Goal: Information Seeking & Learning: Learn about a topic

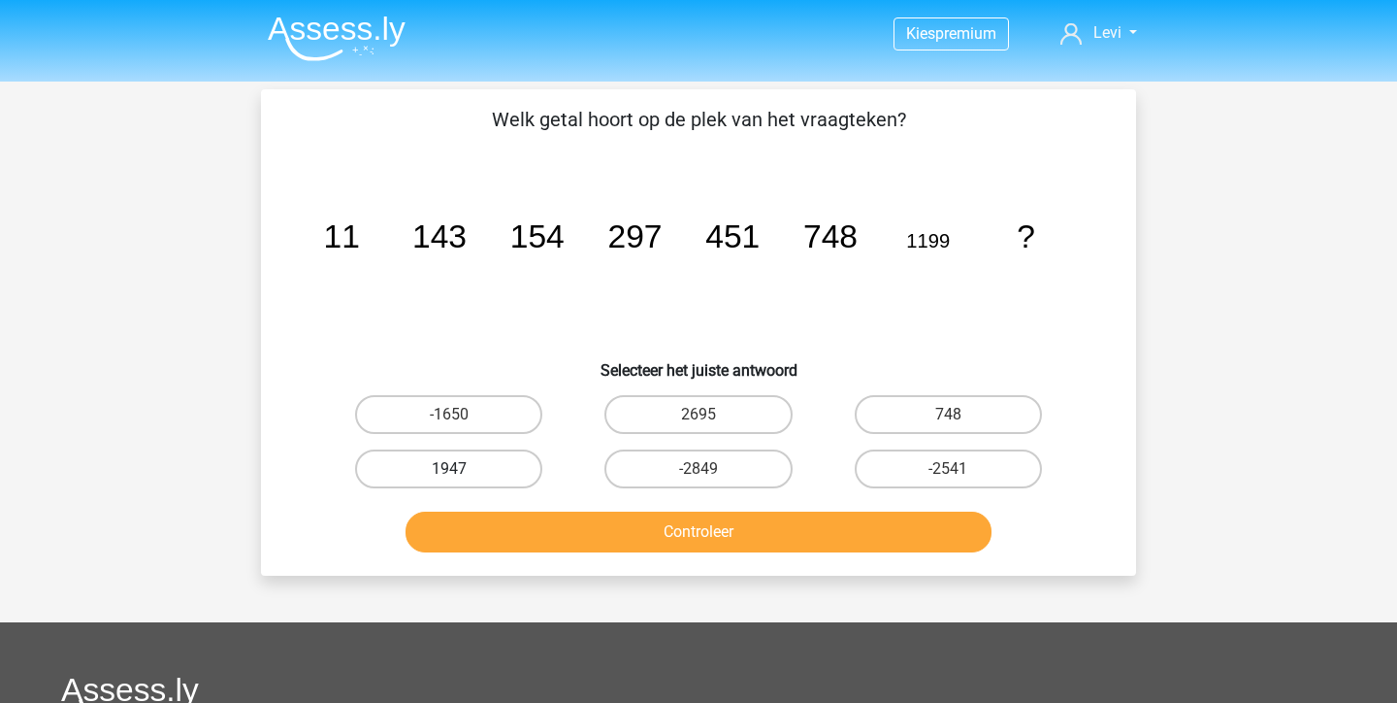
click at [499, 469] on label "1947" at bounding box center [448, 468] width 187 height 39
click at [462, 469] on input "1947" at bounding box center [455, 475] width 13 height 13
radio input "true"
click at [564, 515] on button "Controleer" at bounding box center [699, 531] width 587 height 41
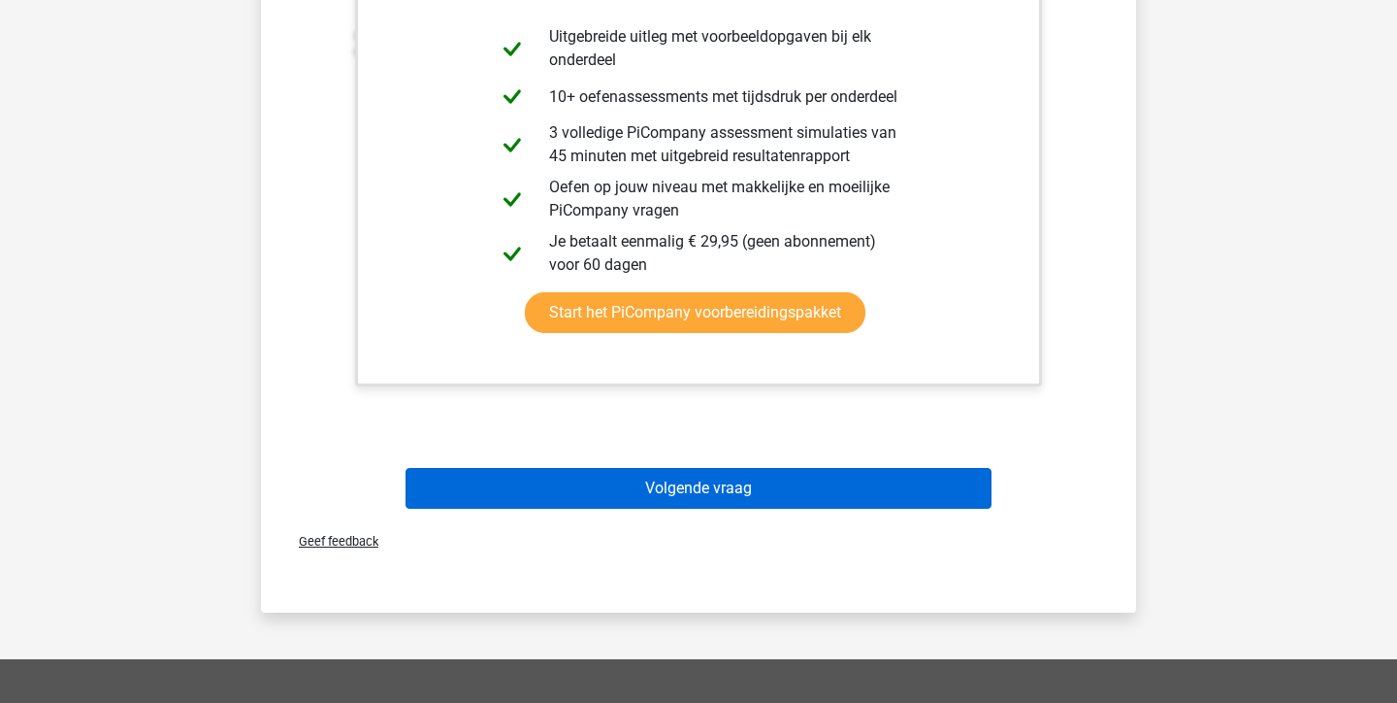
click at [599, 485] on button "Volgende vraag" at bounding box center [699, 488] width 587 height 41
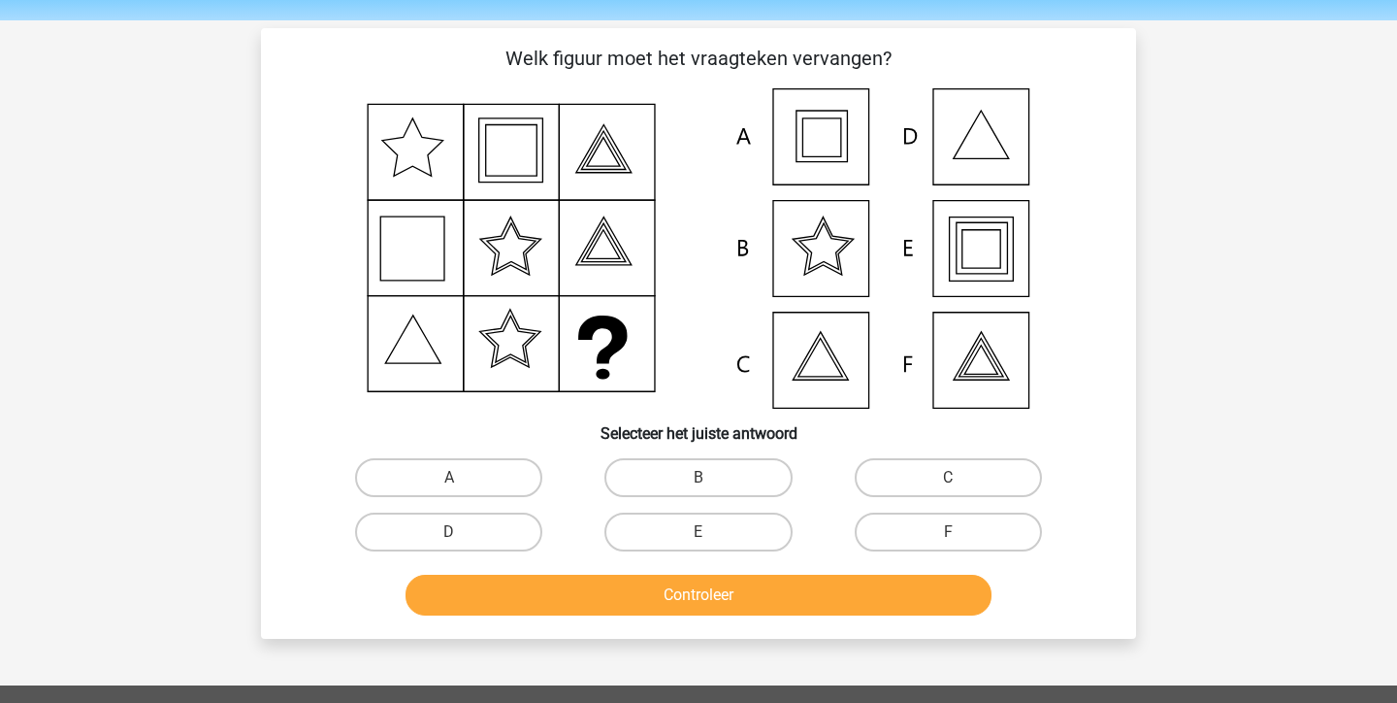
scroll to position [59, 0]
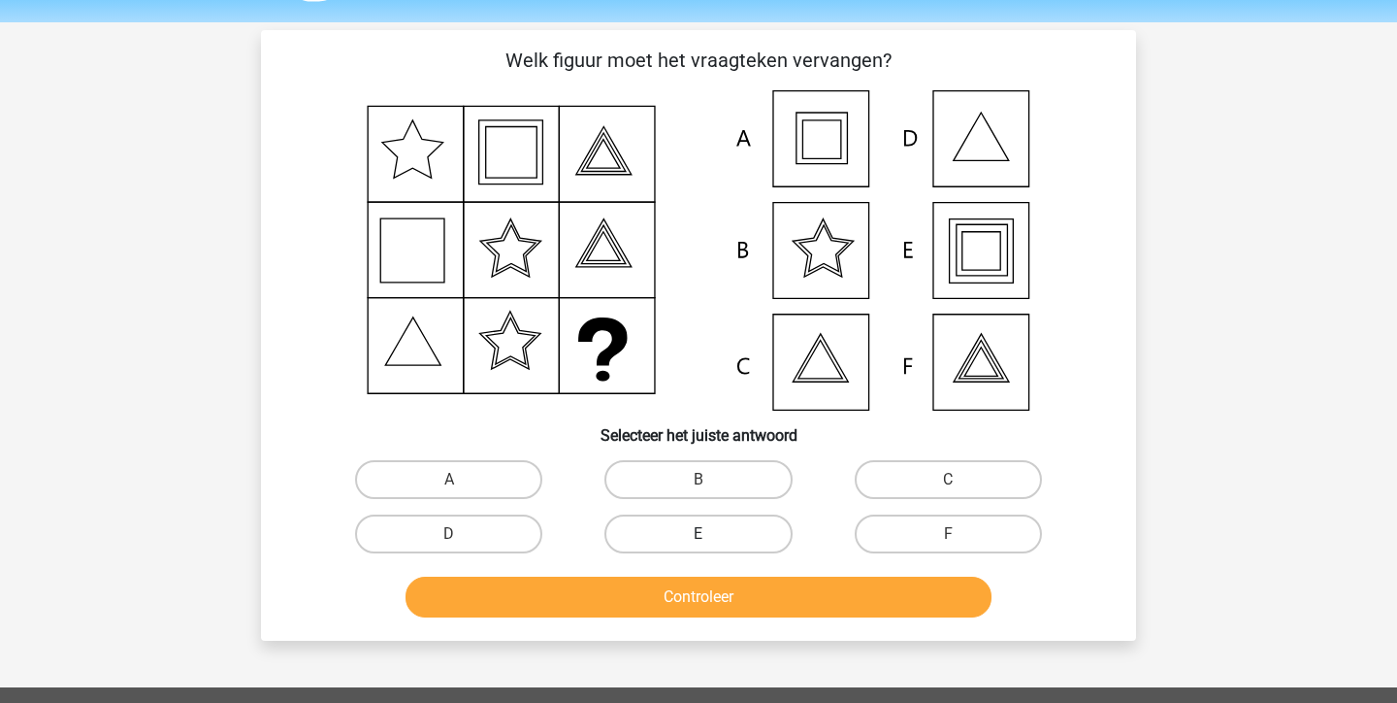
click at [693, 521] on label "E" at bounding box center [698, 533] width 187 height 39
click at [699, 534] on input "E" at bounding box center [705, 540] width 13 height 13
radio input "true"
click at [683, 589] on button "Controleer" at bounding box center [699, 596] width 587 height 41
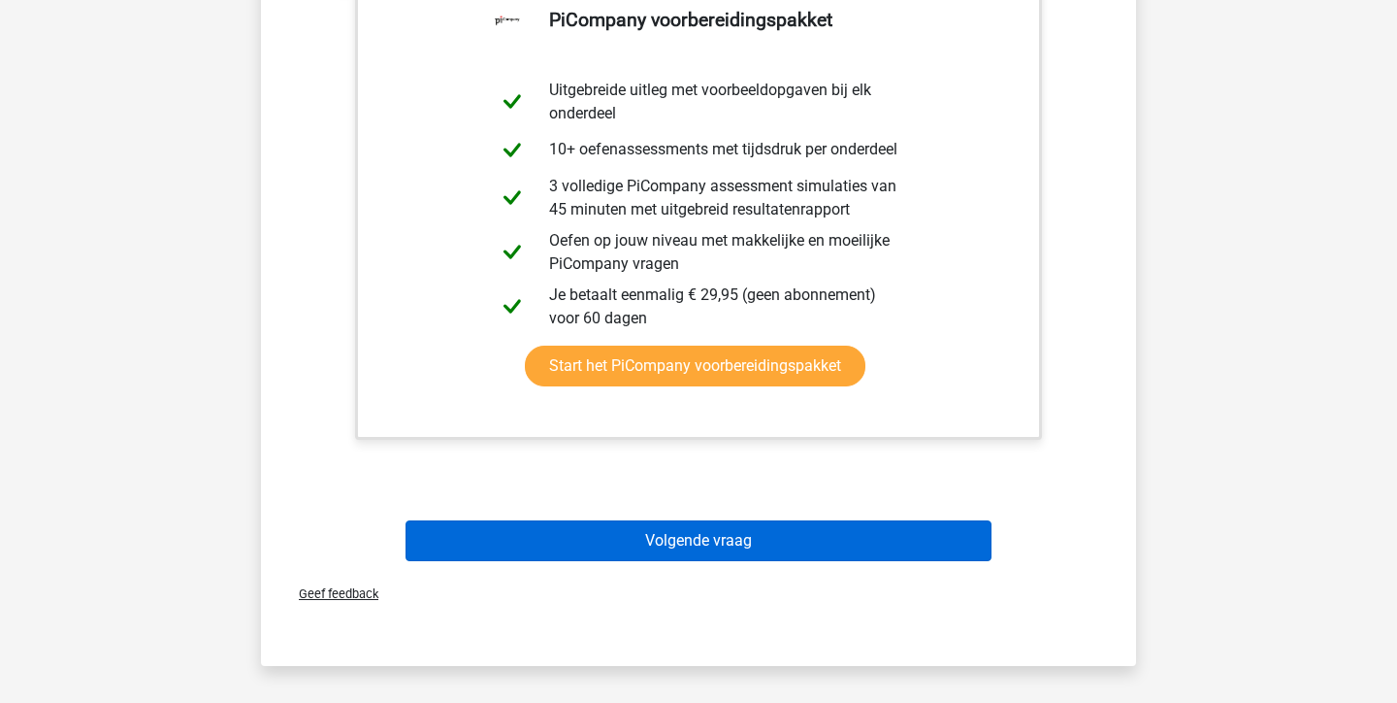
click at [687, 553] on button "Volgende vraag" at bounding box center [699, 540] width 587 height 41
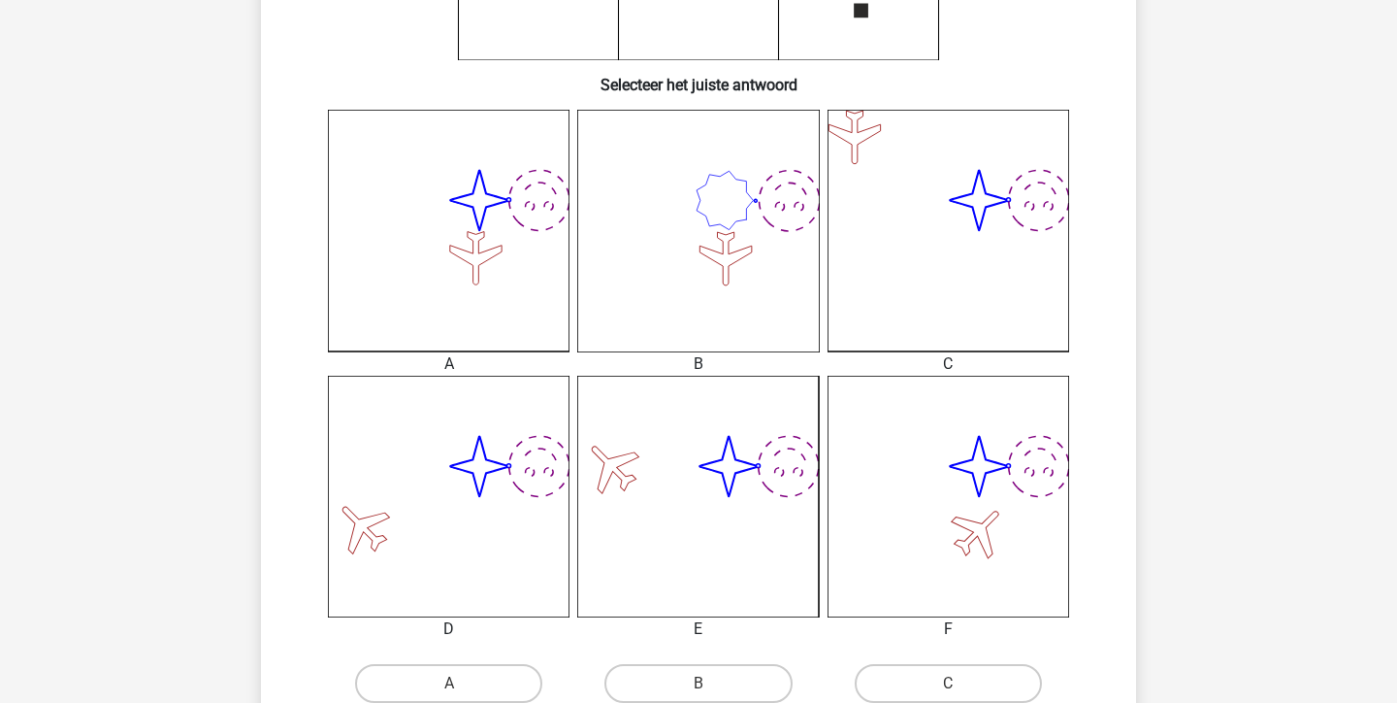
scroll to position [538, 0]
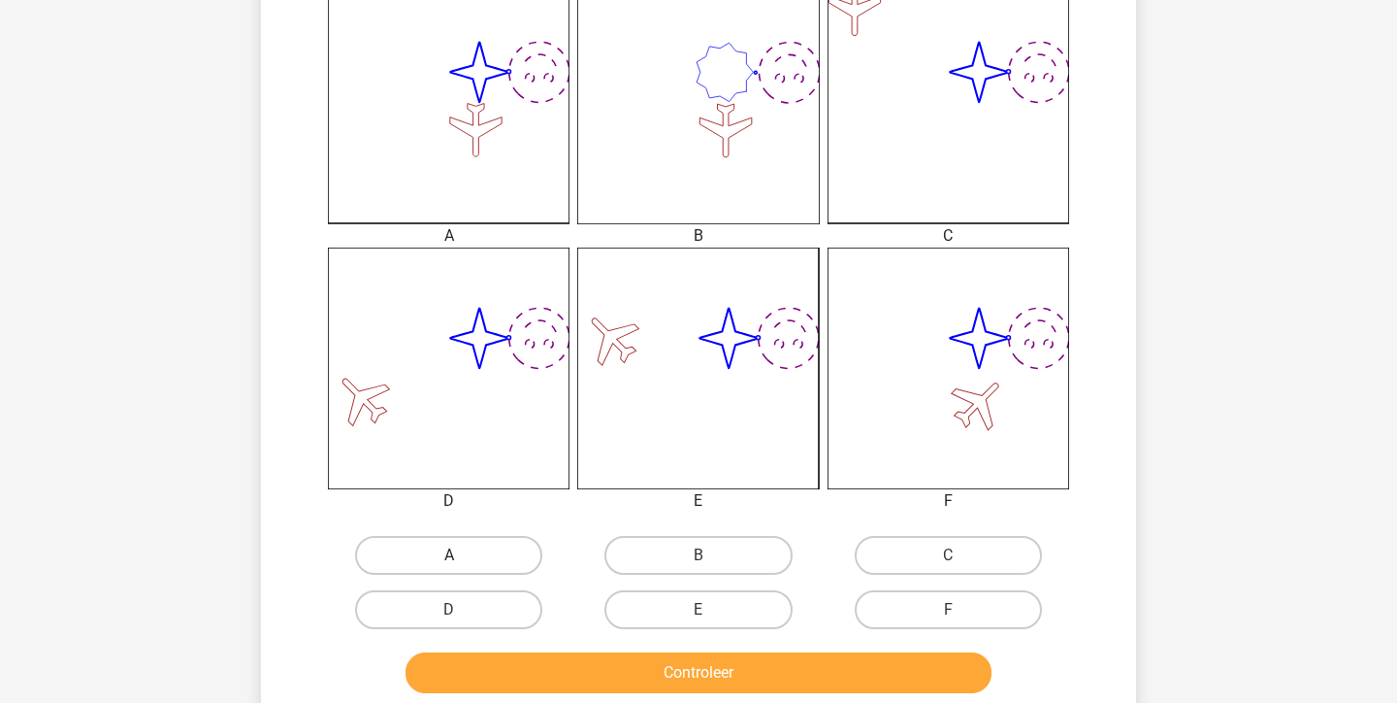
click at [444, 560] on label "A" at bounding box center [448, 555] width 187 height 39
click at [449, 560] on input "A" at bounding box center [455, 561] width 13 height 13
radio input "true"
click at [582, 686] on button "Controleer" at bounding box center [699, 672] width 587 height 41
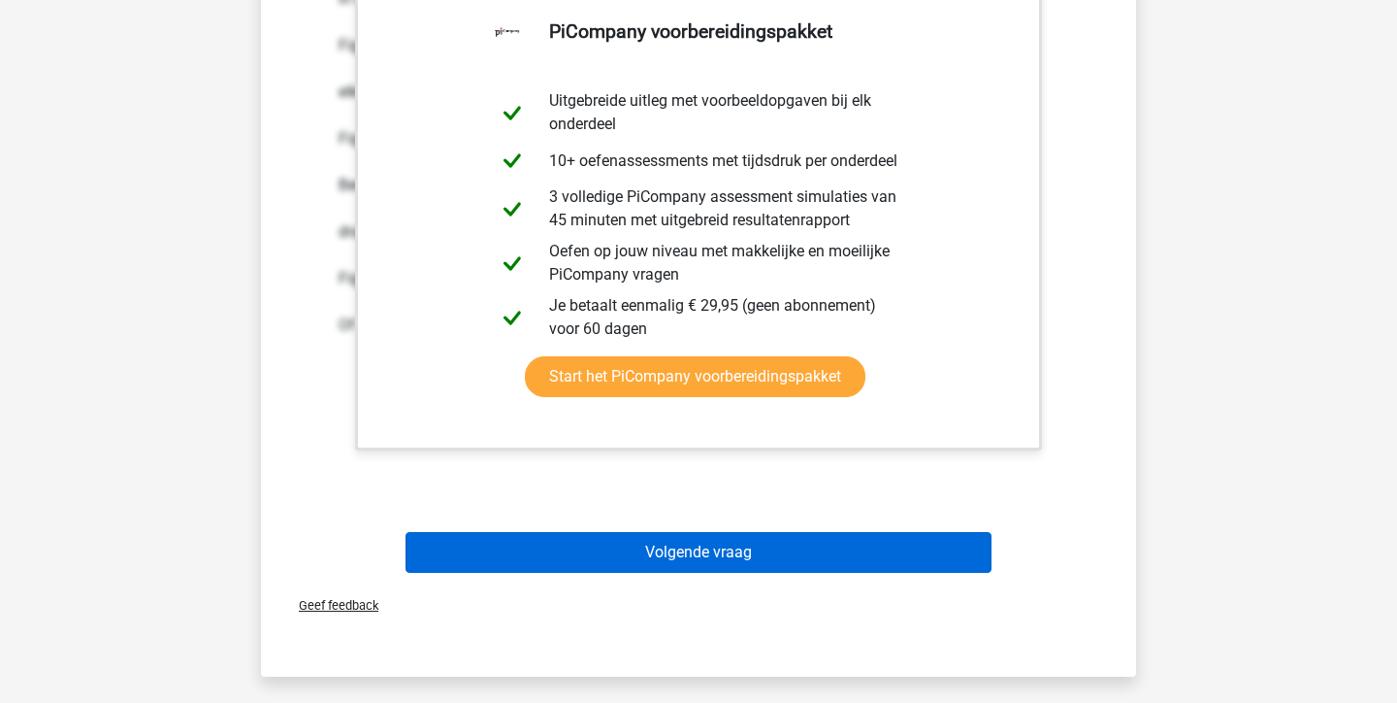
click at [684, 548] on button "Volgende vraag" at bounding box center [699, 552] width 587 height 41
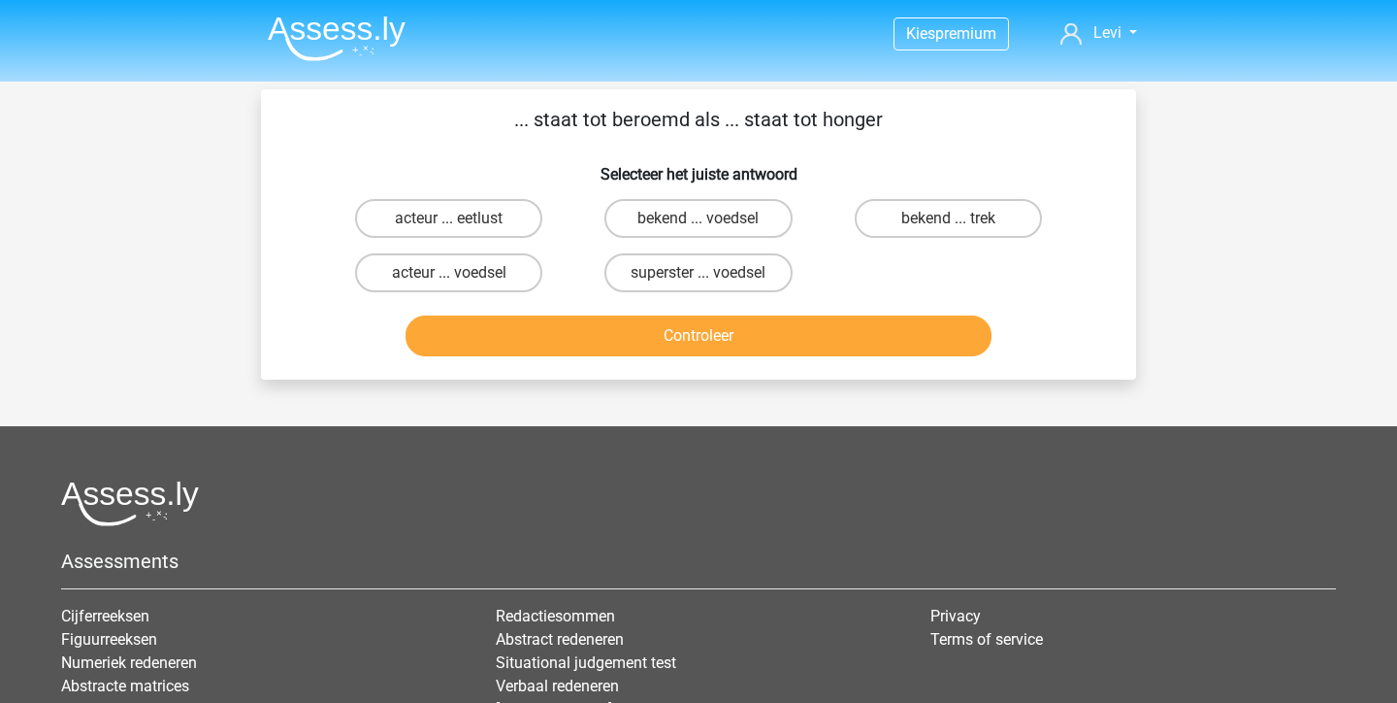
scroll to position [0, 0]
click at [1032, 242] on div "bekend ... trek" at bounding box center [948, 218] width 249 height 54
click at [1028, 224] on label "bekend ... trek" at bounding box center [948, 218] width 187 height 39
click at [961, 224] on input "bekend ... trek" at bounding box center [954, 224] width 13 height 13
radio input "true"
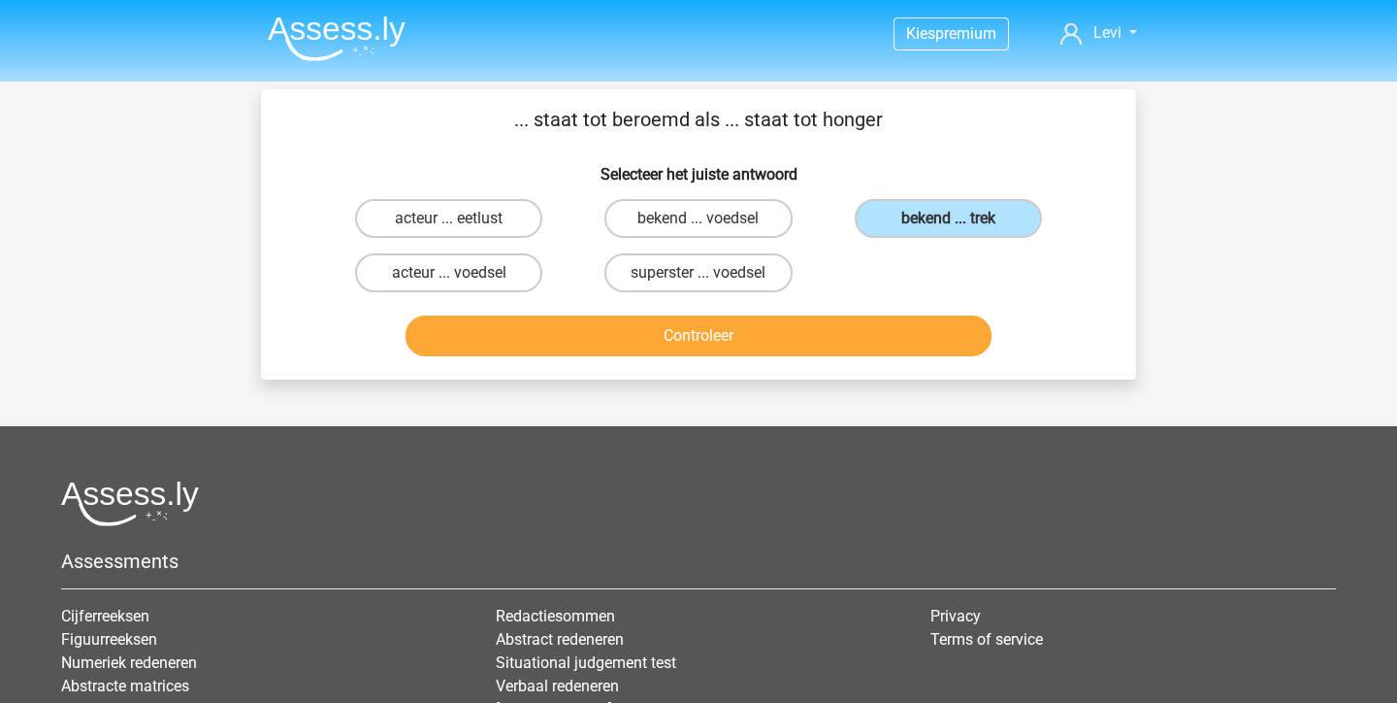
click at [941, 342] on button "Controleer" at bounding box center [699, 335] width 587 height 41
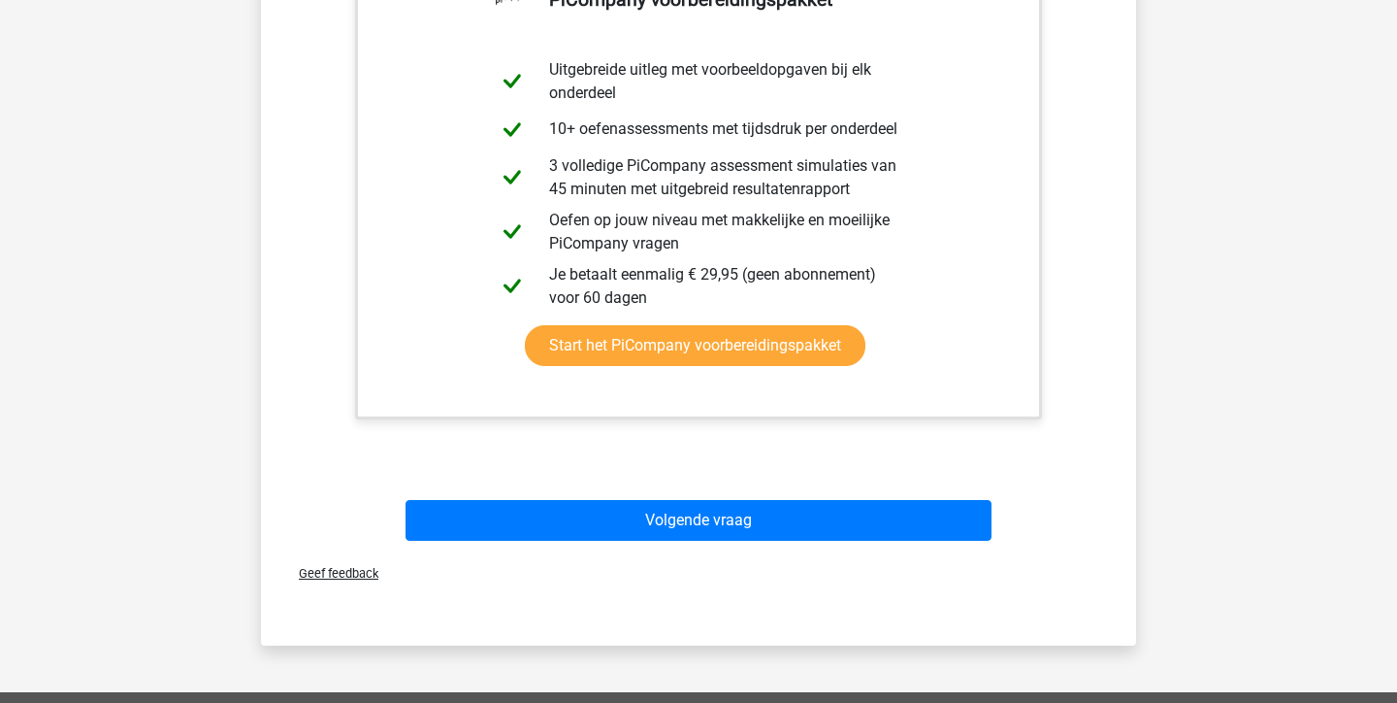
scroll to position [691, 0]
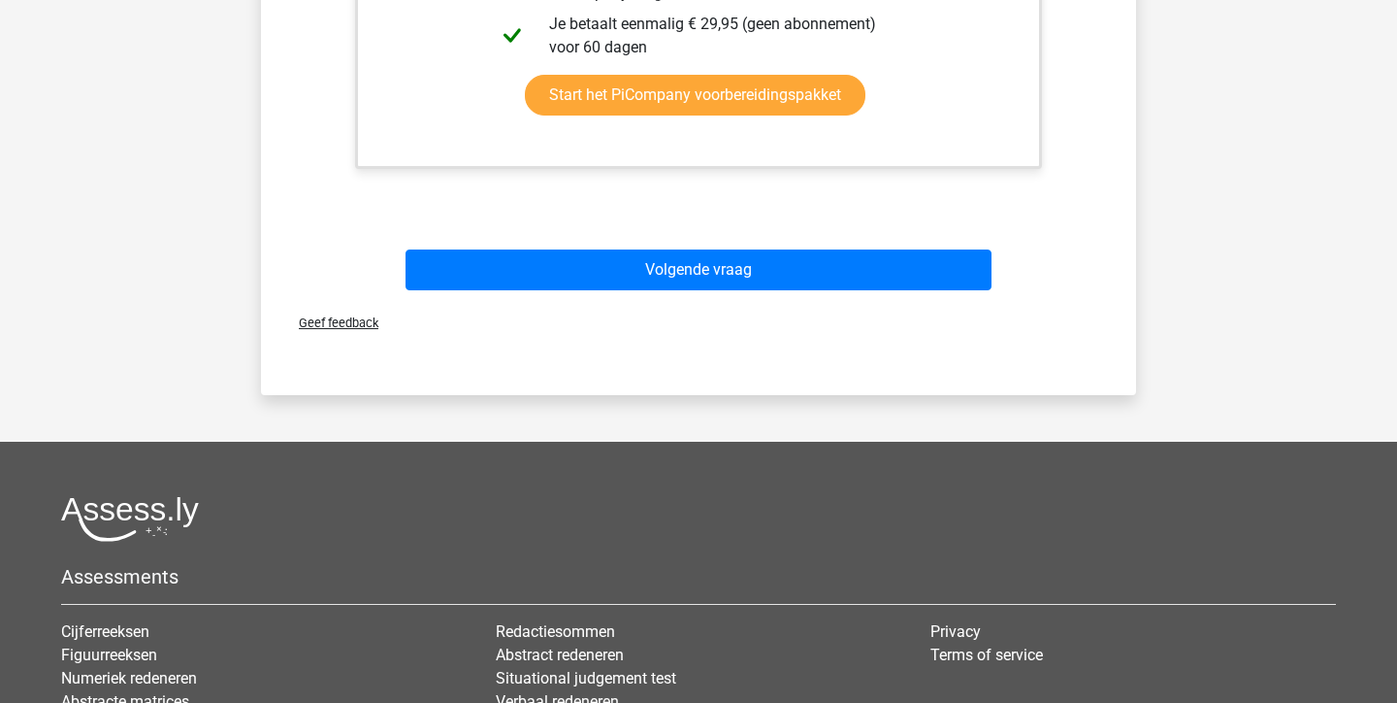
click at [838, 311] on div "Geef feedback" at bounding box center [699, 322] width 860 height 49
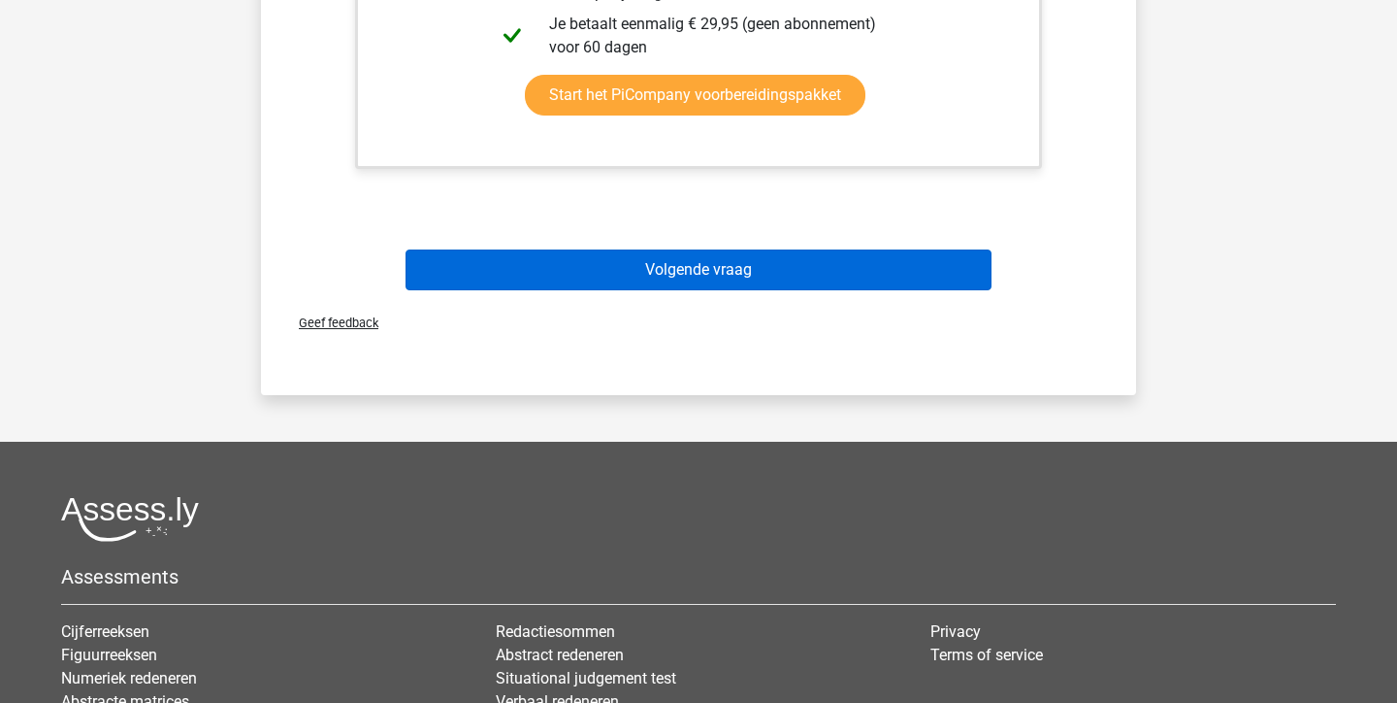
click at [829, 263] on button "Volgende vraag" at bounding box center [699, 269] width 587 height 41
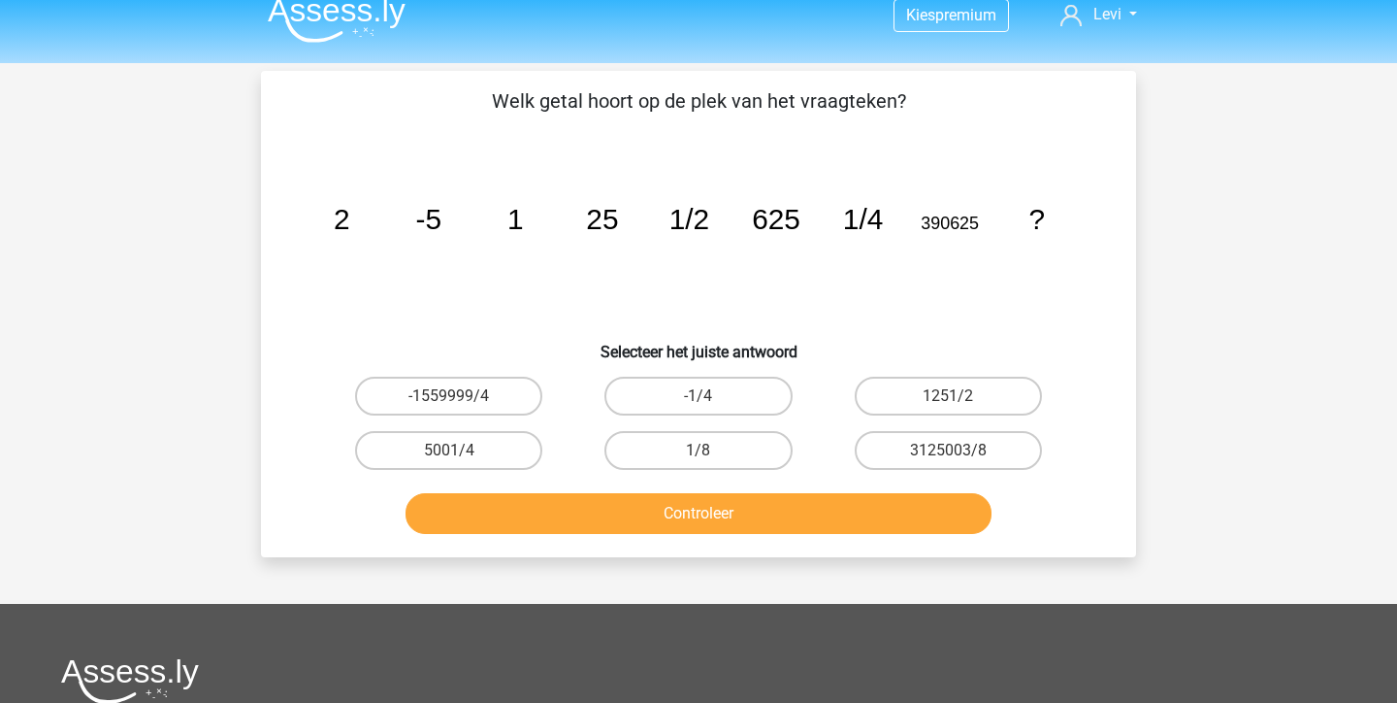
scroll to position [9, 0]
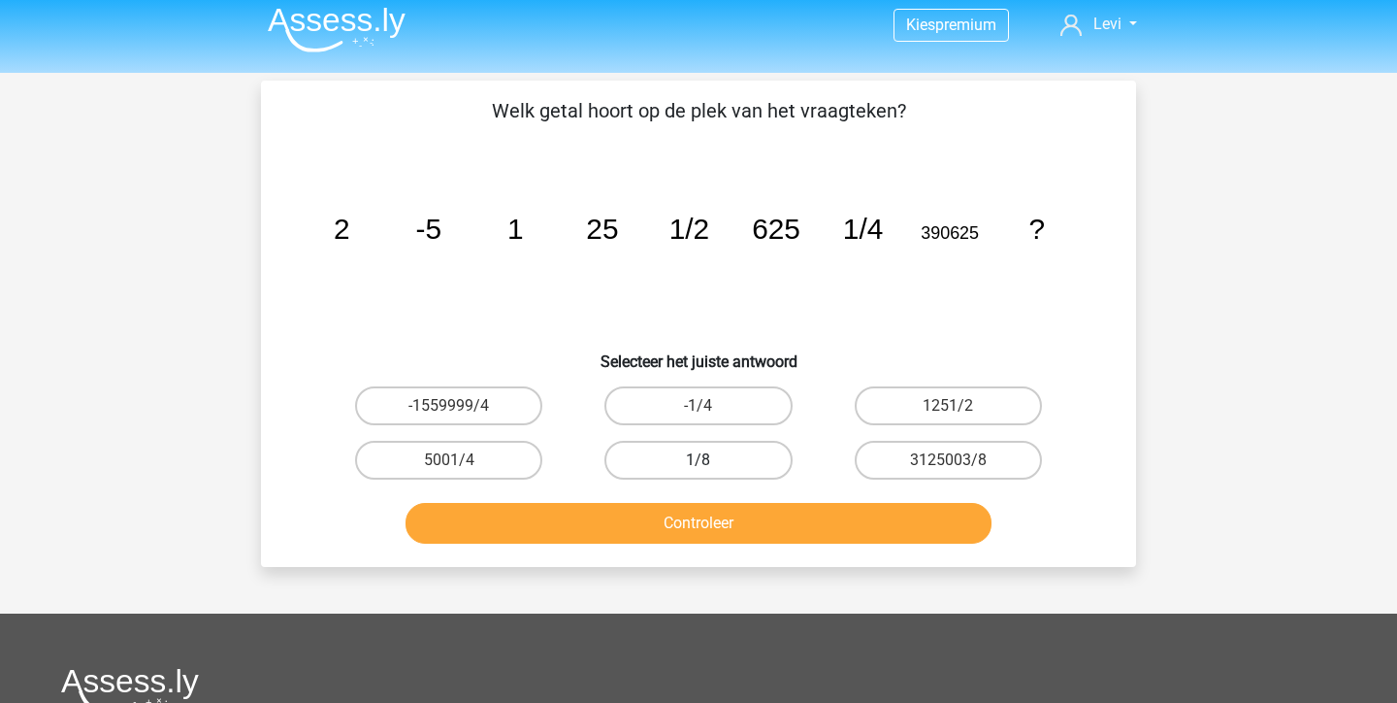
click at [739, 450] on label "1/8" at bounding box center [698, 460] width 187 height 39
click at [711, 460] on input "1/8" at bounding box center [705, 466] width 13 height 13
radio input "true"
click at [737, 519] on button "Controleer" at bounding box center [699, 523] width 587 height 41
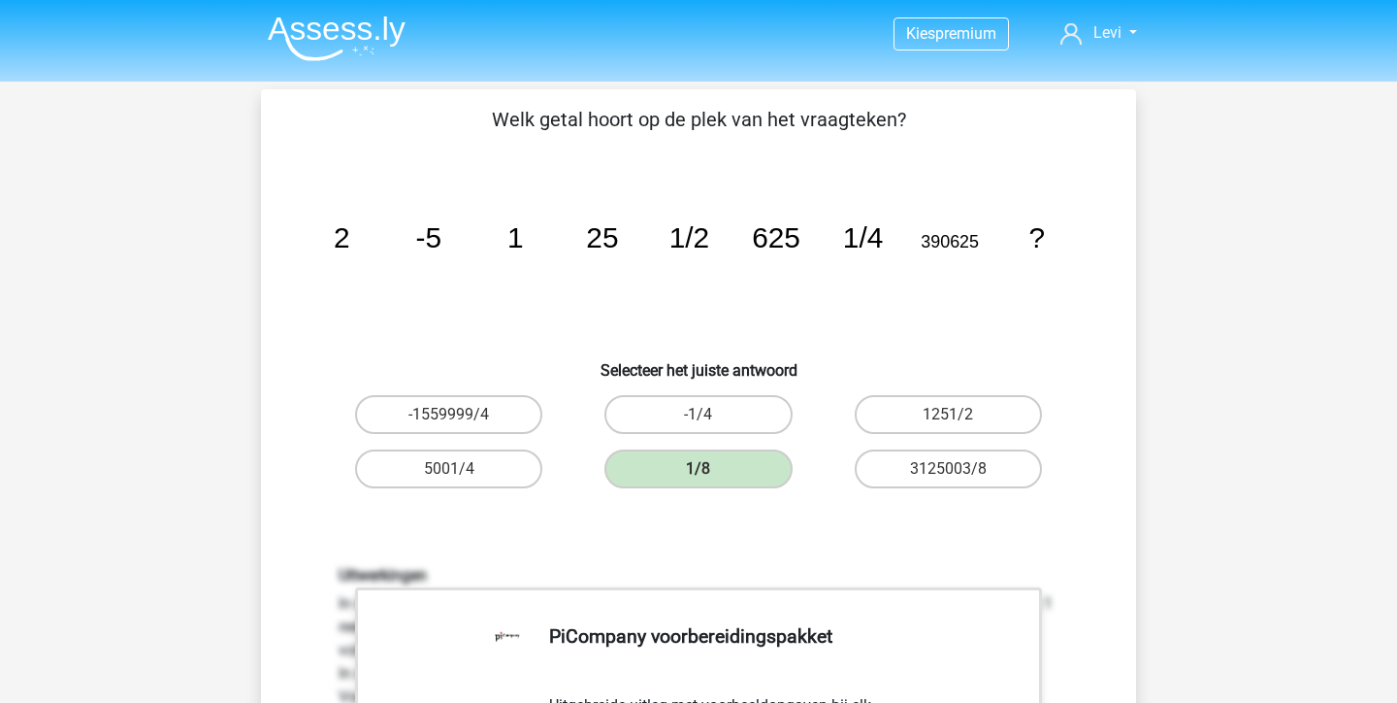
scroll to position [0, 0]
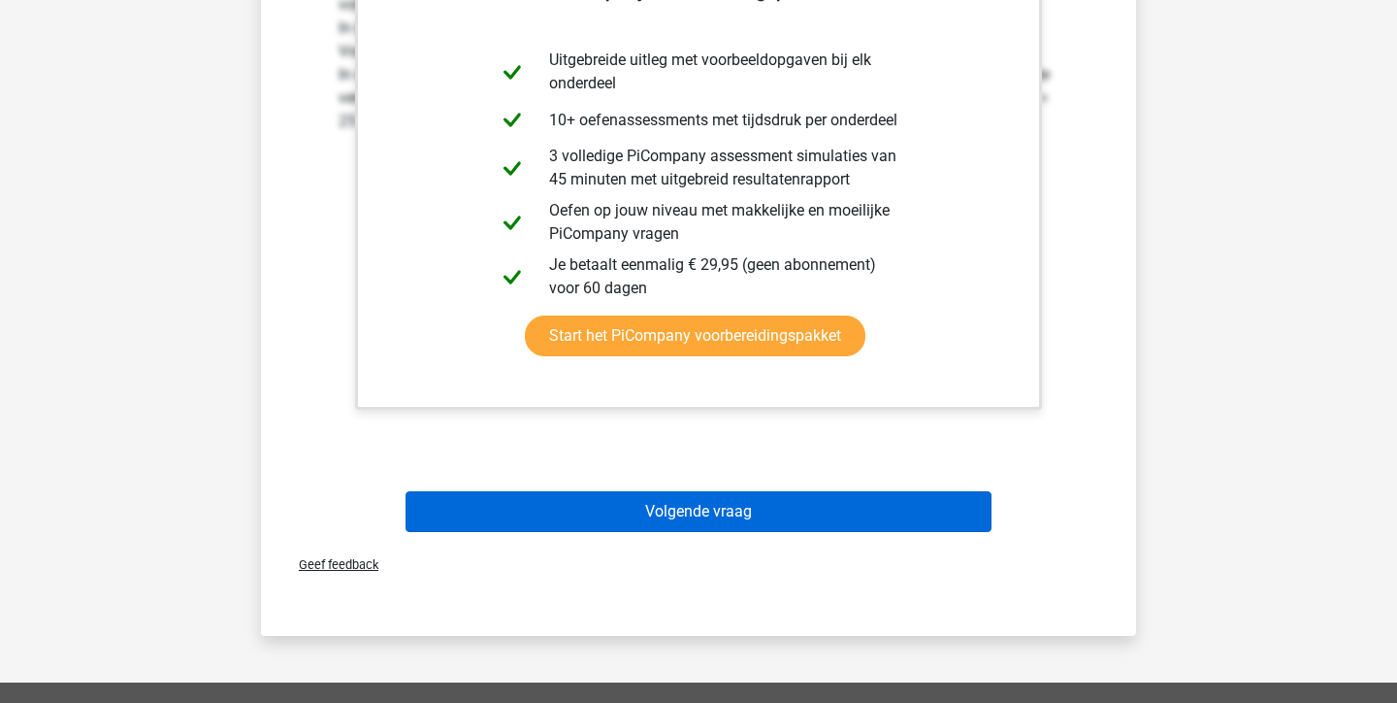
click at [816, 508] on button "Volgende vraag" at bounding box center [699, 511] width 587 height 41
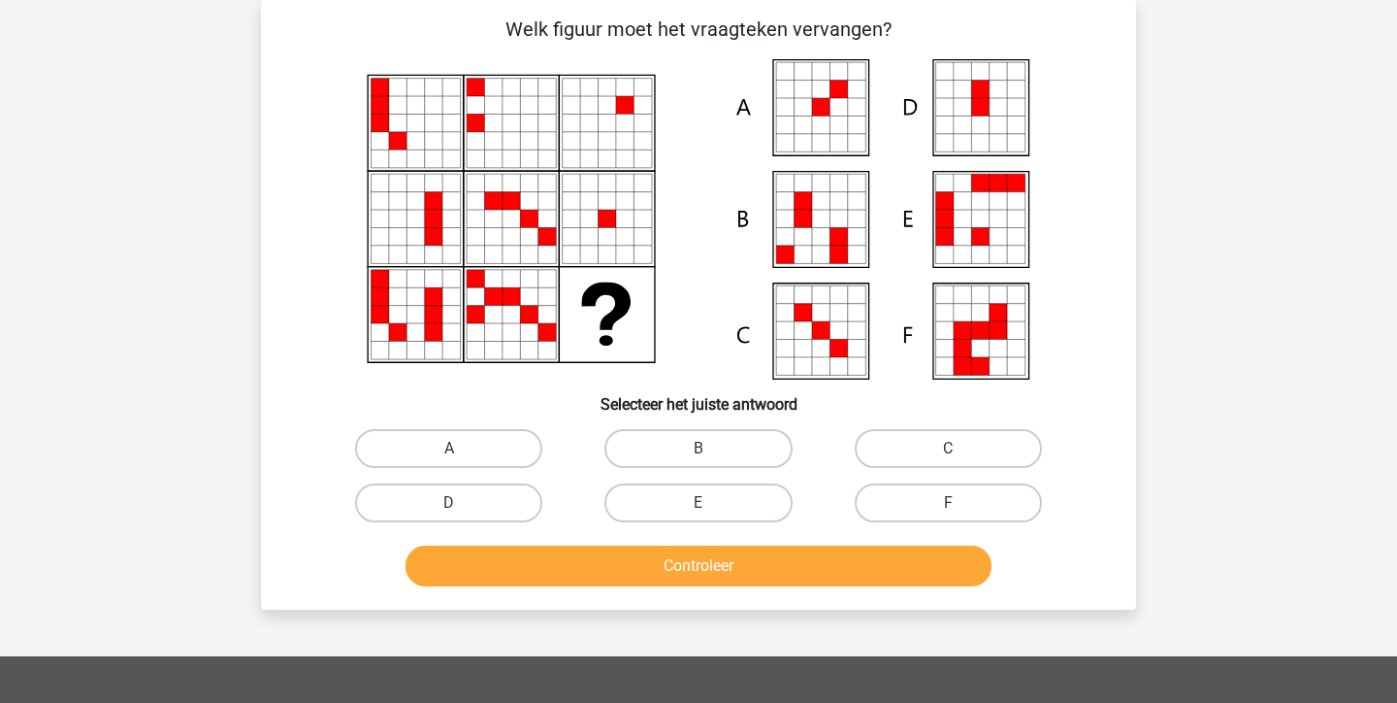
scroll to position [89, 0]
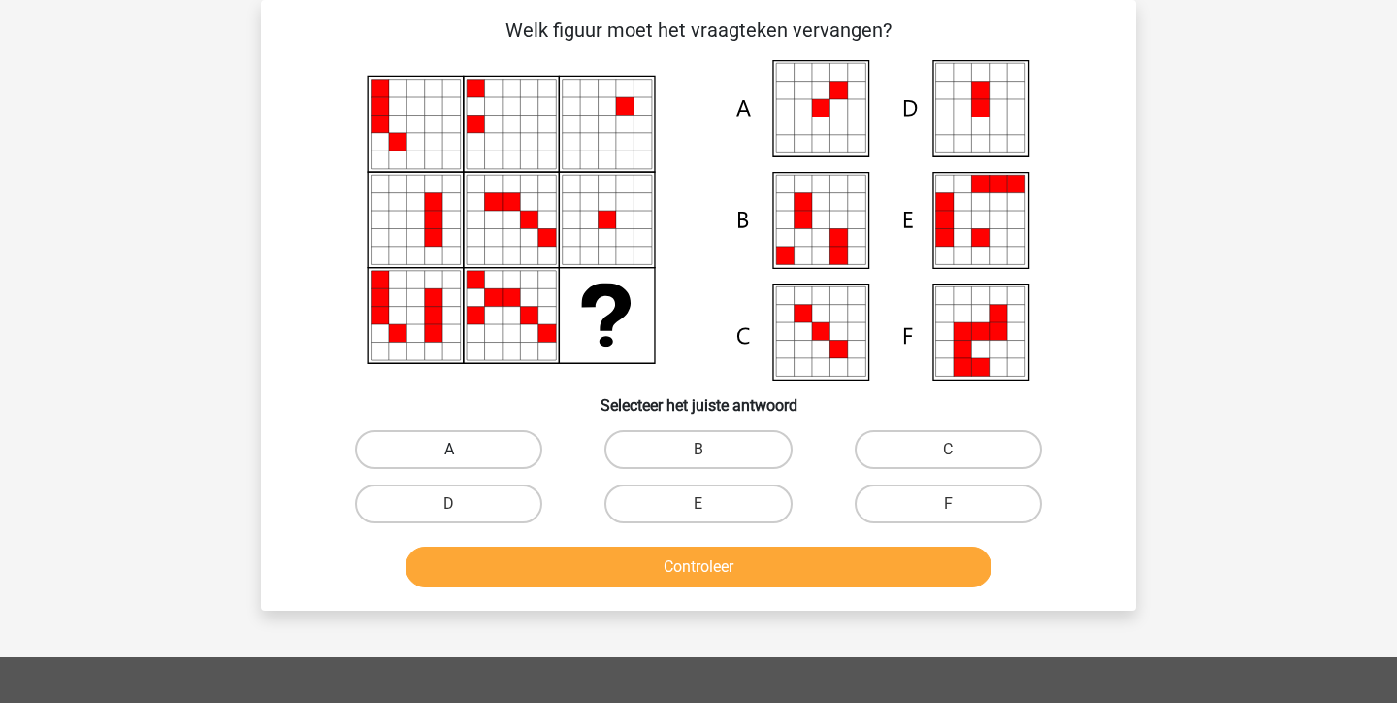
click at [490, 442] on label "A" at bounding box center [448, 449] width 187 height 39
click at [462, 449] on input "A" at bounding box center [455, 455] width 13 height 13
radio input "true"
click at [593, 572] on button "Controleer" at bounding box center [699, 566] width 587 height 41
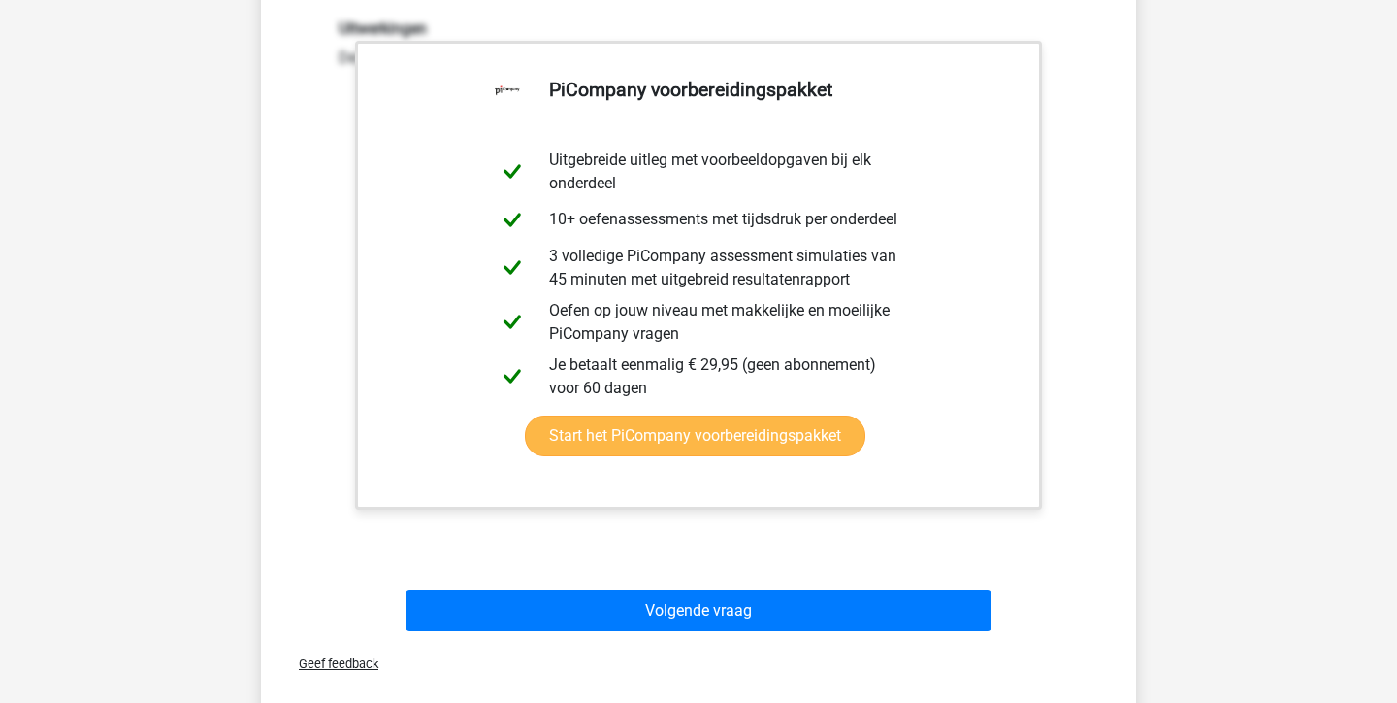
scroll to position [679, 0]
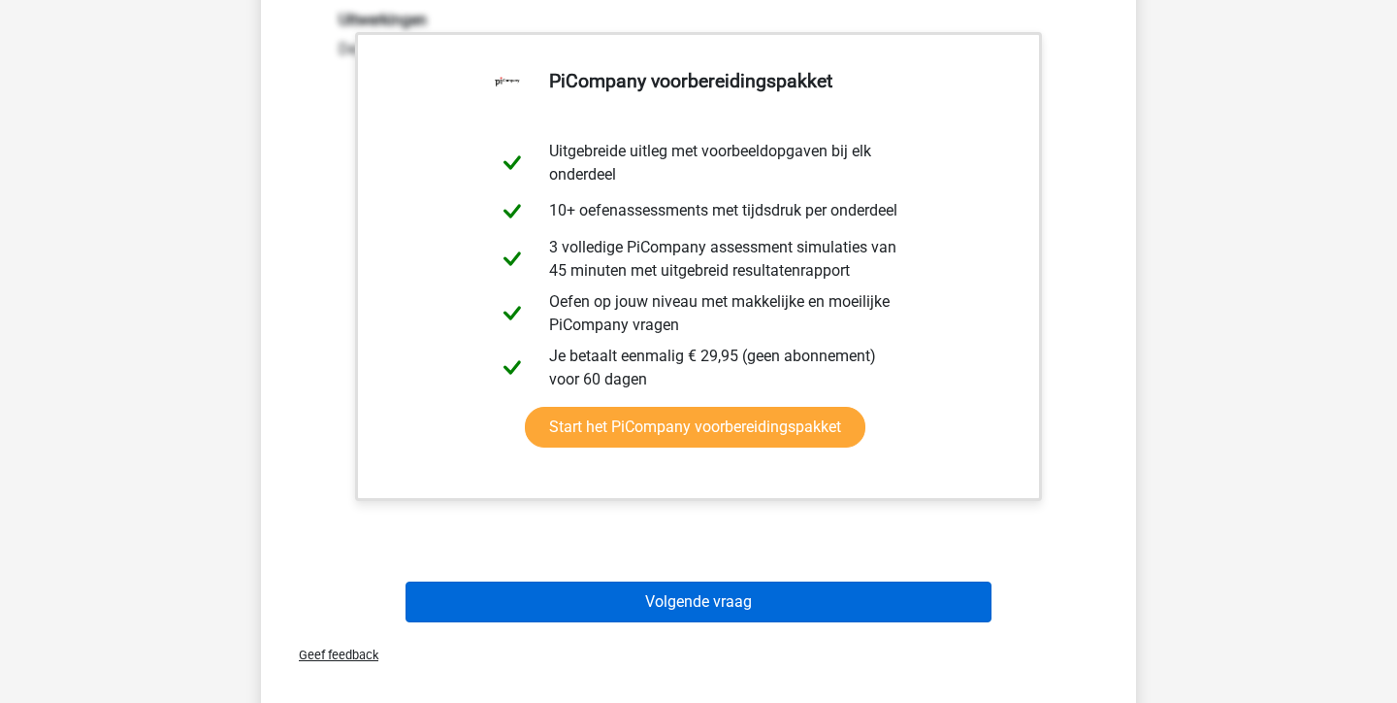
click at [650, 587] on button "Volgende vraag" at bounding box center [699, 601] width 587 height 41
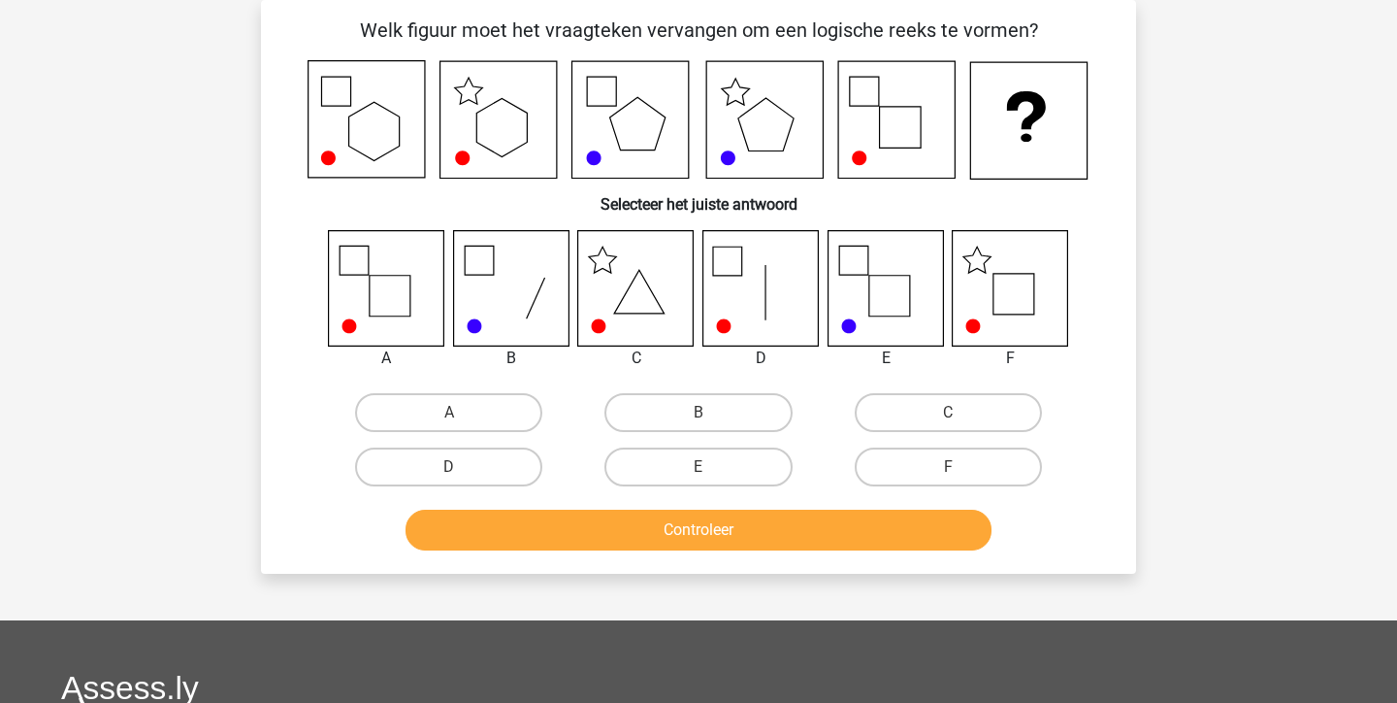
scroll to position [73, 0]
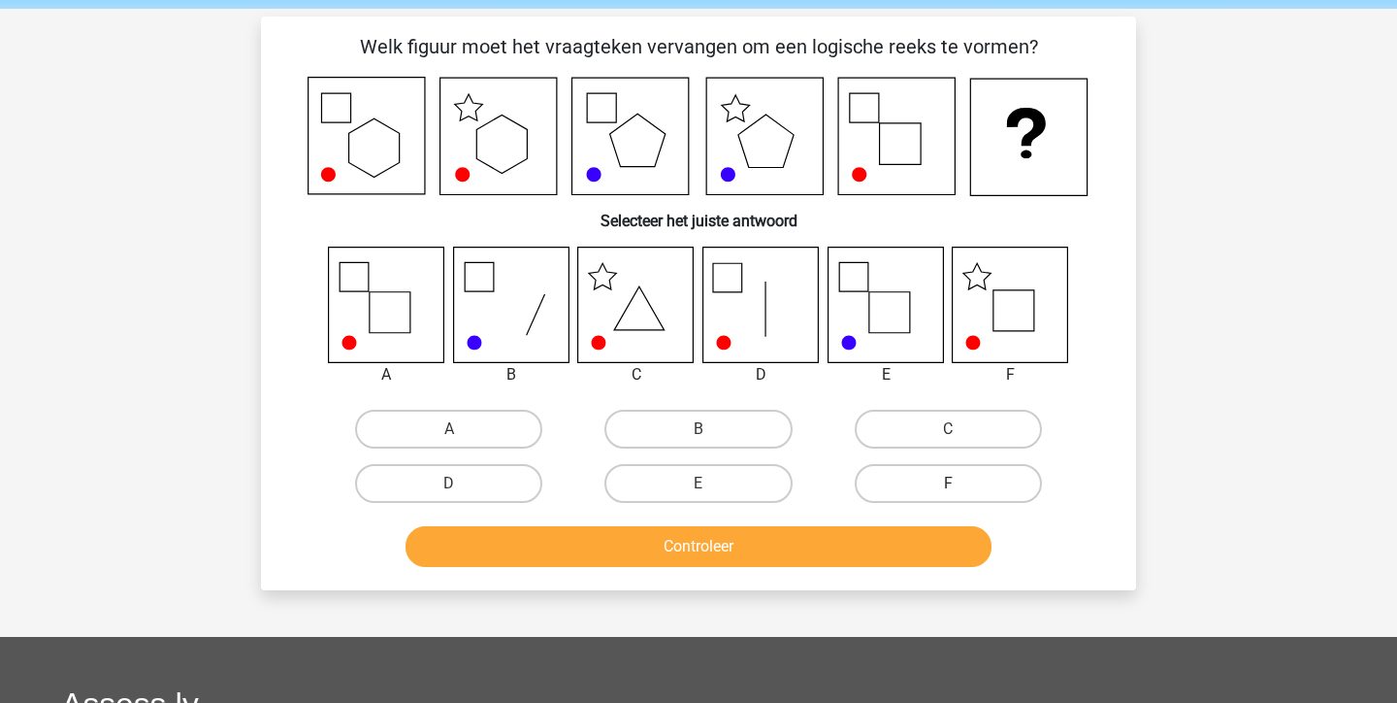
click at [934, 477] on label "F" at bounding box center [948, 483] width 187 height 39
click at [948, 483] on input "F" at bounding box center [954, 489] width 13 height 13
radio input "true"
click at [893, 531] on button "Controleer" at bounding box center [699, 546] width 587 height 41
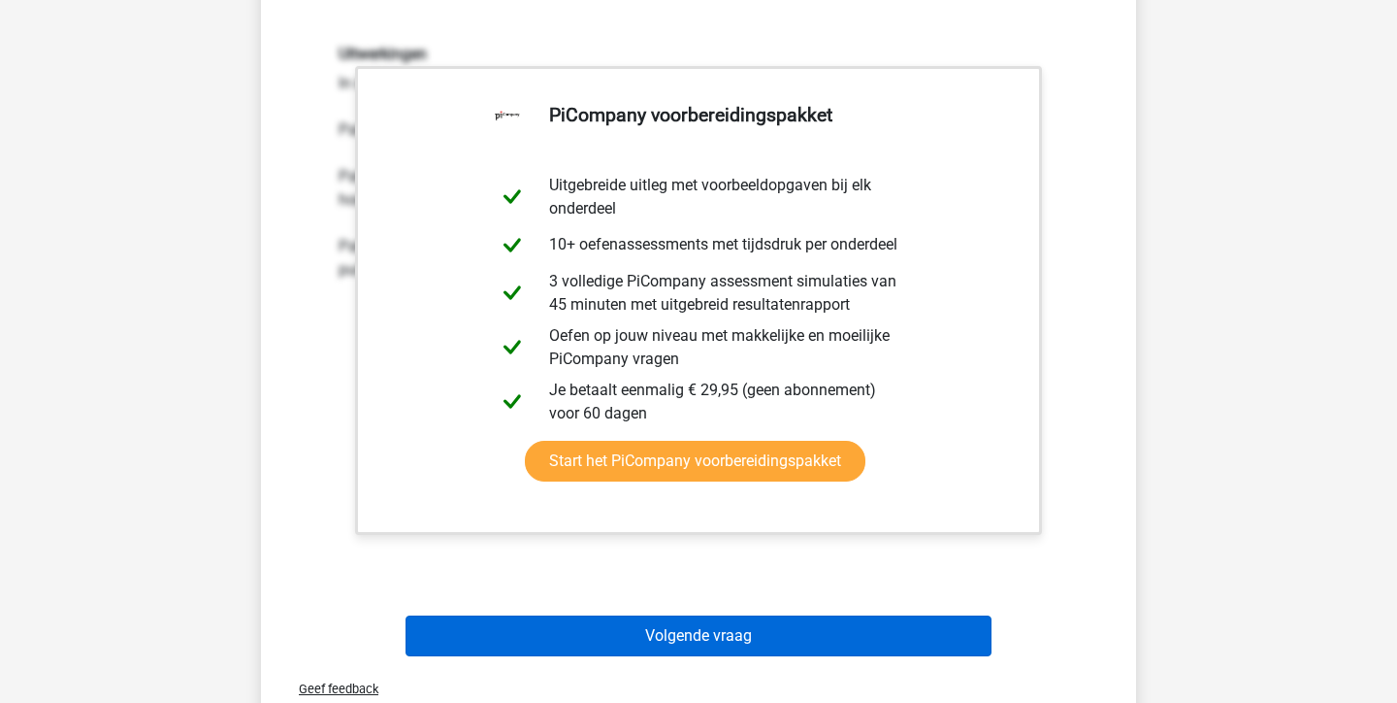
click at [749, 629] on button "Volgende vraag" at bounding box center [699, 635] width 587 height 41
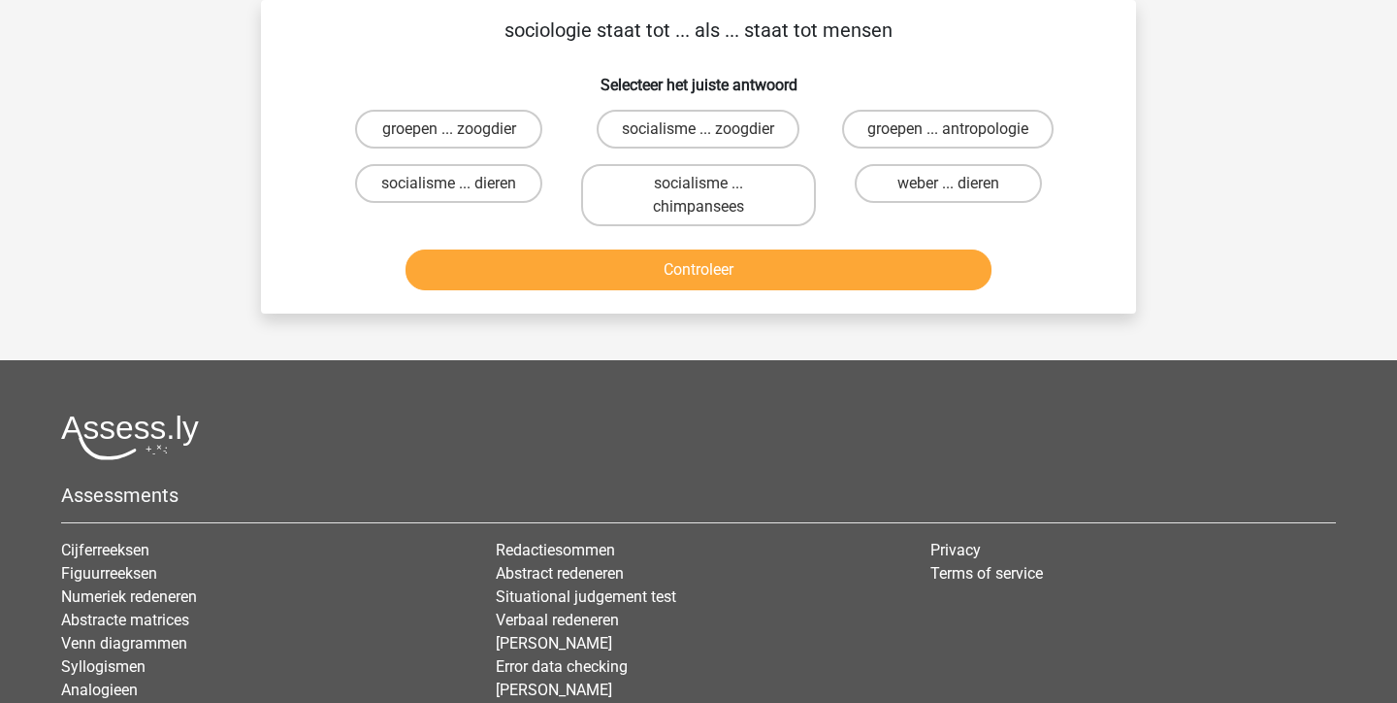
scroll to position [39, 0]
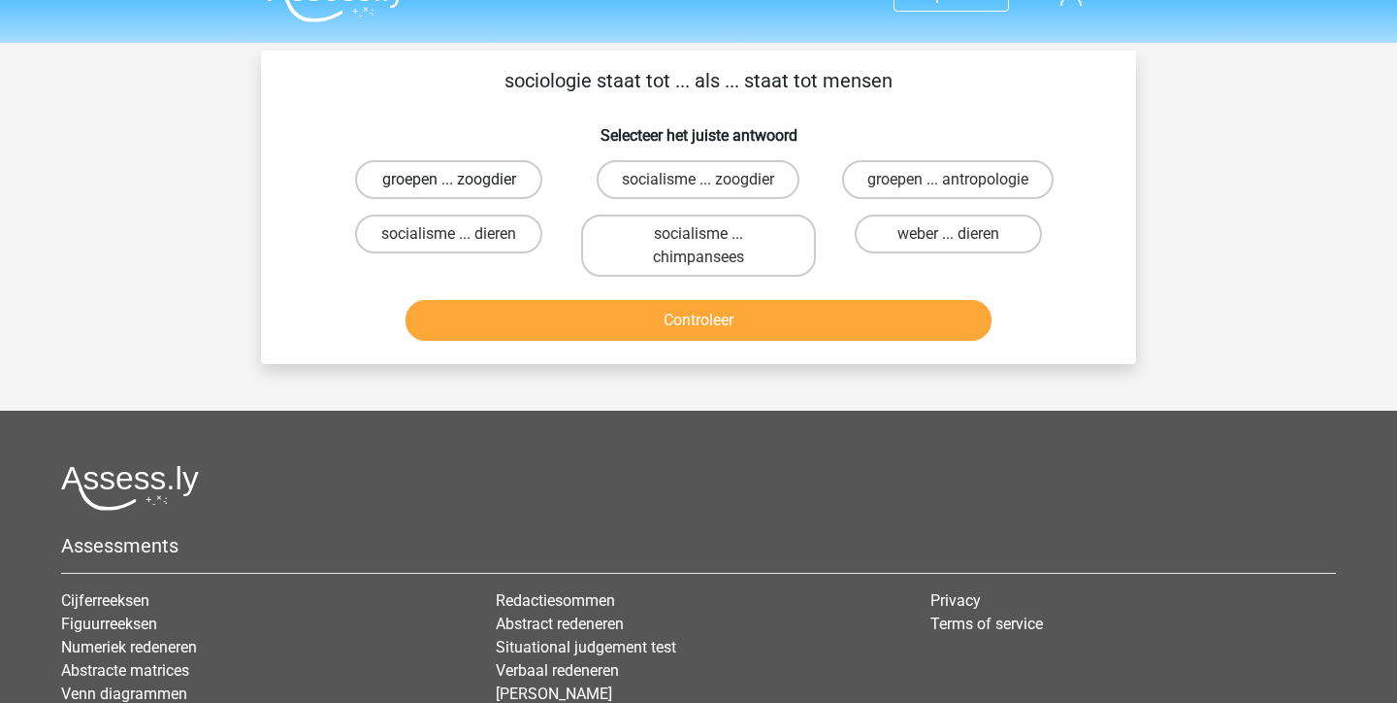
click at [492, 183] on label "groepen ... zoogdier" at bounding box center [448, 179] width 187 height 39
click at [462, 183] on input "groepen ... zoogdier" at bounding box center [455, 186] width 13 height 13
radio input "true"
click at [602, 311] on button "Controleer" at bounding box center [699, 320] width 587 height 41
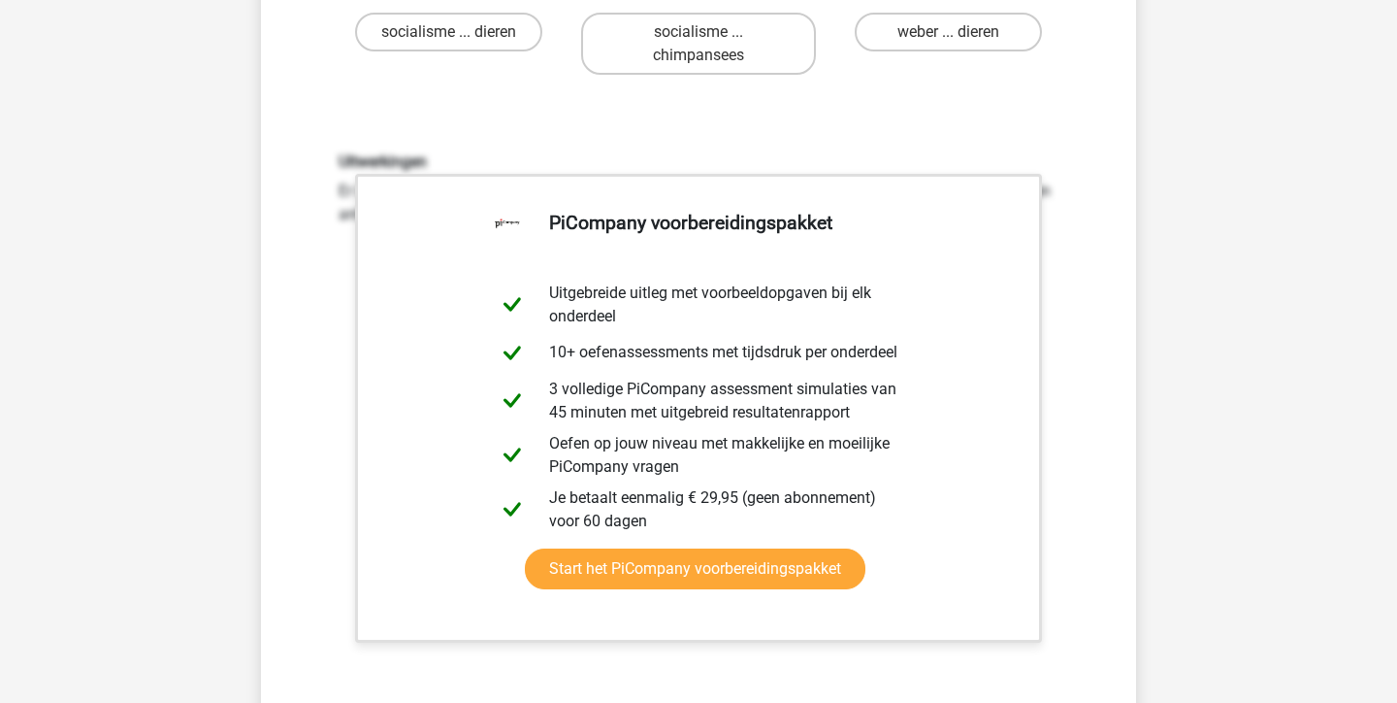
scroll to position [320, 0]
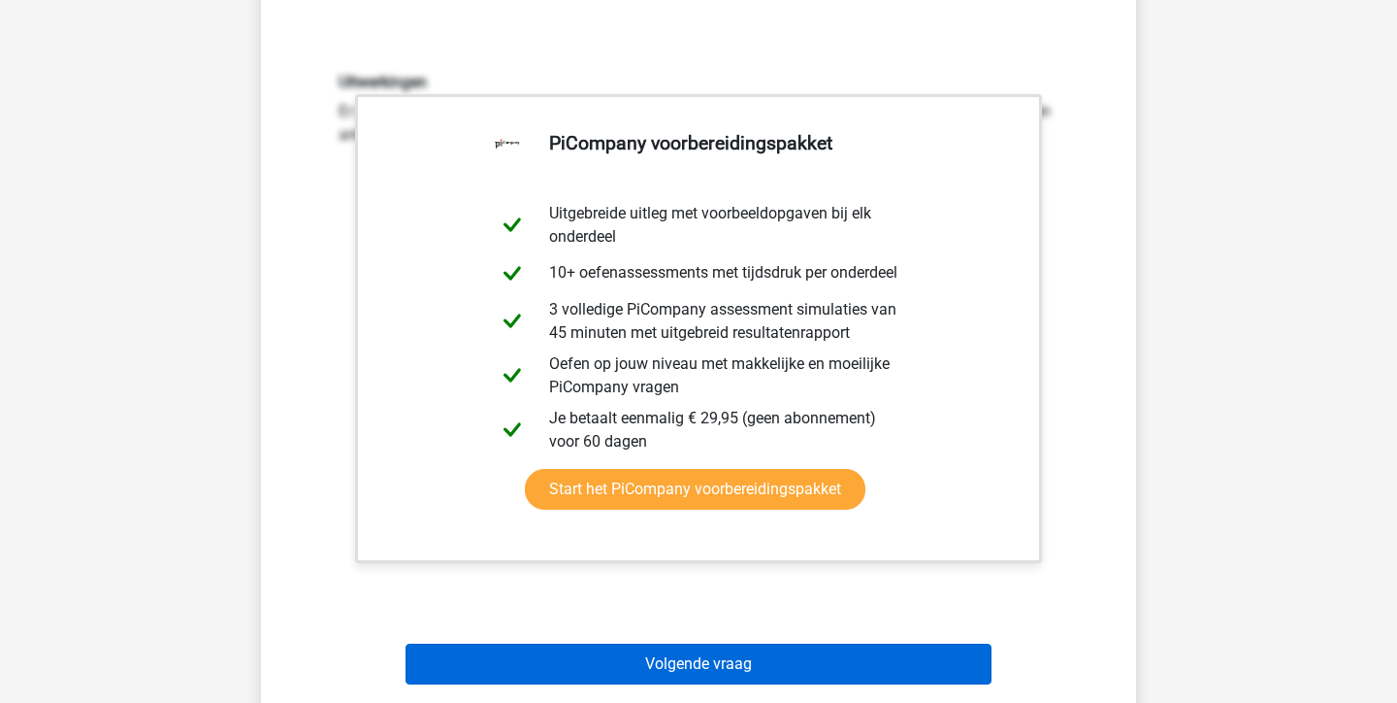
click at [796, 658] on button "Volgende vraag" at bounding box center [699, 663] width 587 height 41
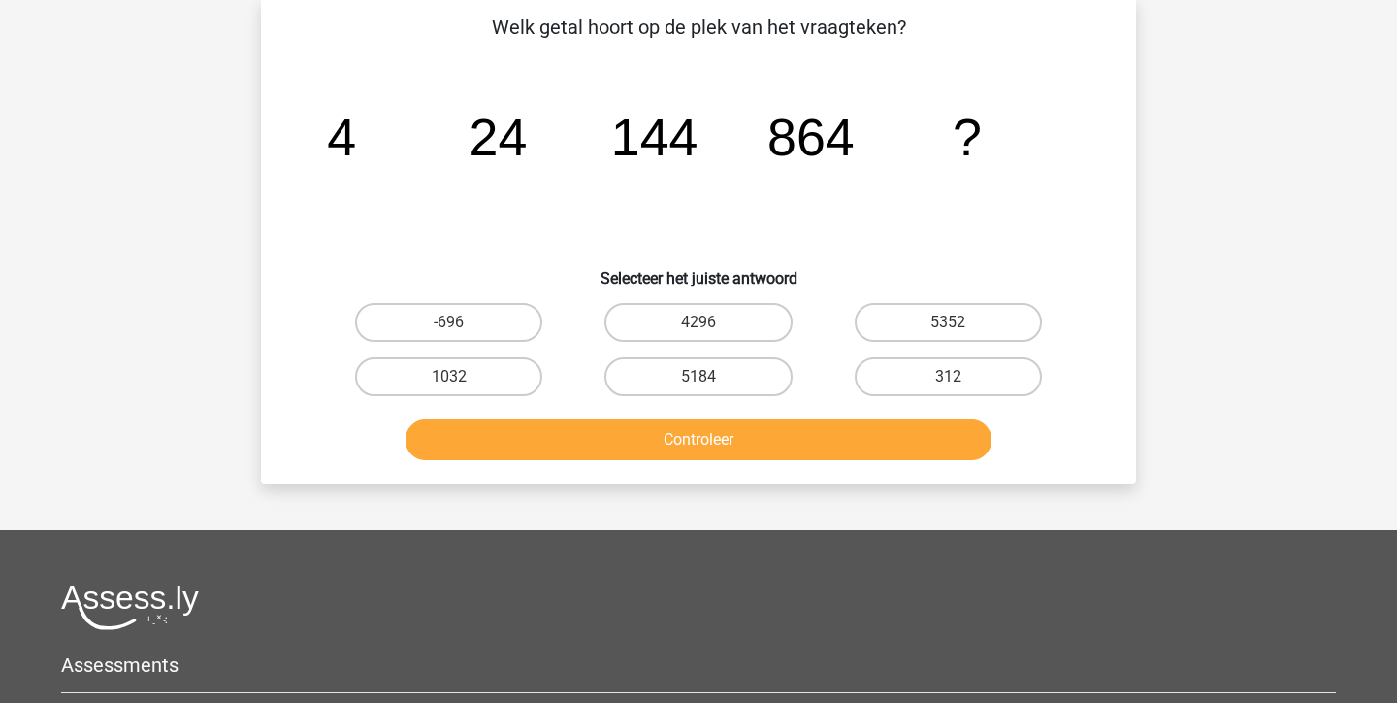
scroll to position [89, 0]
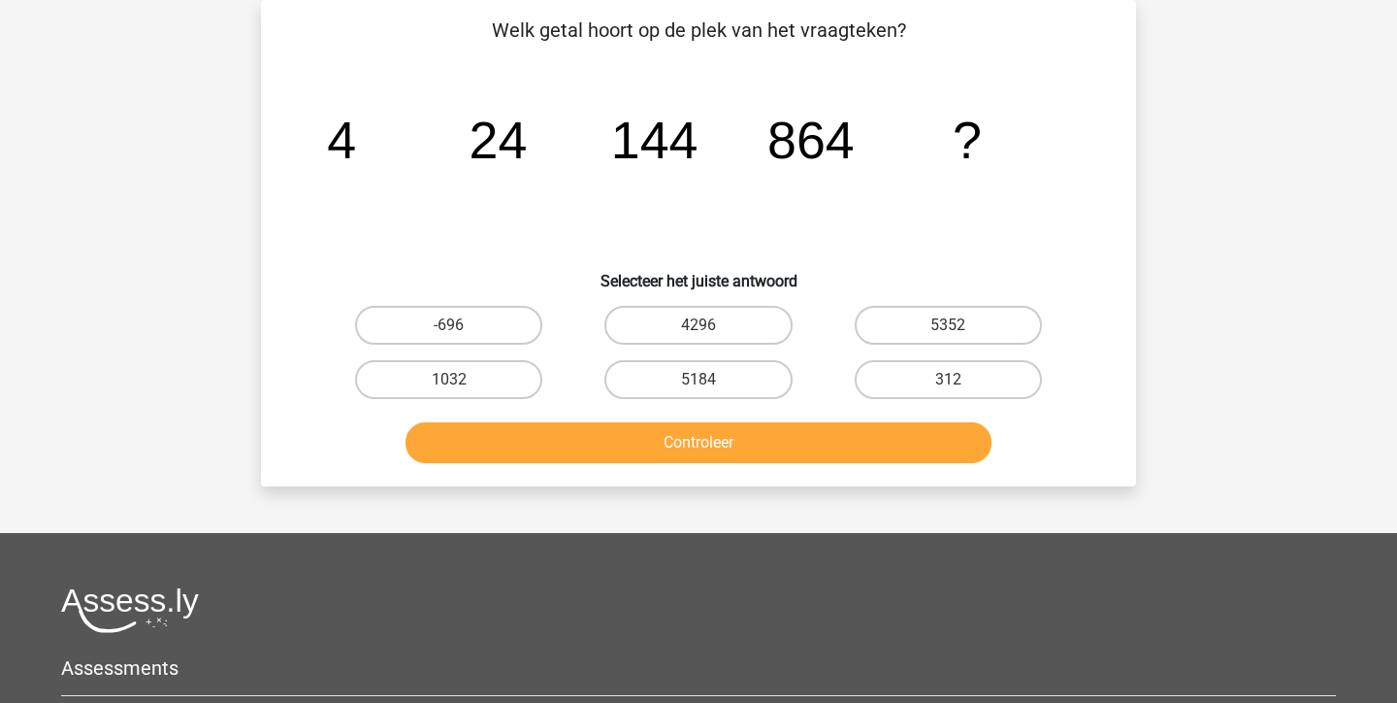
click at [699, 389] on input "5184" at bounding box center [705, 385] width 13 height 13
radio input "true"
click at [707, 441] on button "Controleer" at bounding box center [699, 442] width 587 height 41
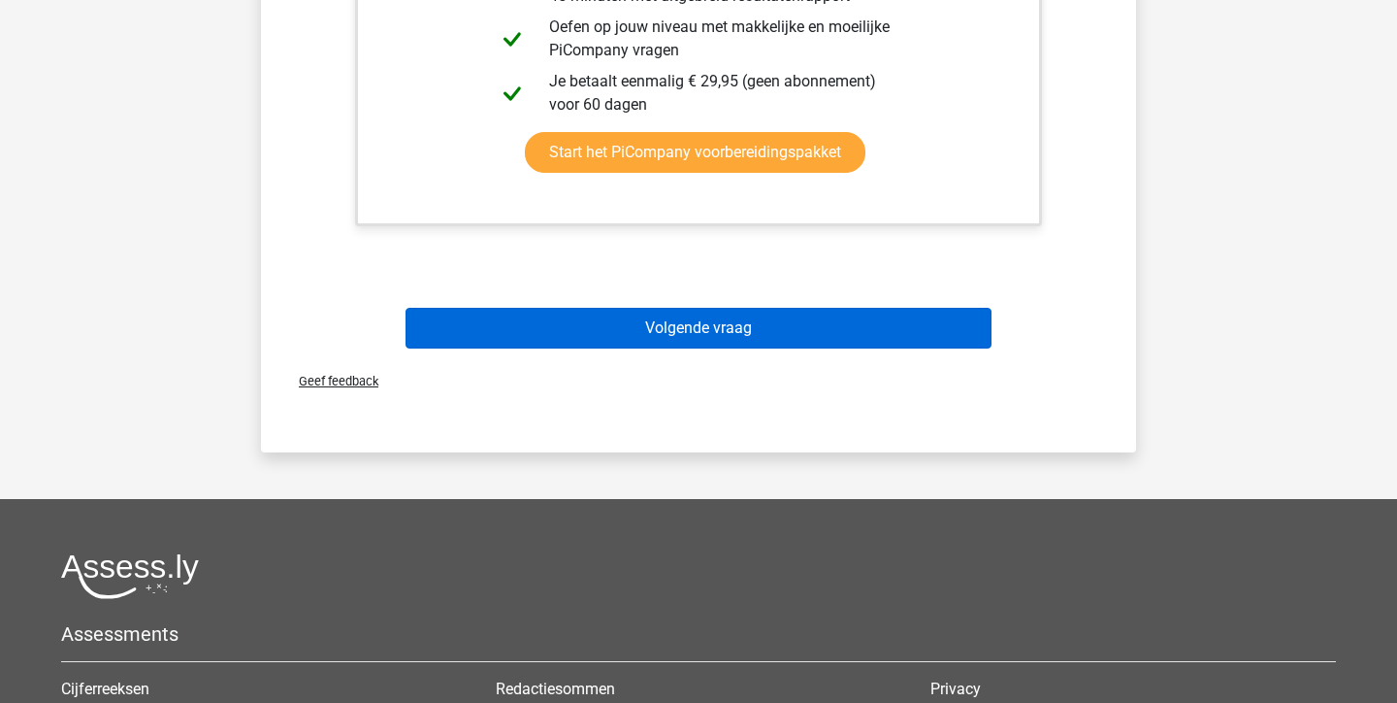
click at [701, 328] on button "Volgende vraag" at bounding box center [699, 328] width 587 height 41
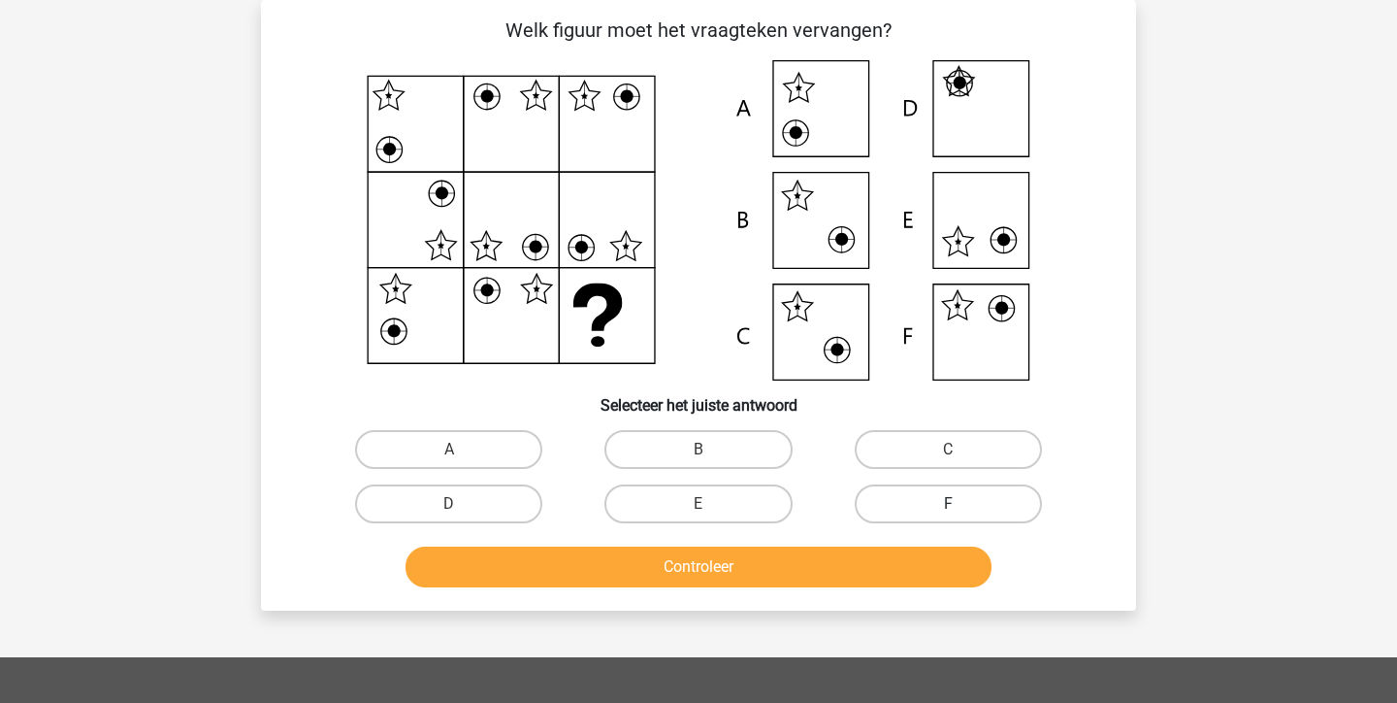
click at [989, 498] on label "F" at bounding box center [948, 503] width 187 height 39
click at [961, 504] on input "F" at bounding box center [954, 510] width 13 height 13
radio input "true"
click at [940, 569] on button "Controleer" at bounding box center [699, 566] width 587 height 41
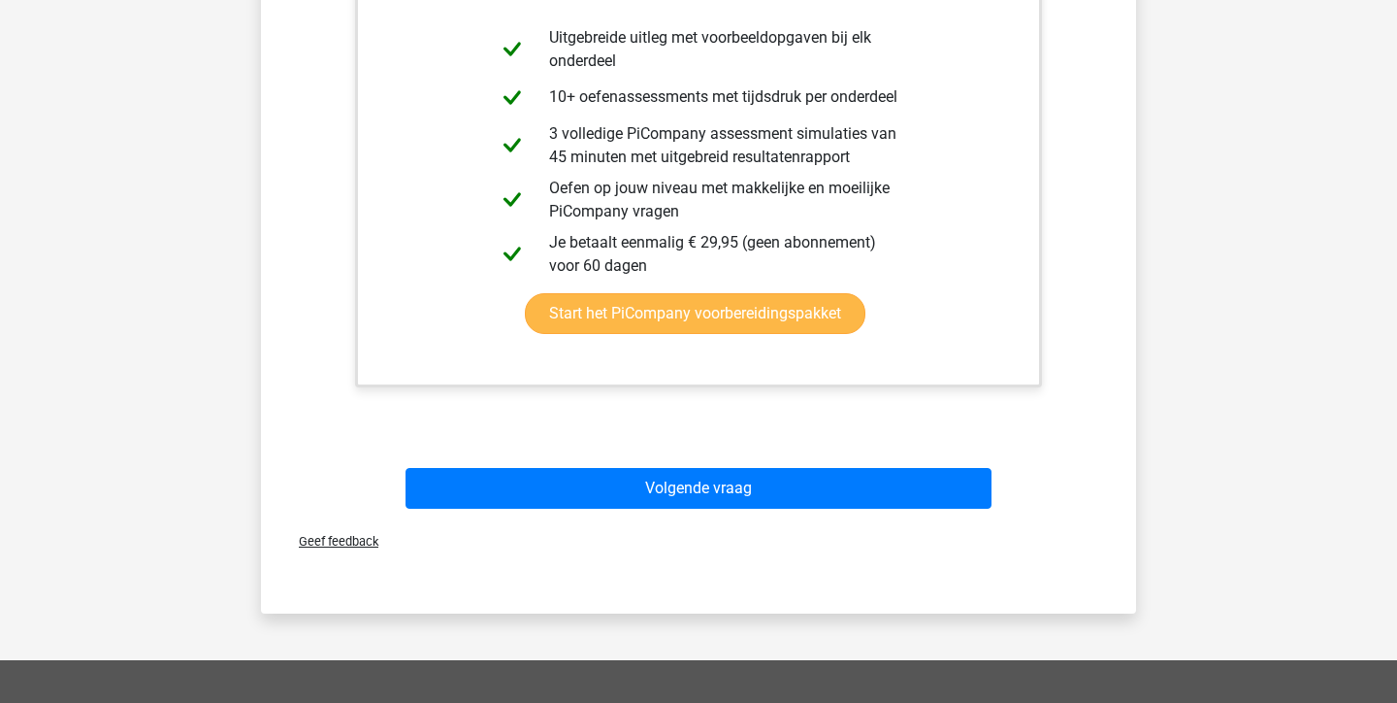
scroll to position [953, 0]
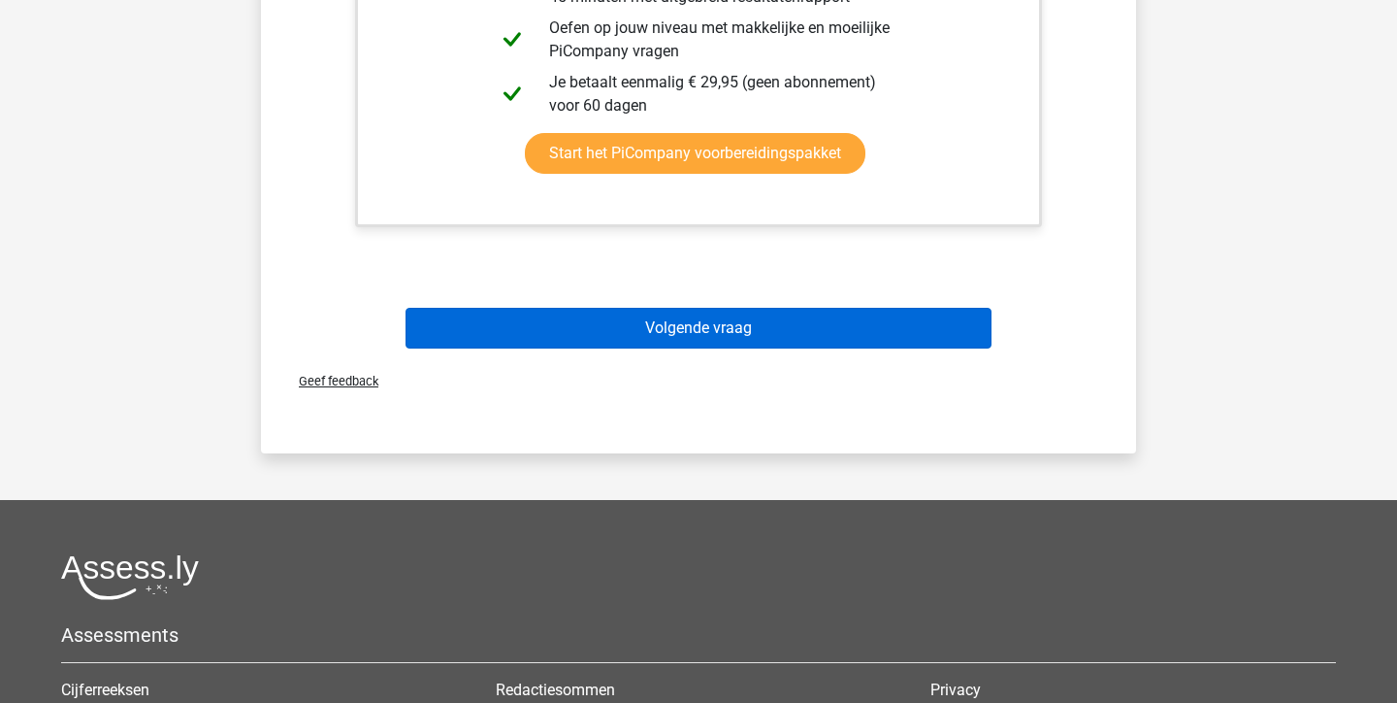
click at [719, 334] on button "Volgende vraag" at bounding box center [699, 328] width 587 height 41
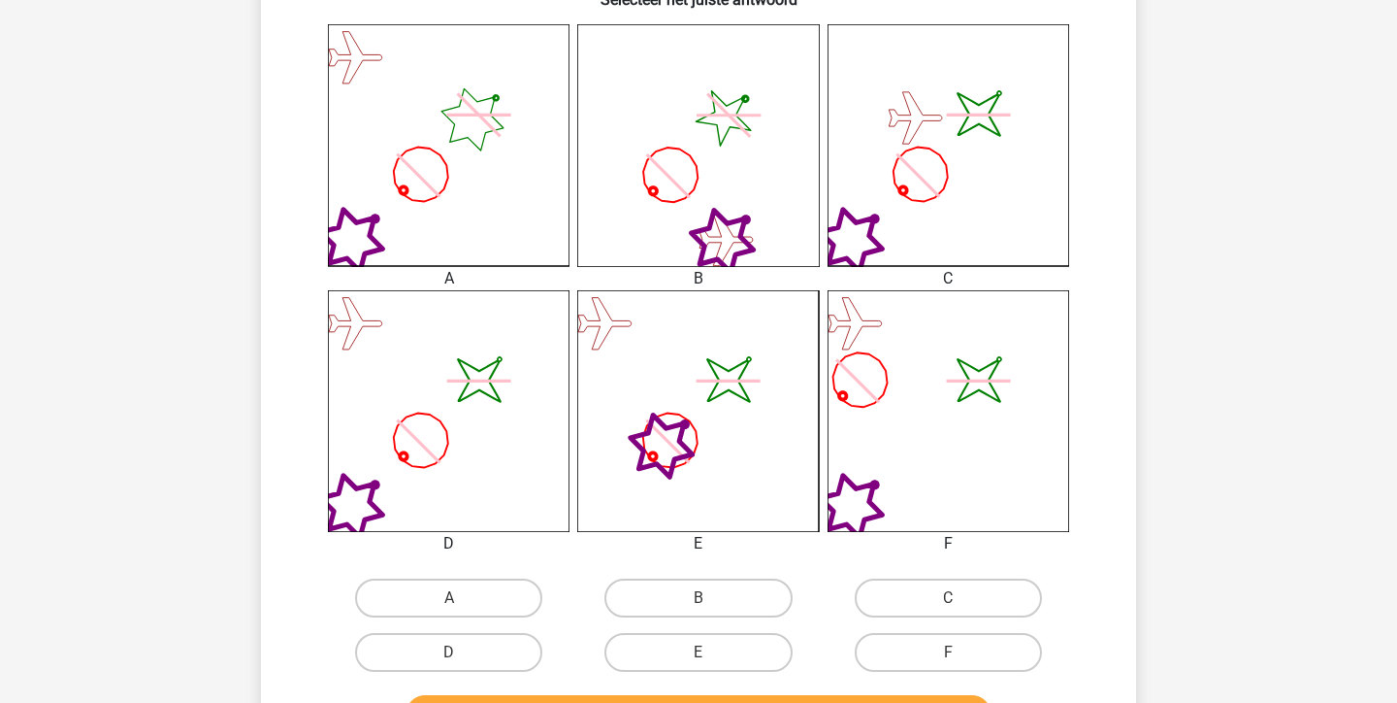
scroll to position [480, 0]
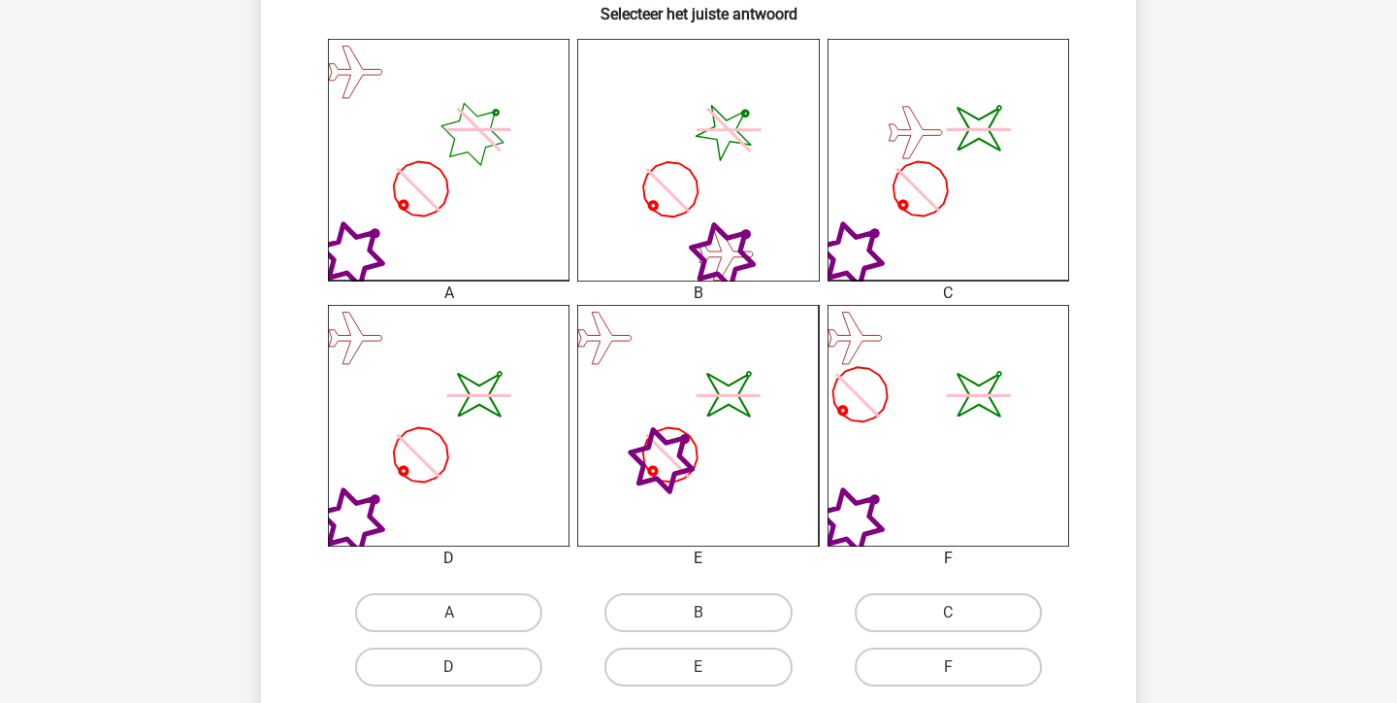
click at [424, 490] on icon "image/svg+xml" at bounding box center [449, 426] width 242 height 242
click at [443, 656] on label "D" at bounding box center [448, 666] width 187 height 39
click at [449, 667] on input "D" at bounding box center [455, 673] width 13 height 13
radio input "true"
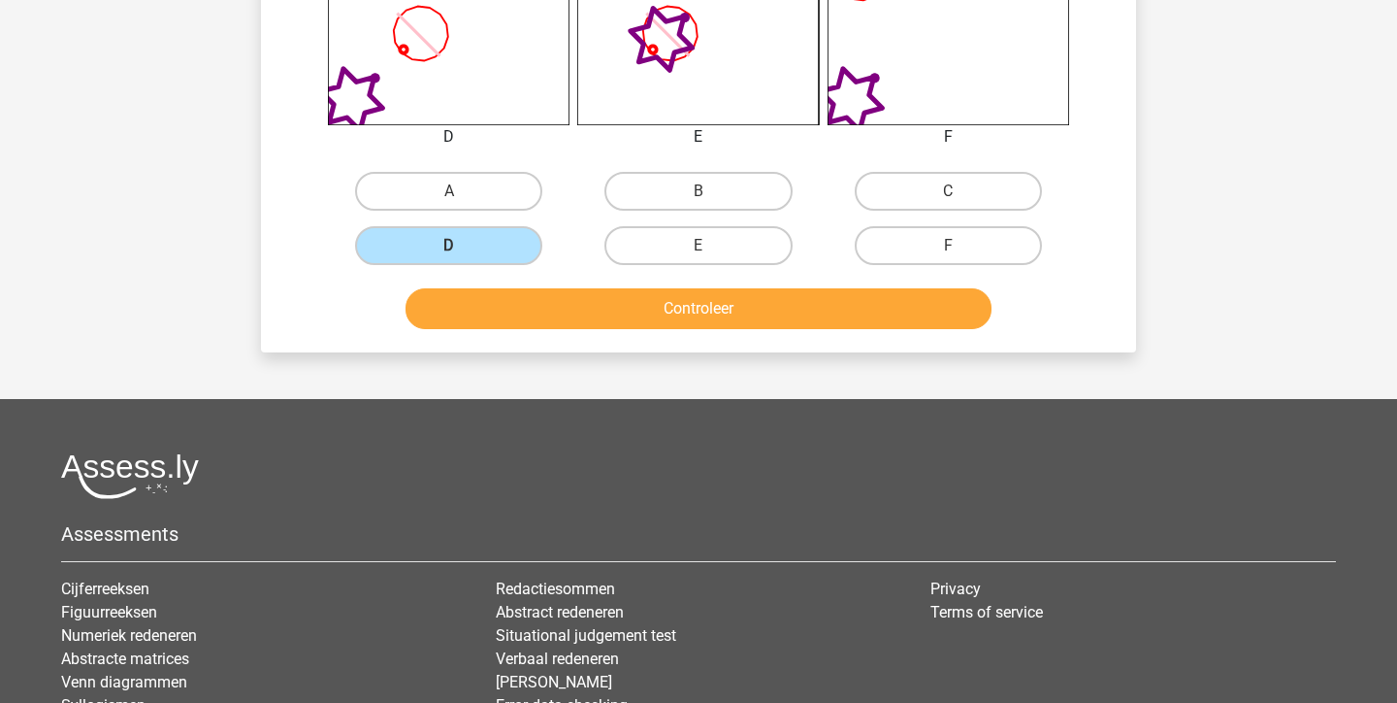
scroll to position [912, 0]
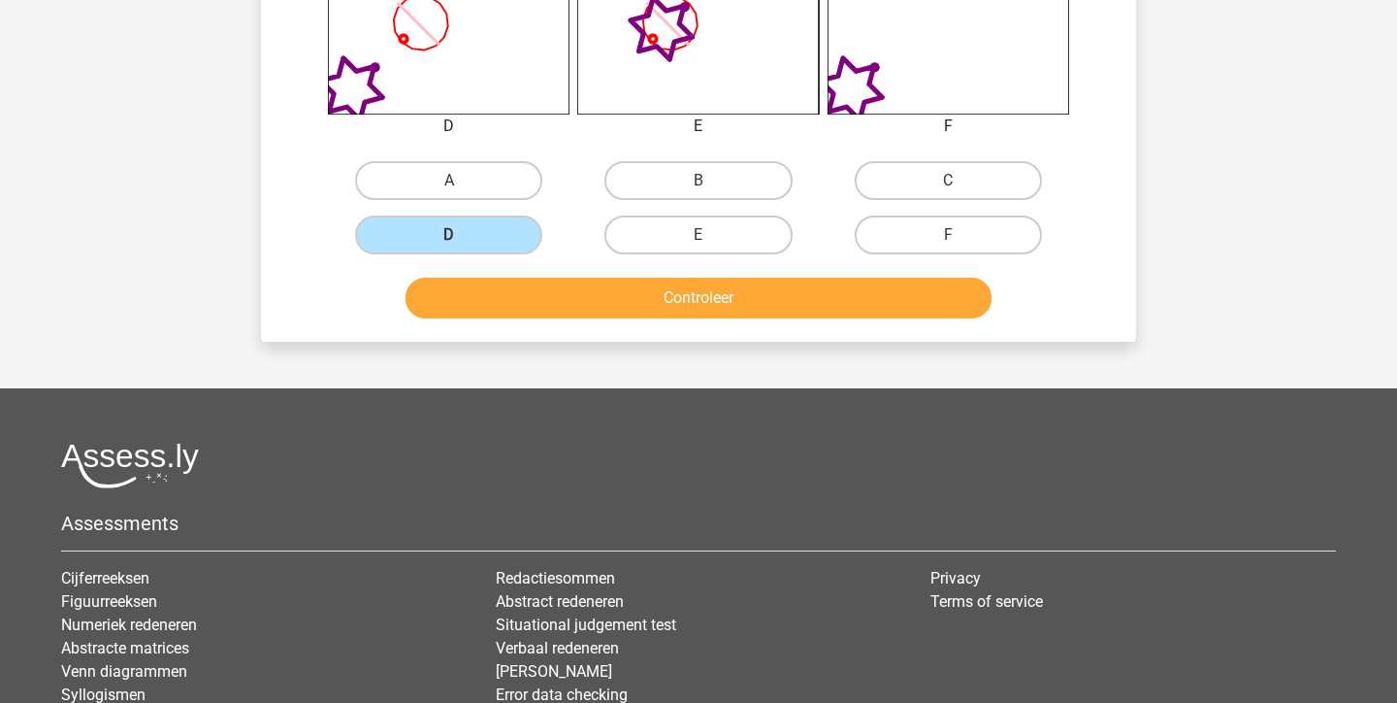
click at [657, 304] on button "Controleer" at bounding box center [699, 298] width 587 height 41
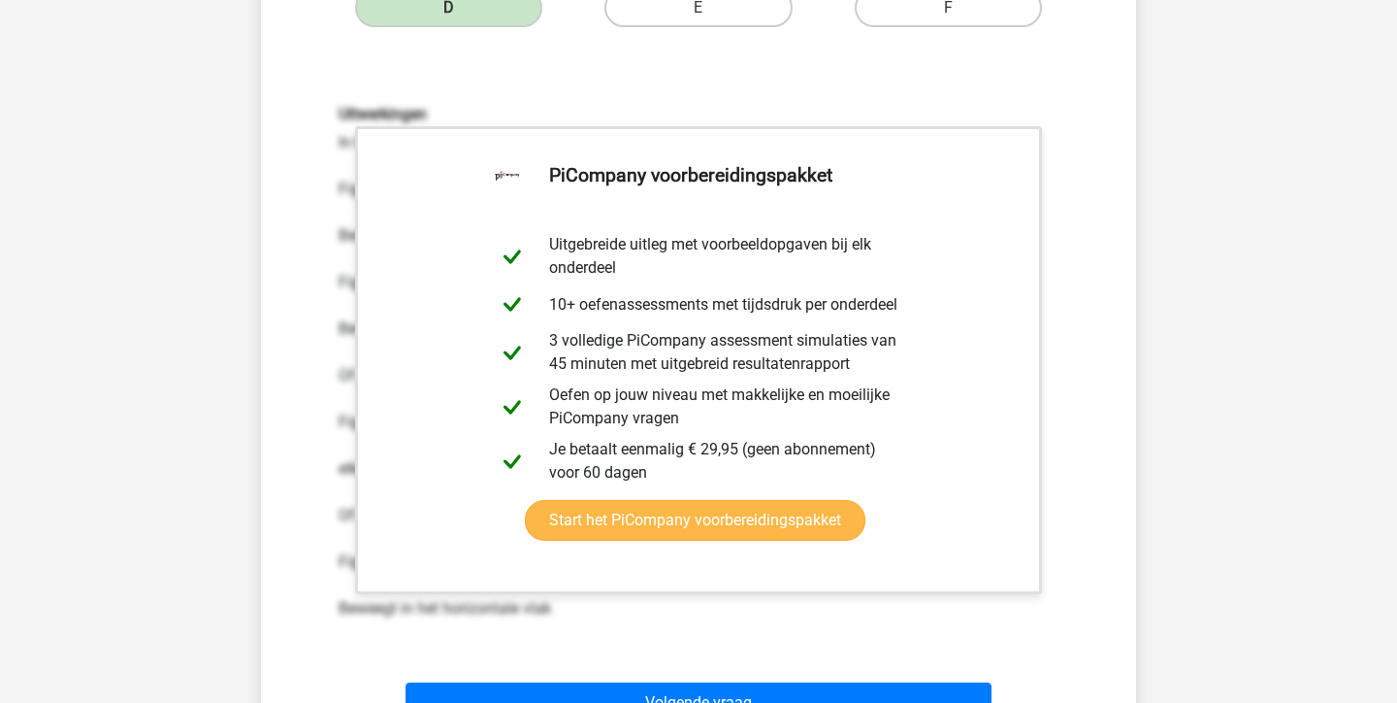
scroll to position [1221, 1]
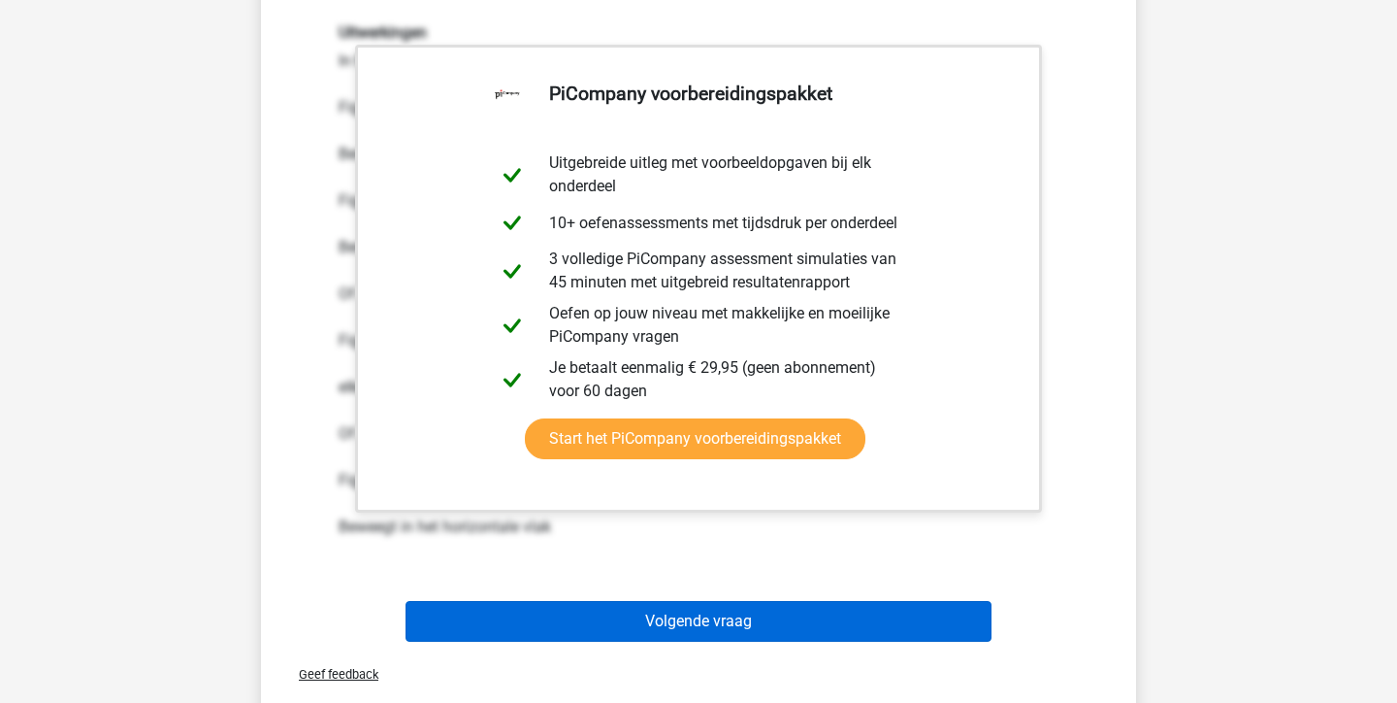
click at [679, 621] on button "Volgende vraag" at bounding box center [699, 621] width 587 height 41
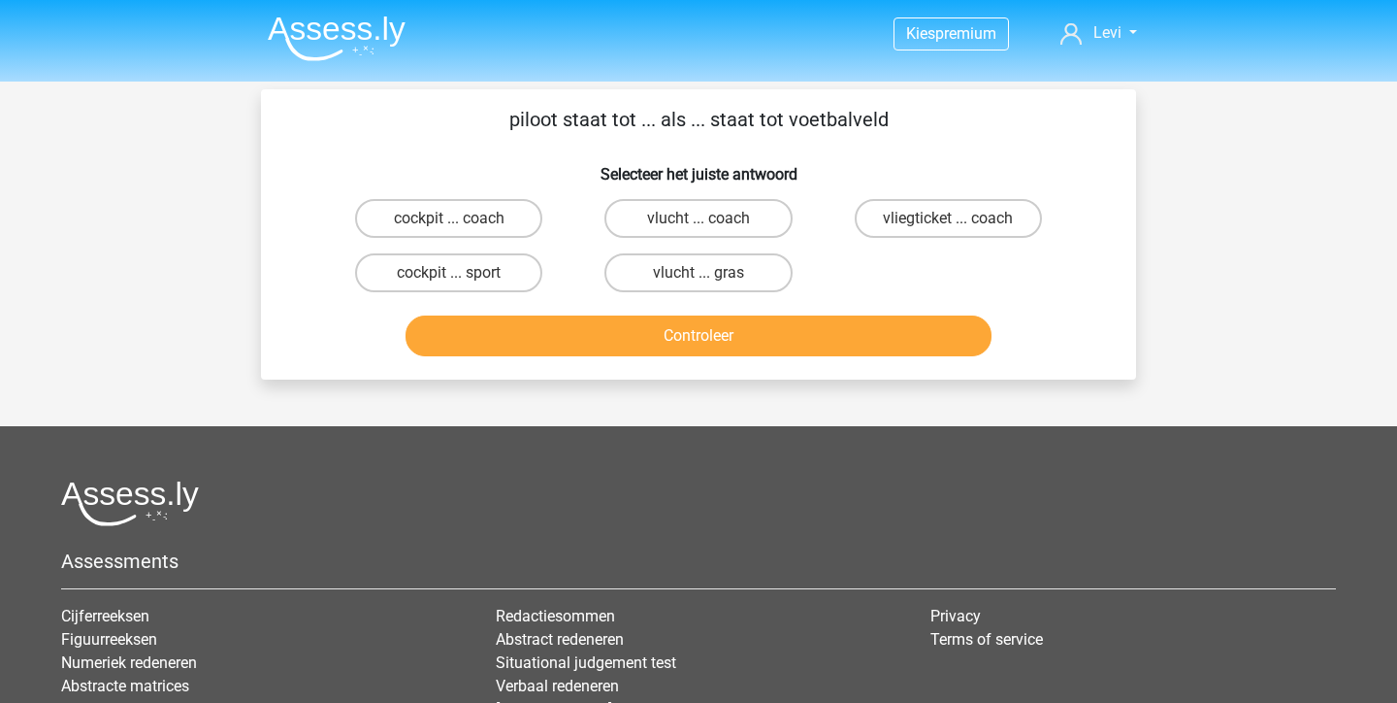
scroll to position [0, 0]
click at [706, 218] on input "vlucht ... coach" at bounding box center [705, 224] width 13 height 13
radio input "true"
click at [527, 231] on label "cockpit ... coach" at bounding box center [448, 218] width 187 height 39
click at [462, 231] on input "cockpit ... coach" at bounding box center [455, 224] width 13 height 13
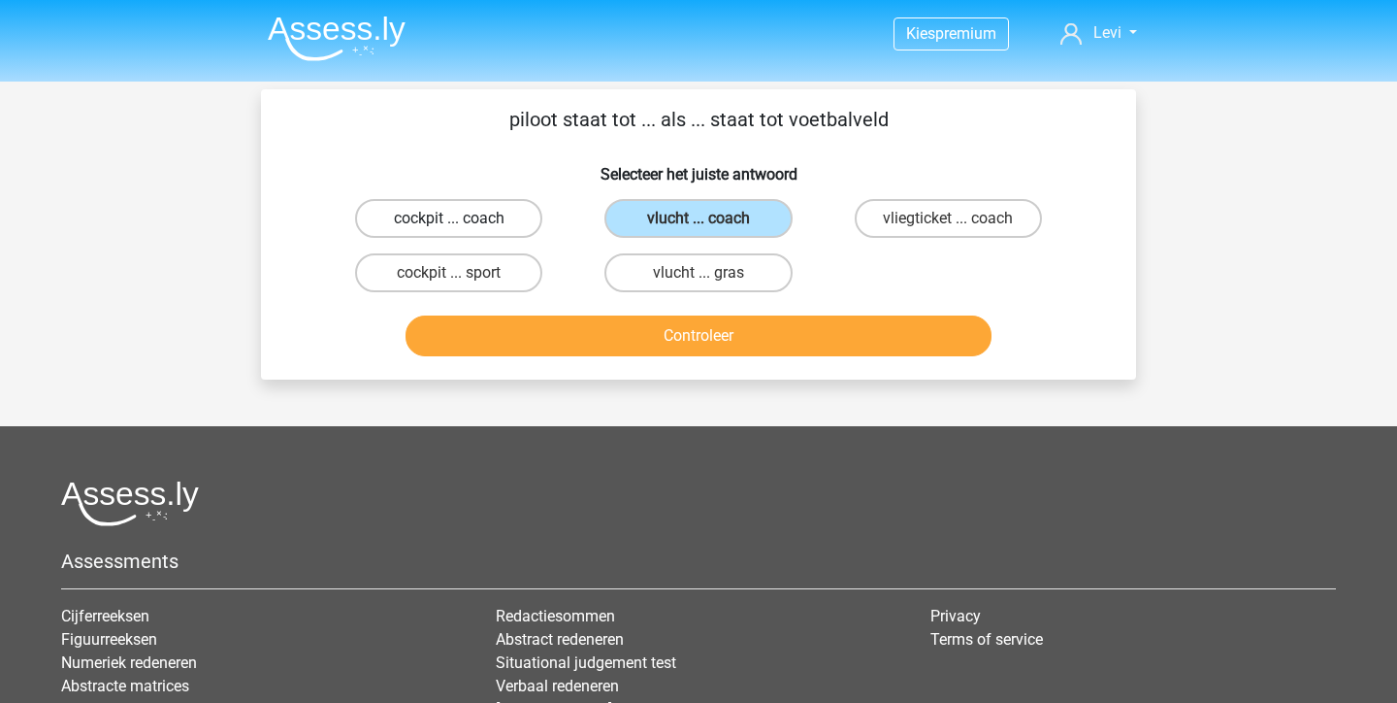
radio input "true"
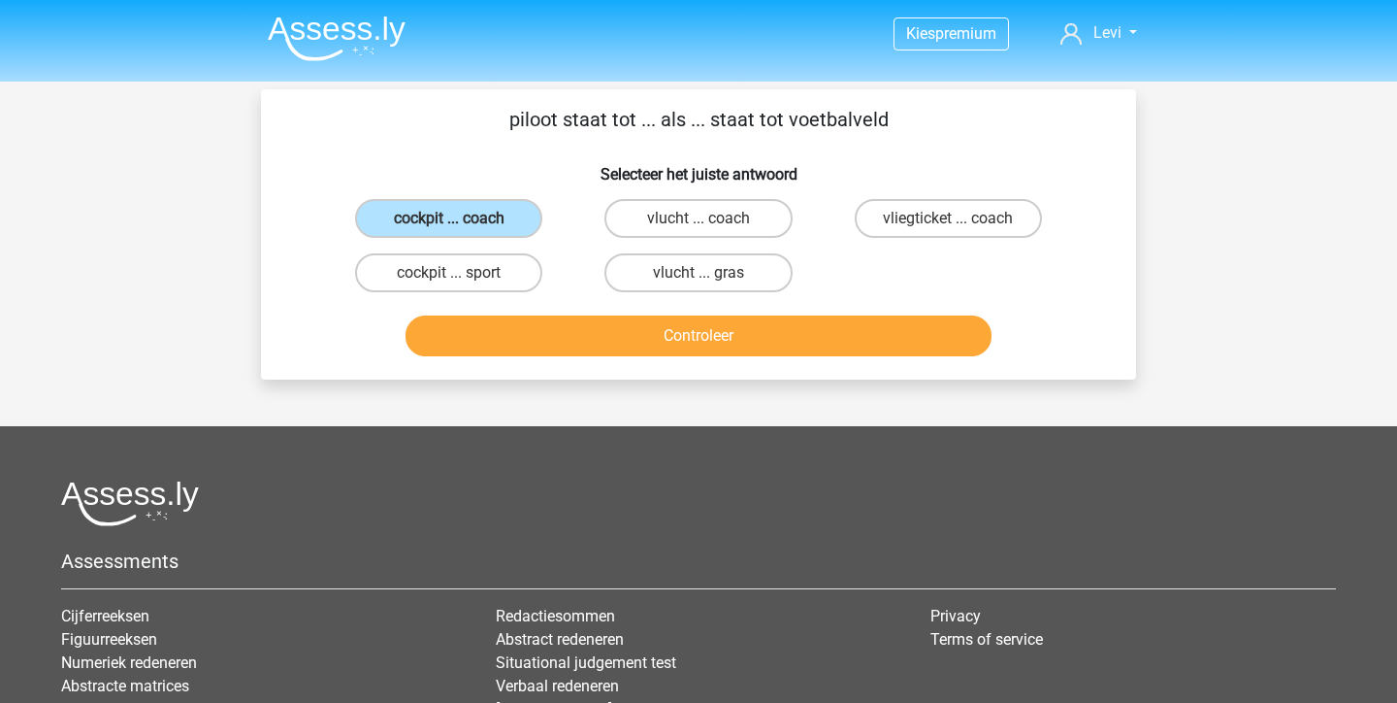
click at [663, 327] on button "Controleer" at bounding box center [699, 335] width 587 height 41
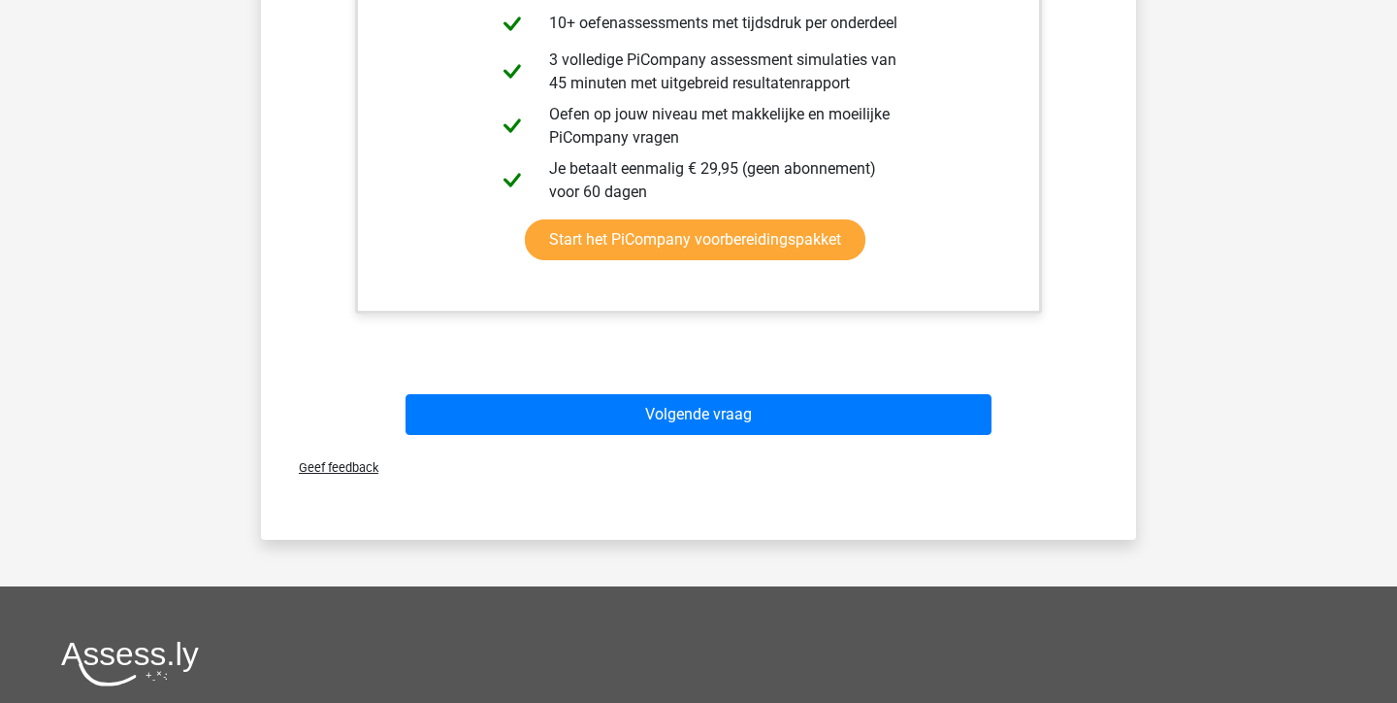
scroll to position [562, 0]
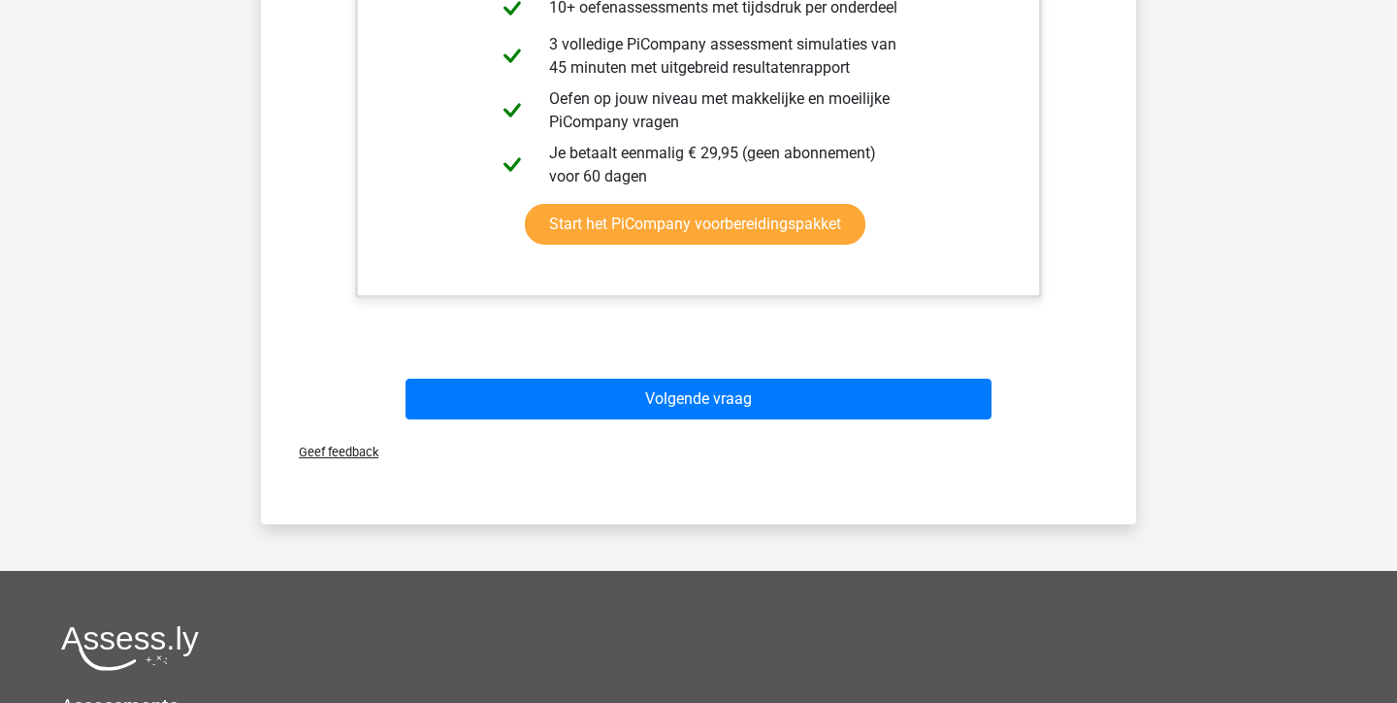
click at [679, 429] on div "Geef feedback" at bounding box center [699, 451] width 860 height 49
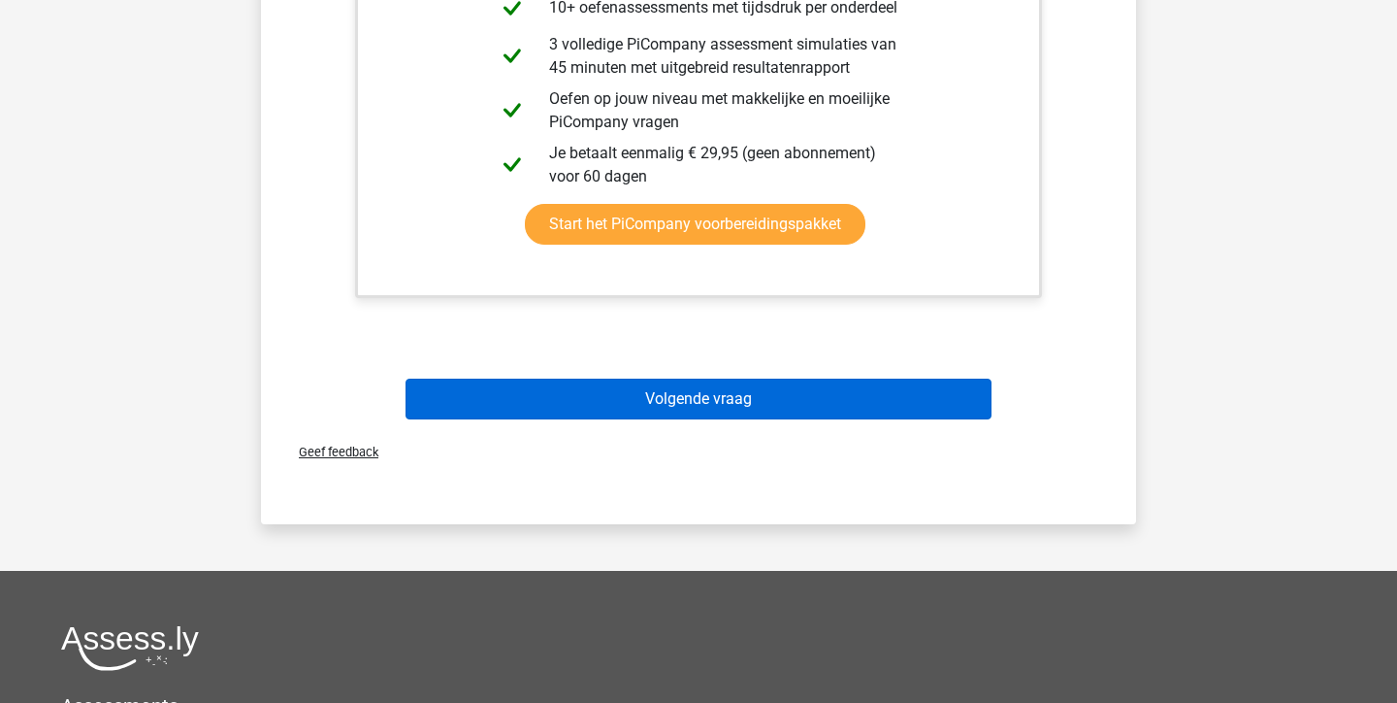
click at [679, 409] on button "Volgende vraag" at bounding box center [699, 398] width 587 height 41
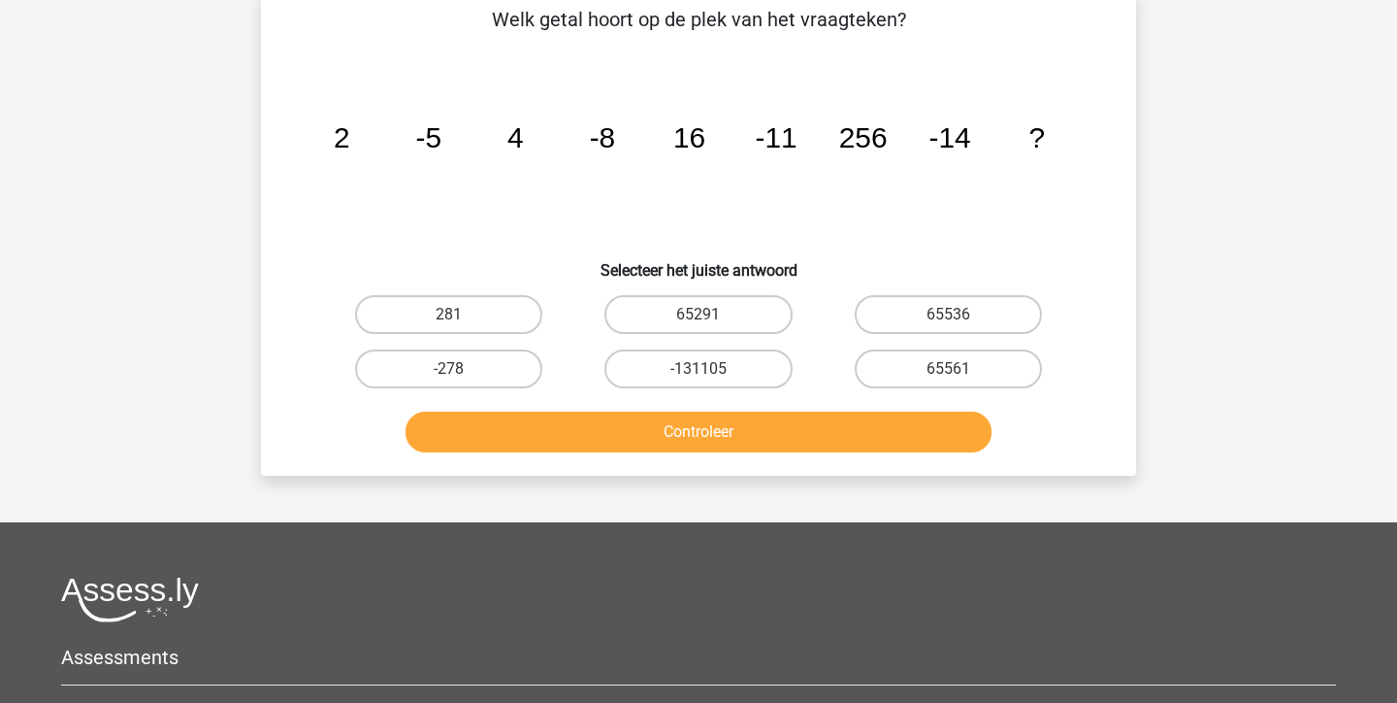
scroll to position [89, 0]
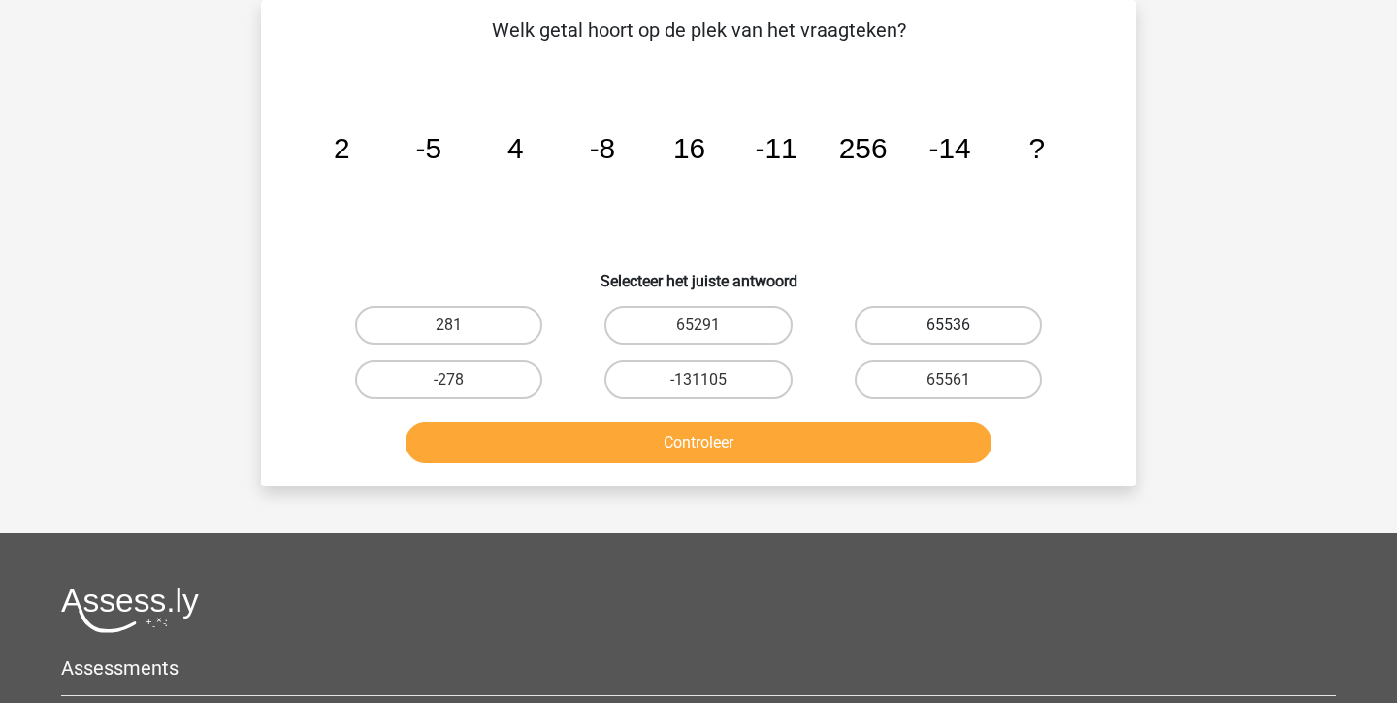
click at [909, 312] on label "65536" at bounding box center [948, 325] width 187 height 39
click at [948, 325] on input "65536" at bounding box center [954, 331] width 13 height 13
radio input "true"
click at [730, 447] on button "Controleer" at bounding box center [699, 442] width 587 height 41
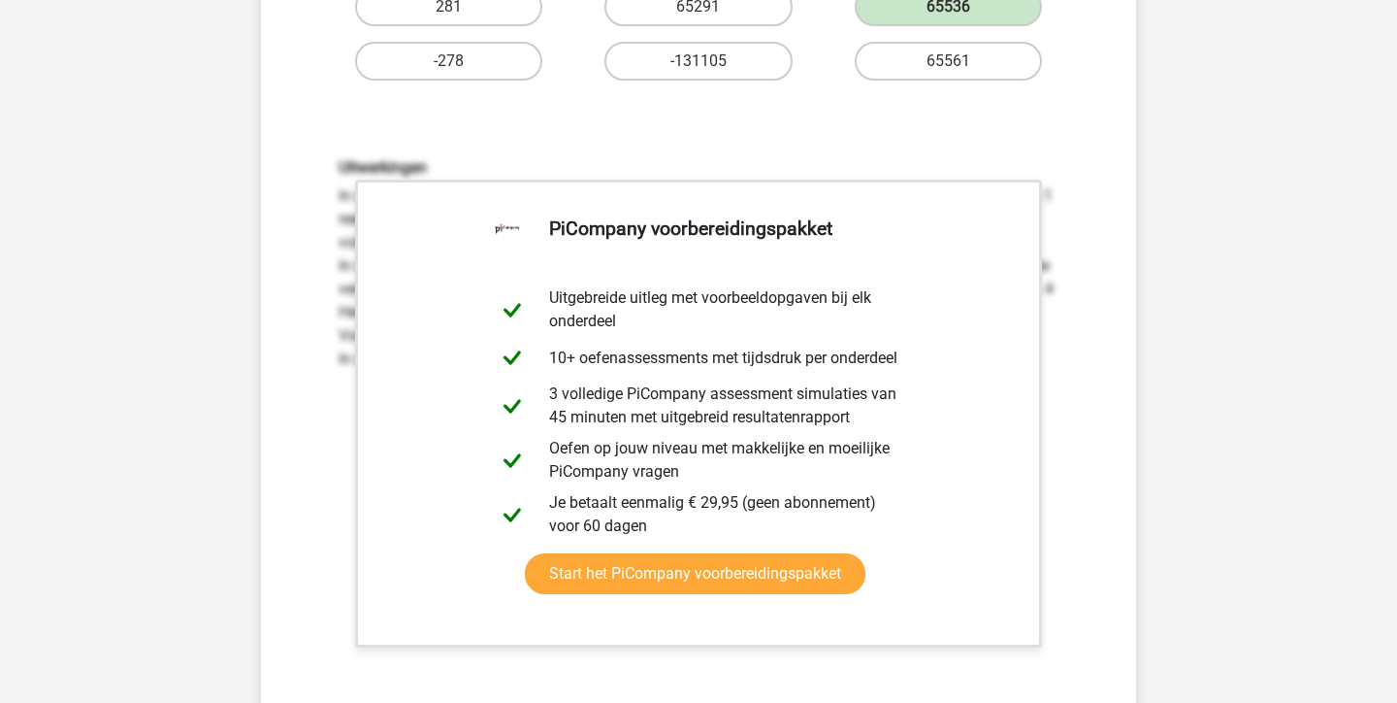
scroll to position [792, 0]
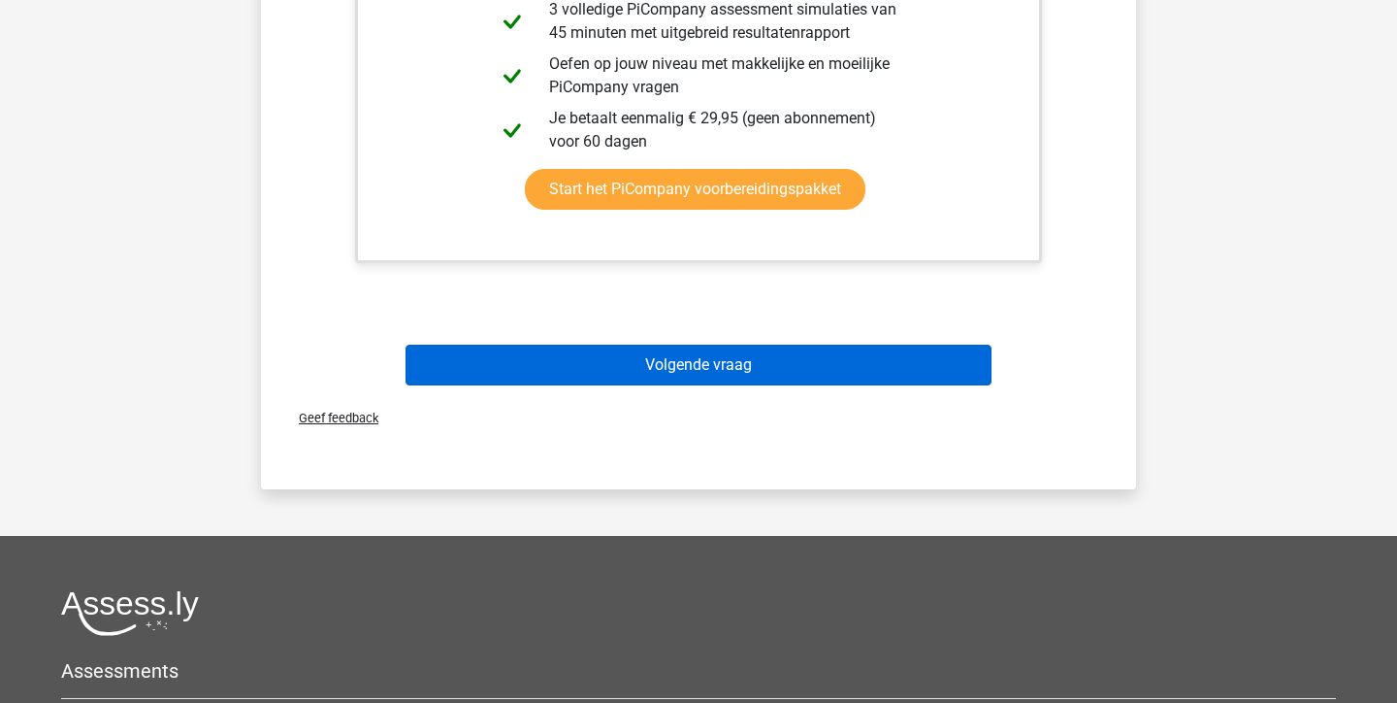
click at [732, 360] on button "Volgende vraag" at bounding box center [699, 364] width 587 height 41
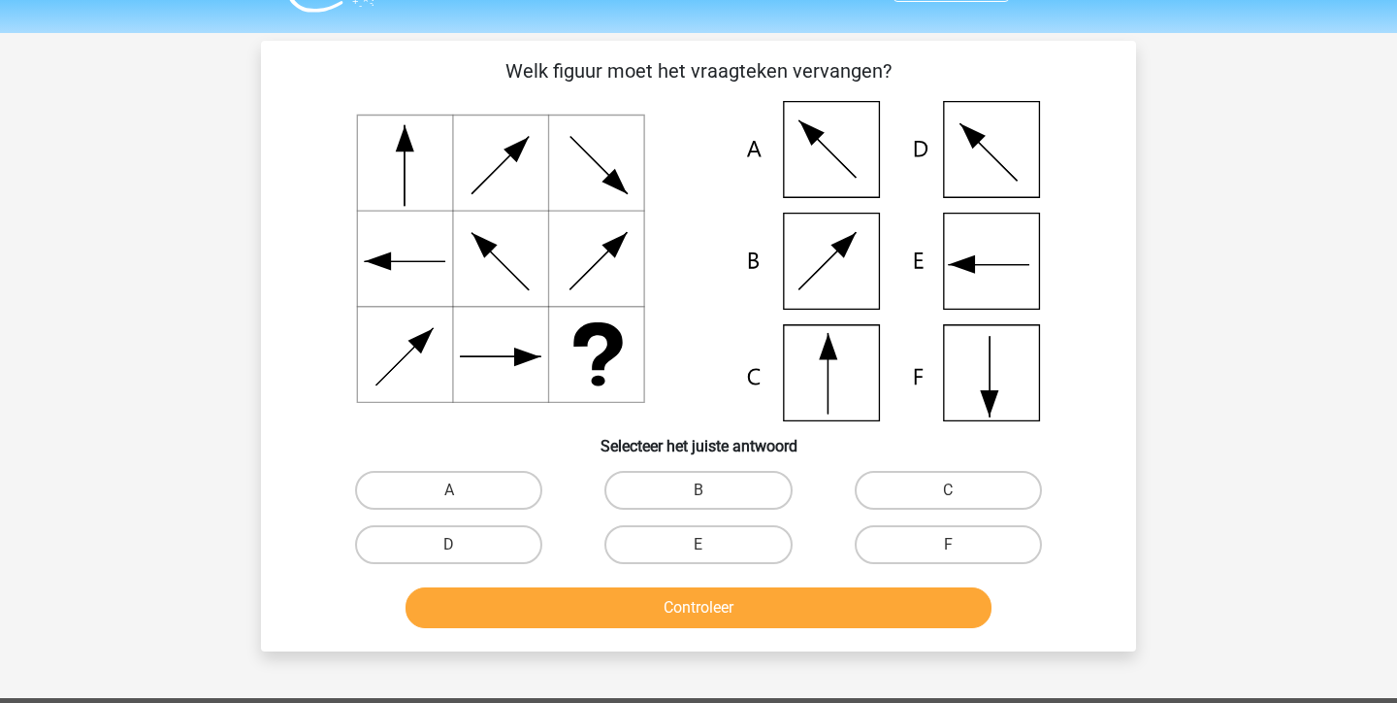
scroll to position [46, 0]
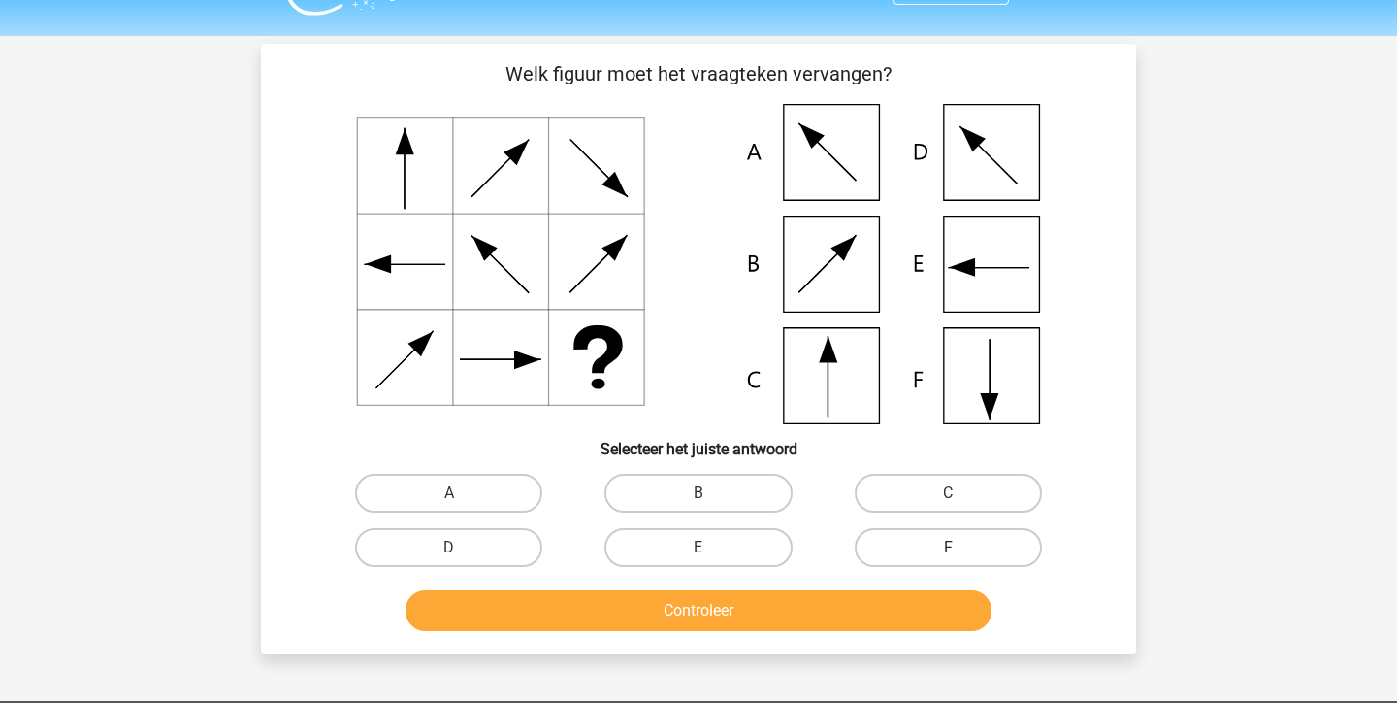
click at [989, 538] on label "F" at bounding box center [948, 547] width 187 height 39
click at [961, 547] on input "F" at bounding box center [954, 553] width 13 height 13
radio input "true"
click at [935, 616] on button "Controleer" at bounding box center [699, 610] width 587 height 41
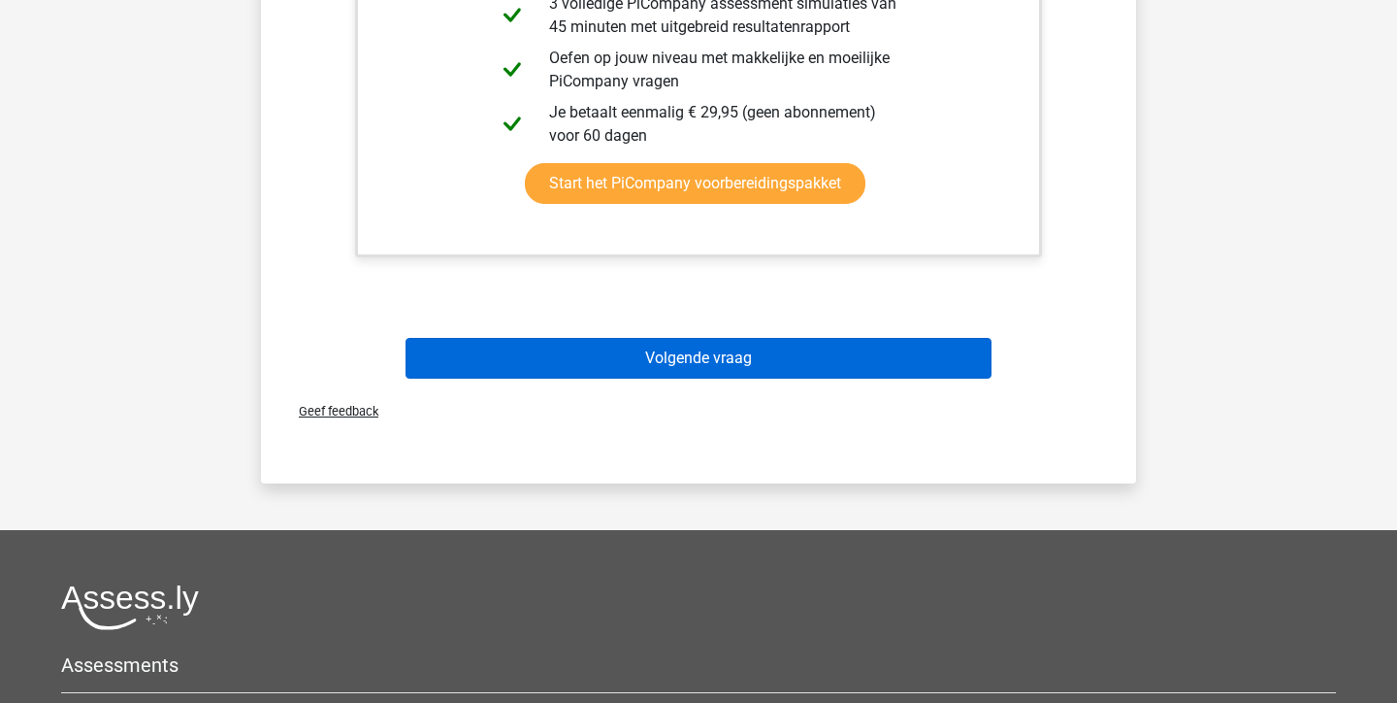
click at [706, 375] on button "Volgende vraag" at bounding box center [699, 358] width 587 height 41
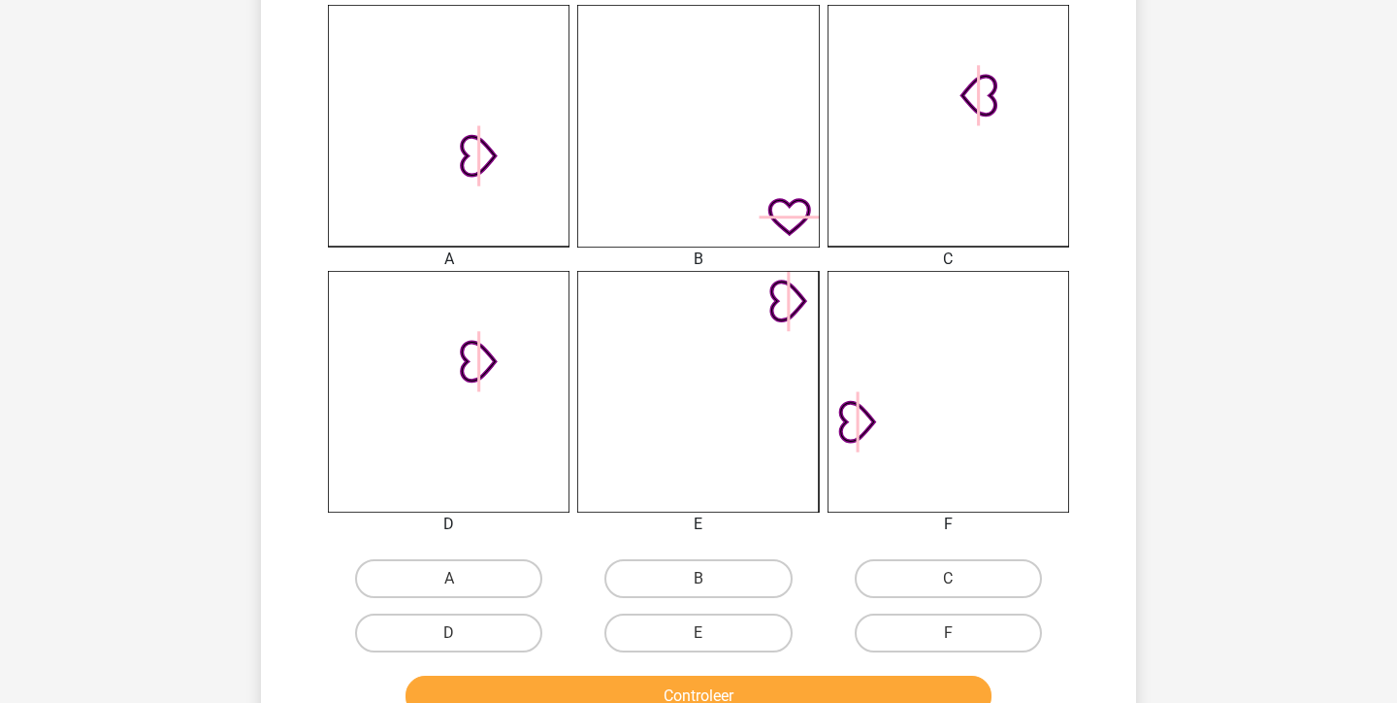
scroll to position [540, 0]
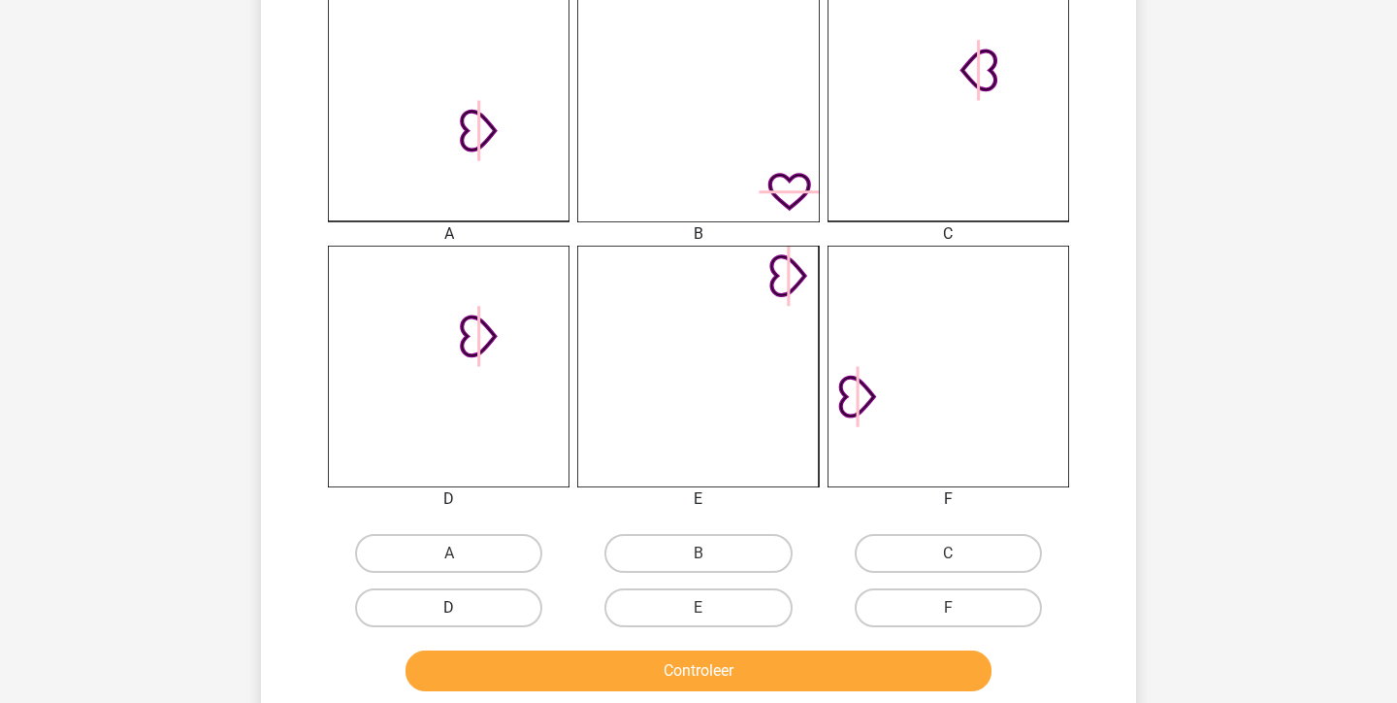
click at [482, 605] on label "D" at bounding box center [448, 607] width 187 height 39
click at [462, 607] on input "D" at bounding box center [455, 613] width 13 height 13
radio input "true"
click at [581, 687] on button "Controleer" at bounding box center [699, 670] width 587 height 41
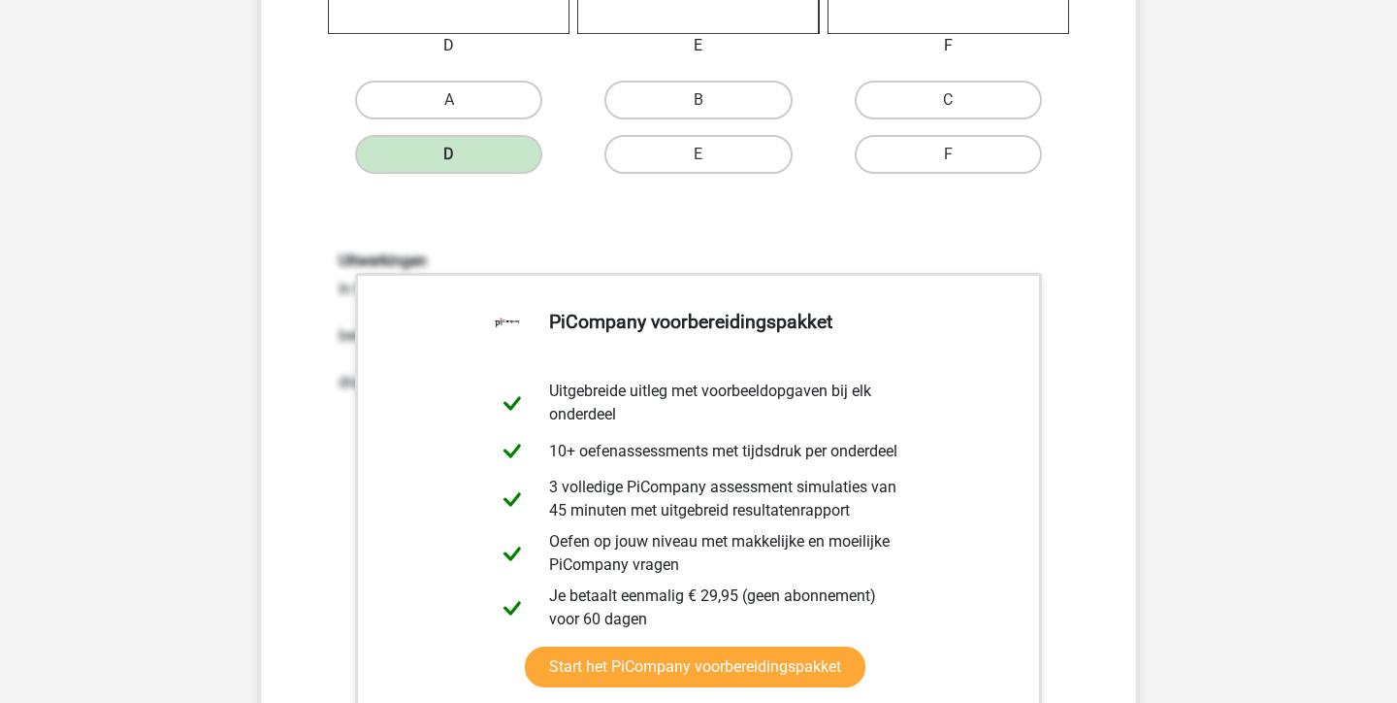
scroll to position [1310, 0]
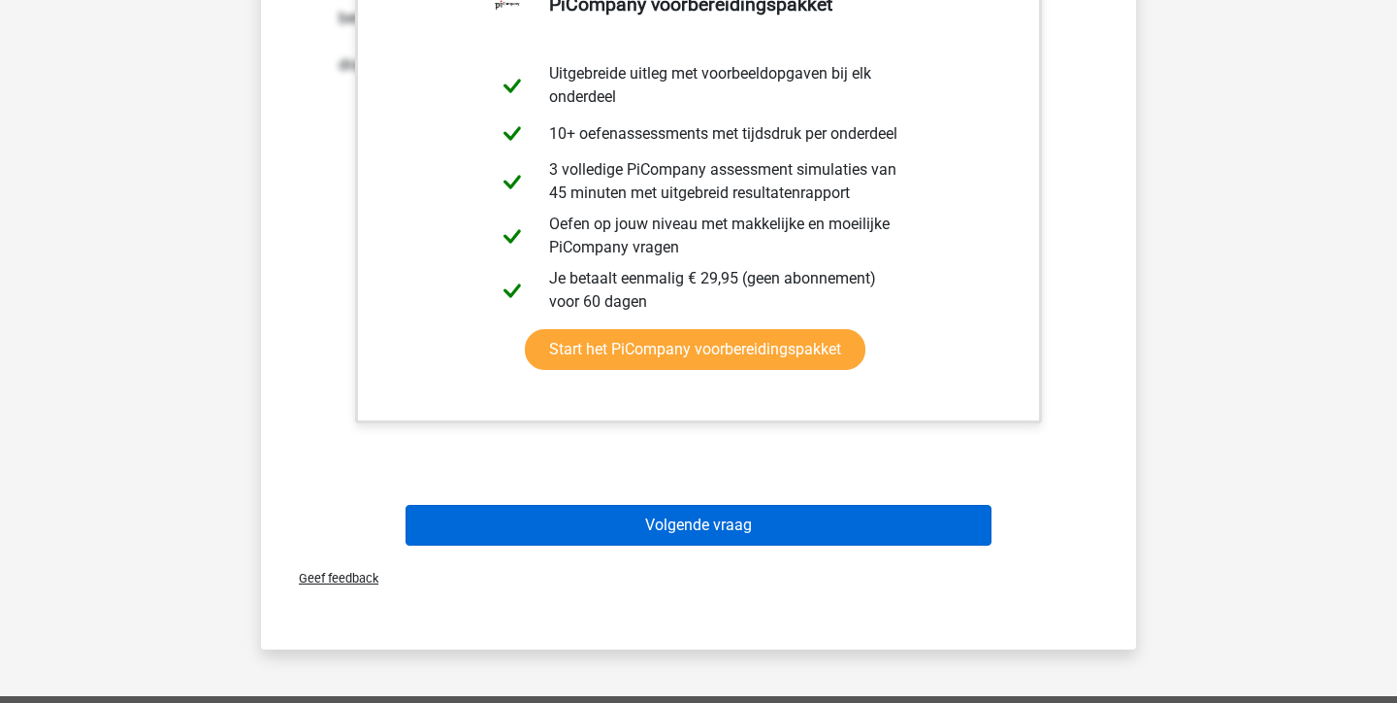
click at [594, 508] on button "Volgende vraag" at bounding box center [699, 525] width 587 height 41
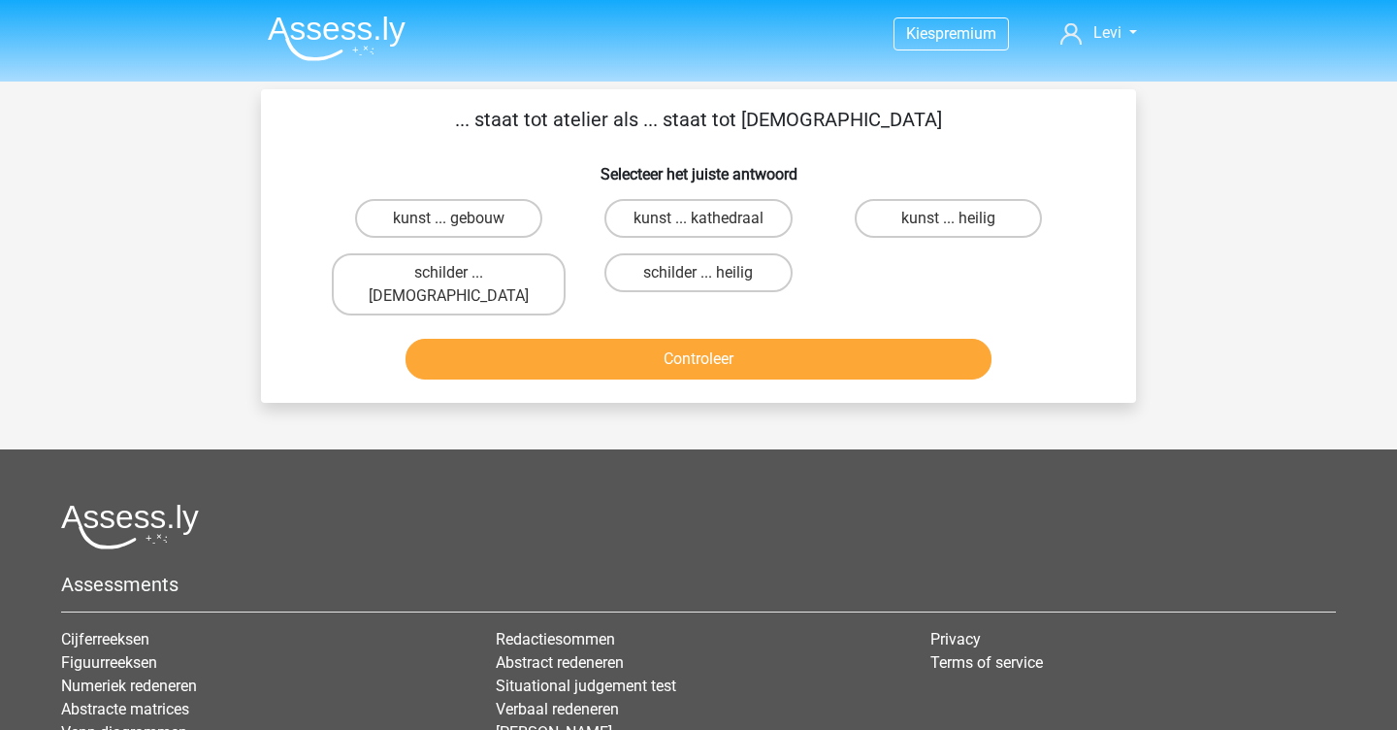
scroll to position [0, 0]
click at [506, 277] on label "schilder ... priester" at bounding box center [449, 284] width 234 height 62
click at [462, 277] on input "schilder ... priester" at bounding box center [455, 279] width 13 height 13
radio input "true"
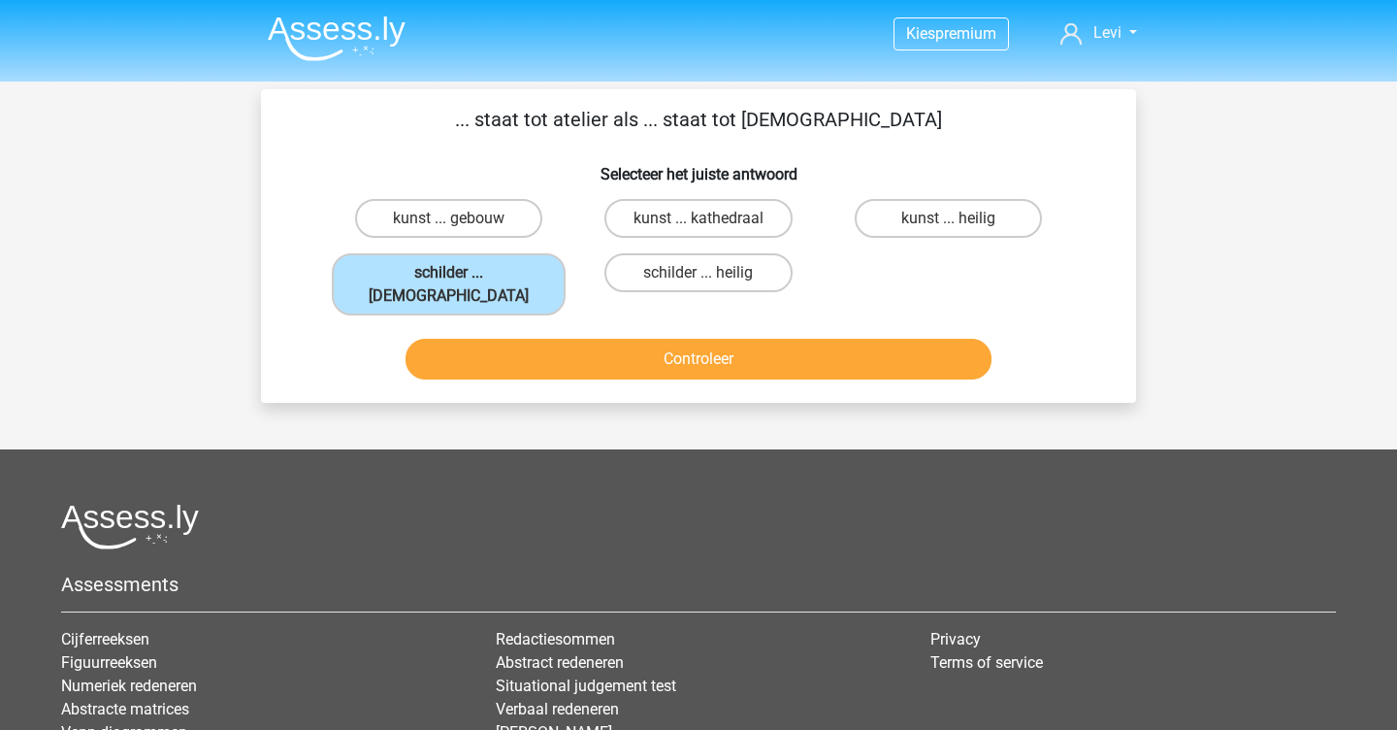
click at [614, 362] on div "Controleer" at bounding box center [698, 363] width 749 height 49
click at [614, 339] on button "Controleer" at bounding box center [699, 359] width 587 height 41
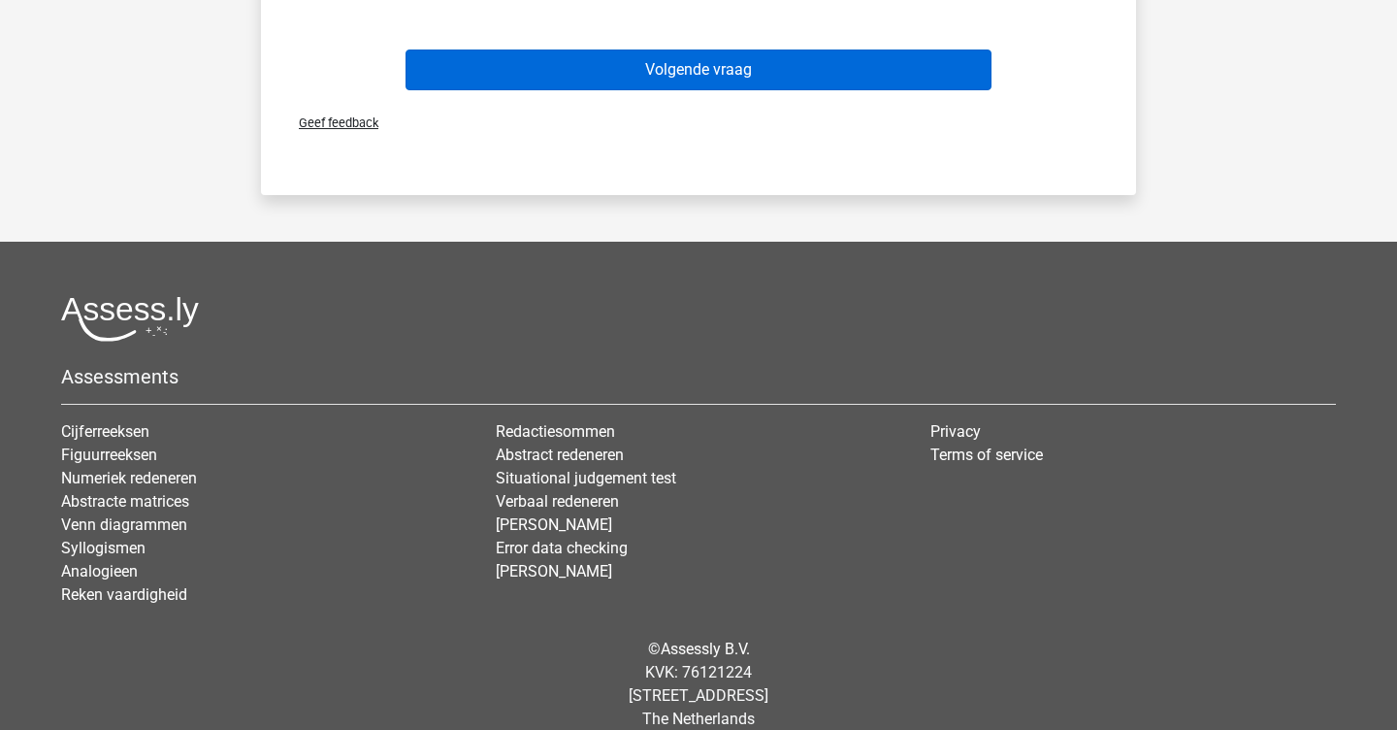
click at [576, 49] on button "Volgende vraag" at bounding box center [699, 69] width 587 height 41
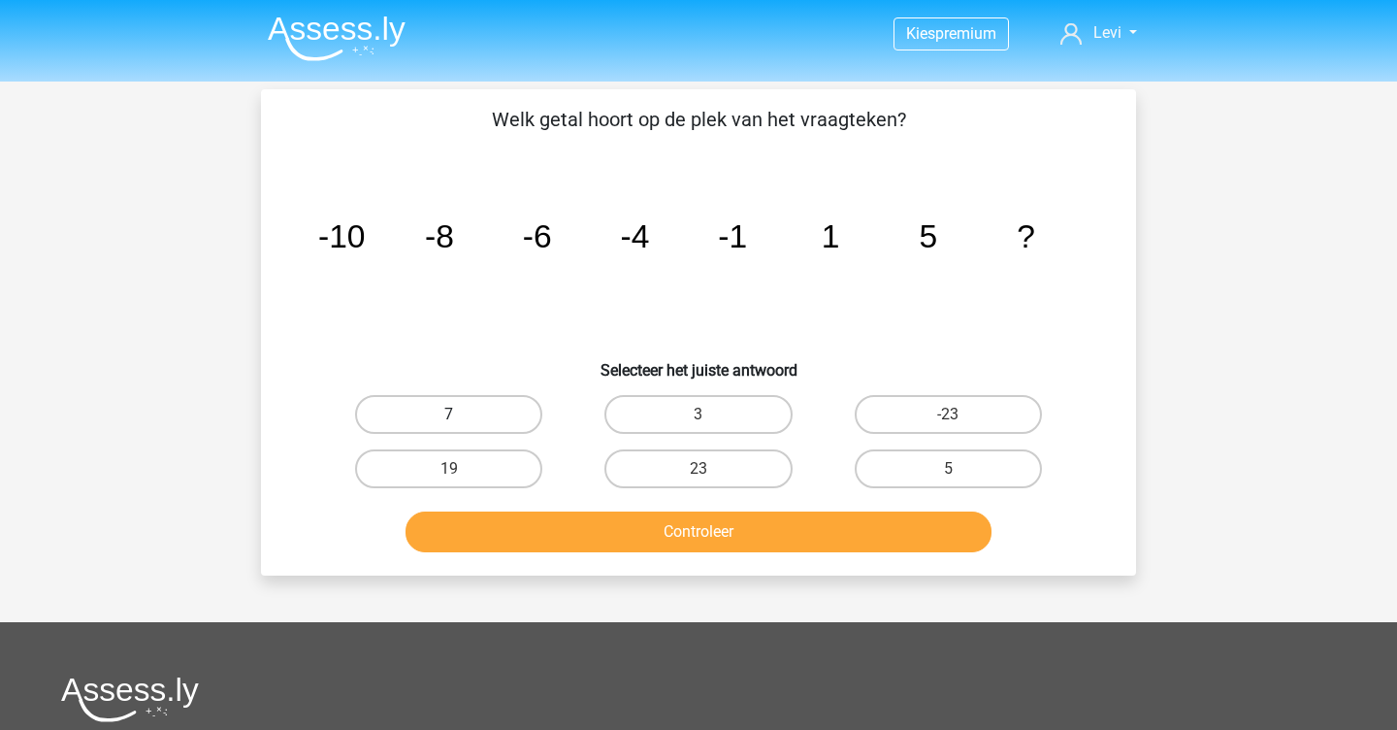
click at [426, 426] on label "7" at bounding box center [448, 414] width 187 height 39
click at [449, 426] on input "7" at bounding box center [455, 420] width 13 height 13
radio input "true"
click at [540, 533] on button "Controleer" at bounding box center [699, 531] width 587 height 41
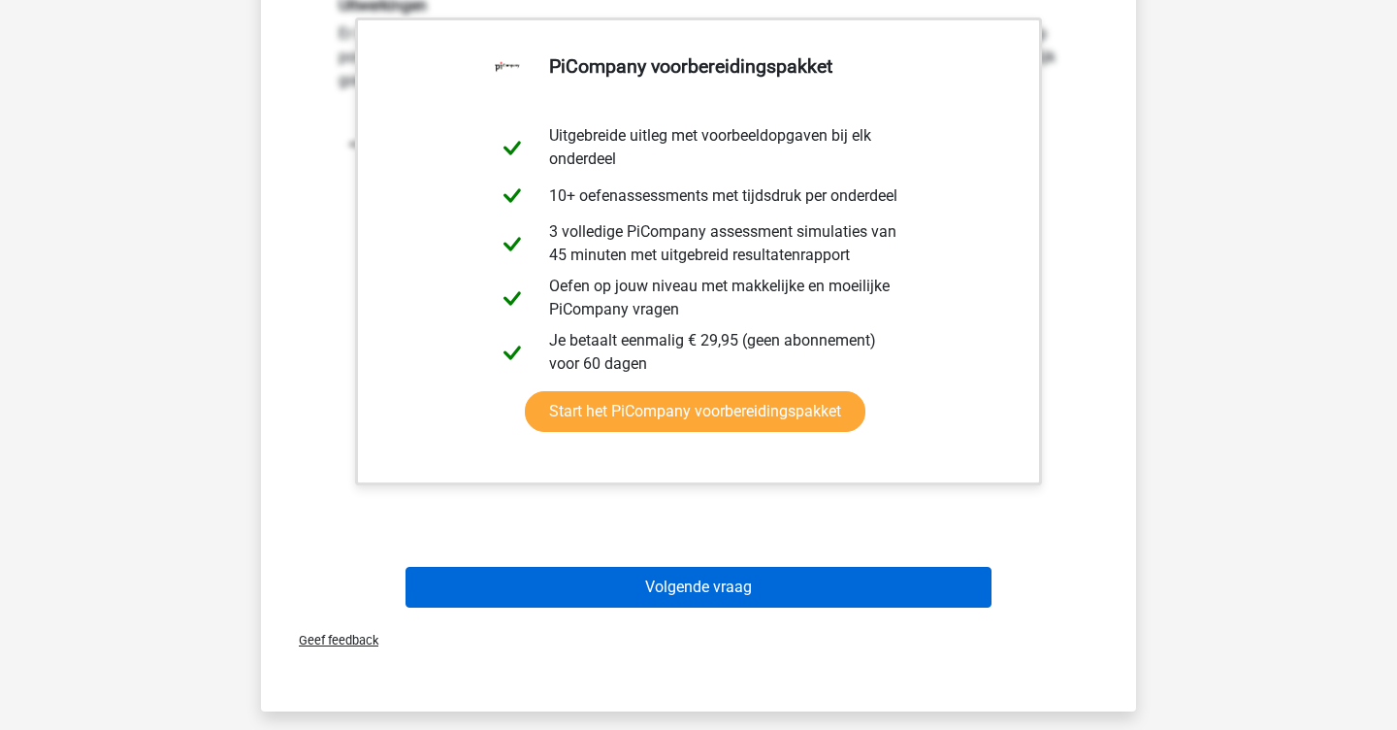
click at [549, 590] on button "Volgende vraag" at bounding box center [699, 587] width 587 height 41
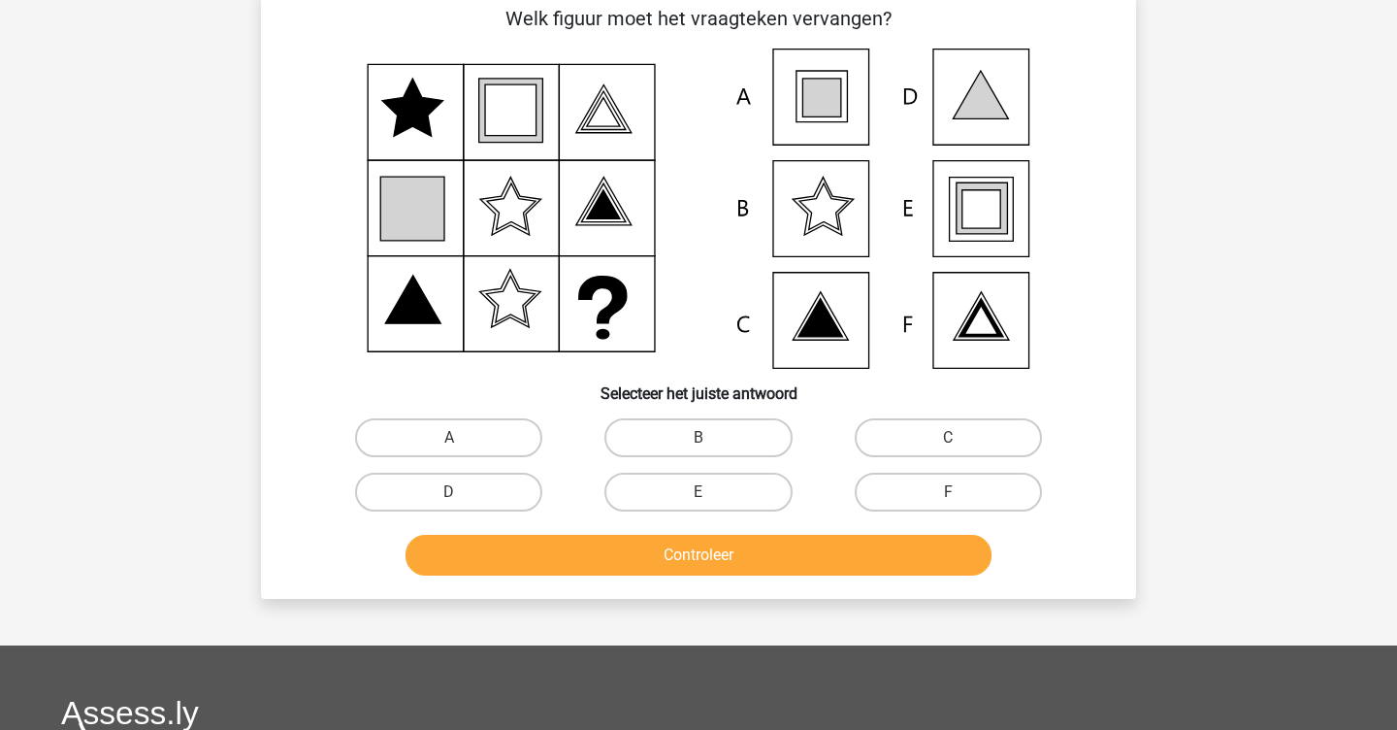
scroll to position [89, 0]
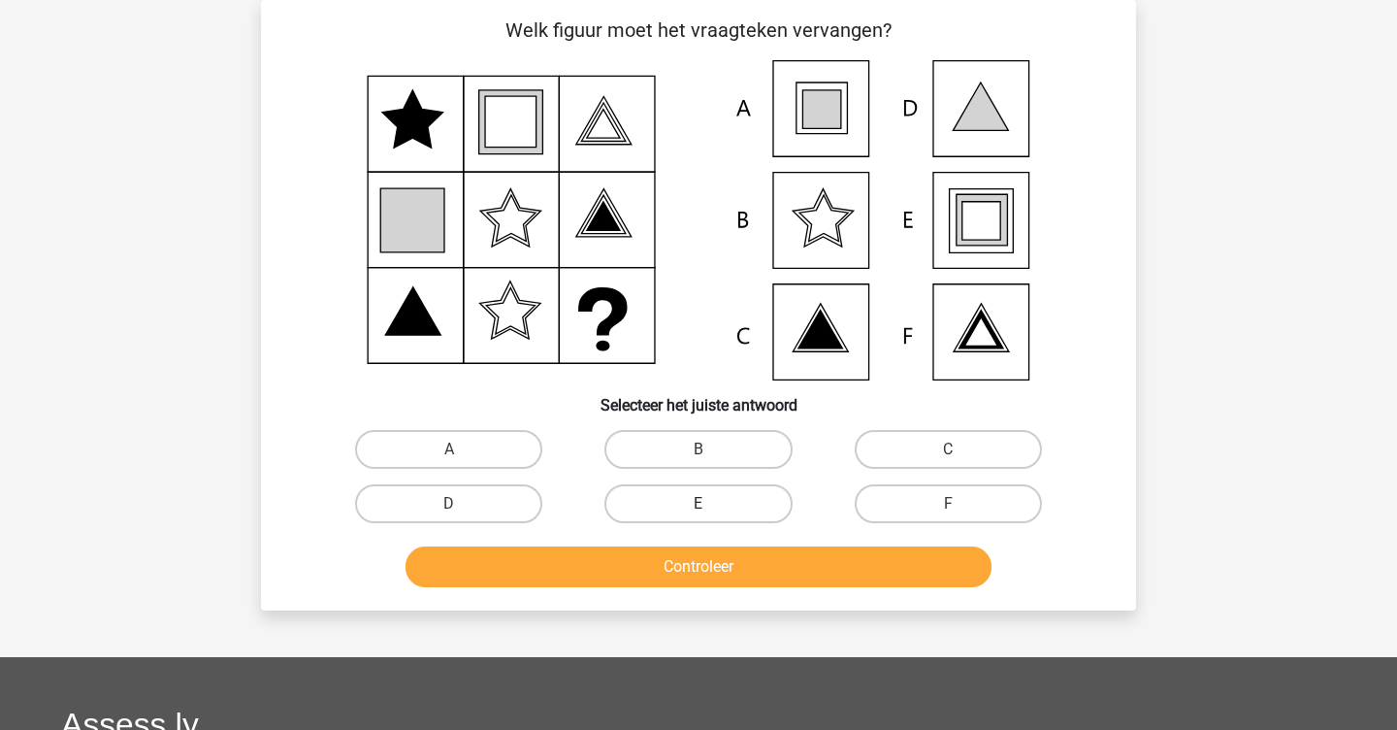
click at [706, 502] on label "E" at bounding box center [698, 503] width 187 height 39
click at [706, 504] on input "E" at bounding box center [705, 510] width 13 height 13
radio input "true"
click at [721, 562] on button "Controleer" at bounding box center [699, 566] width 587 height 41
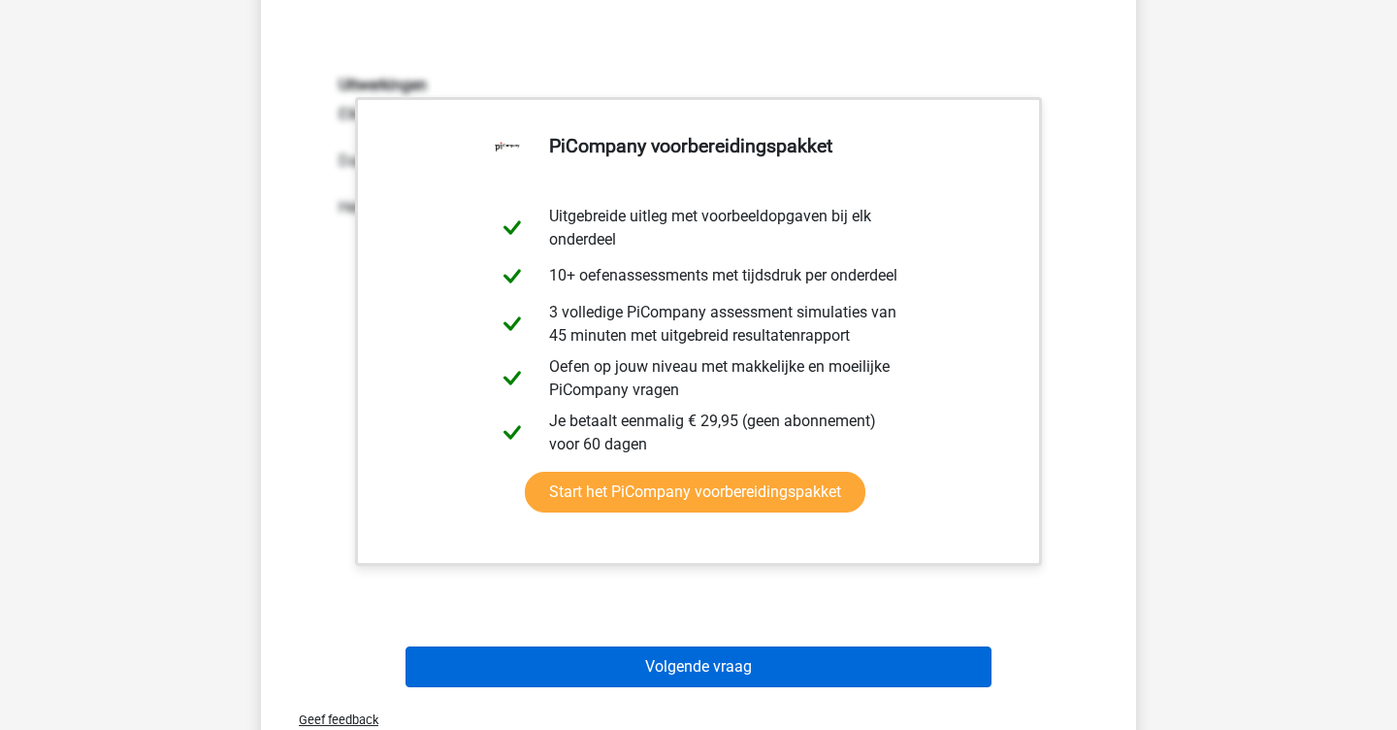
click at [720, 655] on button "Volgende vraag" at bounding box center [699, 666] width 587 height 41
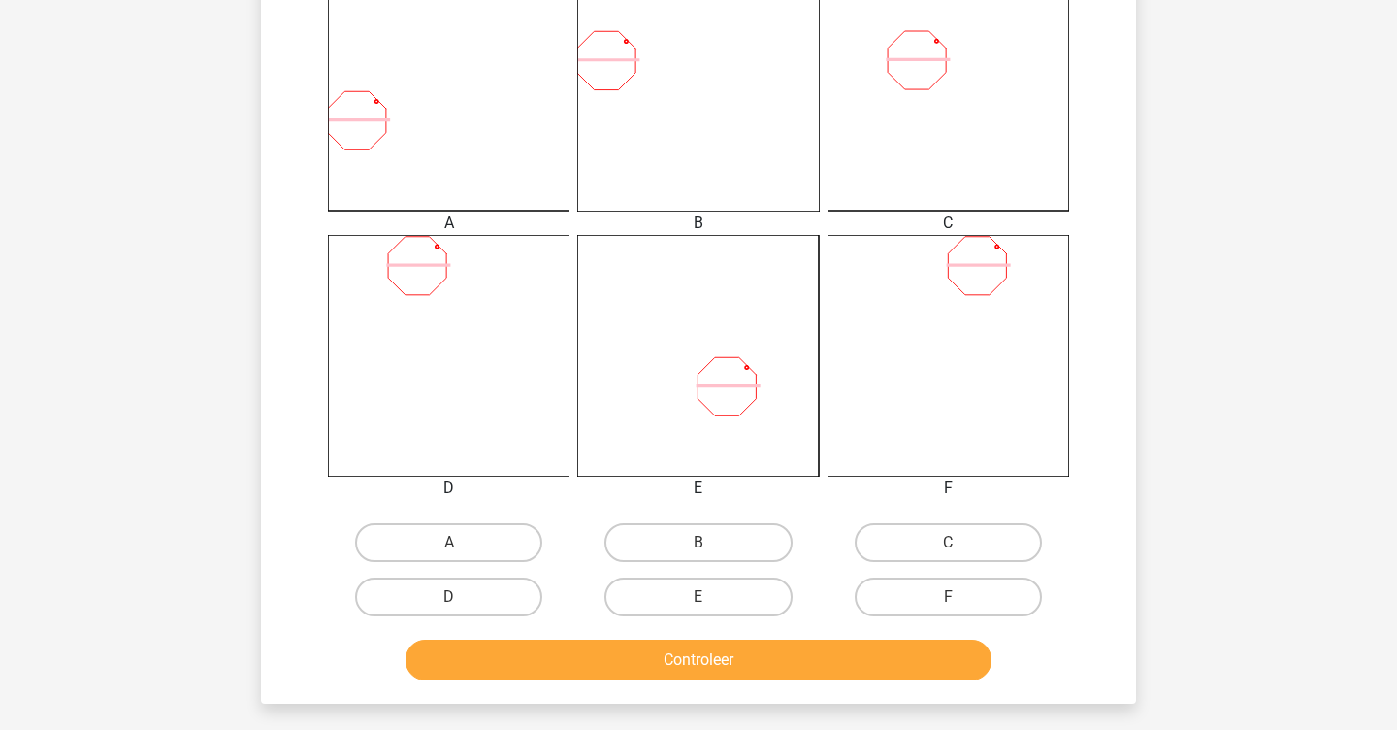
scroll to position [567, 0]
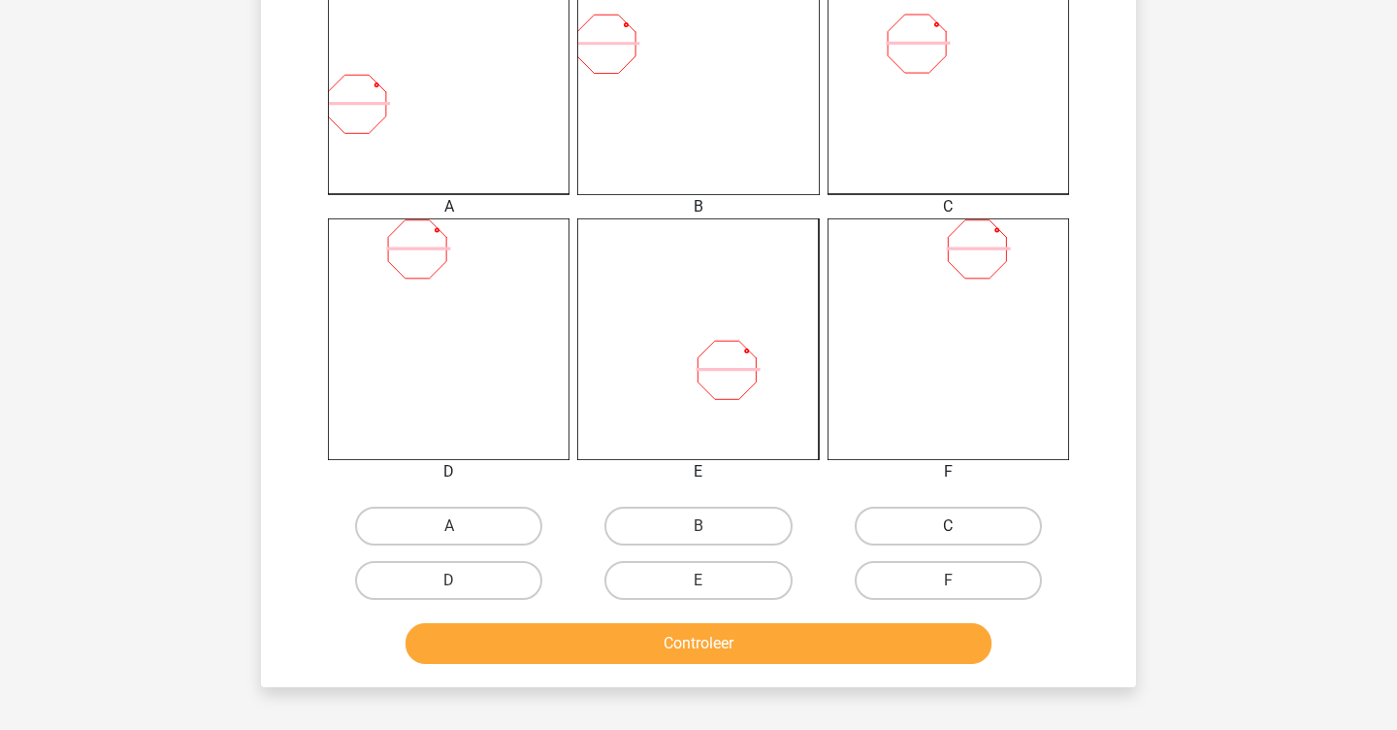
click at [887, 540] on label "C" at bounding box center [948, 526] width 187 height 39
click at [948, 539] on input "C" at bounding box center [954, 532] width 13 height 13
radio input "true"
click at [875, 674] on div "Wat is de meest logische volgende figuur in de reeks? 1 2 3 4 5 6 Selecteer het…" at bounding box center [698, 105] width 875 height 1164
click at [868, 660] on button "Controleer" at bounding box center [699, 643] width 587 height 41
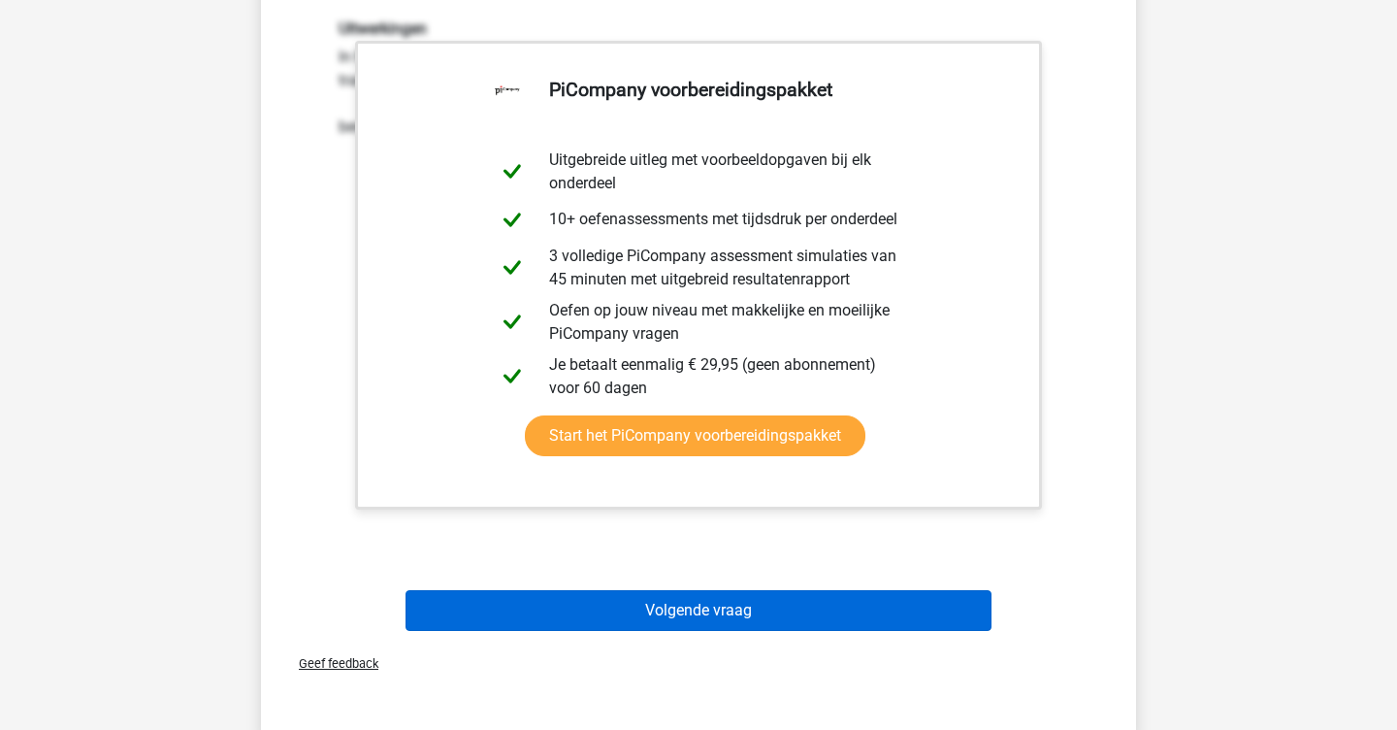
click at [767, 600] on button "Volgende vraag" at bounding box center [699, 610] width 587 height 41
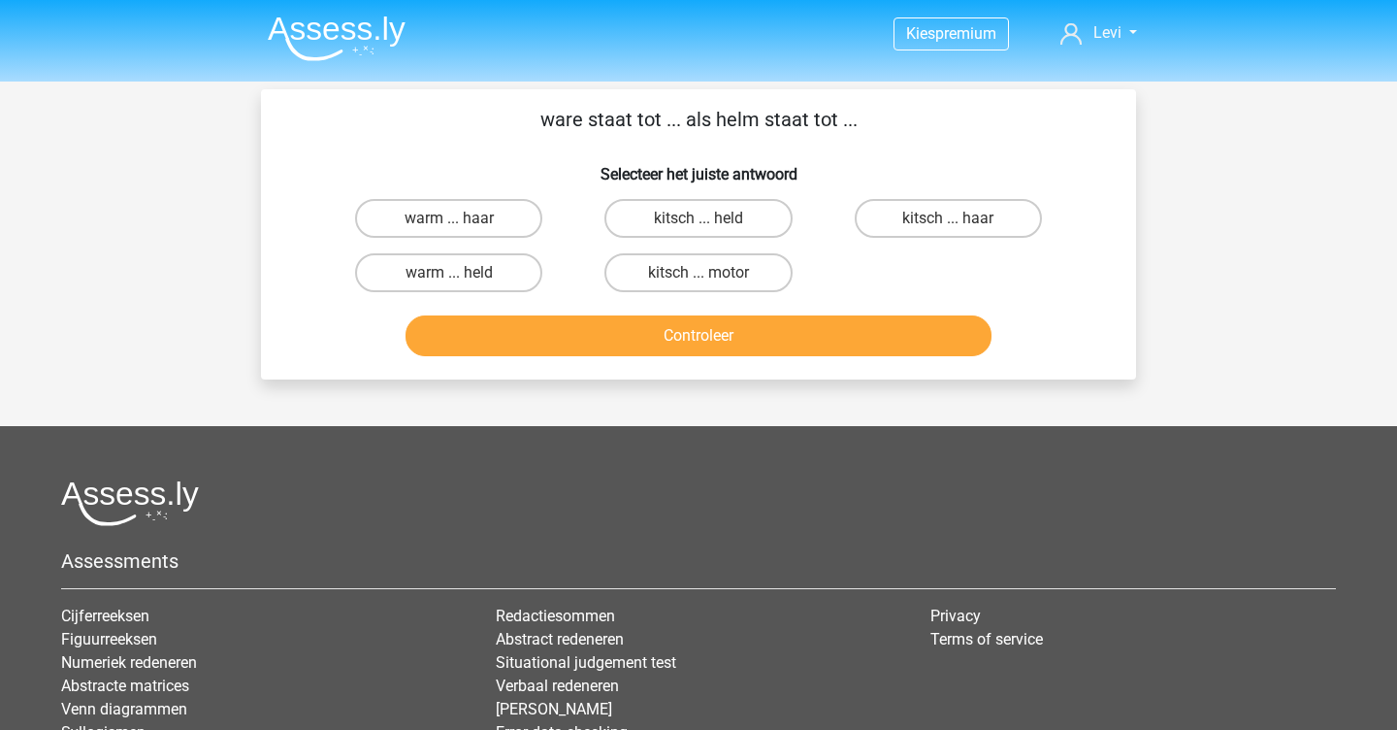
scroll to position [0, 0]
click at [731, 268] on label "kitsch ... motor" at bounding box center [698, 272] width 187 height 39
click at [711, 273] on input "kitsch ... motor" at bounding box center [705, 279] width 13 height 13
radio input "true"
click at [749, 357] on div "Controleer" at bounding box center [698, 339] width 749 height 49
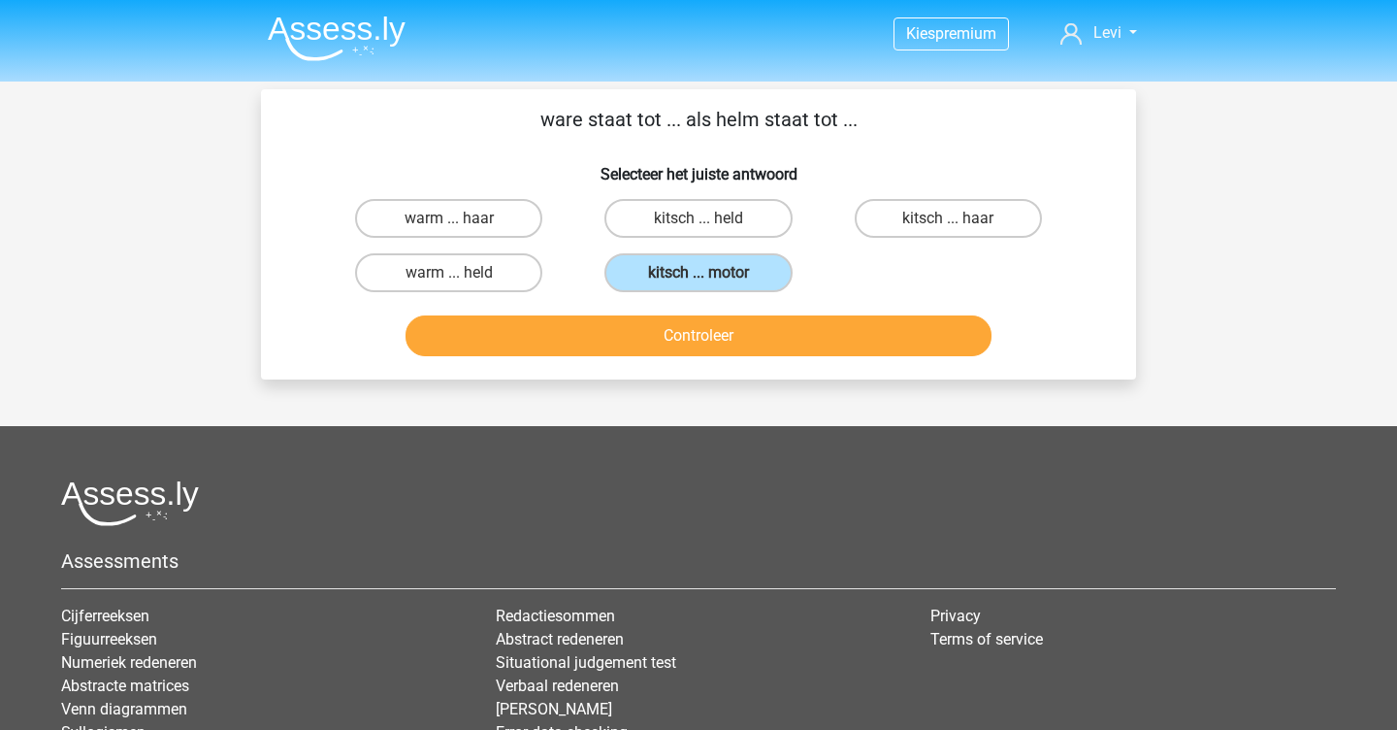
click at [749, 342] on button "Controleer" at bounding box center [699, 335] width 587 height 41
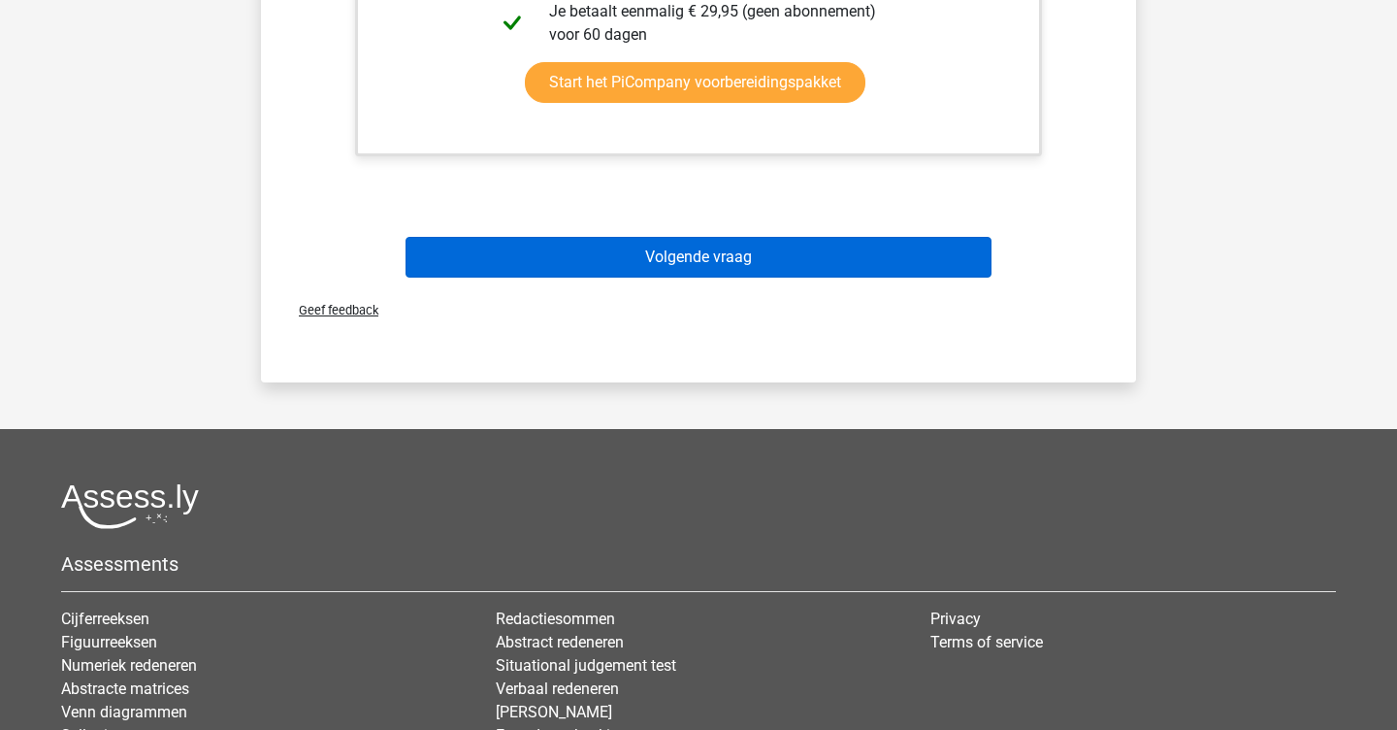
click at [636, 251] on button "Volgende vraag" at bounding box center [699, 257] width 587 height 41
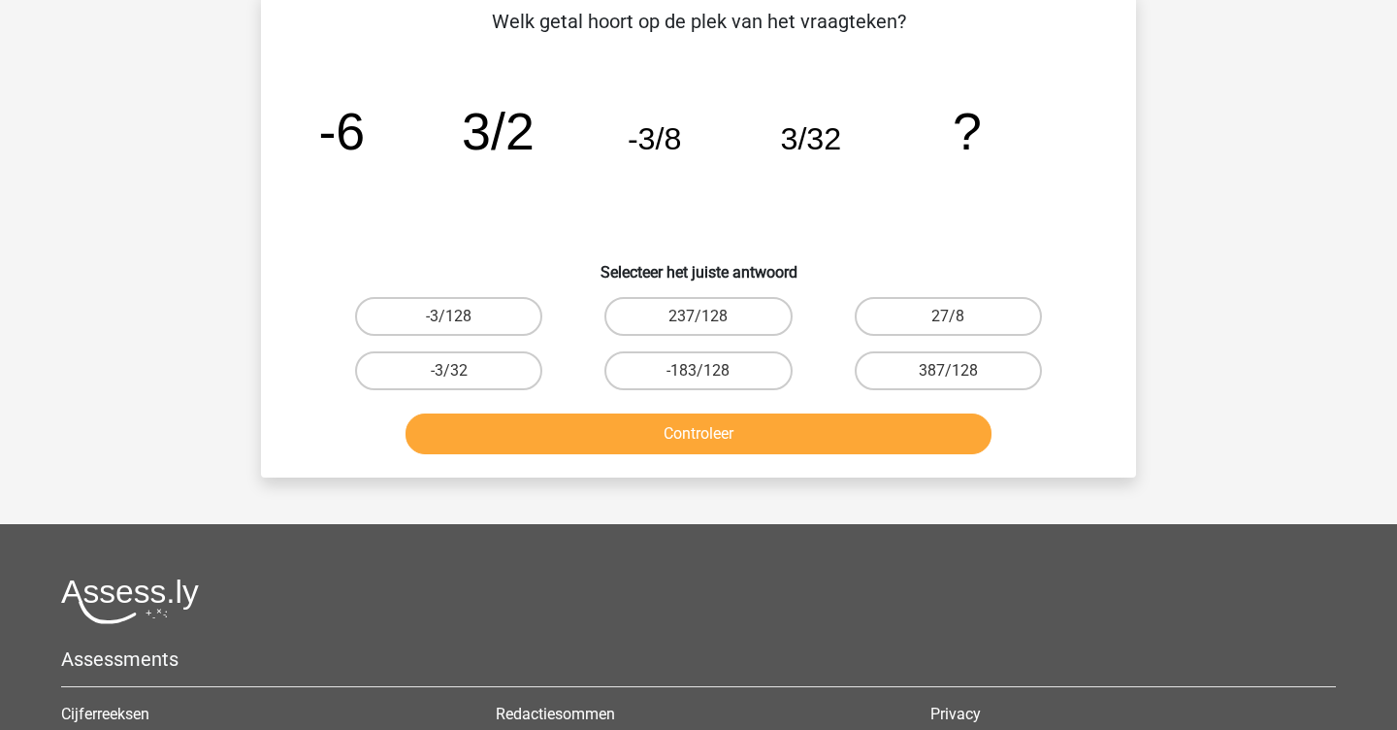
scroll to position [89, 0]
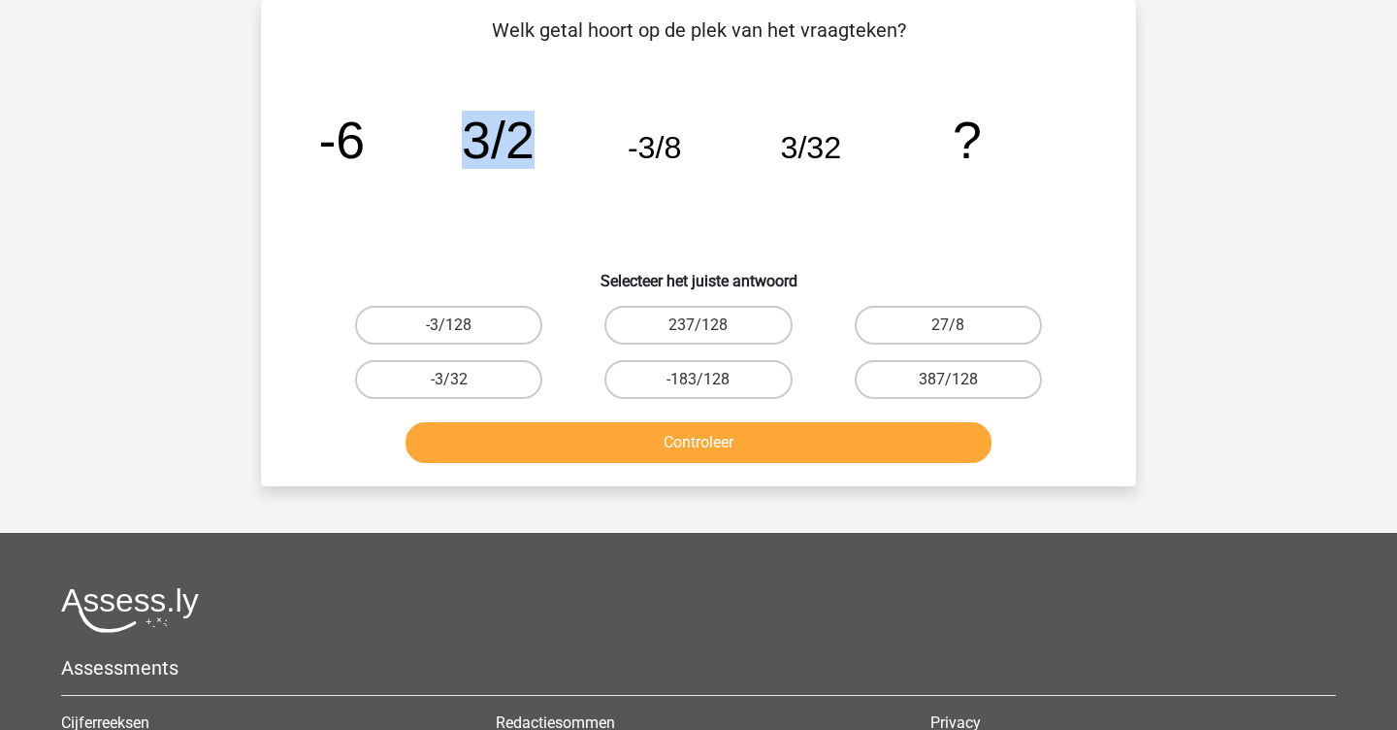
drag, startPoint x: 468, startPoint y: 133, endPoint x: 523, endPoint y: 139, distance: 55.6
click at [365, 139] on tspan "3/2" at bounding box center [341, 140] width 47 height 58
click at [420, 158] on icon "image/svg+xml -6 3/2 -3/8 3/32 ?" at bounding box center [699, 158] width 782 height 196
drag, startPoint x: 631, startPoint y: 150, endPoint x: 685, endPoint y: 154, distance: 54.5
click at [686, 154] on icon "image/svg+xml -6 3/2 -3/8 3/32 ?" at bounding box center [699, 158] width 782 height 196
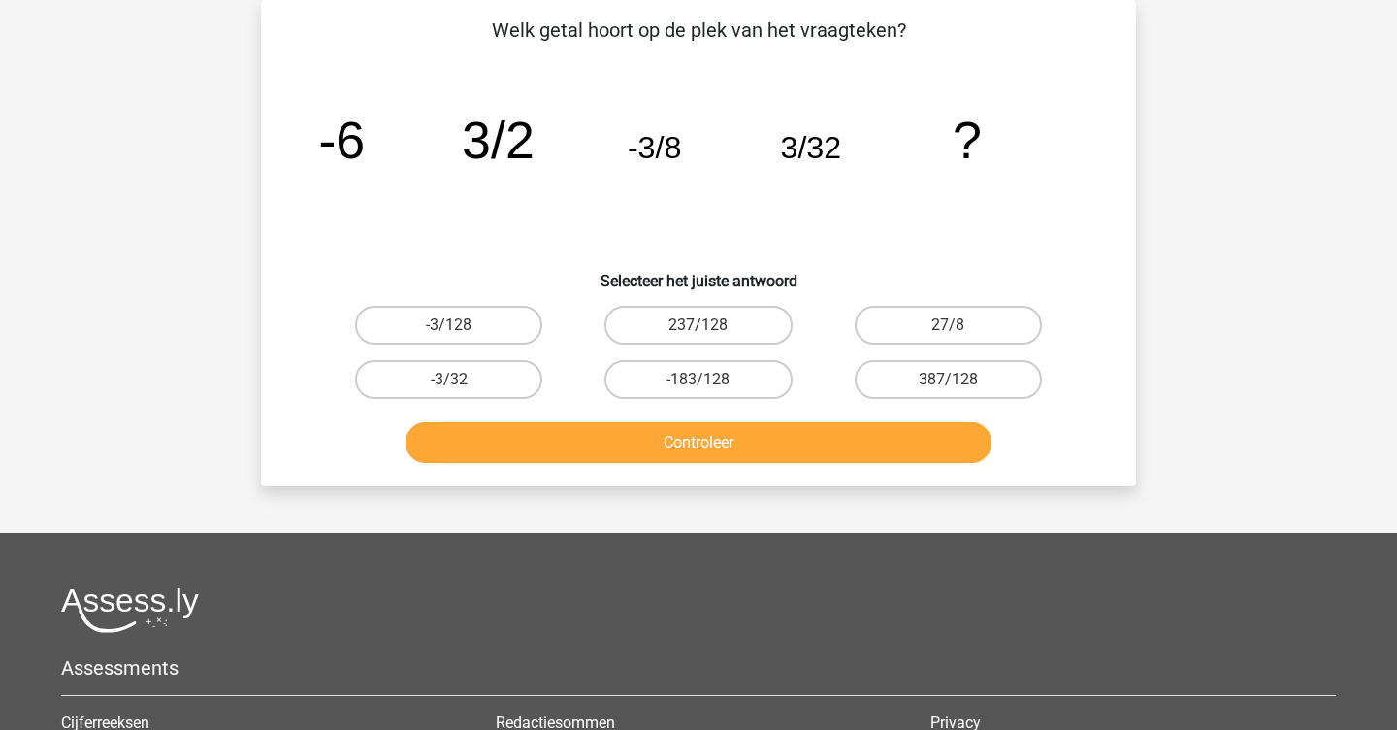
click at [365, 156] on tspan "-3/8" at bounding box center [341, 140] width 47 height 58
click at [365, 152] on tspan "-3/8" at bounding box center [341, 140] width 47 height 58
drag, startPoint x: 624, startPoint y: 148, endPoint x: 672, endPoint y: 148, distance: 48.5
click at [672, 148] on icon "image/svg+xml -6 3/2 -3/8 3/32 ?" at bounding box center [699, 158] width 782 height 196
click at [693, 161] on icon "image/svg+xml -6 3/2 -3/8 3/32 ?" at bounding box center [699, 158] width 782 height 196
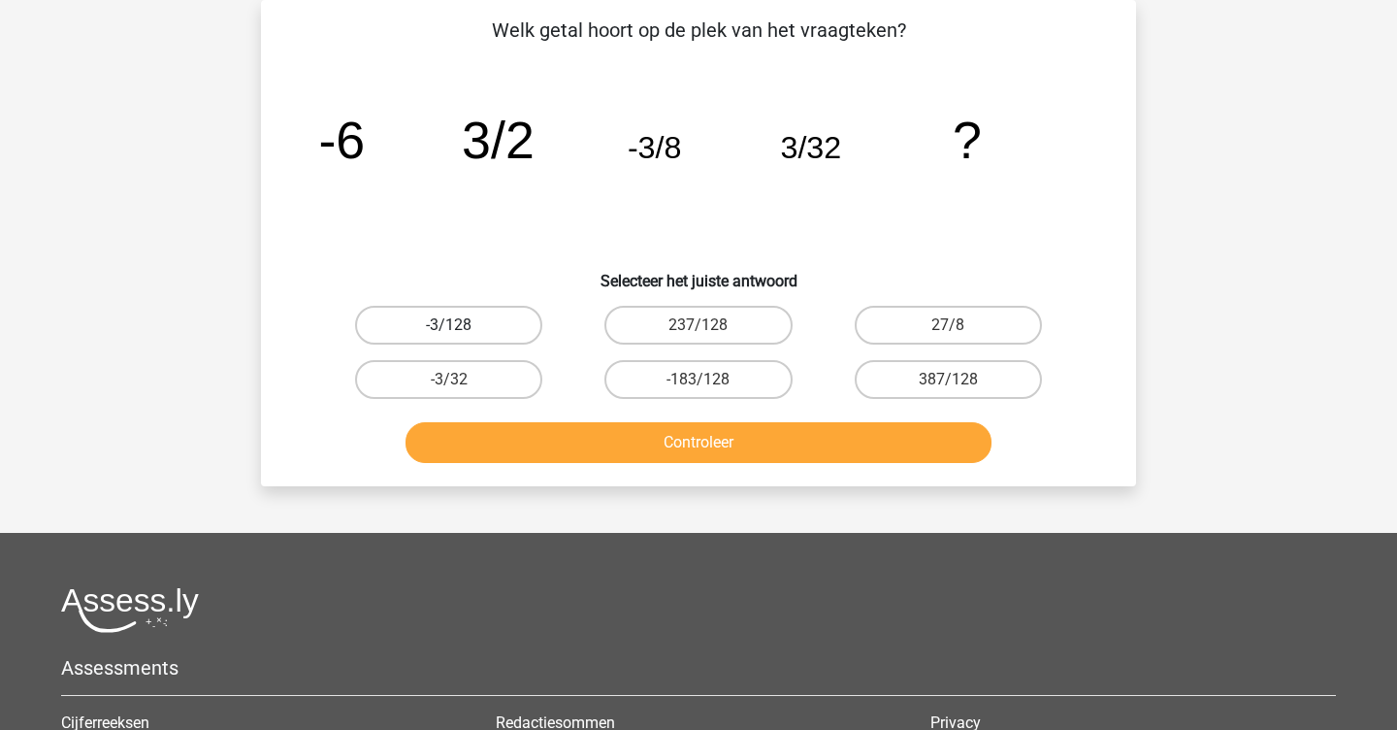
click at [487, 313] on label "-3/128" at bounding box center [448, 325] width 187 height 39
click at [462, 325] on input "-3/128" at bounding box center [455, 331] width 13 height 13
radio input "true"
click at [634, 446] on button "Controleer" at bounding box center [699, 442] width 587 height 41
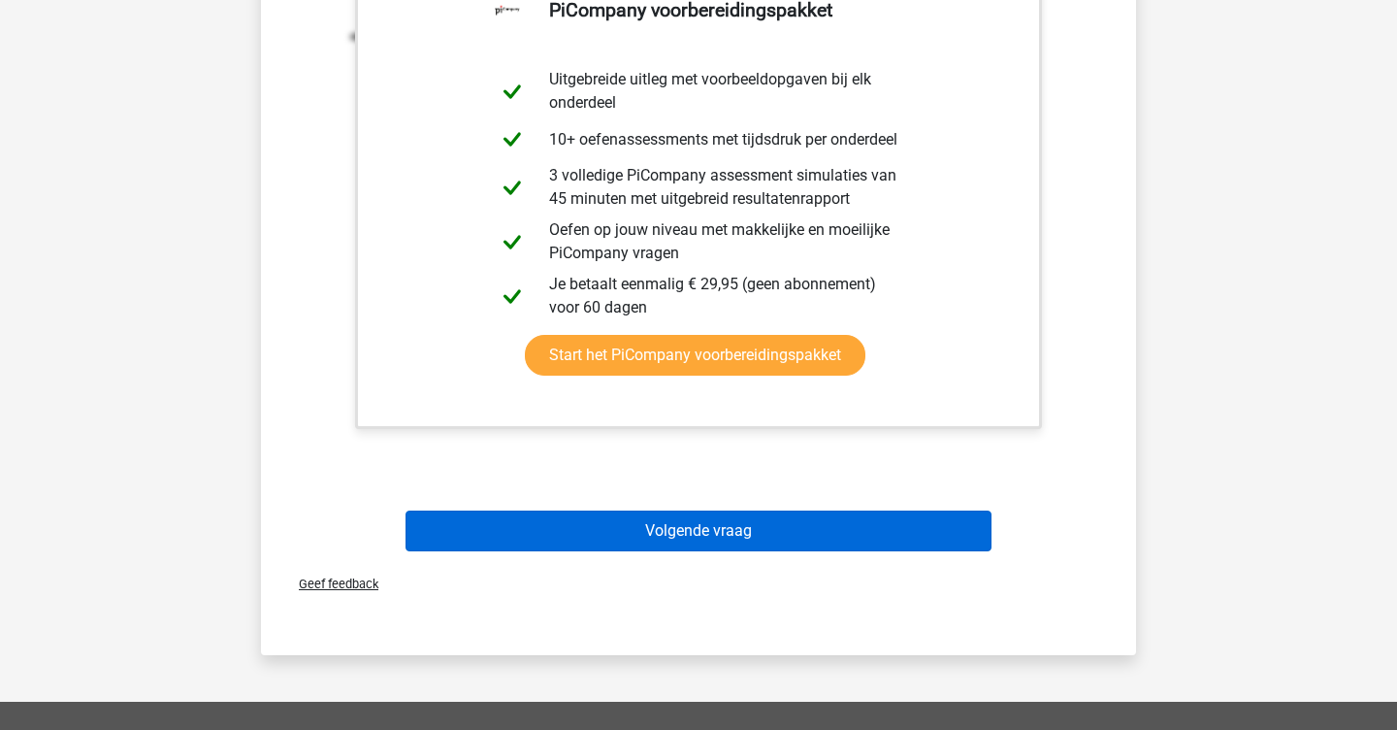
click at [667, 531] on button "Volgende vraag" at bounding box center [699, 530] width 587 height 41
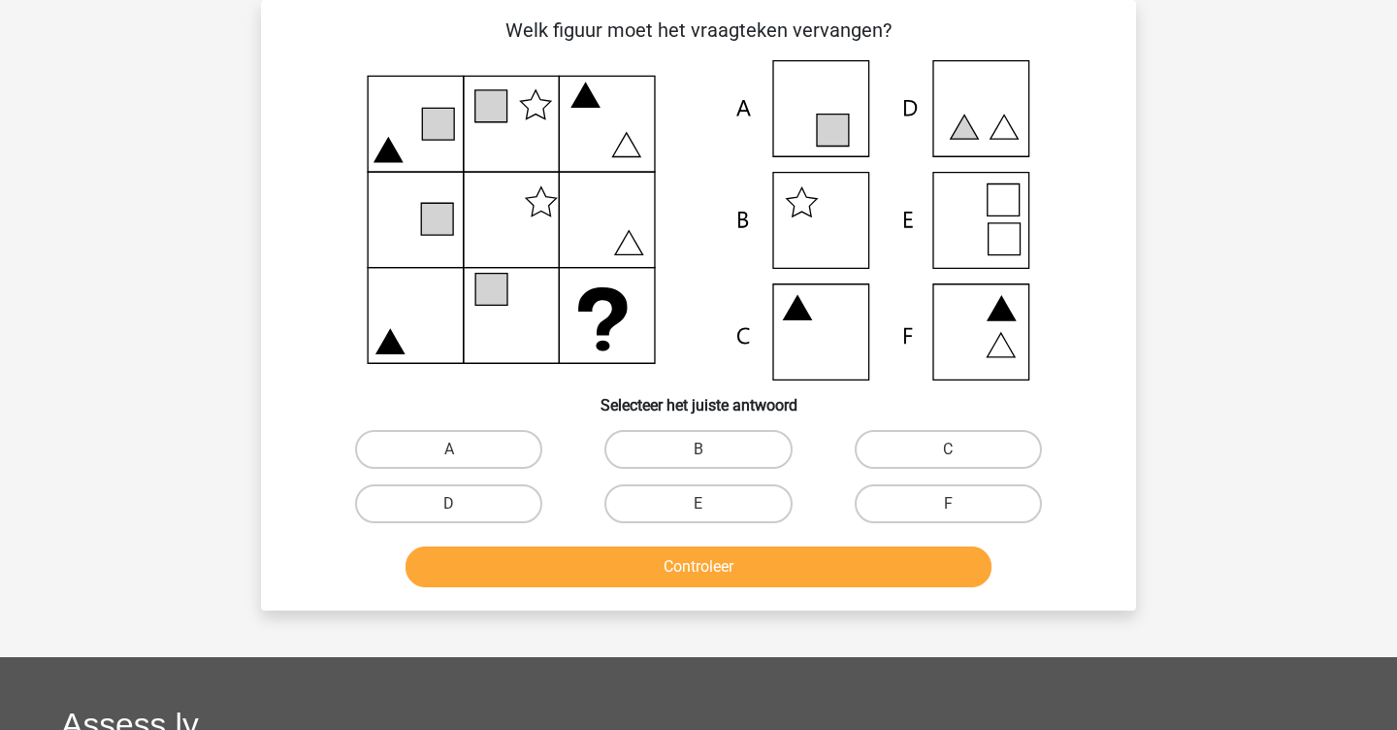
scroll to position [35, 0]
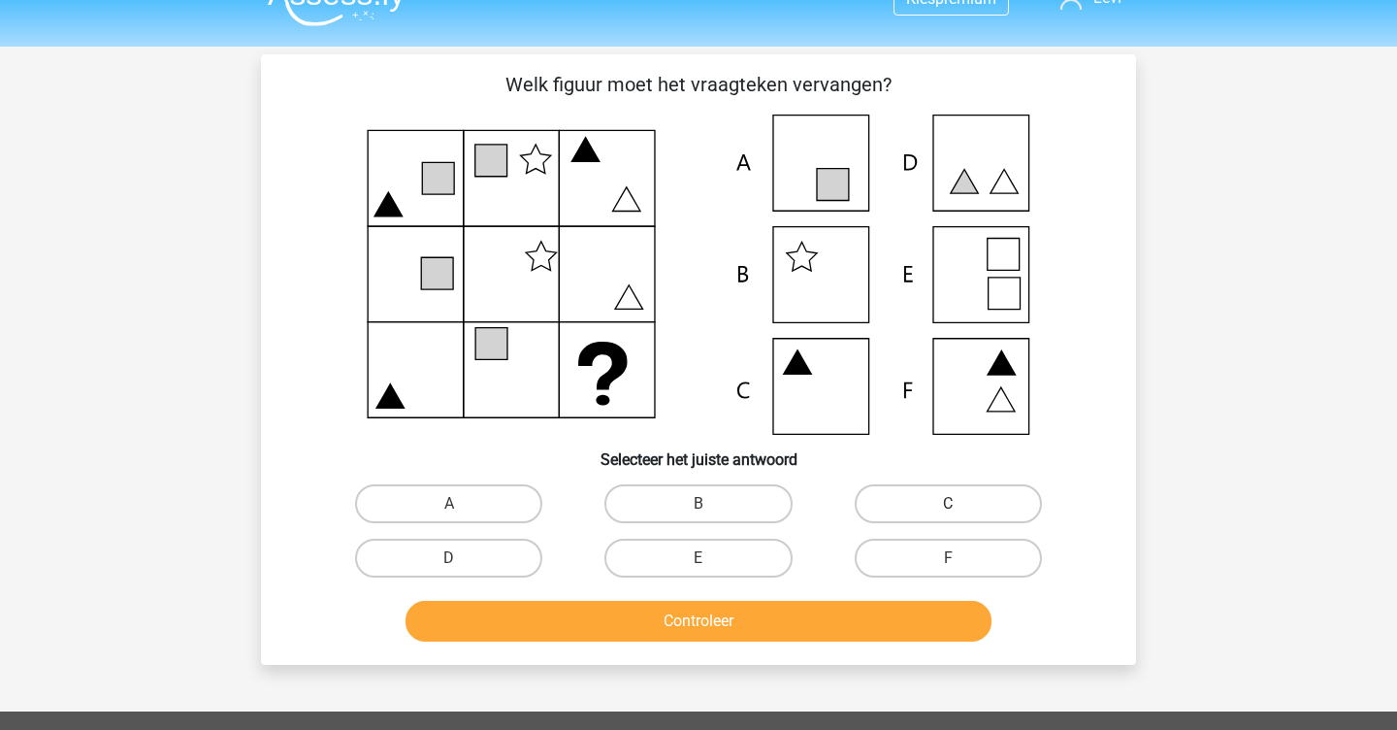
click at [871, 494] on label "C" at bounding box center [948, 503] width 187 height 39
click at [948, 504] on input "C" at bounding box center [954, 510] width 13 height 13
radio input "true"
click at [852, 607] on button "Controleer" at bounding box center [699, 621] width 587 height 41
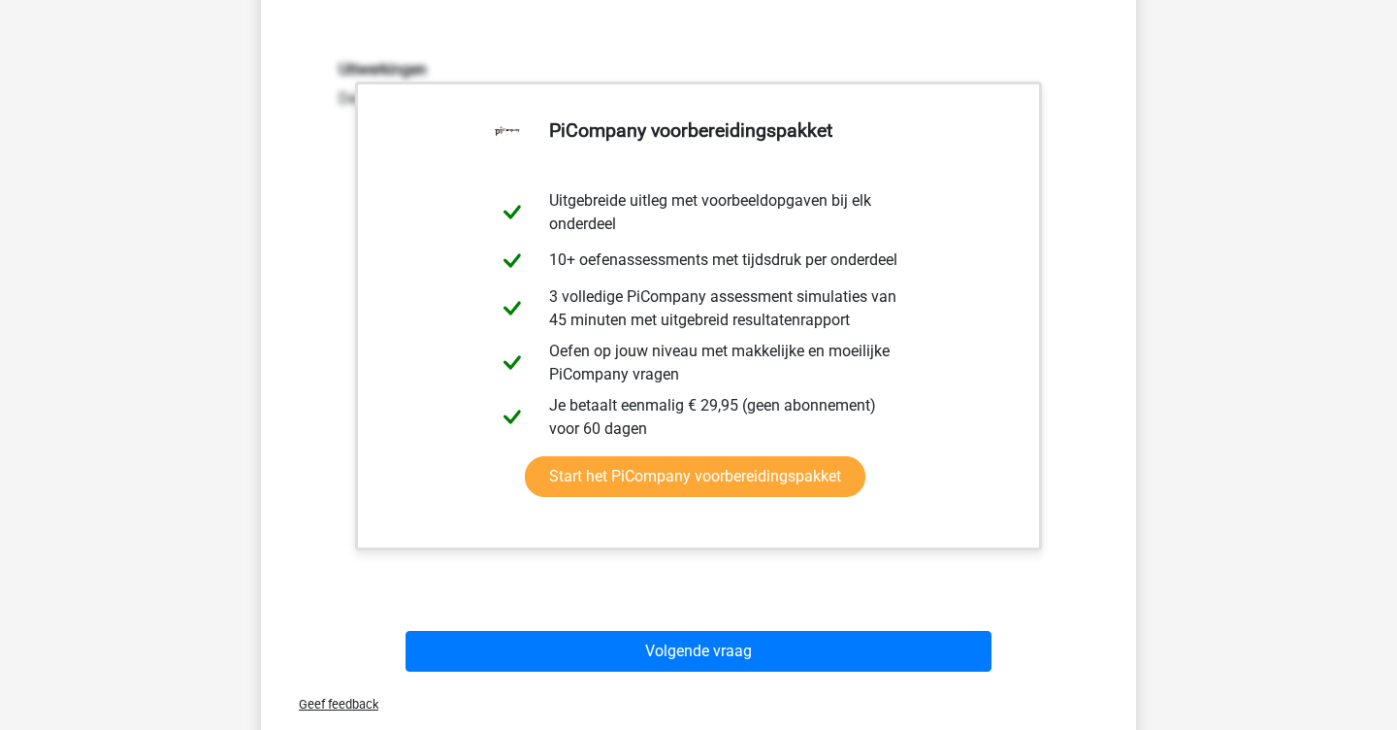
scroll to position [664, 0]
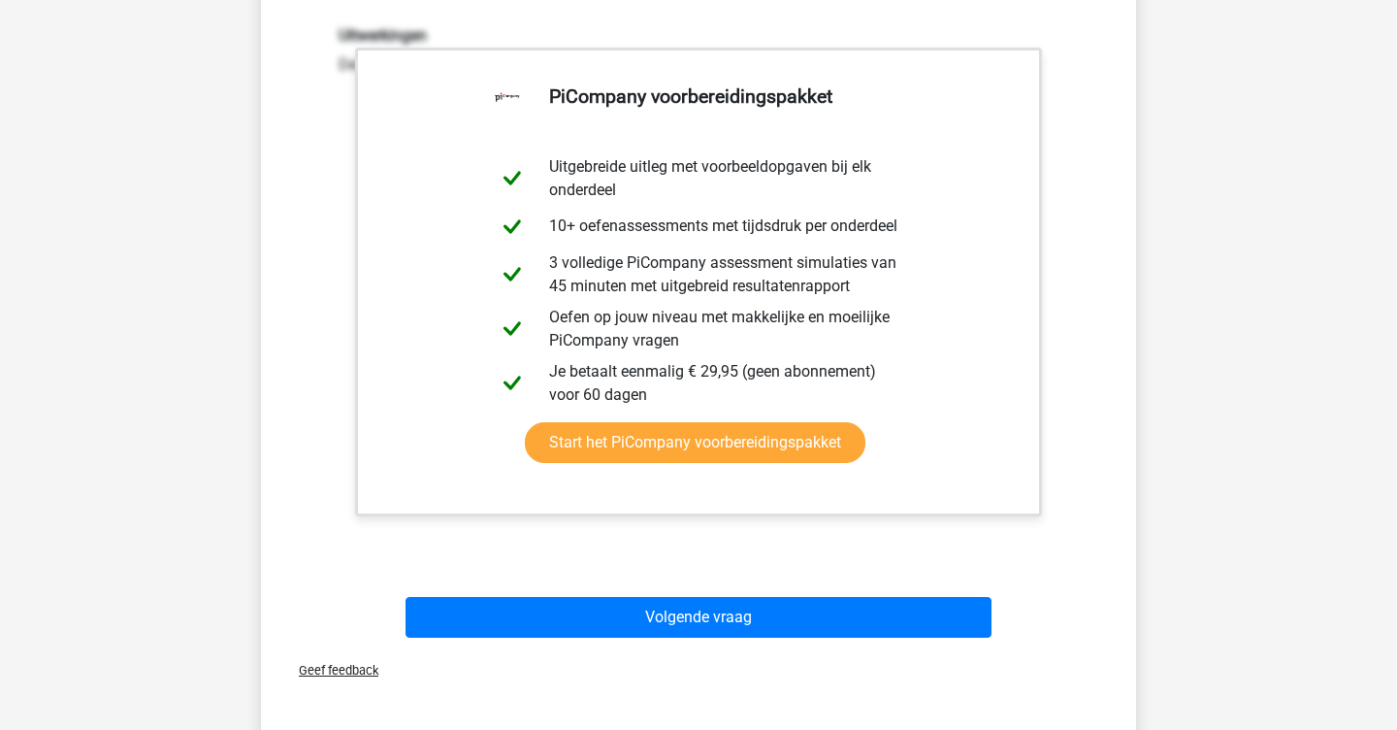
click at [730, 644] on div "Volgende vraag" at bounding box center [698, 621] width 749 height 49
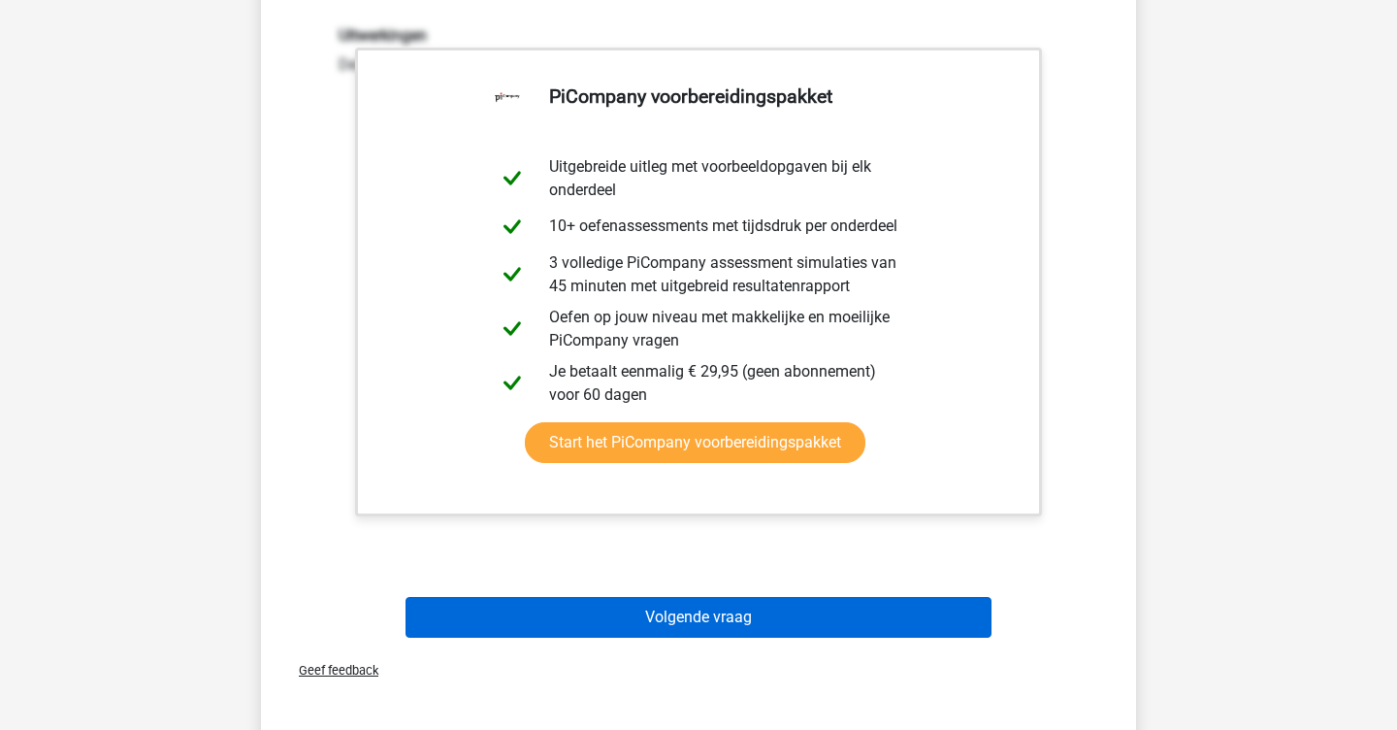
click at [734, 619] on button "Volgende vraag" at bounding box center [699, 617] width 587 height 41
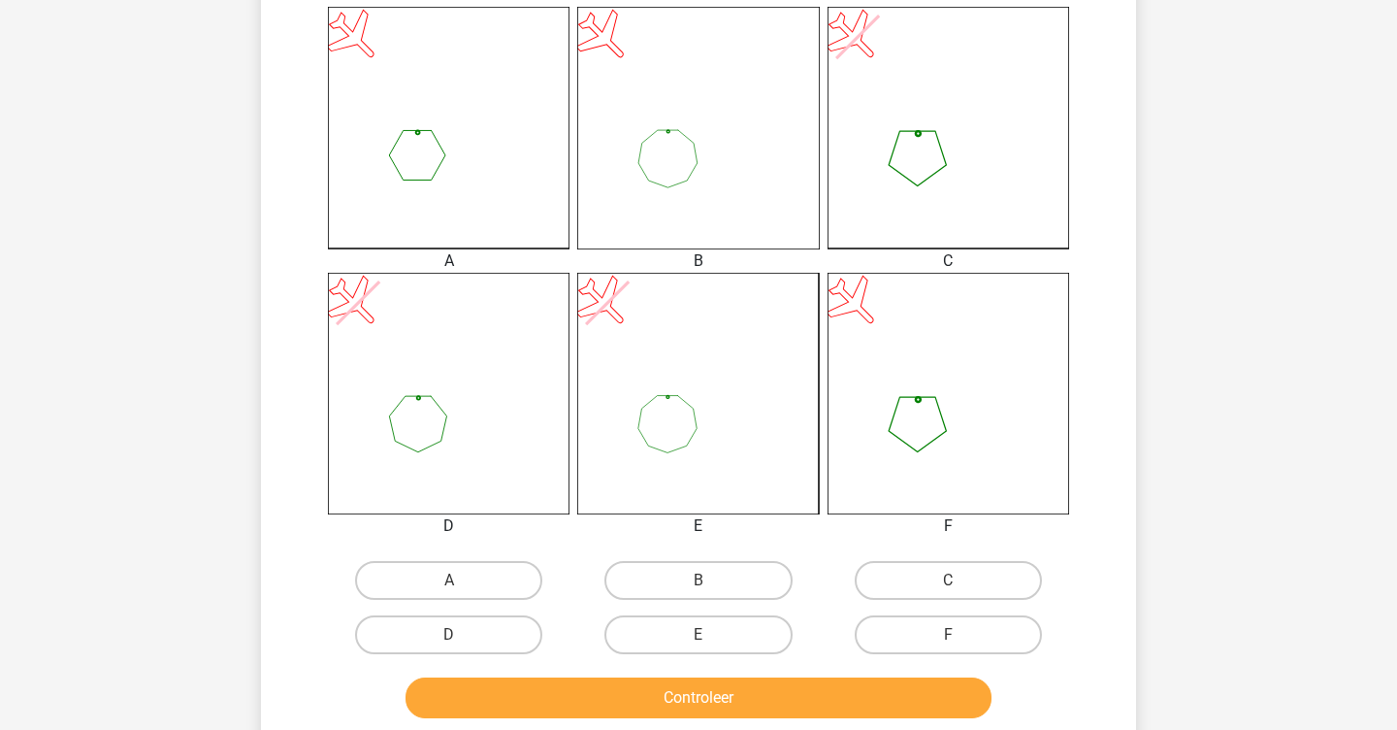
scroll to position [516, 0]
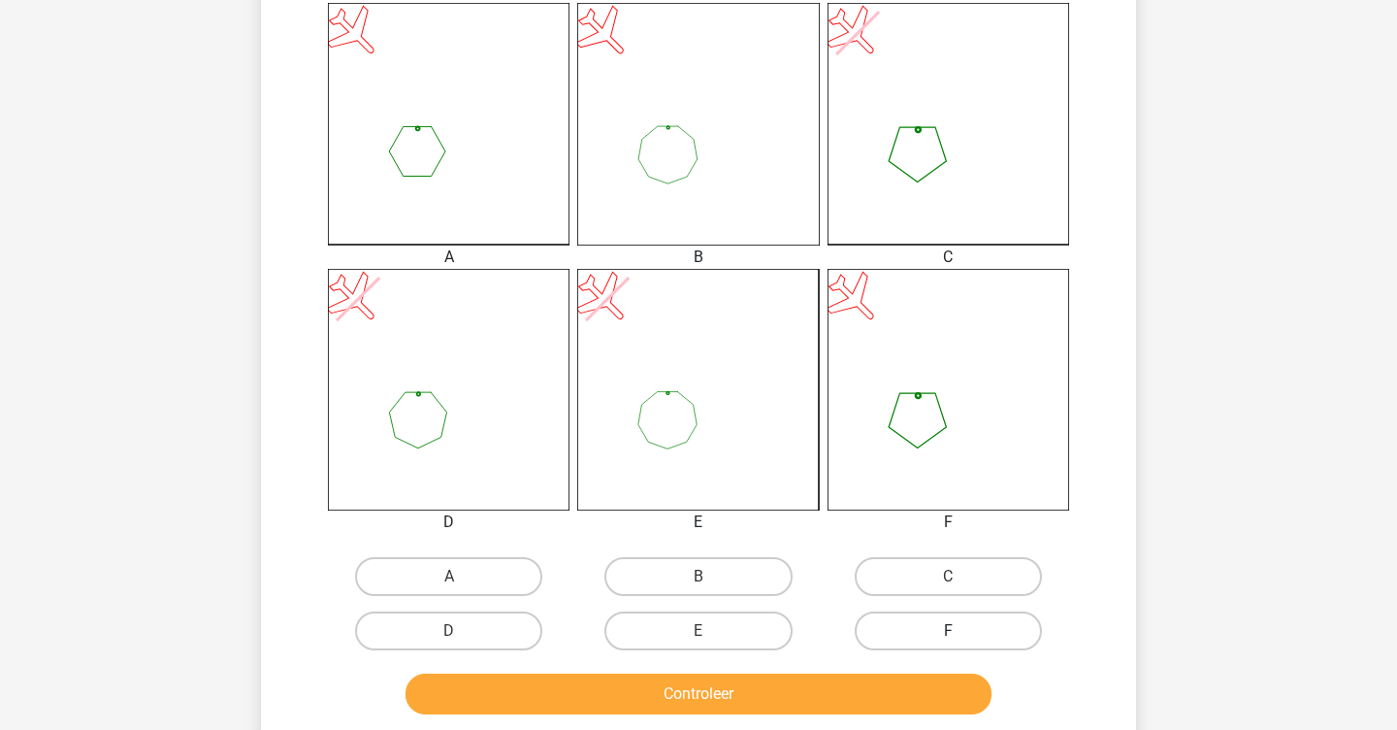
click at [871, 624] on label "F" at bounding box center [948, 630] width 187 height 39
click at [948, 631] on input "F" at bounding box center [954, 637] width 13 height 13
radio input "true"
click at [871, 702] on button "Controleer" at bounding box center [699, 693] width 587 height 41
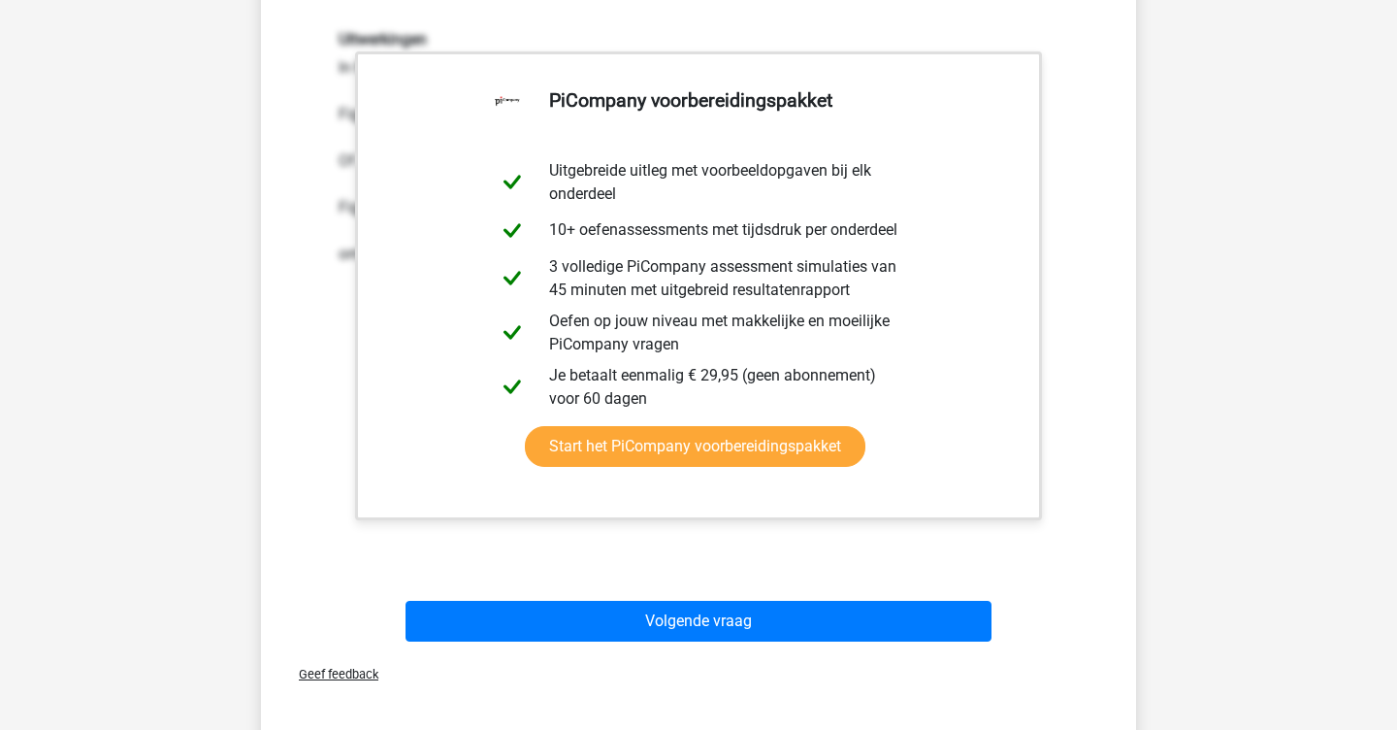
scroll to position [1360, 0]
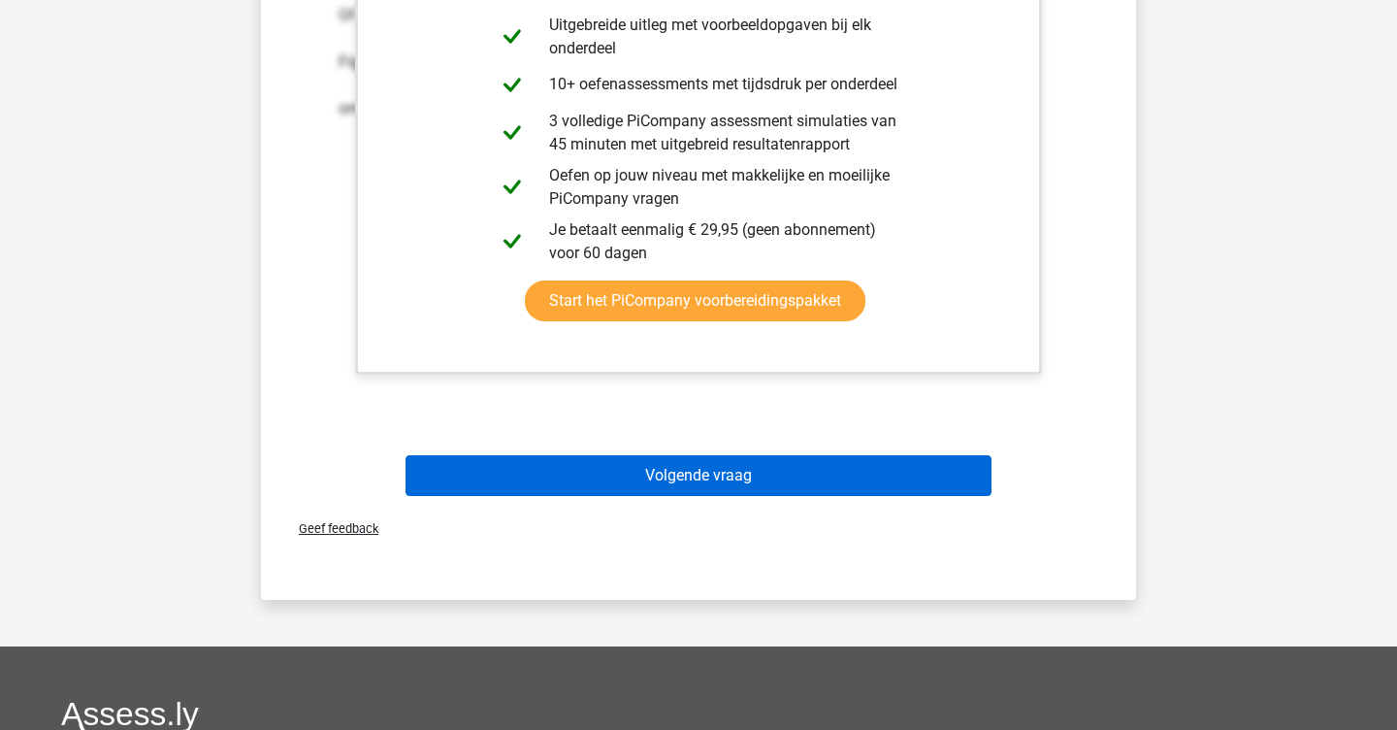
click at [730, 485] on button "Volgende vraag" at bounding box center [699, 475] width 587 height 41
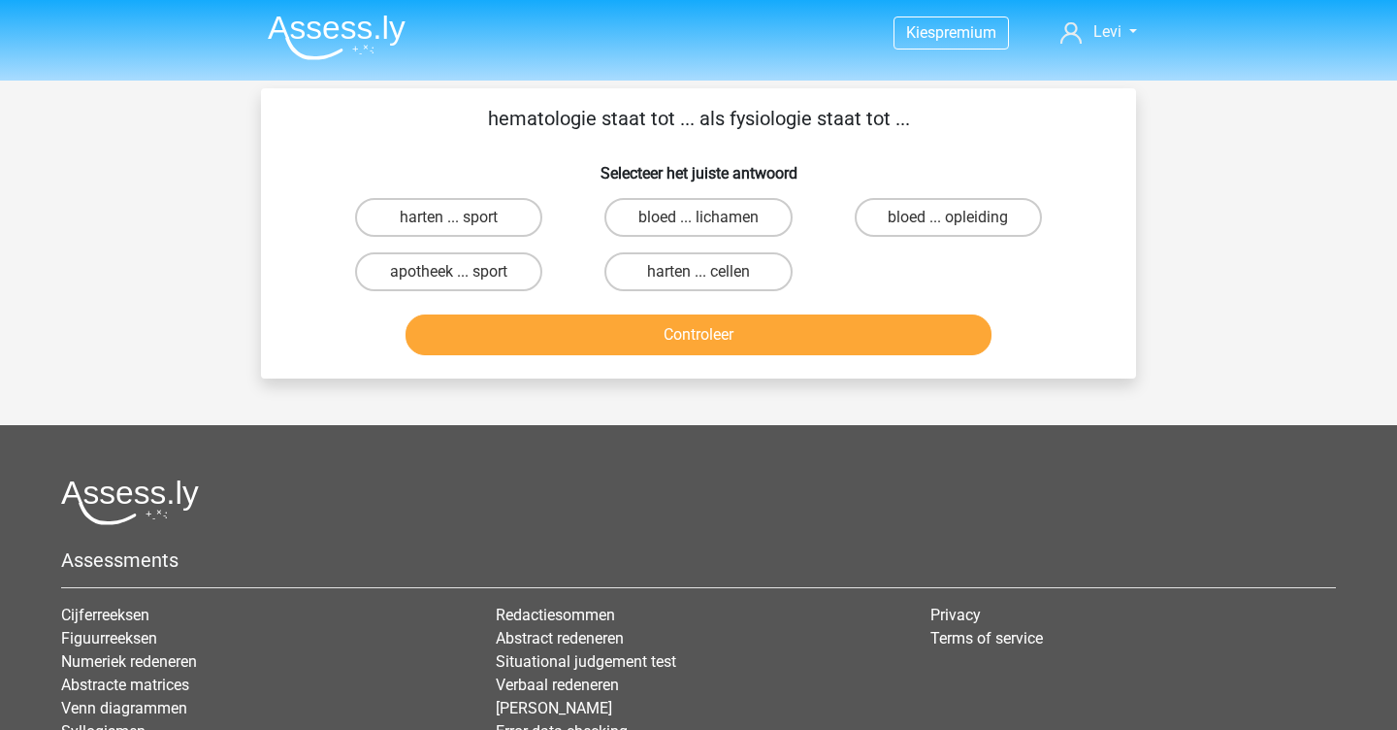
scroll to position [0, 0]
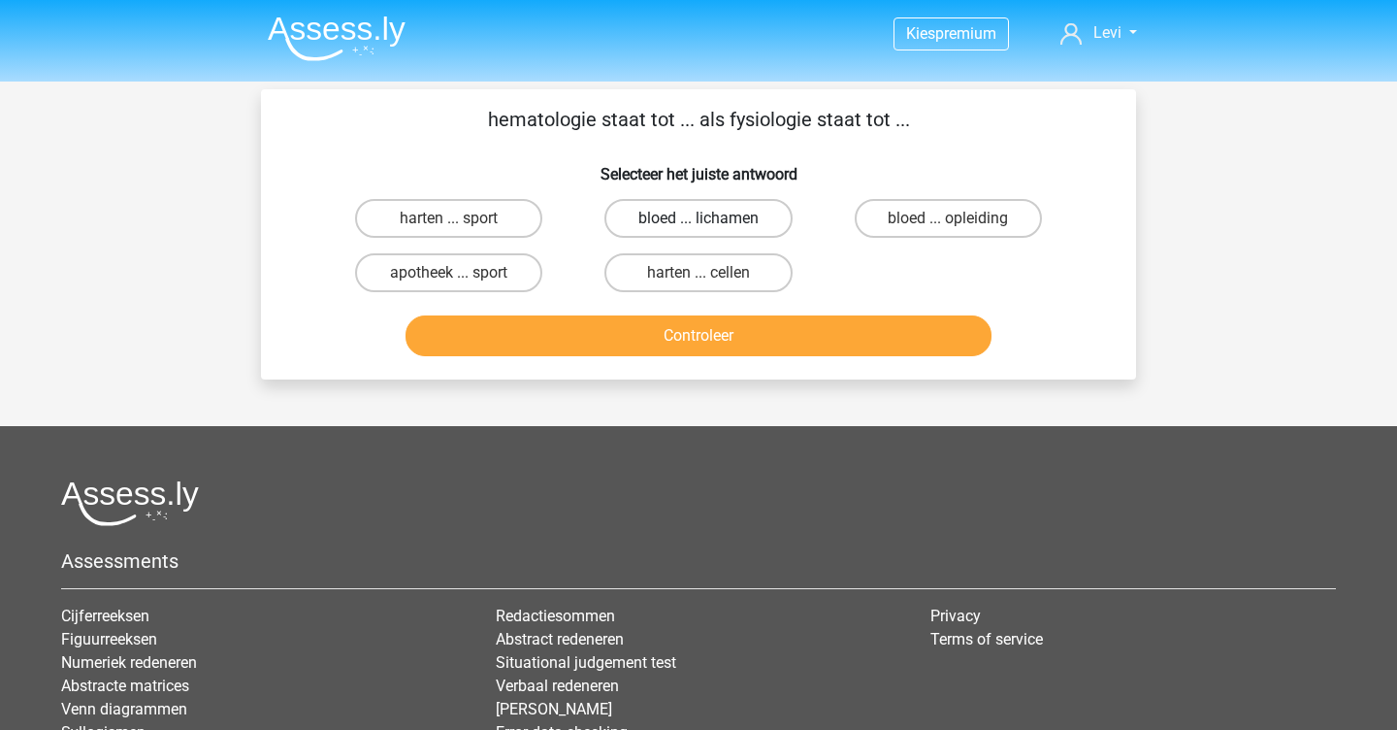
click at [715, 202] on label "bloed ... lichamen" at bounding box center [698, 218] width 187 height 39
click at [711, 218] on input "bloed ... lichamen" at bounding box center [705, 224] width 13 height 13
radio input "true"
click at [734, 329] on button "Controleer" at bounding box center [699, 335] width 587 height 41
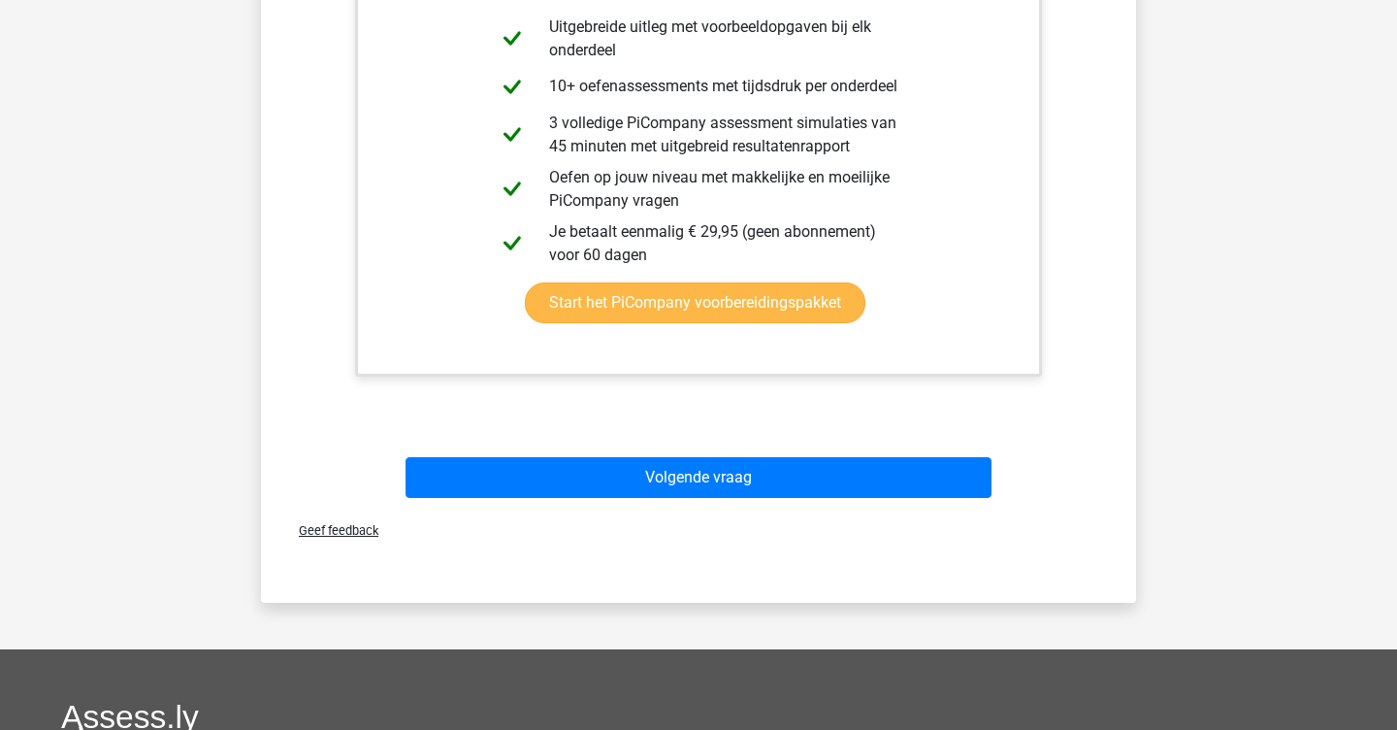
scroll to position [490, 0]
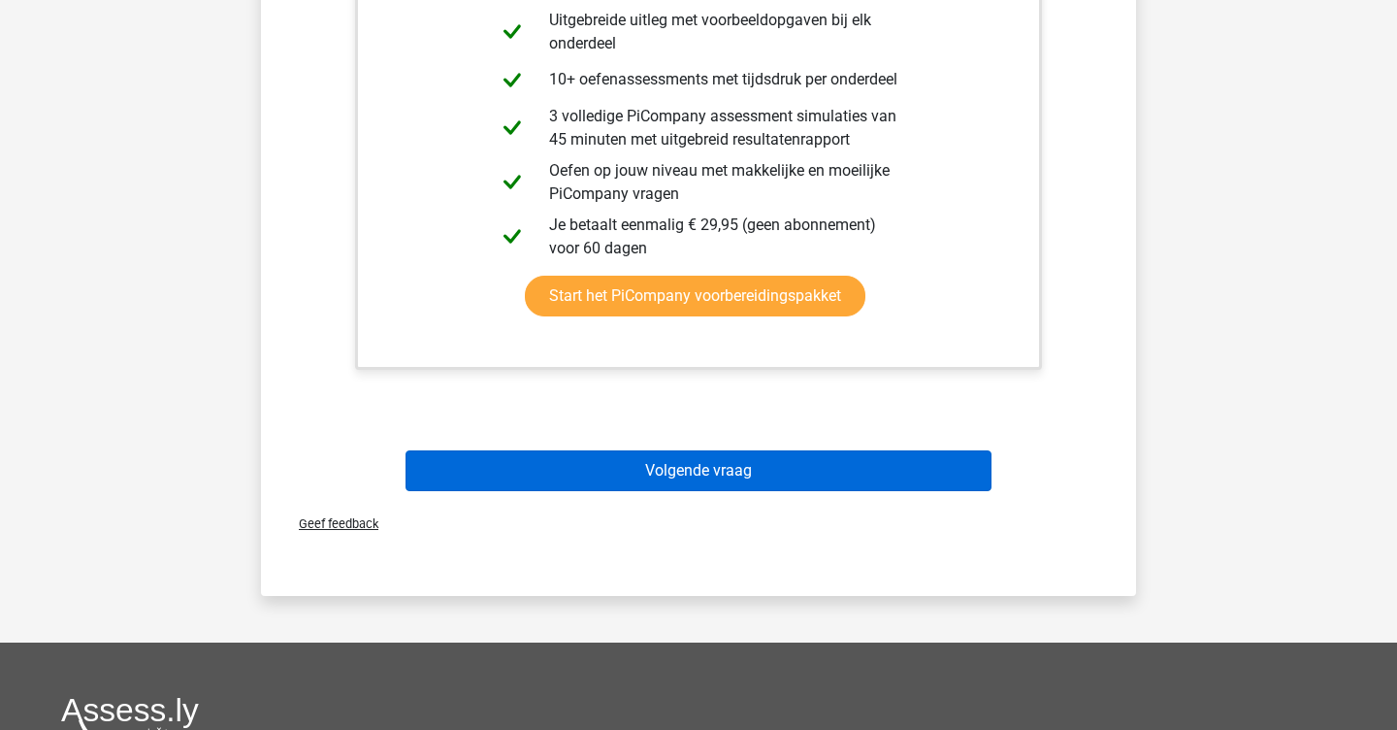
click at [692, 463] on button "Volgende vraag" at bounding box center [699, 470] width 587 height 41
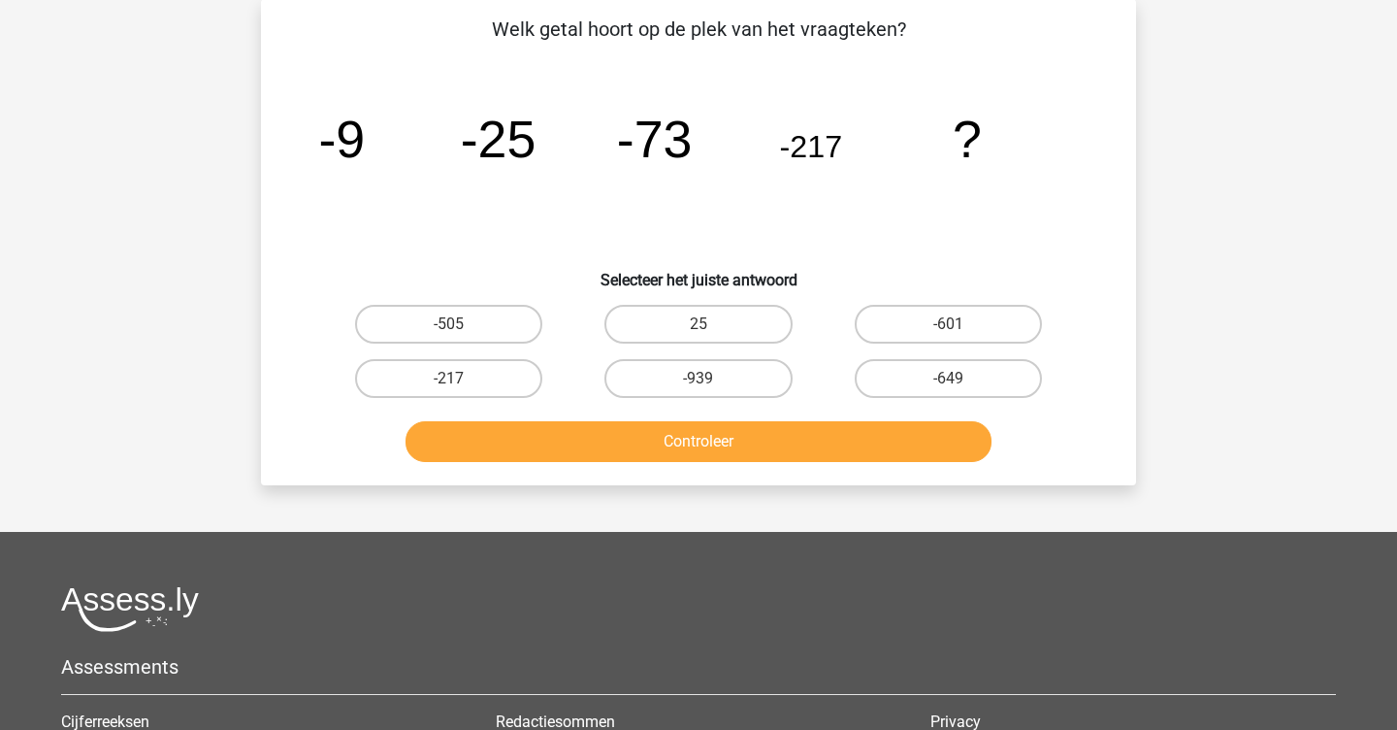
scroll to position [89, 0]
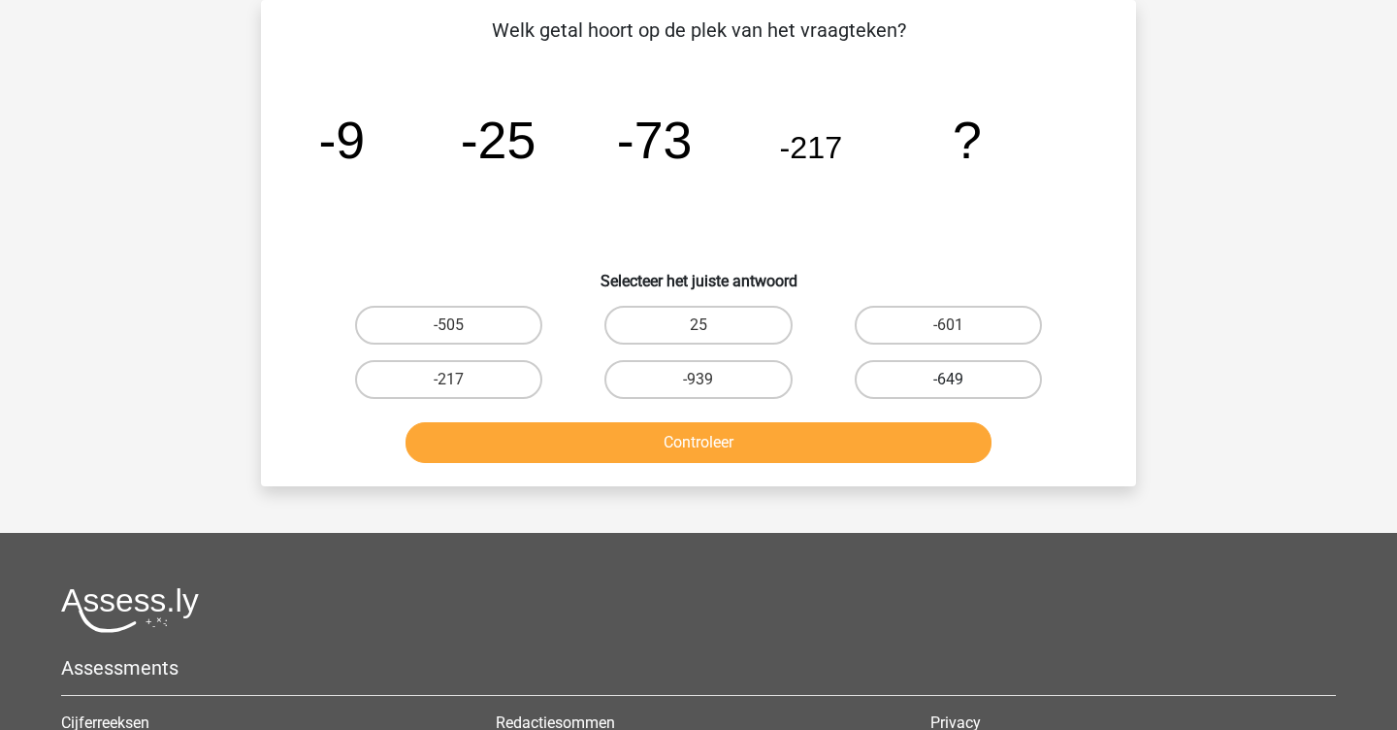
click at [961, 383] on label "-649" at bounding box center [948, 379] width 187 height 39
click at [961, 383] on input "-649" at bounding box center [954, 385] width 13 height 13
radio input "true"
click at [860, 441] on button "Controleer" at bounding box center [699, 442] width 587 height 41
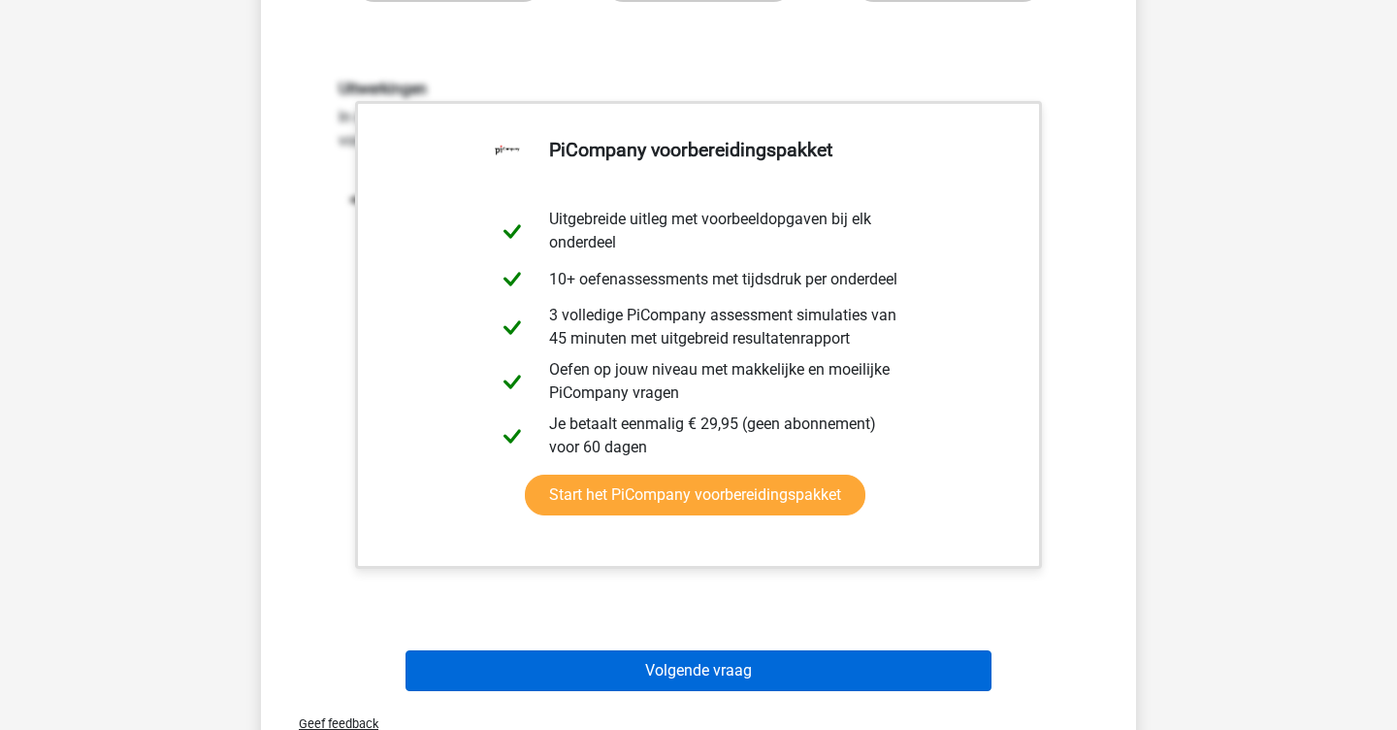
click at [784, 659] on button "Volgende vraag" at bounding box center [699, 670] width 587 height 41
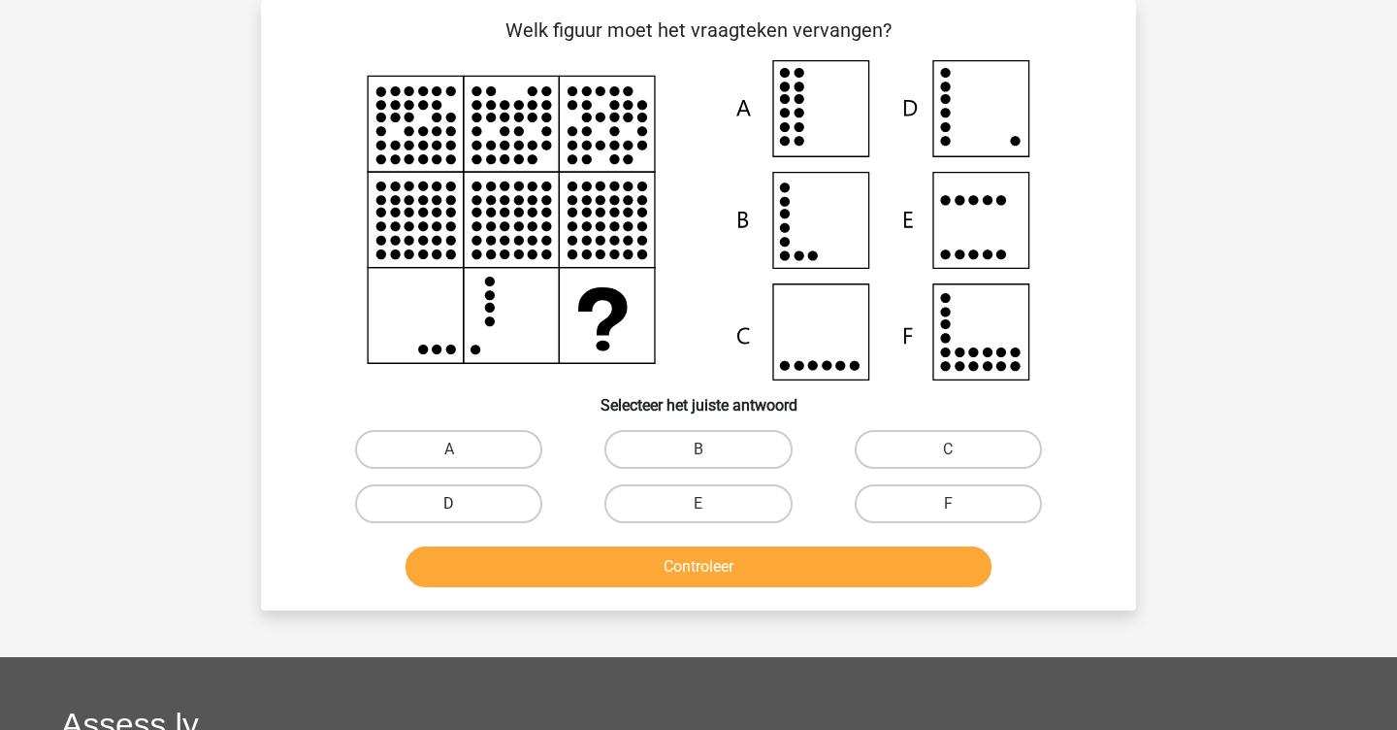
click at [522, 500] on label "D" at bounding box center [448, 503] width 187 height 39
click at [462, 504] on input "D" at bounding box center [455, 510] width 13 height 13
radio input "true"
click at [569, 564] on button "Controleer" at bounding box center [699, 566] width 587 height 41
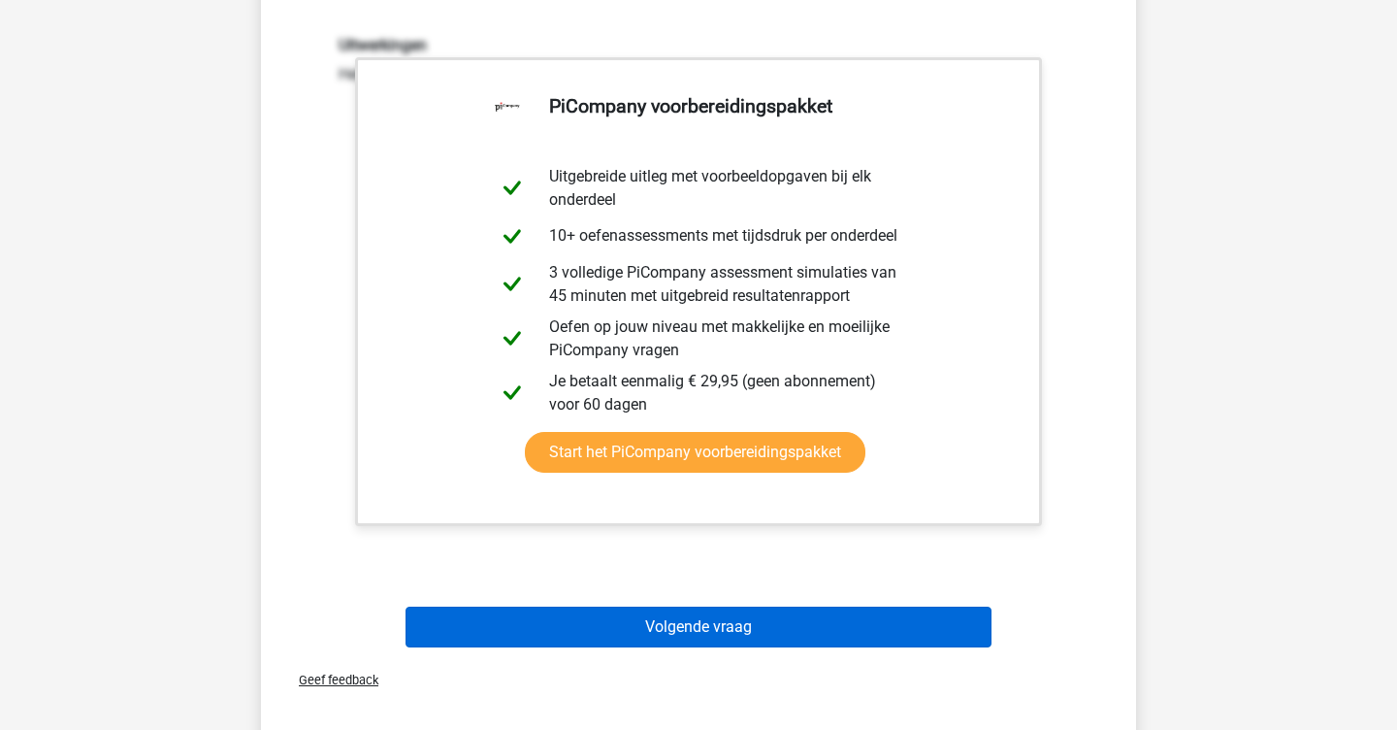
click at [573, 634] on button "Volgende vraag" at bounding box center [699, 626] width 587 height 41
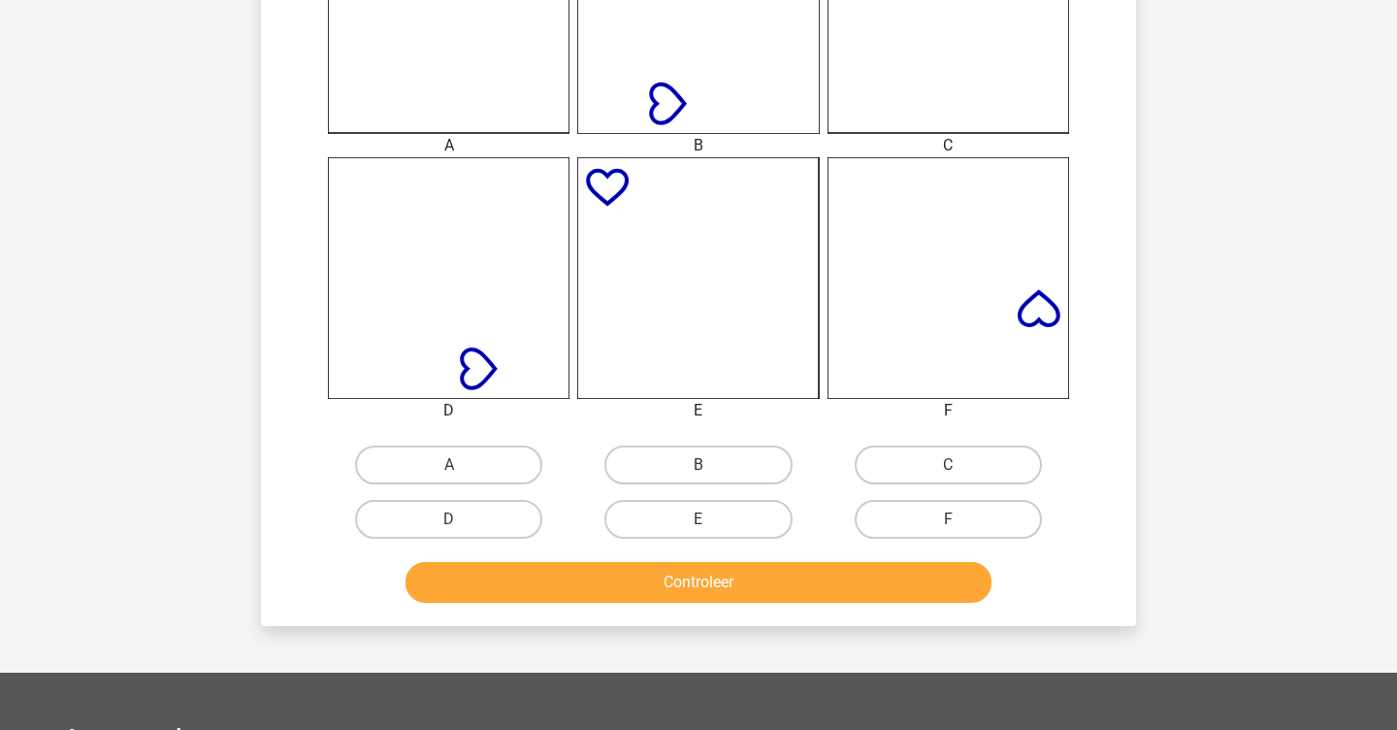
scroll to position [682, 0]
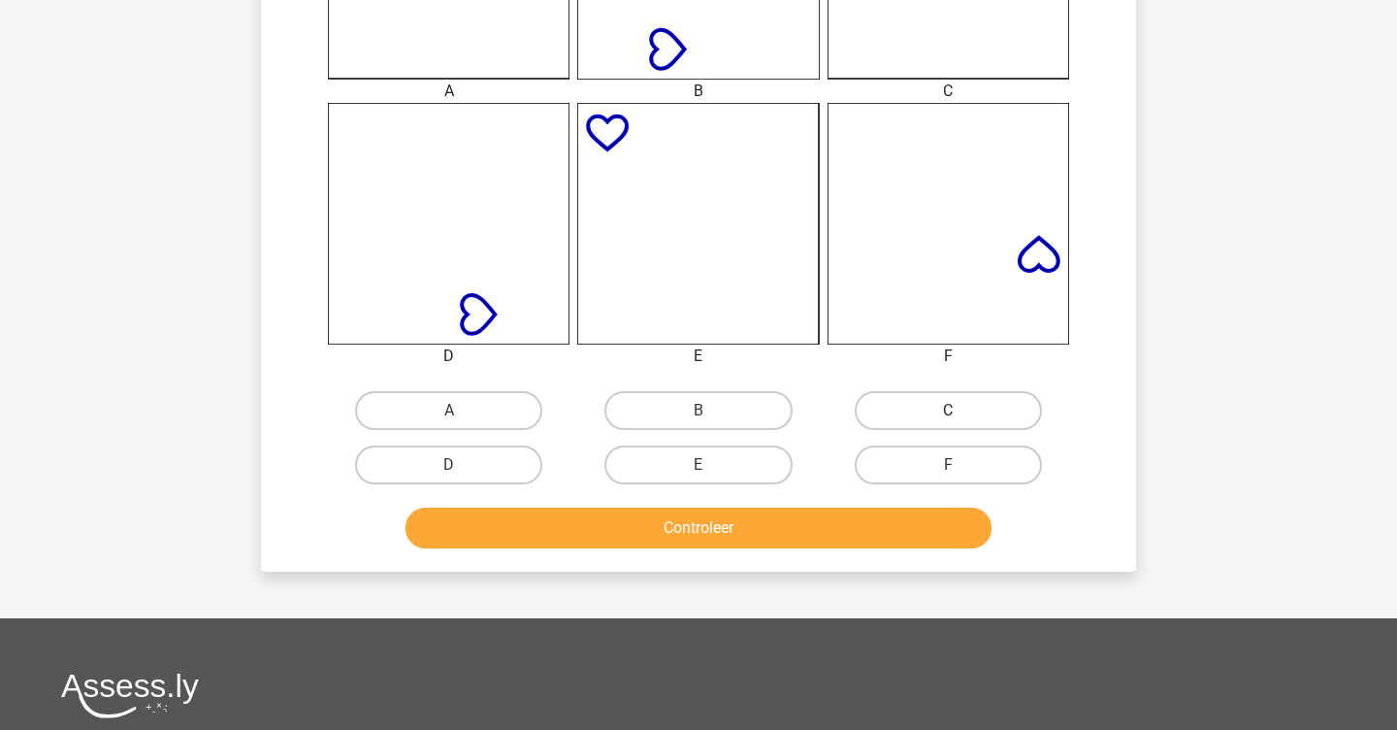
click at [857, 416] on label "C" at bounding box center [948, 410] width 187 height 39
click at [948, 416] on input "C" at bounding box center [954, 416] width 13 height 13
radio input "true"
click at [812, 532] on button "Controleer" at bounding box center [699, 528] width 587 height 41
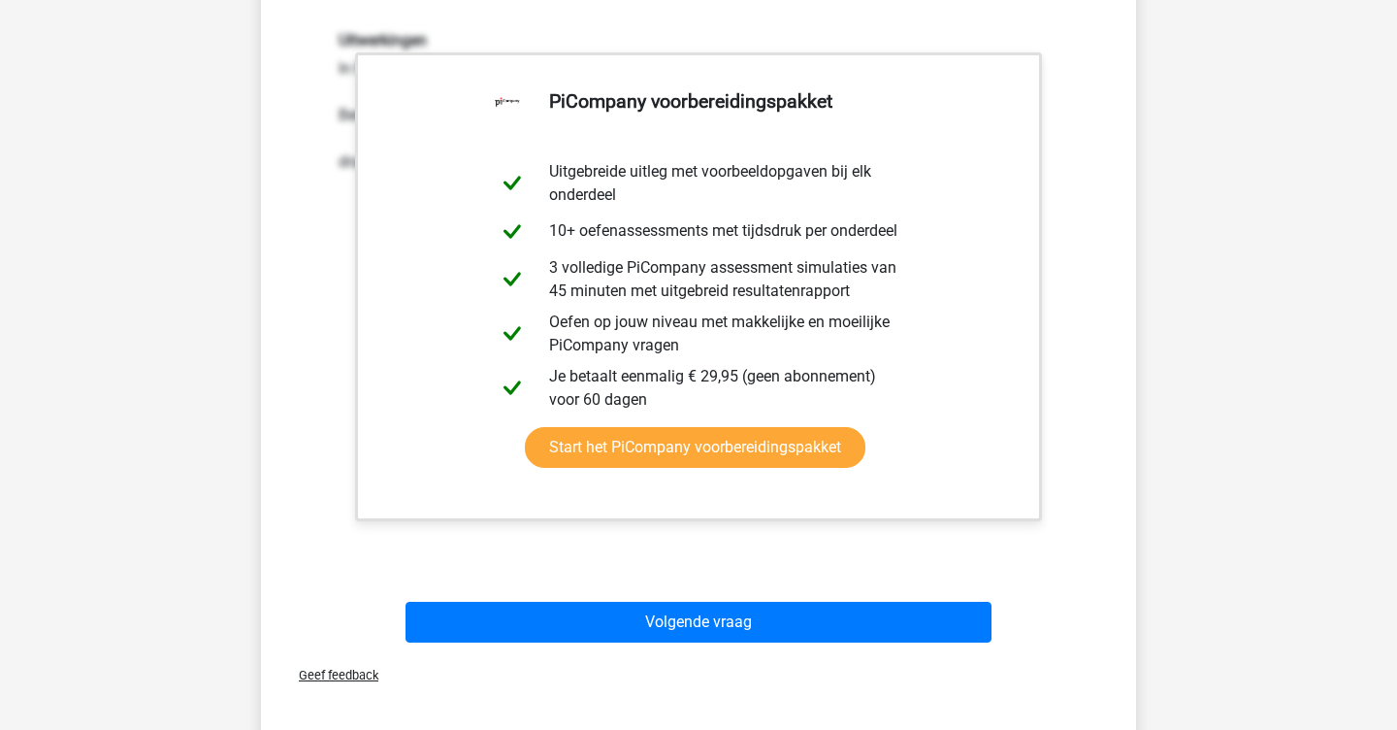
scroll to position [1225, 0]
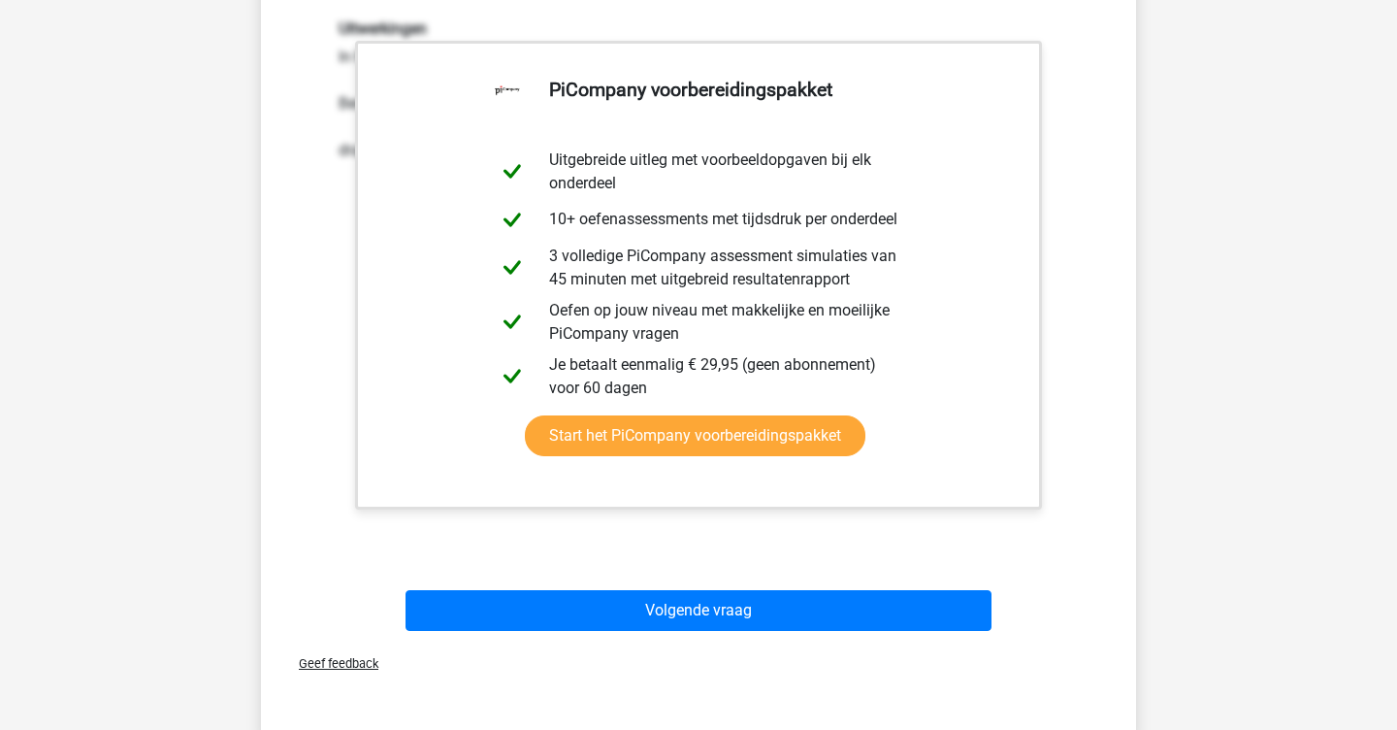
click at [765, 632] on div "Volgende vraag" at bounding box center [698, 614] width 749 height 49
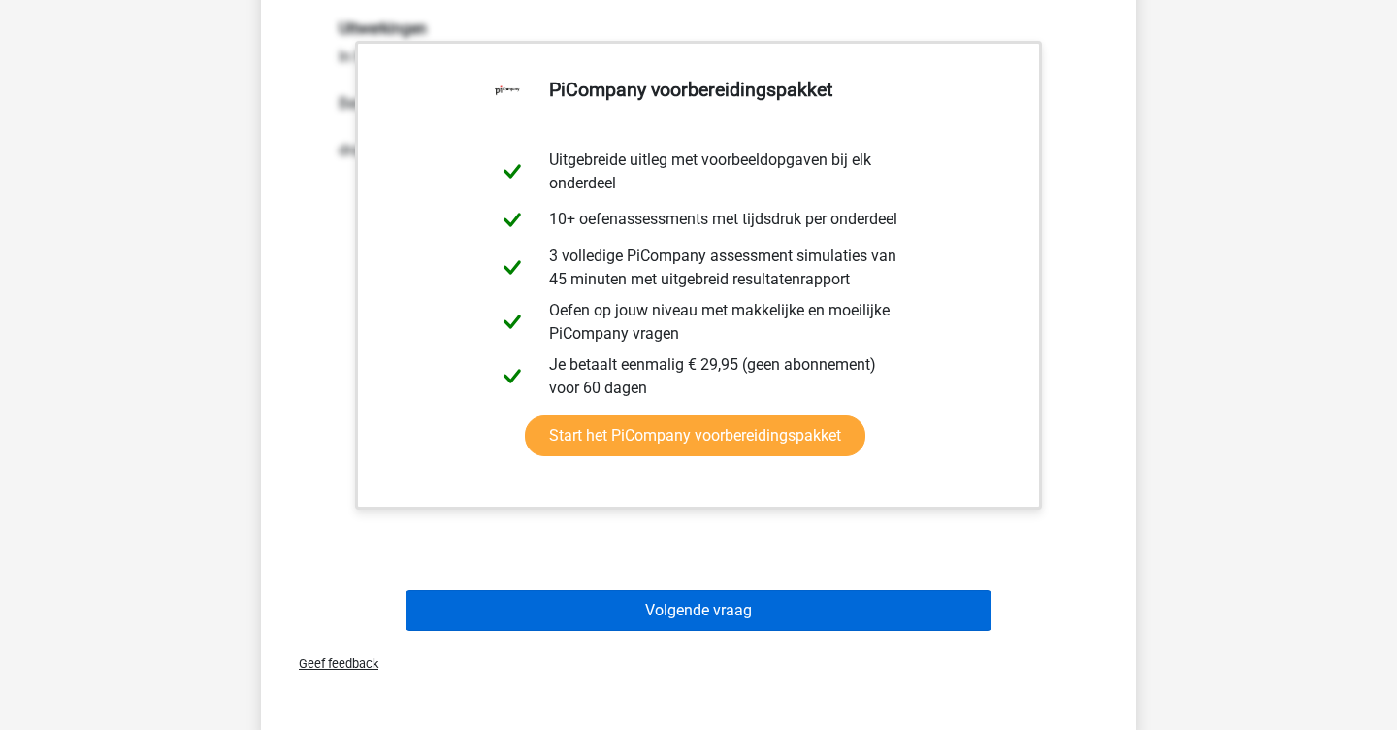
click at [771, 608] on button "Volgende vraag" at bounding box center [699, 610] width 587 height 41
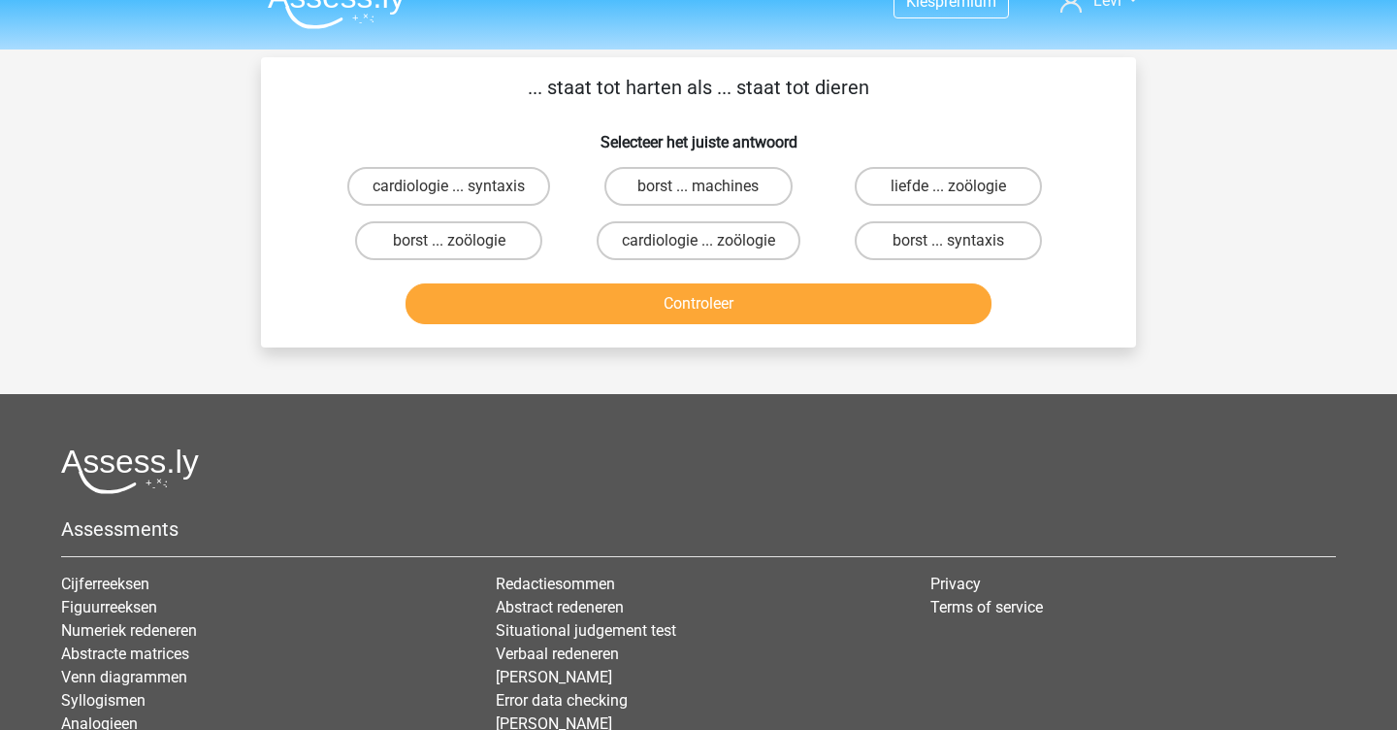
scroll to position [3, 0]
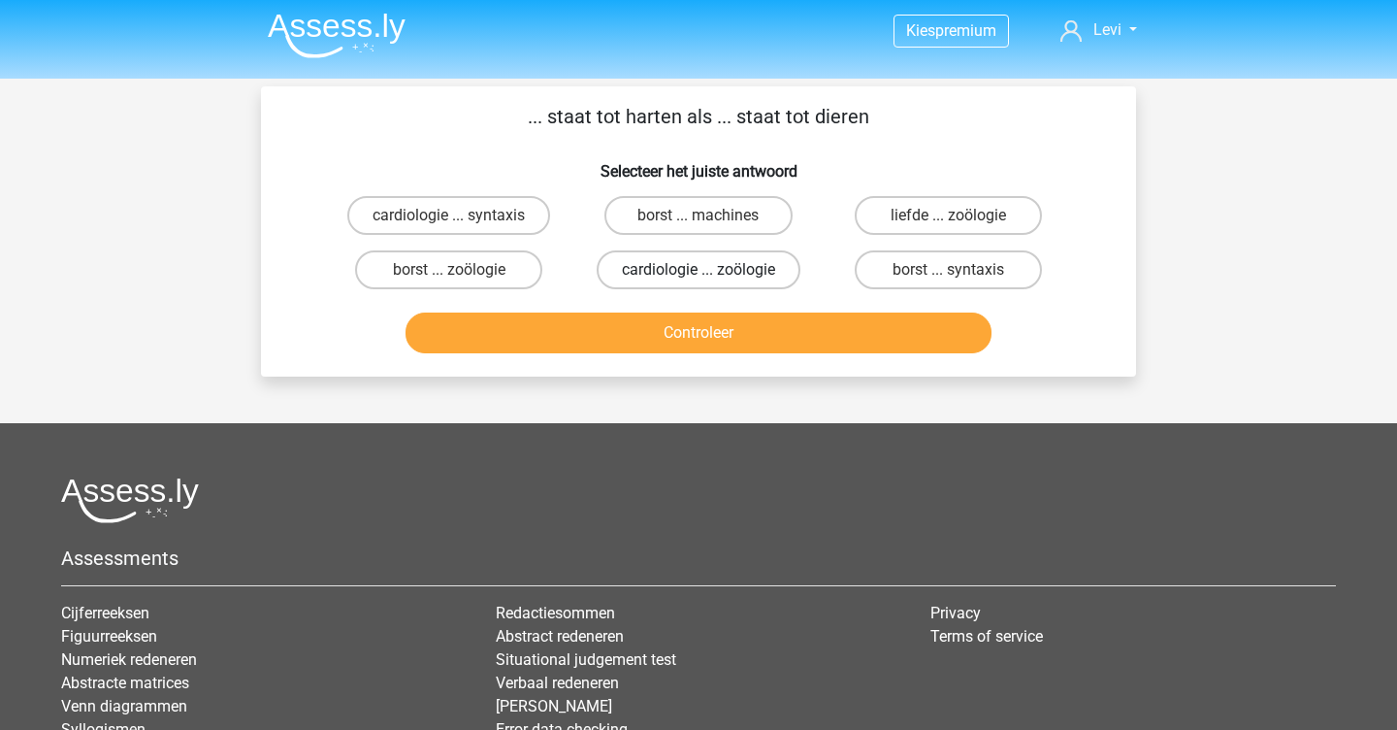
click at [769, 272] on label "cardiologie ... zoölogie" at bounding box center [699, 269] width 204 height 39
click at [711, 272] on input "cardiologie ... zoölogie" at bounding box center [705, 276] width 13 height 13
radio input "true"
click at [749, 327] on button "Controleer" at bounding box center [699, 332] width 587 height 41
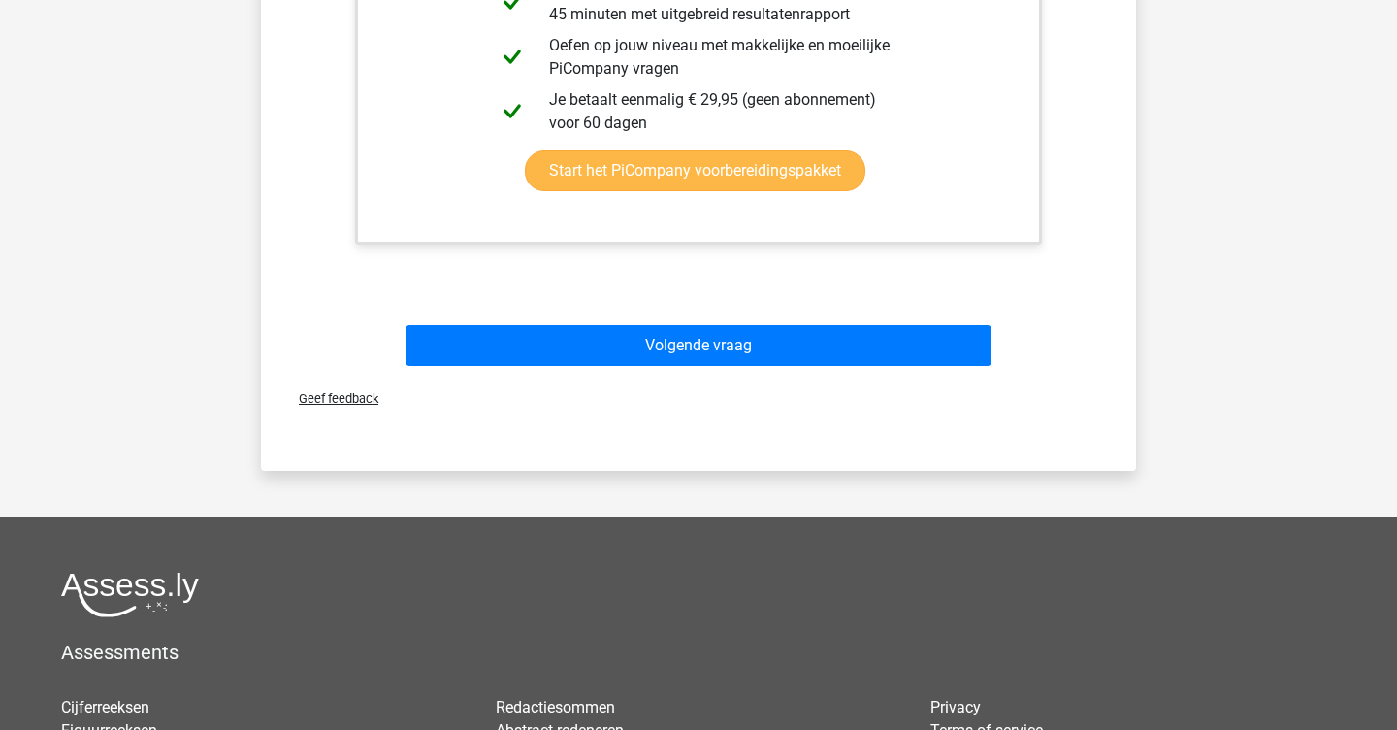
scroll to position [626, 0]
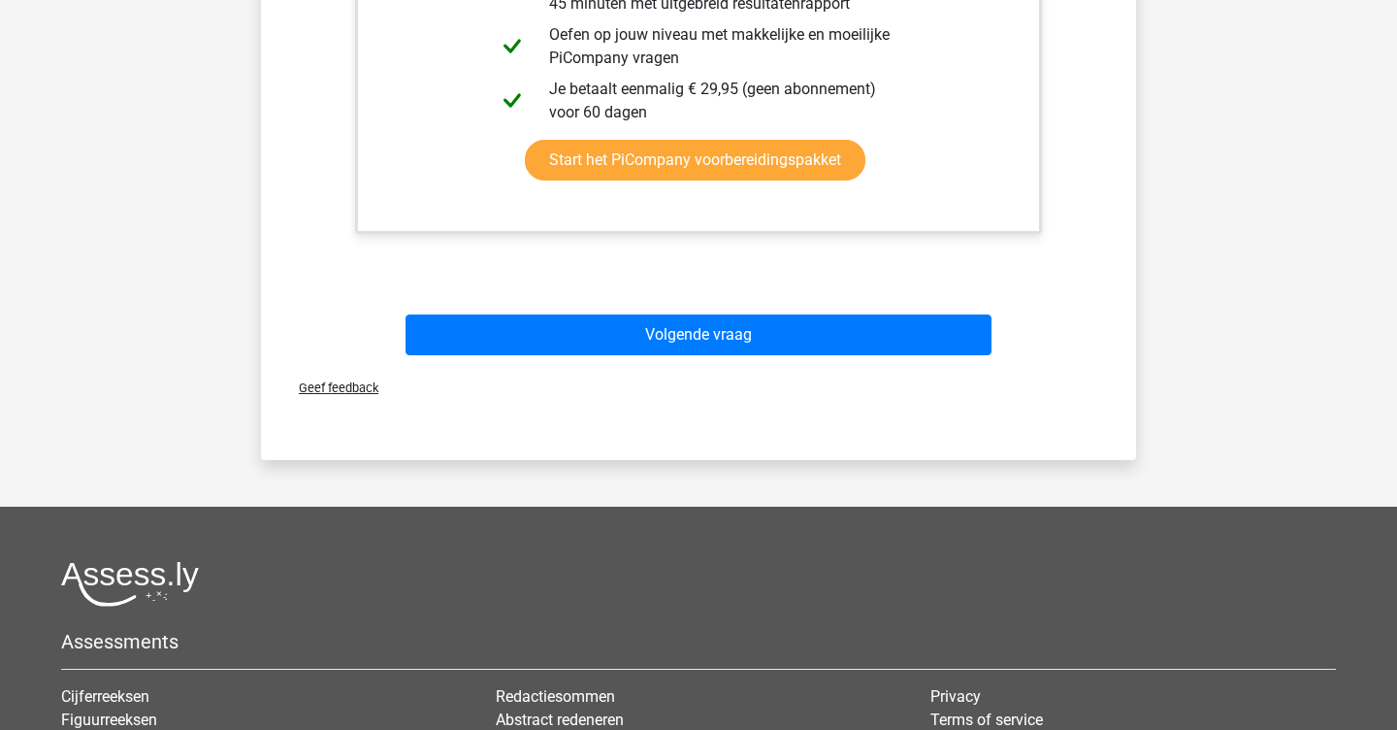
click at [706, 364] on div "Geef feedback" at bounding box center [699, 387] width 860 height 49
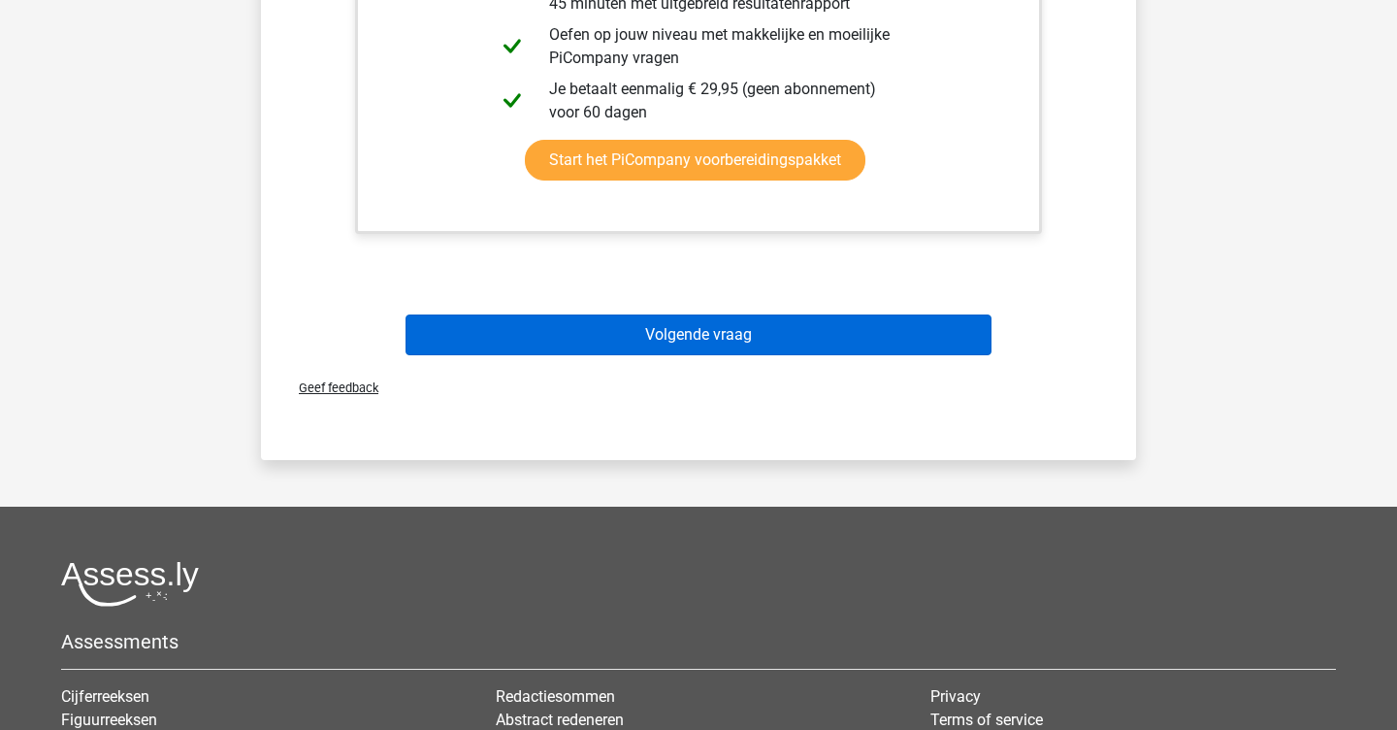
click at [717, 341] on button "Volgende vraag" at bounding box center [699, 334] width 587 height 41
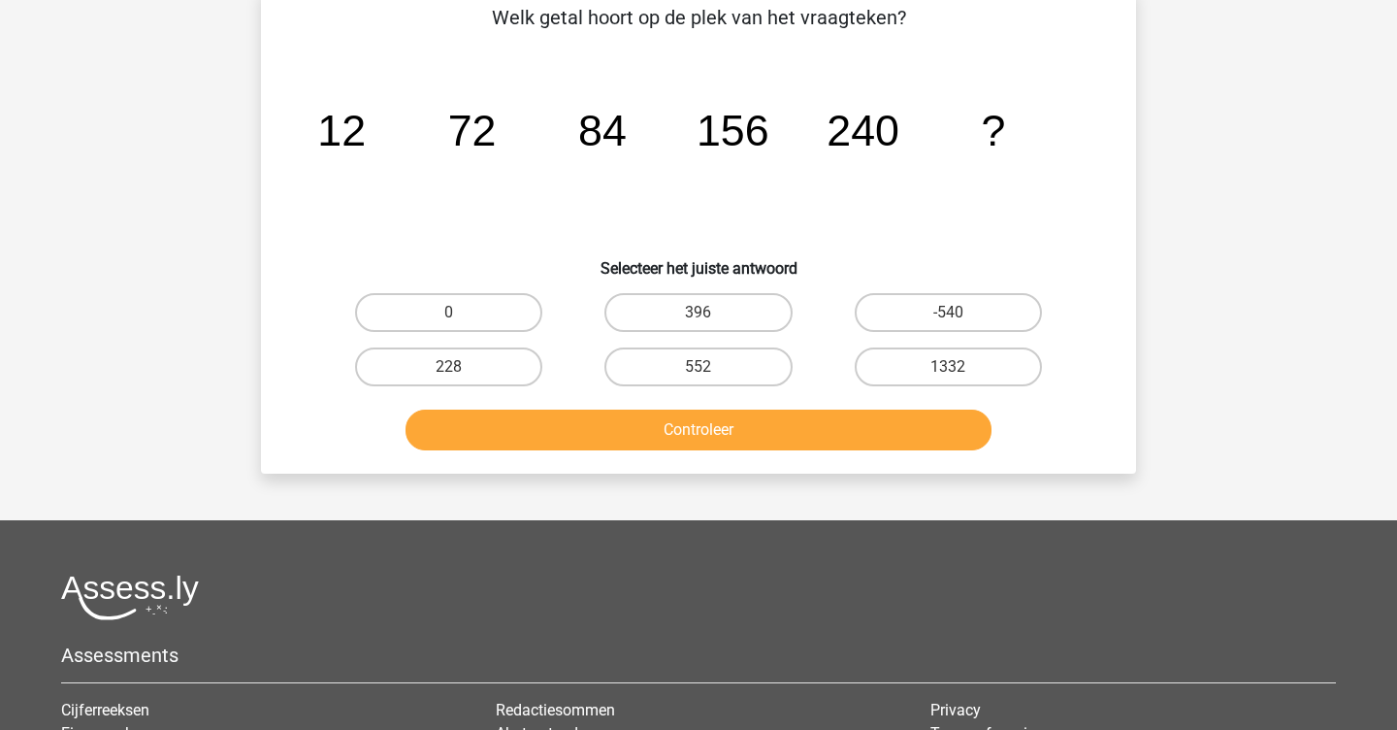
scroll to position [89, 0]
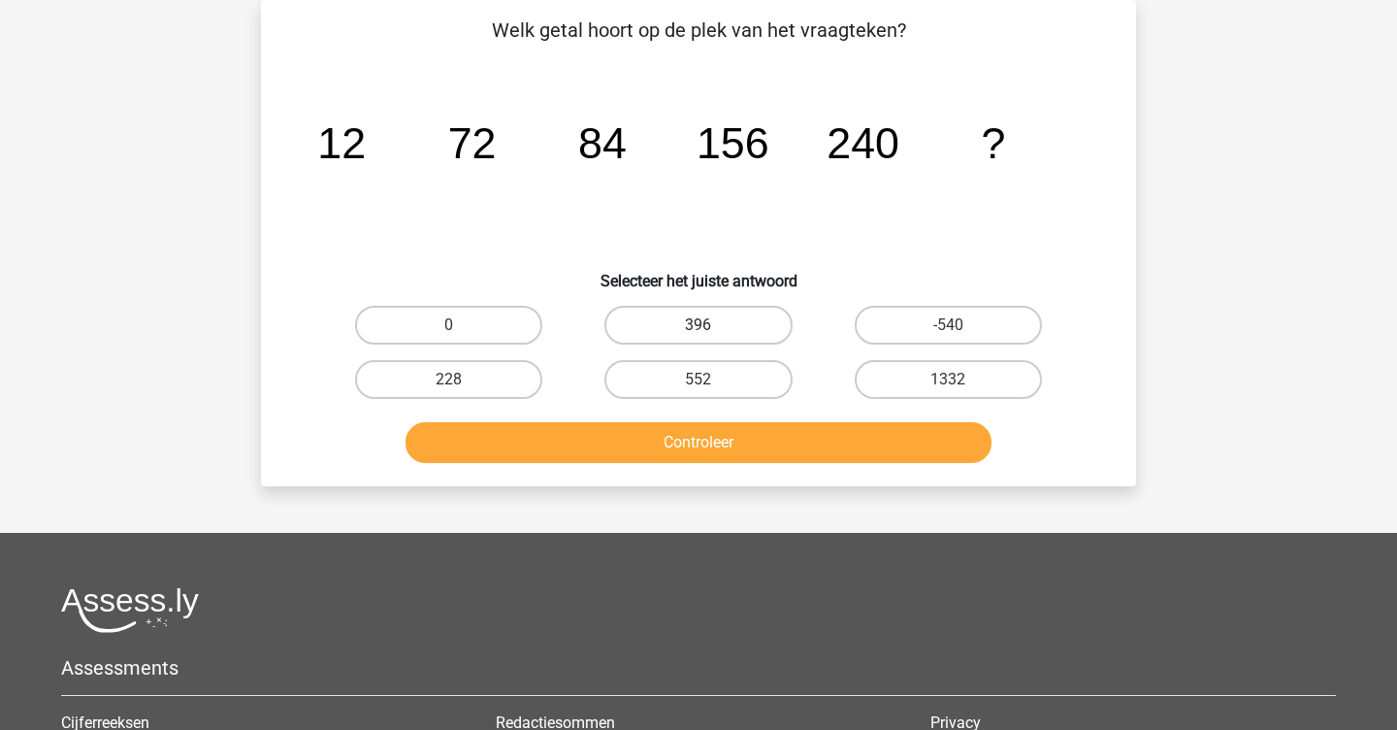
click at [717, 341] on label "396" at bounding box center [698, 325] width 187 height 39
click at [711, 338] on input "396" at bounding box center [705, 331] width 13 height 13
radio input "true"
click at [765, 446] on button "Controleer" at bounding box center [699, 442] width 587 height 41
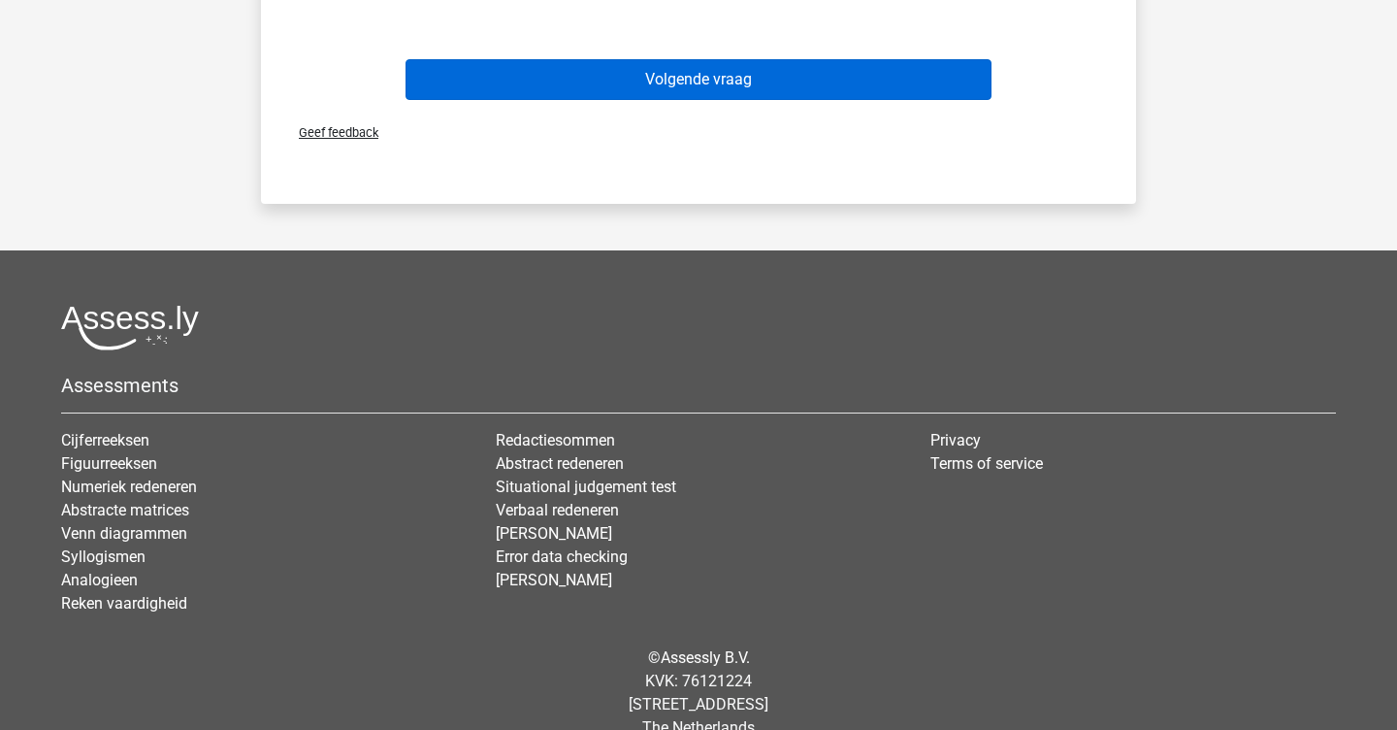
click at [685, 94] on button "Volgende vraag" at bounding box center [699, 79] width 587 height 41
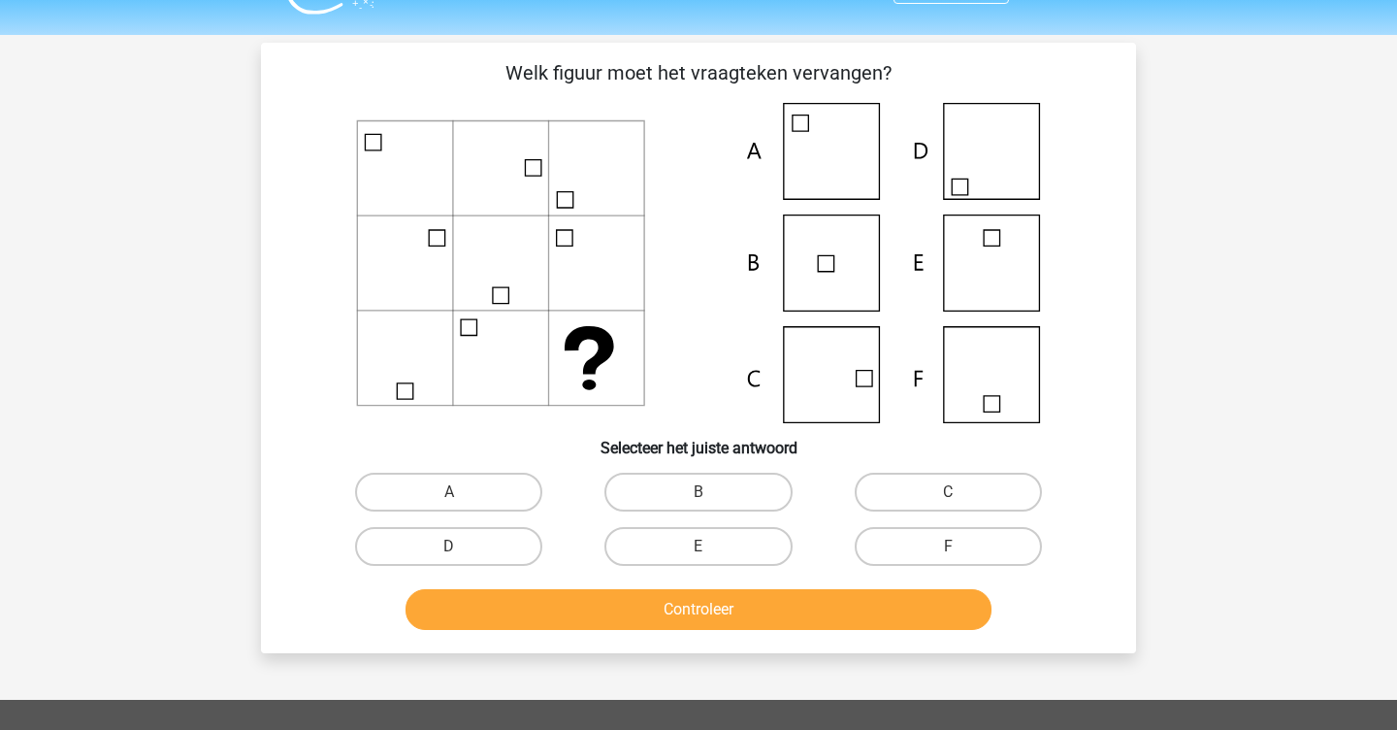
scroll to position [38, 0]
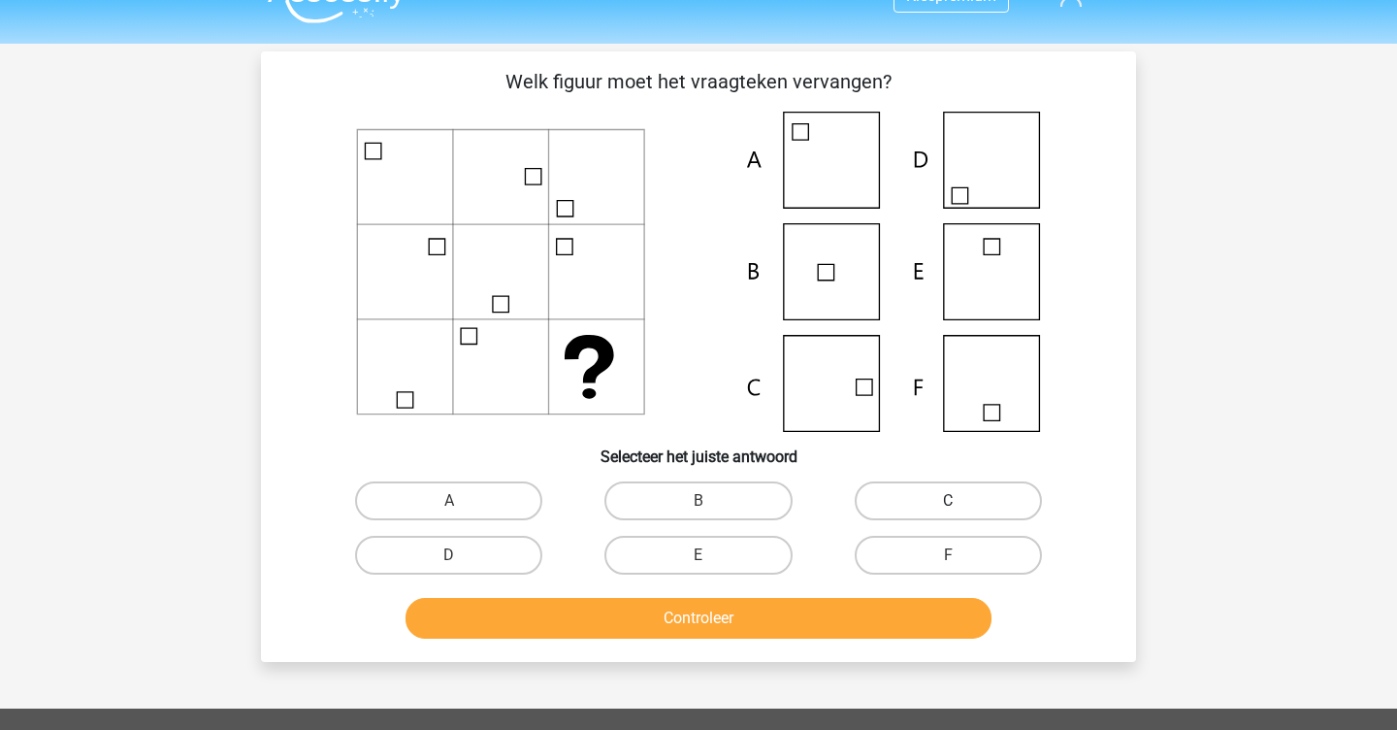
click at [933, 487] on label "C" at bounding box center [948, 500] width 187 height 39
click at [948, 501] on input "C" at bounding box center [954, 507] width 13 height 13
radio input "true"
click at [841, 608] on button "Controleer" at bounding box center [699, 618] width 587 height 41
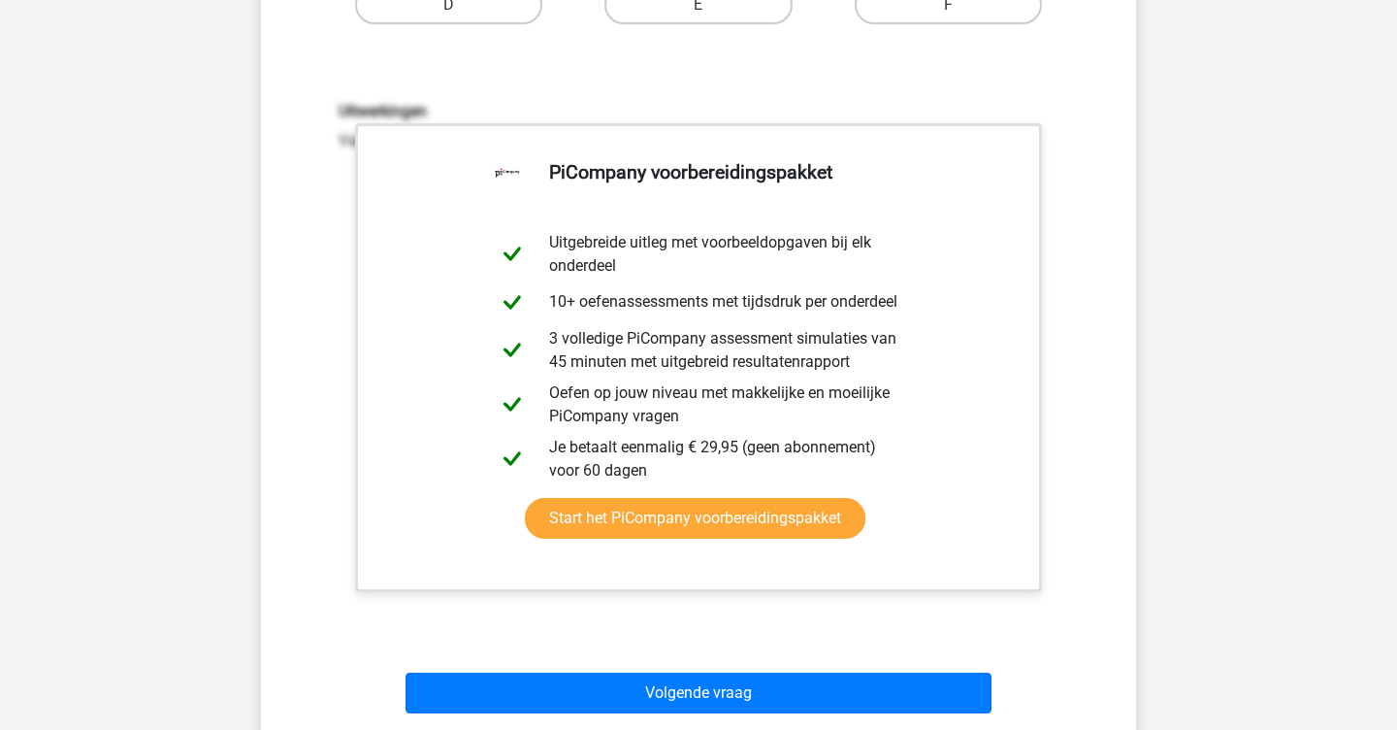
scroll to position [593, 0]
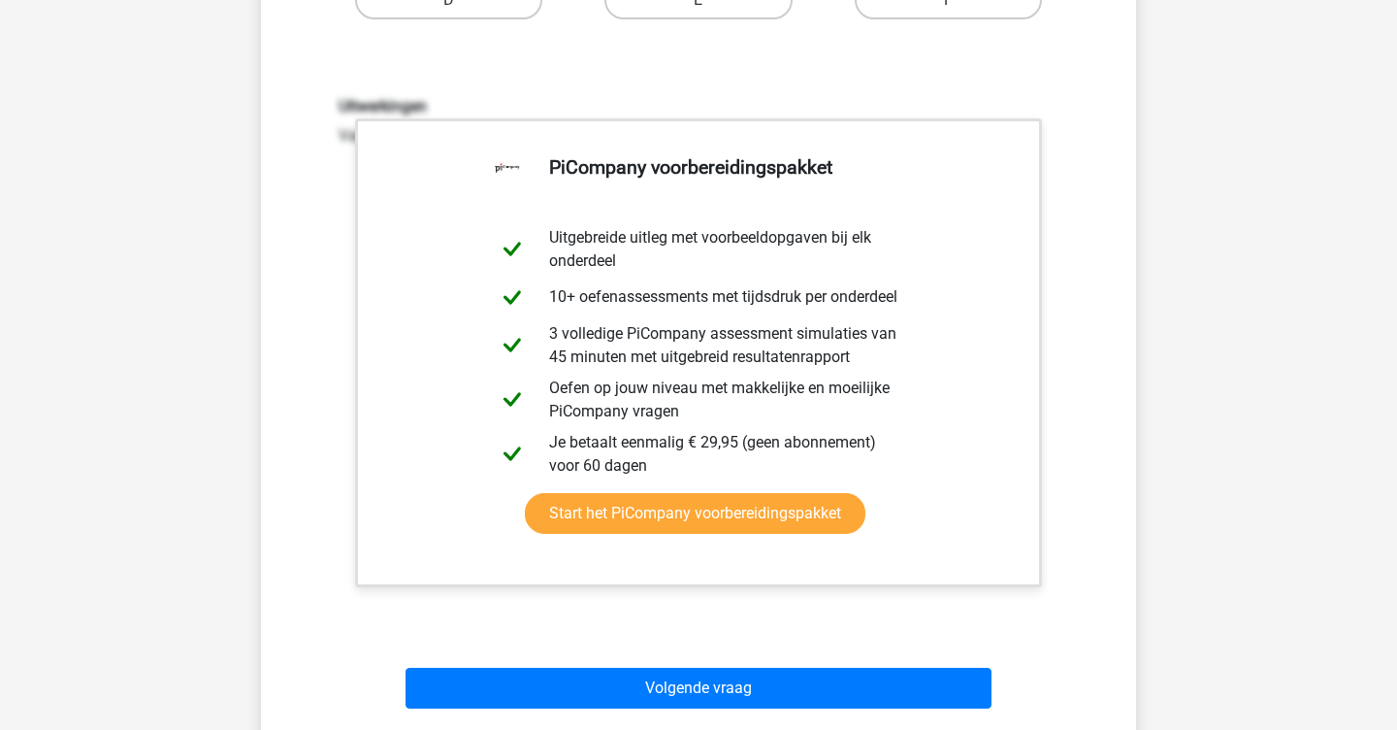
click at [807, 664] on div "Volgende vraag" at bounding box center [698, 684] width 813 height 64
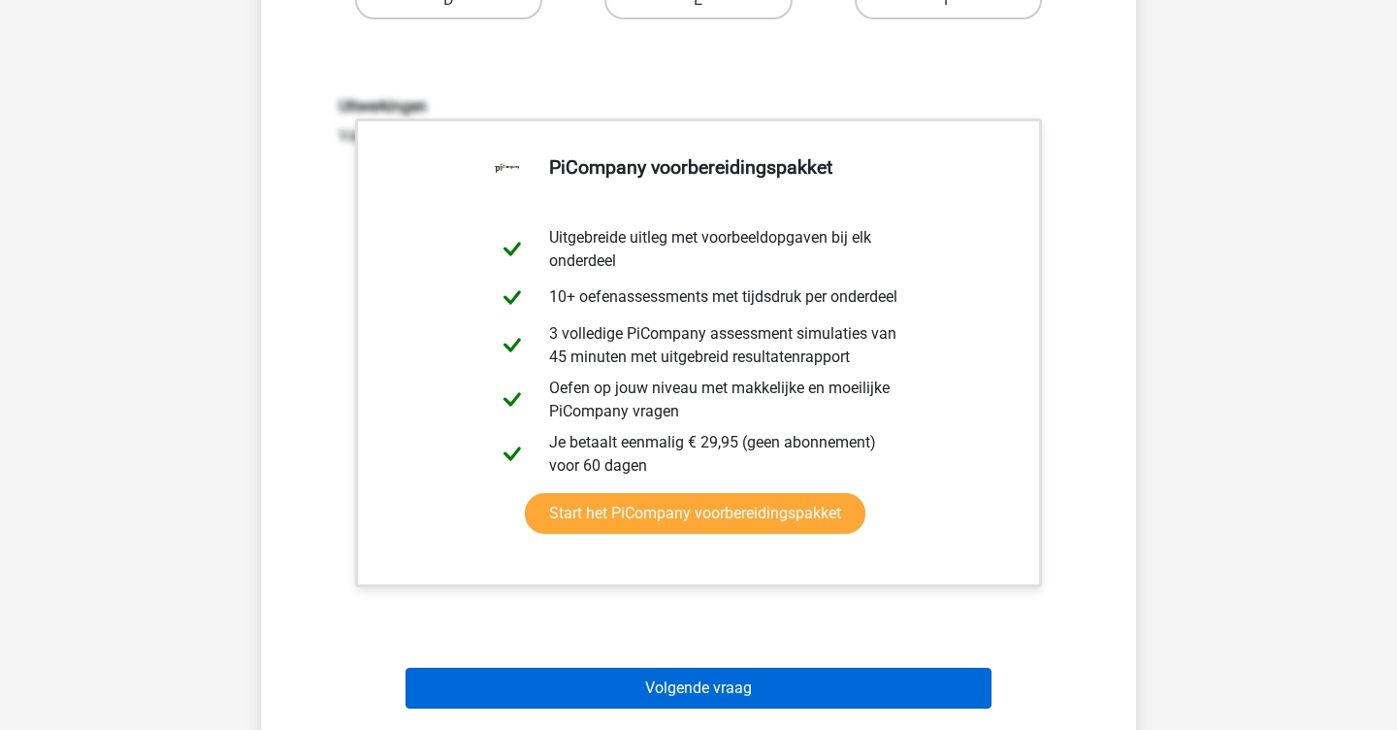
click at [805, 680] on button "Volgende vraag" at bounding box center [699, 688] width 587 height 41
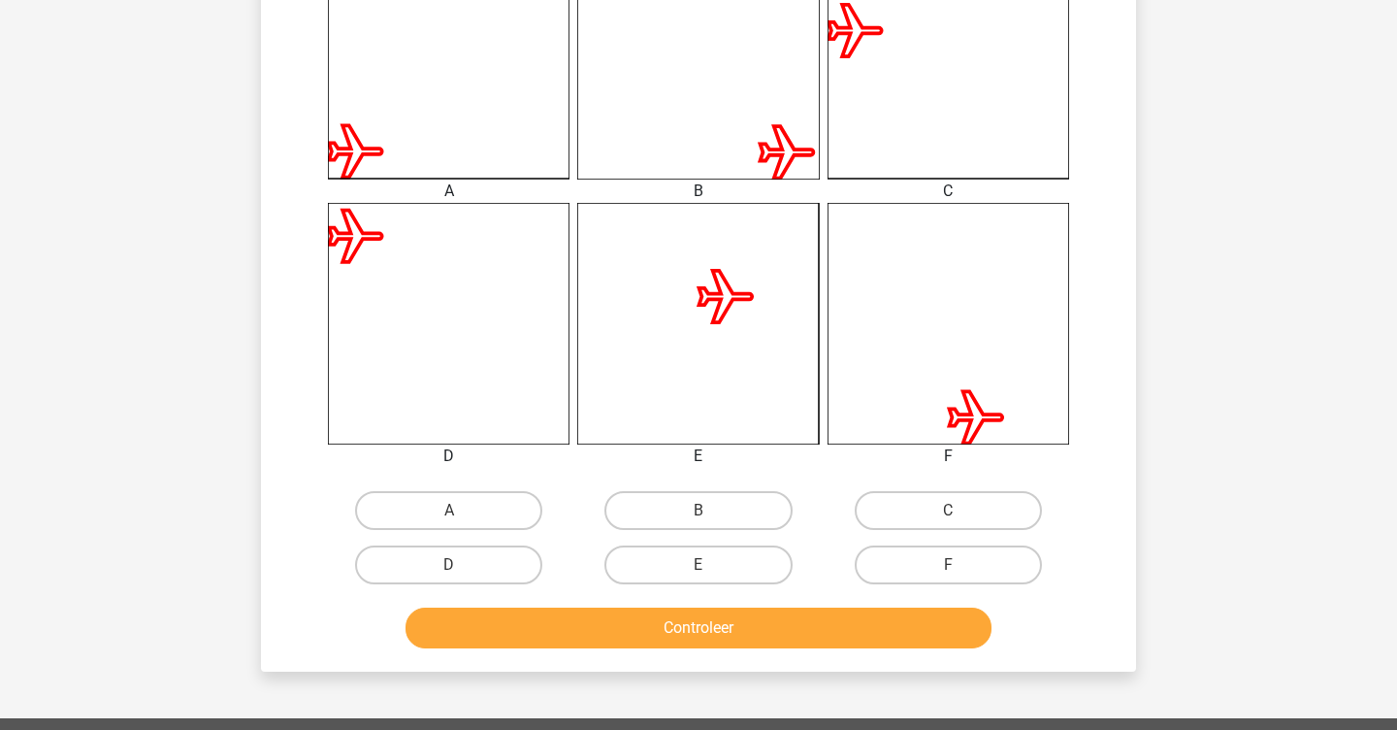
scroll to position [572, 0]
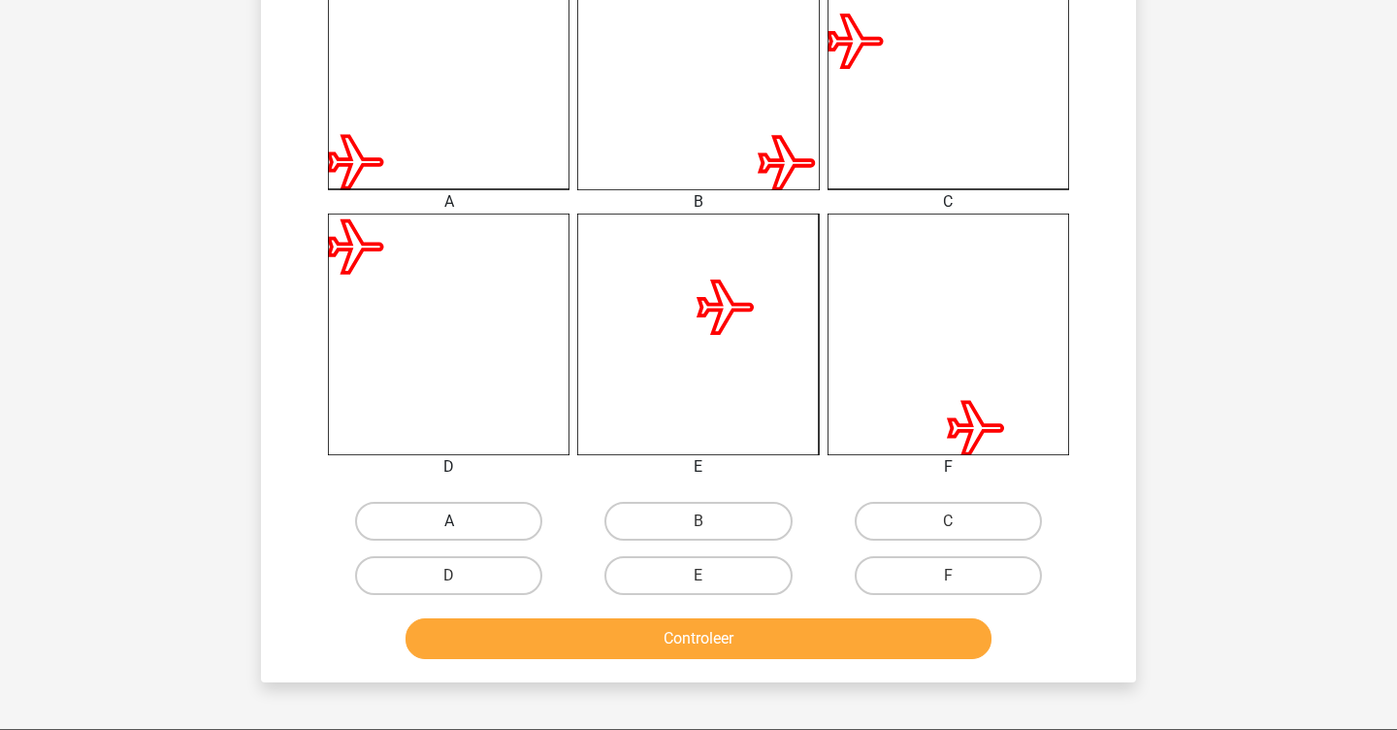
click at [454, 508] on label "A" at bounding box center [448, 521] width 187 height 39
click at [454, 521] on input "A" at bounding box center [455, 527] width 13 height 13
radio input "true"
click at [559, 642] on button "Controleer" at bounding box center [699, 638] width 587 height 41
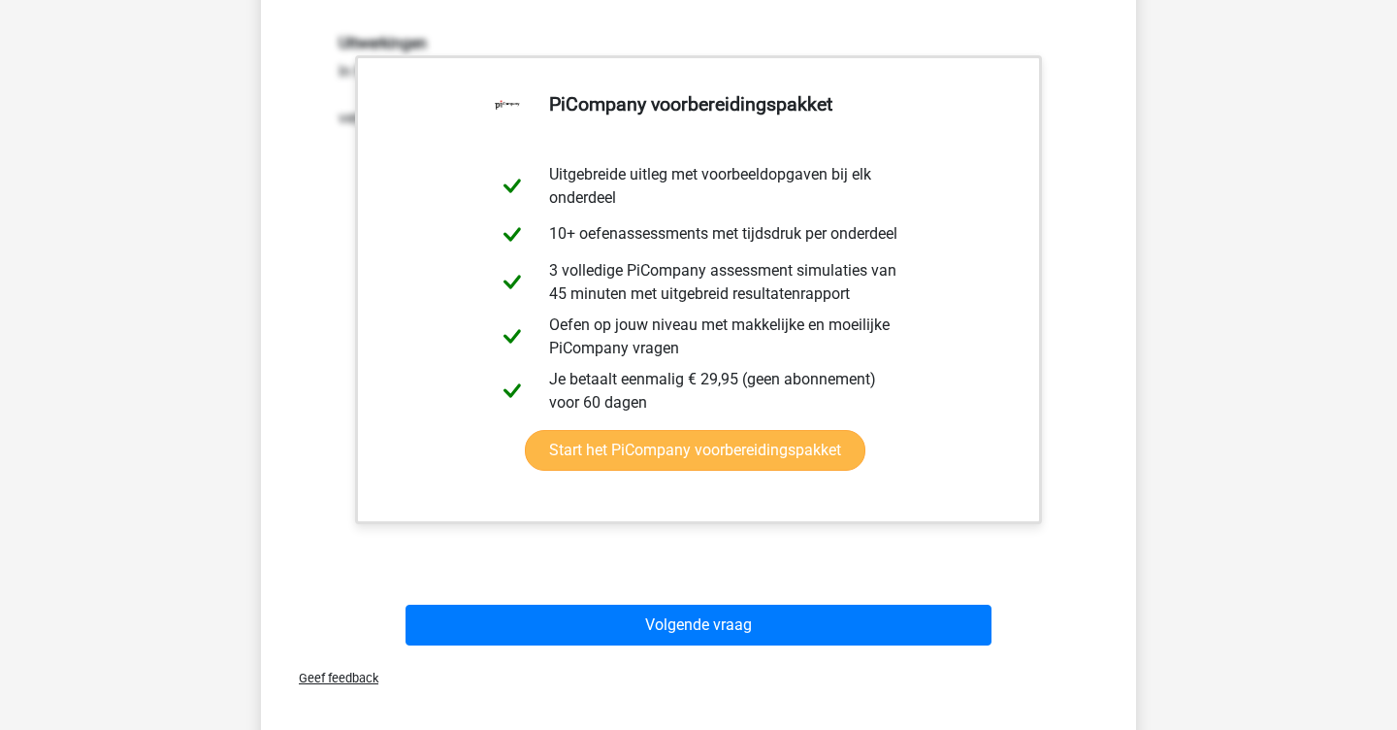
scroll to position [1211, 0]
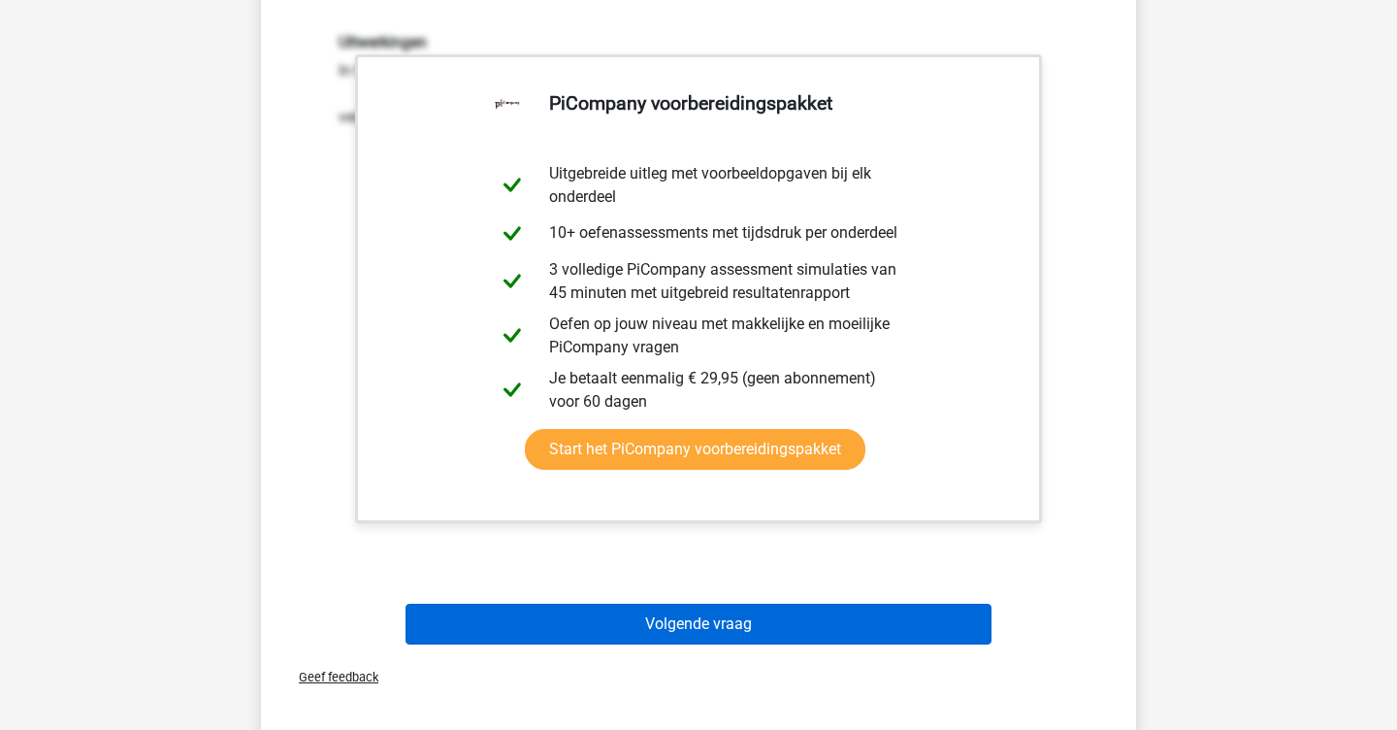
click at [661, 632] on button "Volgende vraag" at bounding box center [699, 624] width 587 height 41
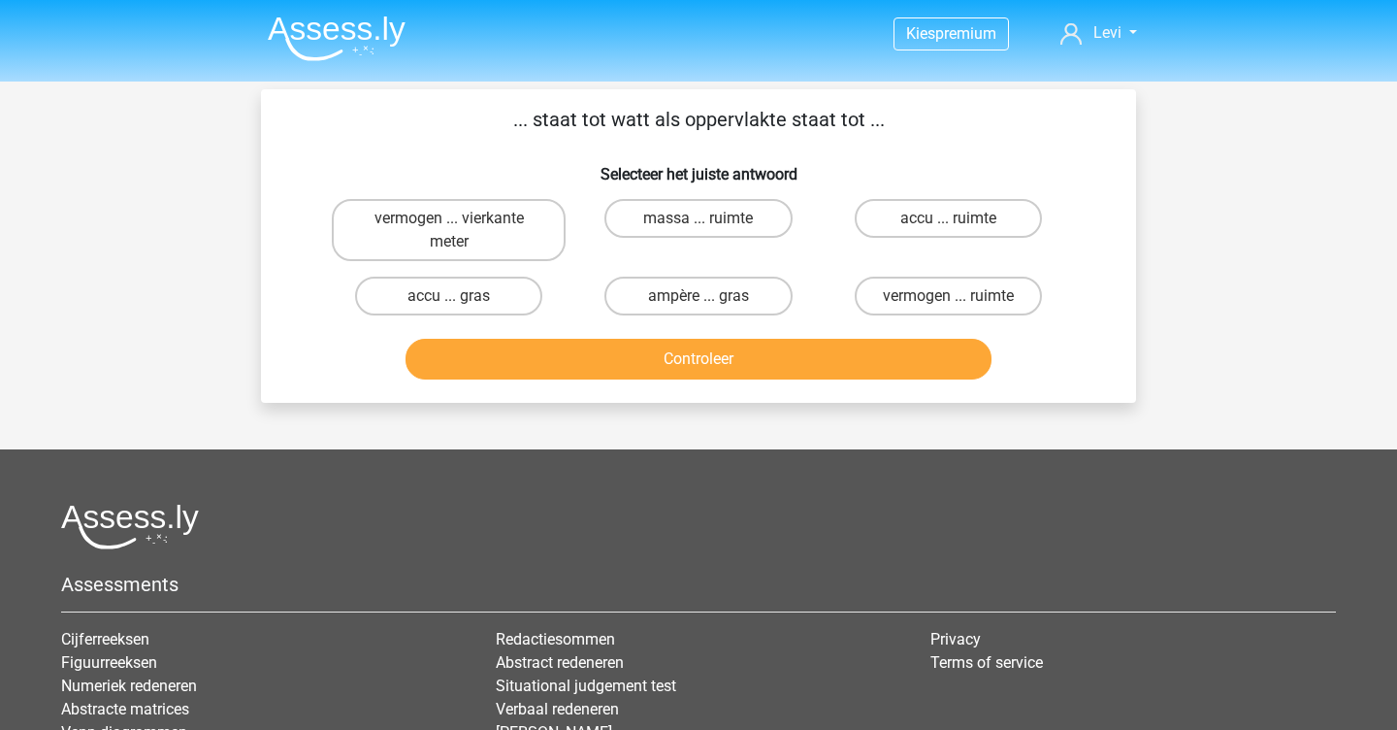
scroll to position [0, 0]
click at [563, 242] on label "vermogen ... vierkante meter" at bounding box center [449, 230] width 234 height 62
click at [462, 231] on input "vermogen ... vierkante meter" at bounding box center [455, 224] width 13 height 13
radio input "true"
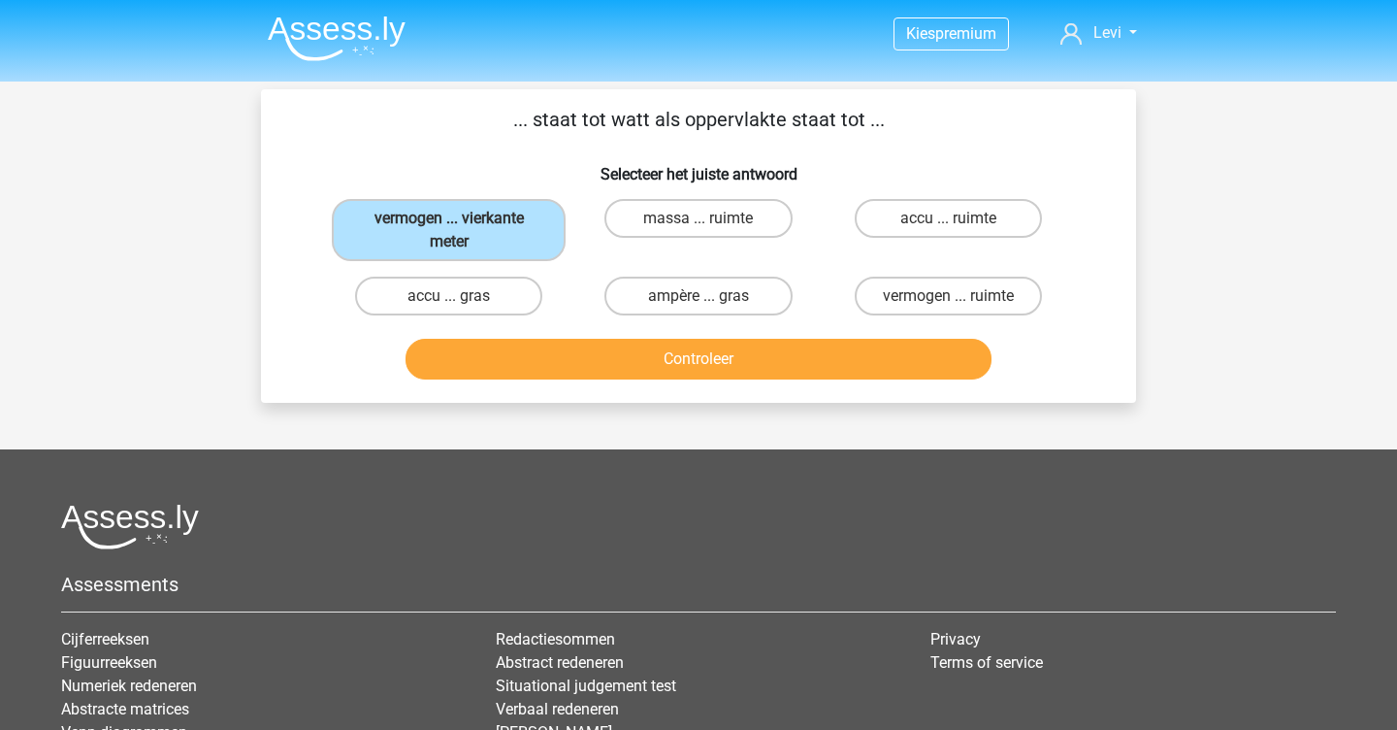
click at [602, 347] on button "Controleer" at bounding box center [699, 359] width 587 height 41
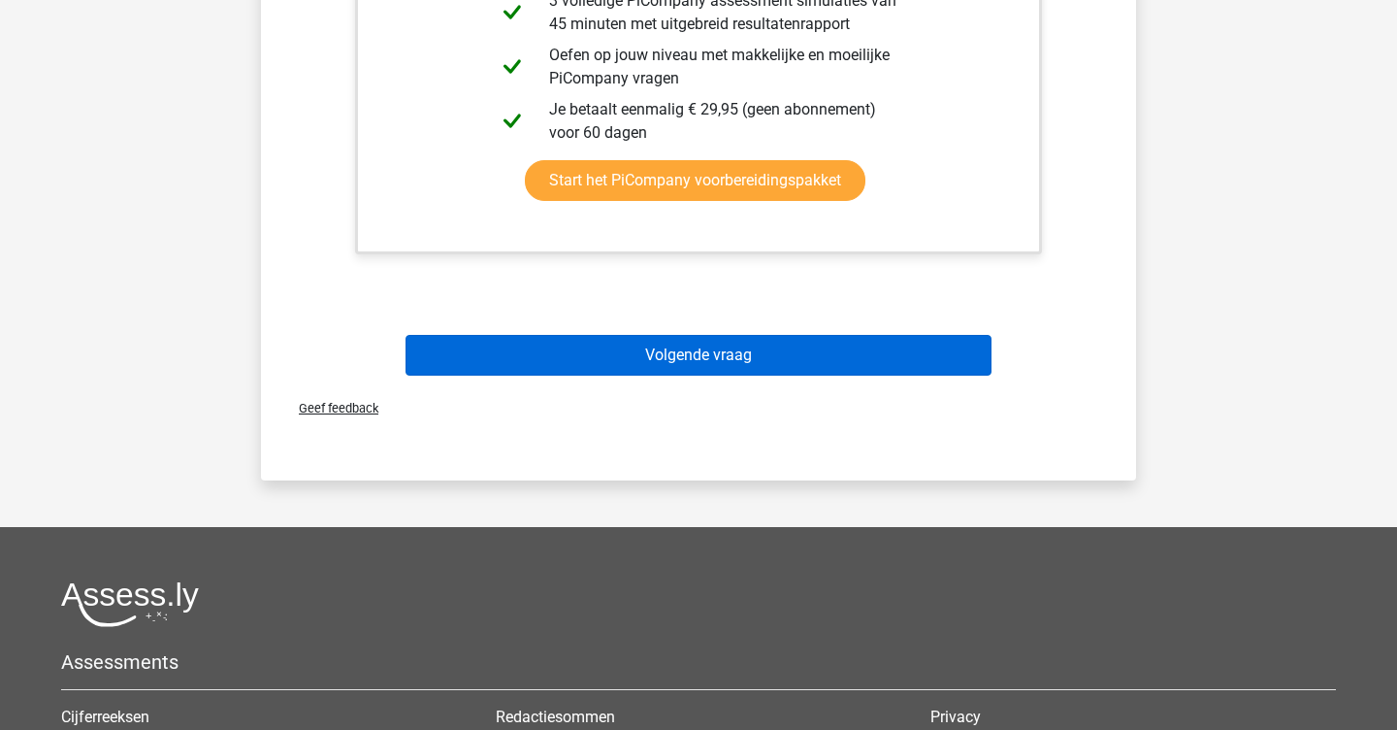
click at [604, 371] on button "Volgende vraag" at bounding box center [699, 355] width 587 height 41
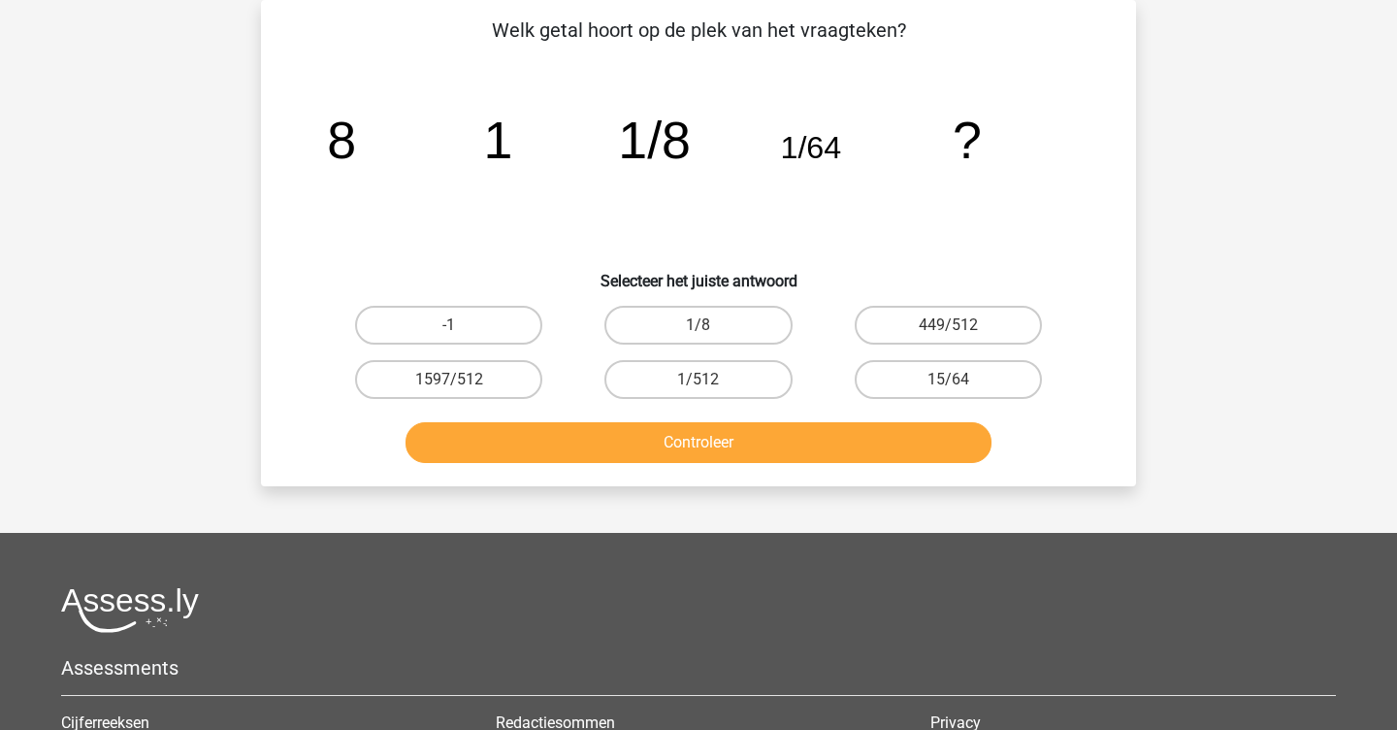
scroll to position [45, 0]
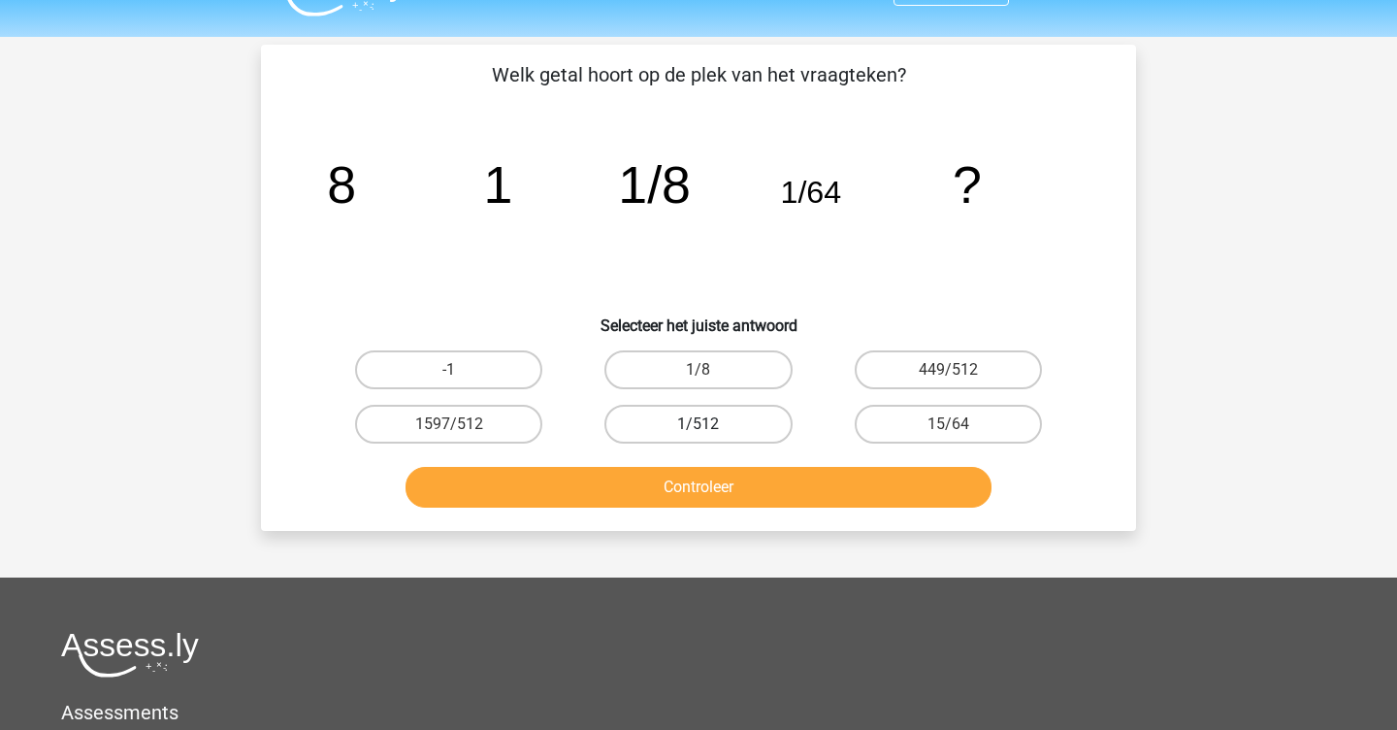
click at [681, 413] on label "1/512" at bounding box center [698, 424] width 187 height 39
click at [699, 424] on input "1/512" at bounding box center [705, 430] width 13 height 13
radio input "true"
click at [692, 491] on button "Controleer" at bounding box center [699, 487] width 587 height 41
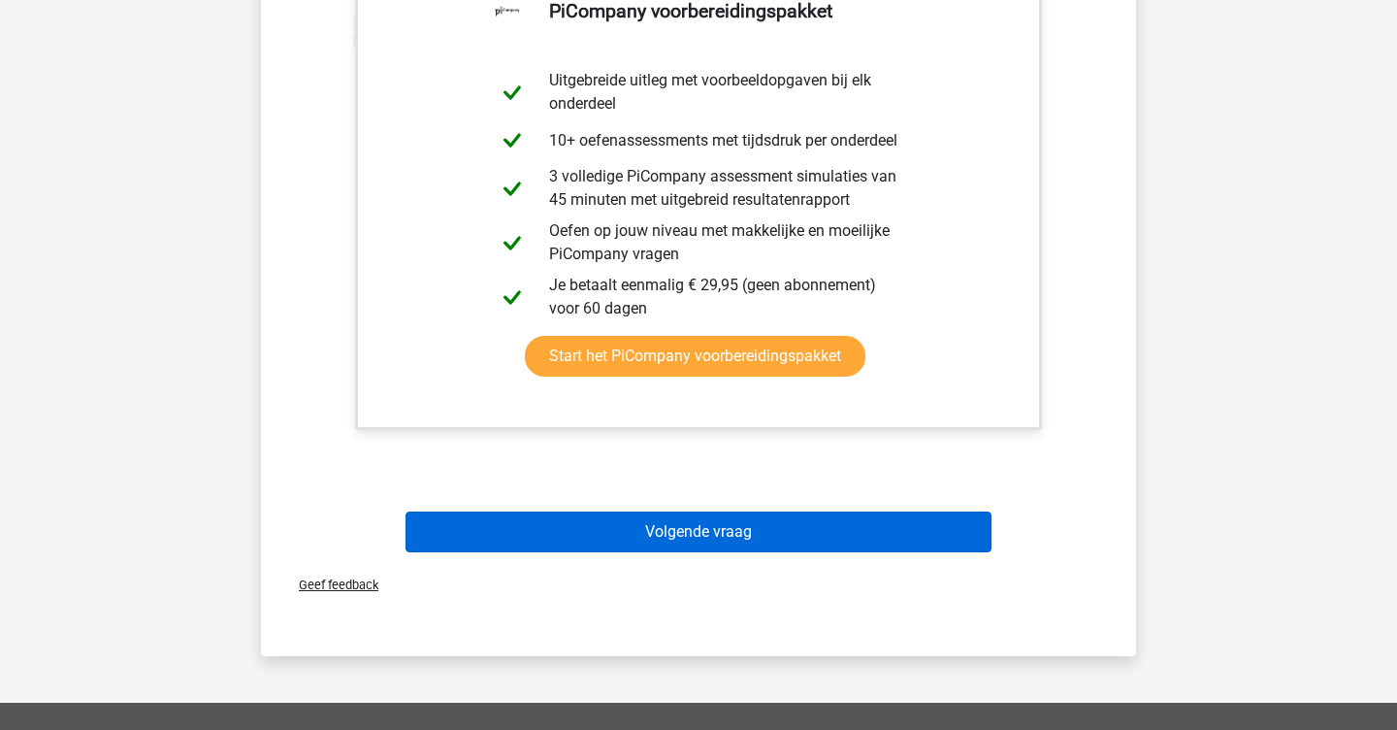
click at [692, 525] on button "Volgende vraag" at bounding box center [699, 531] width 587 height 41
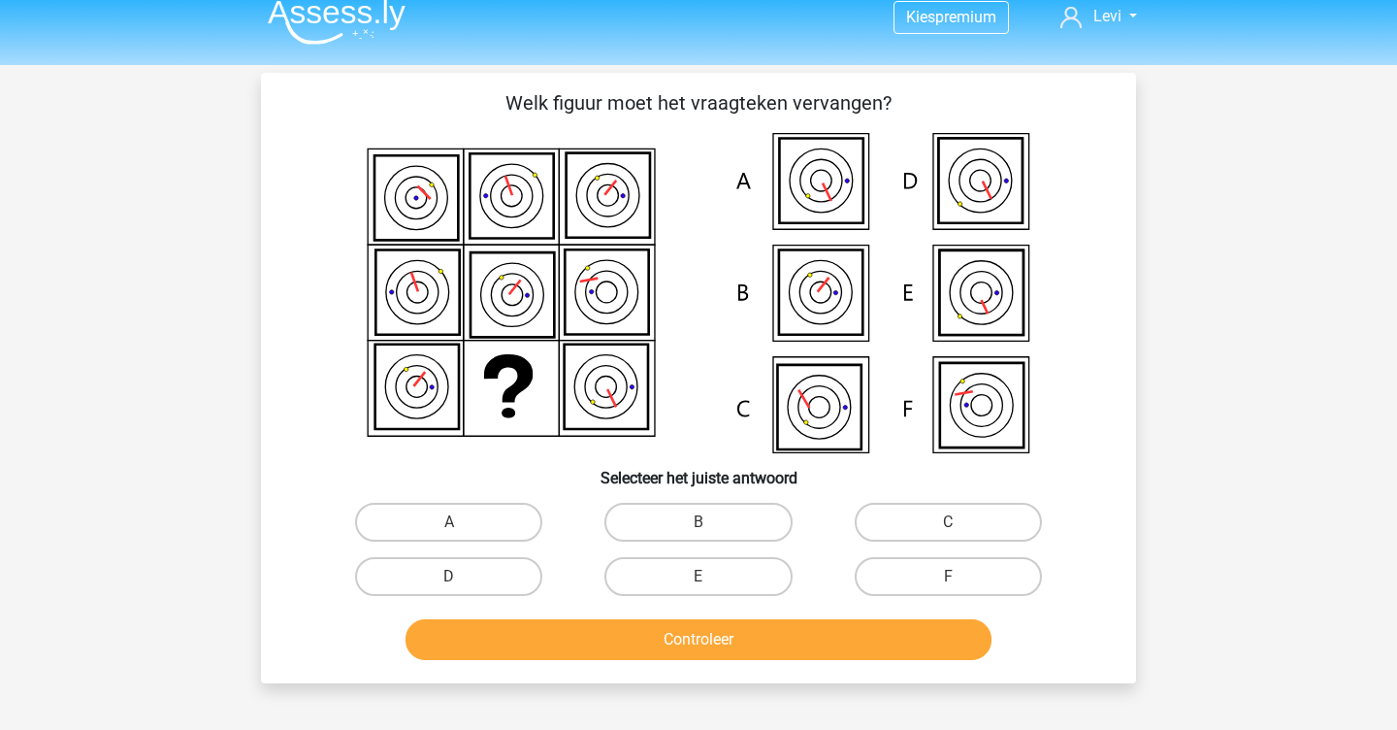
scroll to position [2, 0]
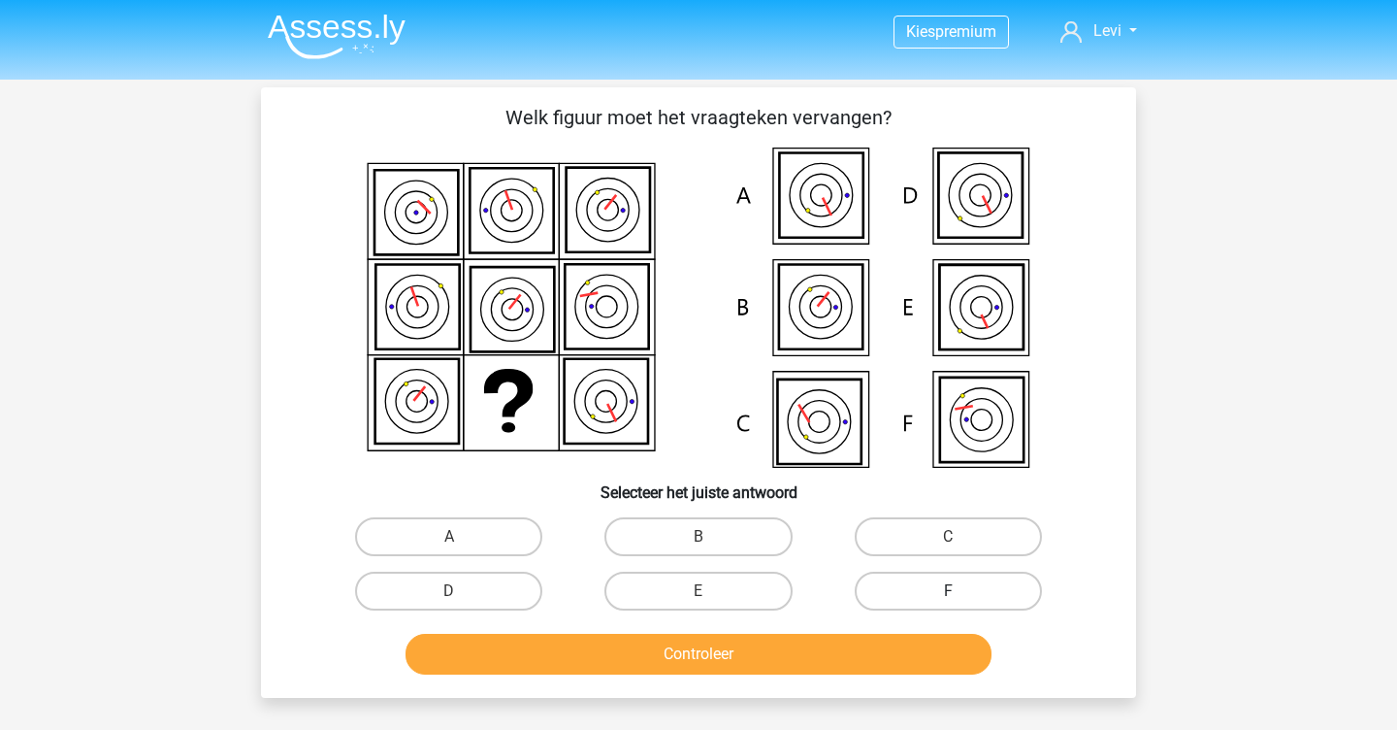
click at [885, 592] on label "F" at bounding box center [948, 591] width 187 height 39
click at [948, 592] on input "F" at bounding box center [954, 597] width 13 height 13
radio input "true"
click at [881, 655] on button "Controleer" at bounding box center [699, 654] width 587 height 41
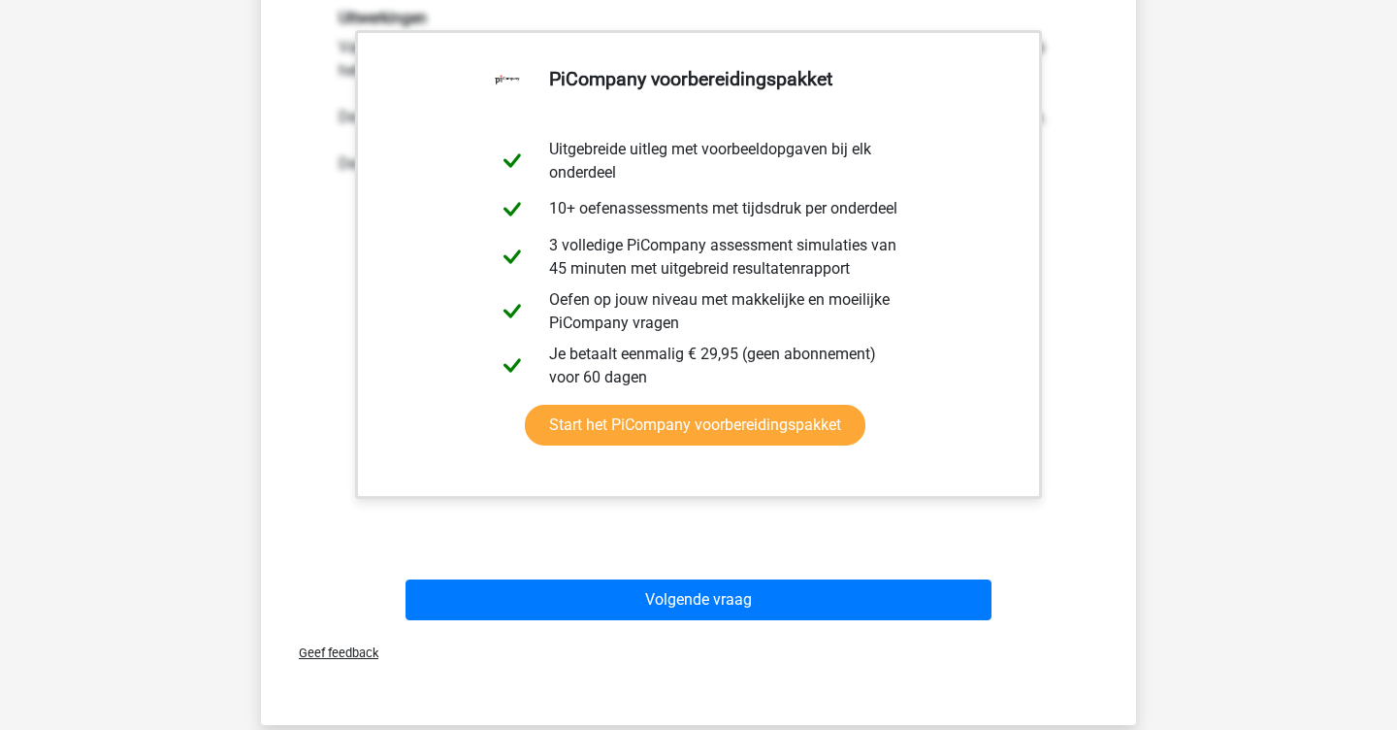
scroll to position [694, 1]
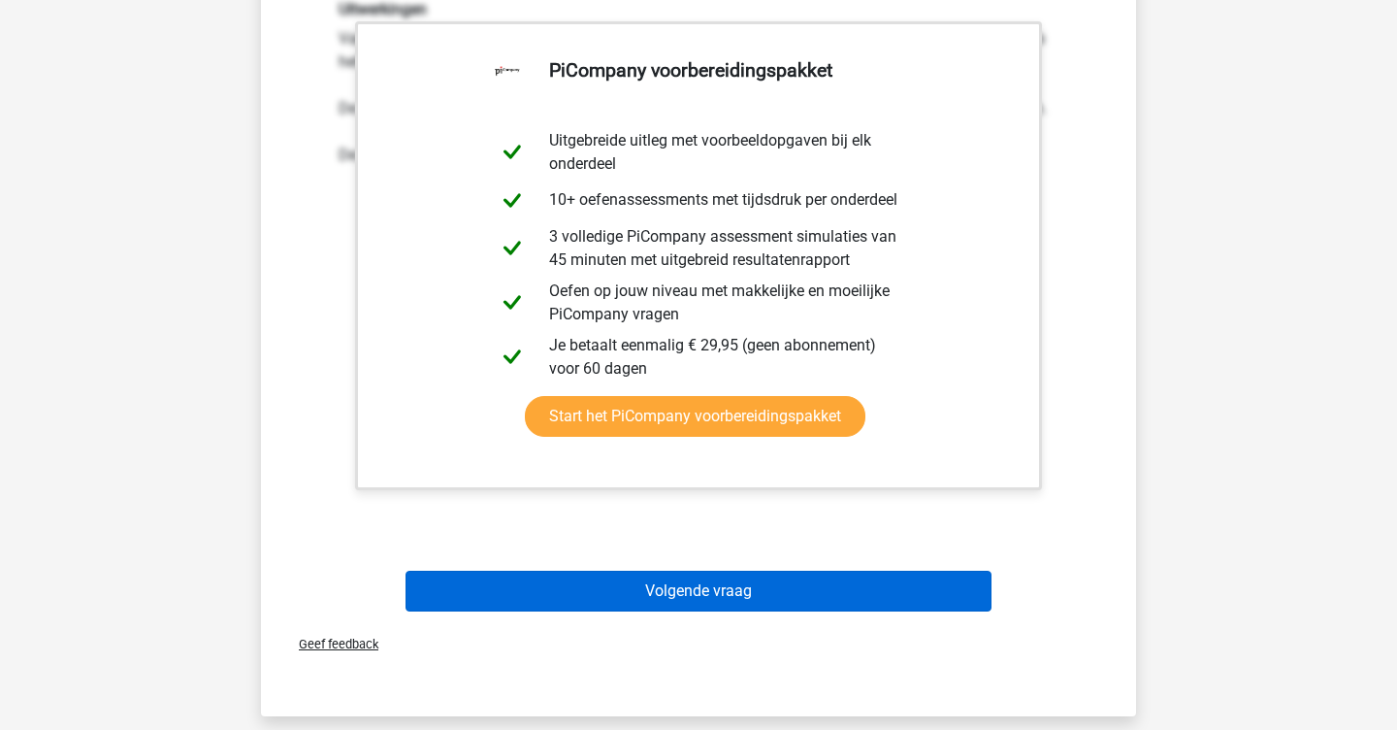
click at [810, 599] on button "Volgende vraag" at bounding box center [699, 591] width 587 height 41
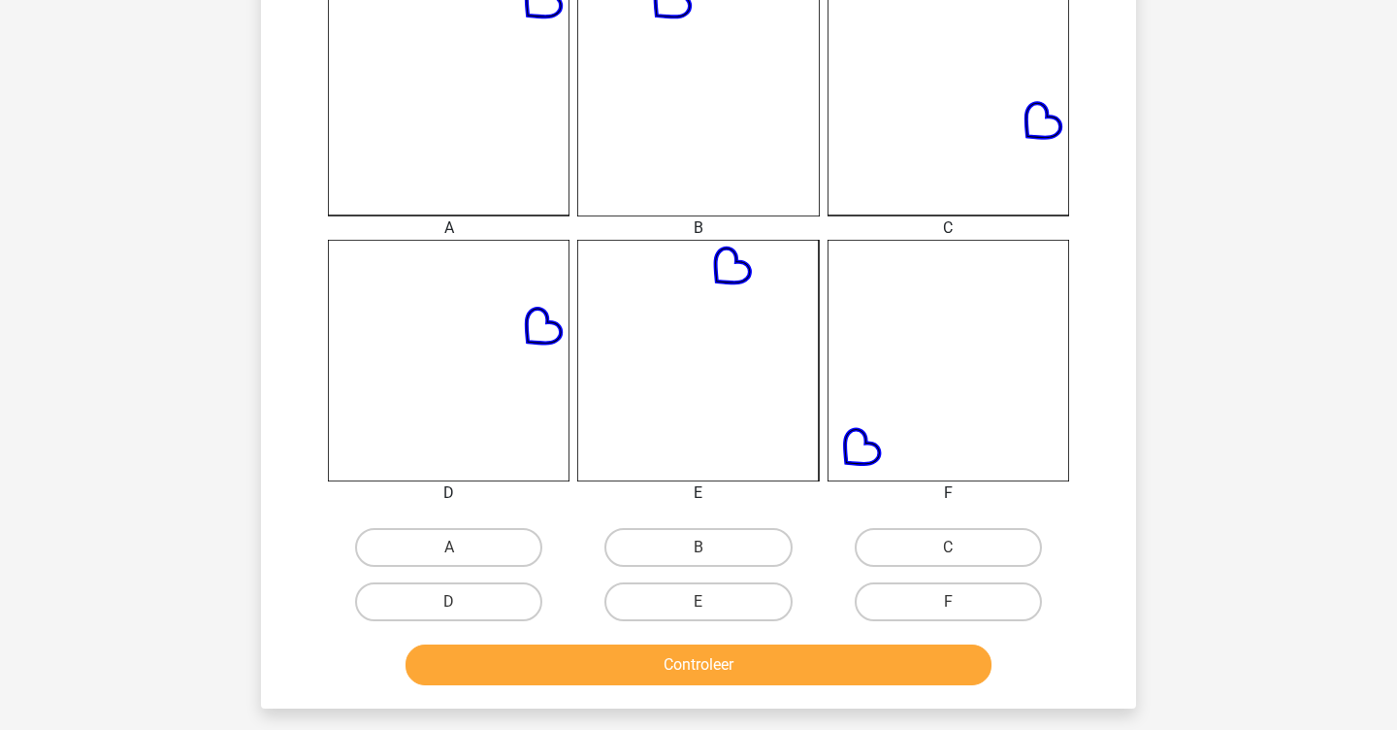
scroll to position [553, 0]
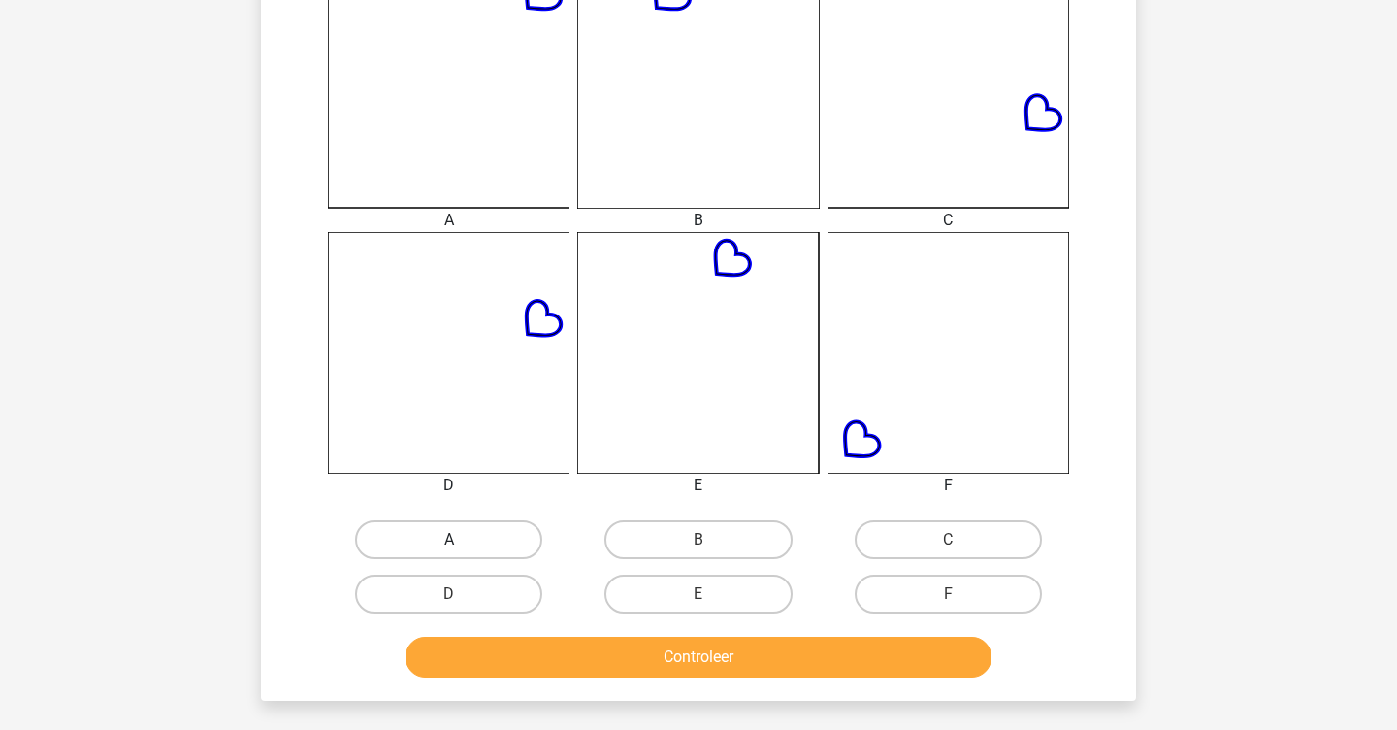
click at [479, 543] on label "A" at bounding box center [448, 539] width 187 height 39
click at [462, 543] on input "A" at bounding box center [455, 546] width 13 height 13
radio input "true"
click at [549, 671] on button "Controleer" at bounding box center [699, 657] width 587 height 41
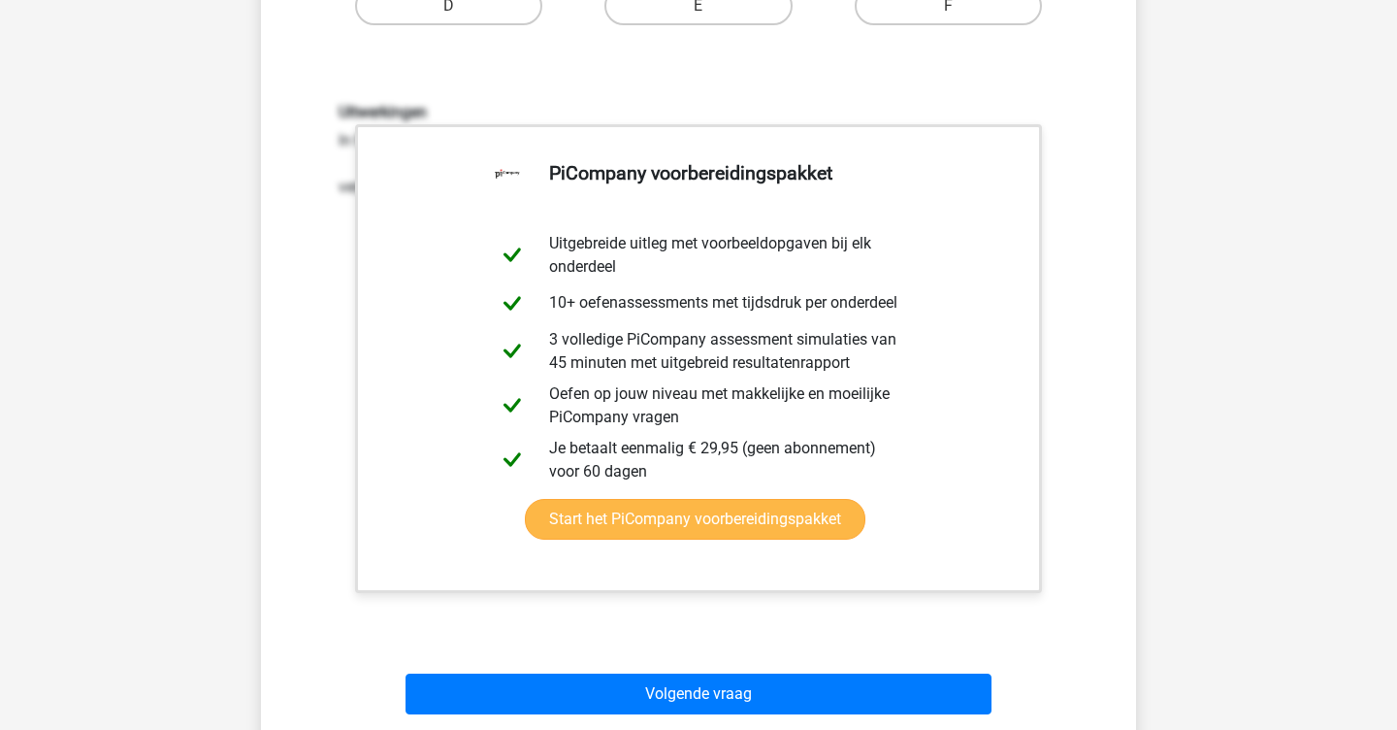
scroll to position [1144, 0]
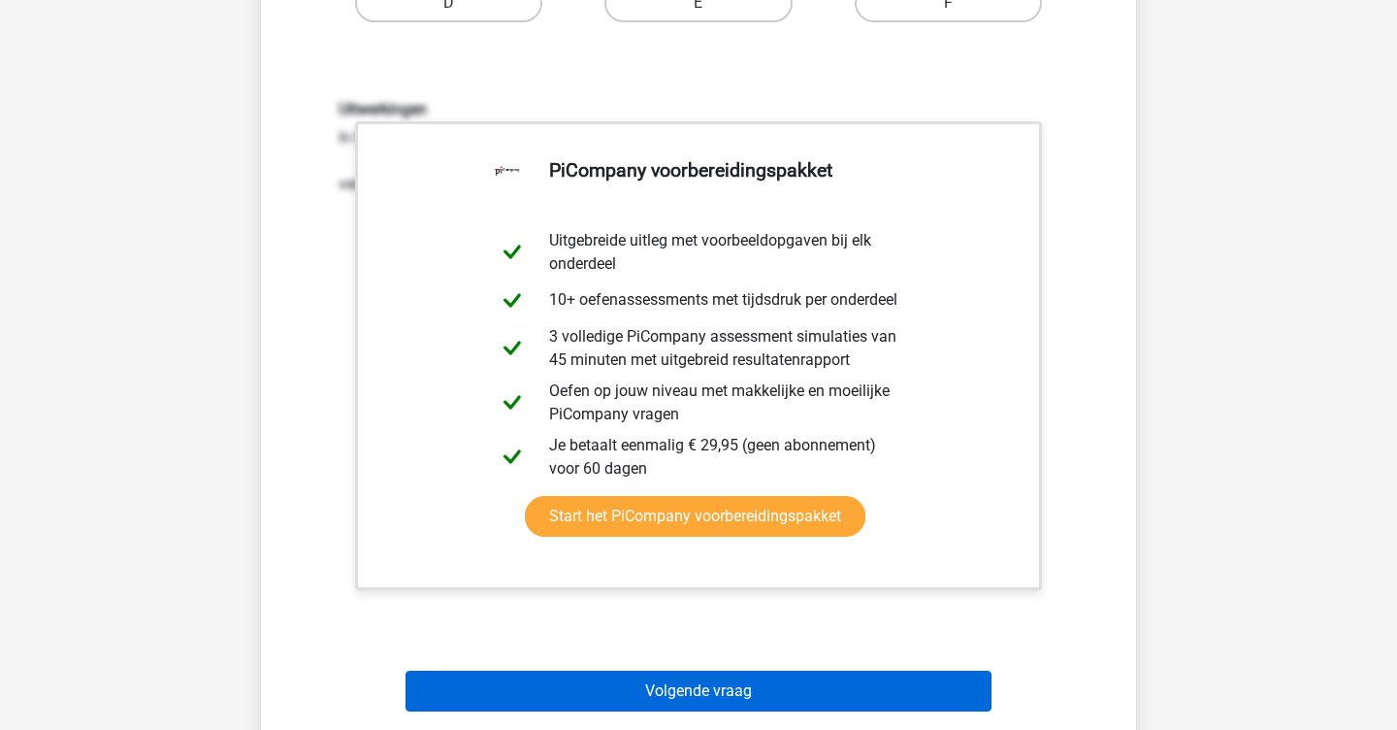
click at [718, 702] on button "Volgende vraag" at bounding box center [699, 691] width 587 height 41
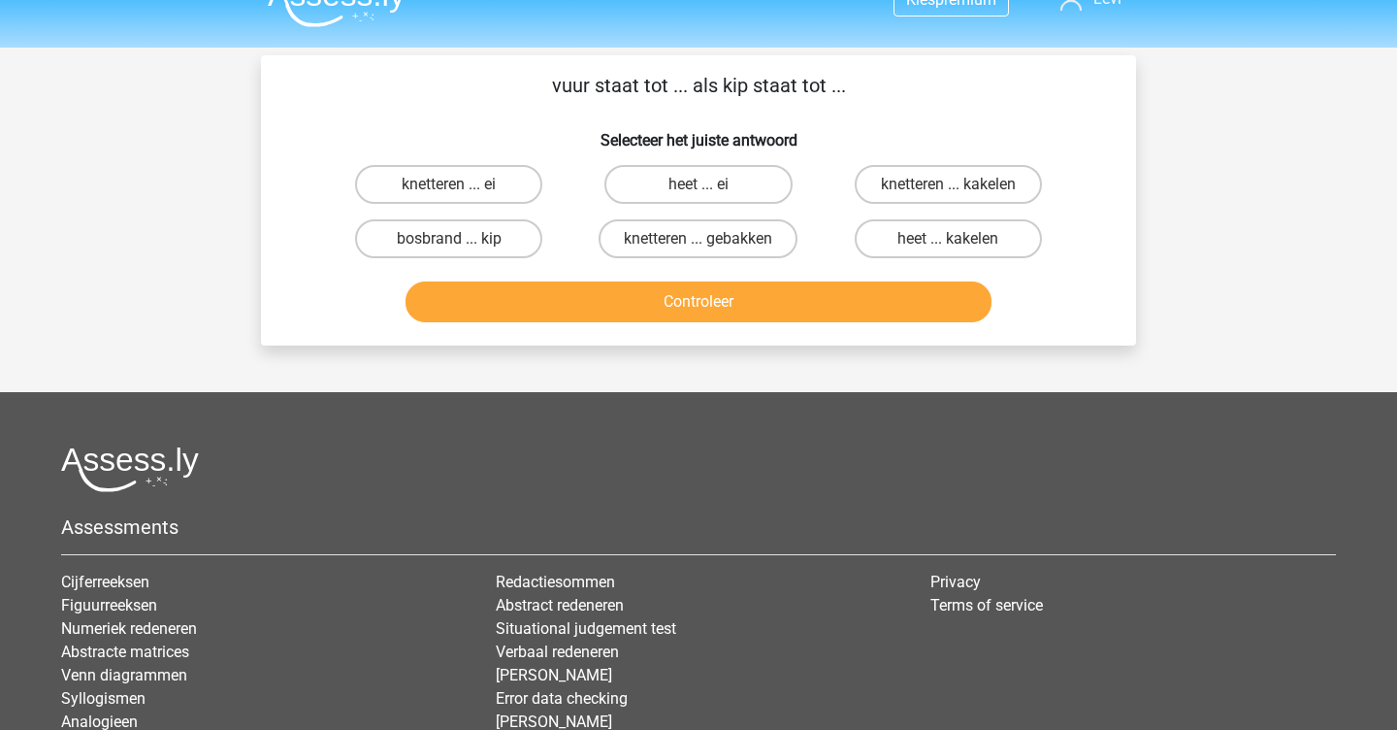
scroll to position [32, 0]
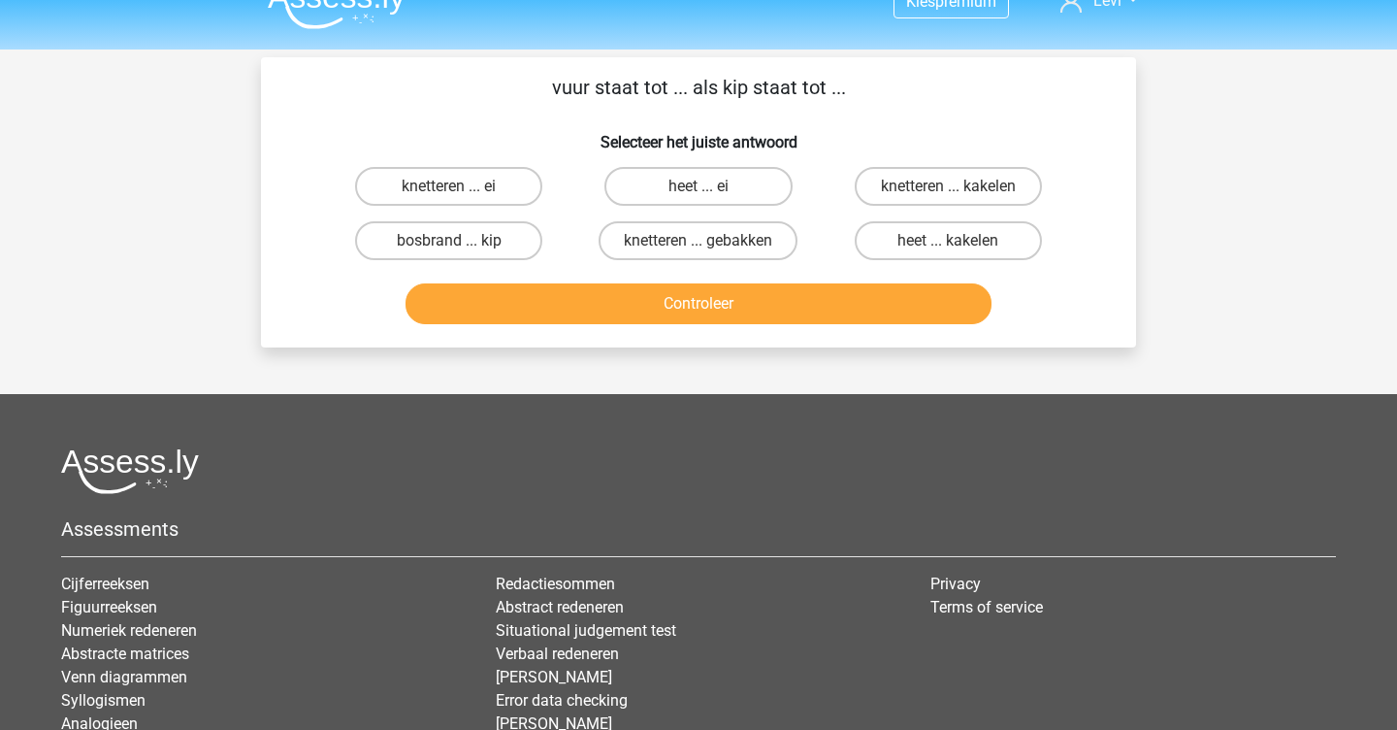
click at [948, 243] on input "heet ... kakelen" at bounding box center [954, 247] width 13 height 13
radio input "true"
click at [872, 316] on button "Controleer" at bounding box center [699, 303] width 587 height 41
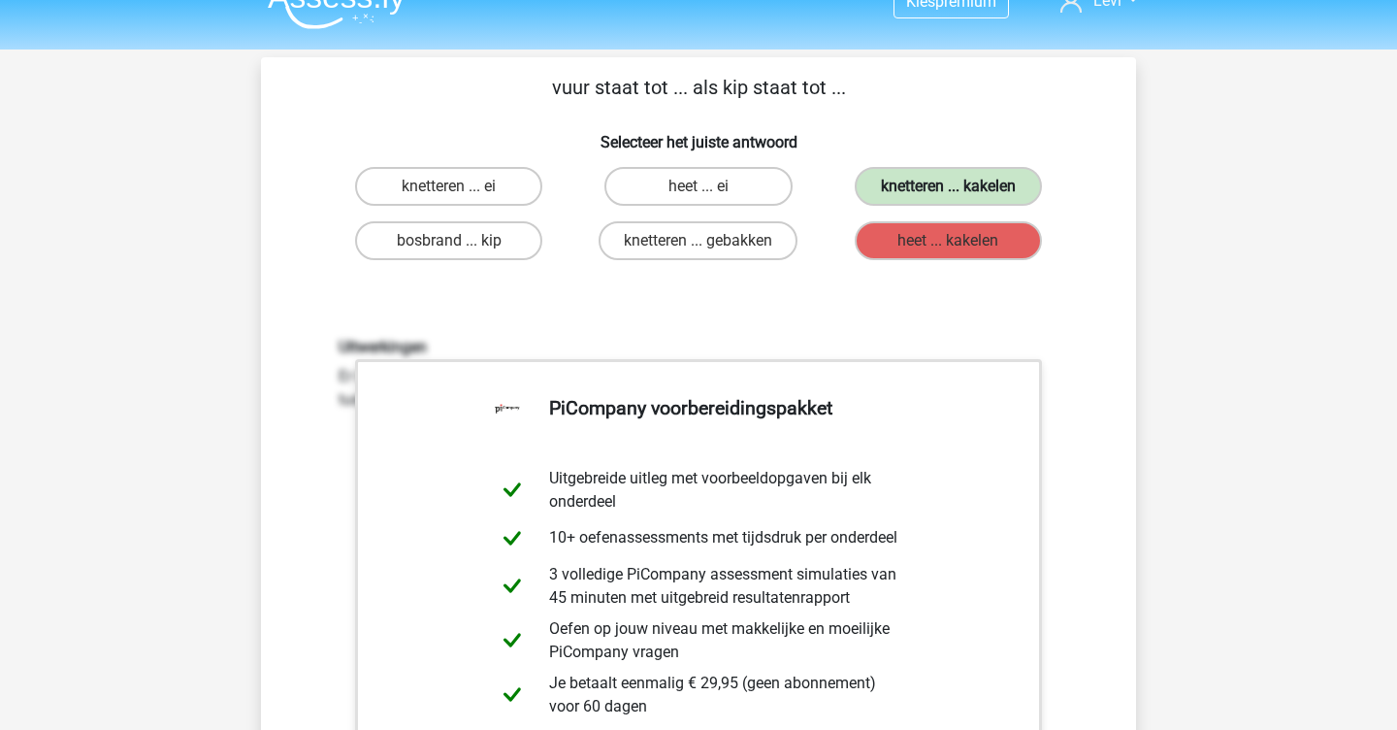
click at [1036, 183] on label "knetteren ... kakelen" at bounding box center [948, 186] width 187 height 39
click at [1007, 196] on label "knetteren ... kakelen" at bounding box center [948, 186] width 187 height 39
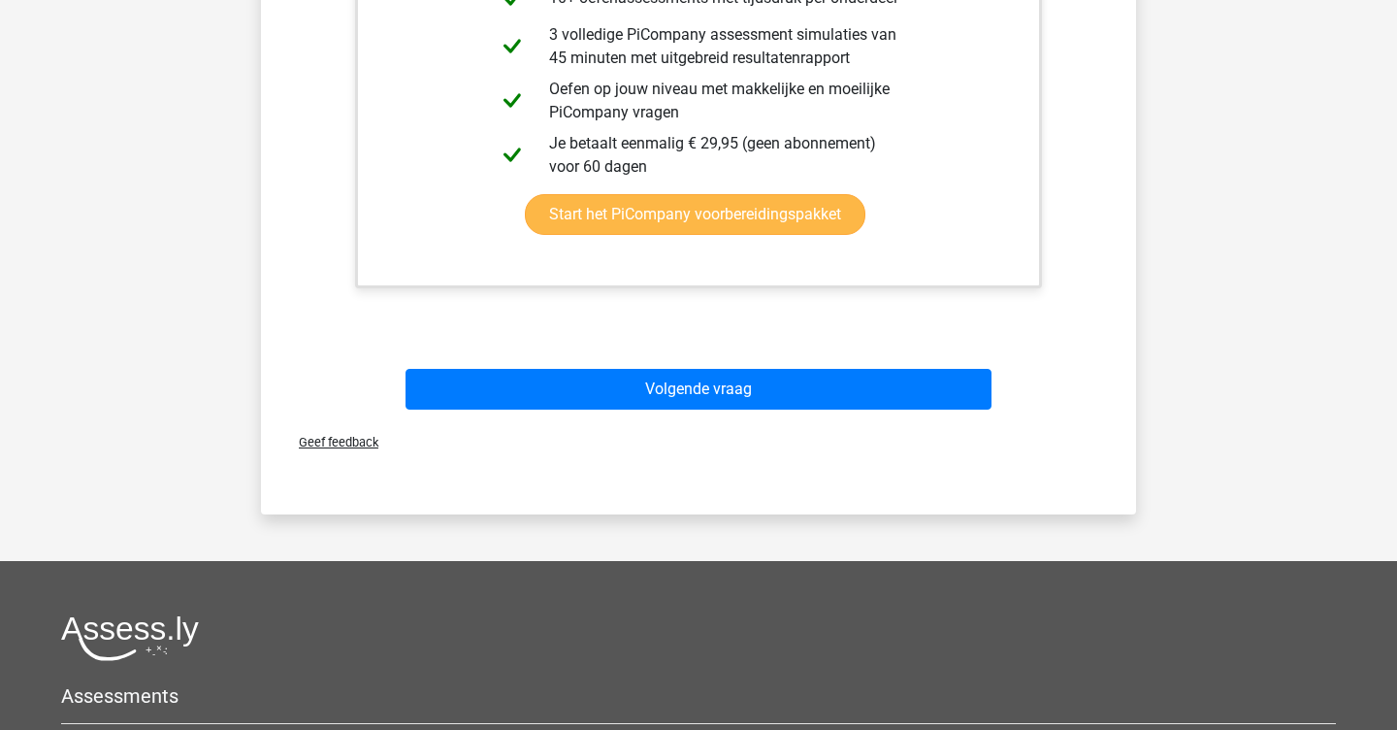
scroll to position [601, 0]
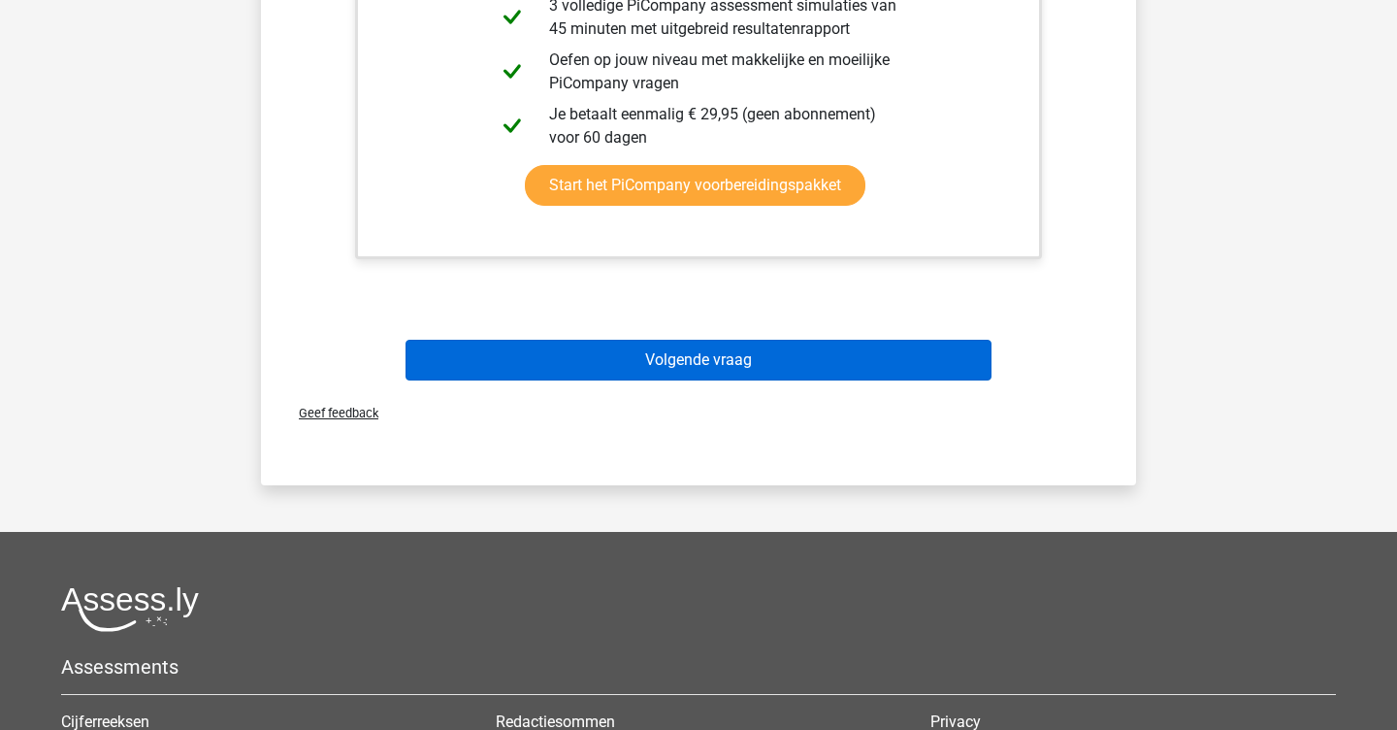
click at [890, 360] on button "Volgende vraag" at bounding box center [699, 360] width 587 height 41
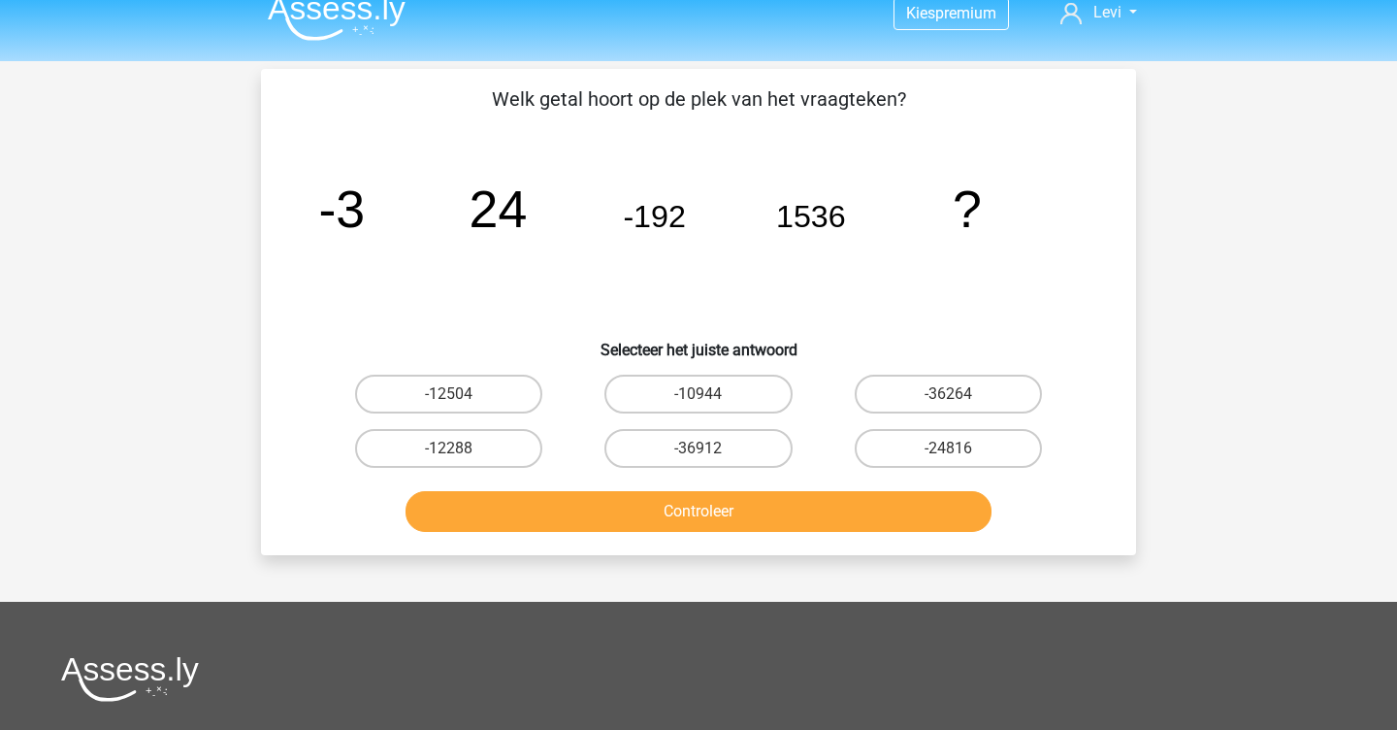
scroll to position [19, 0]
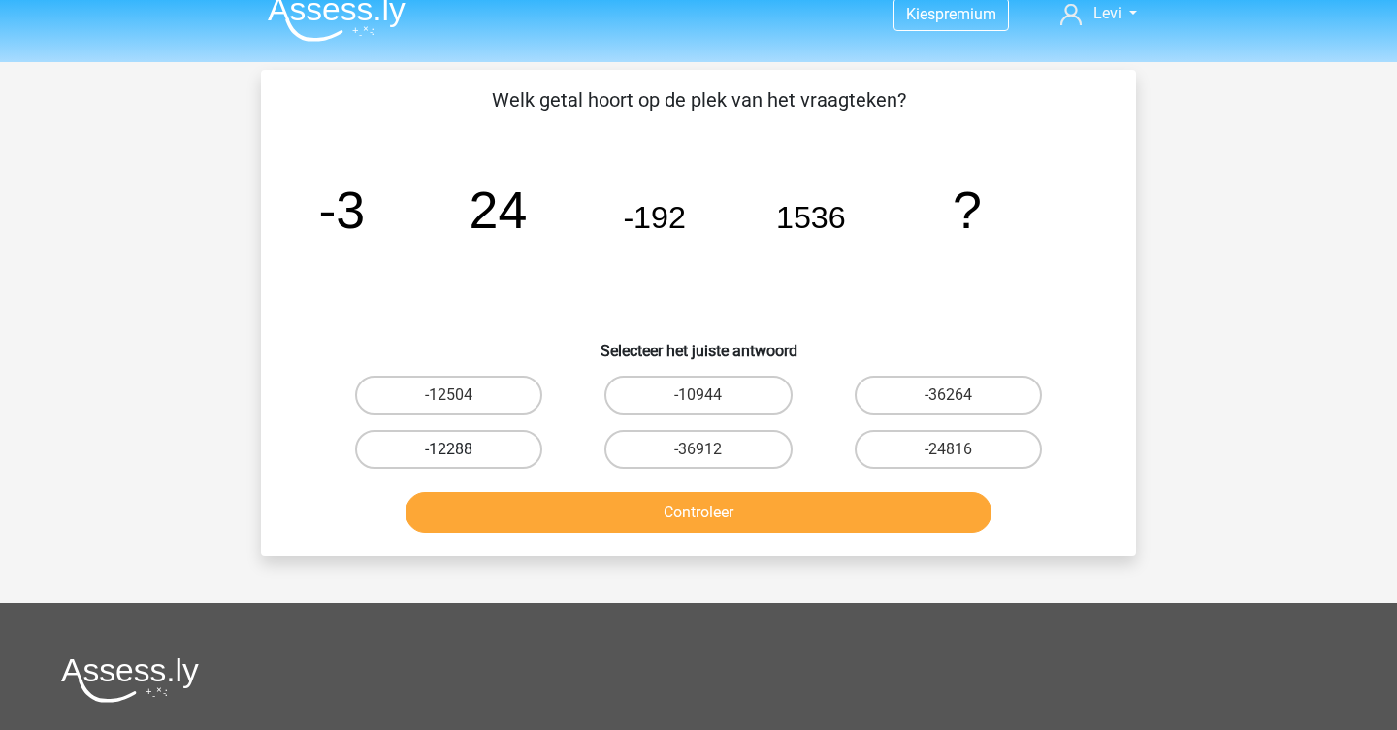
click at [426, 461] on label "-12288" at bounding box center [448, 449] width 187 height 39
click at [449, 461] on input "-12288" at bounding box center [455, 455] width 13 height 13
radio input "true"
click at [474, 507] on button "Controleer" at bounding box center [699, 512] width 587 height 41
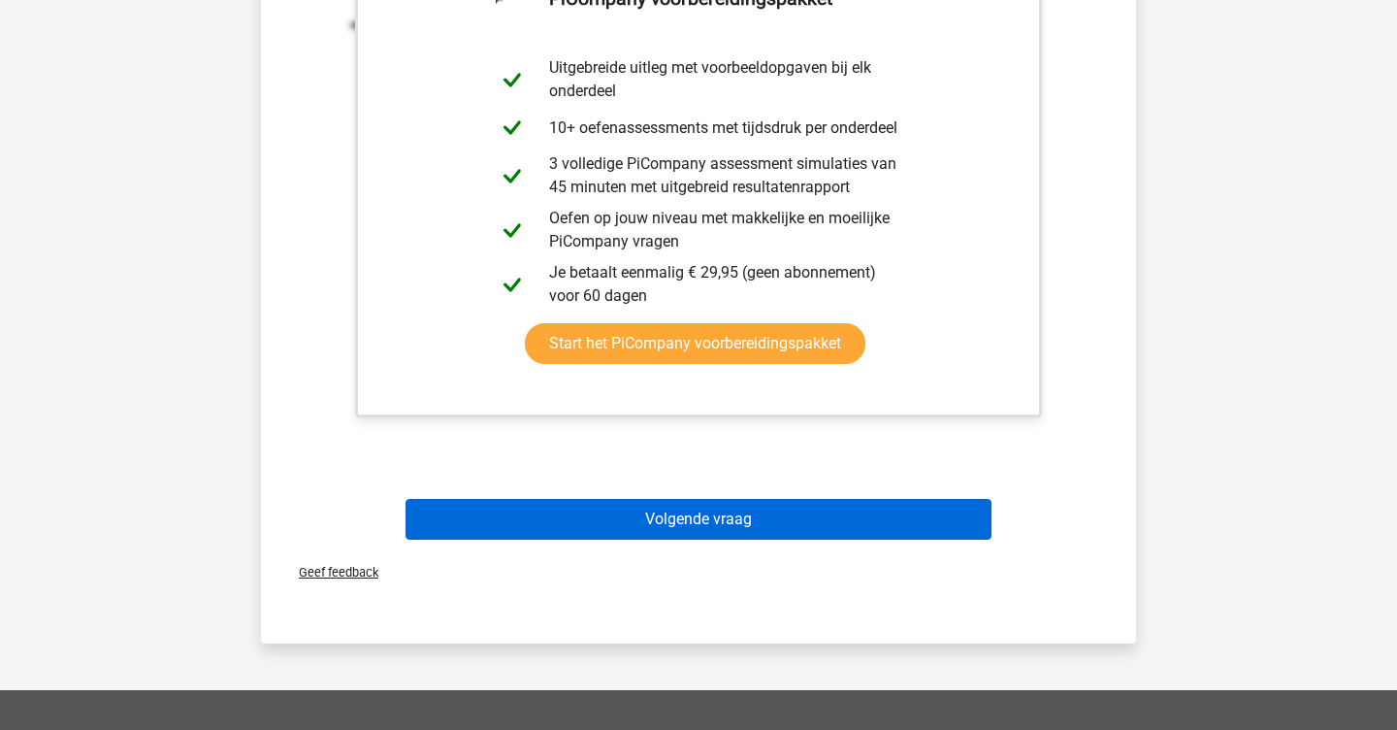
click at [506, 501] on button "Volgende vraag" at bounding box center [699, 519] width 587 height 41
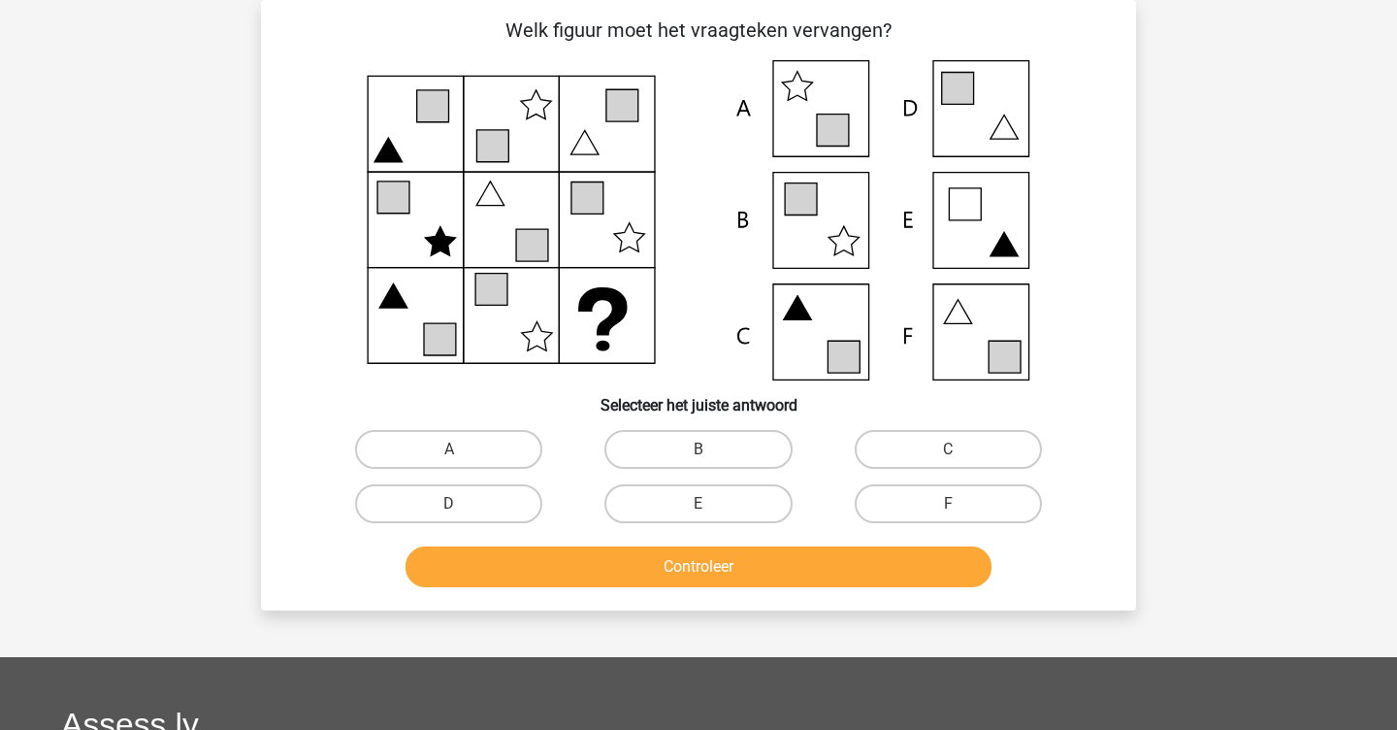
scroll to position [50, 0]
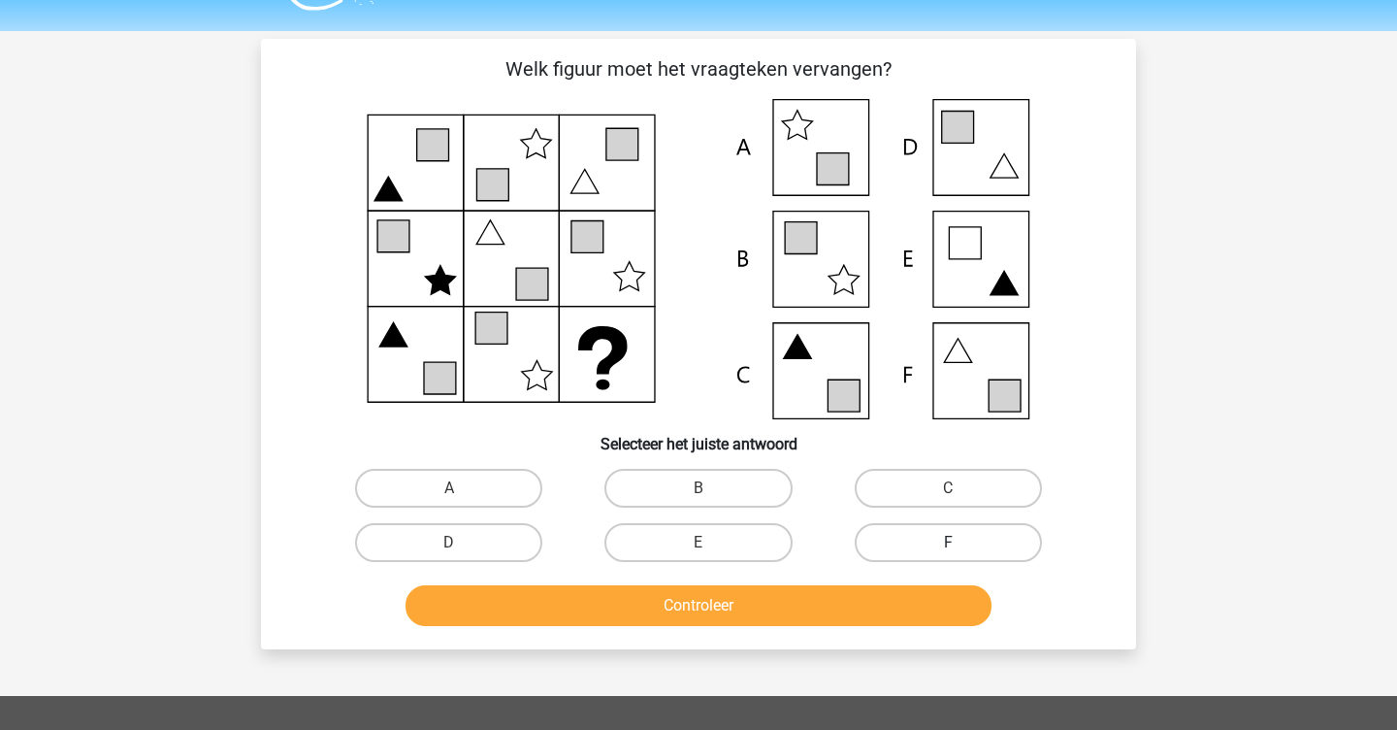
click at [999, 542] on label "F" at bounding box center [948, 542] width 187 height 39
click at [961, 542] on input "F" at bounding box center [954, 548] width 13 height 13
radio input "true"
click at [929, 590] on button "Controleer" at bounding box center [699, 605] width 587 height 41
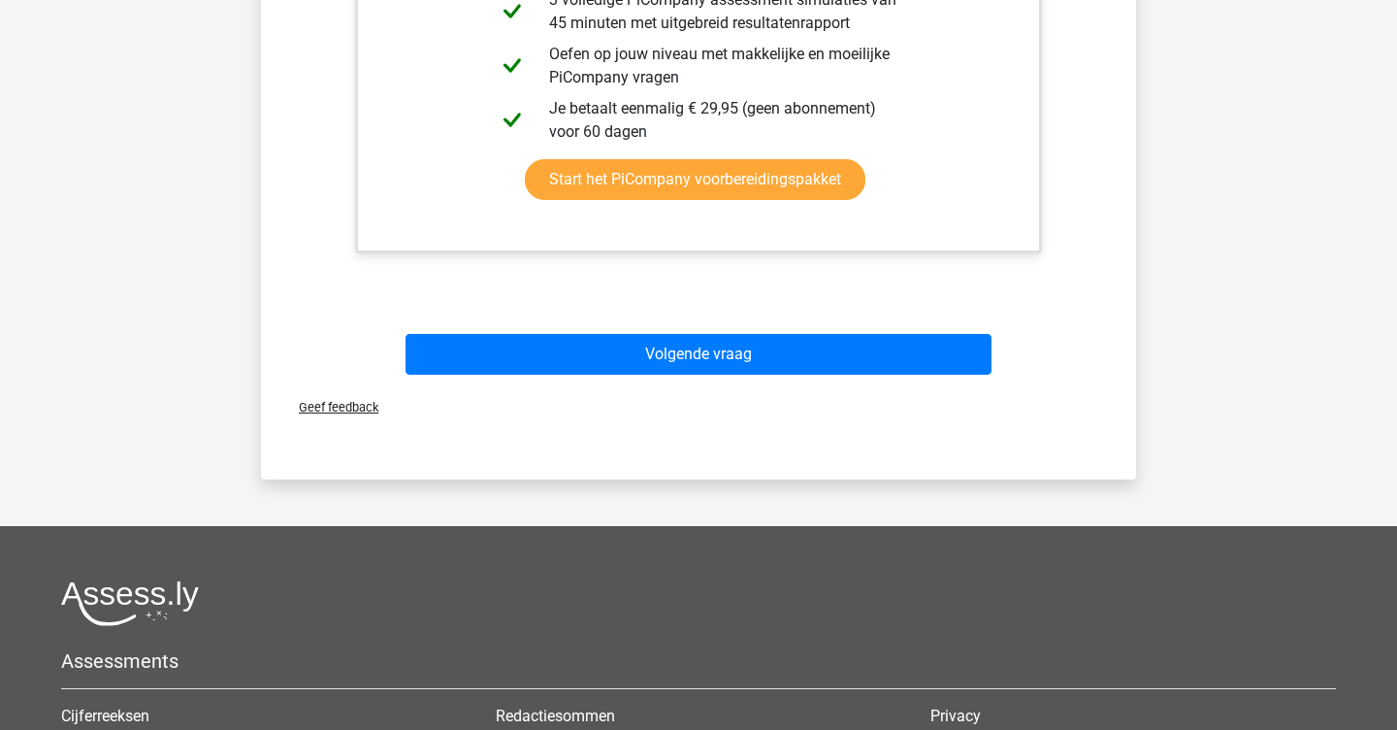
scroll to position [1093, 0]
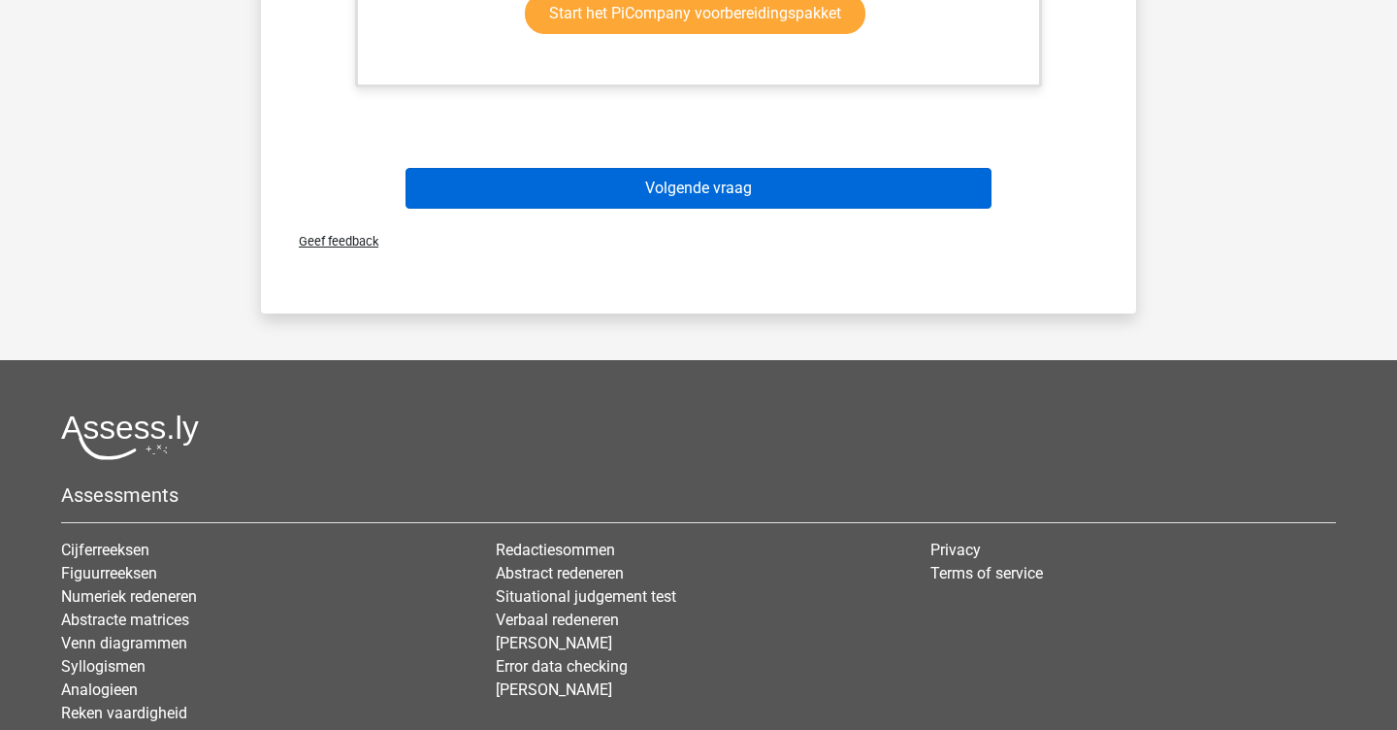
click at [793, 205] on button "Volgende vraag" at bounding box center [699, 188] width 587 height 41
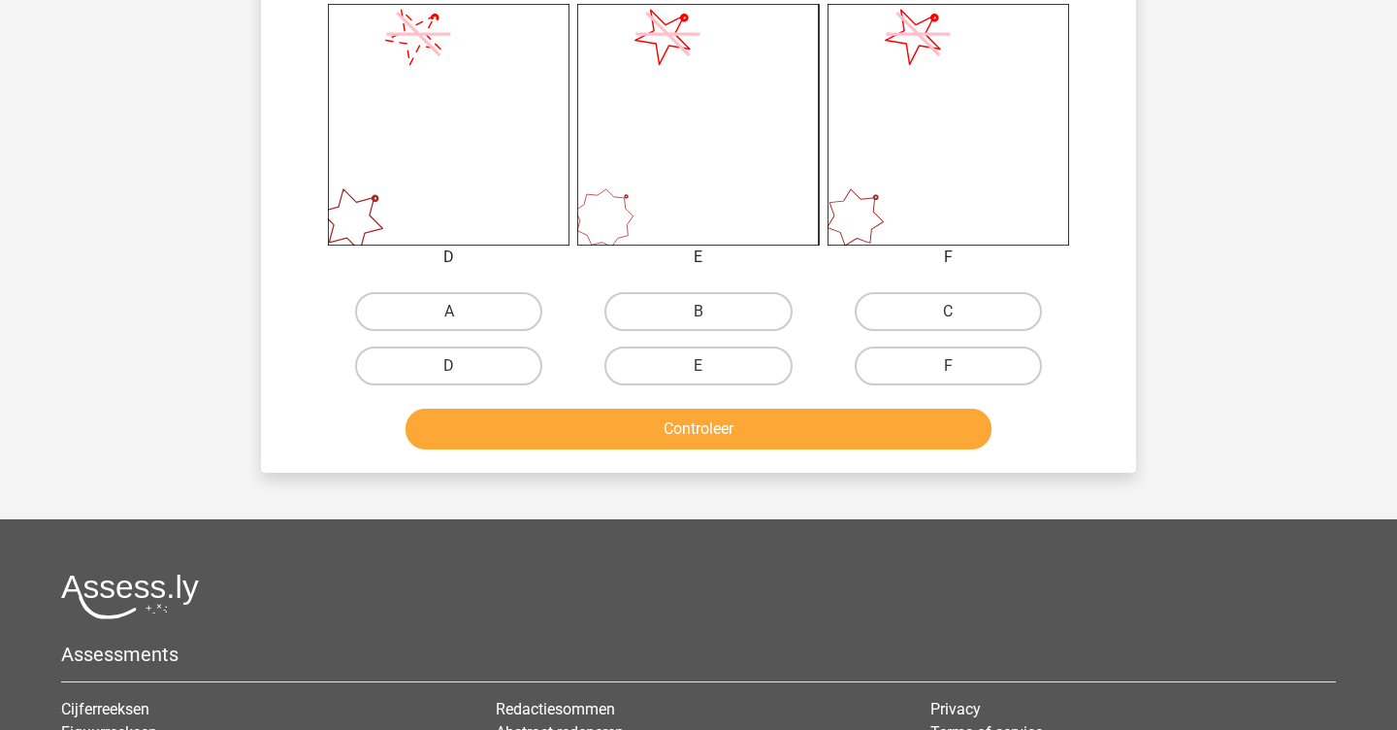
scroll to position [1046, 0]
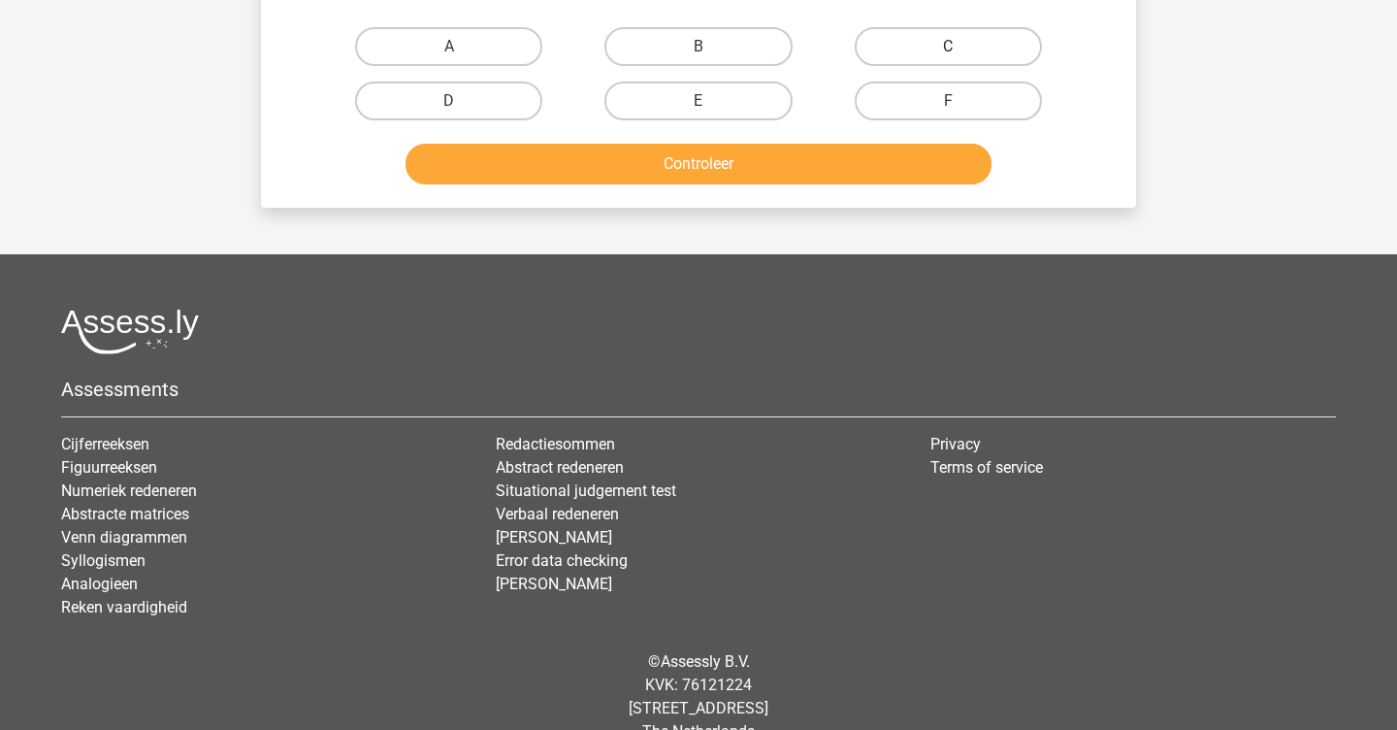
click at [901, 59] on label "C" at bounding box center [948, 46] width 187 height 39
click at [948, 59] on input "C" at bounding box center [954, 53] width 13 height 13
radio input "true"
click at [846, 158] on button "Controleer" at bounding box center [699, 164] width 587 height 41
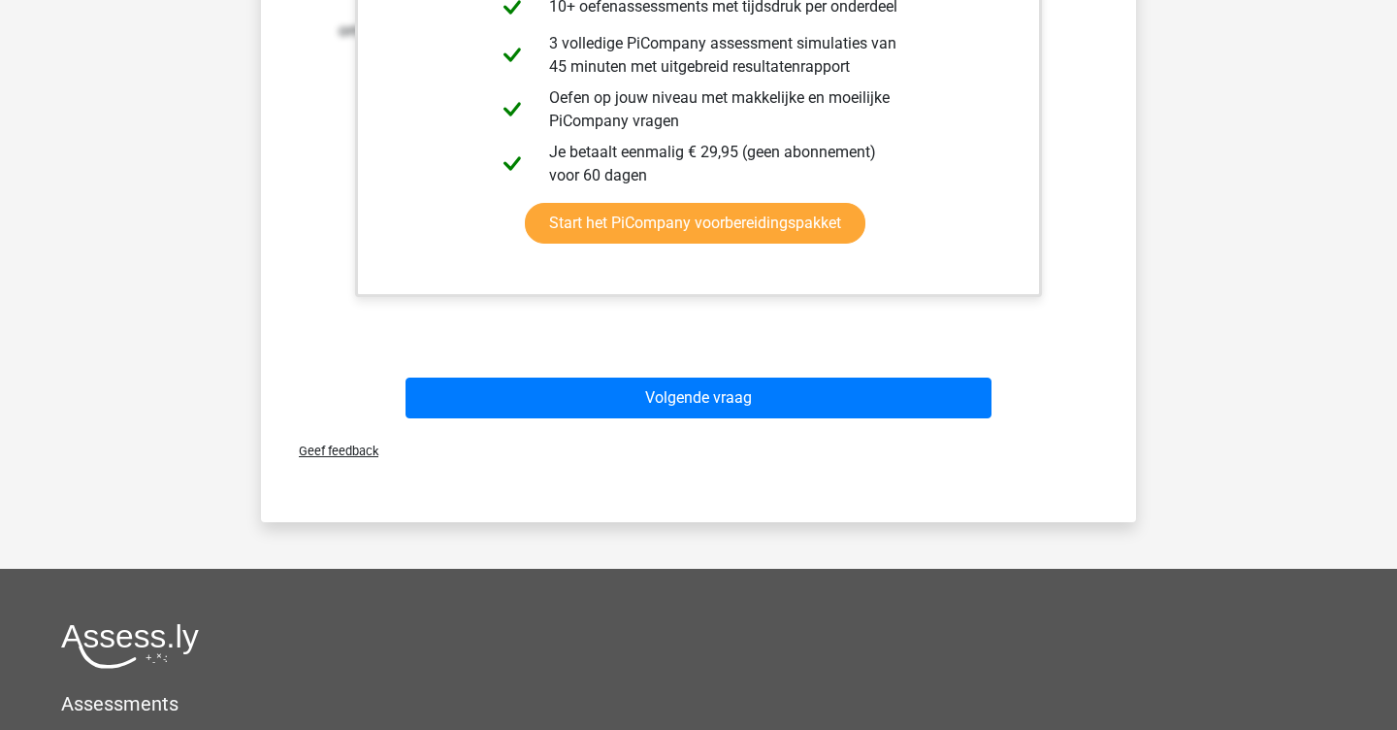
scroll to position [1709, 0]
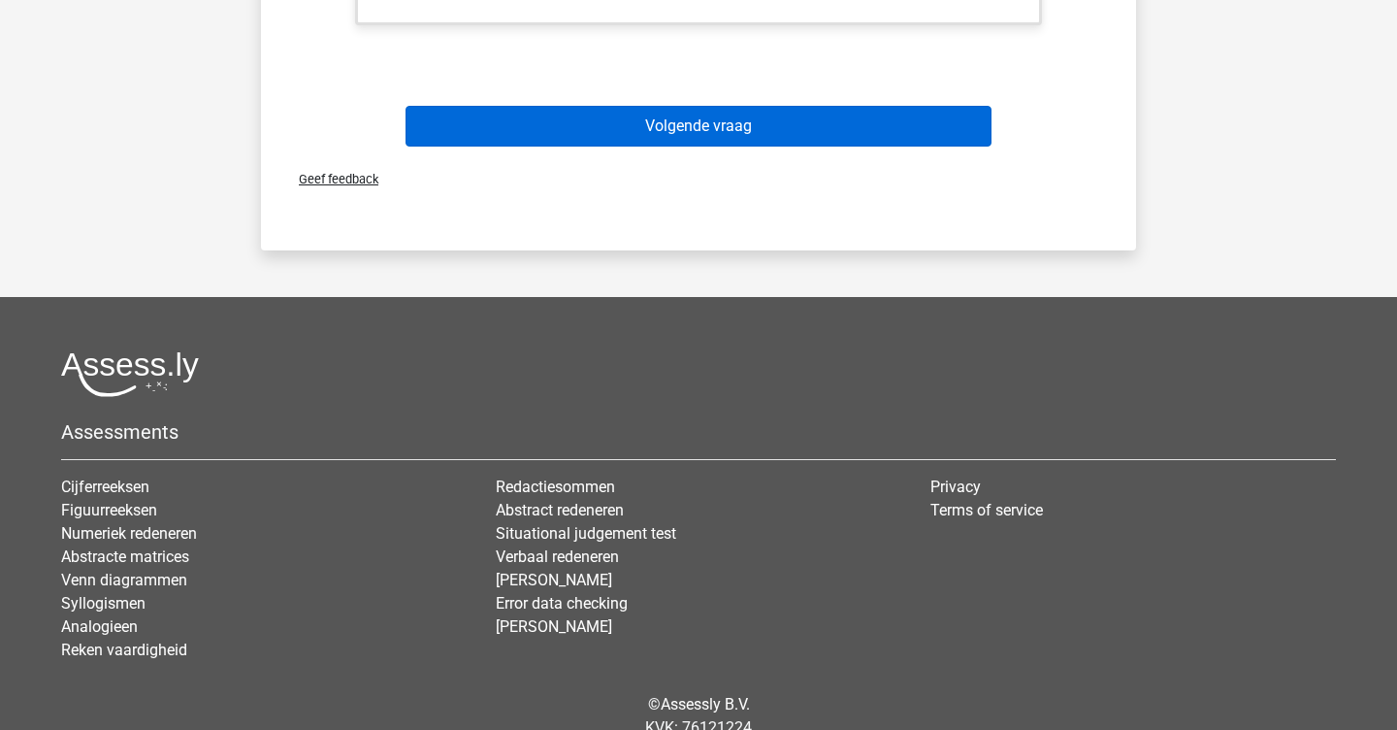
click at [876, 120] on button "Volgende vraag" at bounding box center [699, 126] width 587 height 41
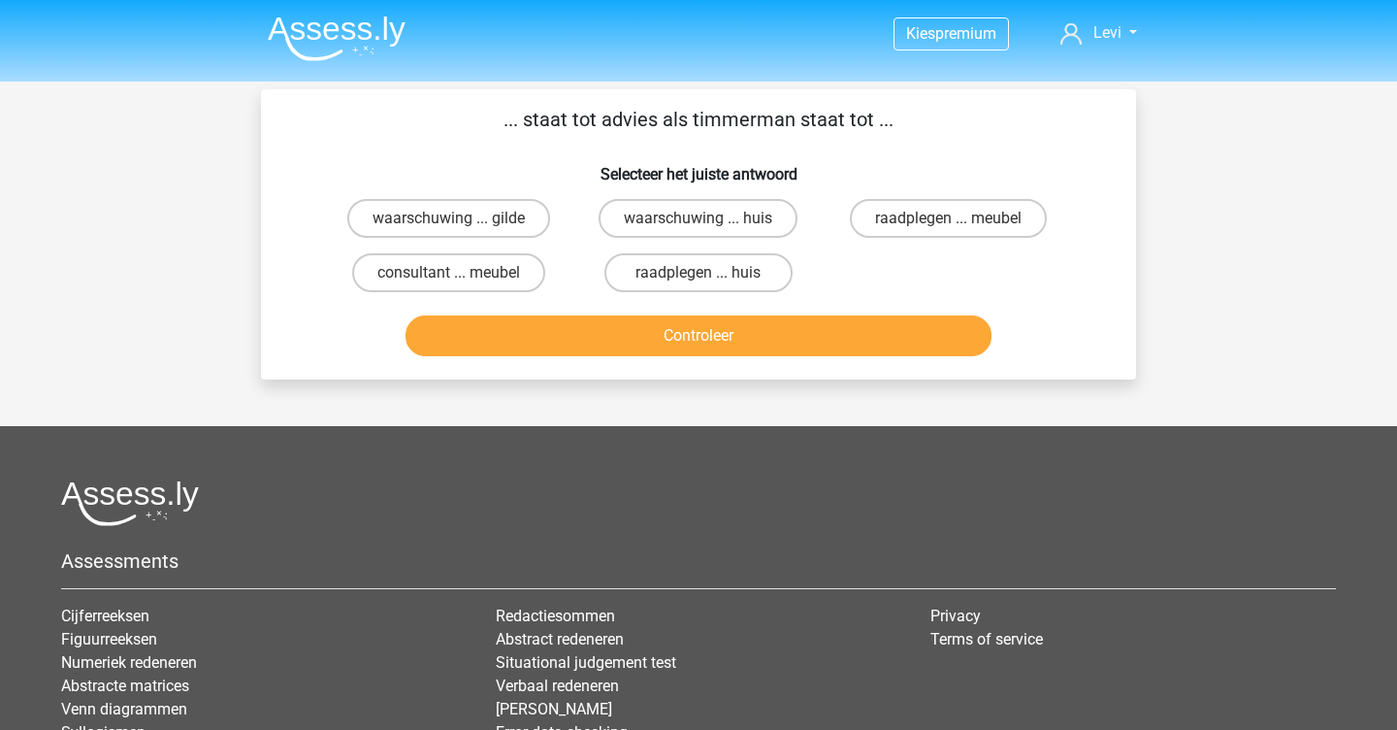
scroll to position [0, 0]
click at [493, 319] on button "Controleer" at bounding box center [699, 335] width 587 height 41
click at [492, 253] on label "consultant ... meubel" at bounding box center [448, 272] width 193 height 39
click at [462, 273] on input "consultant ... meubel" at bounding box center [455, 279] width 13 height 13
radio input "true"
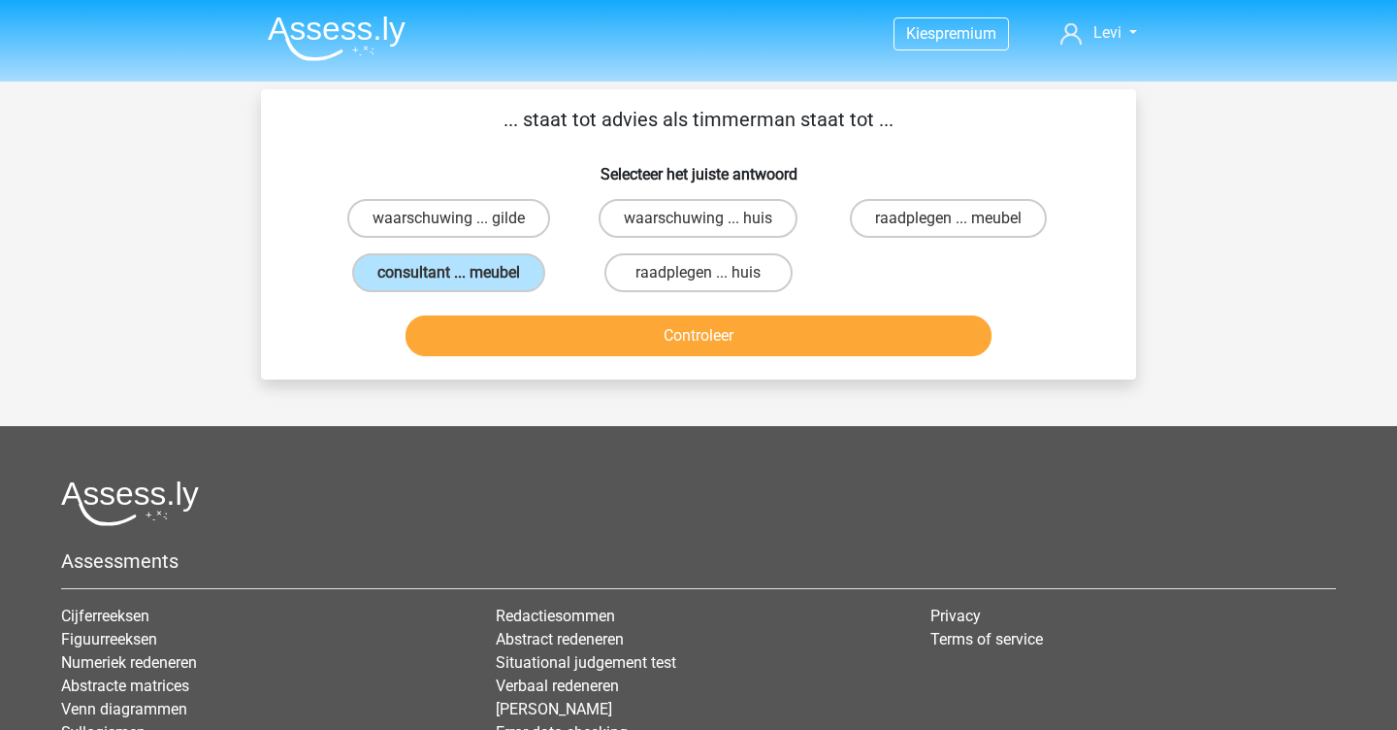
click at [557, 331] on button "Controleer" at bounding box center [699, 335] width 587 height 41
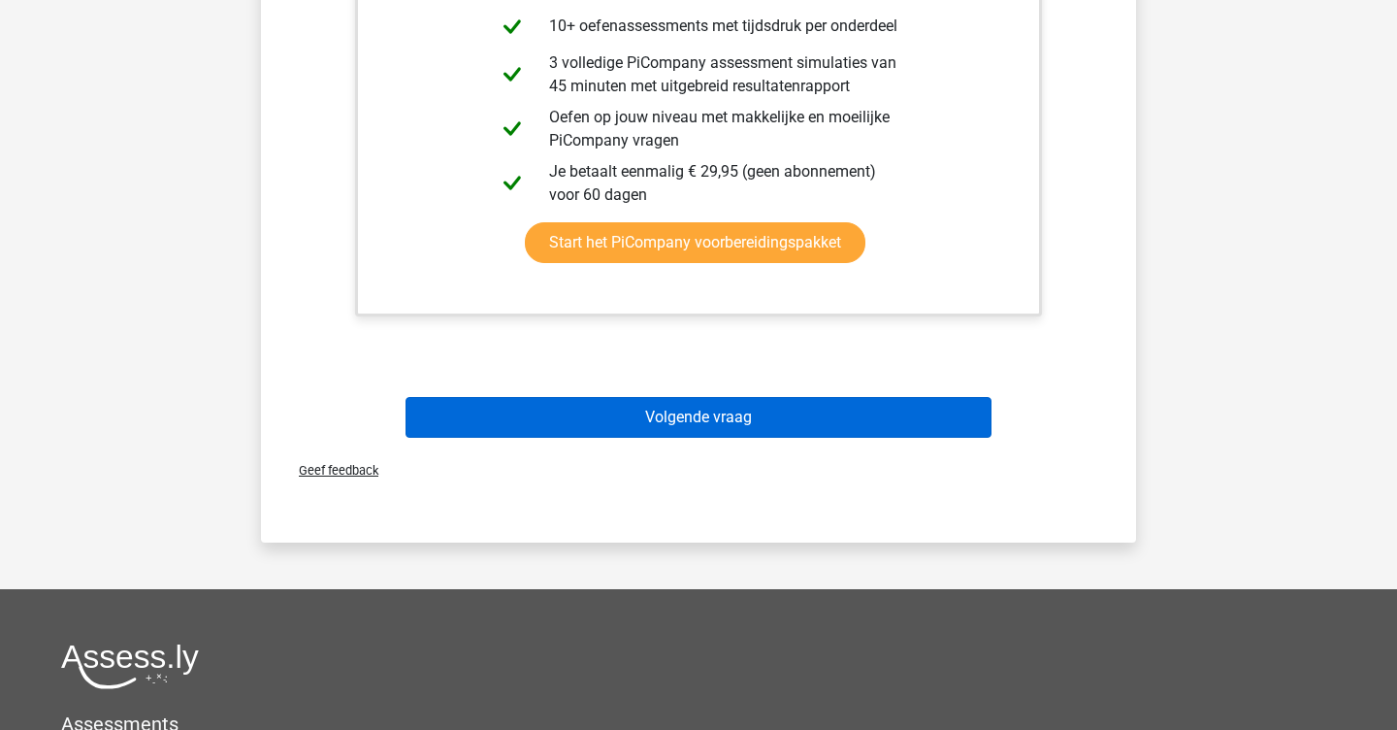
click at [603, 417] on button "Volgende vraag" at bounding box center [699, 417] width 587 height 41
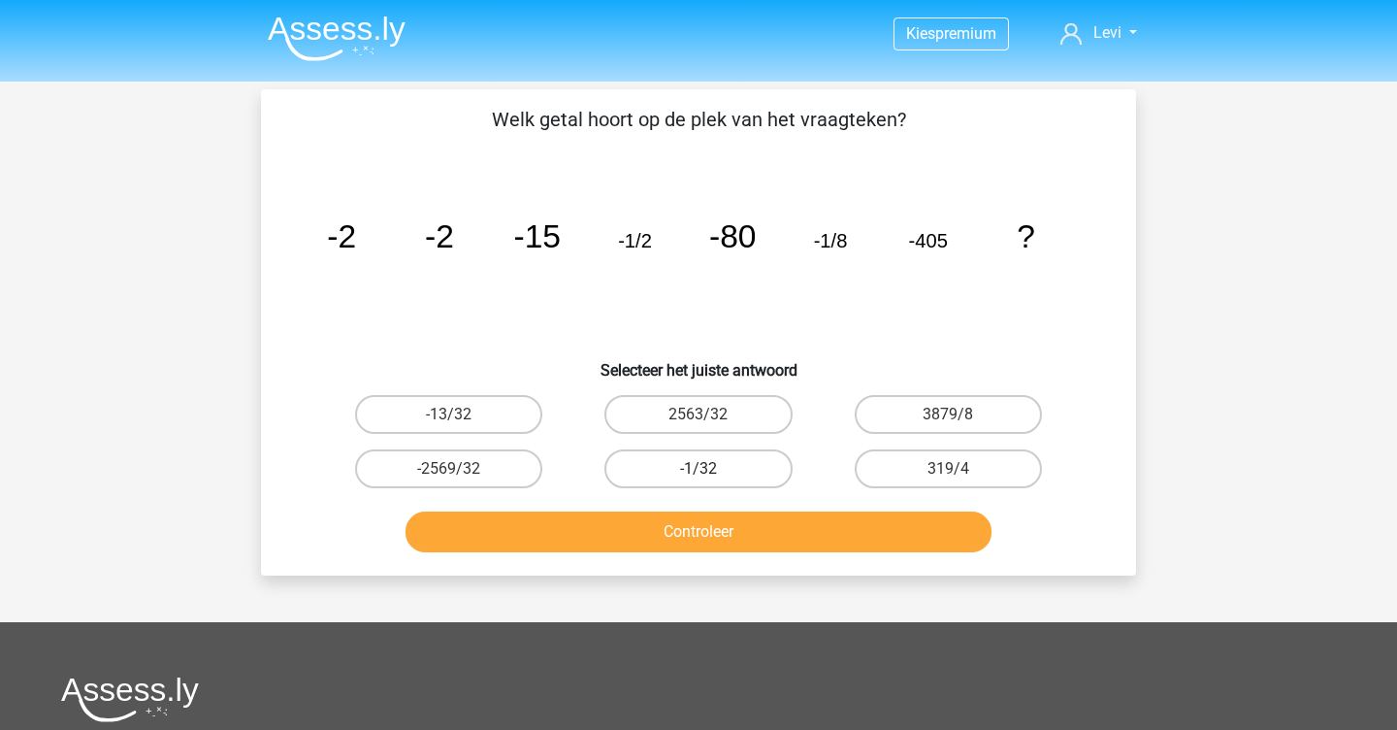
click at [725, 470] on label "-1/32" at bounding box center [698, 468] width 187 height 39
click at [711, 470] on input "-1/32" at bounding box center [705, 475] width 13 height 13
radio input "true"
click at [779, 528] on button "Controleer" at bounding box center [699, 531] width 587 height 41
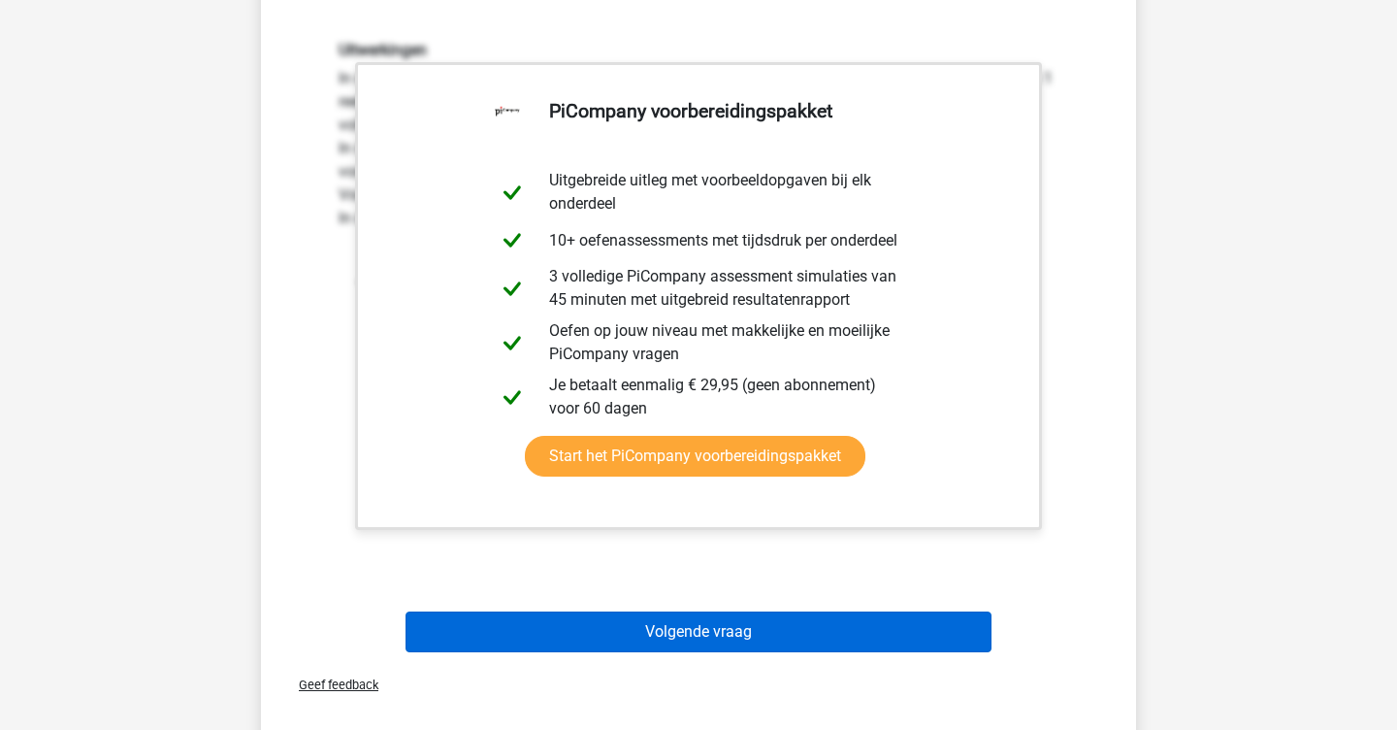
click at [722, 621] on button "Volgende vraag" at bounding box center [699, 631] width 587 height 41
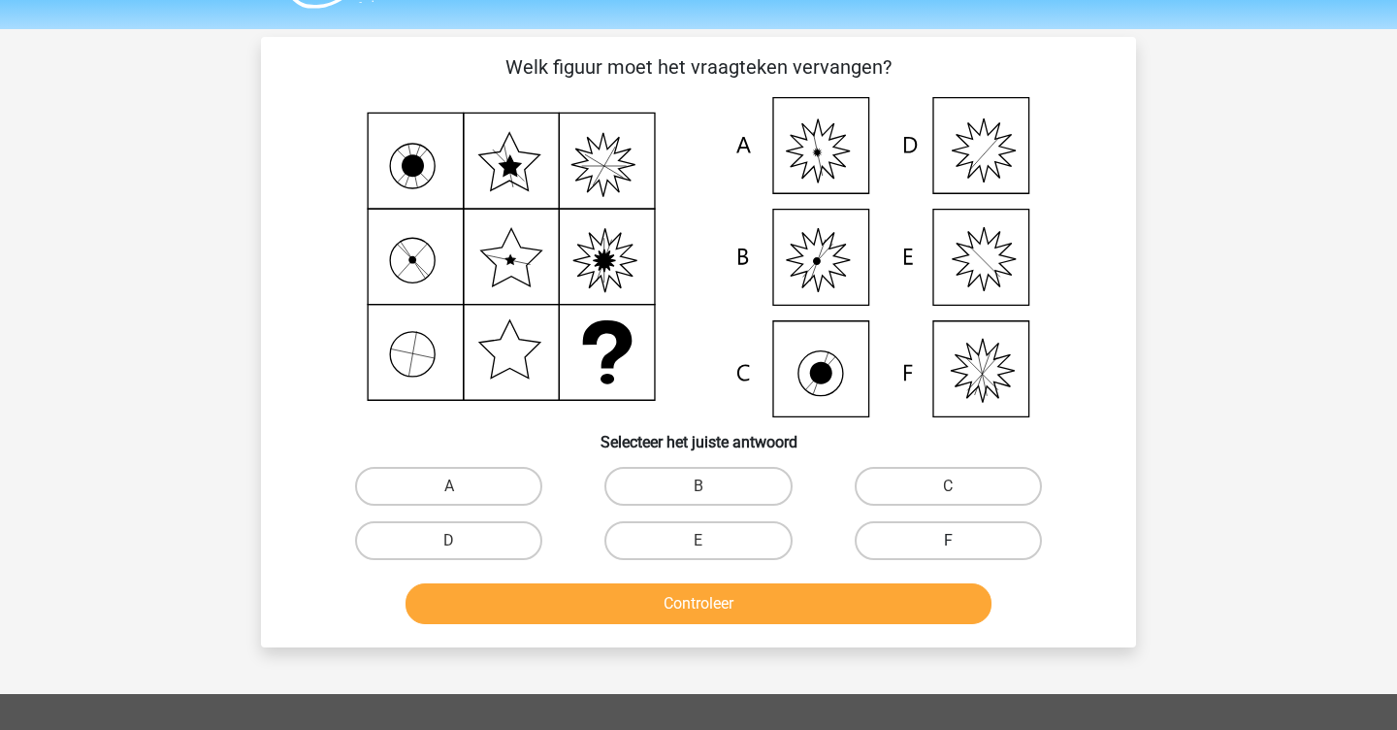
scroll to position [38, 0]
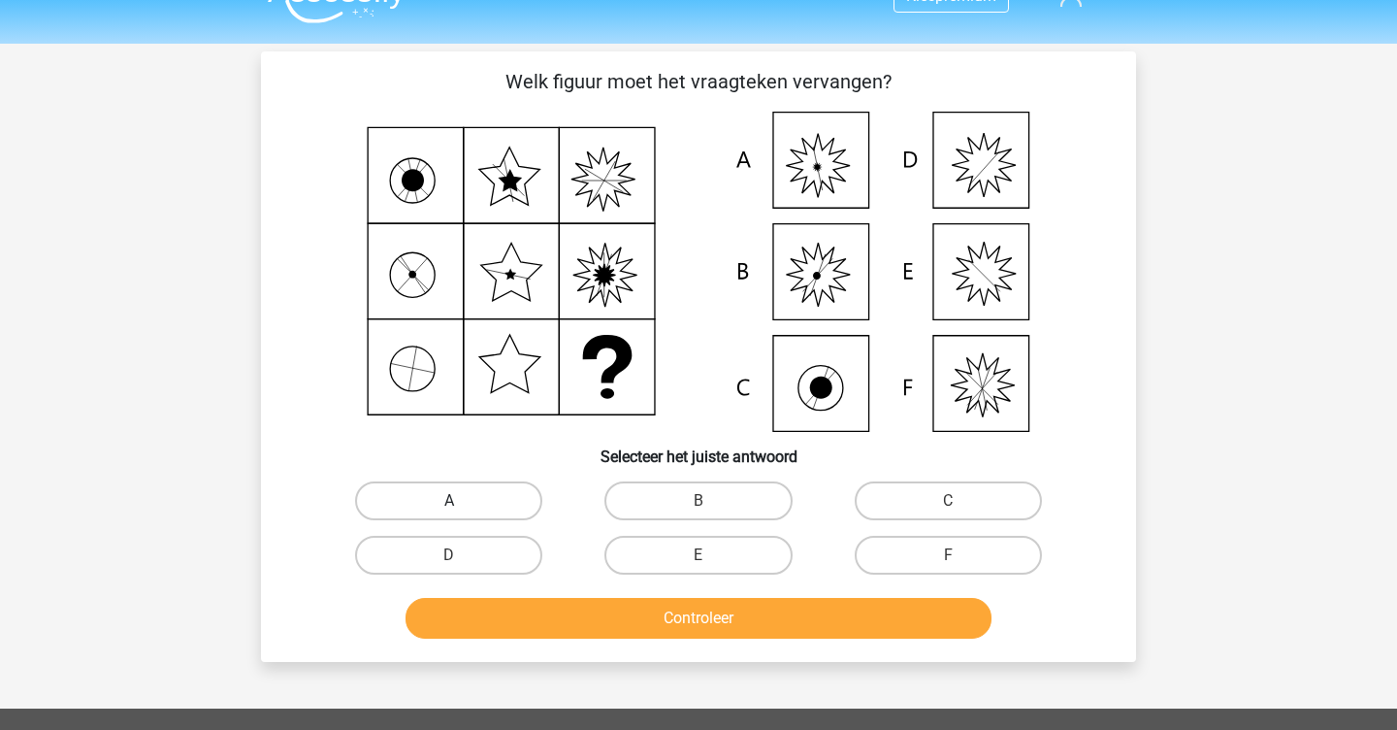
click at [538, 490] on label "A" at bounding box center [448, 500] width 187 height 39
click at [462, 501] on input "A" at bounding box center [455, 507] width 13 height 13
radio input "true"
click at [635, 634] on button "Controleer" at bounding box center [699, 618] width 587 height 41
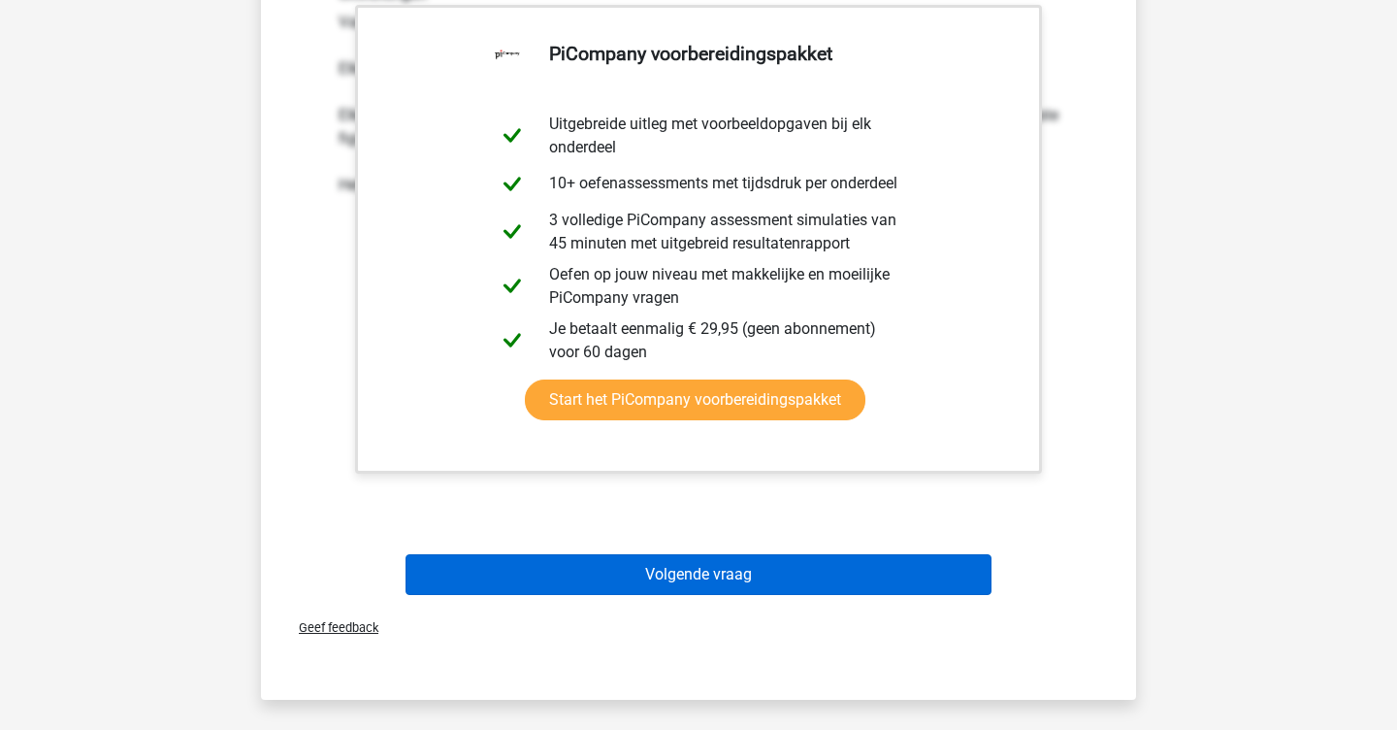
click at [694, 575] on button "Volgende vraag" at bounding box center [699, 574] width 587 height 41
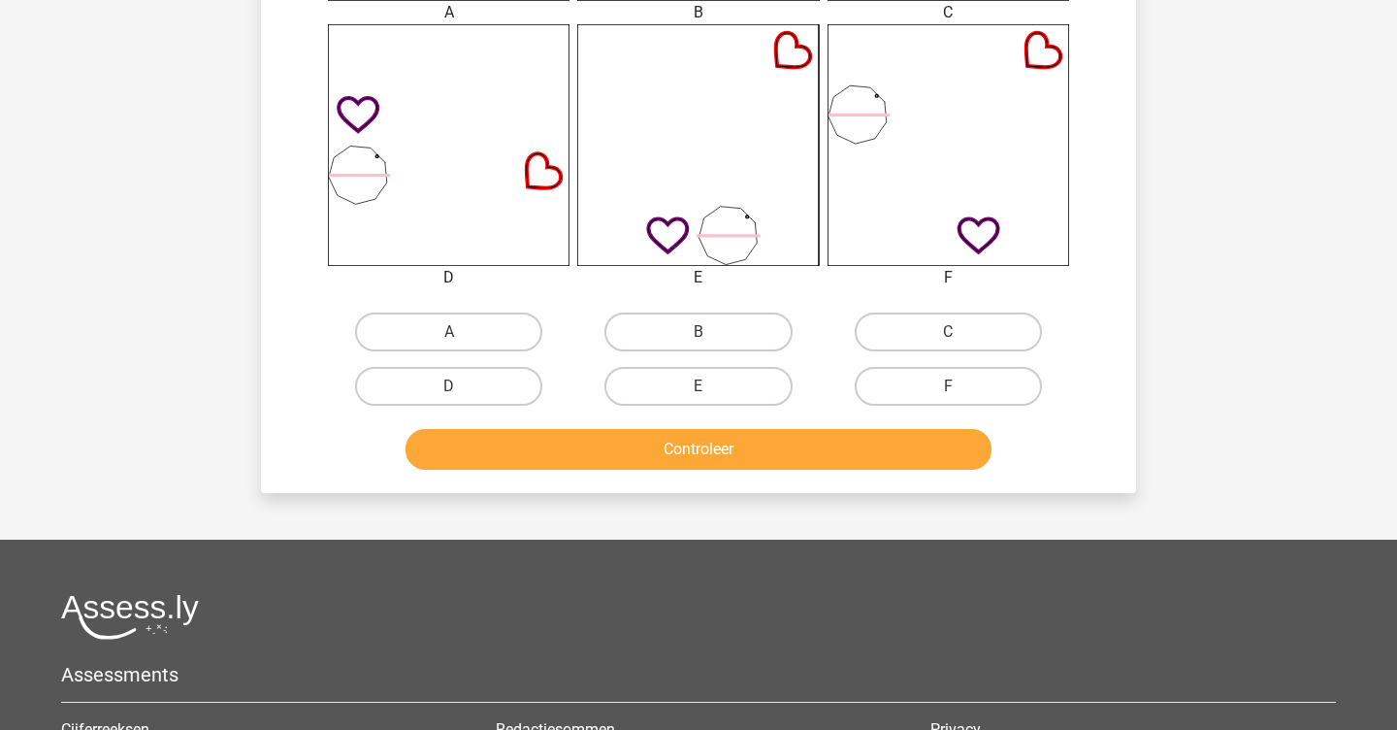
scroll to position [634, 0]
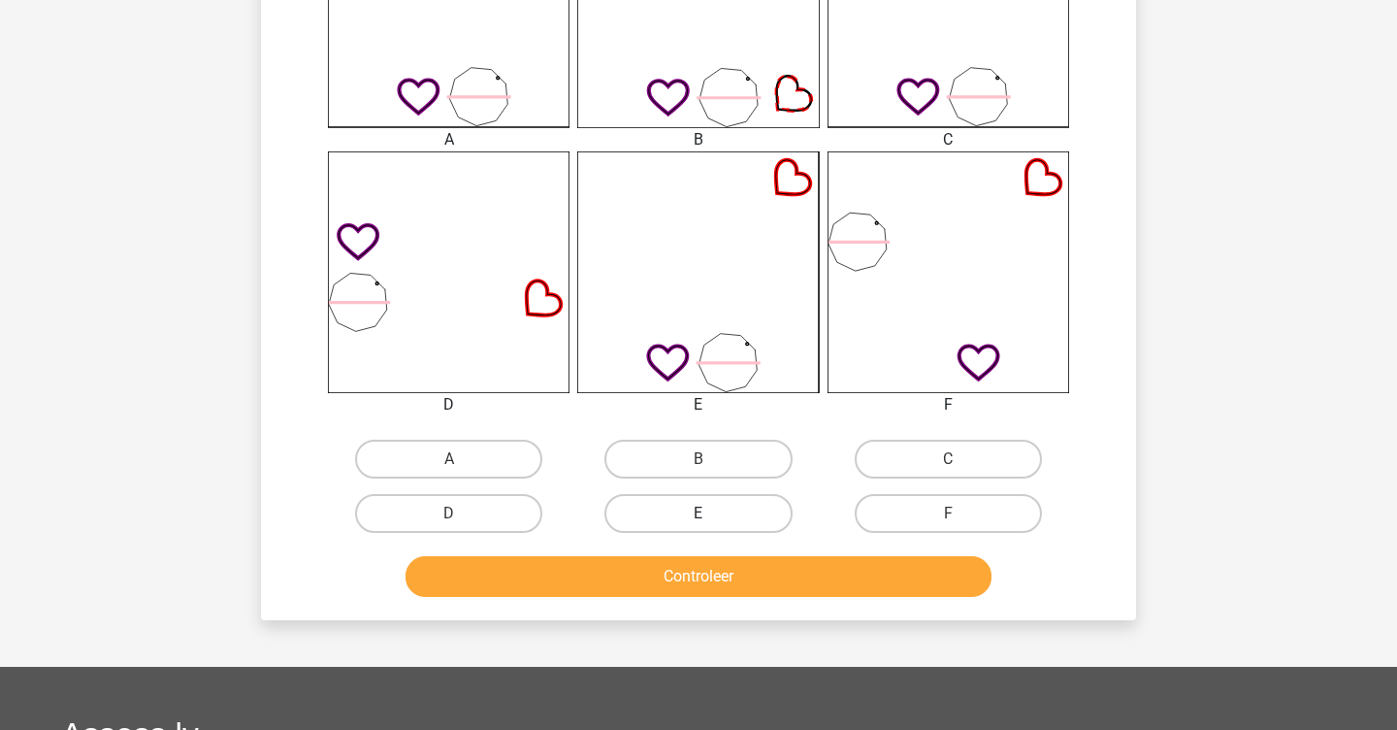
click at [728, 510] on label "E" at bounding box center [698, 513] width 187 height 39
click at [711, 513] on input "E" at bounding box center [705, 519] width 13 height 13
radio input "true"
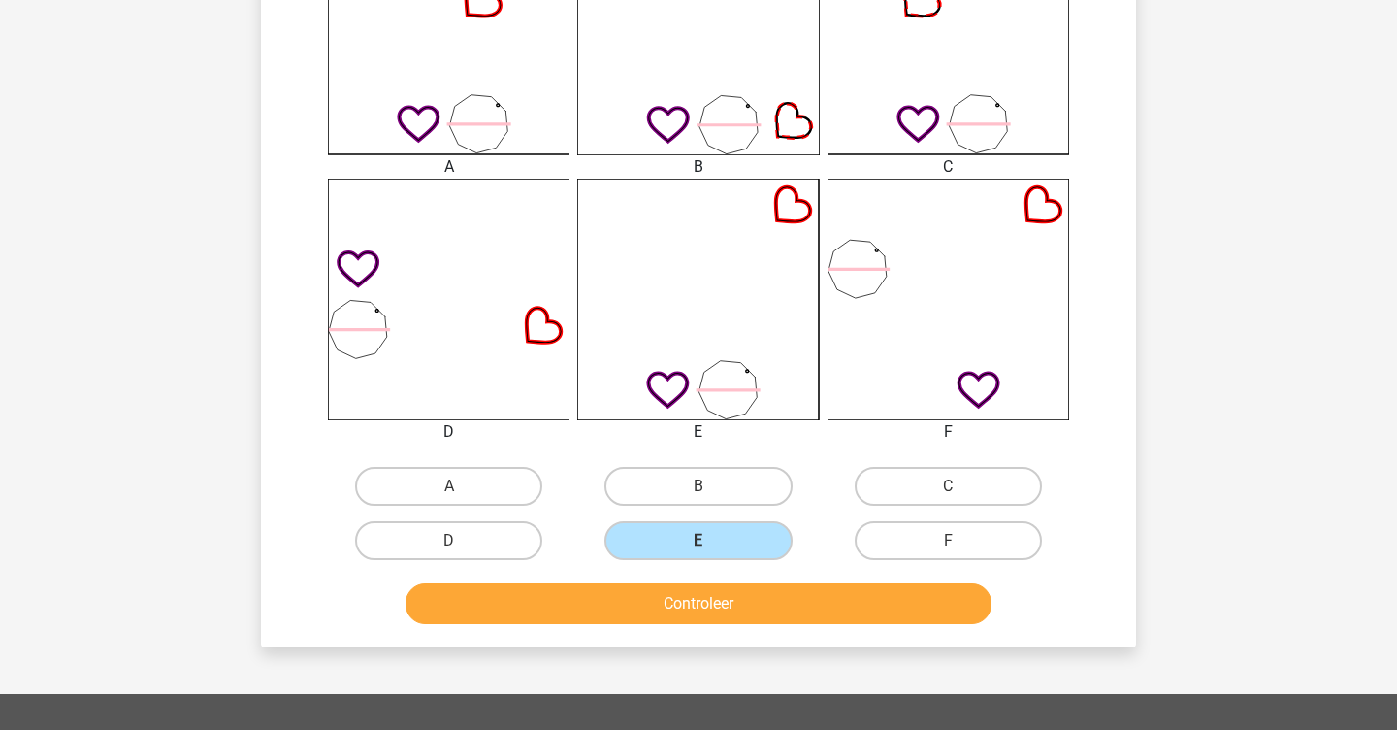
scroll to position [603, 0]
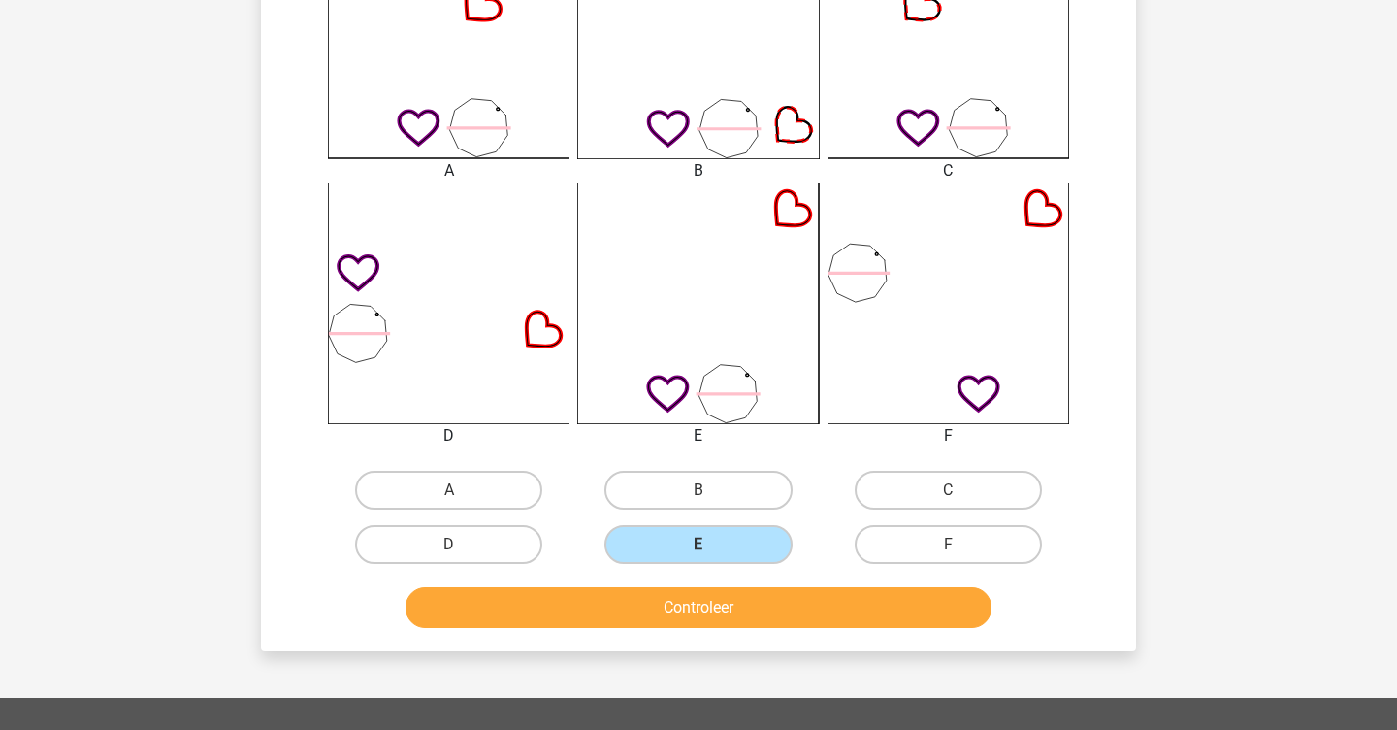
click at [766, 602] on button "Controleer" at bounding box center [699, 607] width 587 height 41
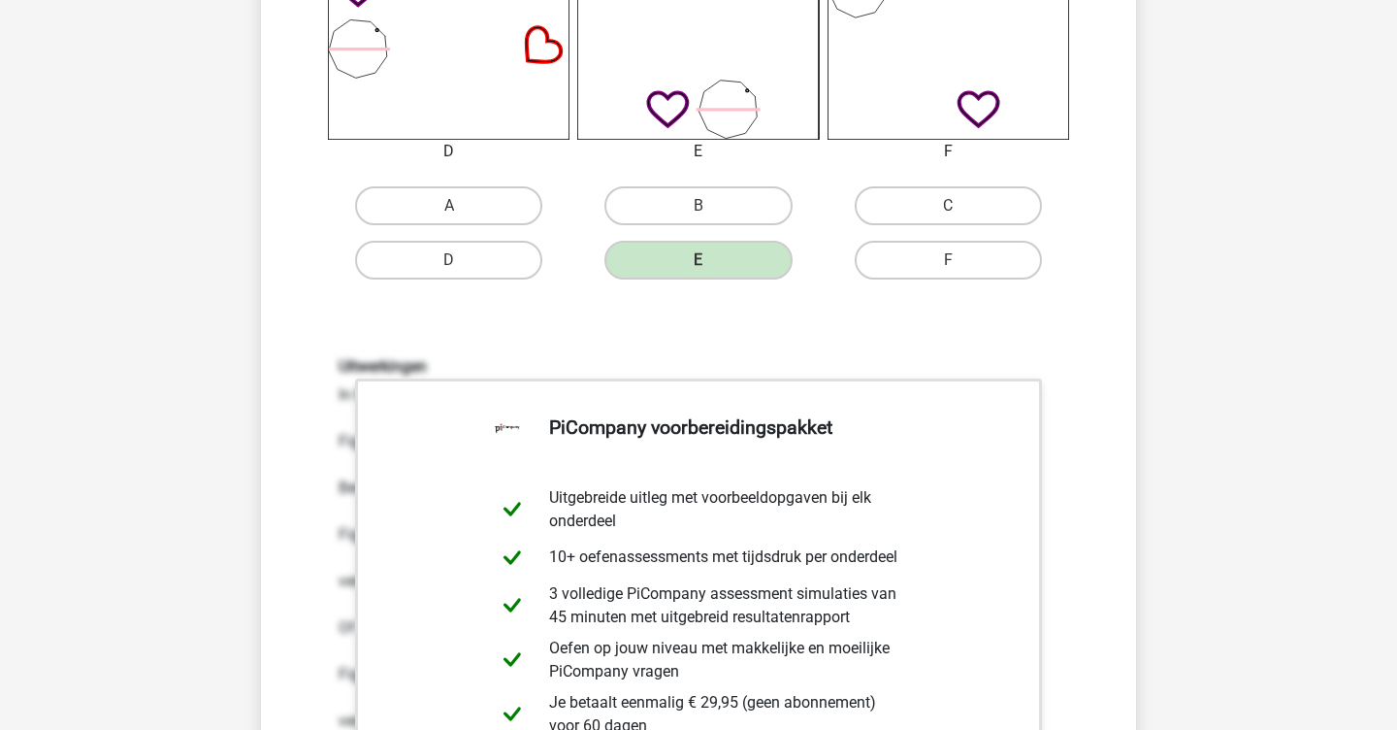
scroll to position [903, 1]
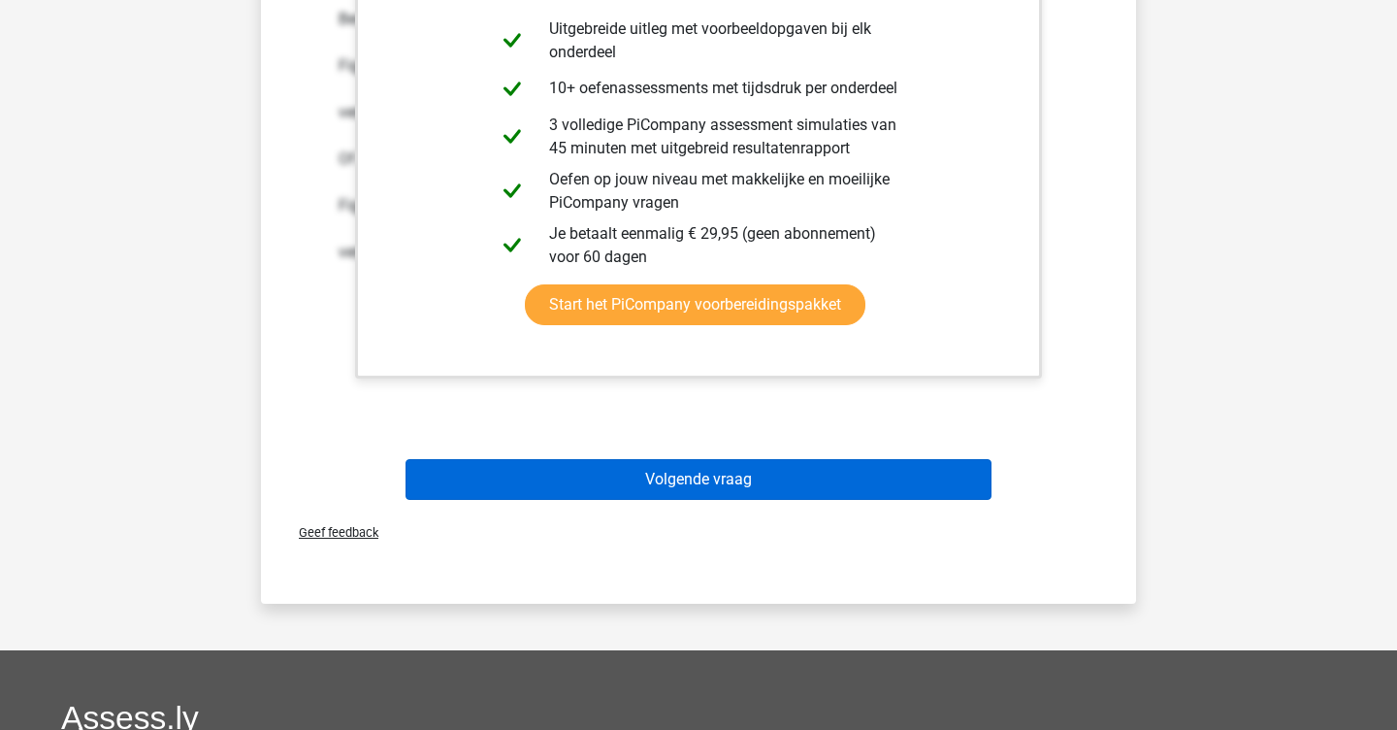
click at [838, 469] on button "Volgende vraag" at bounding box center [699, 479] width 587 height 41
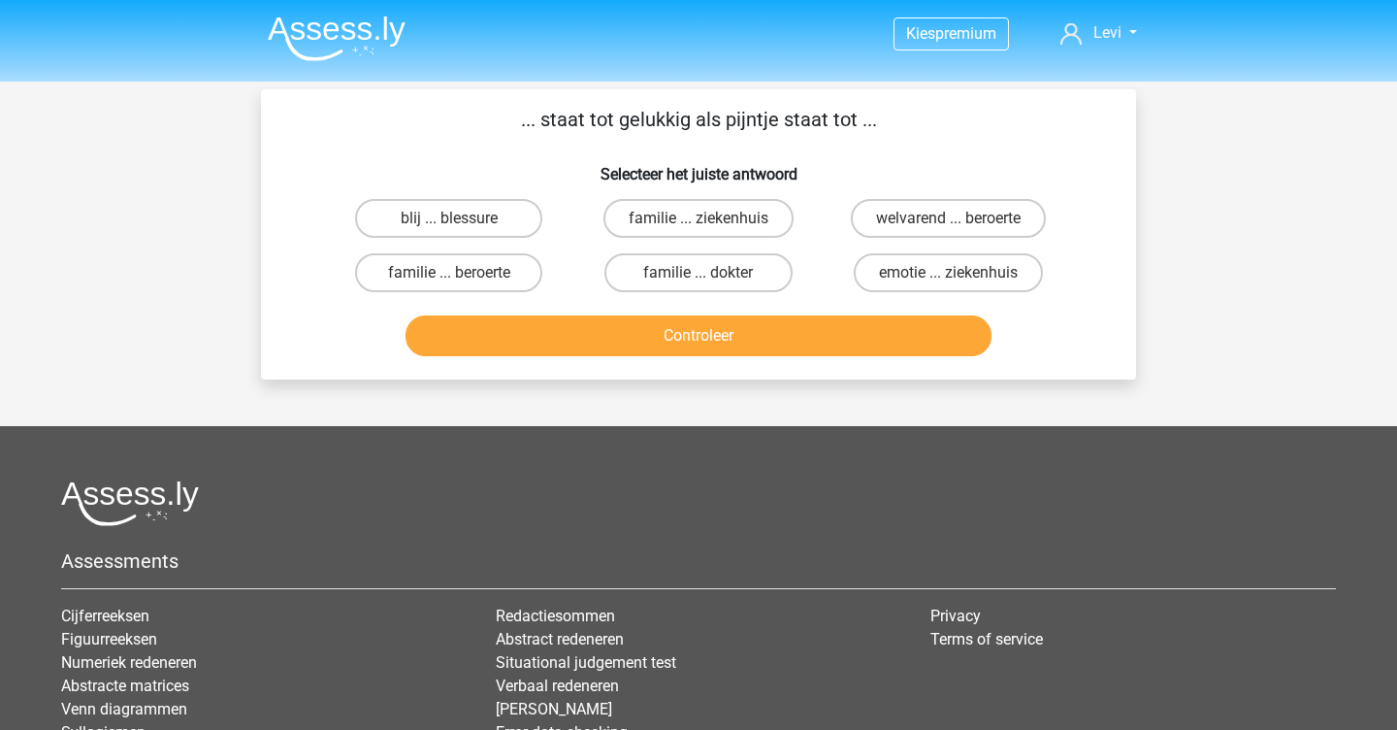
scroll to position [0, 0]
click at [475, 213] on label "blij ... blessure" at bounding box center [448, 218] width 187 height 39
click at [462, 218] on input "blij ... blessure" at bounding box center [455, 224] width 13 height 13
radio input "true"
click at [578, 341] on button "Controleer" at bounding box center [699, 335] width 587 height 41
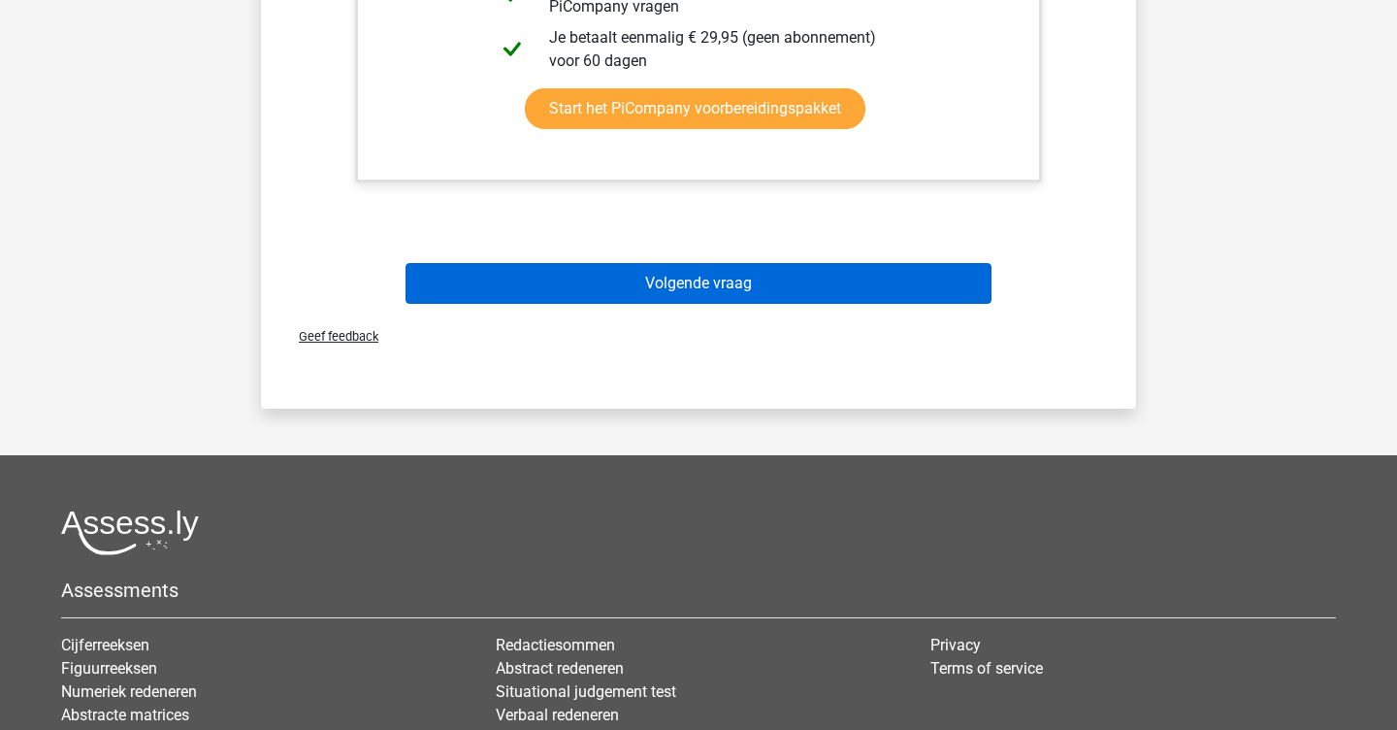
click at [606, 299] on button "Volgende vraag" at bounding box center [699, 283] width 587 height 41
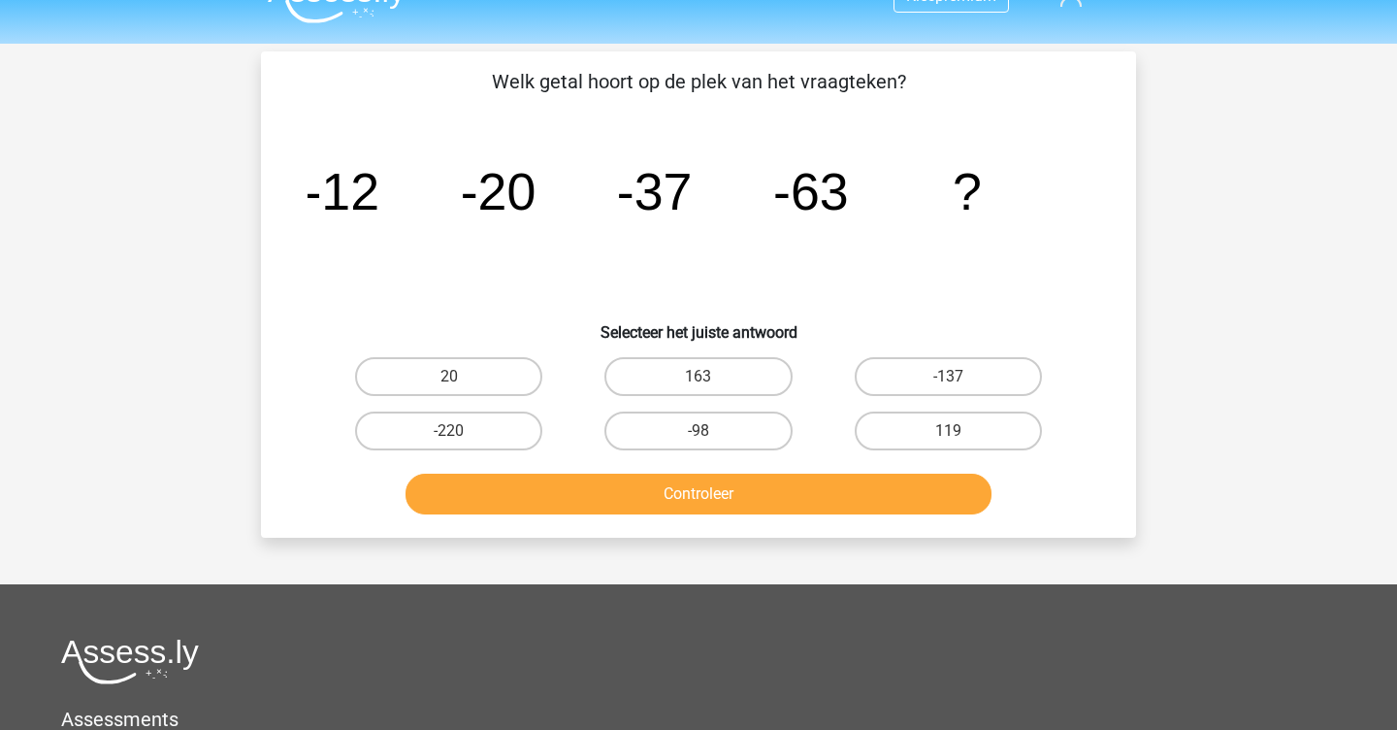
scroll to position [37, 0]
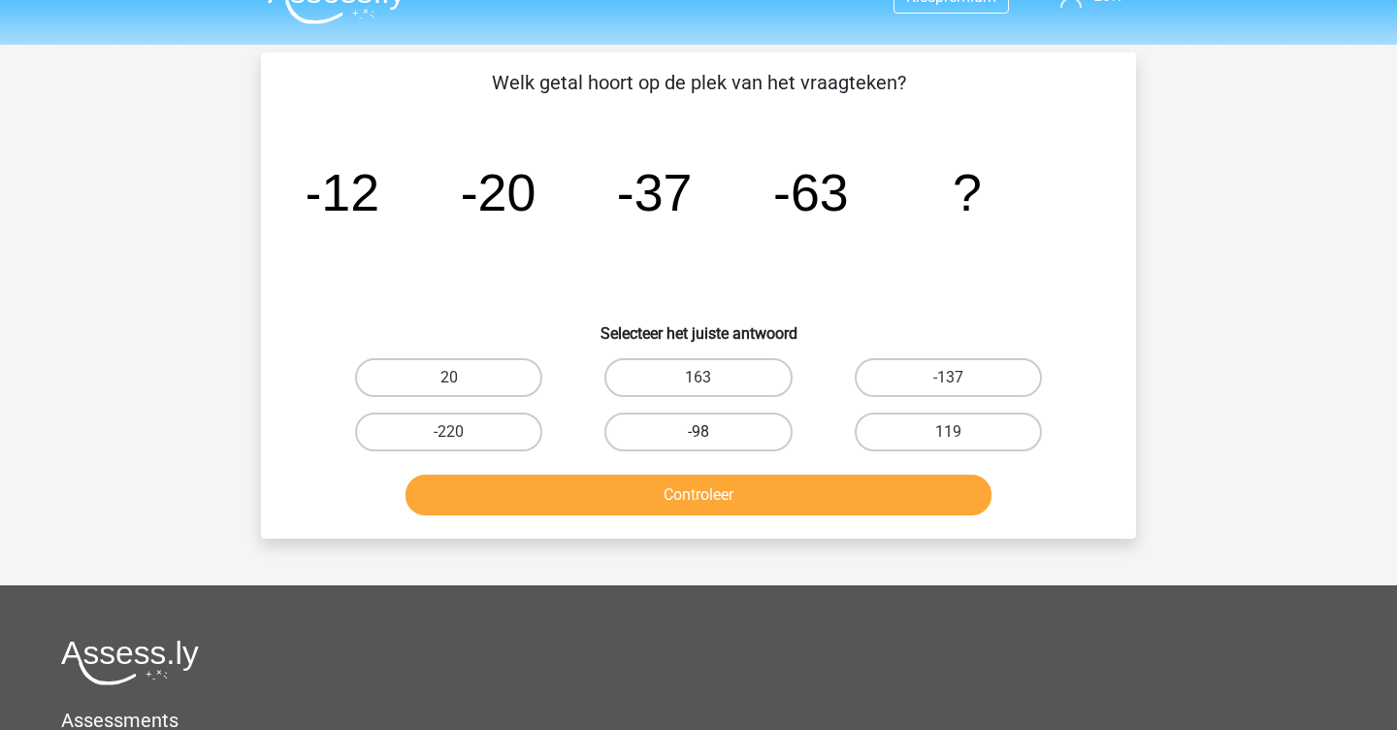
click at [687, 412] on label "-98" at bounding box center [698, 431] width 187 height 39
click at [699, 432] on input "-98" at bounding box center [705, 438] width 13 height 13
radio input "true"
click at [716, 492] on button "Controleer" at bounding box center [699, 495] width 587 height 41
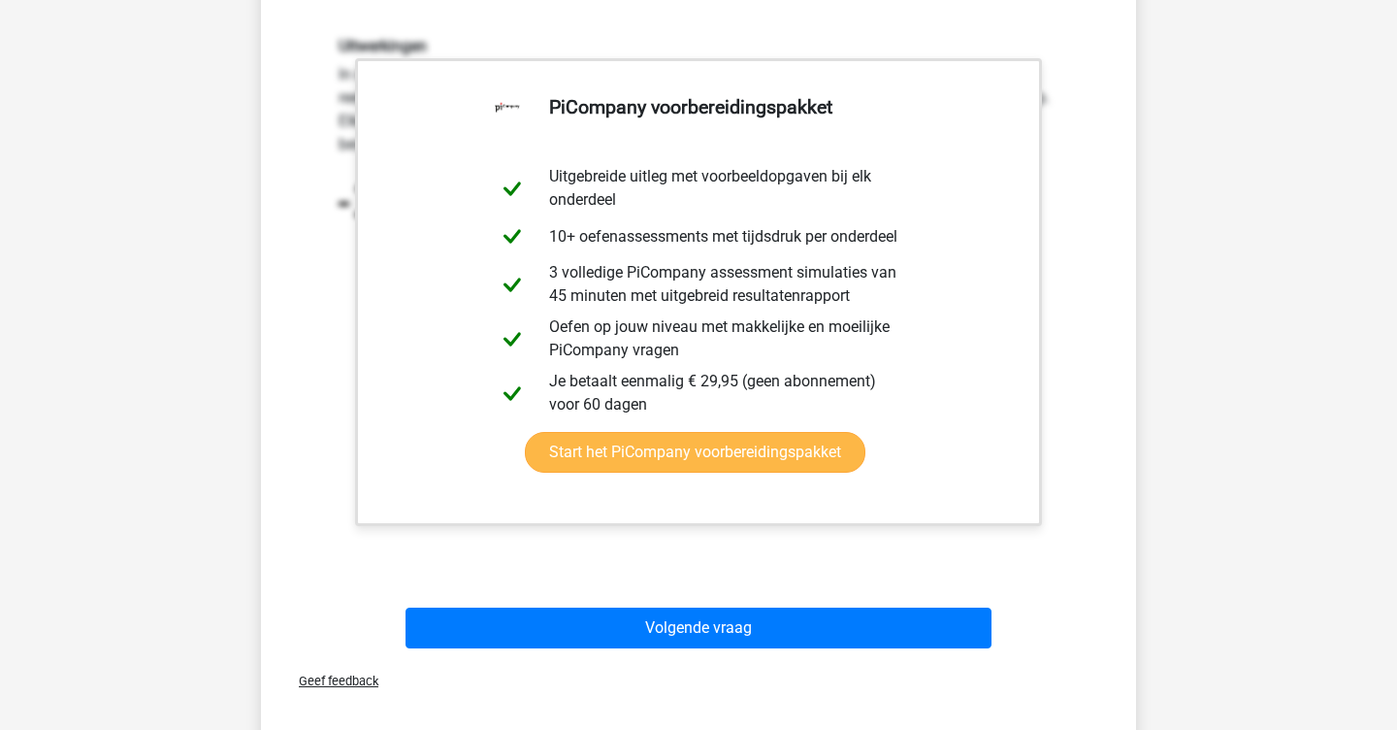
scroll to position [959, 0]
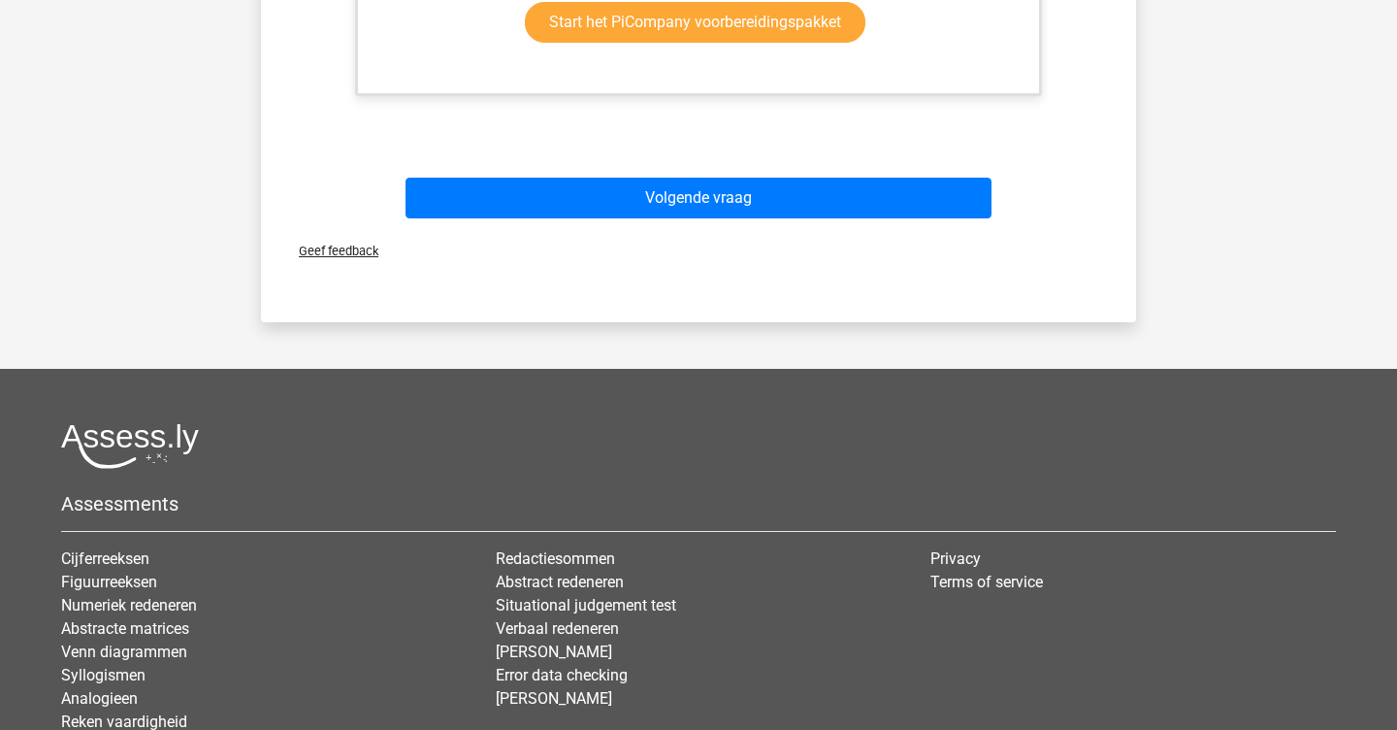
click at [685, 227] on div "Geef feedback" at bounding box center [699, 250] width 860 height 49
click at [693, 218] on div "Volgende vraag" at bounding box center [698, 202] width 749 height 49
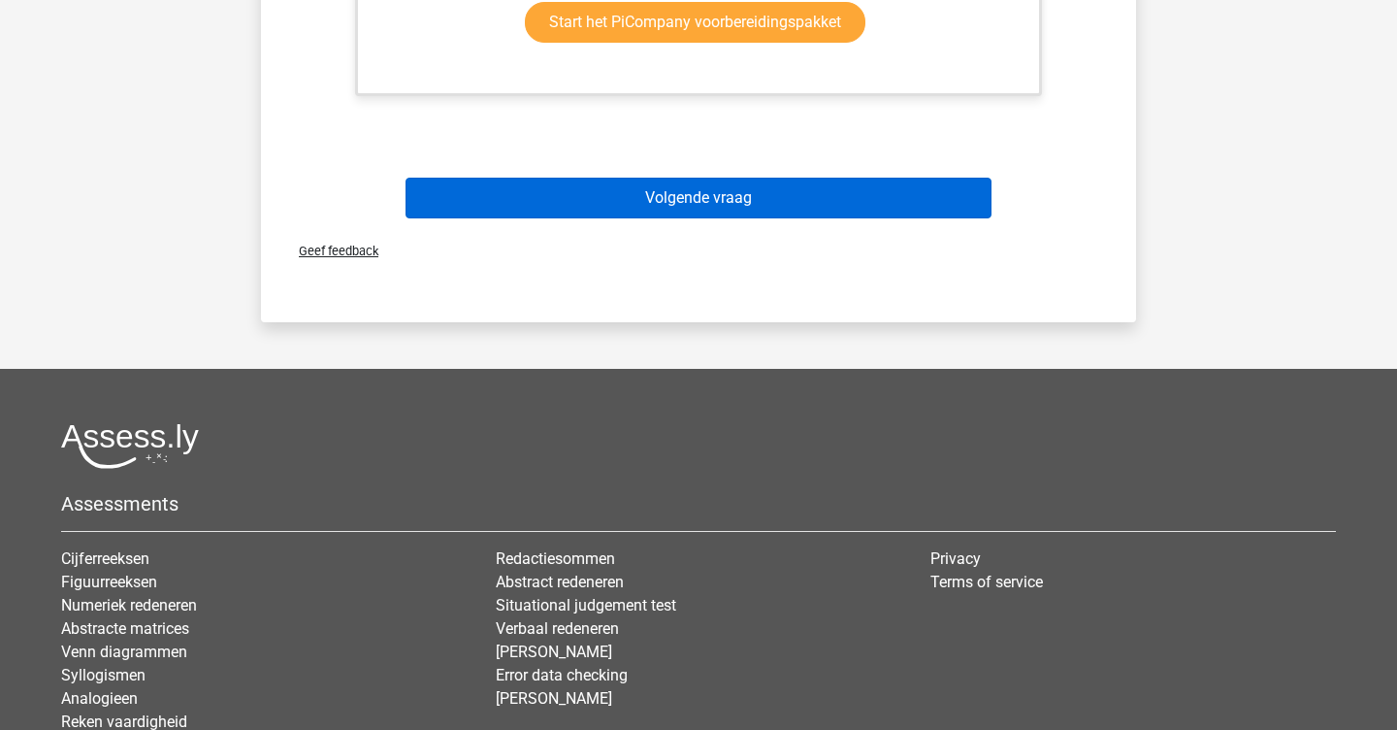
click at [687, 206] on button "Volgende vraag" at bounding box center [699, 198] width 587 height 41
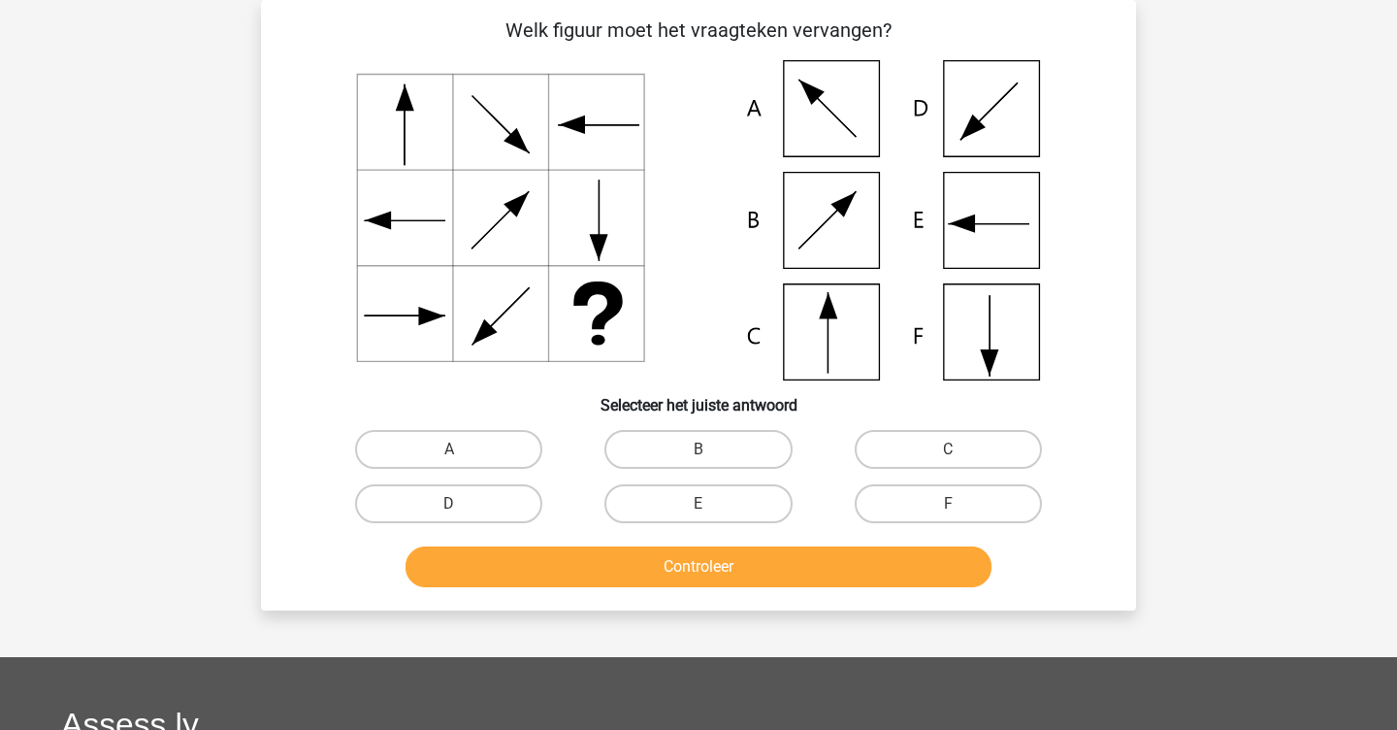
scroll to position [52, 0]
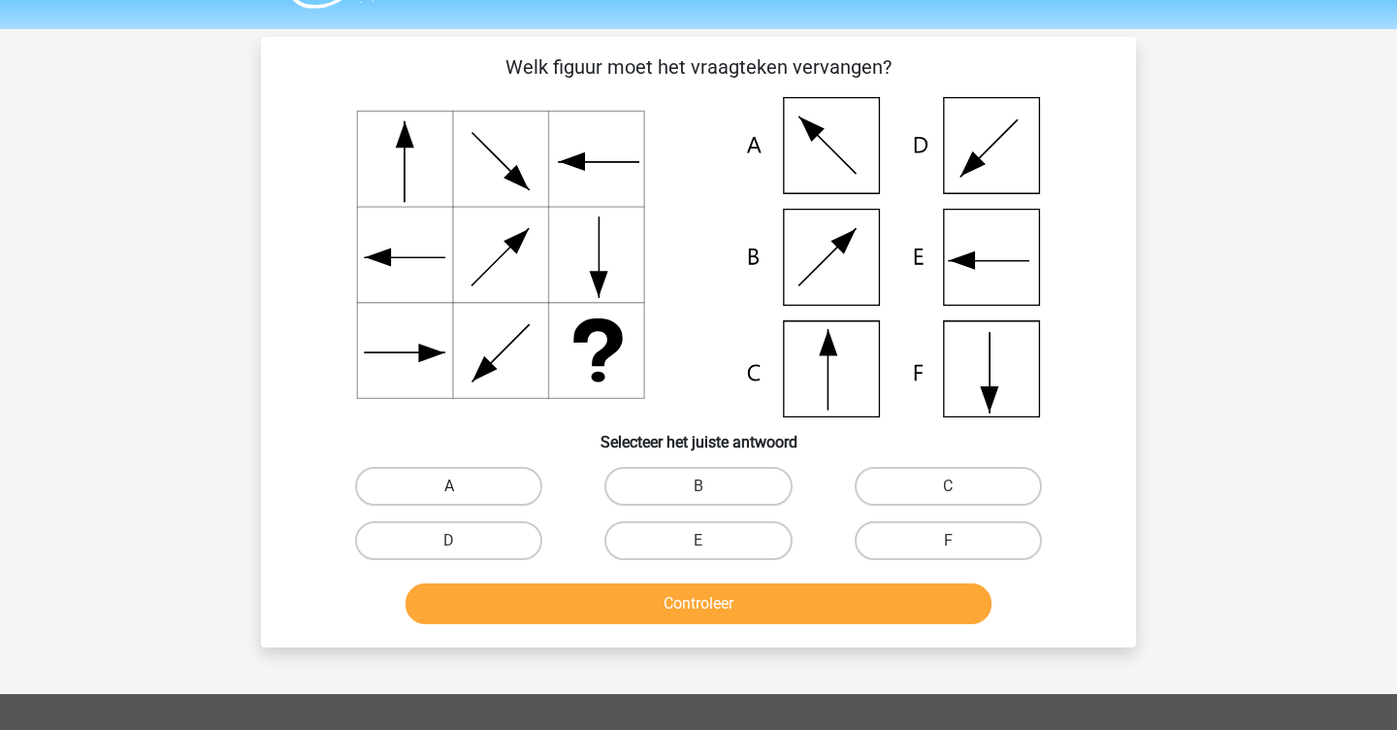
click at [497, 503] on label "A" at bounding box center [448, 486] width 187 height 39
click at [462, 499] on input "A" at bounding box center [455, 492] width 13 height 13
radio input "true"
click at [634, 478] on label "B" at bounding box center [698, 486] width 187 height 39
click at [699, 486] on input "B" at bounding box center [705, 492] width 13 height 13
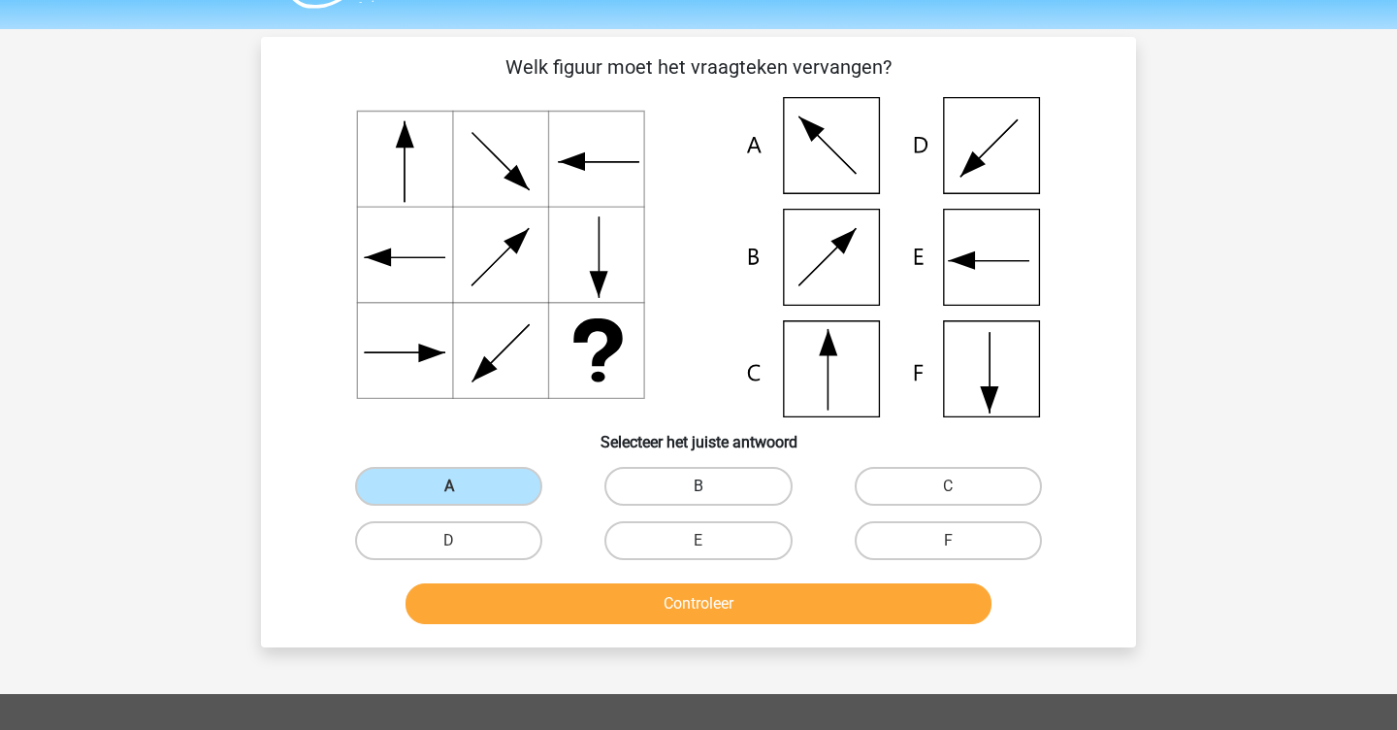
radio input "true"
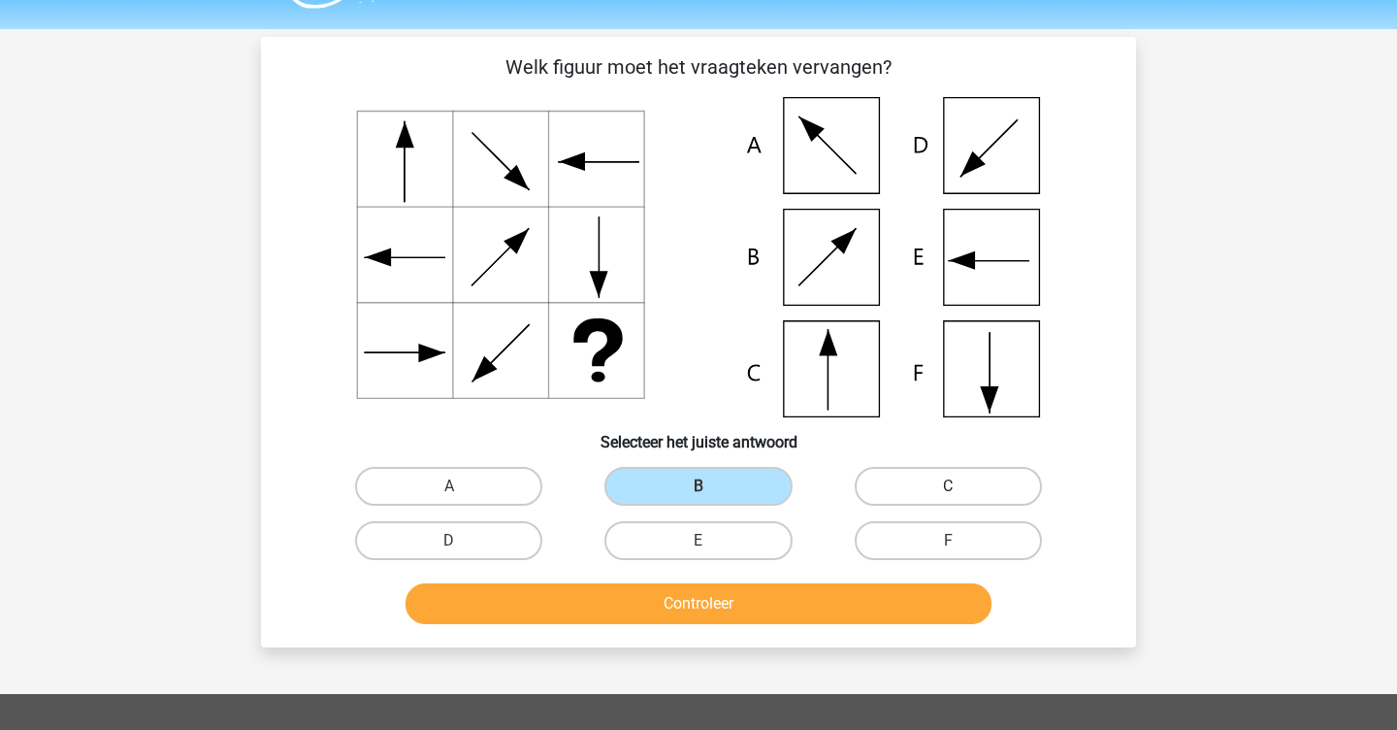
click at [873, 485] on label "C" at bounding box center [948, 486] width 187 height 39
click at [948, 486] on input "C" at bounding box center [954, 492] width 13 height 13
radio input "true"
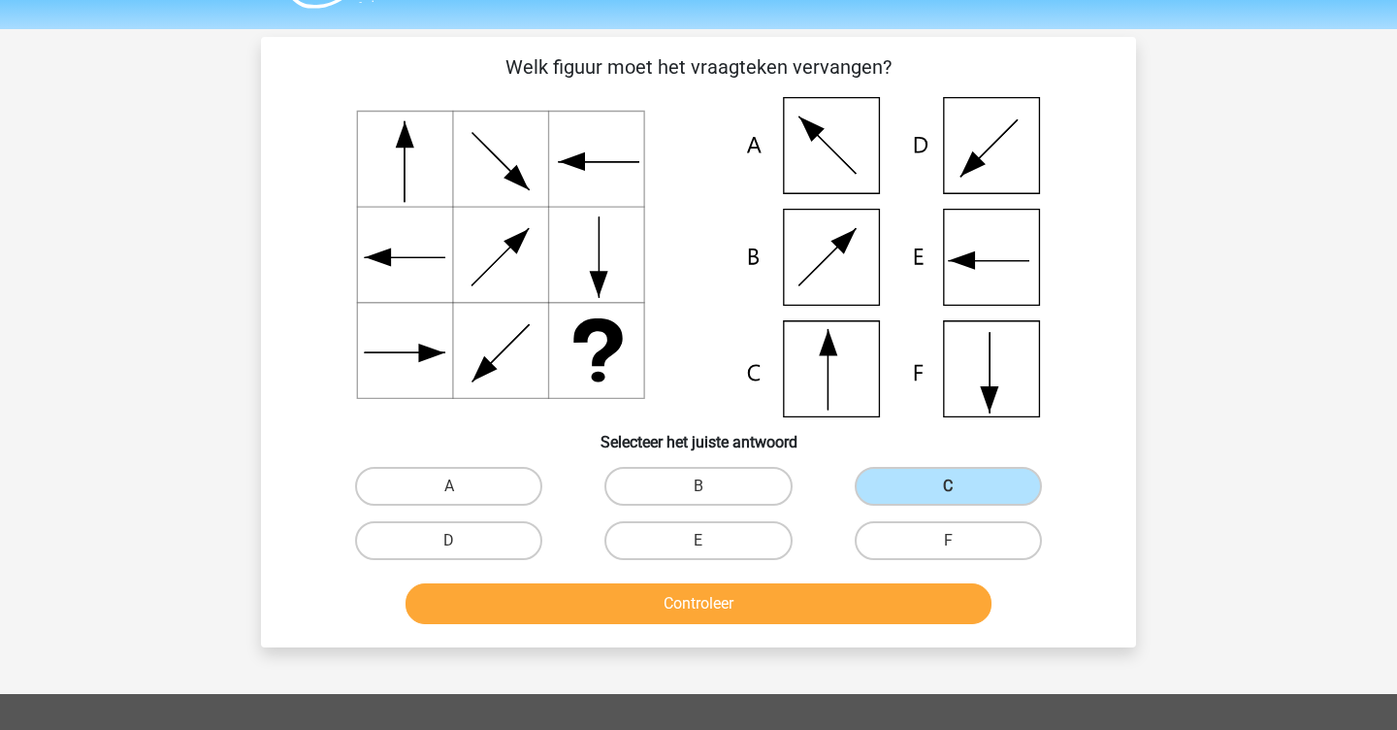
click at [840, 605] on button "Controleer" at bounding box center [699, 603] width 587 height 41
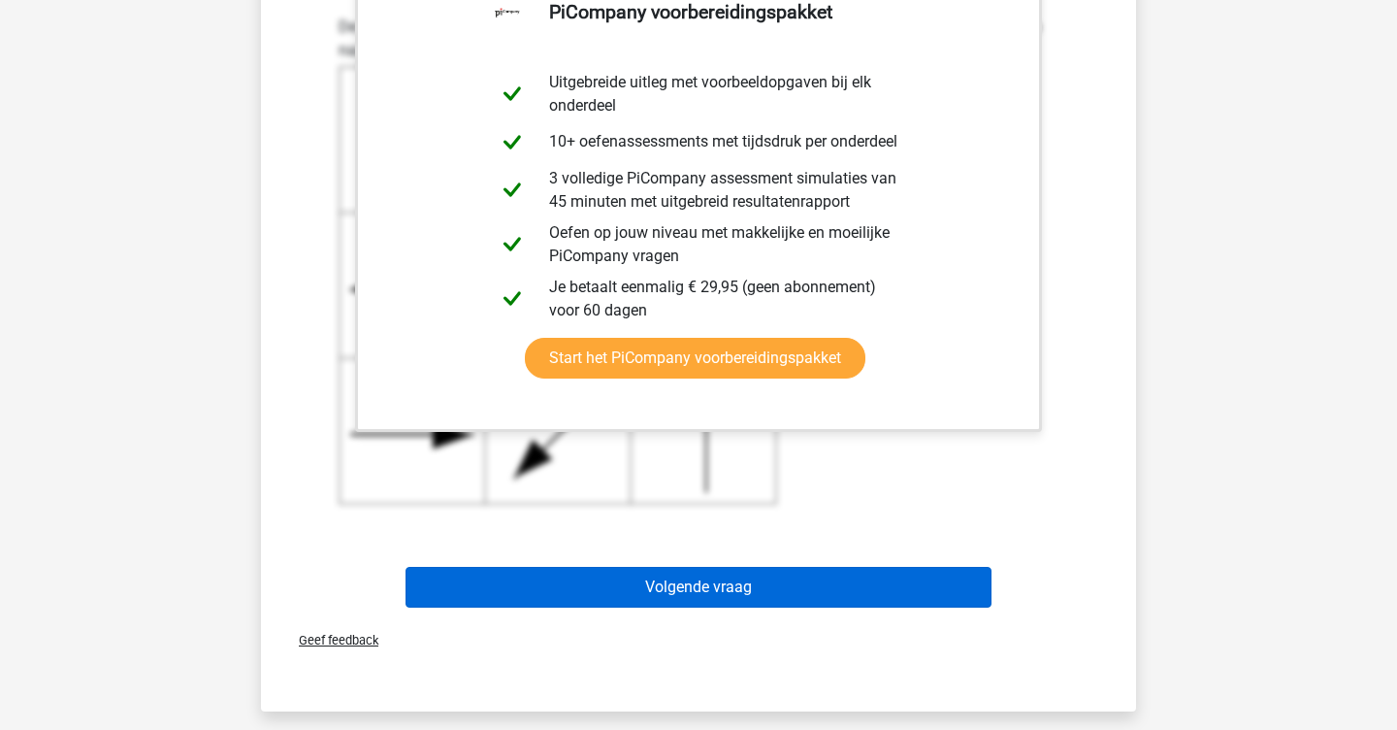
click at [804, 580] on button "Volgende vraag" at bounding box center [699, 587] width 587 height 41
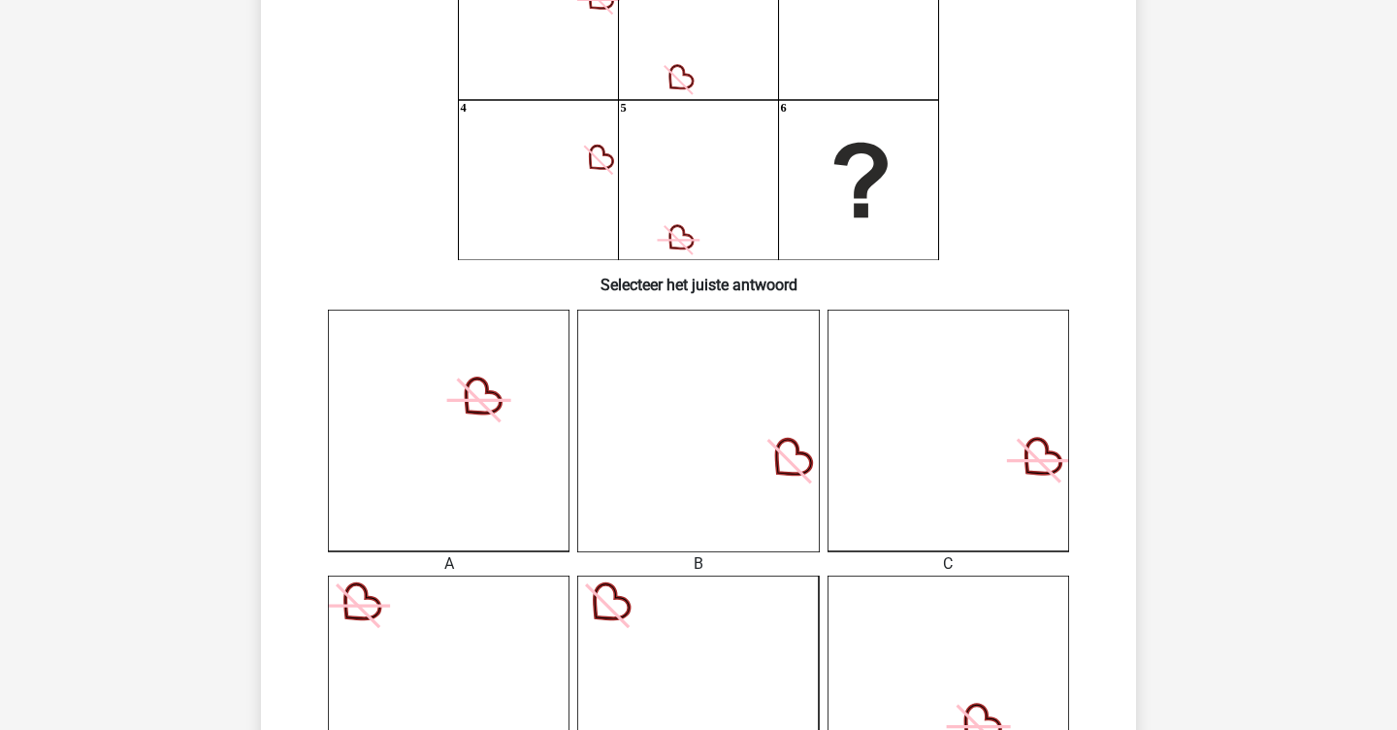
scroll to position [80, 0]
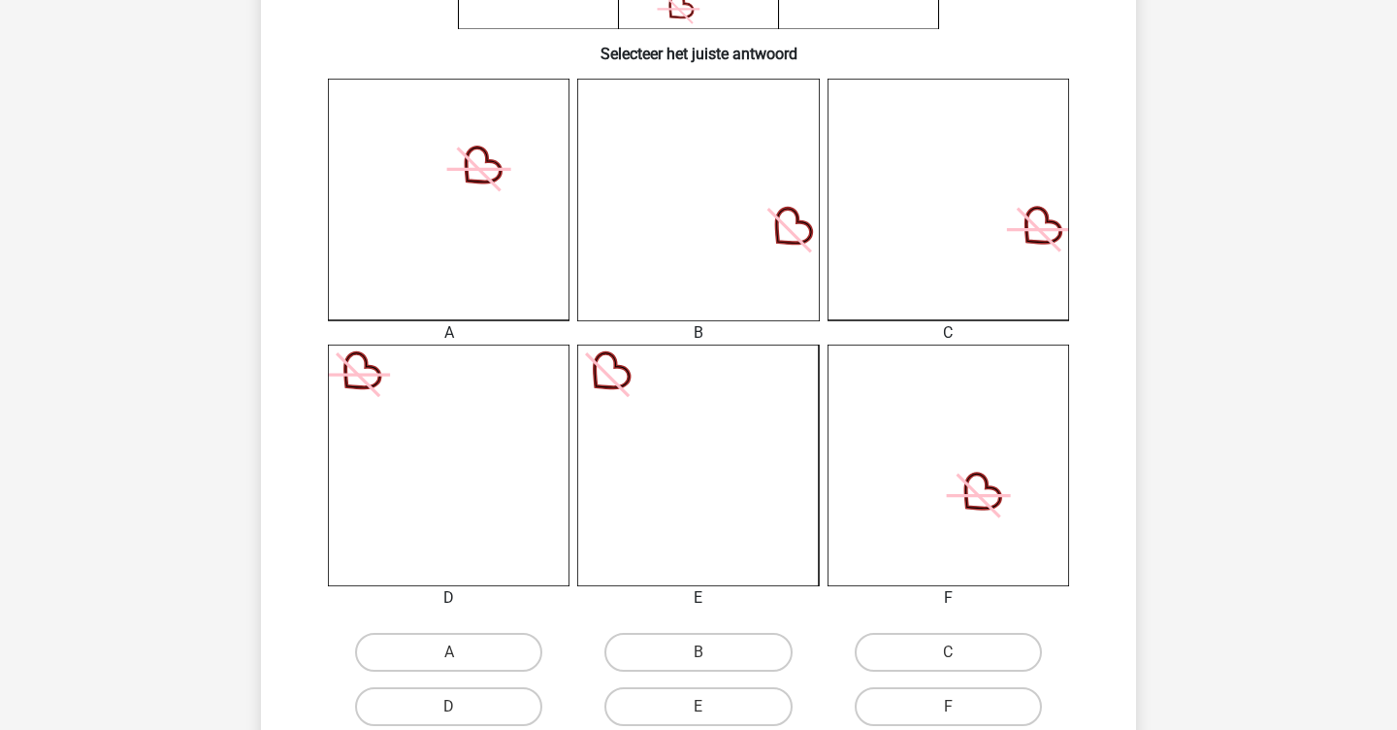
click at [684, 432] on icon at bounding box center [698, 465] width 242 height 242
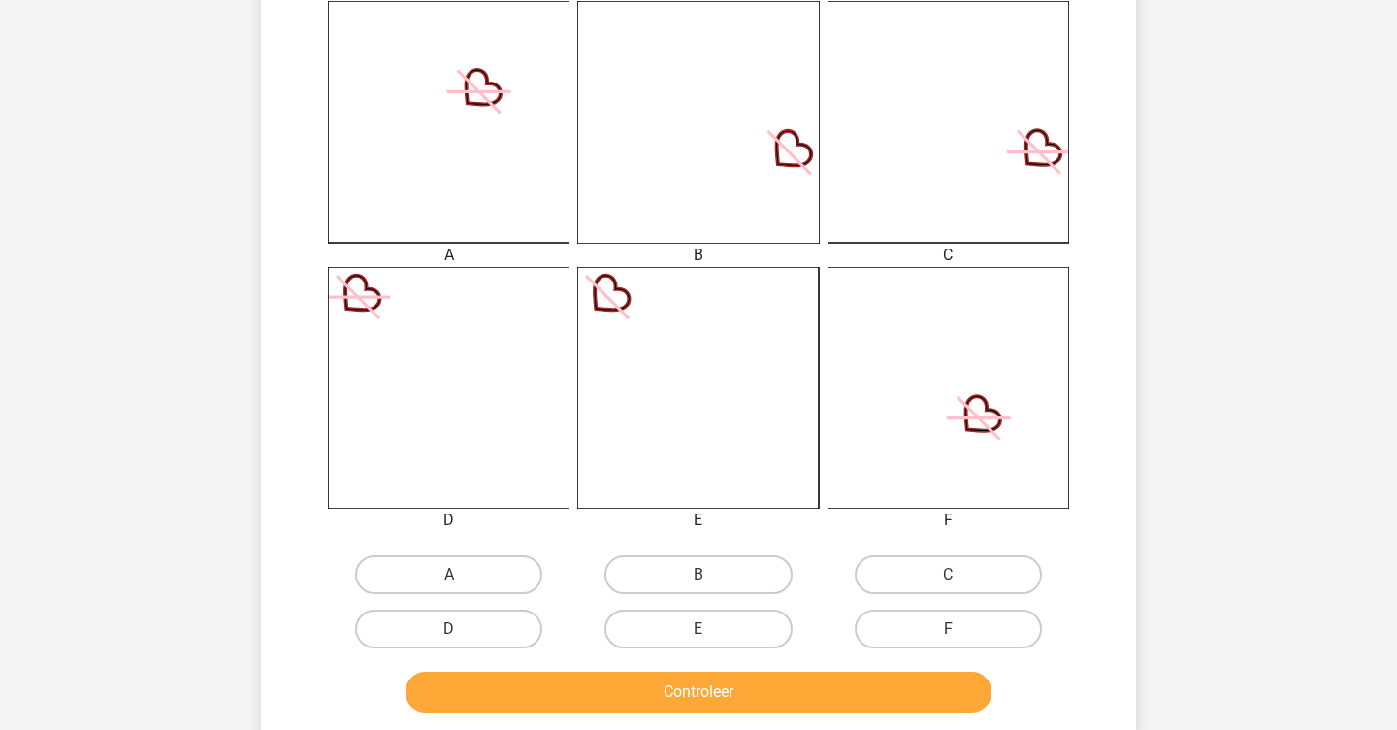
scroll to position [543, 0]
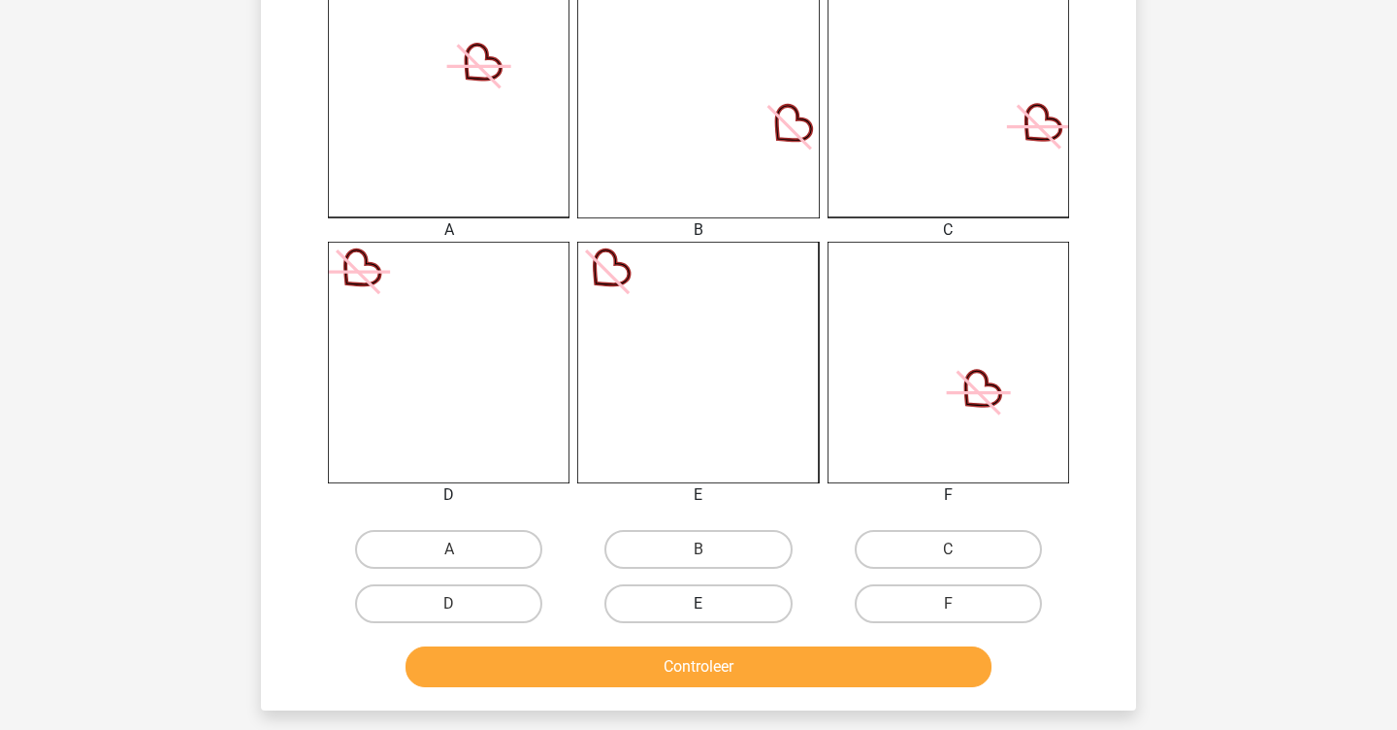
click at [747, 621] on label "E" at bounding box center [698, 603] width 187 height 39
click at [711, 616] on input "E" at bounding box center [705, 610] width 13 height 13
radio input "true"
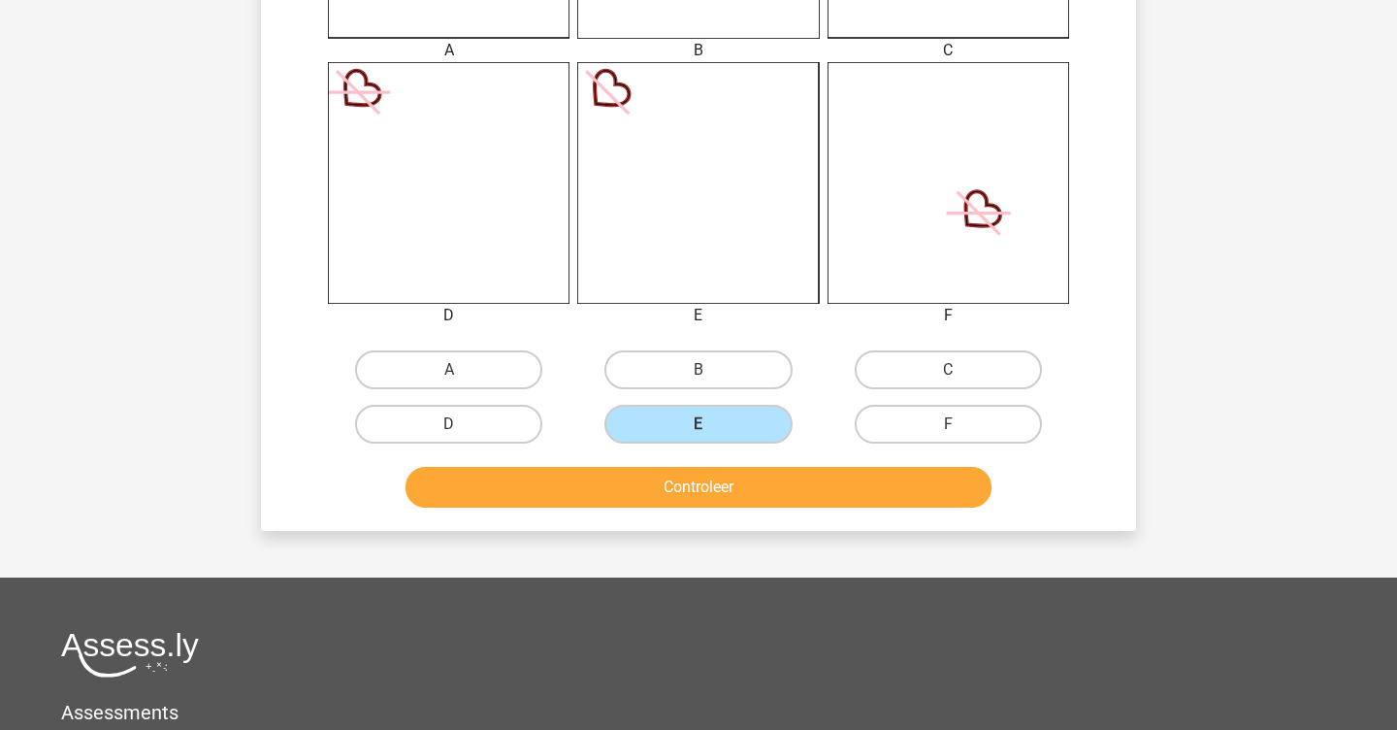
scroll to position [732, 0]
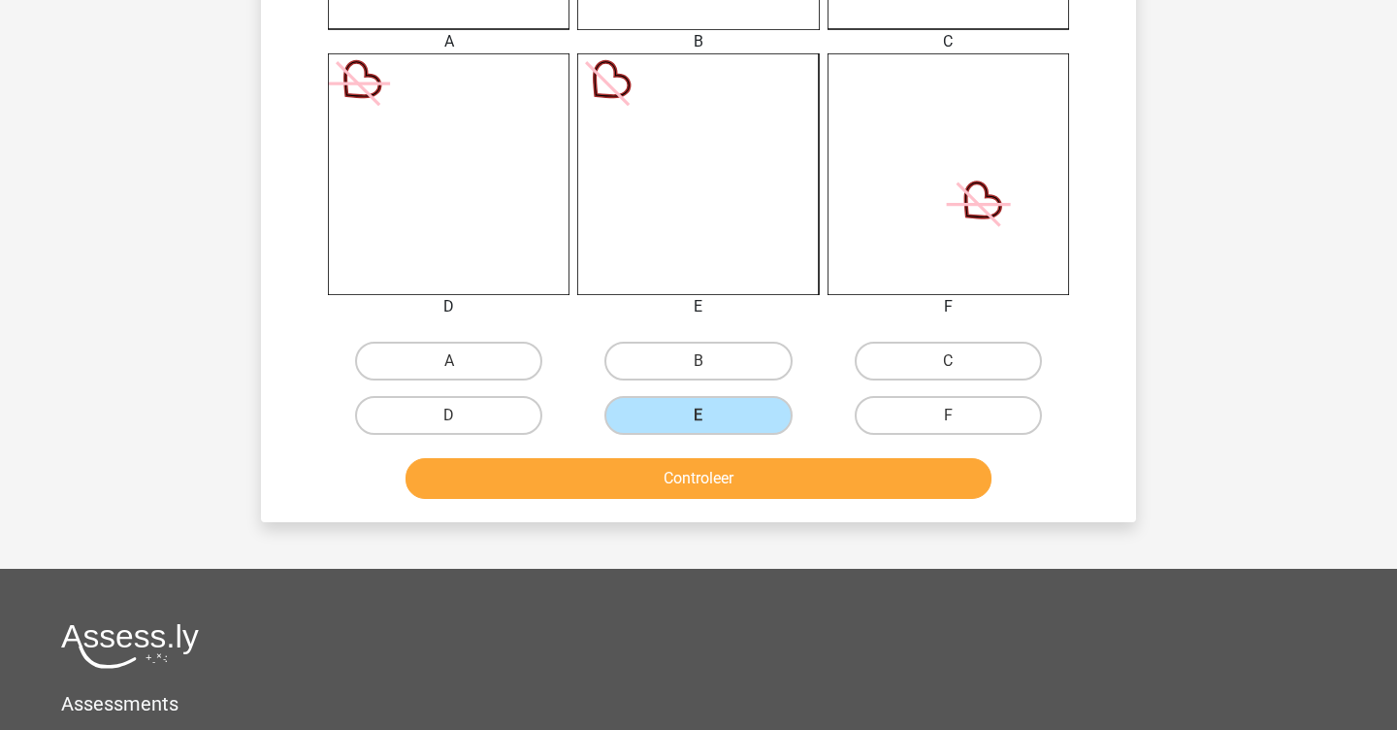
click at [763, 469] on button "Controleer" at bounding box center [699, 478] width 587 height 41
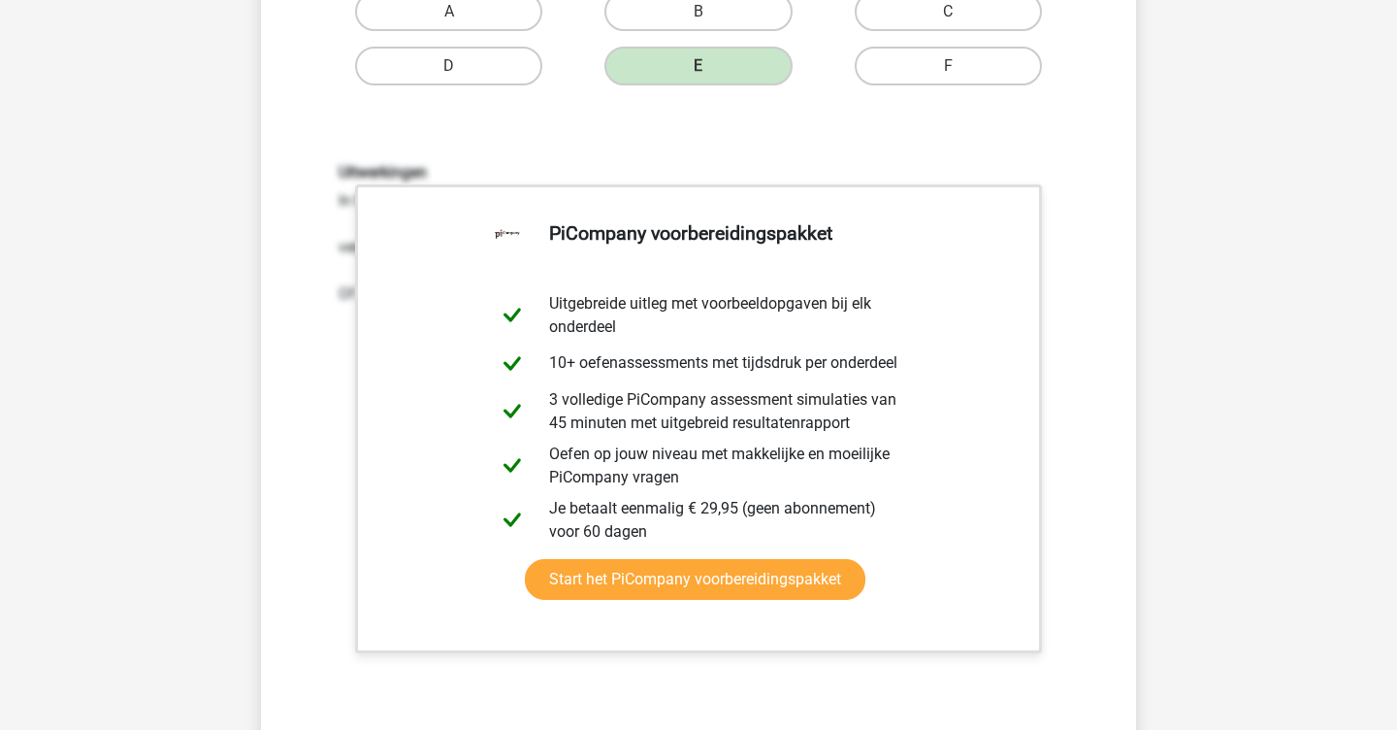
scroll to position [1208, 0]
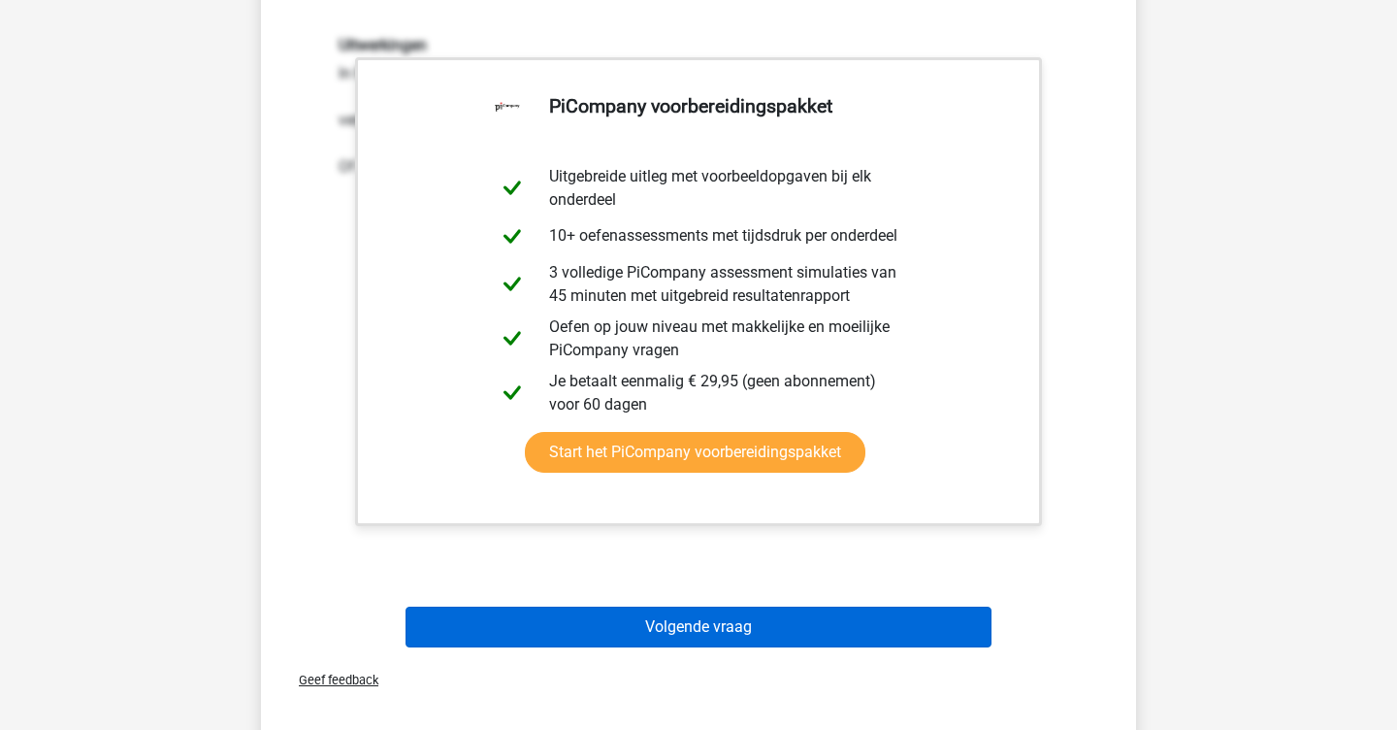
click at [738, 644] on button "Volgende vraag" at bounding box center [699, 626] width 587 height 41
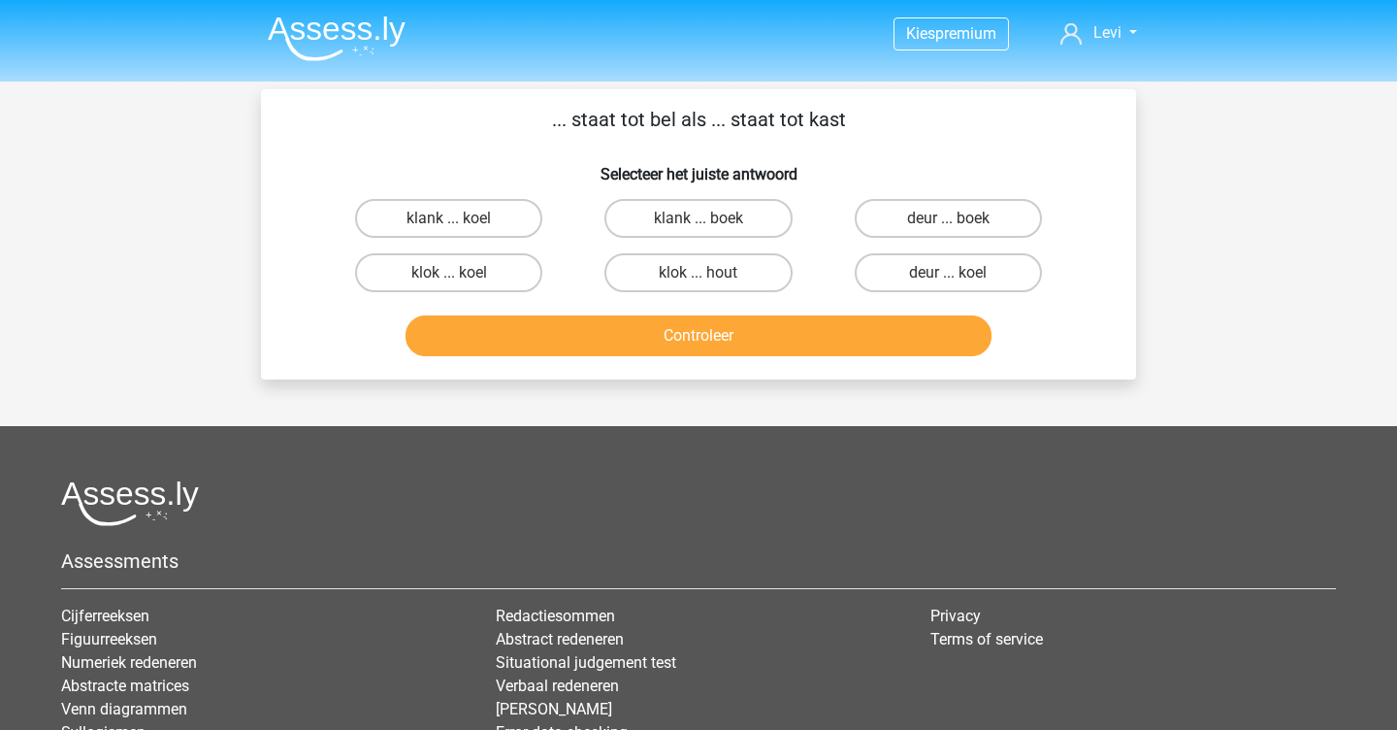
scroll to position [0, 0]
click at [934, 222] on label "deur ... boek" at bounding box center [948, 218] width 187 height 39
click at [948, 222] on input "deur ... boek" at bounding box center [954, 224] width 13 height 13
radio input "true"
click at [884, 350] on button "Controleer" at bounding box center [699, 335] width 587 height 41
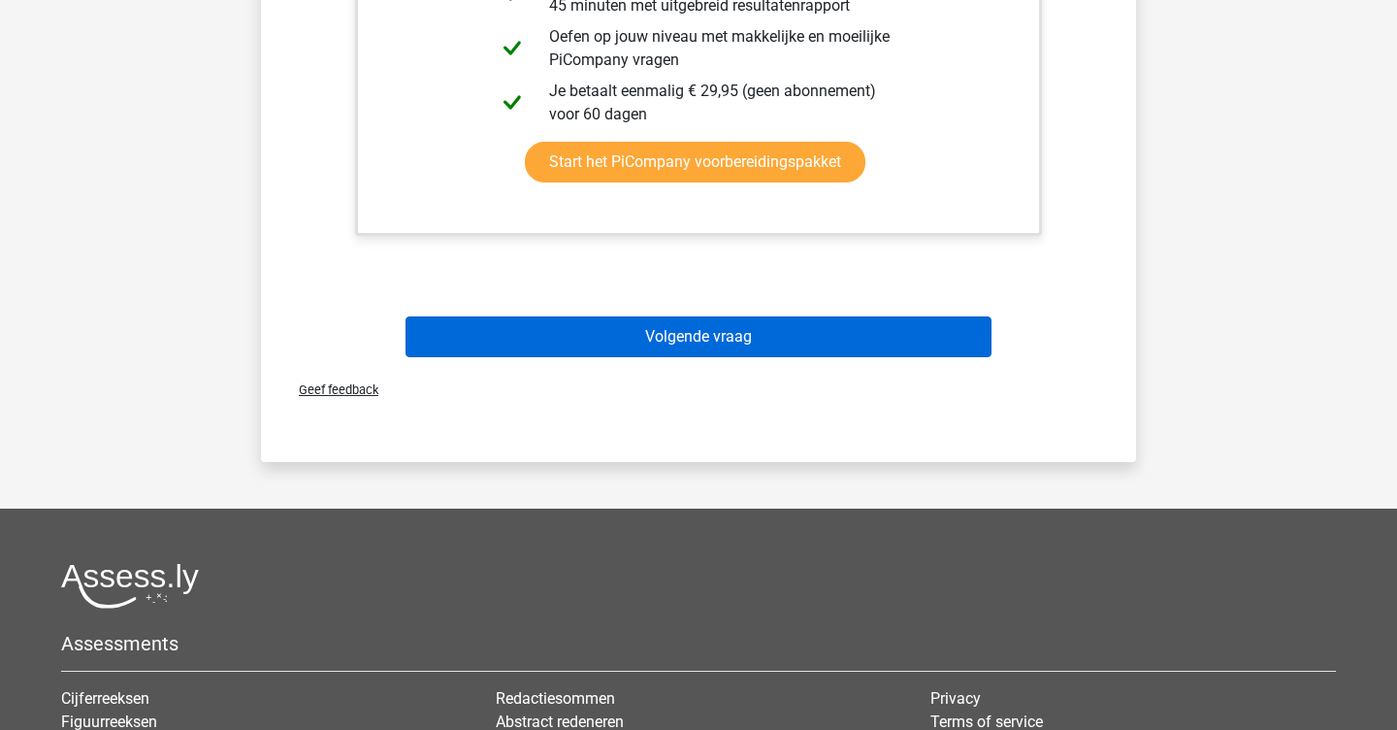
click at [849, 339] on button "Volgende vraag" at bounding box center [699, 336] width 587 height 41
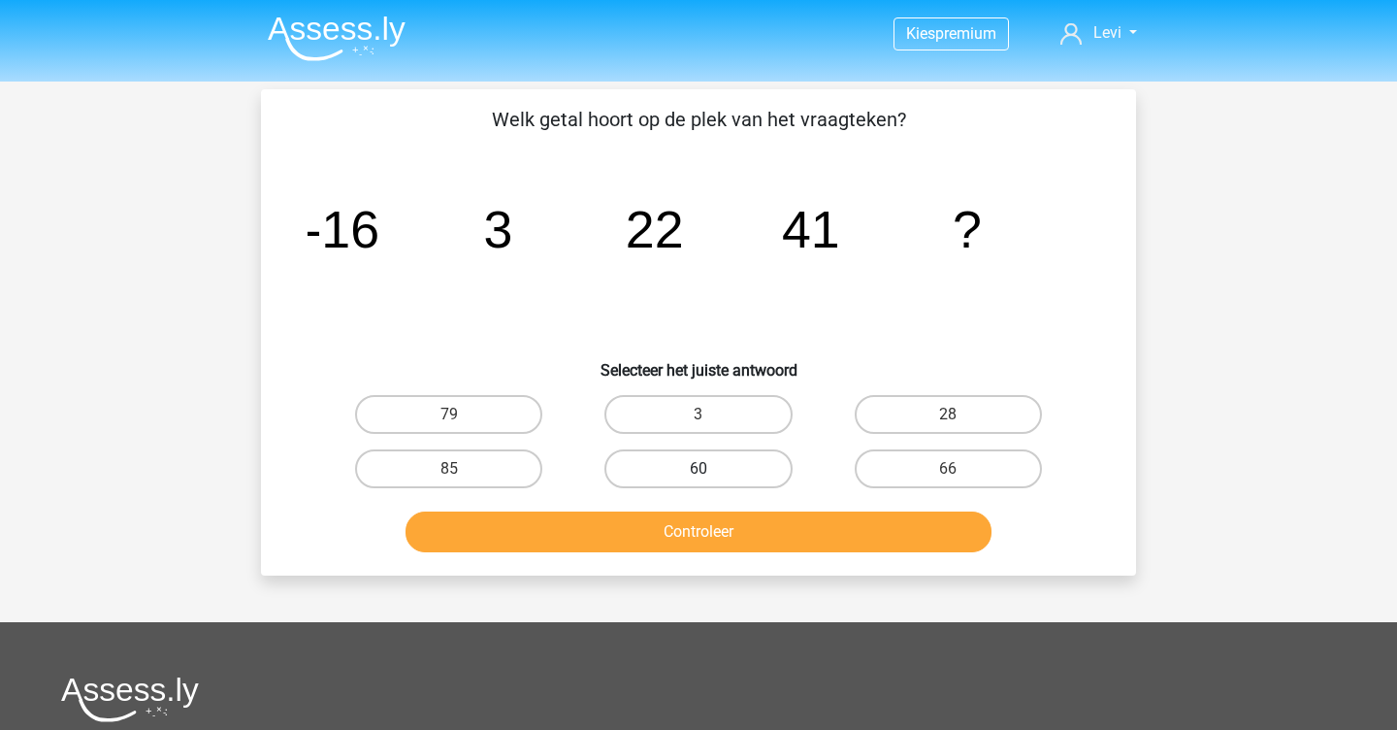
click at [734, 472] on label "60" at bounding box center [698, 468] width 187 height 39
click at [711, 472] on input "60" at bounding box center [705, 475] width 13 height 13
radio input "true"
click at [722, 528] on button "Controleer" at bounding box center [699, 531] width 587 height 41
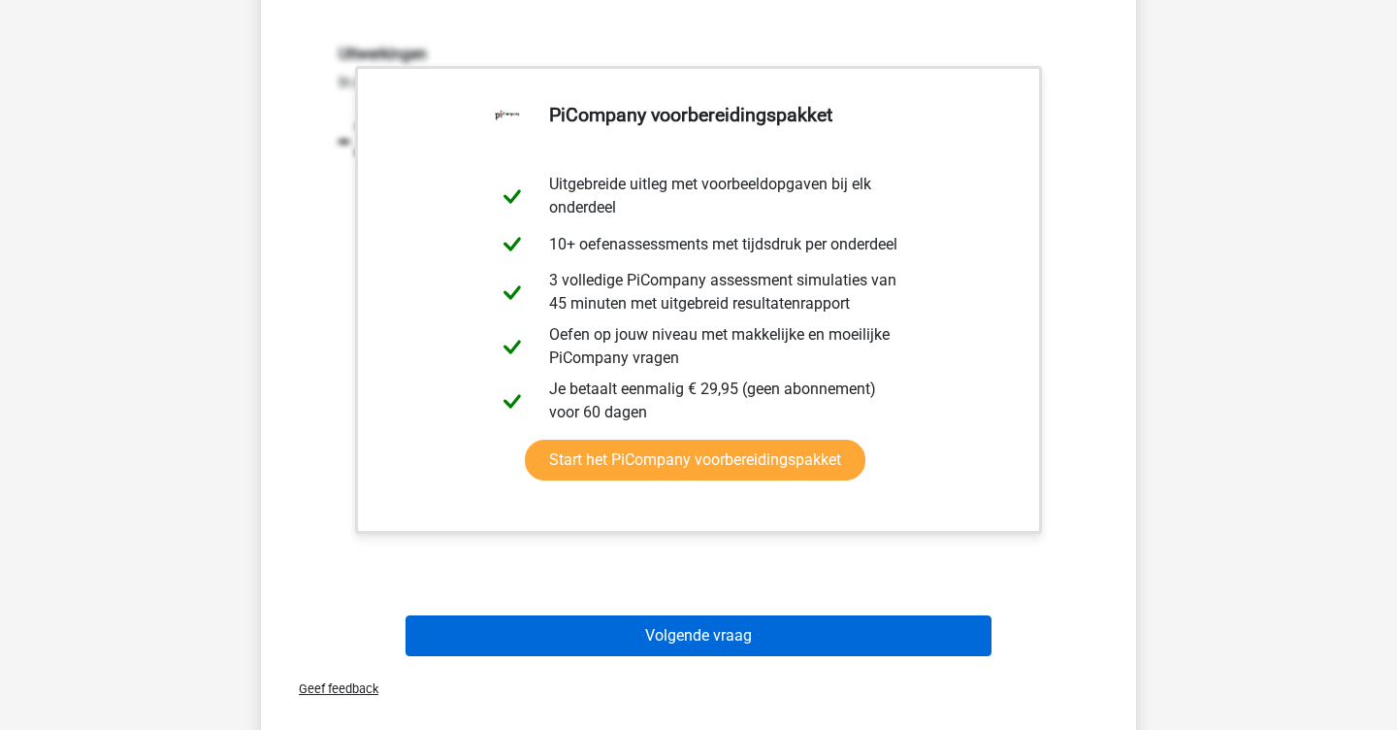
click at [701, 645] on button "Volgende vraag" at bounding box center [699, 635] width 587 height 41
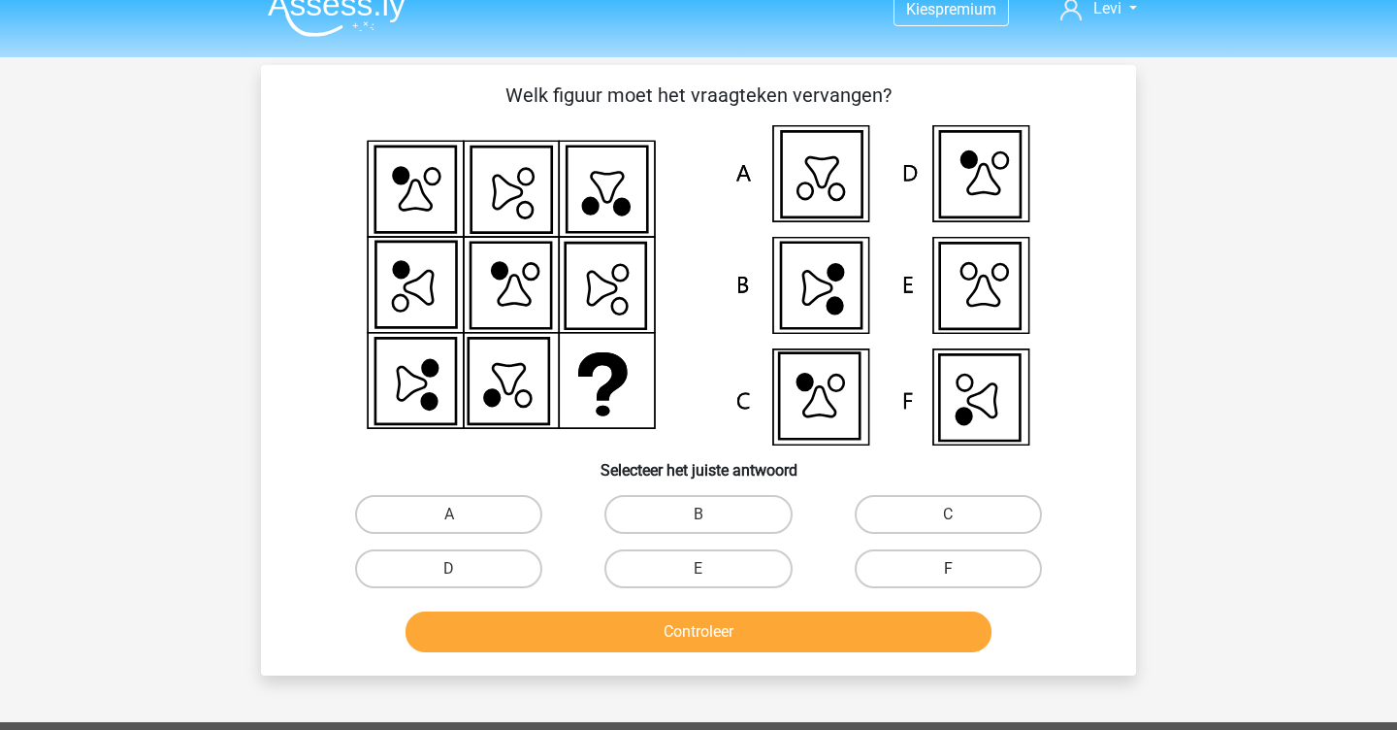
scroll to position [3, 0]
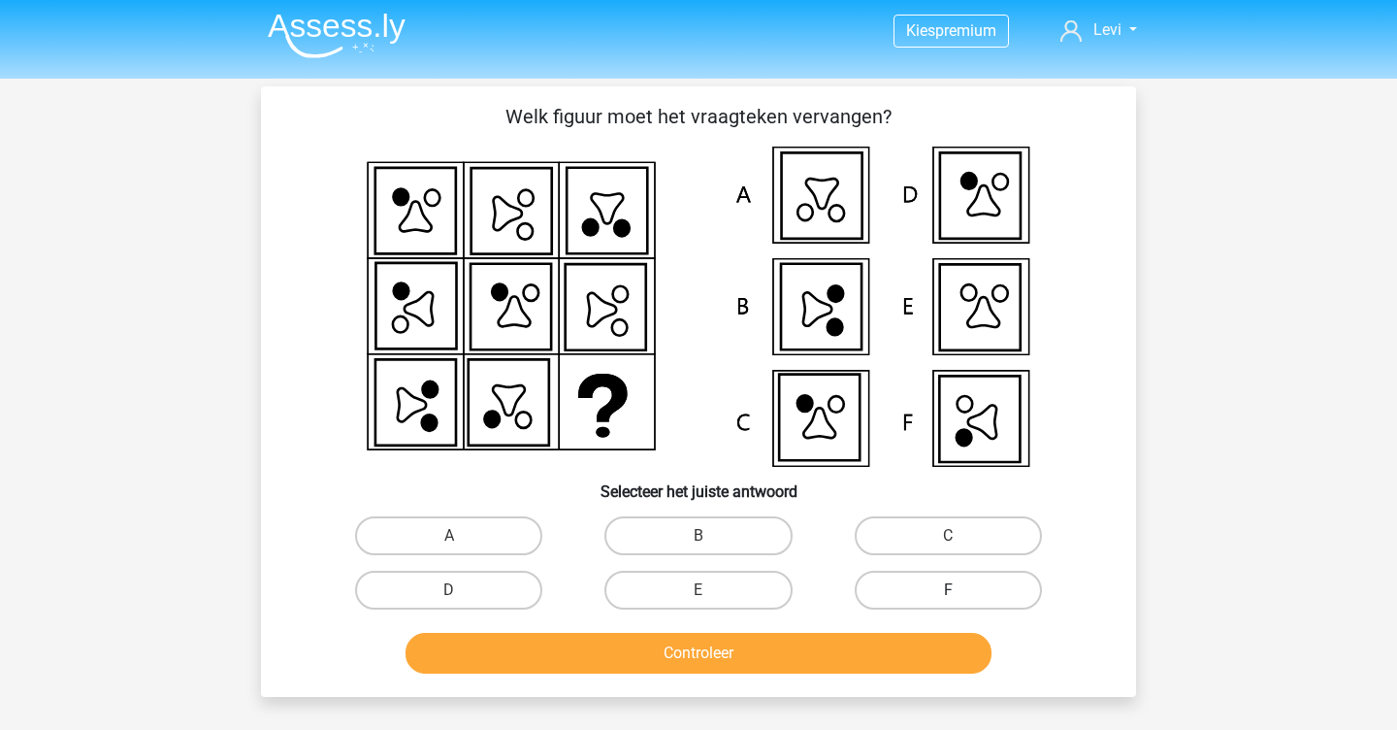
click at [992, 588] on label "F" at bounding box center [948, 590] width 187 height 39
click at [961, 590] on input "F" at bounding box center [954, 596] width 13 height 13
radio input "true"
click at [929, 658] on button "Controleer" at bounding box center [699, 653] width 587 height 41
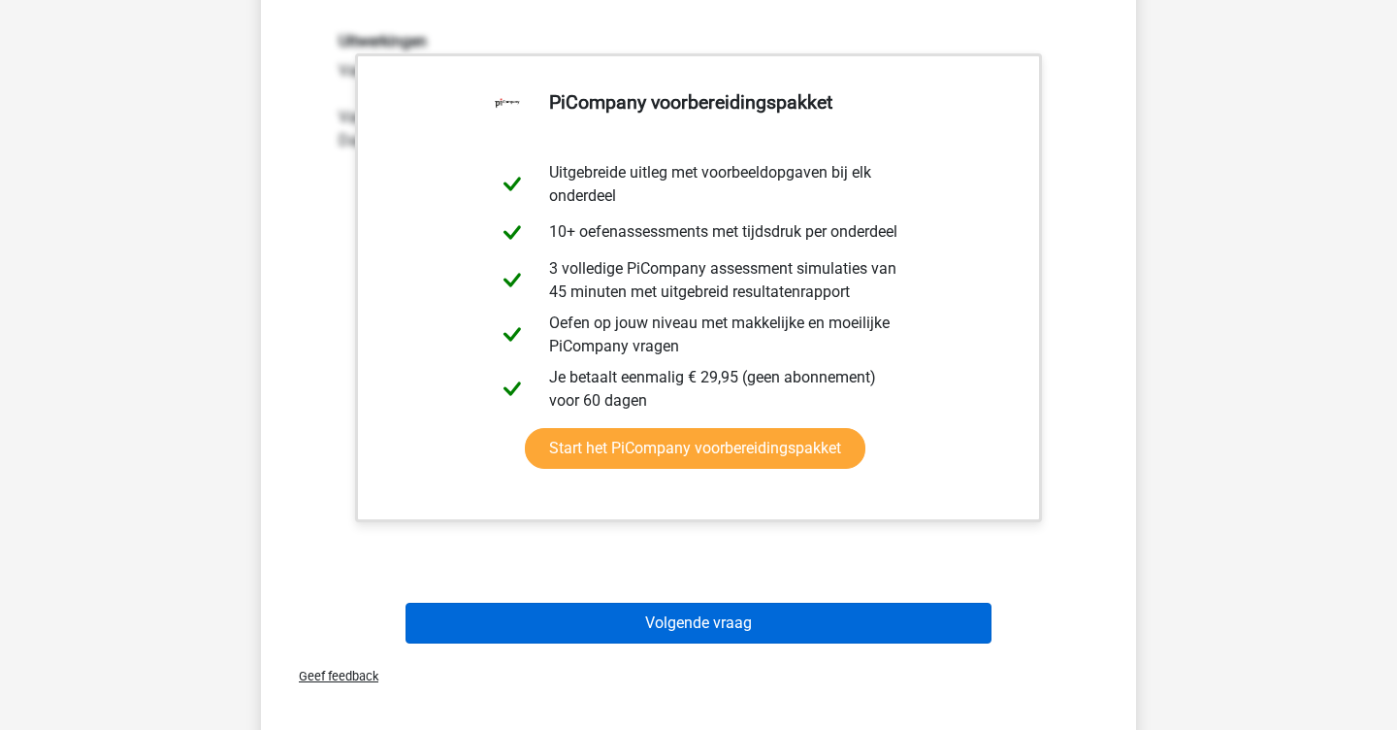
click at [836, 629] on button "Volgende vraag" at bounding box center [699, 623] width 587 height 41
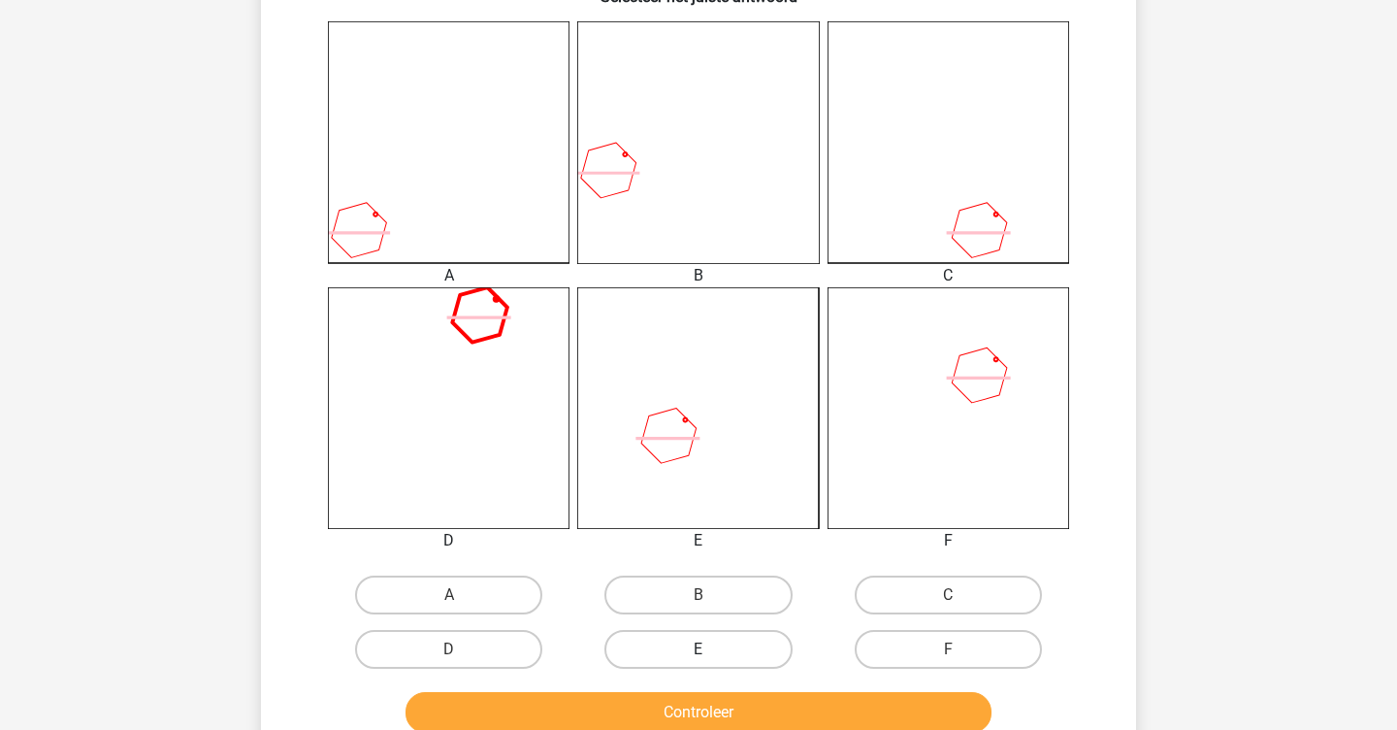
scroll to position [516, 0]
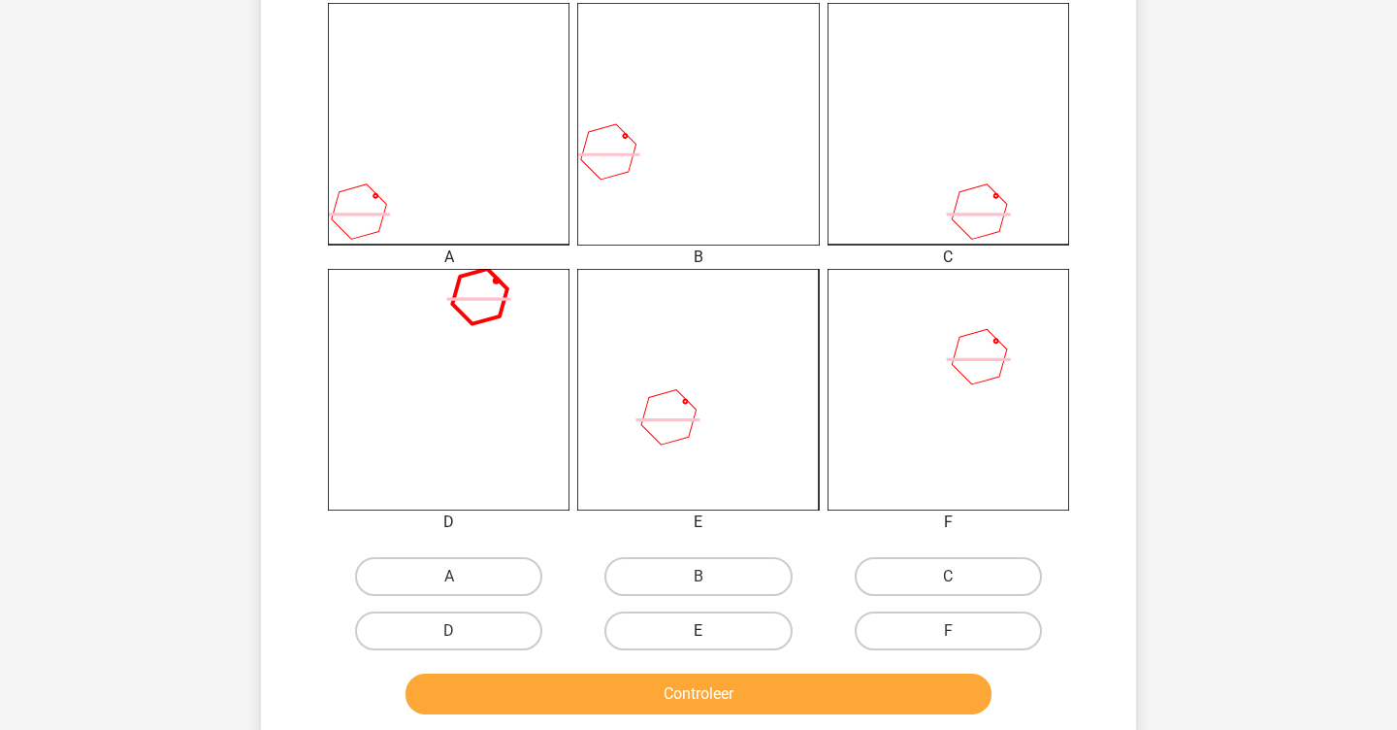
click at [704, 629] on label "E" at bounding box center [698, 630] width 187 height 39
click at [704, 631] on input "E" at bounding box center [705, 637] width 13 height 13
radio input "true"
click at [706, 678] on button "Controleer" at bounding box center [699, 693] width 587 height 41
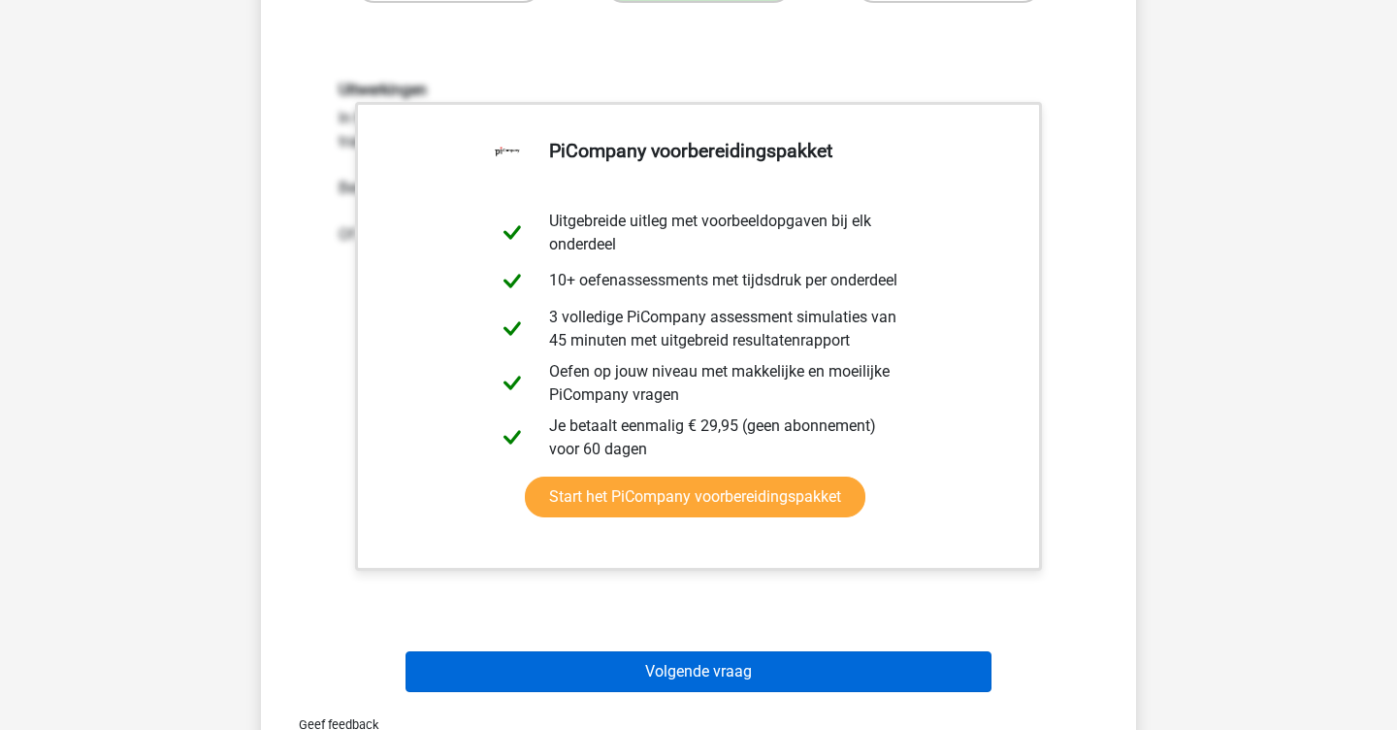
click at [716, 677] on button "Volgende vraag" at bounding box center [699, 671] width 587 height 41
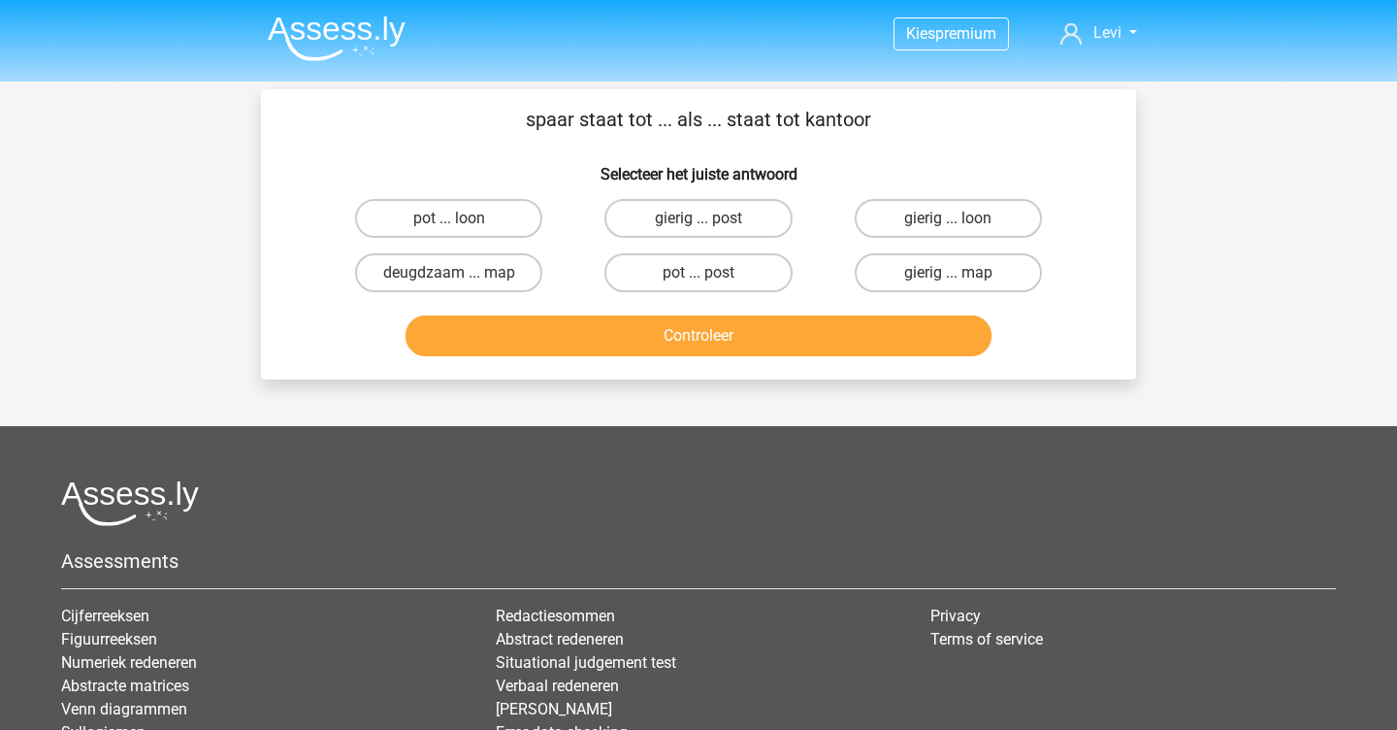
scroll to position [0, 0]
click at [710, 257] on label "pot ... post" at bounding box center [698, 272] width 187 height 39
click at [710, 273] on input "pot ... post" at bounding box center [705, 279] width 13 height 13
radio input "true"
click at [736, 351] on button "Controleer" at bounding box center [699, 335] width 587 height 41
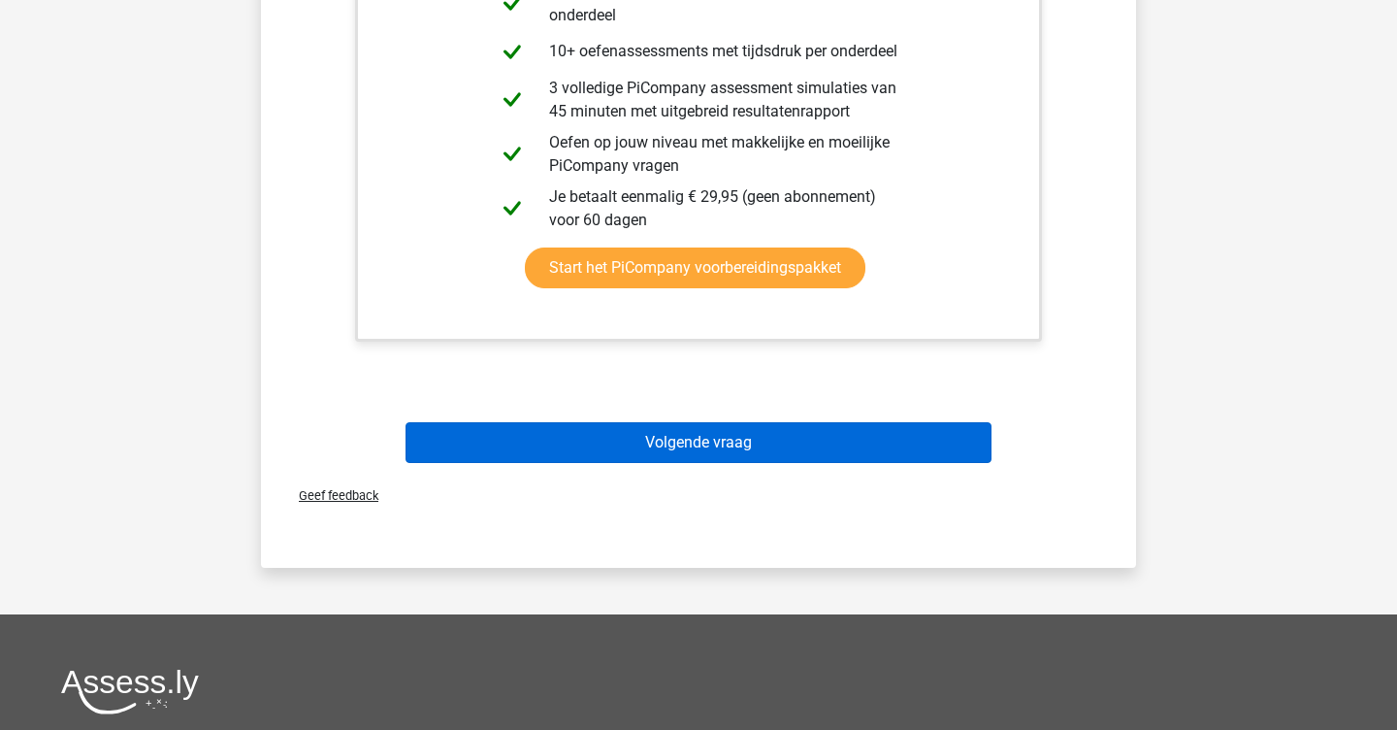
click at [753, 444] on button "Volgende vraag" at bounding box center [699, 442] width 587 height 41
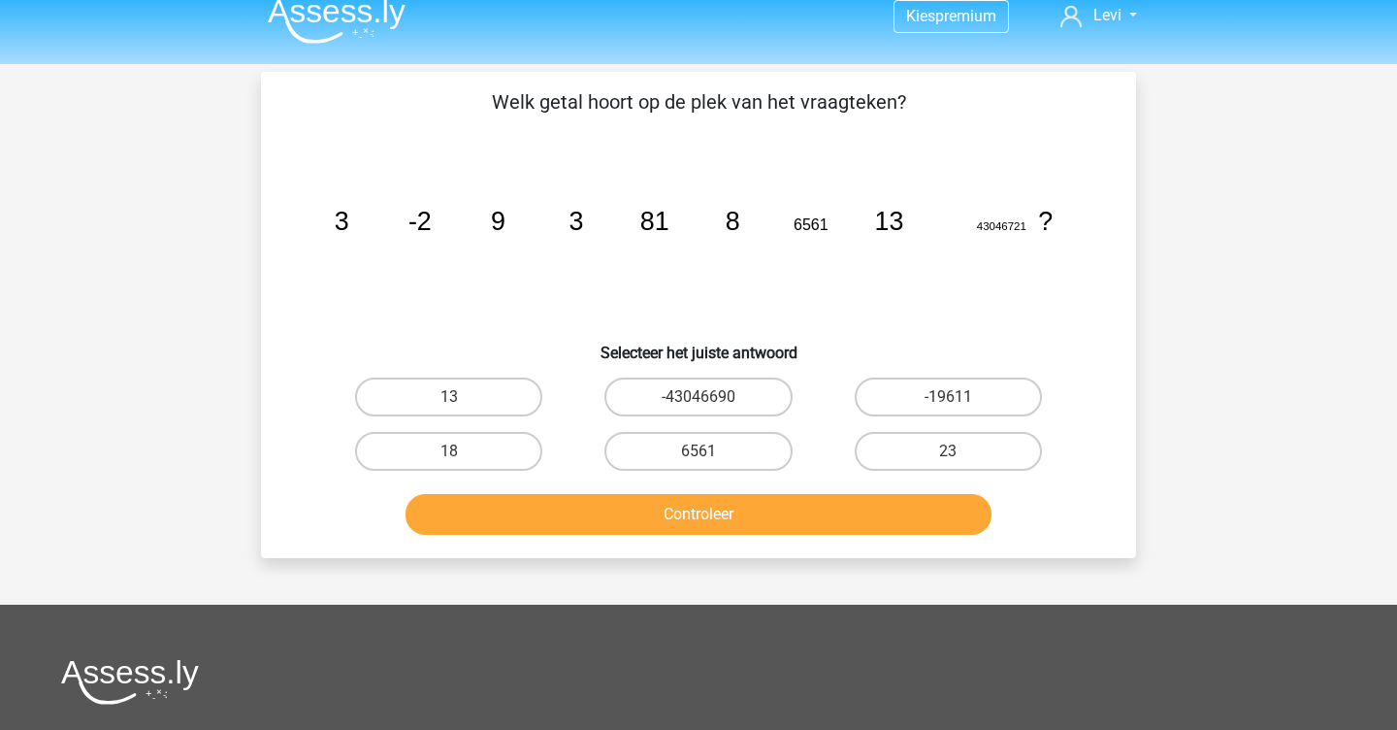
scroll to position [14, 0]
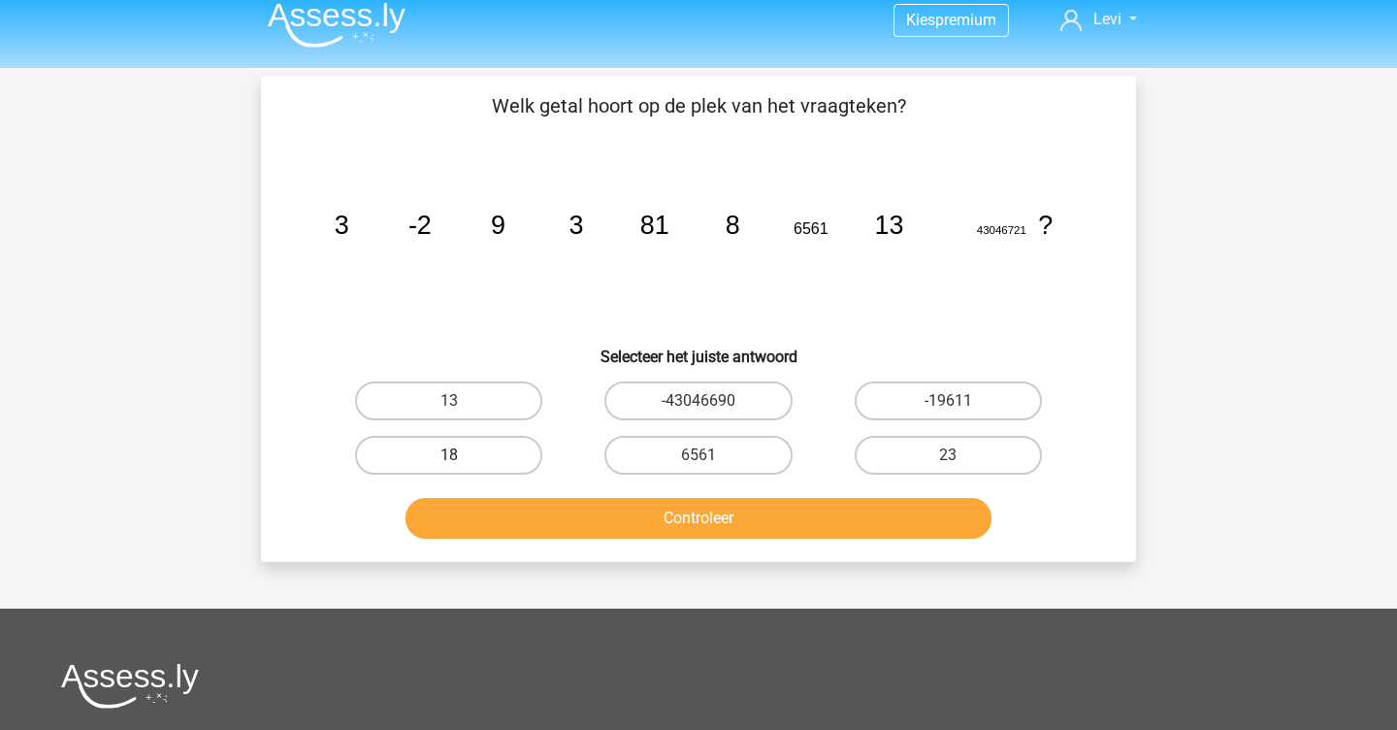
click at [519, 452] on label "18" at bounding box center [448, 455] width 187 height 39
click at [462, 455] on input "18" at bounding box center [455, 461] width 13 height 13
radio input "true"
click at [627, 525] on button "Controleer" at bounding box center [699, 518] width 587 height 41
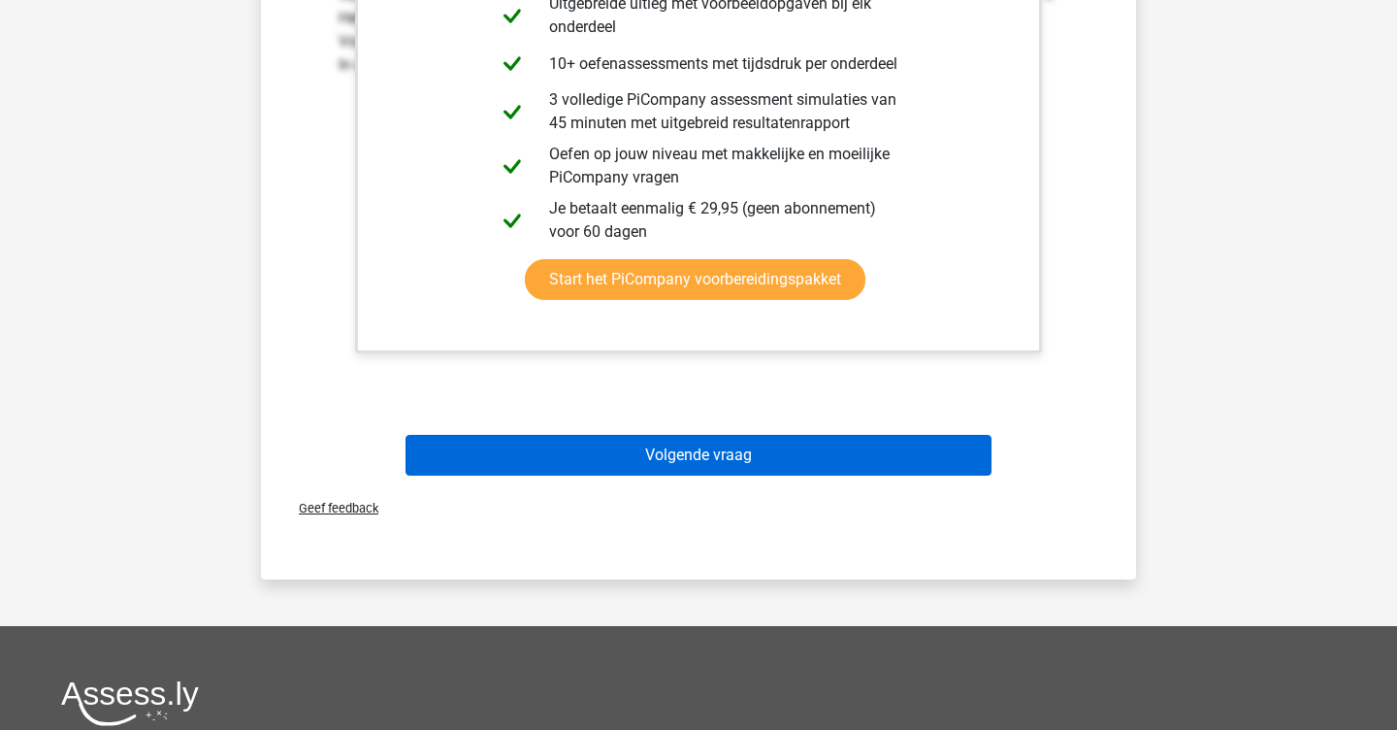
click at [653, 455] on button "Volgende vraag" at bounding box center [699, 455] width 587 height 41
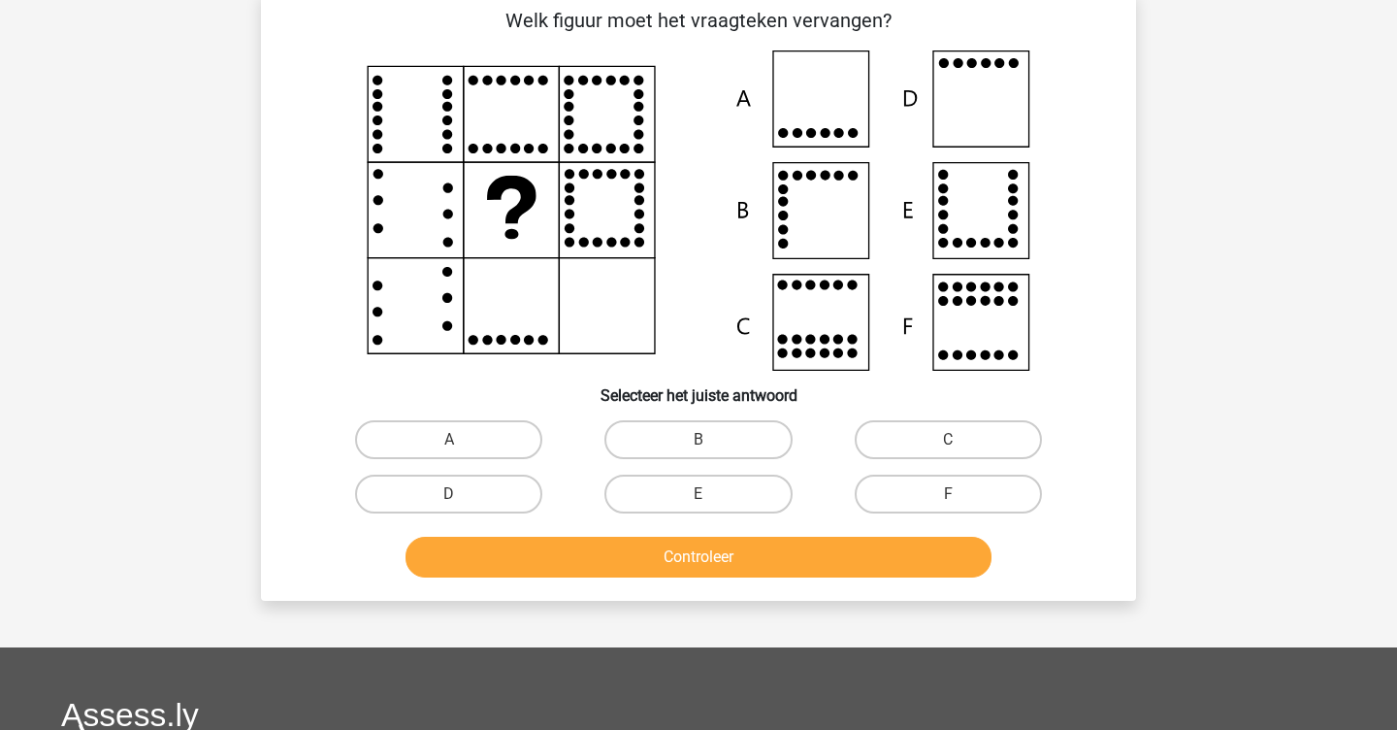
scroll to position [89, 0]
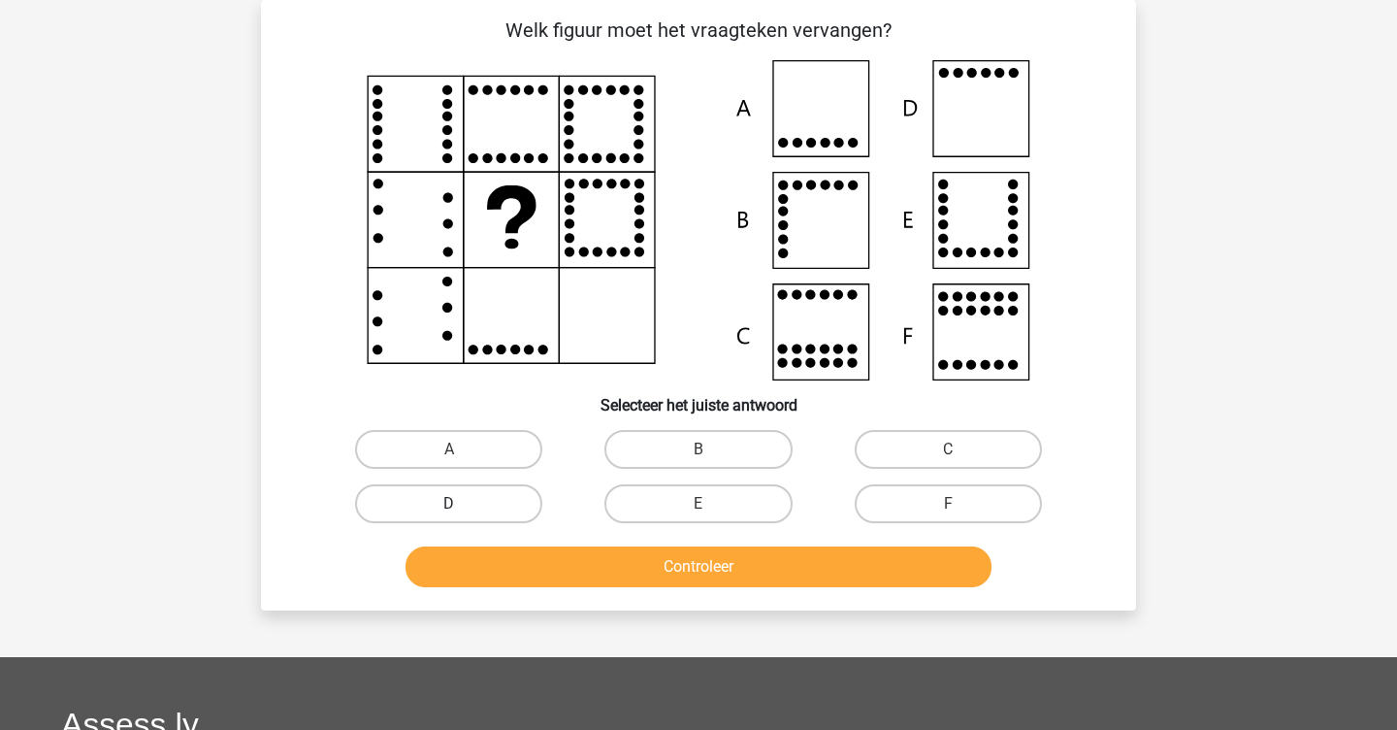
click at [505, 503] on label "D" at bounding box center [448, 503] width 187 height 39
click at [462, 504] on input "D" at bounding box center [455, 510] width 13 height 13
radio input "true"
click at [533, 597] on div "Welk figuur moet het vraagteken vervangen?" at bounding box center [698, 305] width 875 height 610
click at [533, 579] on button "Controleer" at bounding box center [699, 566] width 587 height 41
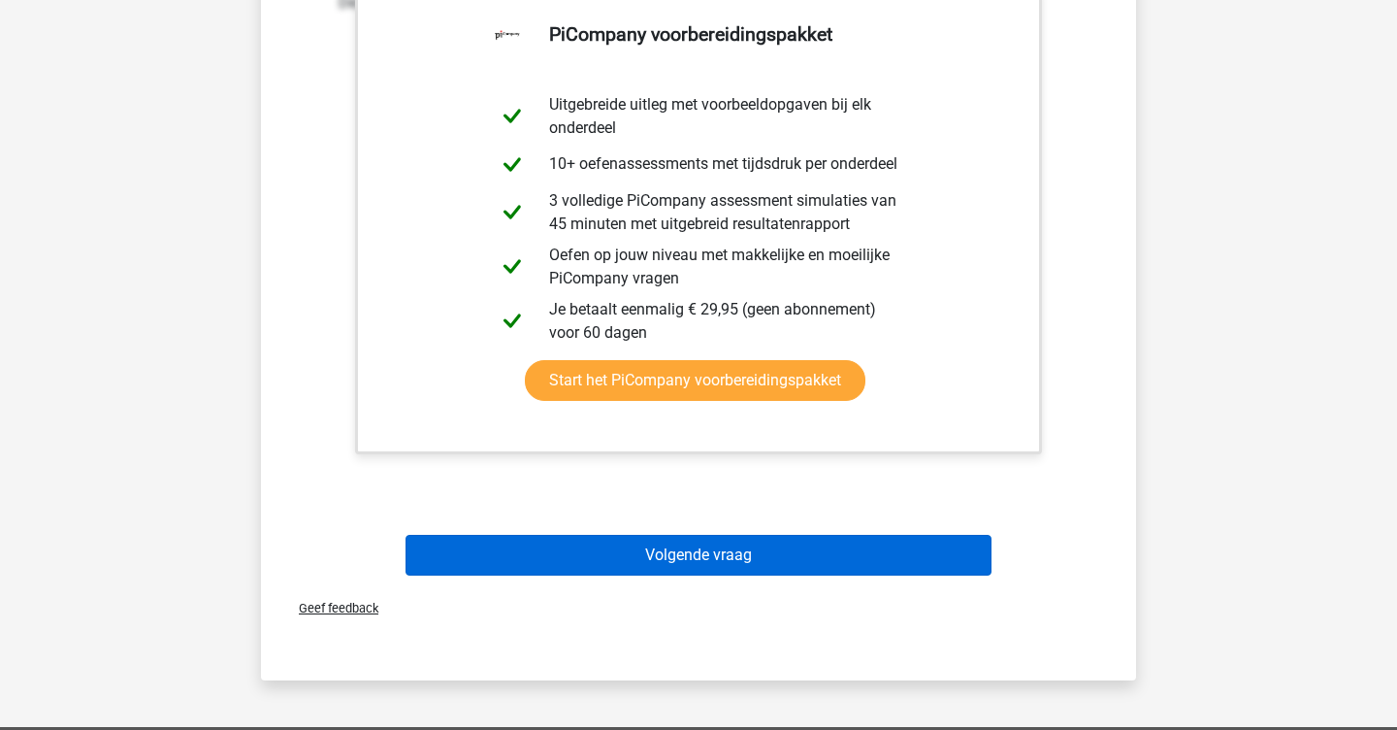
click at [558, 556] on button "Volgende vraag" at bounding box center [699, 555] width 587 height 41
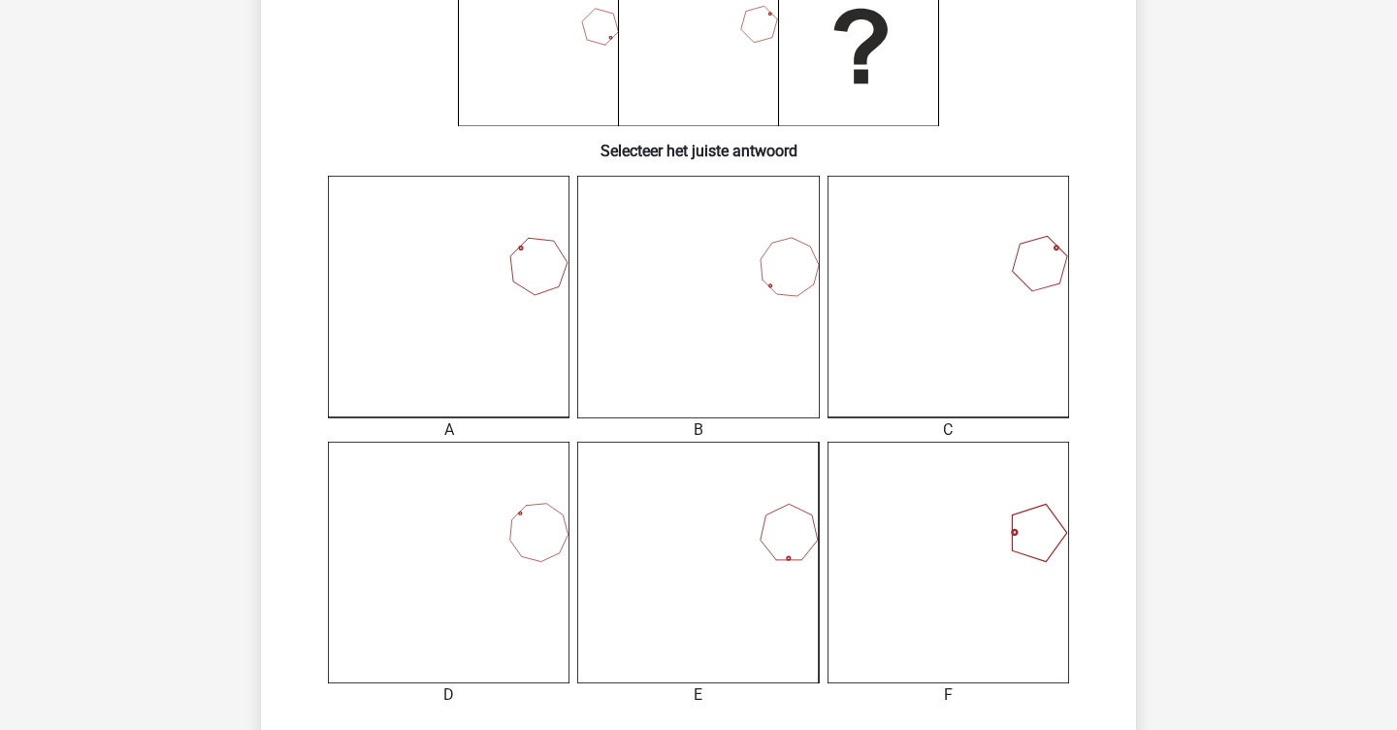
scroll to position [466, 0]
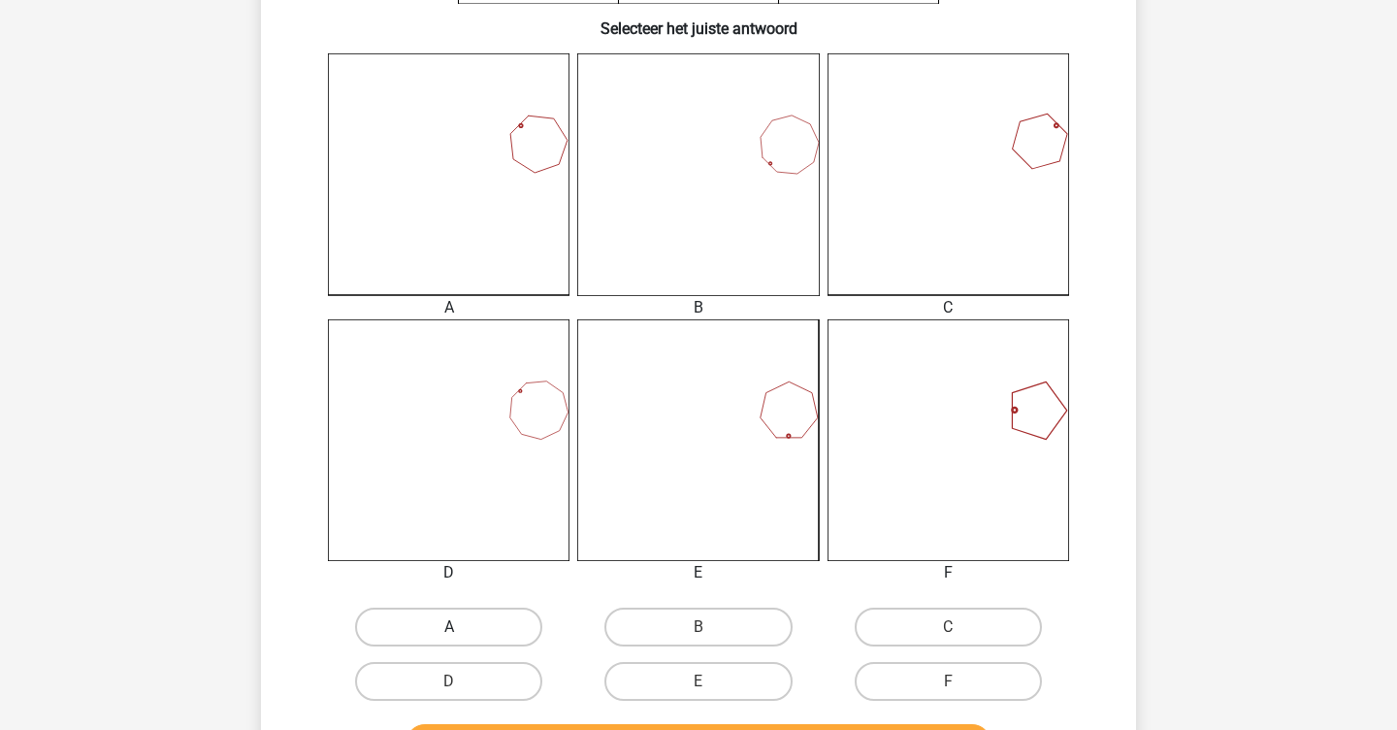
click at [511, 614] on label "A" at bounding box center [448, 626] width 187 height 39
click at [462, 627] on input "A" at bounding box center [455, 633] width 13 height 13
radio input "true"
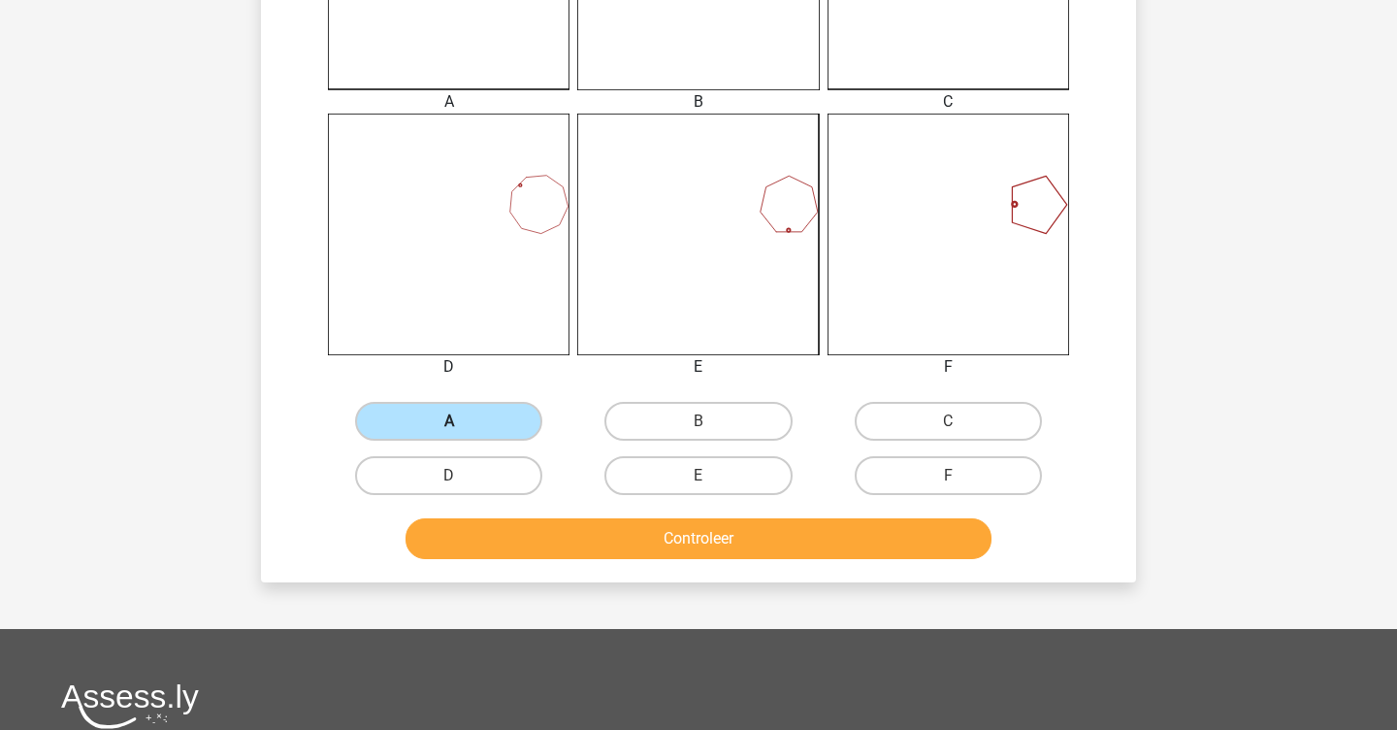
scroll to position [693, 0]
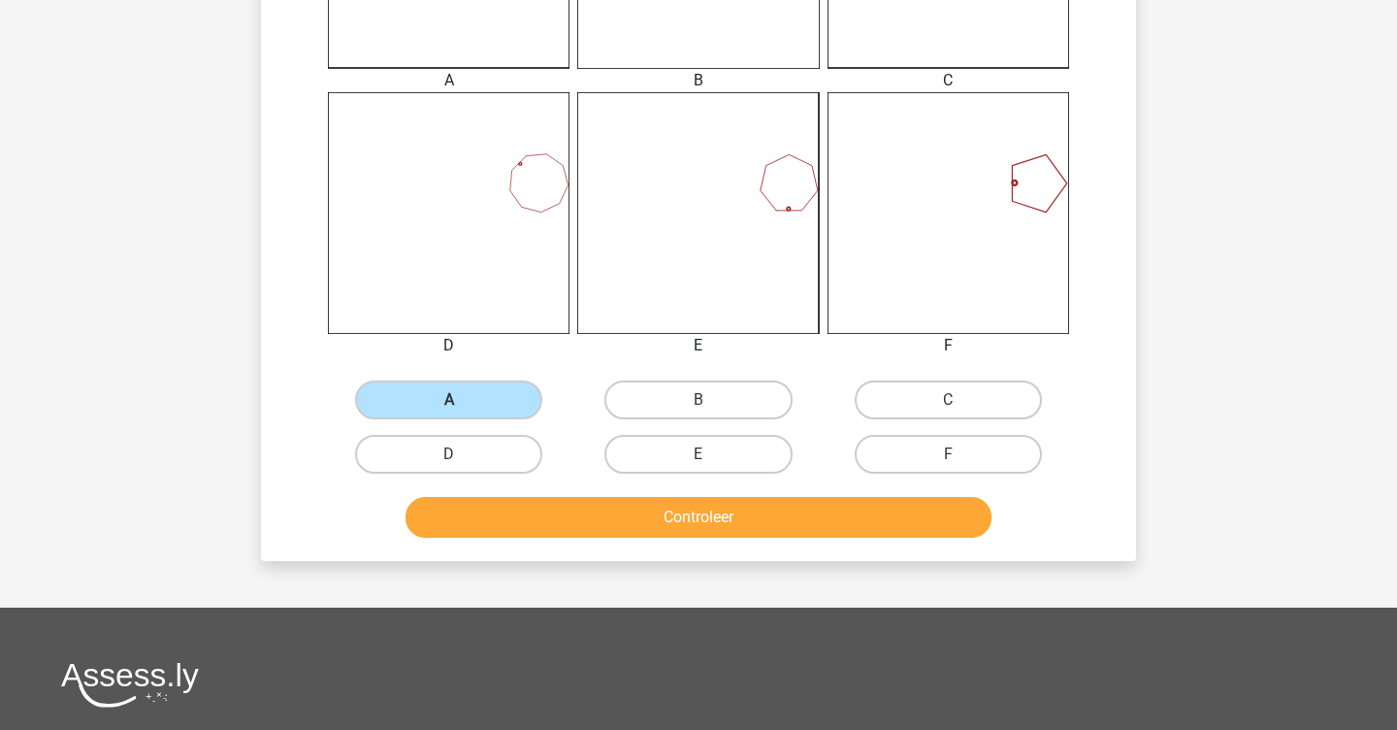
click at [547, 517] on button "Controleer" at bounding box center [699, 517] width 587 height 41
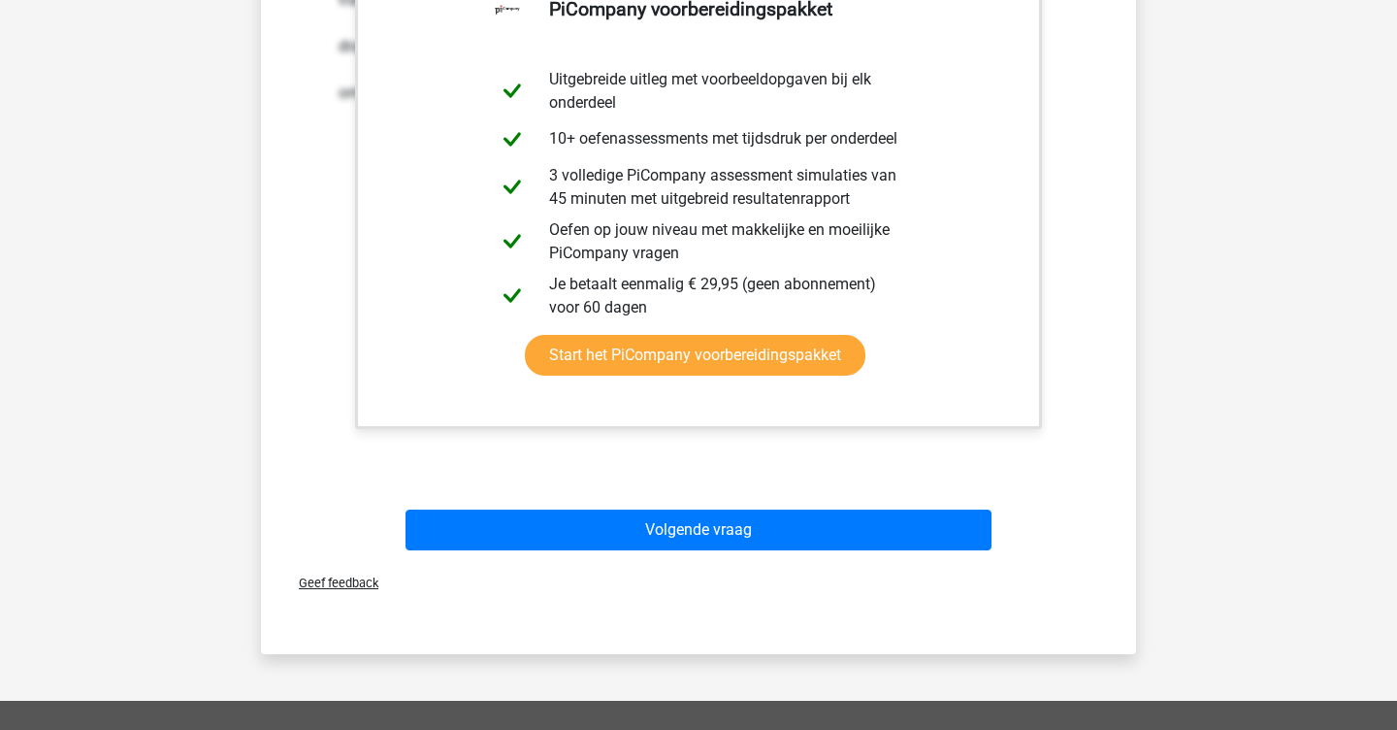
scroll to position [1312, 1]
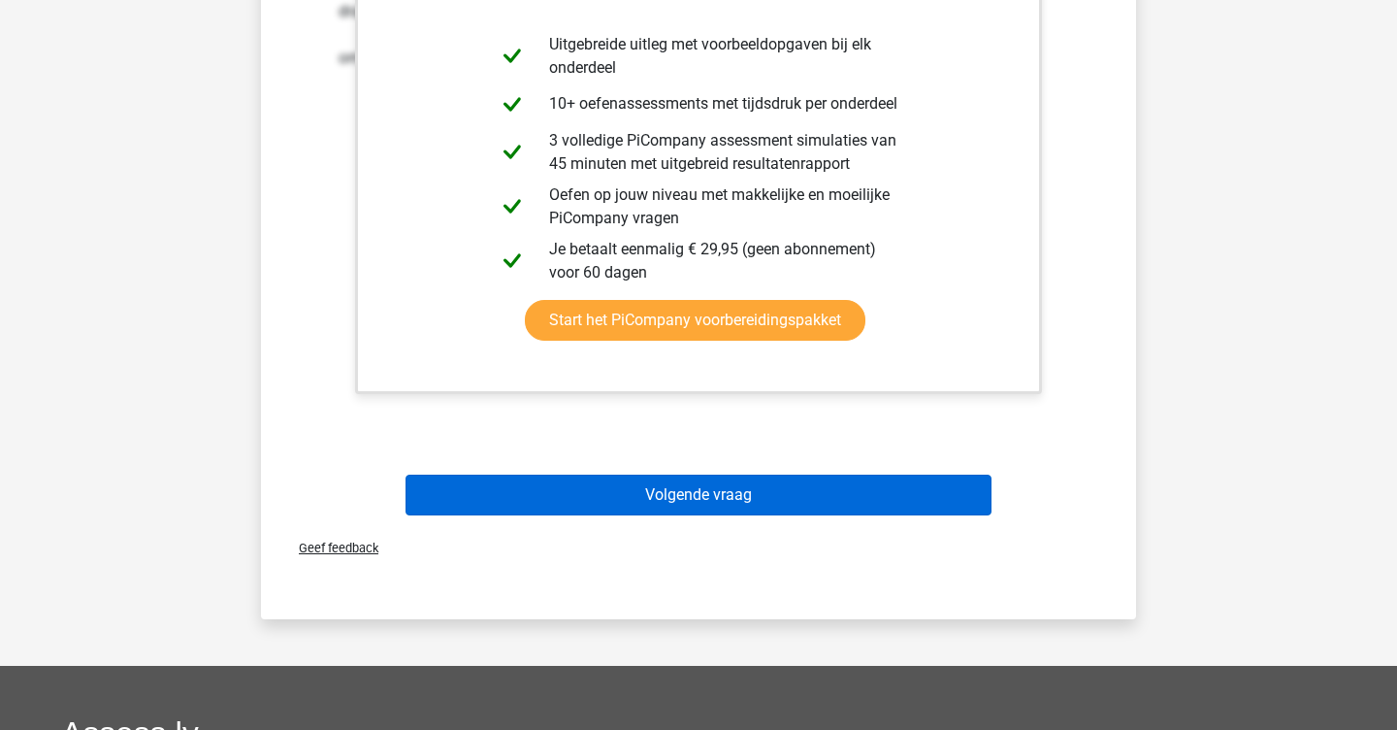
click at [559, 512] on button "Volgende vraag" at bounding box center [699, 495] width 587 height 41
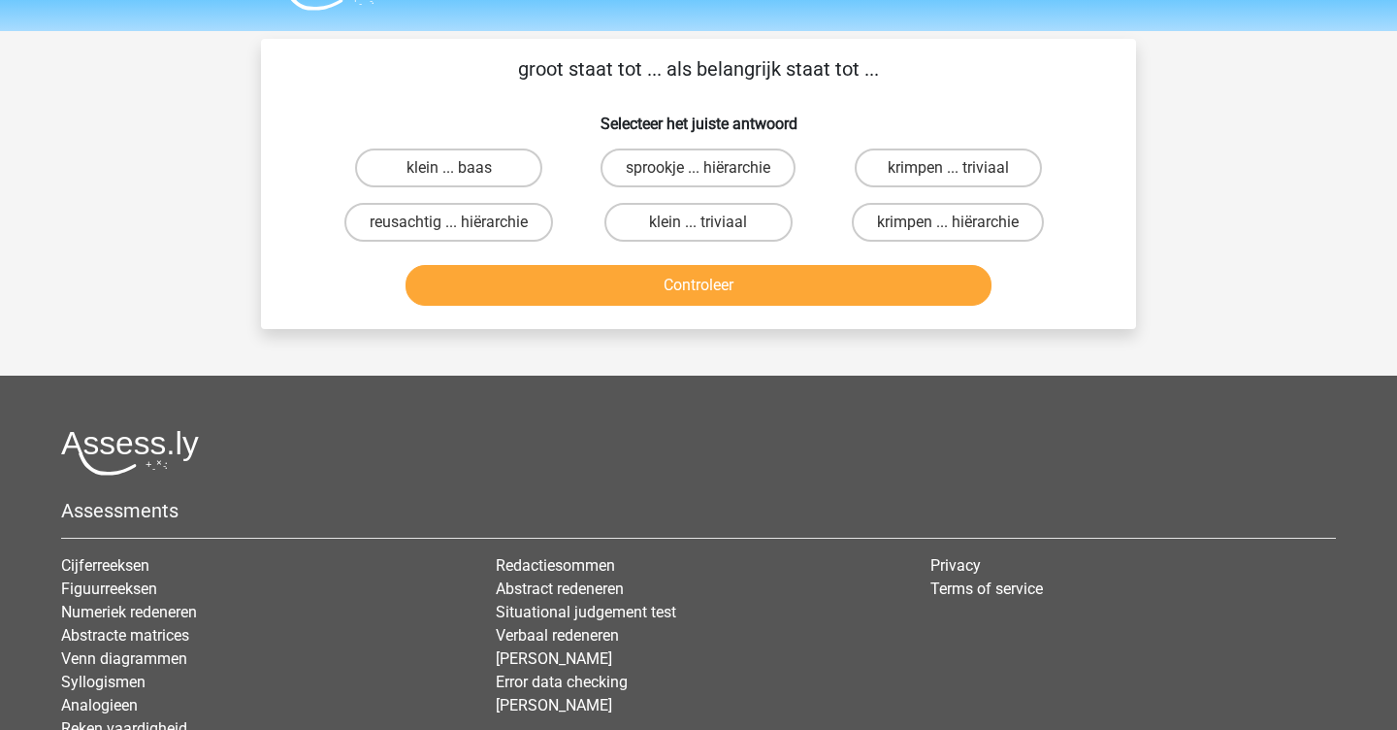
scroll to position [0, 0]
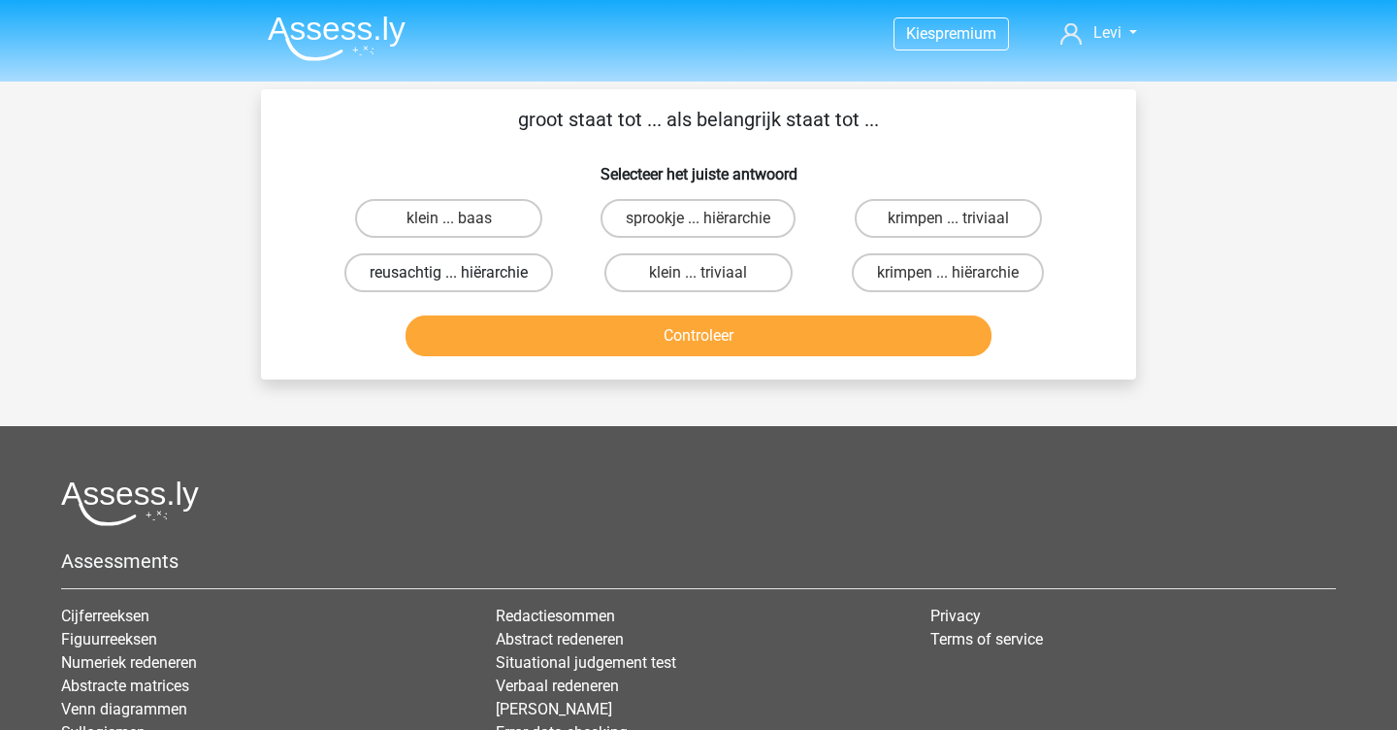
click at [499, 281] on label "reusachtig ... hiërarchie" at bounding box center [448, 272] width 209 height 39
click at [462, 281] on input "reusachtig ... hiërarchie" at bounding box center [455, 279] width 13 height 13
radio input "true"
click at [658, 272] on label "klein ... triviaal" at bounding box center [698, 272] width 187 height 39
click at [699, 273] on input "klein ... triviaal" at bounding box center [705, 279] width 13 height 13
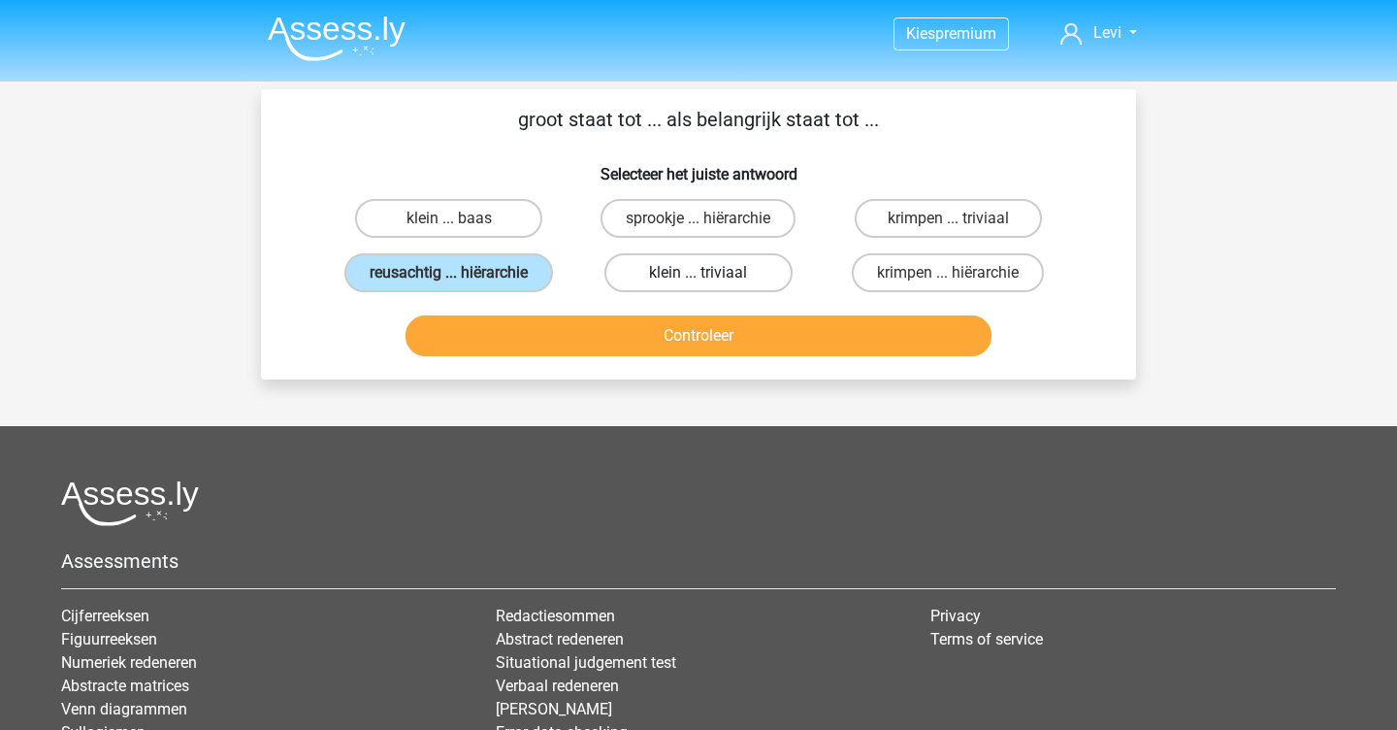
radio input "true"
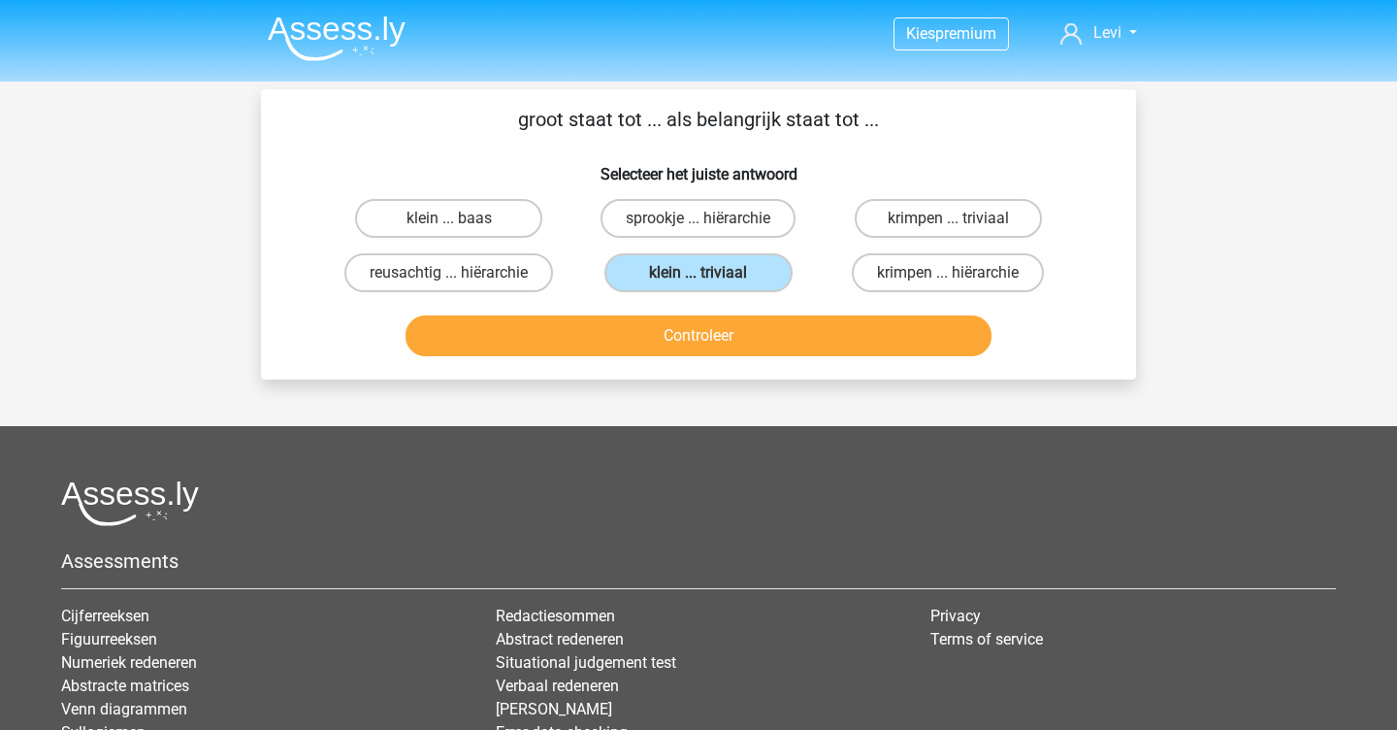
click at [683, 311] on div "Controleer" at bounding box center [698, 332] width 813 height 64
click at [683, 328] on button "Controleer" at bounding box center [699, 335] width 587 height 41
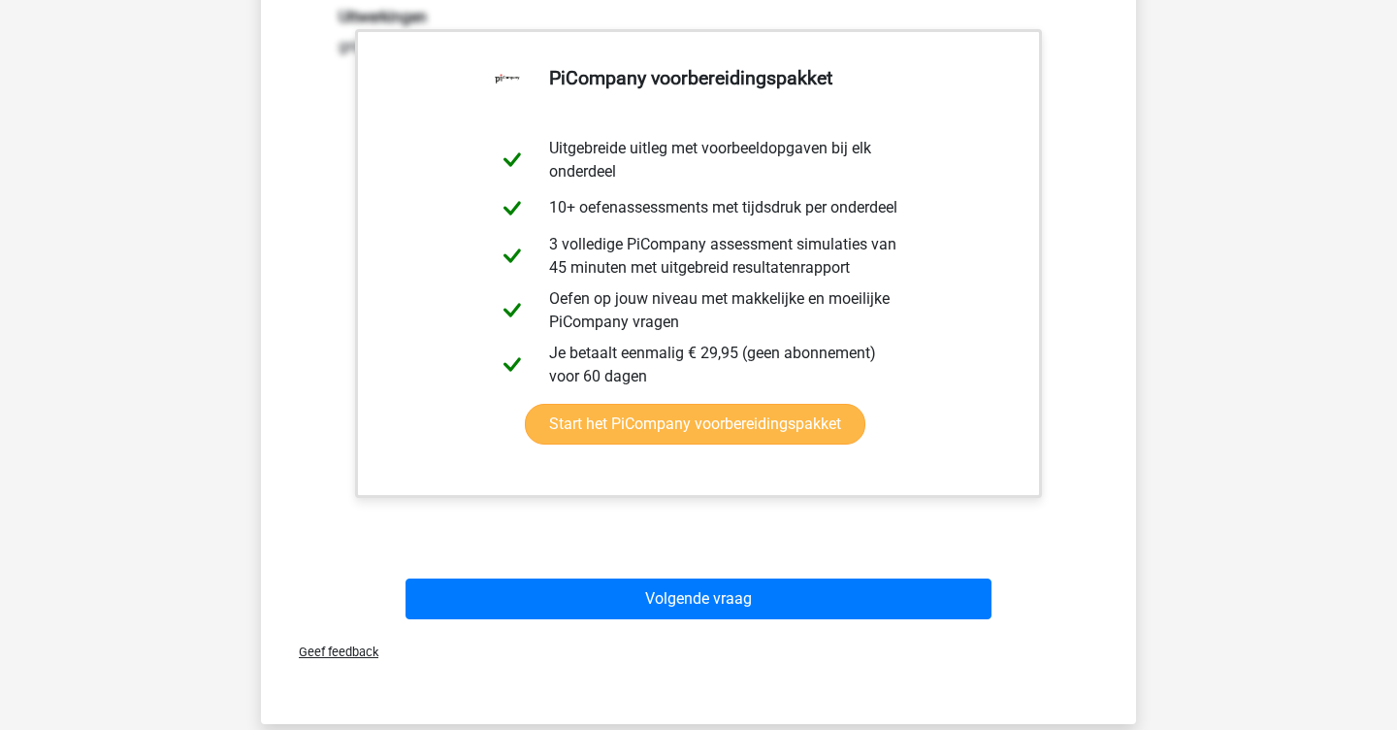
scroll to position [433, 0]
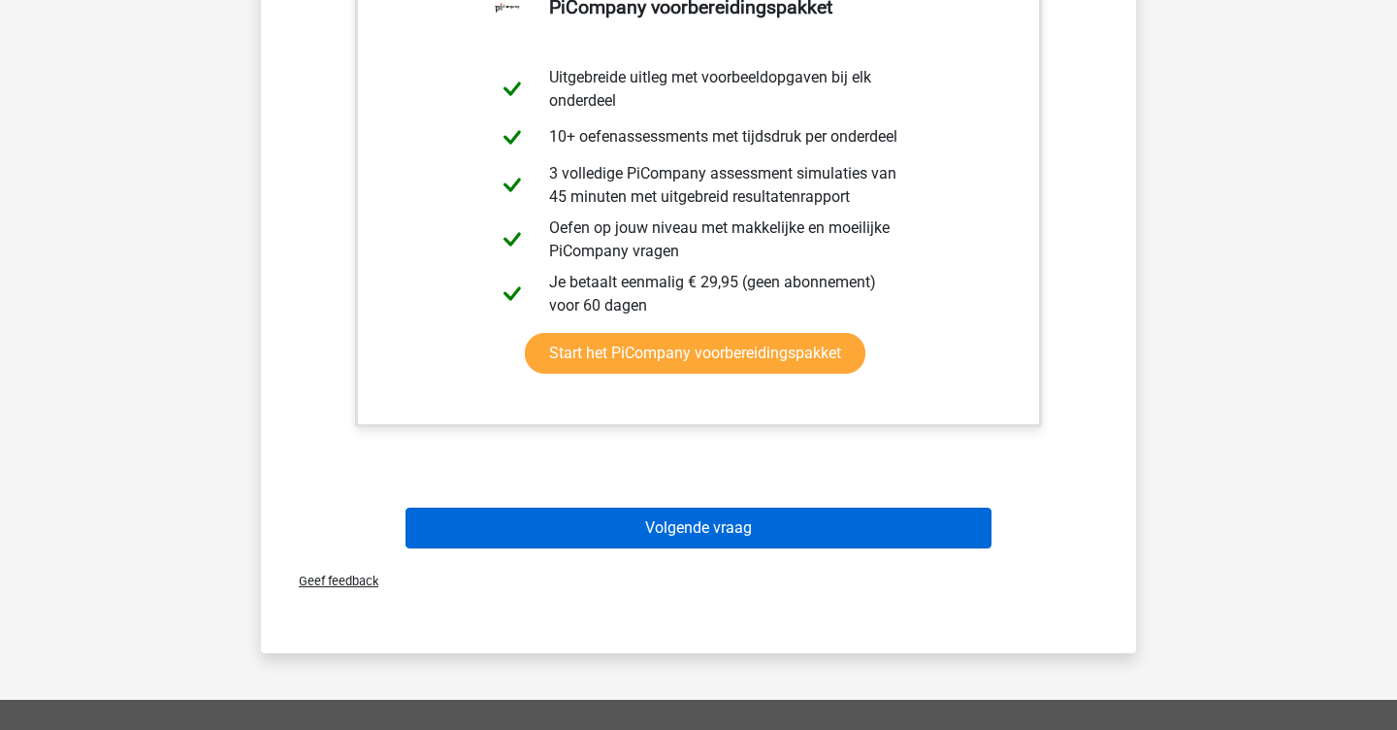
click at [732, 542] on button "Volgende vraag" at bounding box center [699, 528] width 587 height 41
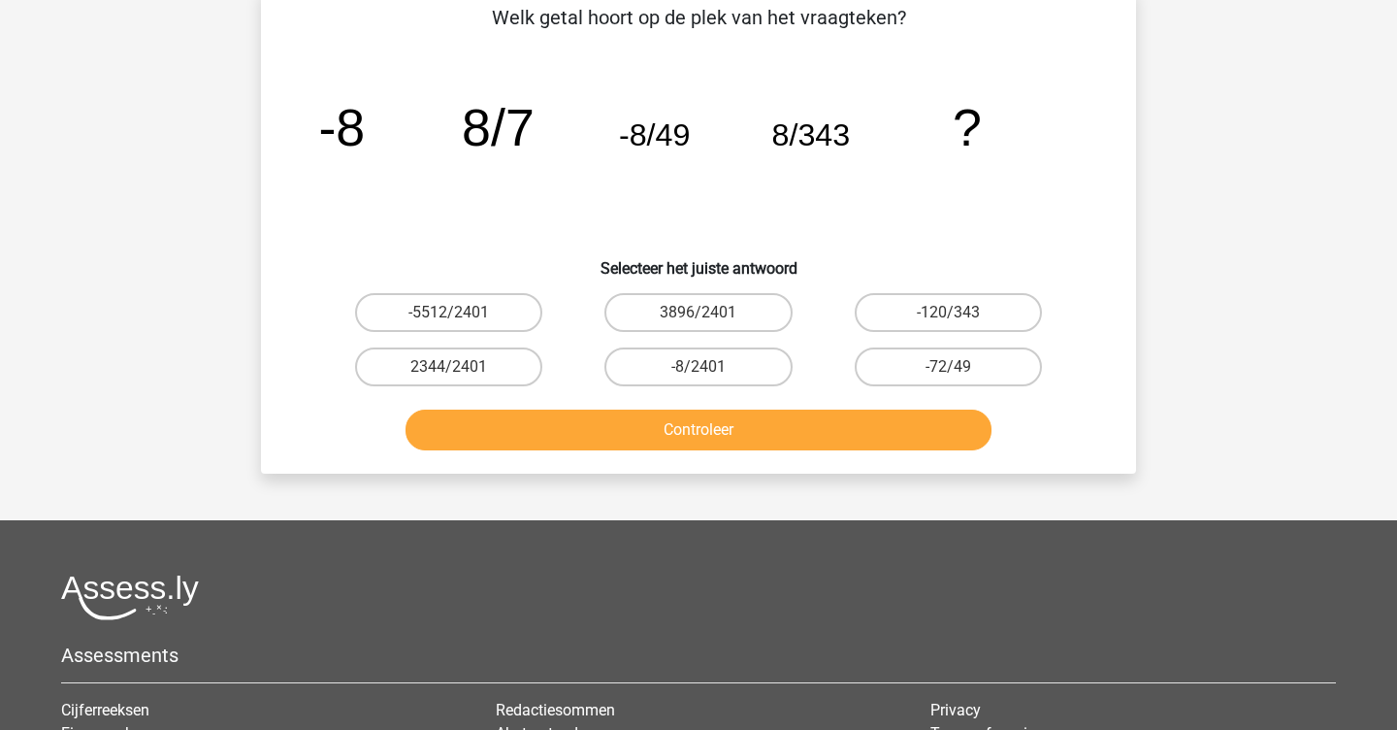
scroll to position [89, 0]
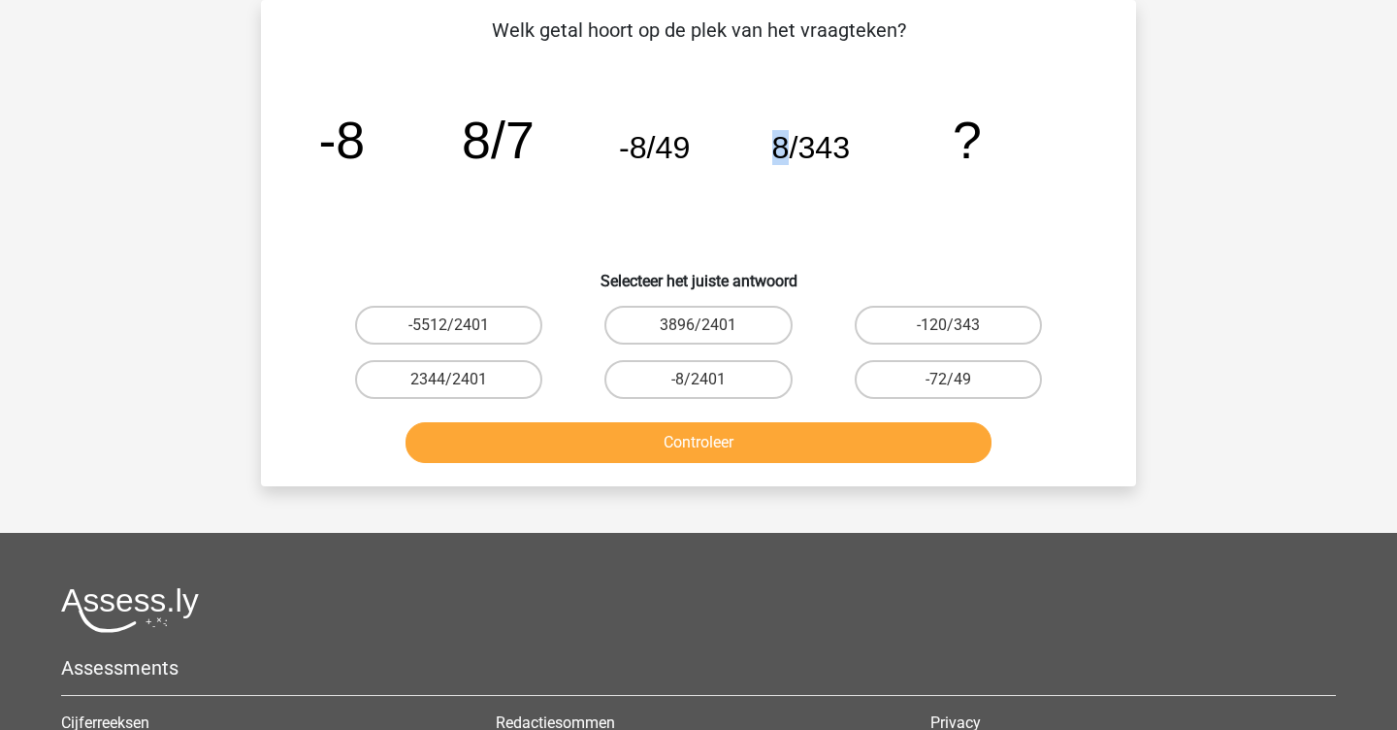
drag, startPoint x: 774, startPoint y: 152, endPoint x: 790, endPoint y: 153, distance: 15.6
click at [365, 153] on tspan "8/343" at bounding box center [341, 140] width 47 height 58
click at [700, 385] on input "-8/2401" at bounding box center [705, 385] width 13 height 13
radio input "true"
click at [737, 429] on button "Controleer" at bounding box center [699, 442] width 587 height 41
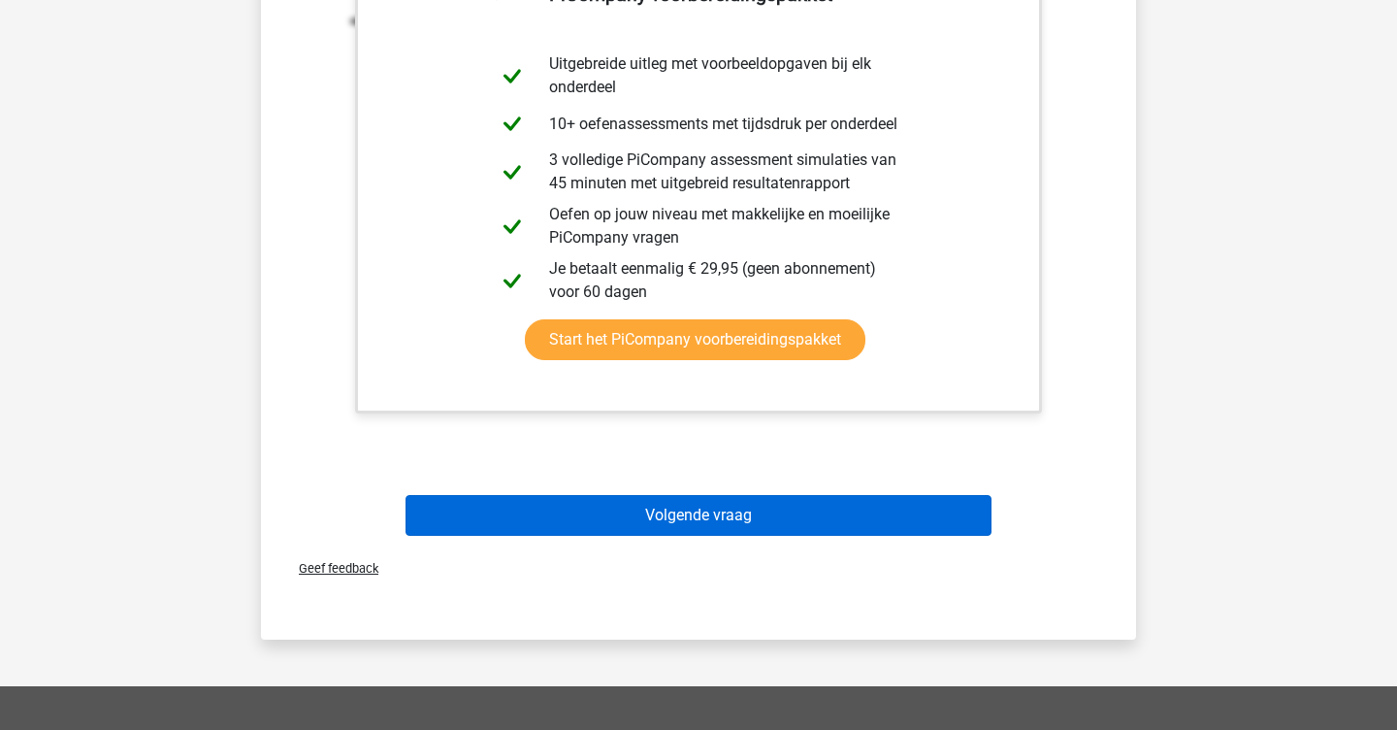
click at [728, 509] on button "Volgende vraag" at bounding box center [699, 515] width 587 height 41
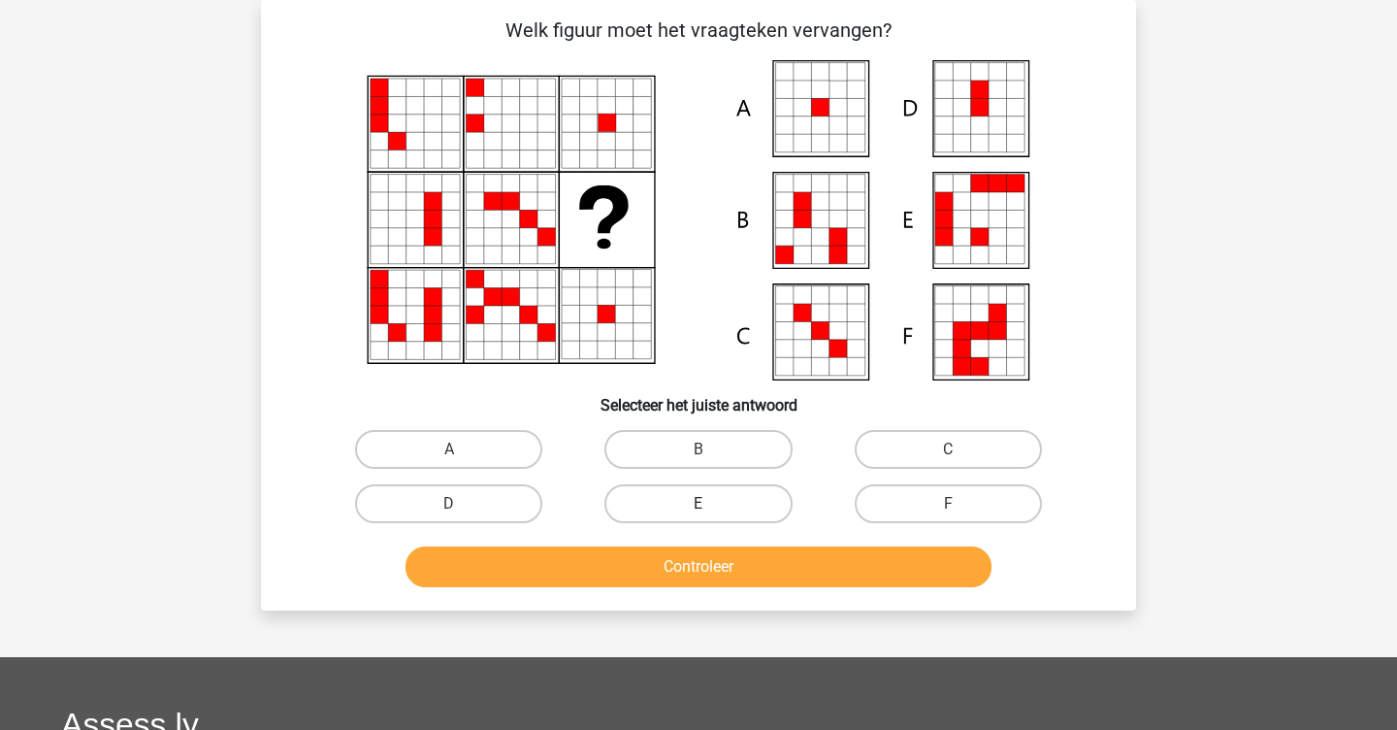
scroll to position [33, 0]
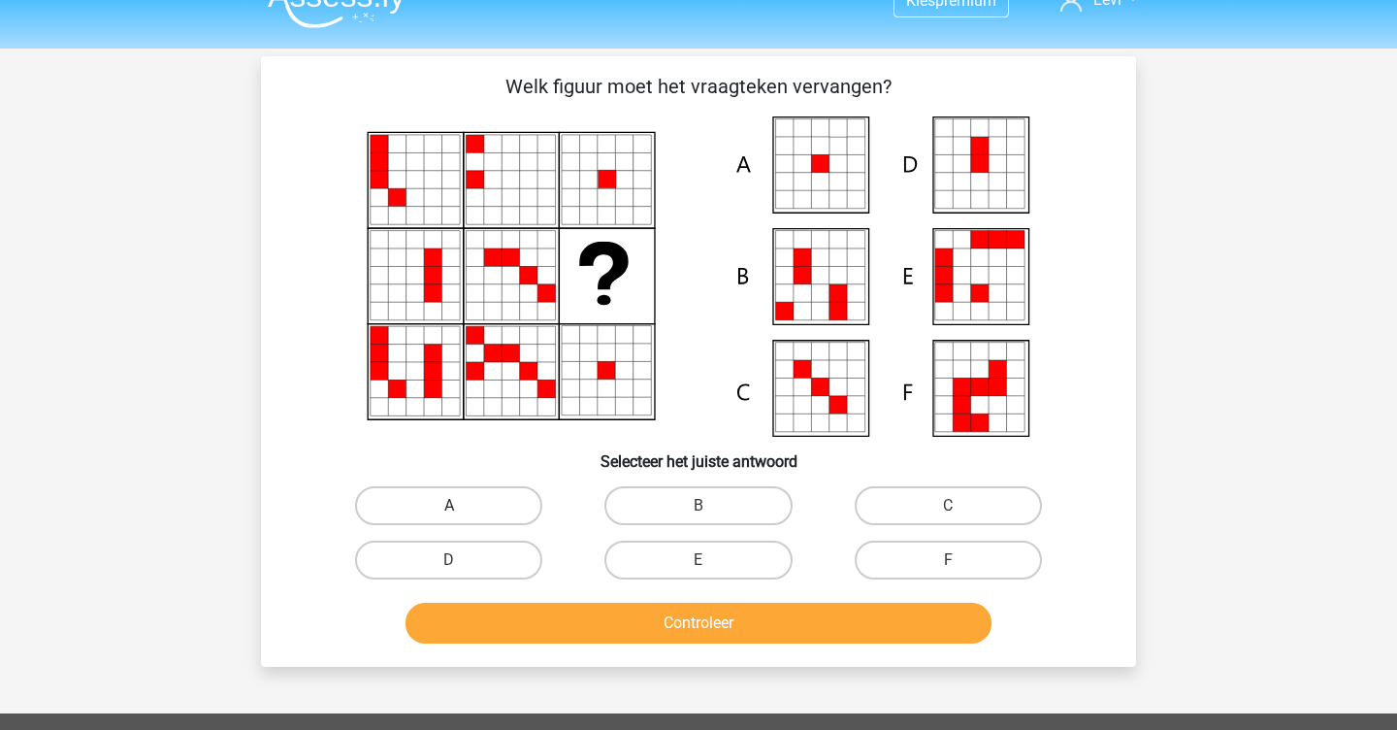
click at [482, 495] on label "A" at bounding box center [448, 505] width 187 height 39
click at [462, 506] on input "A" at bounding box center [455, 512] width 13 height 13
radio input "true"
click at [561, 609] on button "Controleer" at bounding box center [699, 623] width 587 height 41
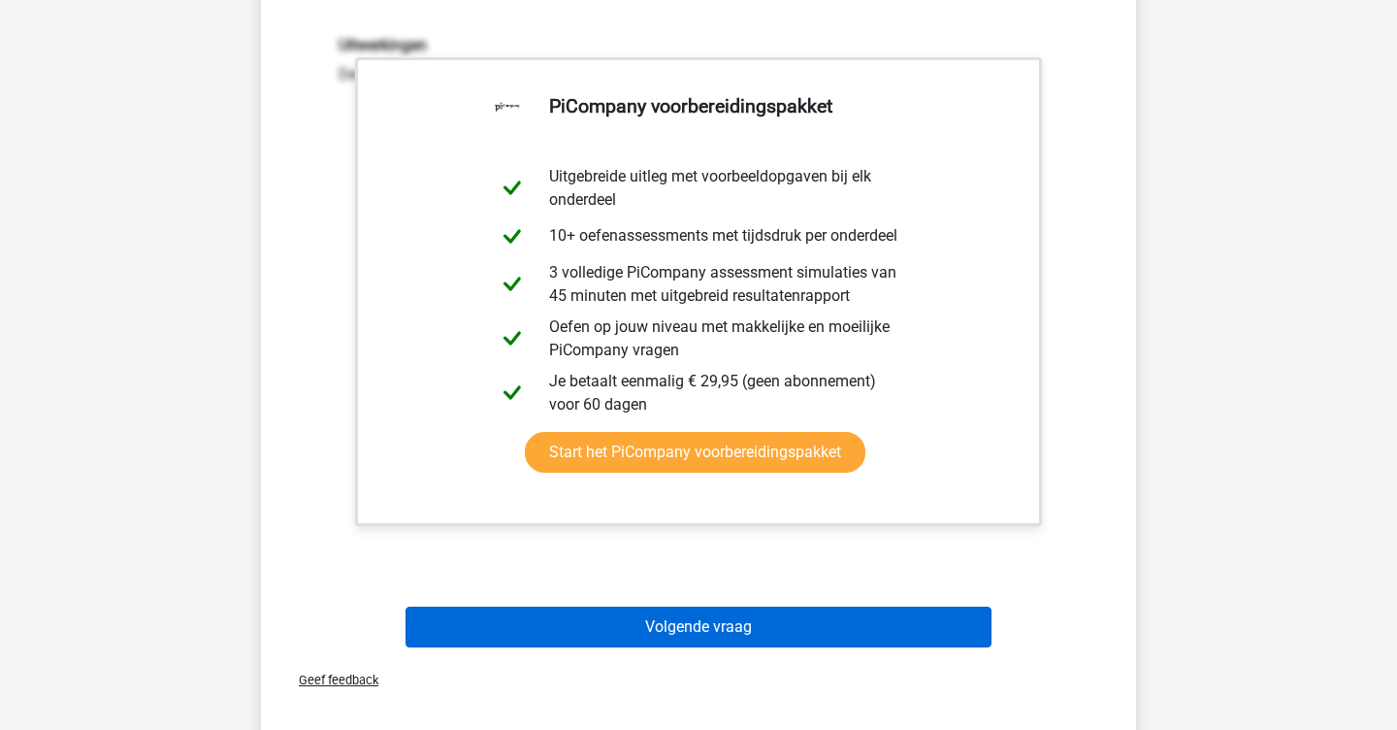
click at [563, 636] on button "Volgende vraag" at bounding box center [699, 626] width 587 height 41
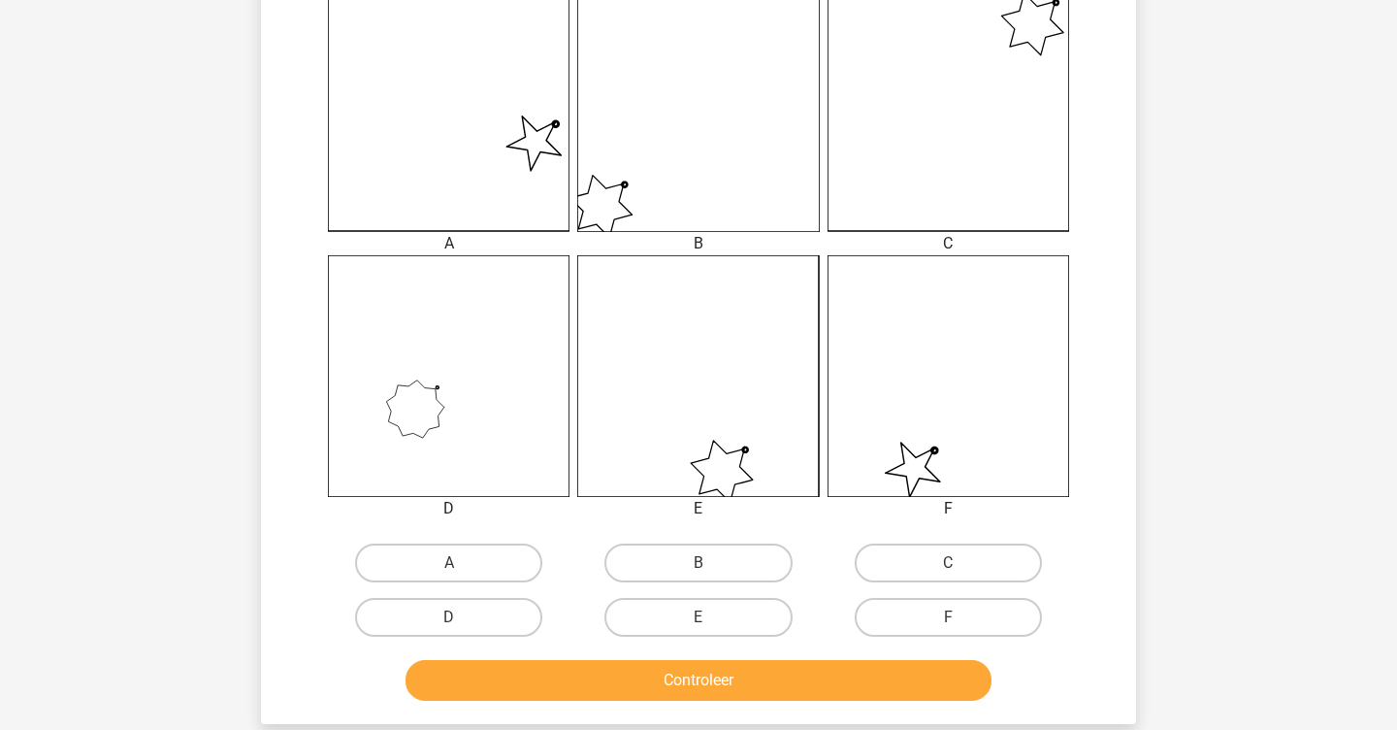
scroll to position [526, 0]
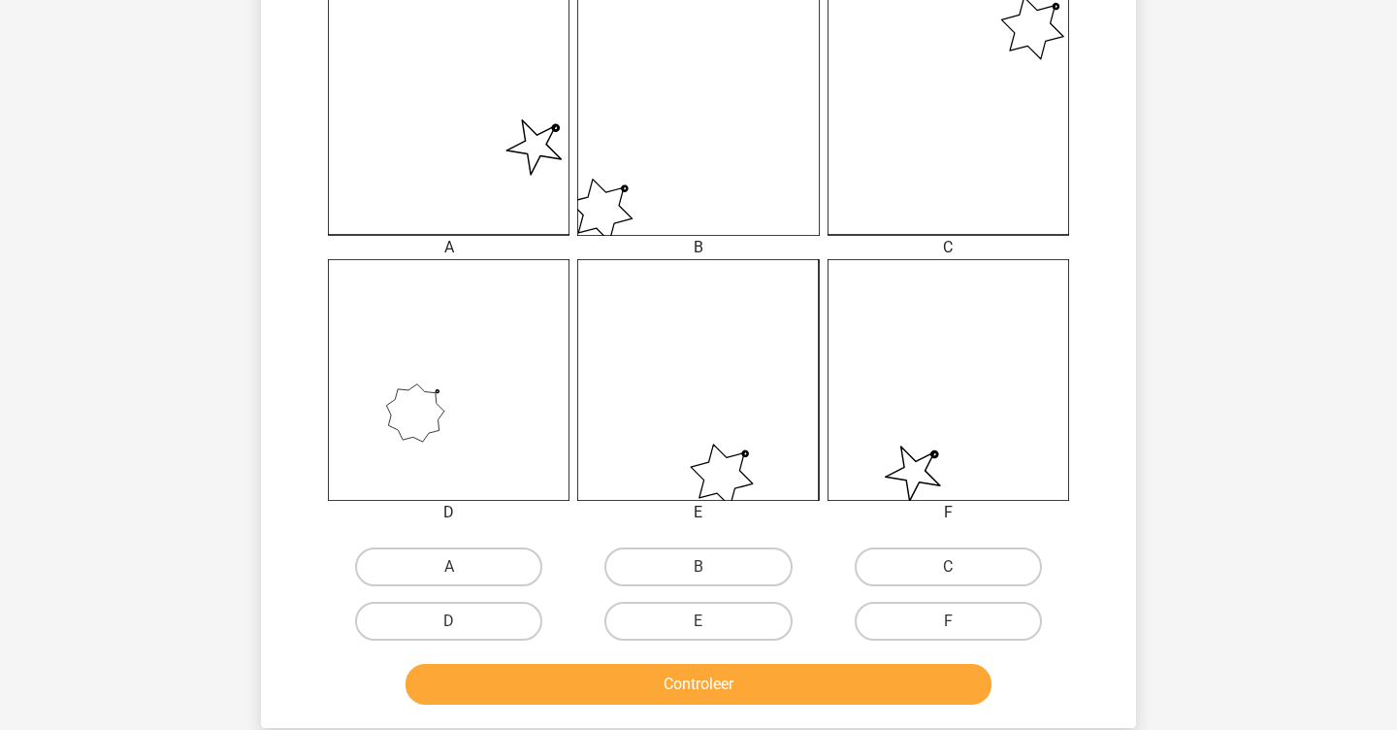
click at [699, 631] on input "E" at bounding box center [705, 627] width 13 height 13
radio input "true"
click at [695, 672] on button "Controleer" at bounding box center [699, 684] width 587 height 41
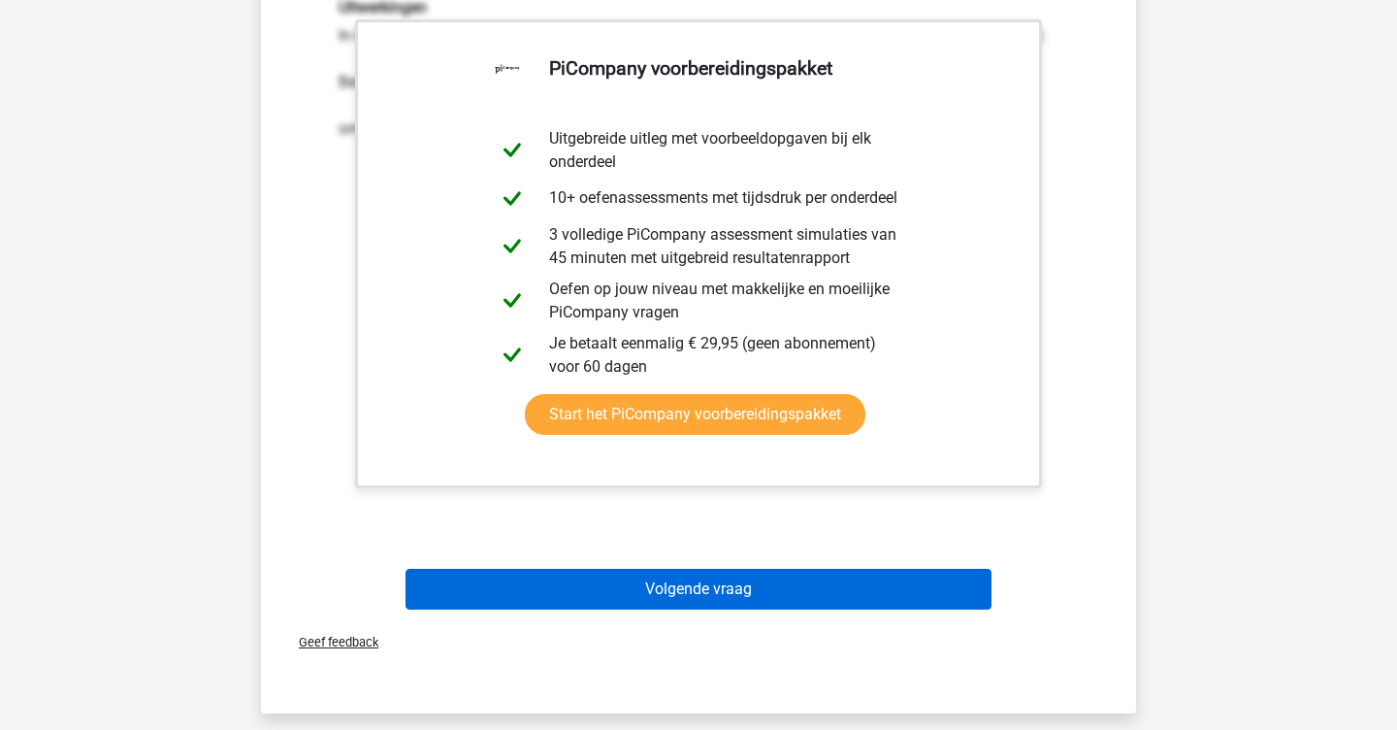
click at [702, 590] on button "Volgende vraag" at bounding box center [699, 589] width 587 height 41
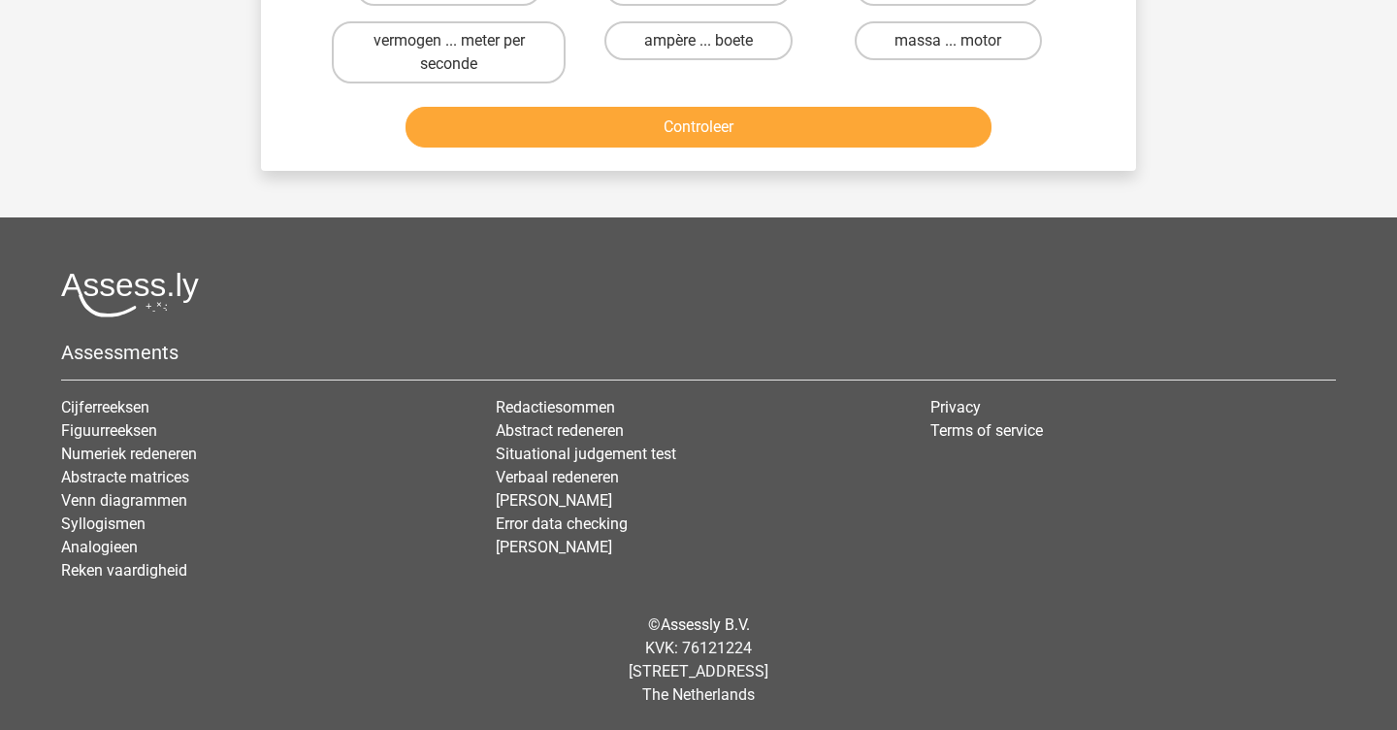
scroll to position [89, 0]
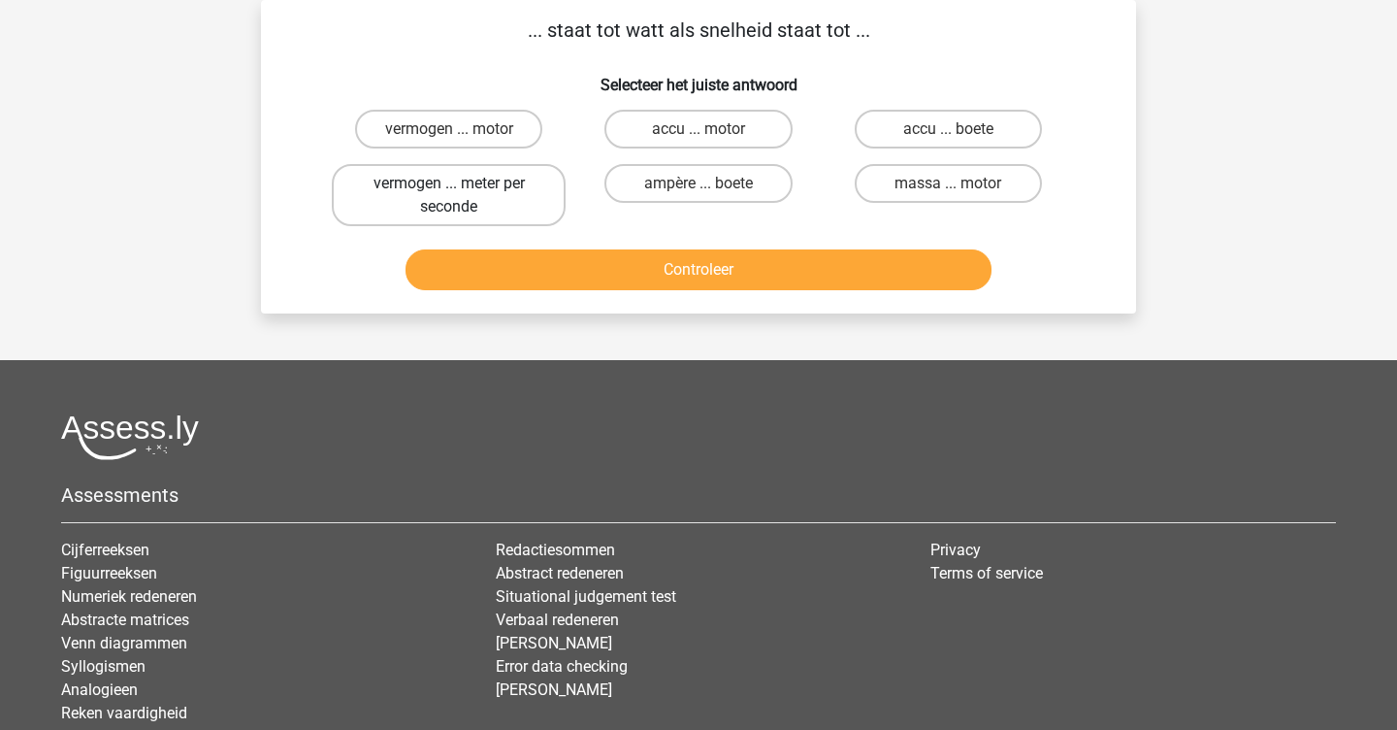
click at [360, 205] on label "vermogen ... meter per seconde" at bounding box center [449, 195] width 234 height 62
click at [449, 196] on input "vermogen ... meter per seconde" at bounding box center [455, 189] width 13 height 13
radio input "true"
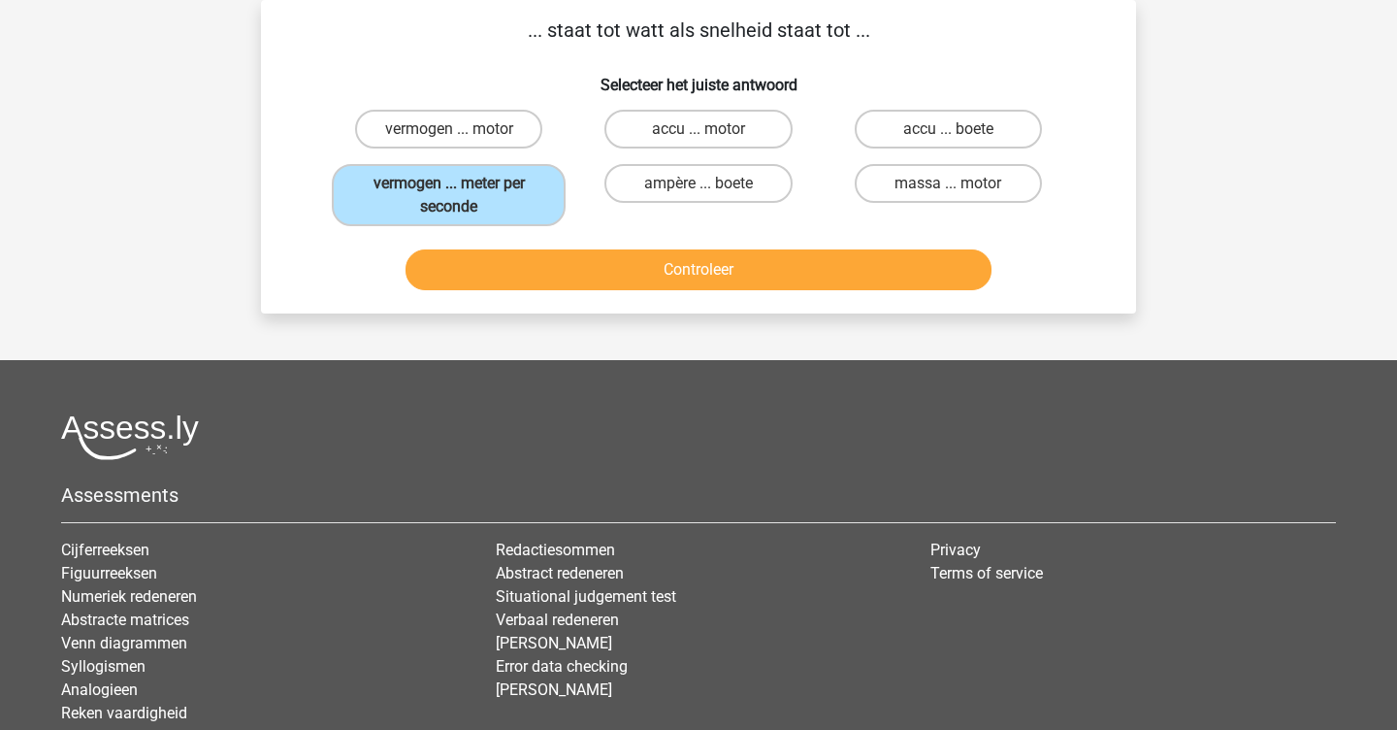
click at [597, 268] on button "Controleer" at bounding box center [699, 269] width 587 height 41
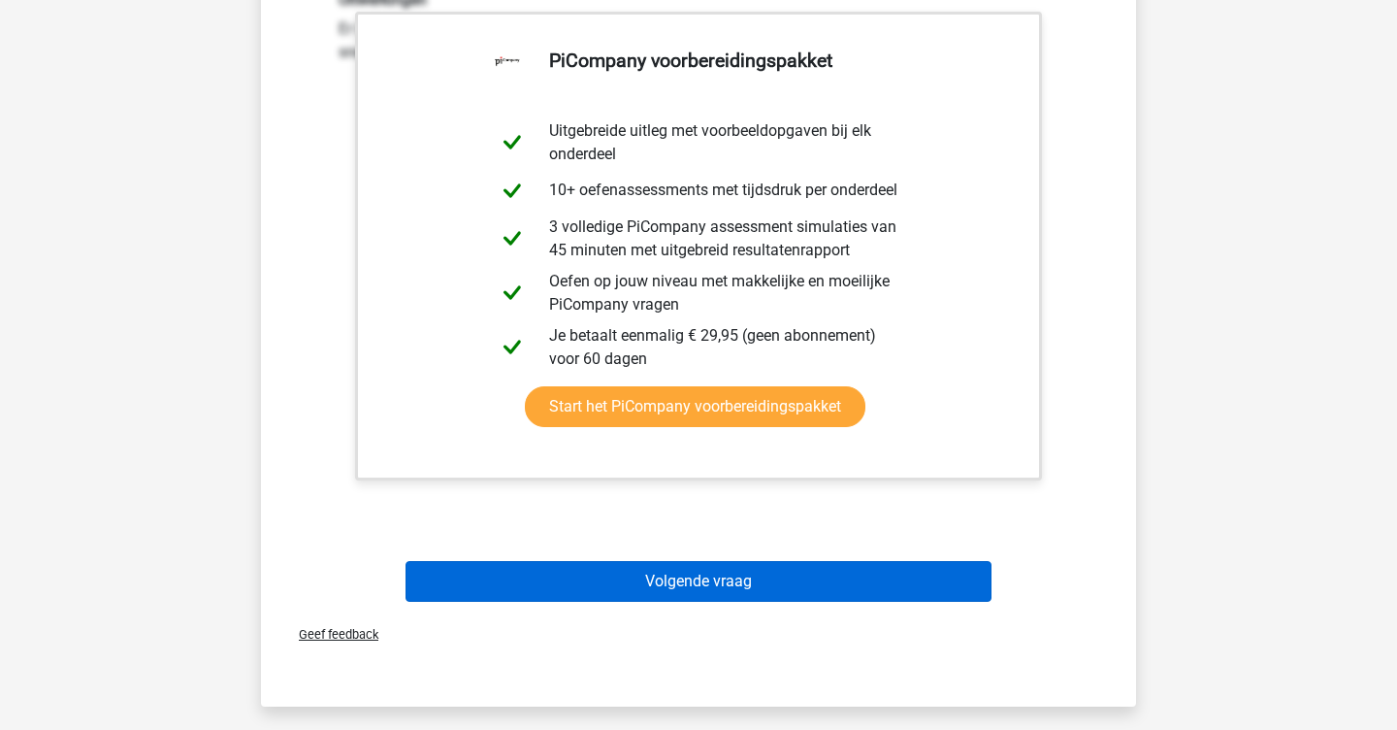
click at [689, 599] on button "Volgende vraag" at bounding box center [699, 581] width 587 height 41
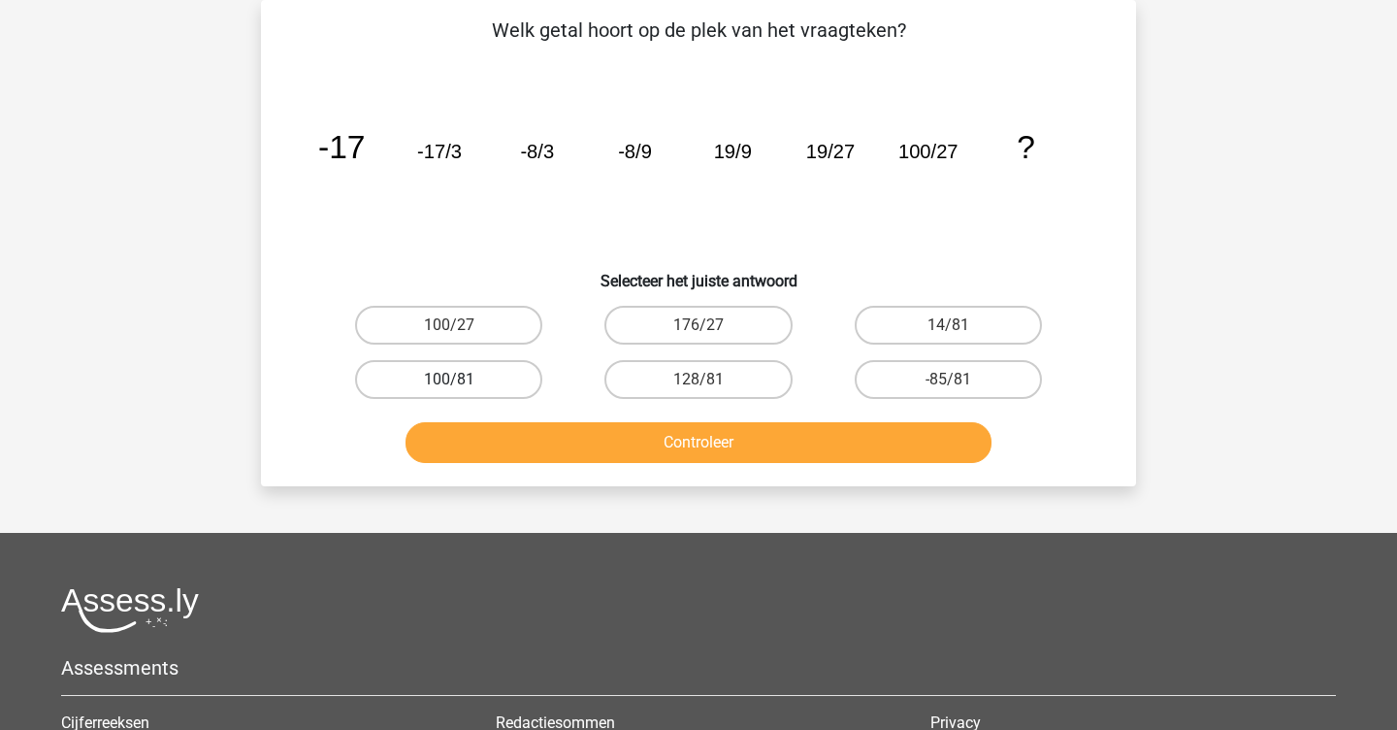
click at [480, 374] on label "100/81" at bounding box center [448, 379] width 187 height 39
click at [462, 379] on input "100/81" at bounding box center [455, 385] width 13 height 13
radio input "true"
click at [565, 448] on button "Controleer" at bounding box center [699, 442] width 587 height 41
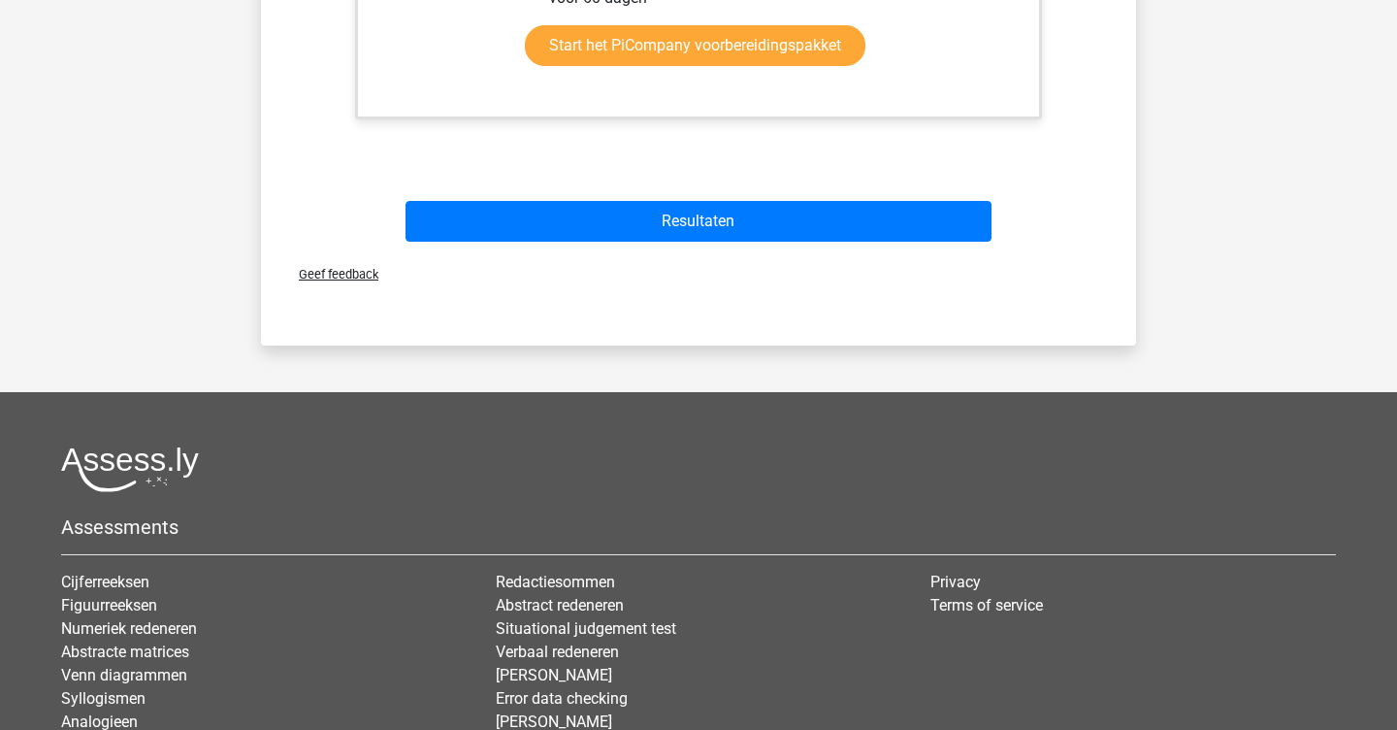
scroll to position [930, 0]
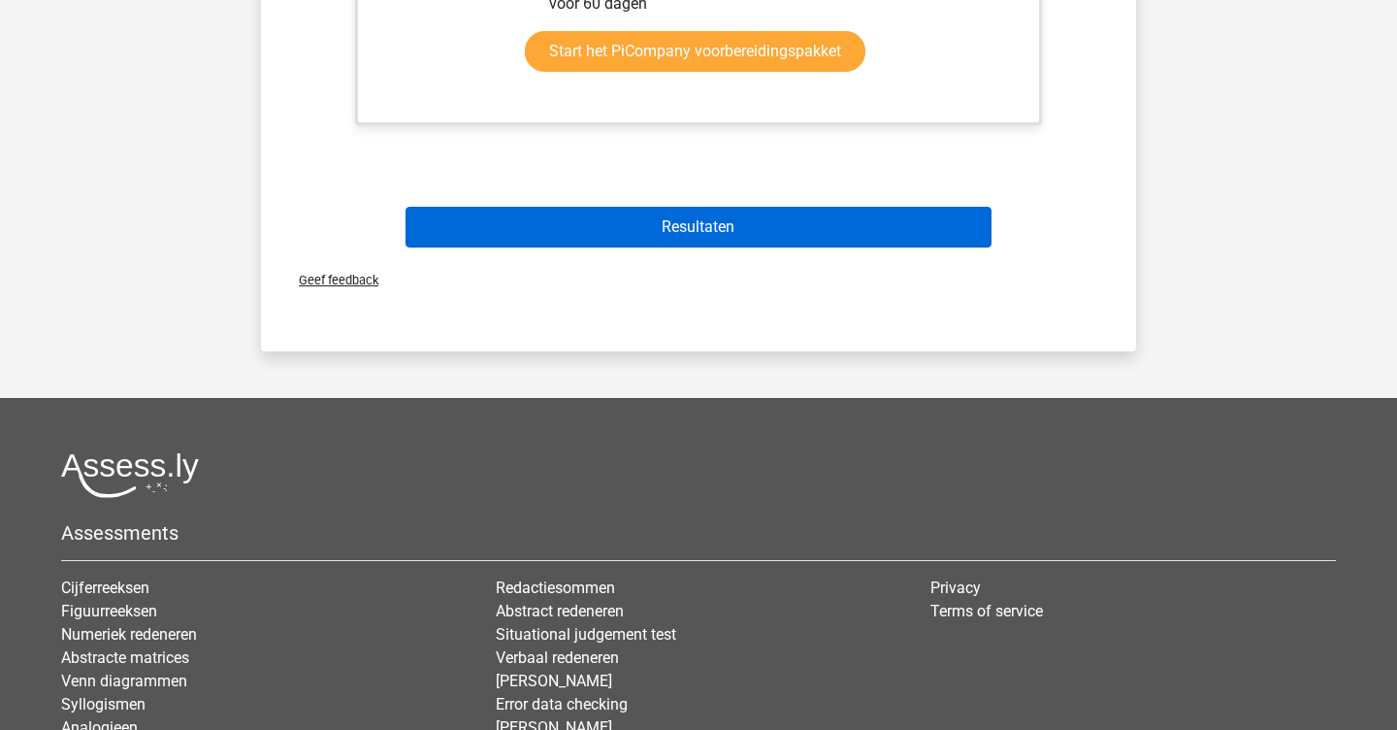
click at [689, 219] on button "Resultaten" at bounding box center [699, 227] width 587 height 41
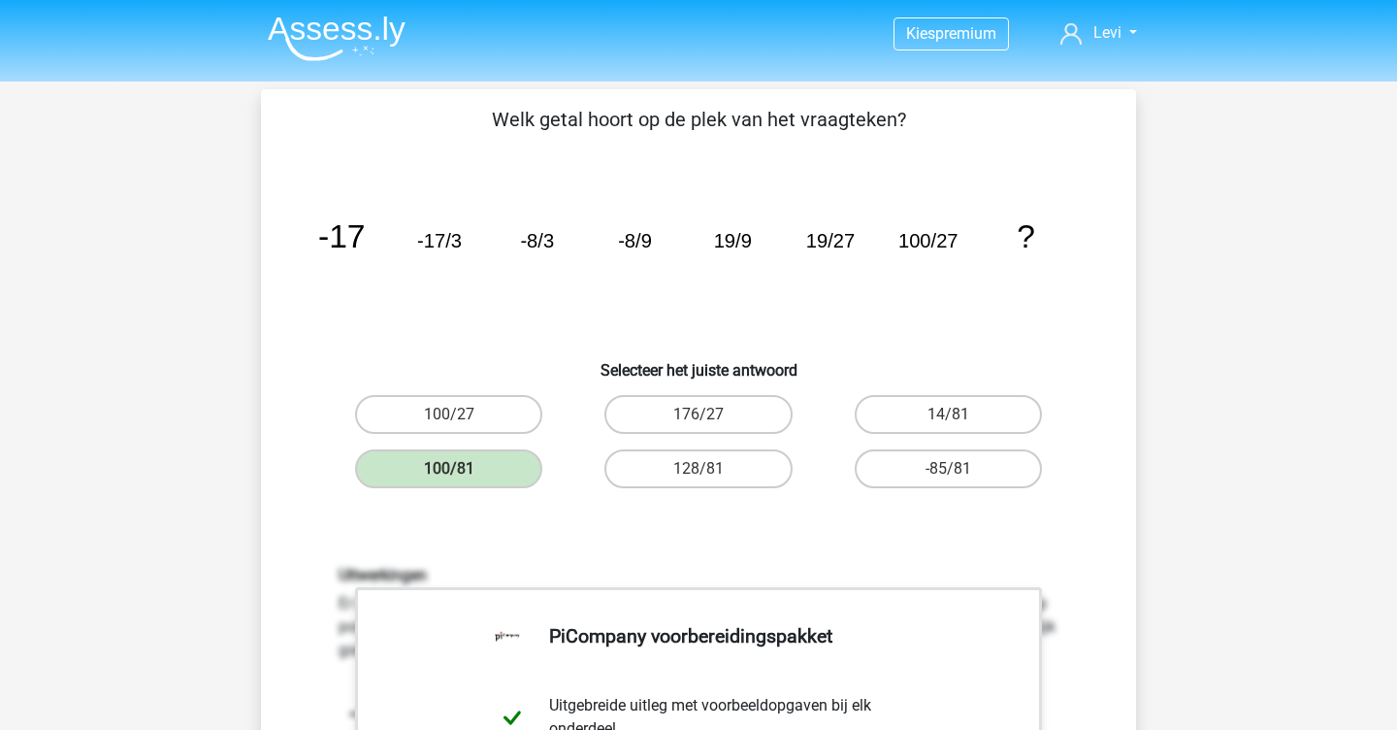
scroll to position [0, 0]
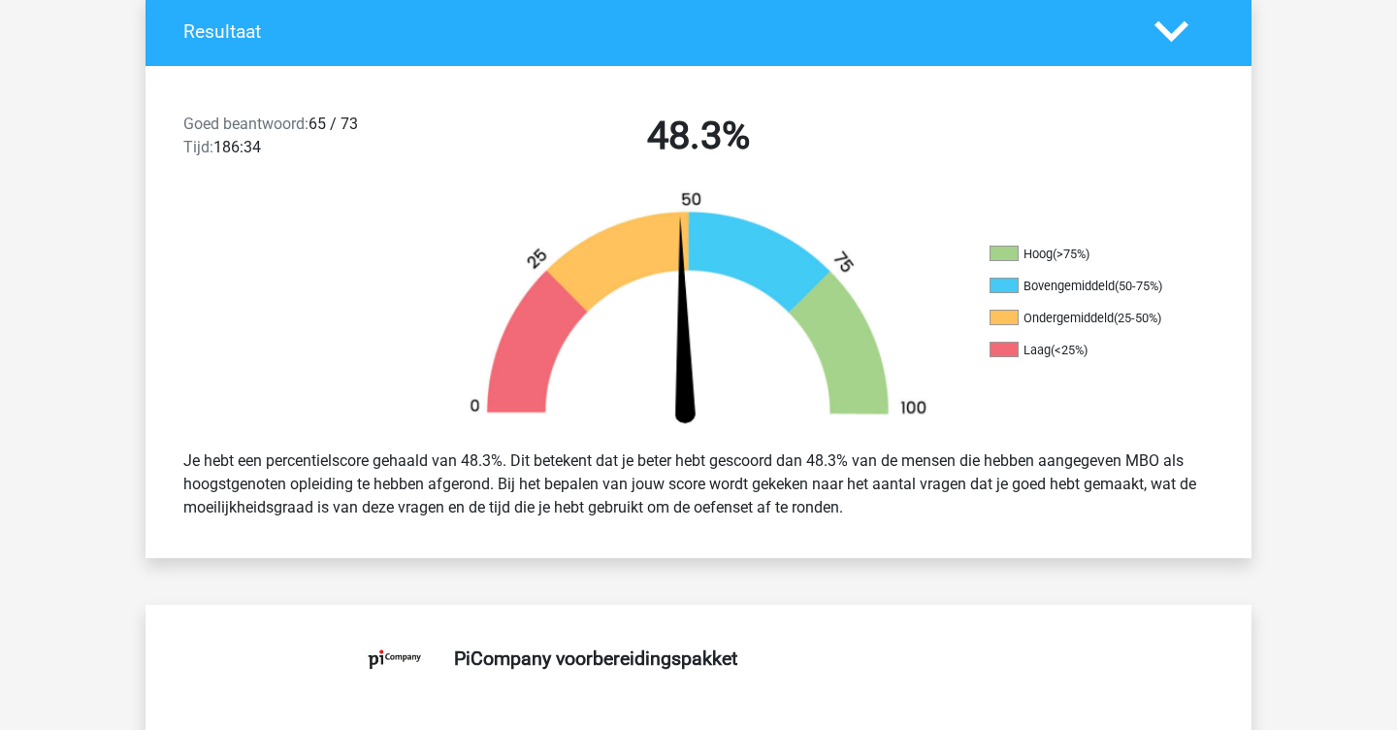
scroll to position [458, 0]
drag, startPoint x: 315, startPoint y: 126, endPoint x: 391, endPoint y: 126, distance: 75.7
click at [391, 126] on div "Goed beantwoord: 65 / 73 Tijd: 186:34" at bounding box center [301, 140] width 265 height 54
click at [382, 176] on div "Goed beantwoord: 65 / 73 Tijd: 186:34 48.3%" at bounding box center [699, 139] width 1106 height 101
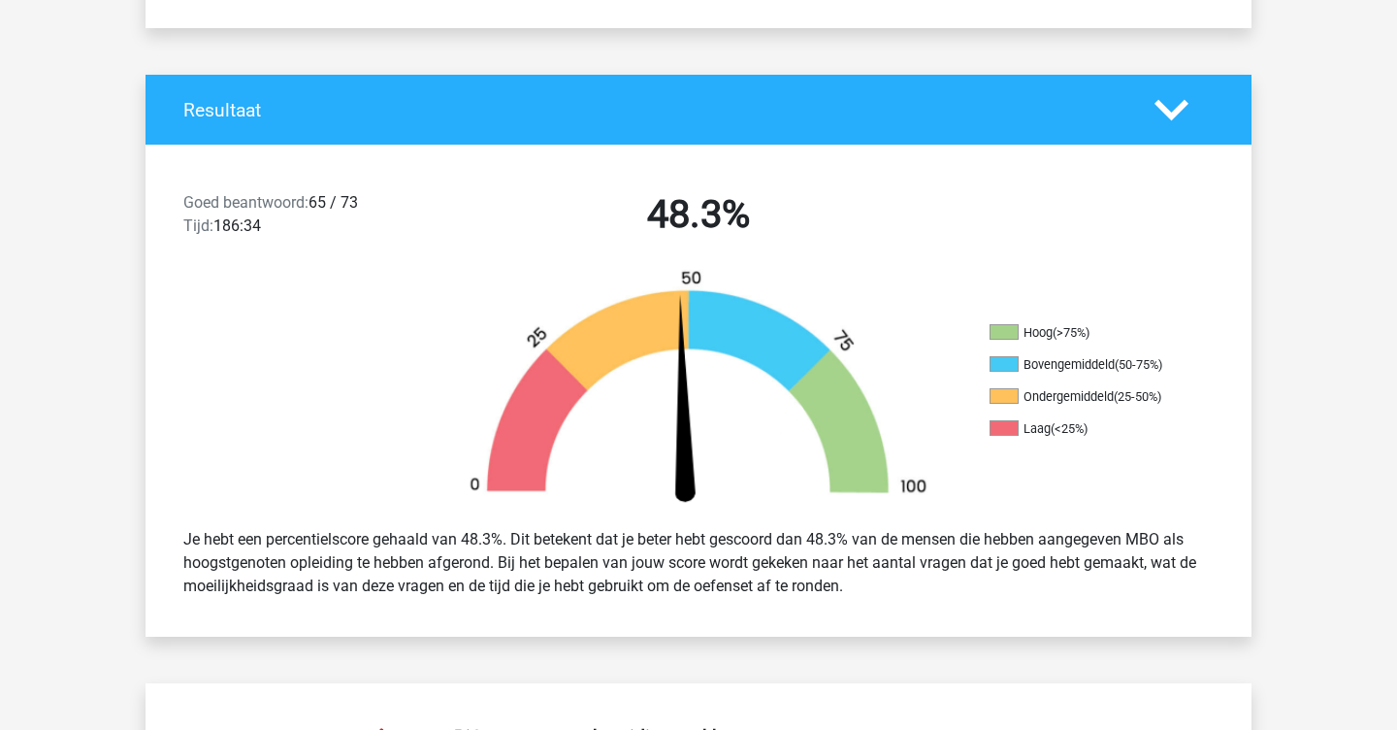
scroll to position [379, 0]
drag, startPoint x: 217, startPoint y: 222, endPoint x: 271, endPoint y: 220, distance: 53.4
click at [271, 220] on div "Goed beantwoord: 65 / 73 Tijd: 186:34" at bounding box center [301, 218] width 265 height 54
click at [343, 296] on div at bounding box center [284, 391] width 277 height 244
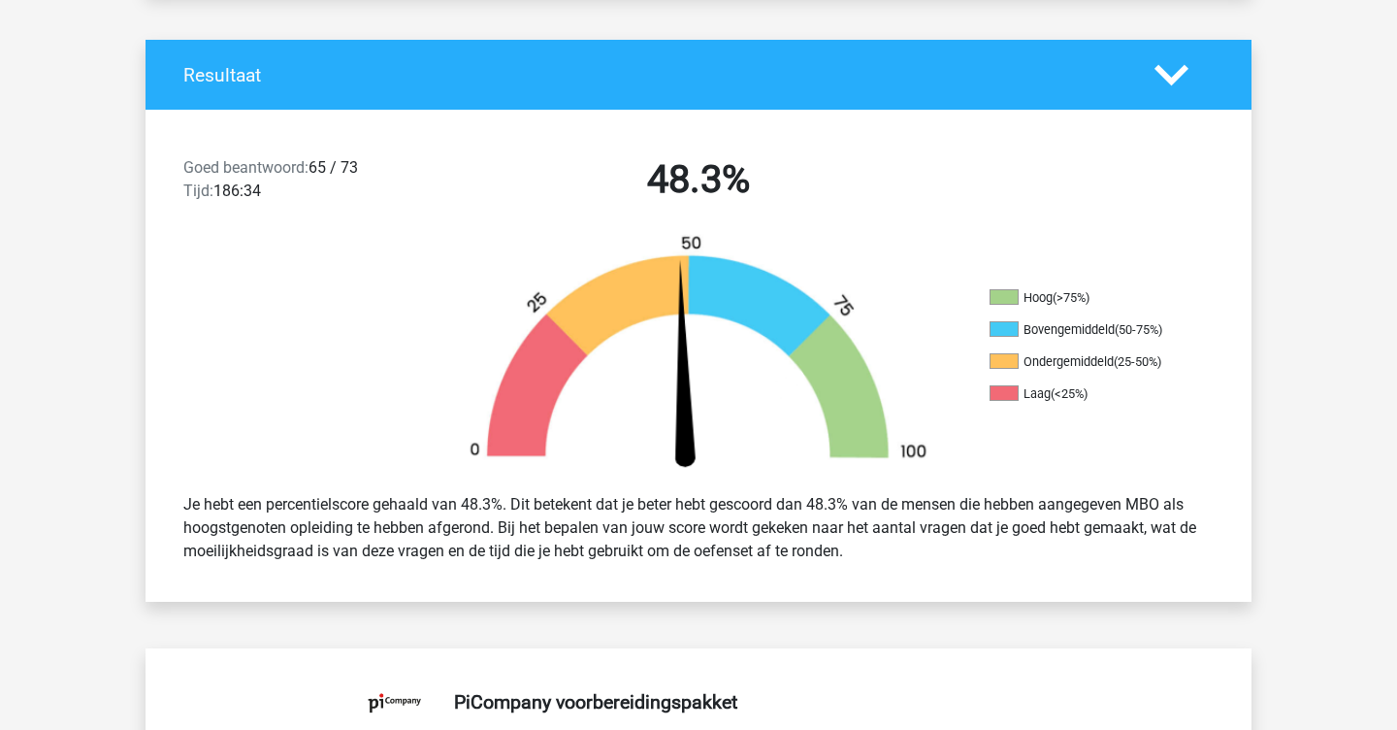
scroll to position [415, 0]
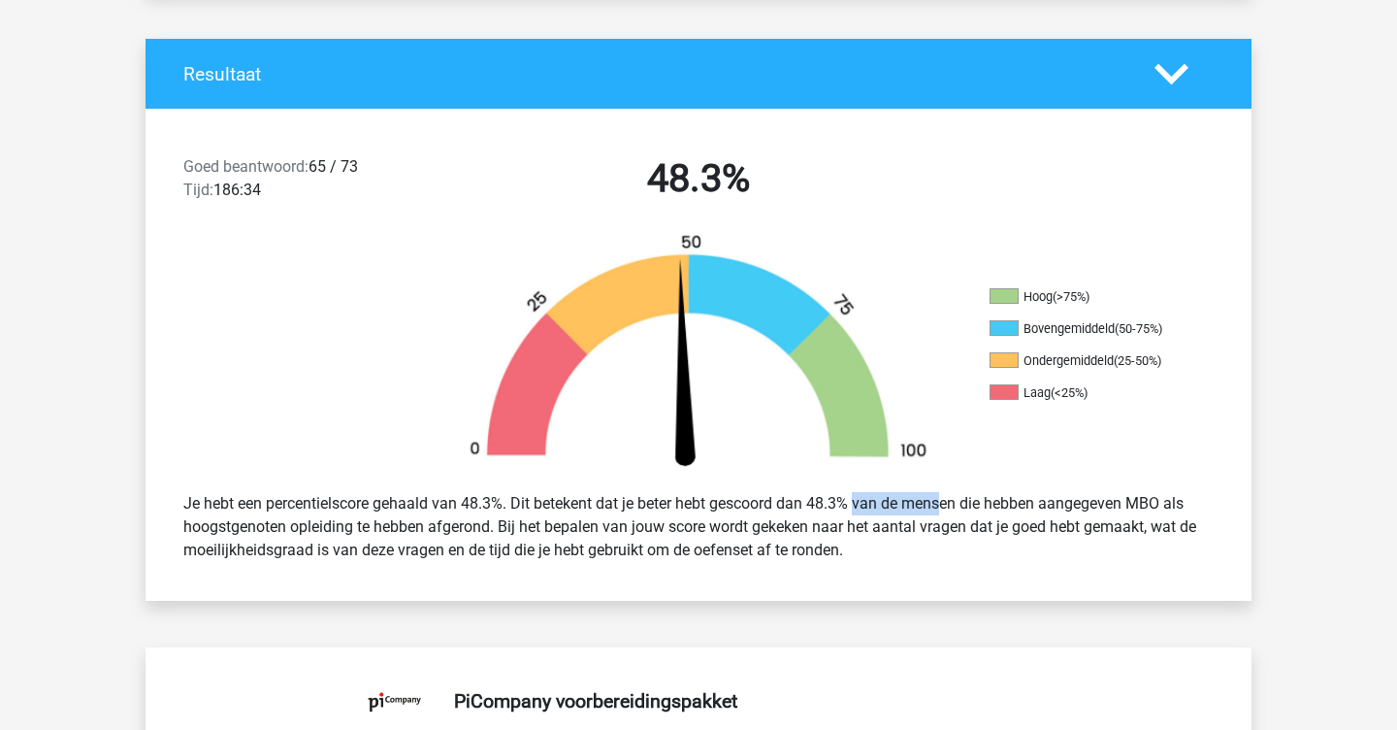
drag, startPoint x: 819, startPoint y: 500, endPoint x: 877, endPoint y: 497, distance: 58.3
click at [877, 497] on div "Je hebt een percentielscore gehaald van 48.3%. Dit betekent dat je beter hebt g…" at bounding box center [699, 526] width 1060 height 85
click at [867, 570] on div "Je hebt een percentielscore gehaald van 48.3%. Dit betekent dat je beter hebt g…" at bounding box center [699, 526] width 1106 height 101
drag, startPoint x: 654, startPoint y: 169, endPoint x: 706, endPoint y: 177, distance: 53.0
click at [706, 177] on h2 "48.3%" at bounding box center [698, 178] width 501 height 47
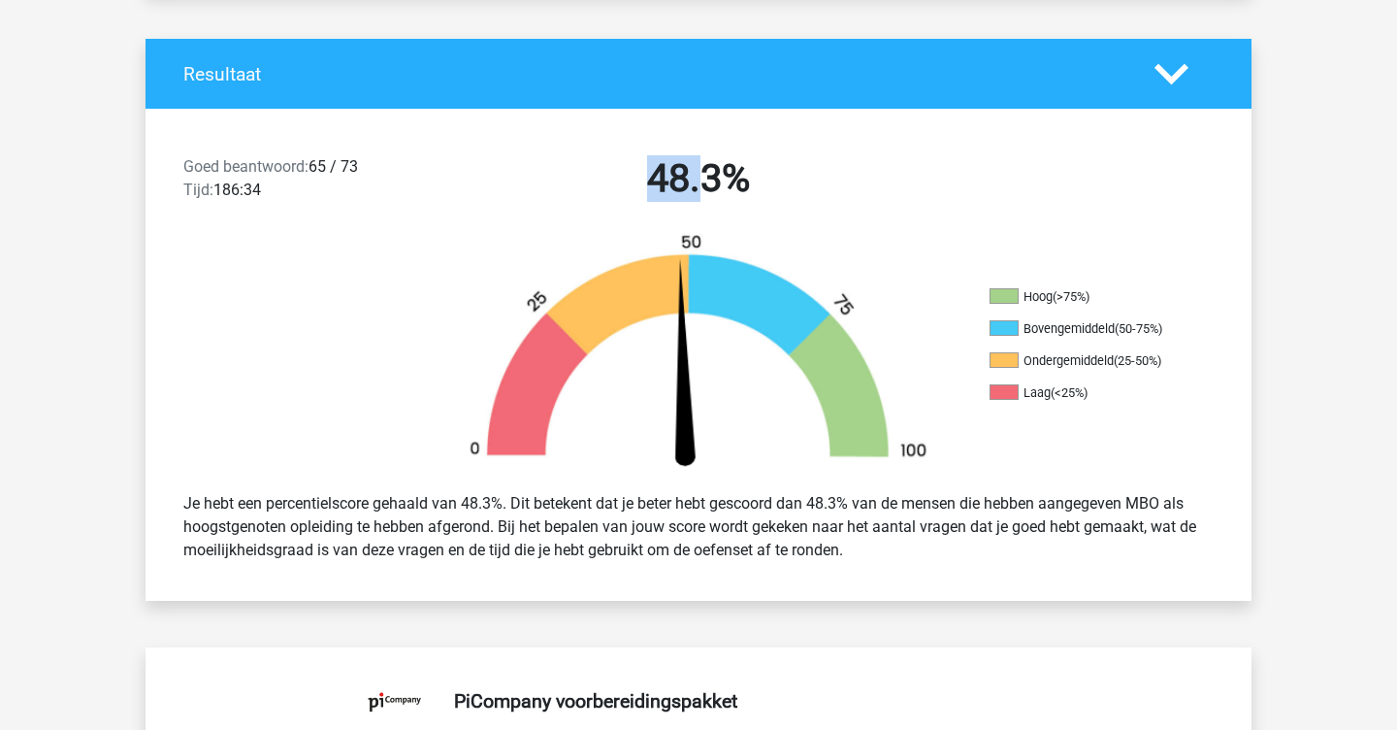
click at [605, 336] on img at bounding box center [699, 355] width 524 height 244
click at [494, 441] on img at bounding box center [699, 355] width 524 height 244
drag, startPoint x: 710, startPoint y: 507, endPoint x: 855, endPoint y: 508, distance: 144.6
click at [855, 508] on div "Je hebt een percentielscore gehaald van 48.3%. Dit betekent dat je beter hebt g…" at bounding box center [699, 526] width 1060 height 85
drag, startPoint x: 278, startPoint y: 528, endPoint x: 366, endPoint y: 529, distance: 87.3
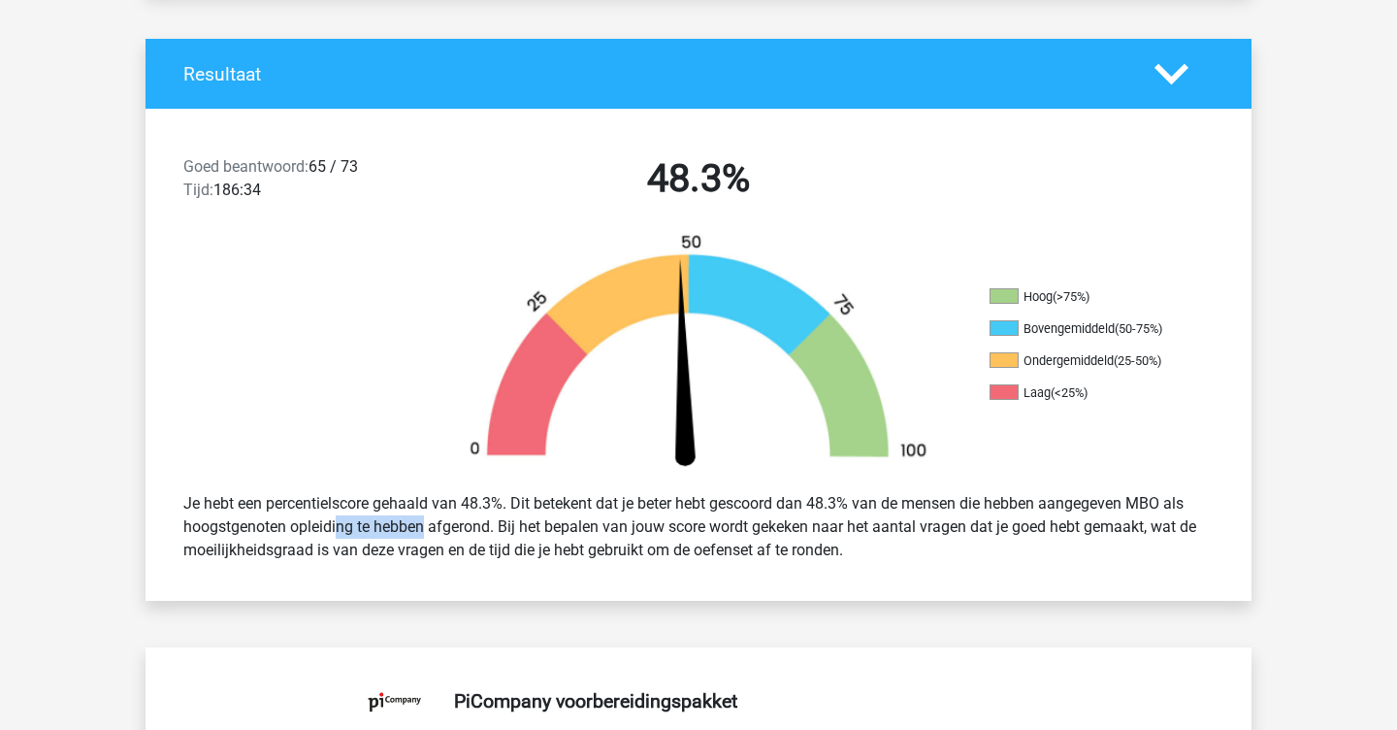
click at [363, 529] on div "Je hebt een percentielscore gehaald van 48.3%. Dit betekent dat je beter hebt g…" at bounding box center [699, 526] width 1060 height 85
click at [607, 597] on div "Goed beantwoord: 65 / 73 Tijd: 186:34 48.3% Hoog (>75%) Bovengemiddeld (50-75%)…" at bounding box center [698, 355] width 1077 height 492
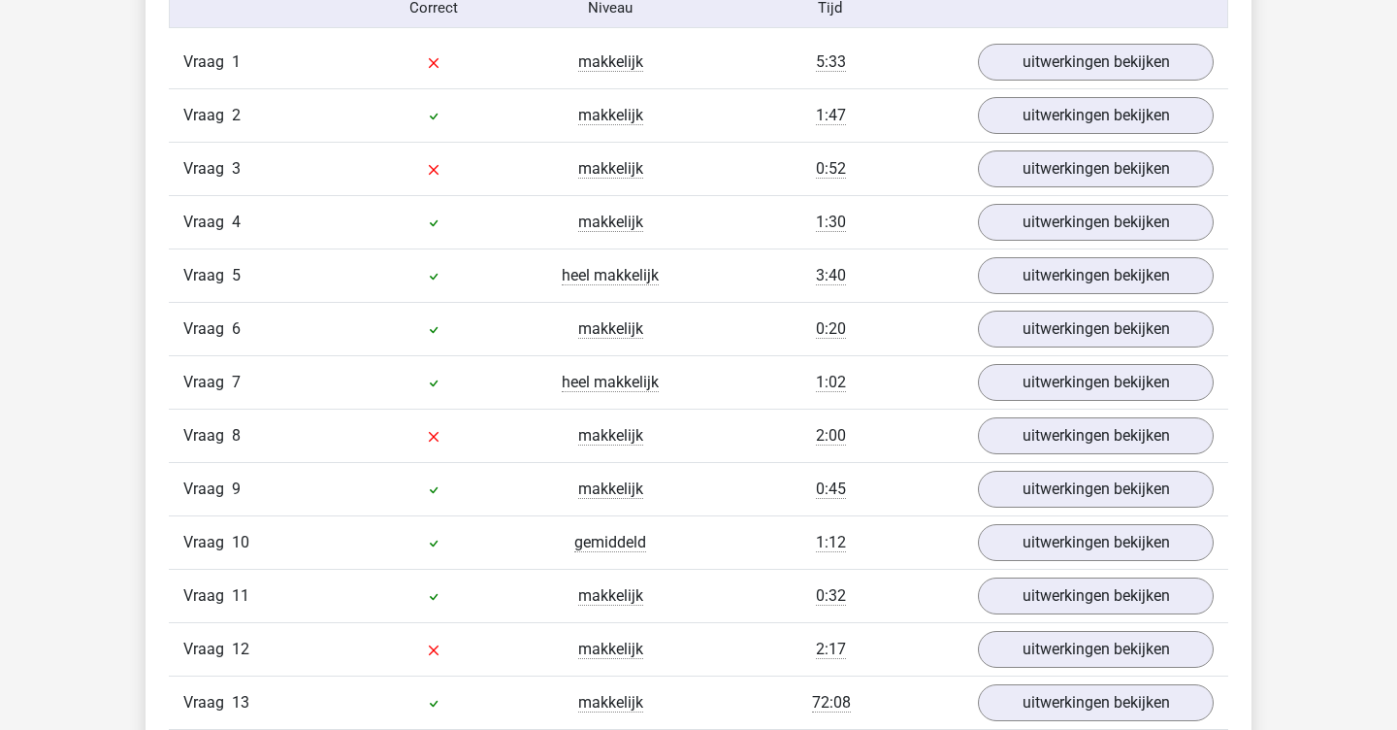
scroll to position [2202, 0]
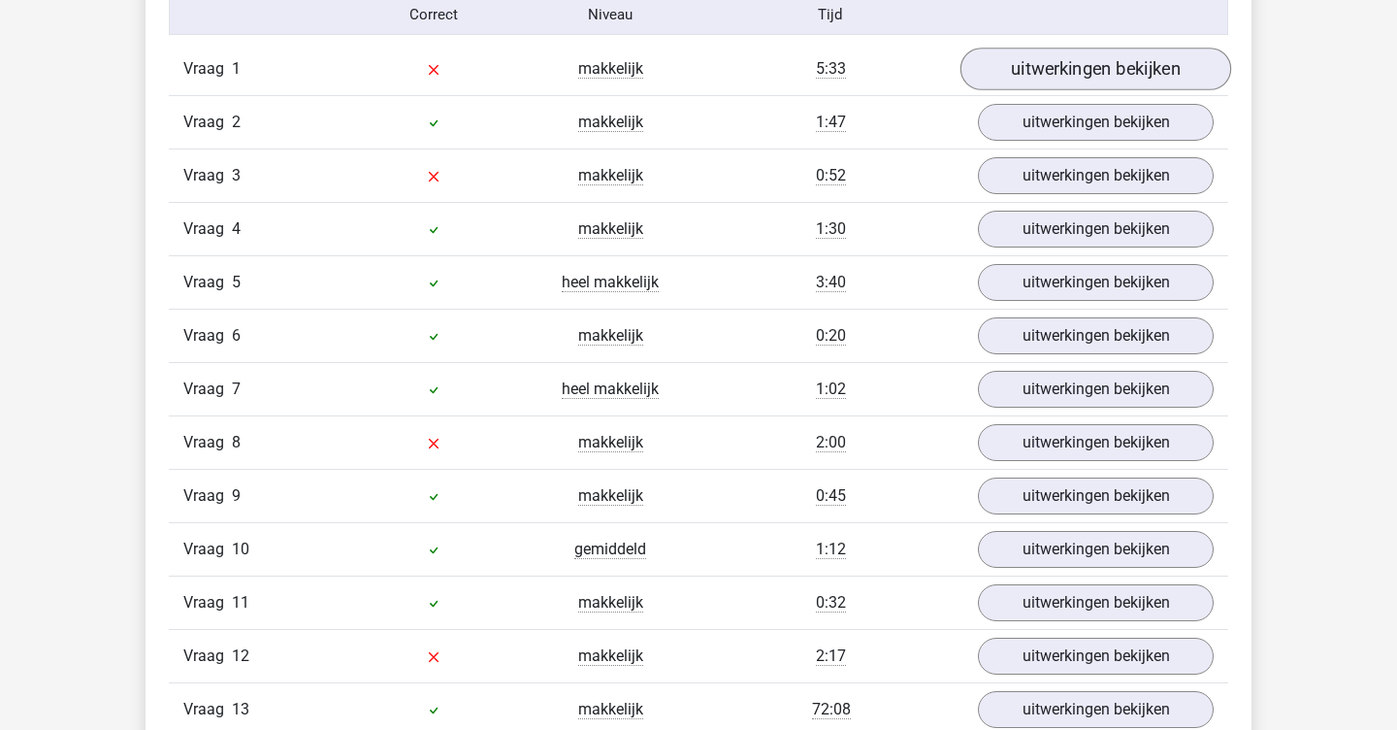
click at [1050, 68] on link "uitwerkingen bekijken" at bounding box center [1096, 69] width 271 height 43
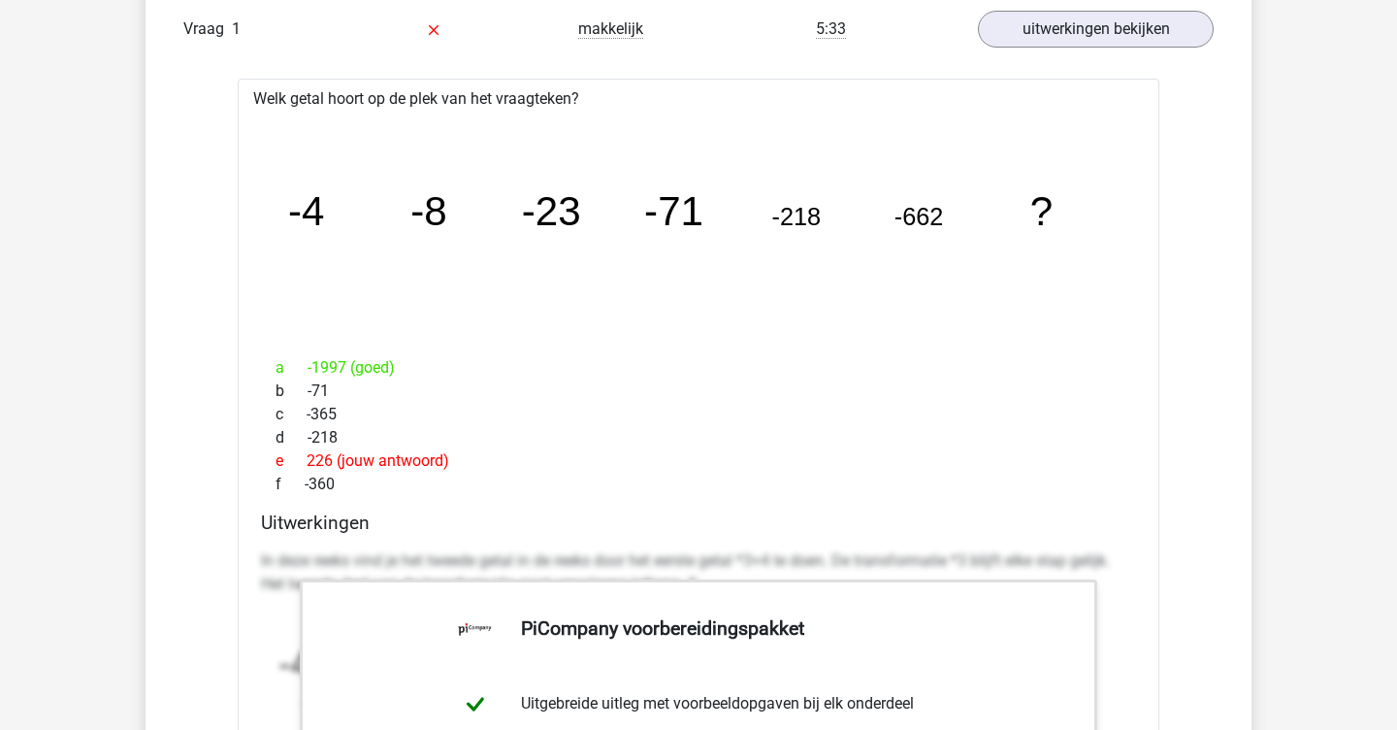
scroll to position [2241, 0]
drag, startPoint x: 311, startPoint y: 360, endPoint x: 382, endPoint y: 365, distance: 72.0
click at [382, 365] on div "a -1997 (goed)" at bounding box center [698, 368] width 875 height 23
click at [493, 413] on div "c -365" at bounding box center [698, 415] width 875 height 23
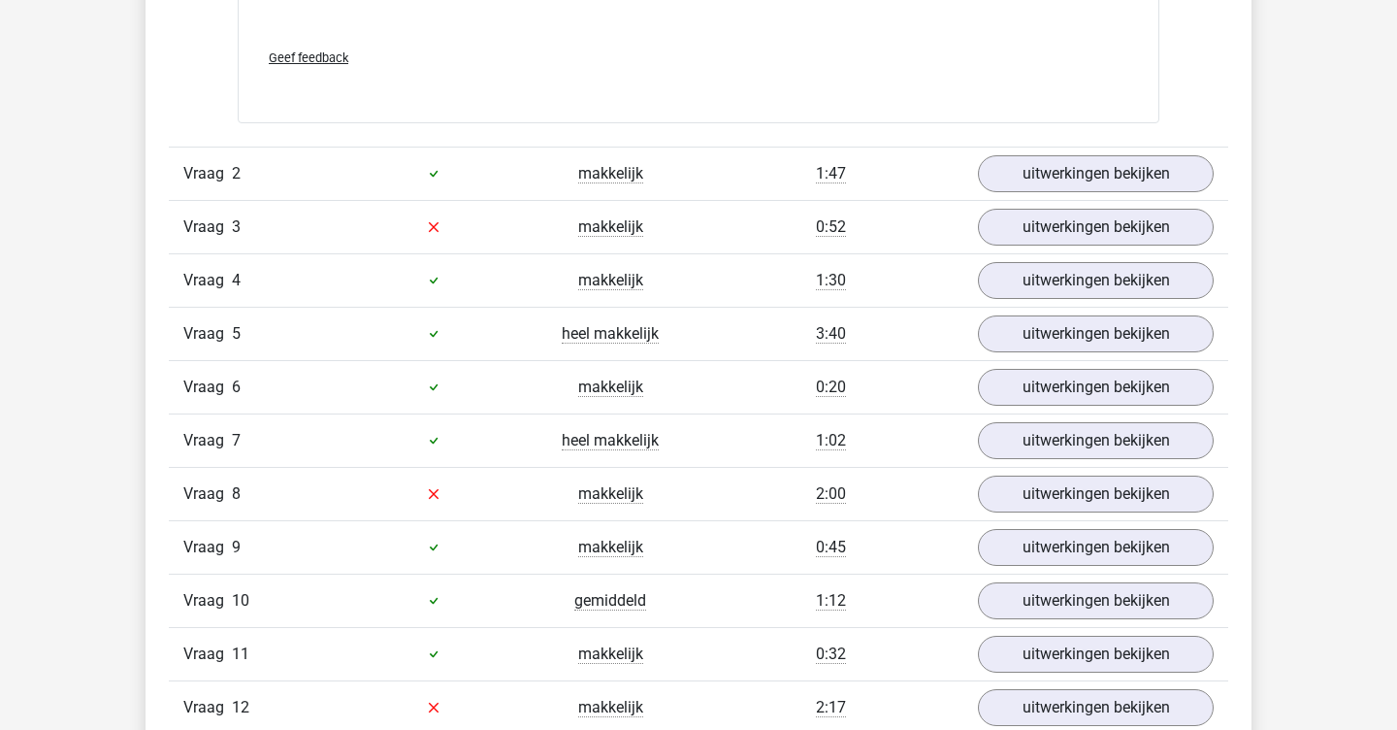
scroll to position [3332, 0]
click at [1033, 228] on link "uitwerkingen bekijken" at bounding box center [1096, 227] width 271 height 43
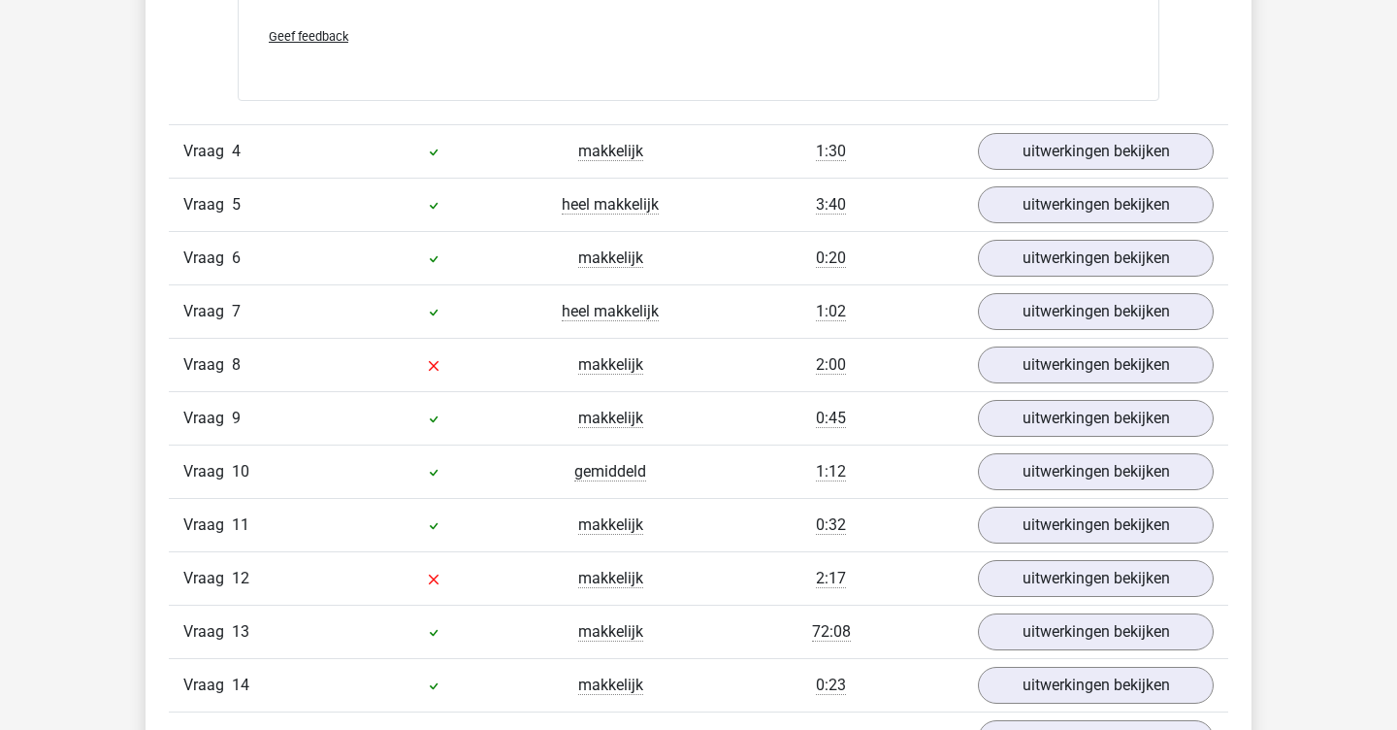
scroll to position [5235, 0]
click at [1019, 360] on link "uitwerkingen bekijken" at bounding box center [1096, 363] width 271 height 43
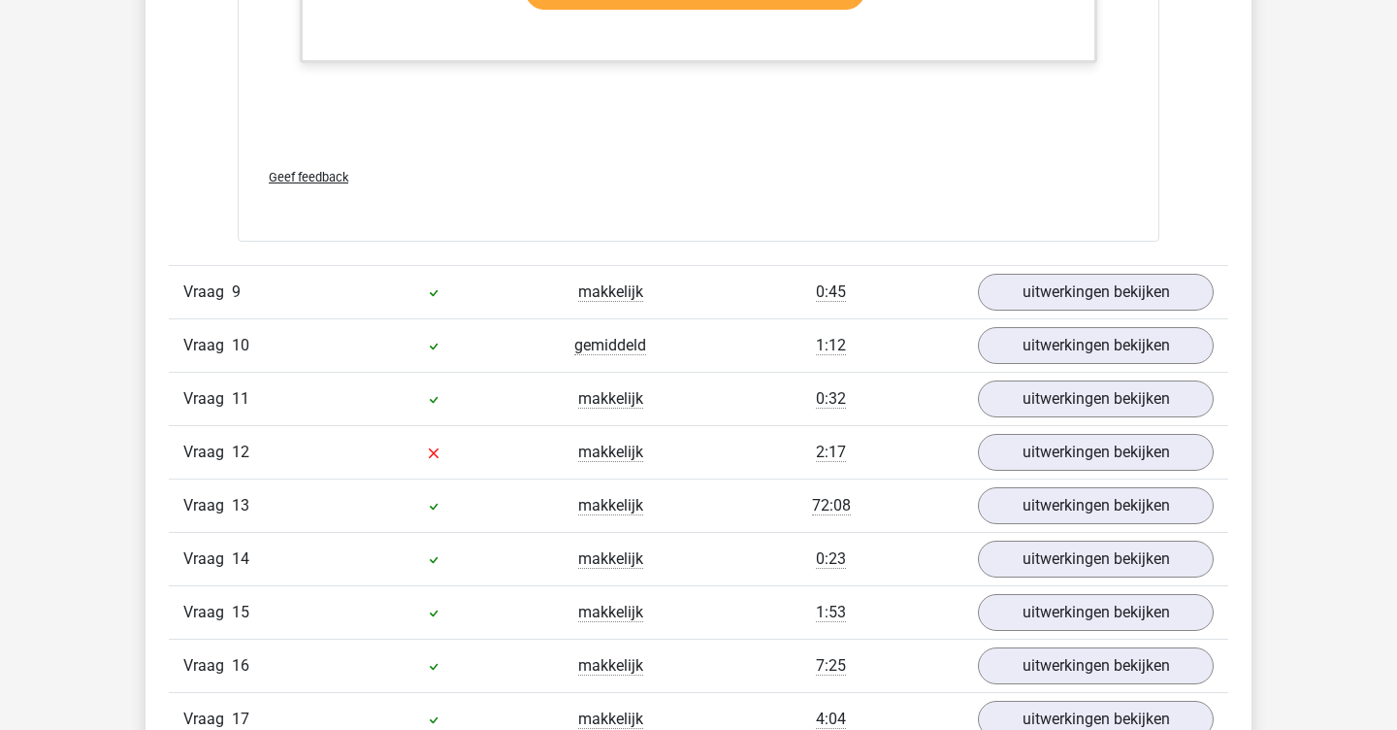
scroll to position [6331, 0]
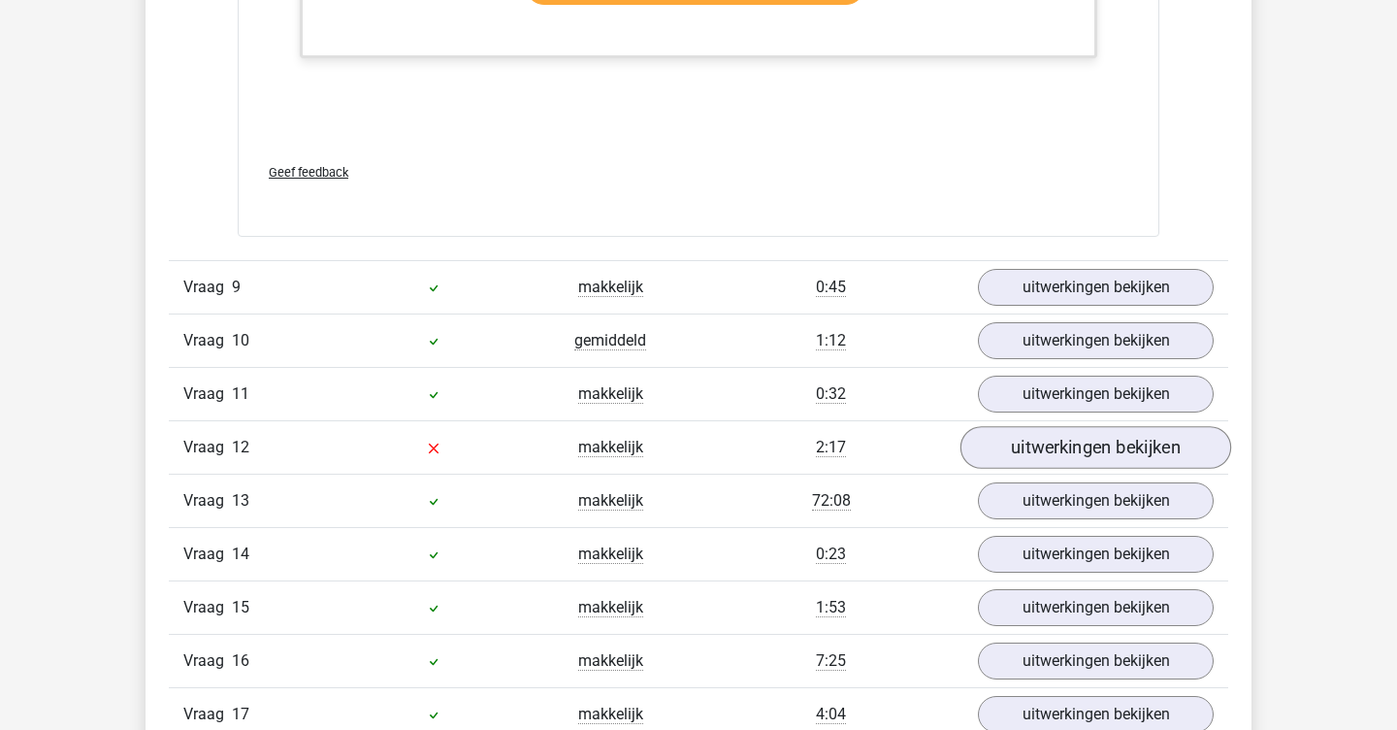
click at [991, 456] on link "uitwerkingen bekijken" at bounding box center [1096, 447] width 271 height 43
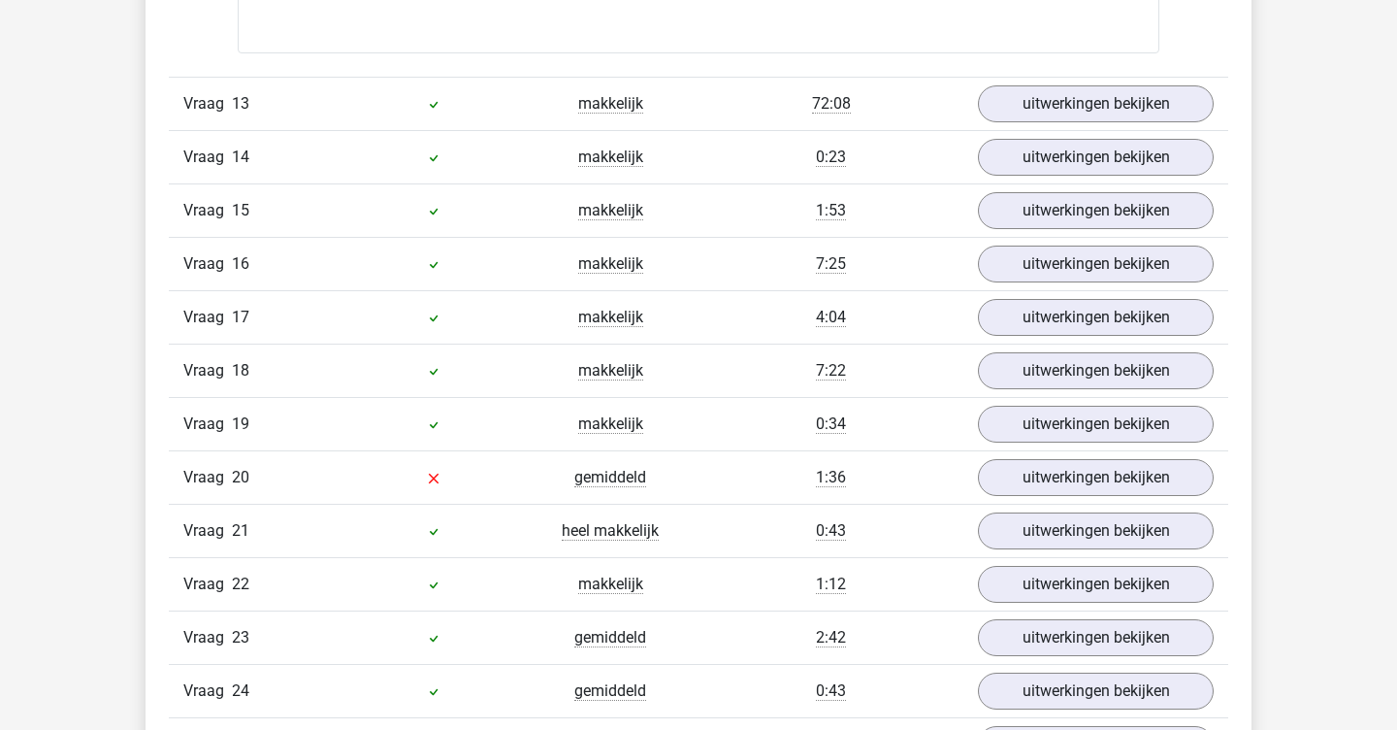
scroll to position [7696, 0]
click at [1023, 114] on link "uitwerkingen bekijken" at bounding box center [1096, 102] width 271 height 43
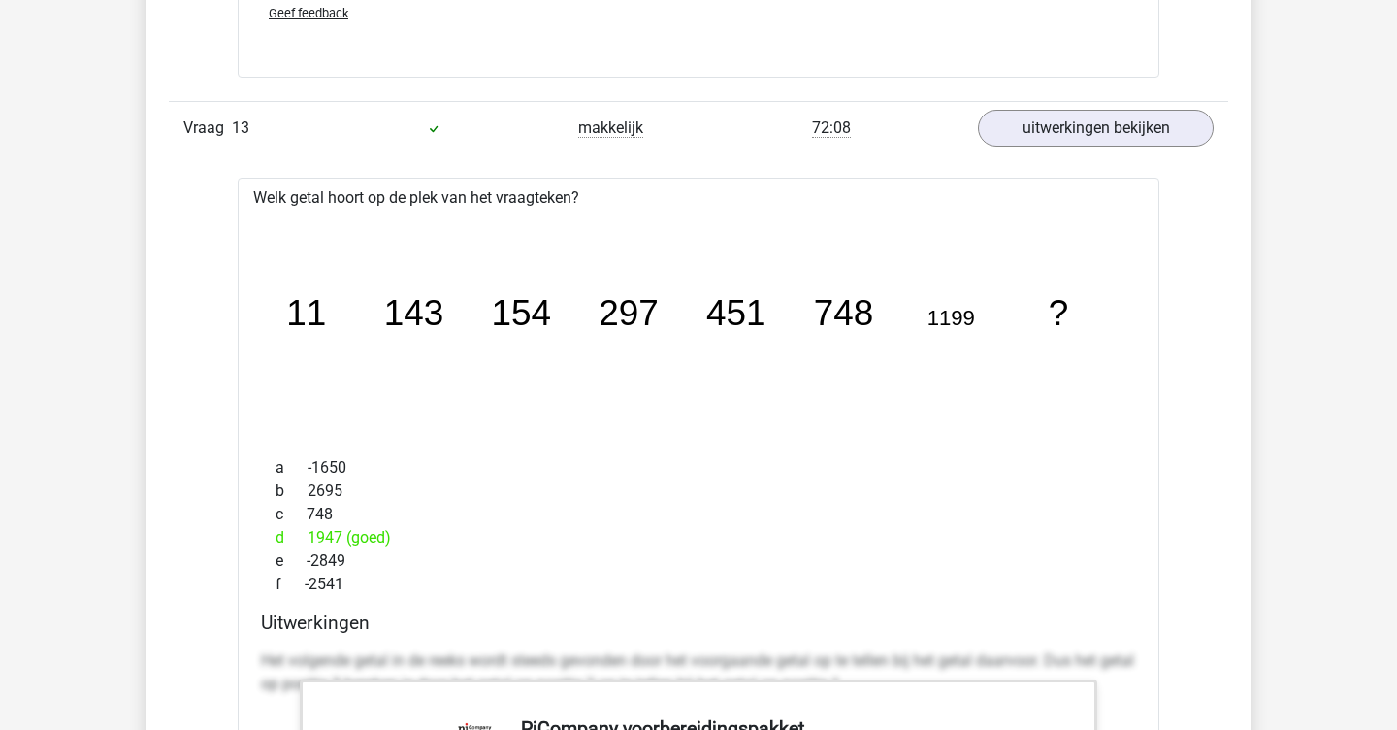
scroll to position [7668, 0]
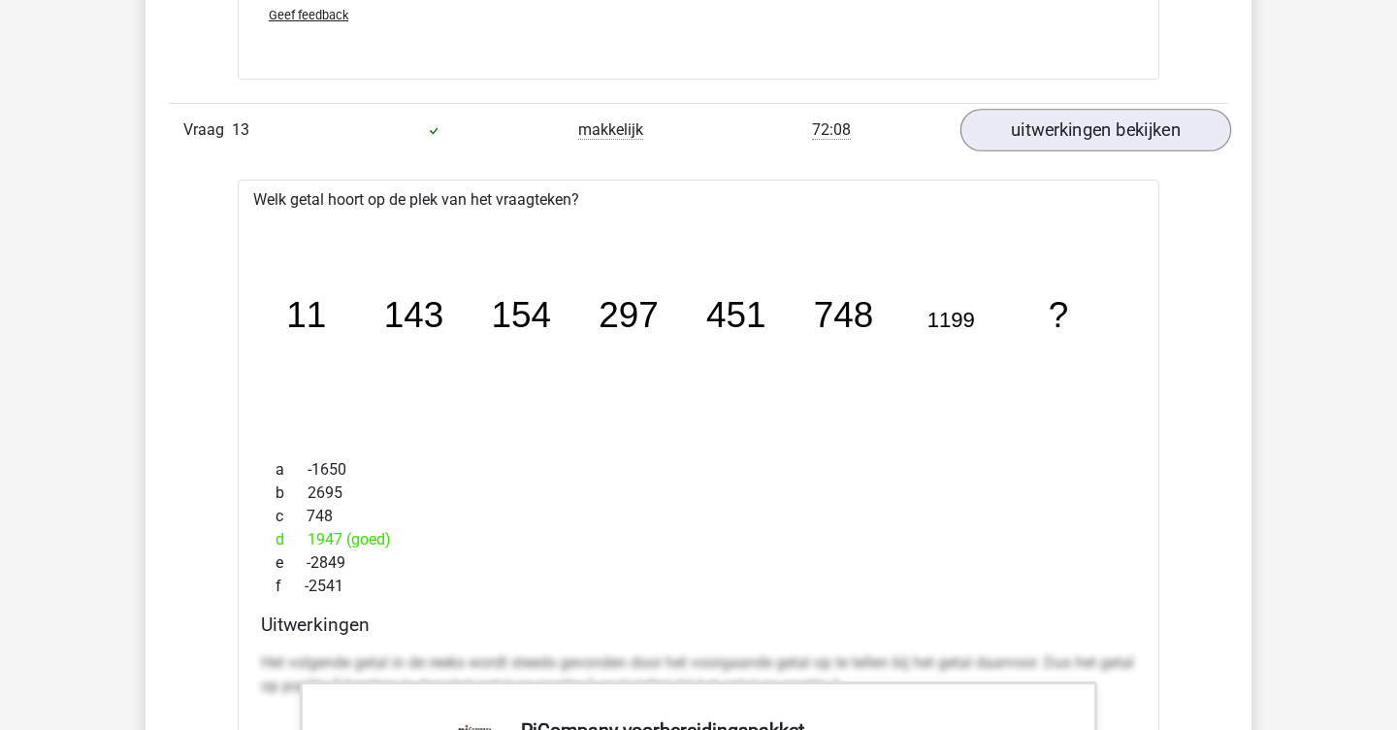
click at [983, 134] on link "uitwerkingen bekijken" at bounding box center [1096, 130] width 271 height 43
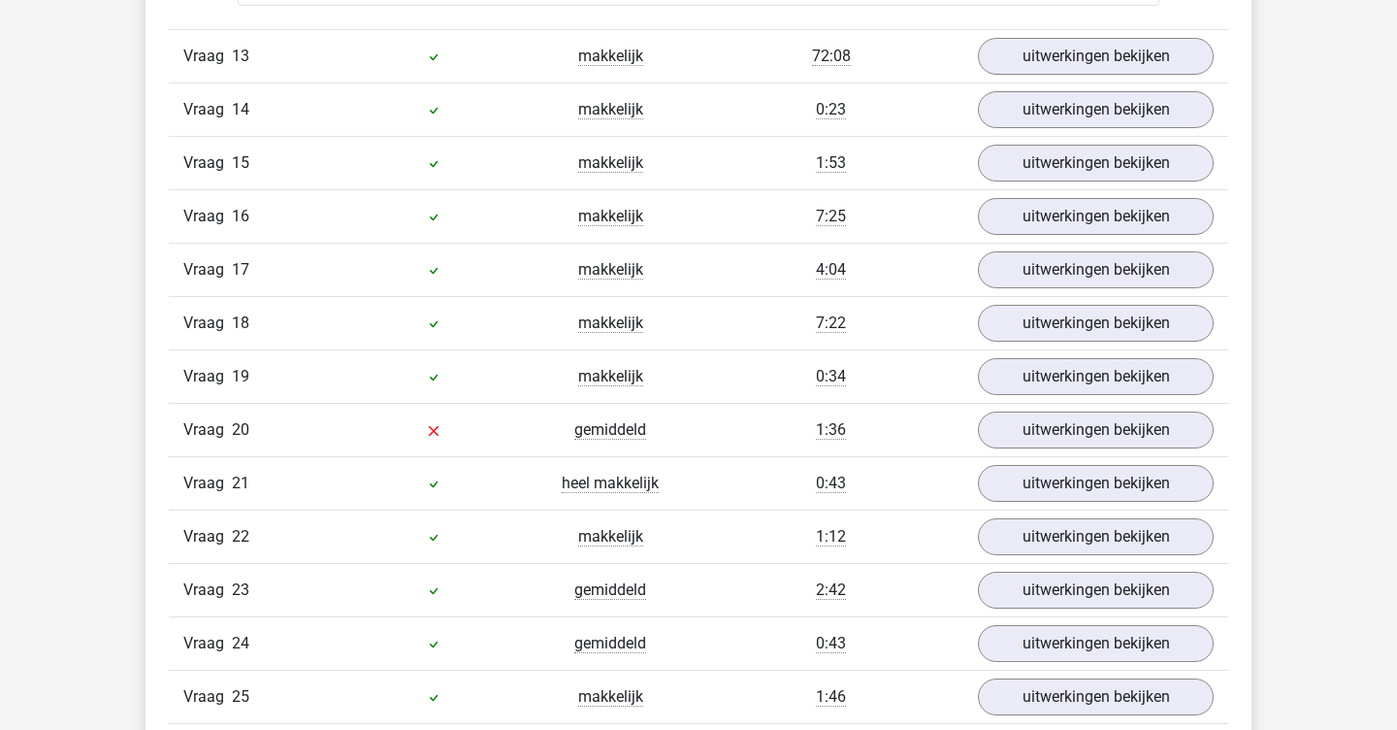
scroll to position [7757, 0]
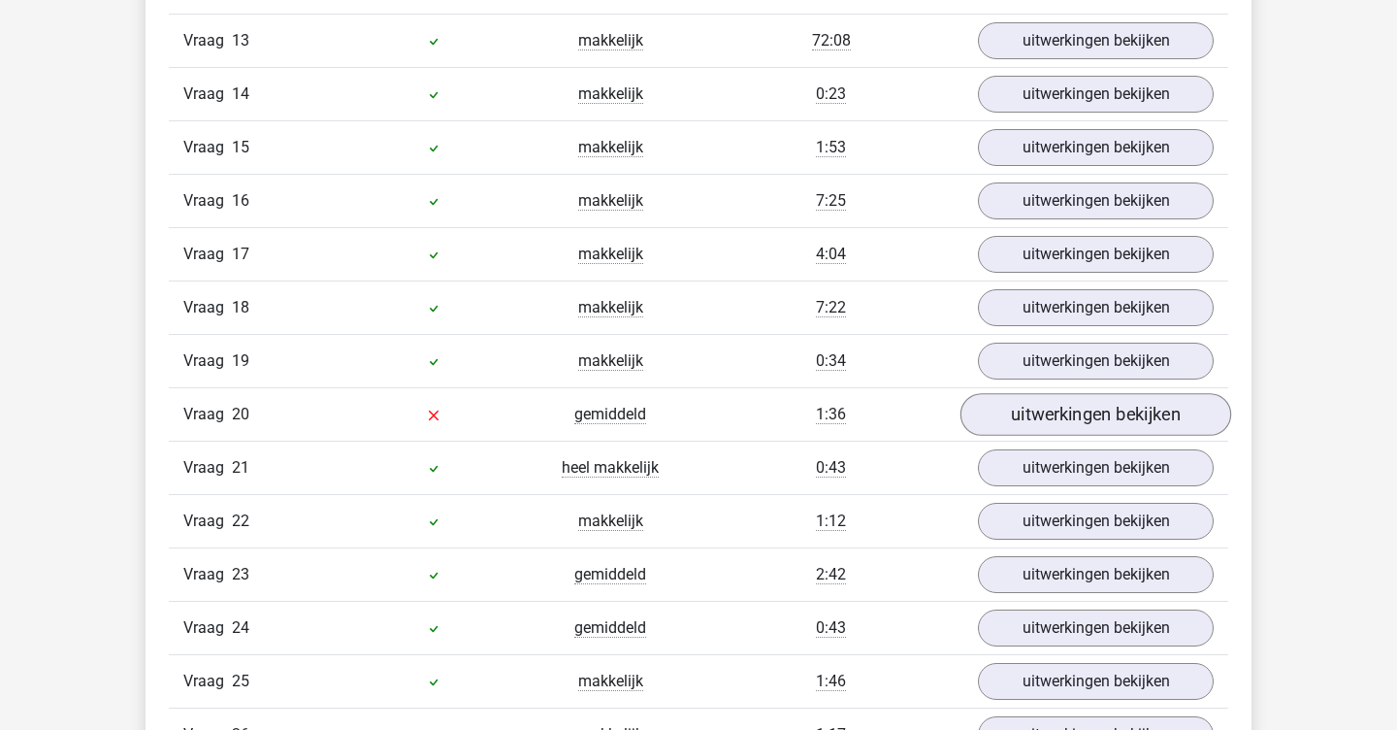
click at [999, 410] on link "uitwerkingen bekijken" at bounding box center [1096, 414] width 271 height 43
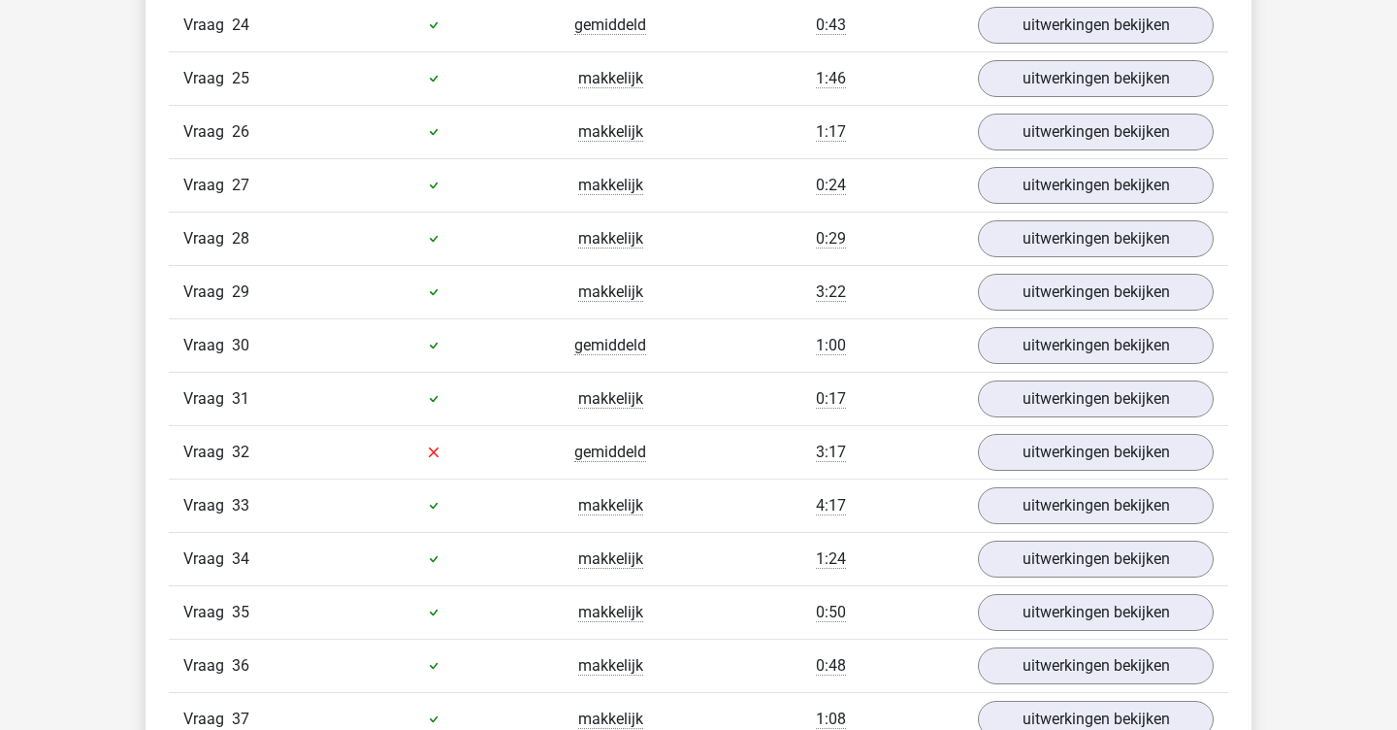
scroll to position [9328, 0]
click at [1009, 460] on link "uitwerkingen bekijken" at bounding box center [1096, 451] width 271 height 43
click at [1071, 196] on link "uitwerkingen bekijken" at bounding box center [1096, 185] width 271 height 43
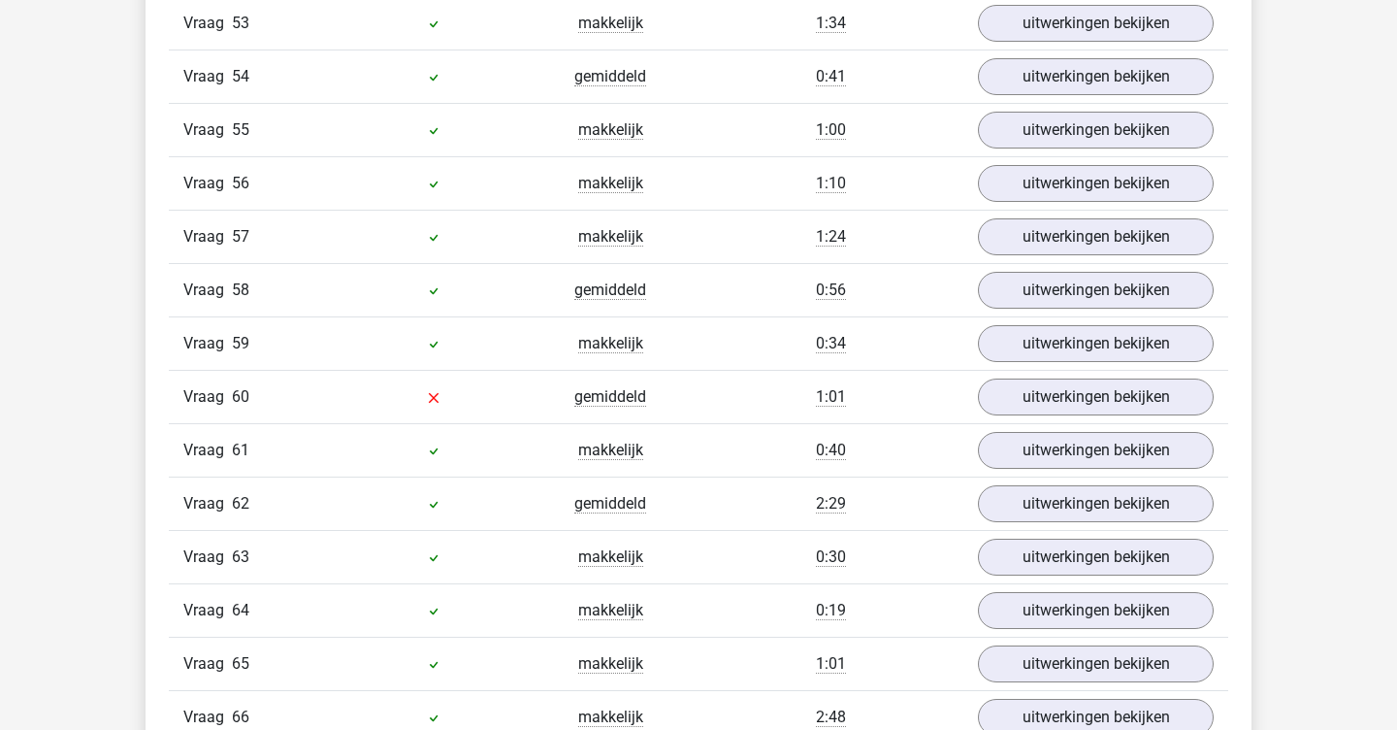
scroll to position [12899, 0]
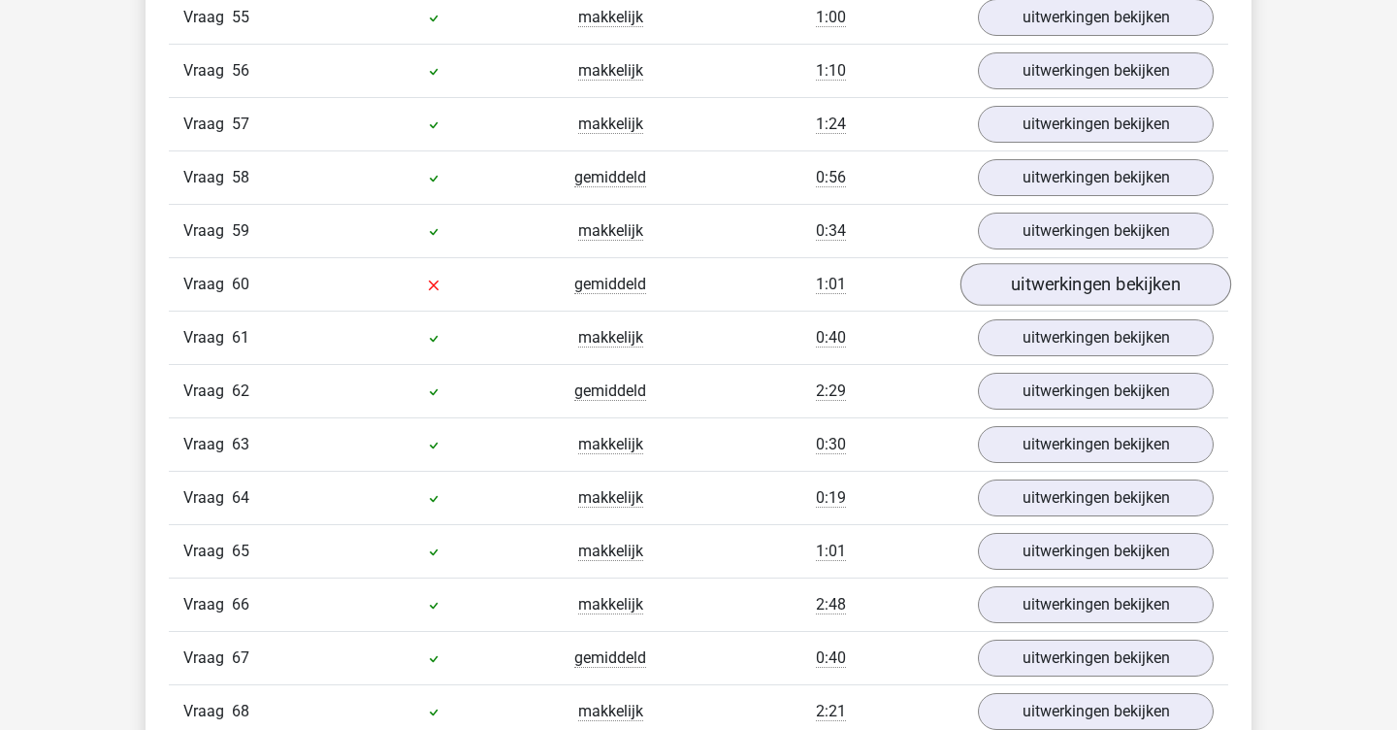
click at [1053, 288] on link "uitwerkingen bekijken" at bounding box center [1096, 284] width 271 height 43
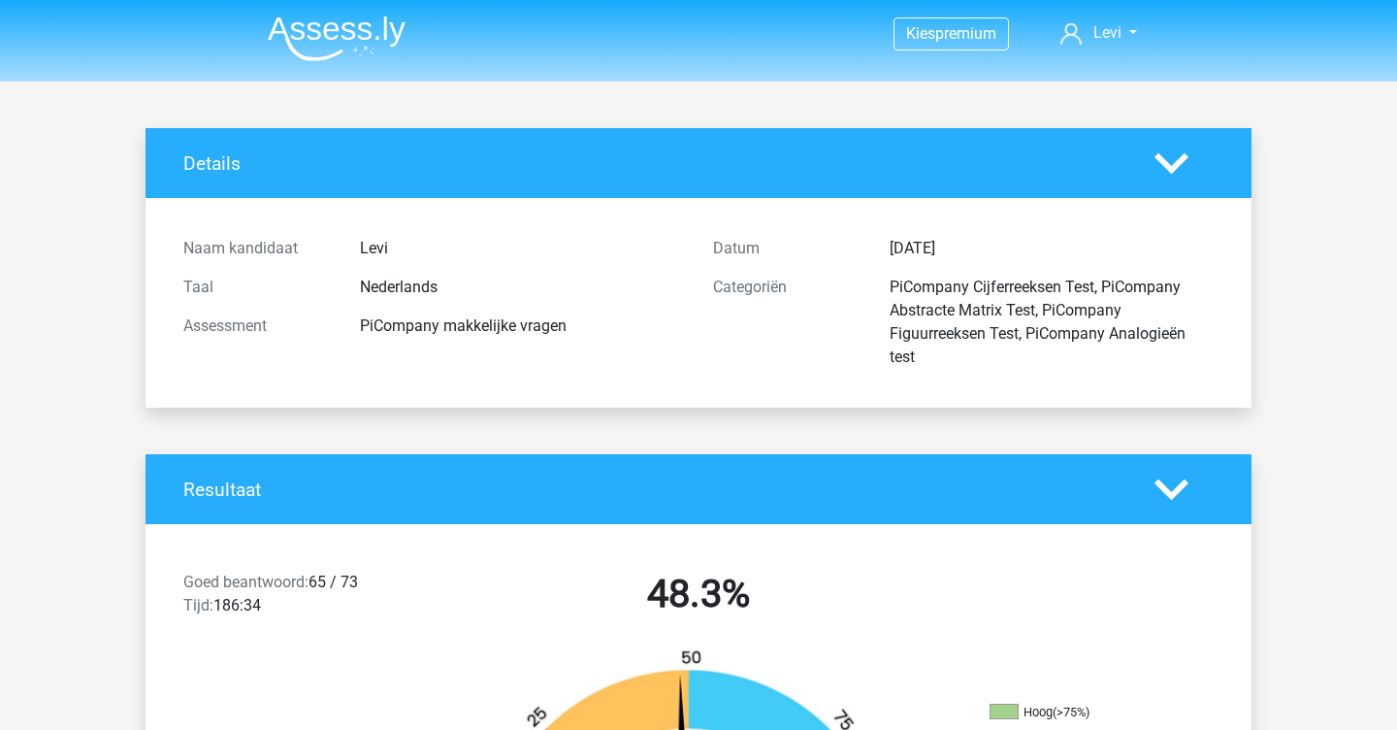
scroll to position [0, 0]
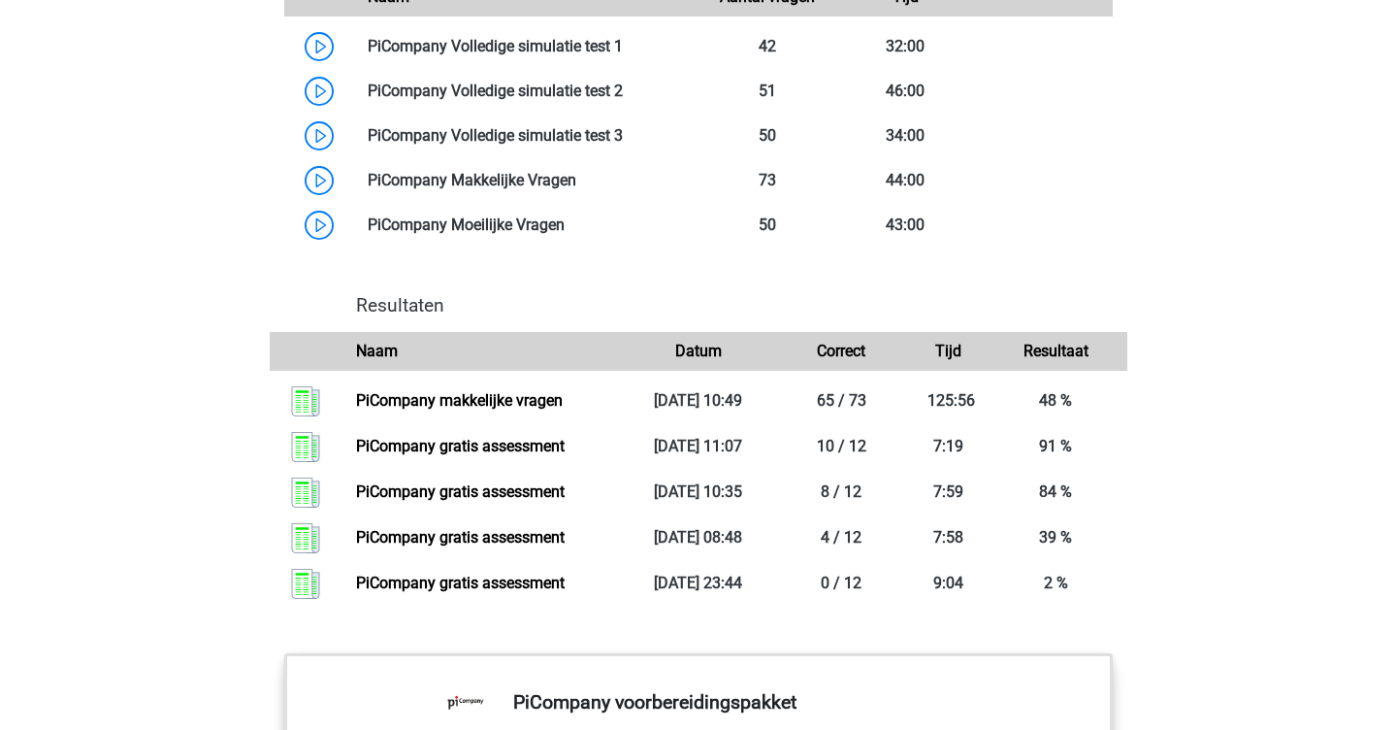
scroll to position [1772, 0]
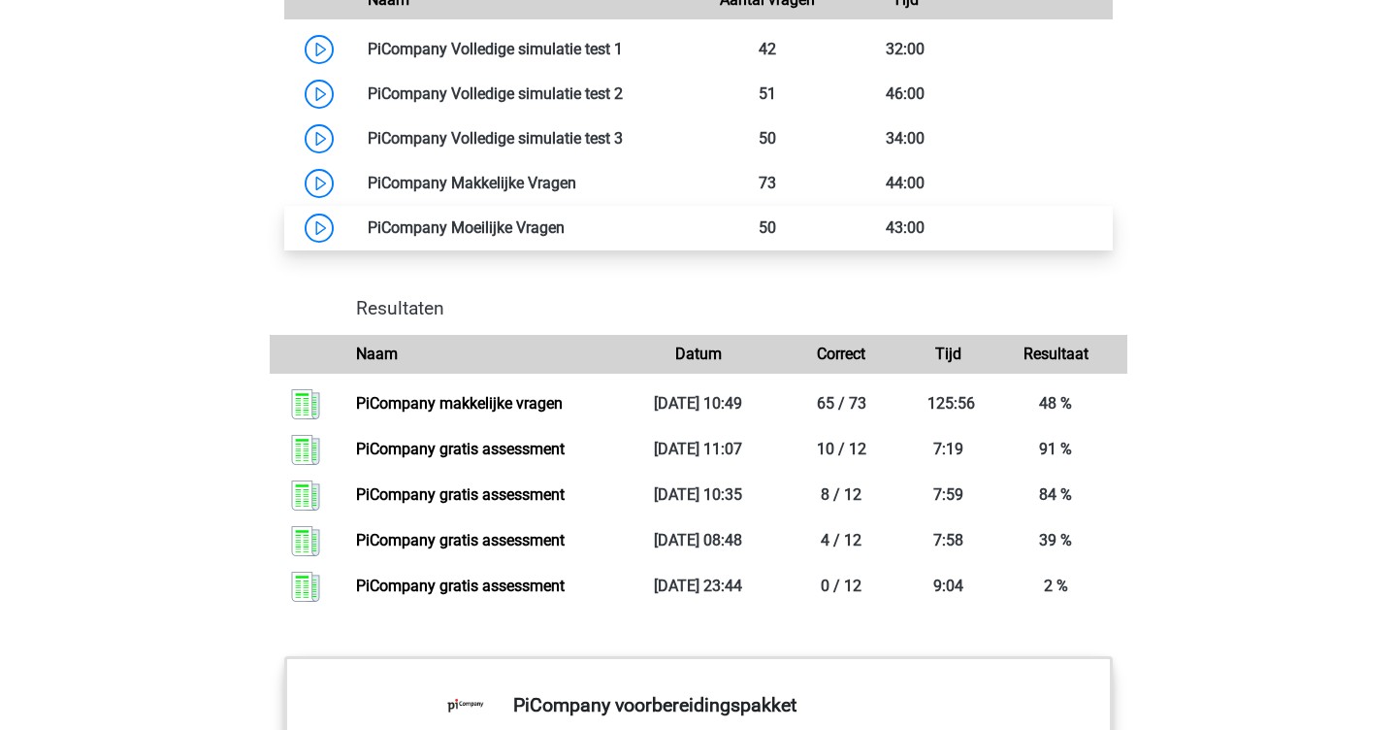
click at [565, 237] on link at bounding box center [565, 227] width 0 height 18
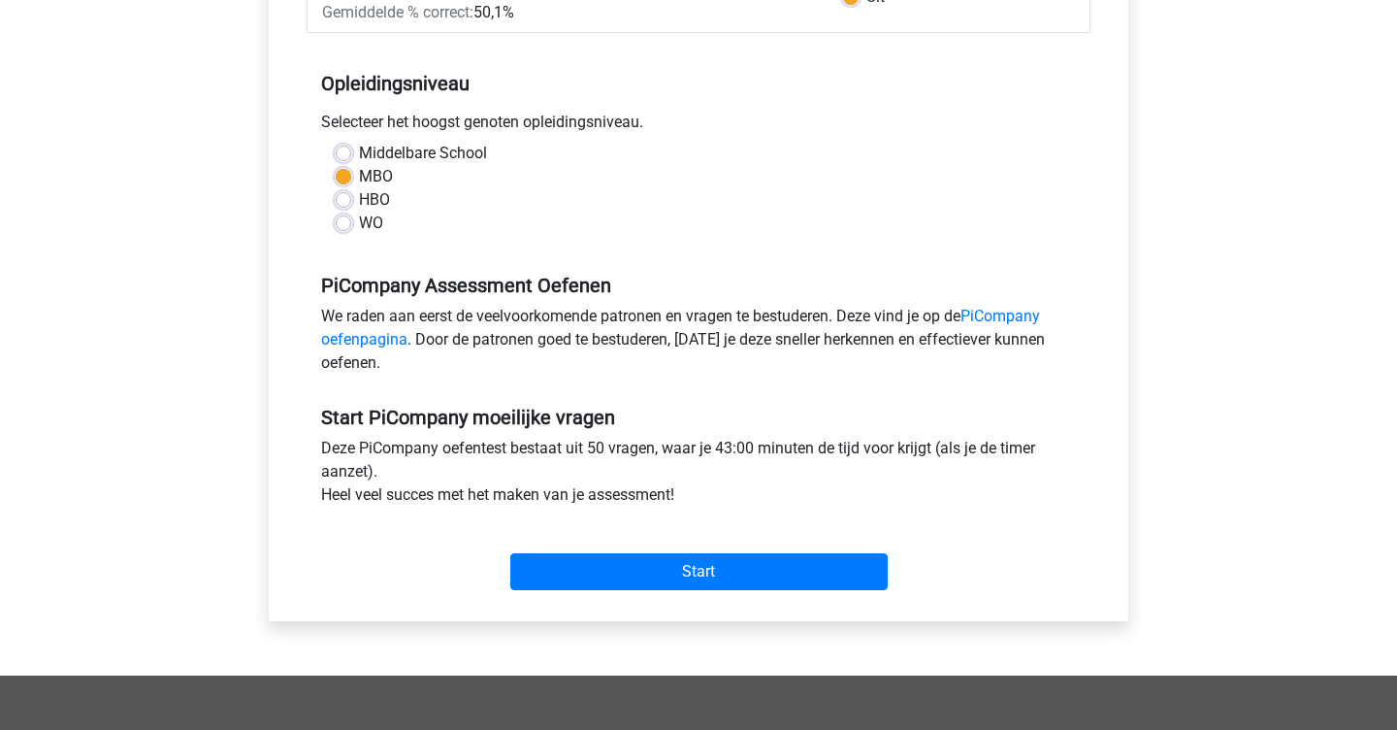
scroll to position [410, 0]
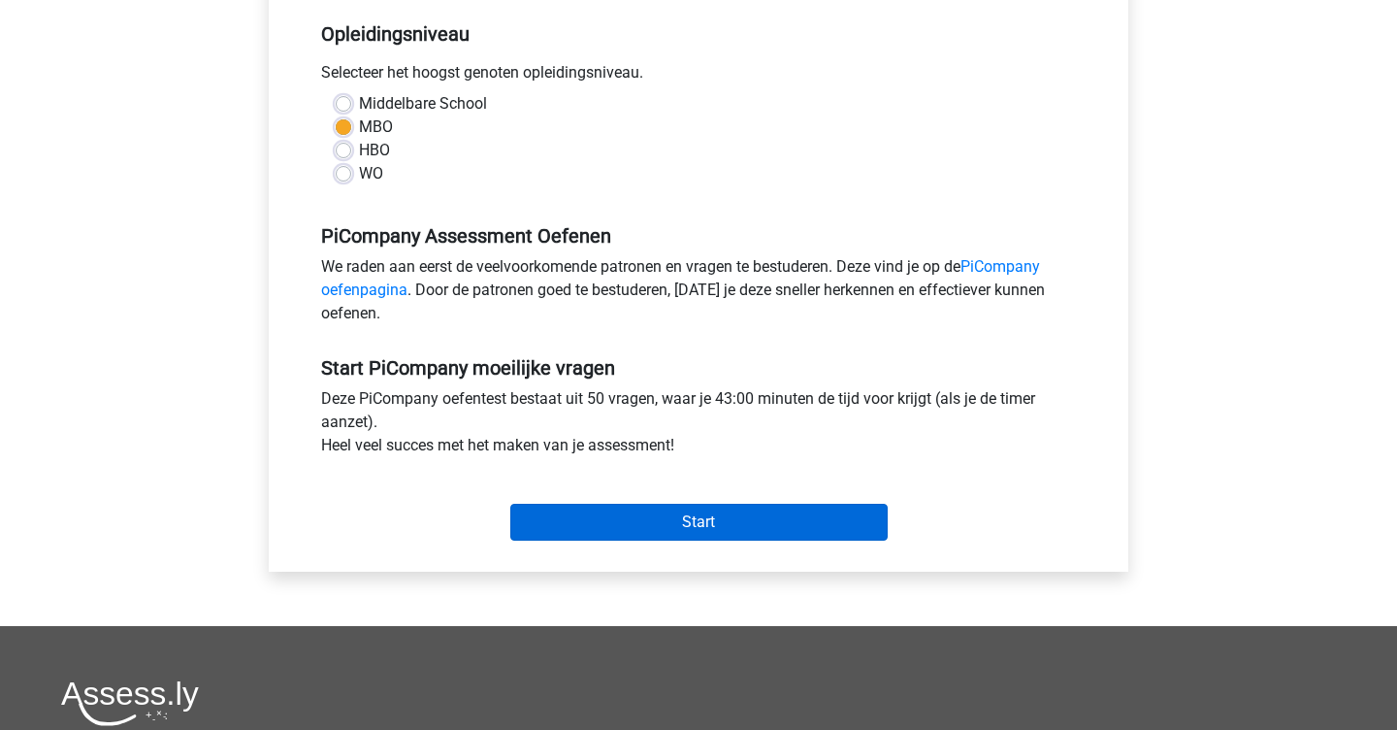
click at [759, 531] on input "Start" at bounding box center [698, 522] width 377 height 37
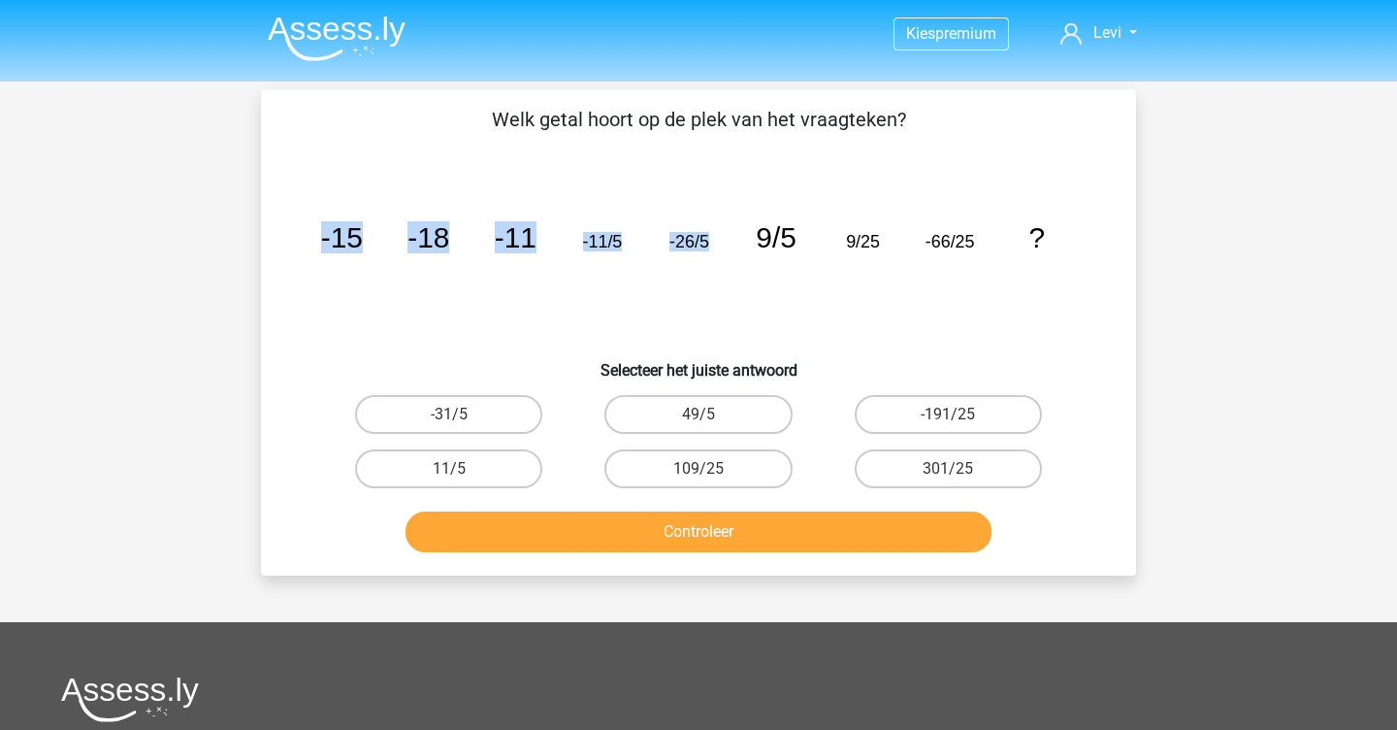
drag, startPoint x: 762, startPoint y: 240, endPoint x: 807, endPoint y: 246, distance: 46.0
click at [807, 246] on icon "image/svg+xml -15 -18 -11 -11/5 -26/5 9/5 9/25 -66/25 ?" at bounding box center [699, 247] width 782 height 196
click at [766, 257] on icon "image/svg+xml -15 -18 -11 -11/5 -26/5 9/5 9/25 -66/25 ?" at bounding box center [699, 247] width 782 height 196
drag, startPoint x: 793, startPoint y: 230, endPoint x: 915, endPoint y: 248, distance: 123.7
click at [915, 248] on icon "image/svg+xml -15 -18 -11 -11/5 -26/5 9/5 9/25 -66/25 ?" at bounding box center [699, 247] width 782 height 196
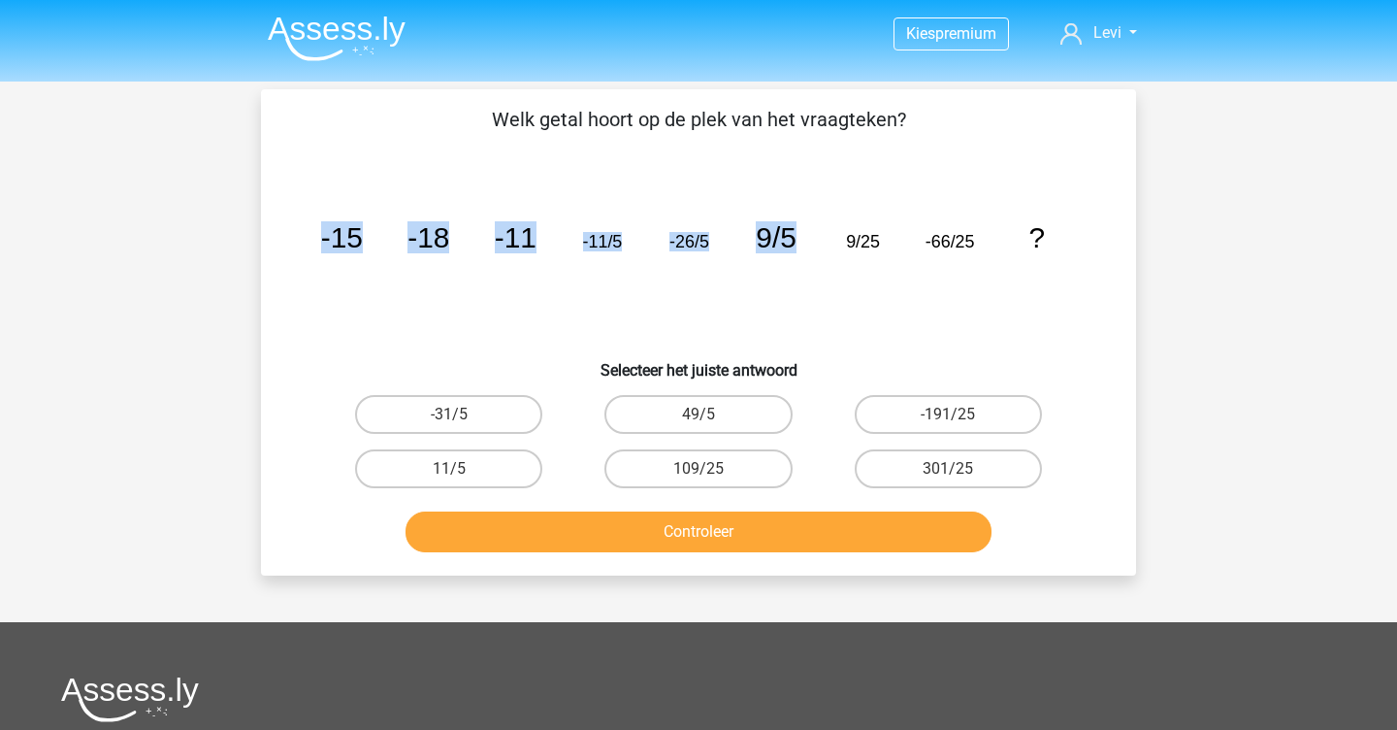
click at [915, 276] on icon "image/svg+xml -15 -18 -11 -11/5 -26/5 9/5 9/25 -66/25 ?" at bounding box center [699, 247] width 782 height 196
click at [696, 457] on label "109/25" at bounding box center [698, 468] width 187 height 39
click at [699, 469] on input "109/25" at bounding box center [705, 475] width 13 height 13
radio input "true"
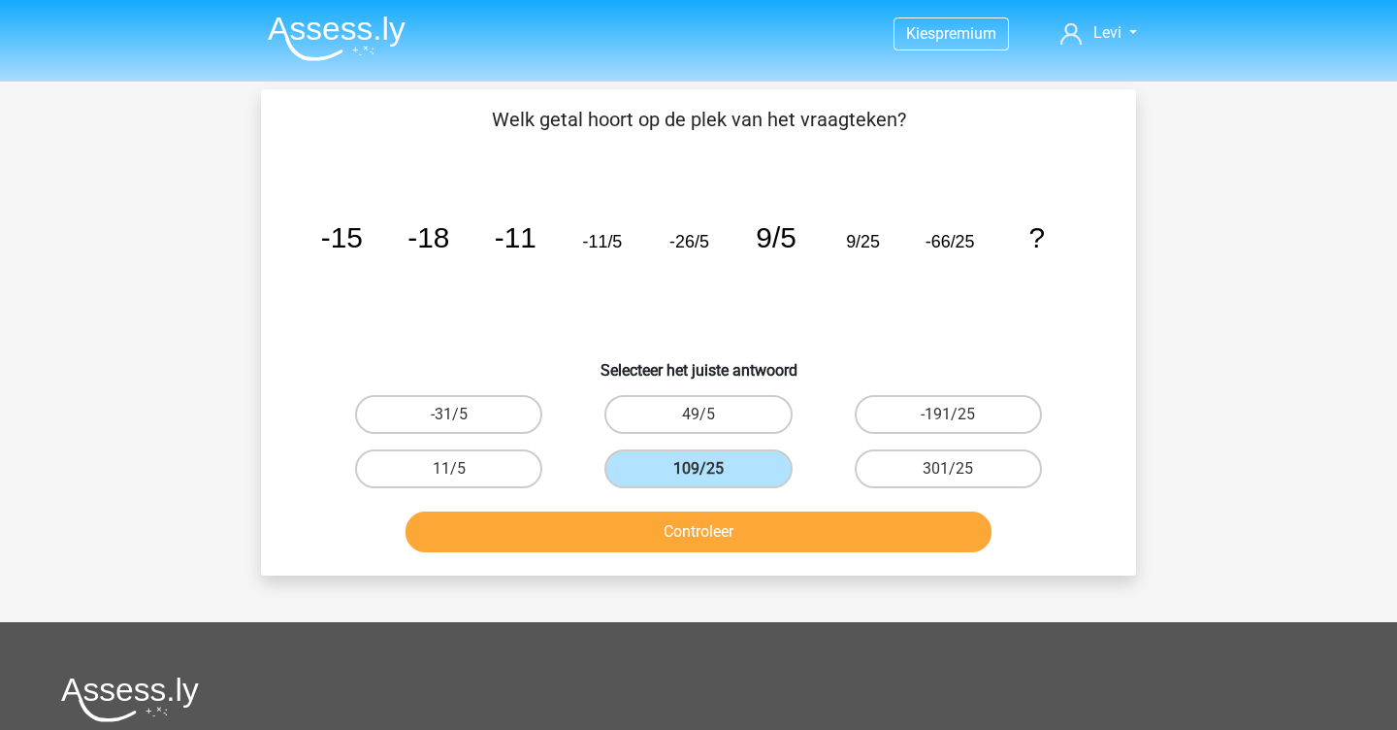
click at [655, 523] on button "Controleer" at bounding box center [699, 531] width 587 height 41
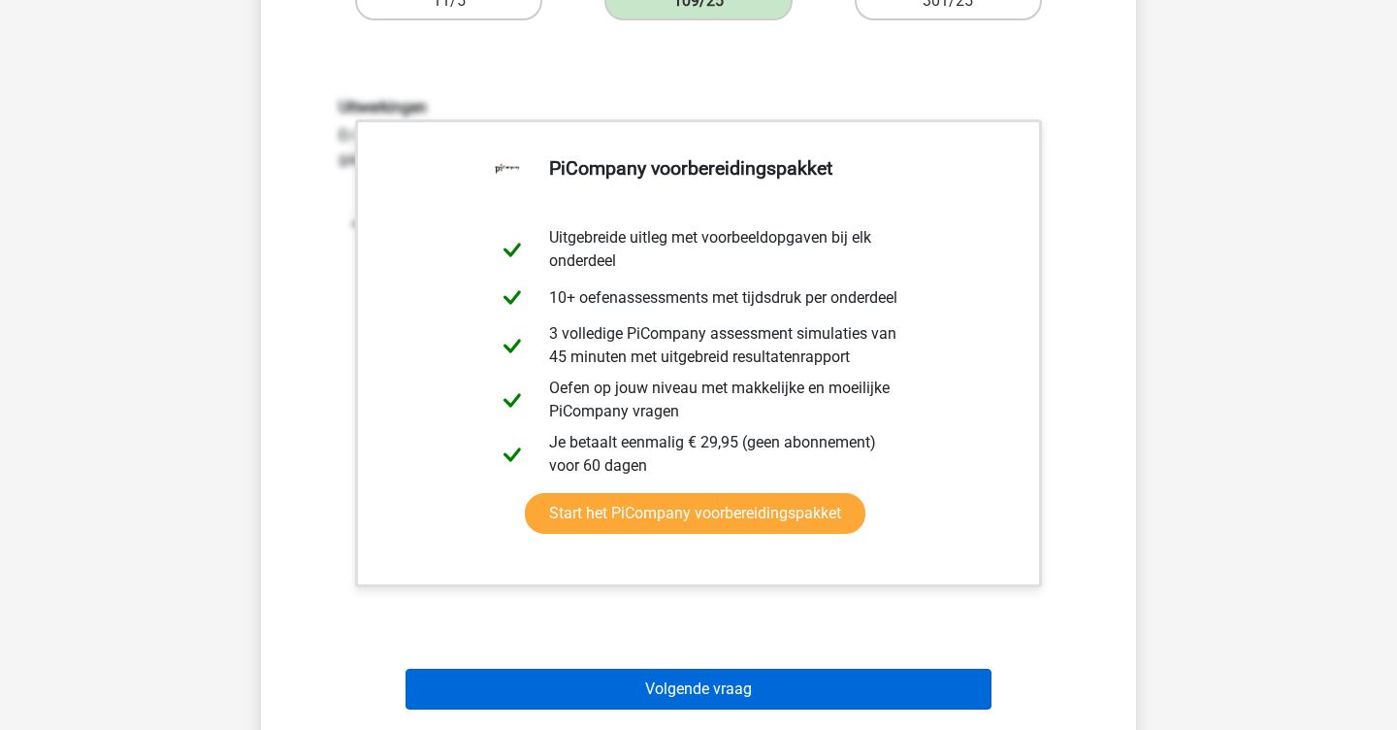
click at [686, 676] on button "Volgende vraag" at bounding box center [699, 689] width 587 height 41
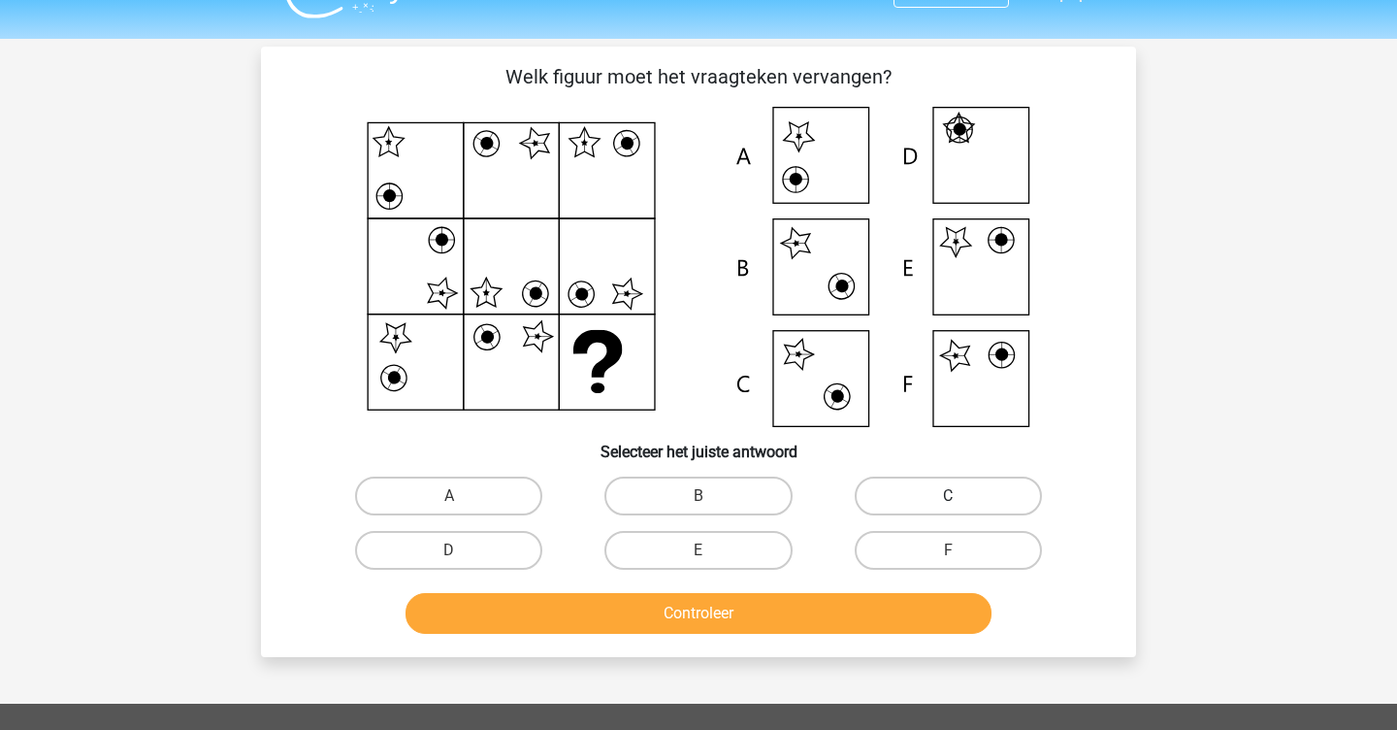
scroll to position [38, 0]
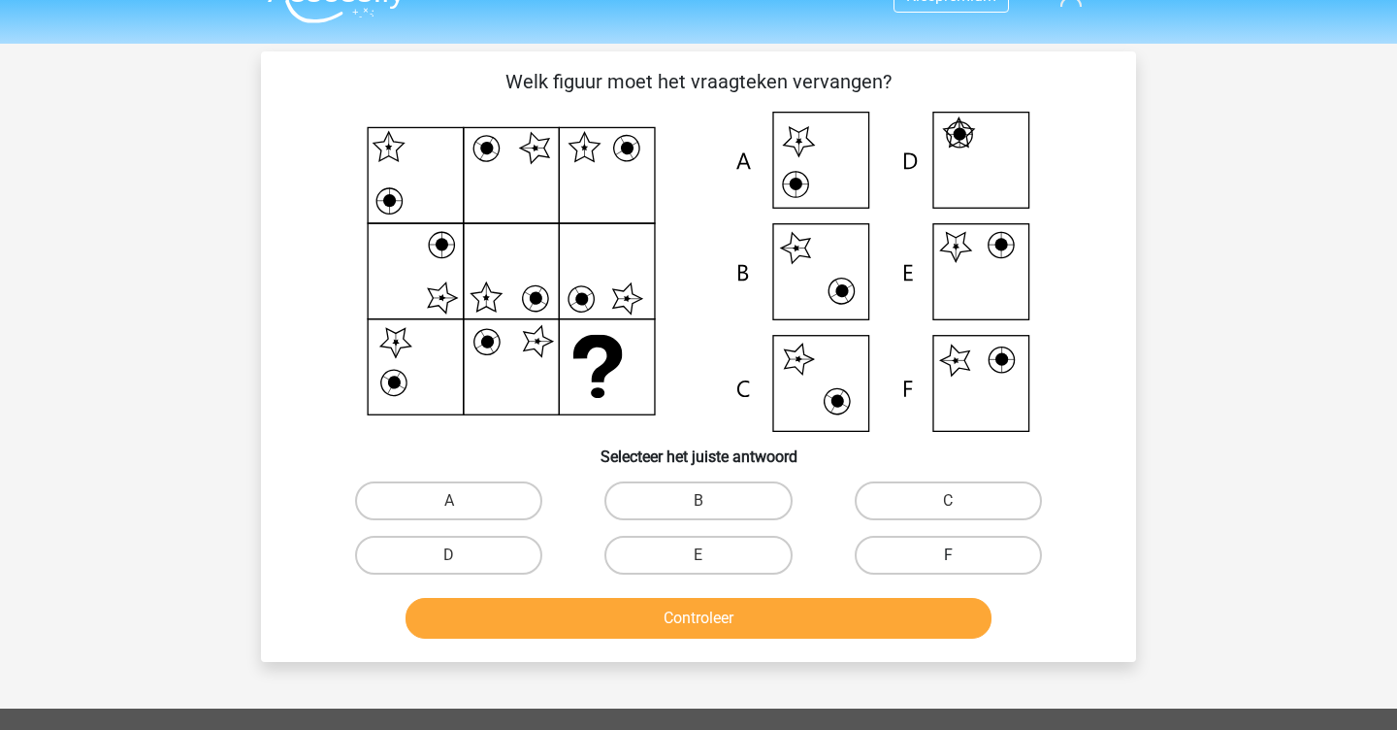
click at [939, 562] on label "F" at bounding box center [948, 555] width 187 height 39
click at [948, 562] on input "F" at bounding box center [954, 561] width 13 height 13
radio input "true"
click at [901, 639] on button "Controleer" at bounding box center [699, 618] width 587 height 41
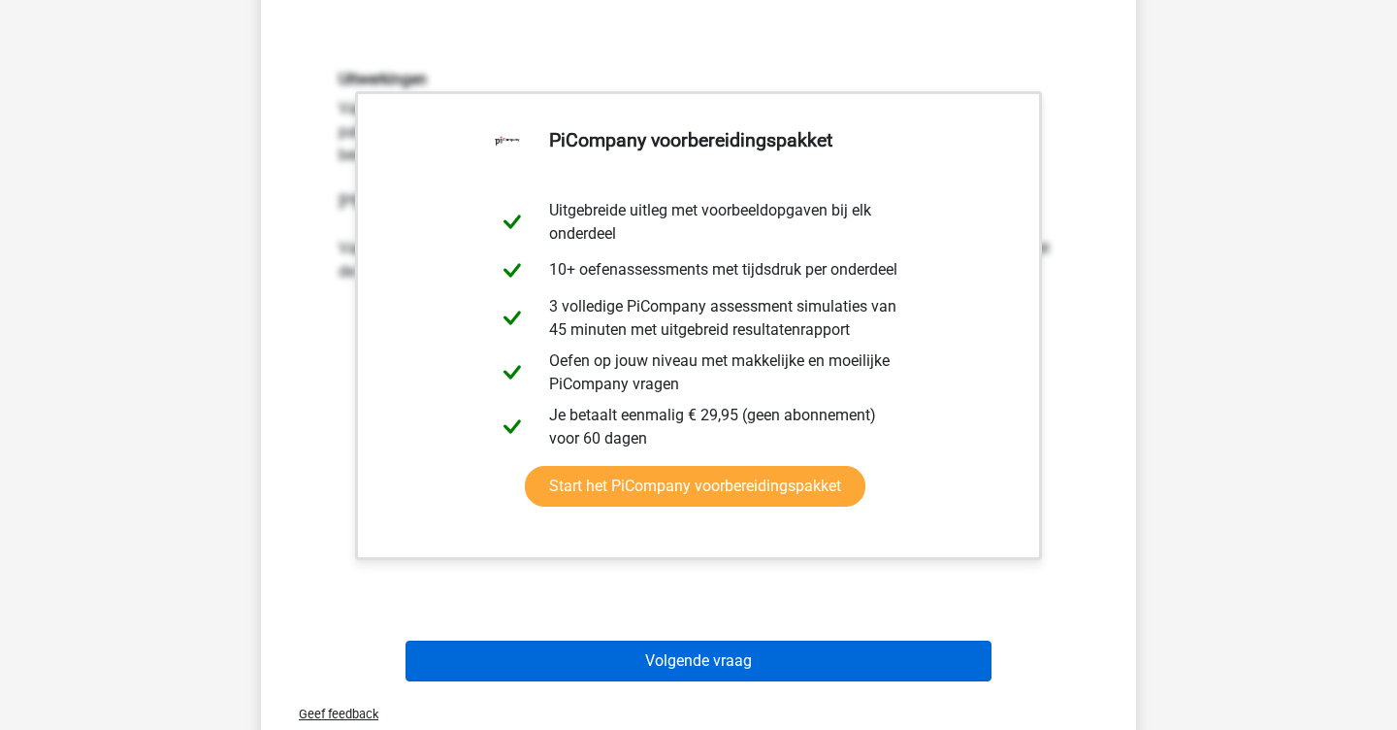
click at [852, 653] on button "Volgende vraag" at bounding box center [699, 660] width 587 height 41
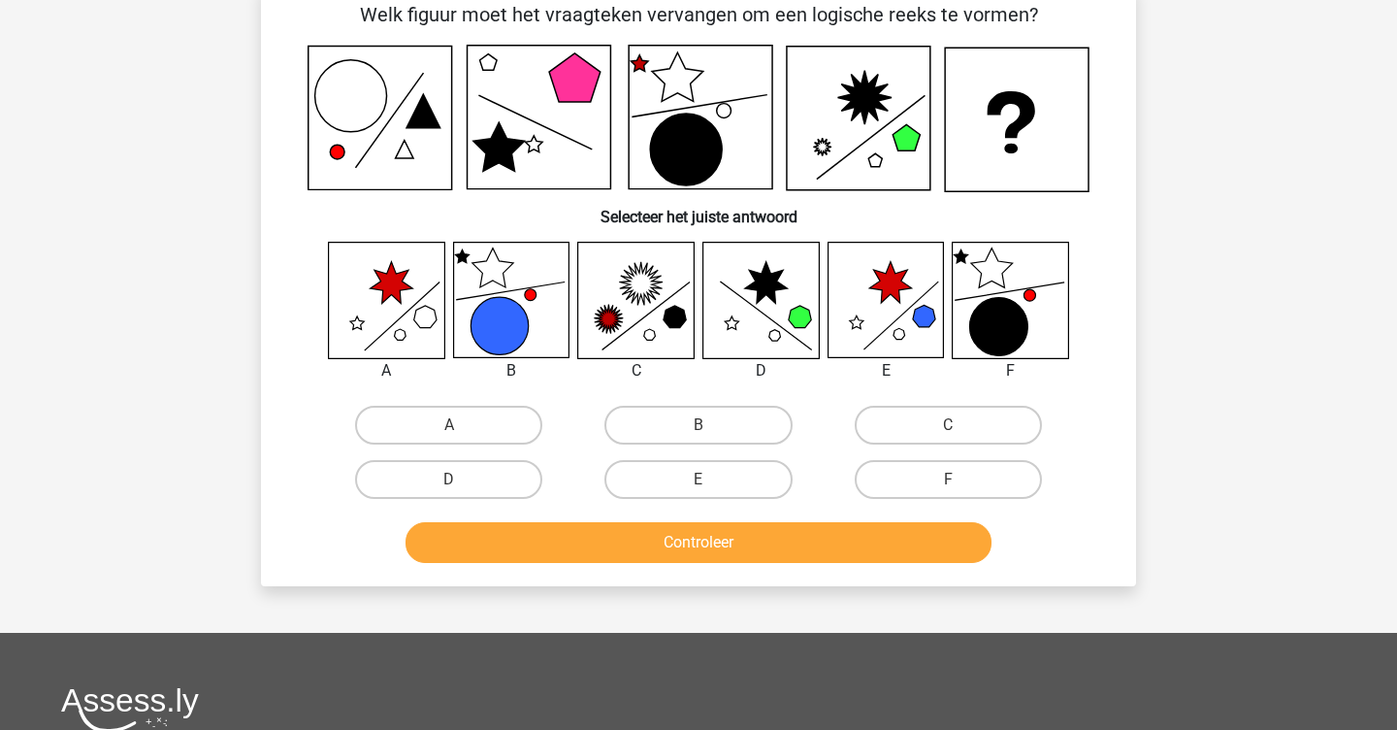
scroll to position [106, 0]
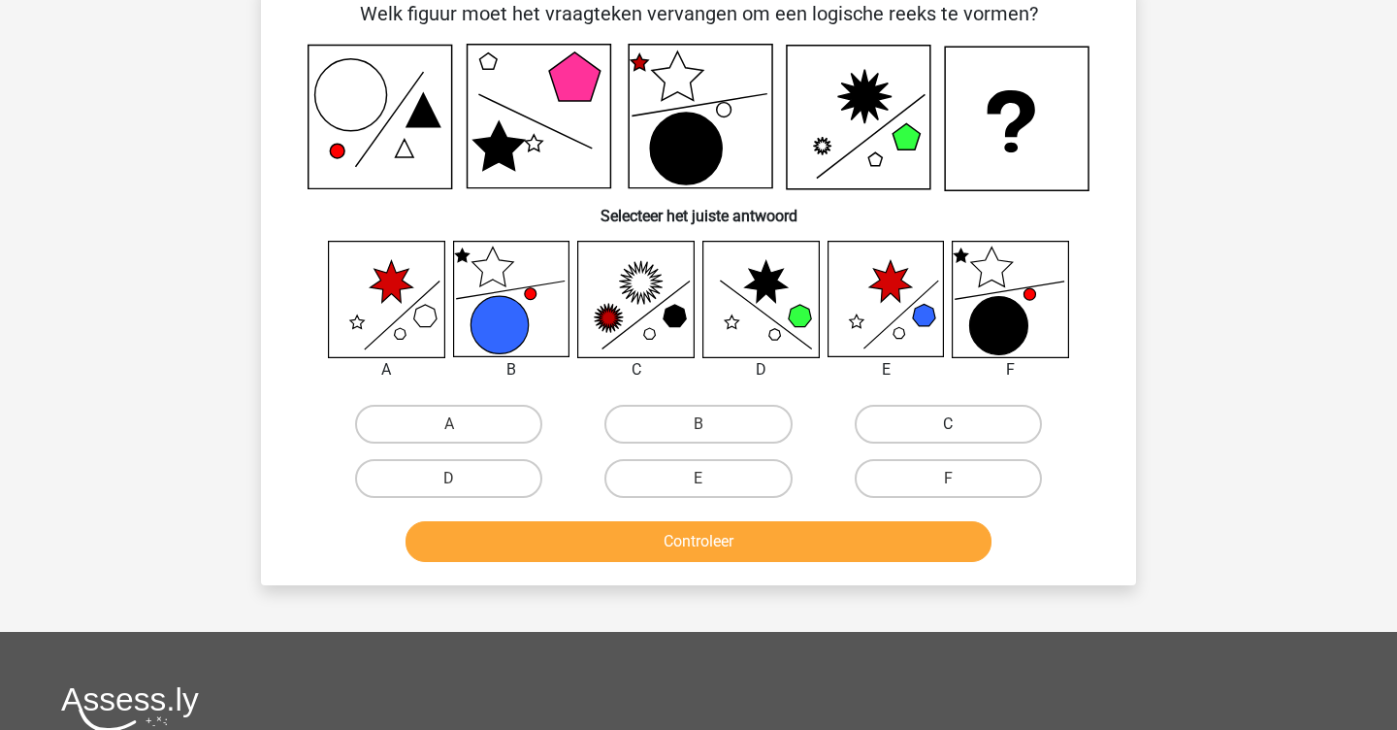
click at [1013, 427] on label "C" at bounding box center [948, 424] width 187 height 39
click at [961, 427] on input "C" at bounding box center [954, 430] width 13 height 13
radio input "true"
click at [903, 553] on button "Controleer" at bounding box center [699, 541] width 587 height 41
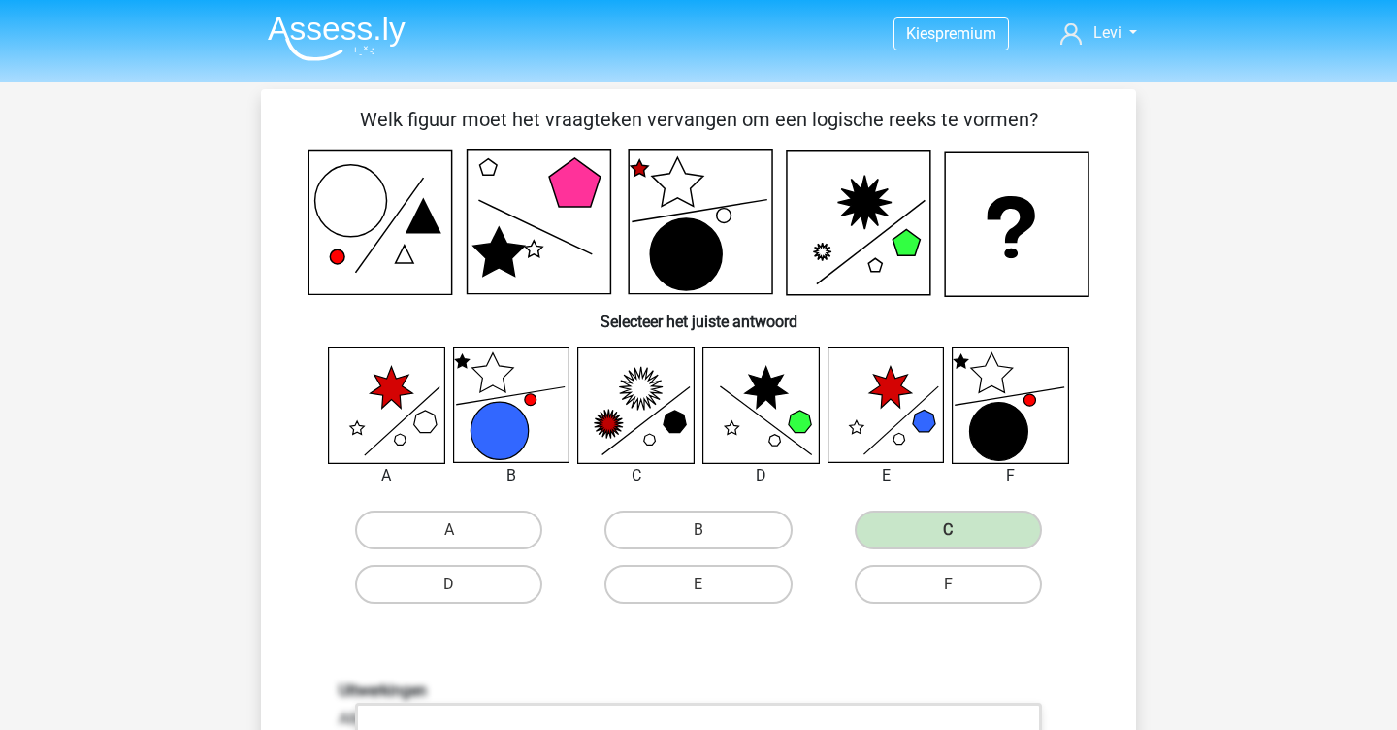
scroll to position [0, 0]
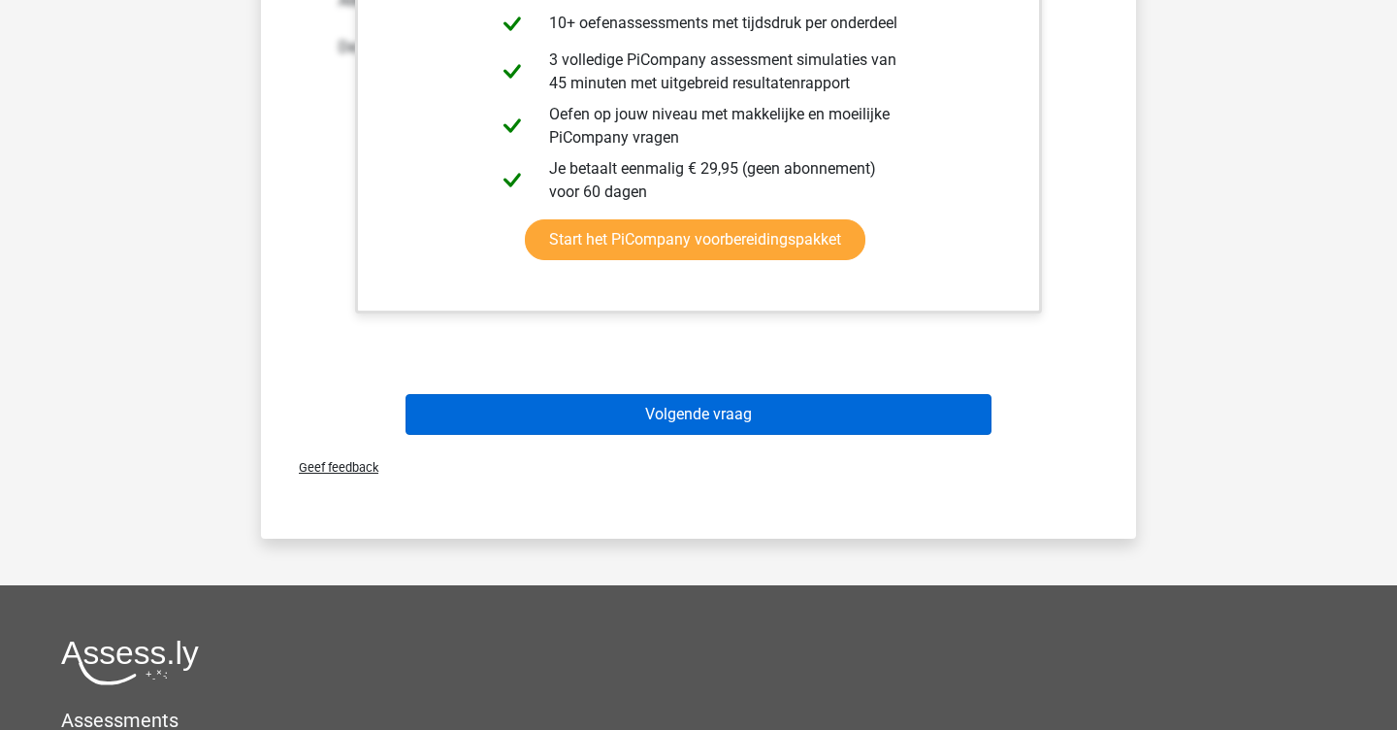
click at [882, 394] on button "Volgende vraag" at bounding box center [699, 414] width 587 height 41
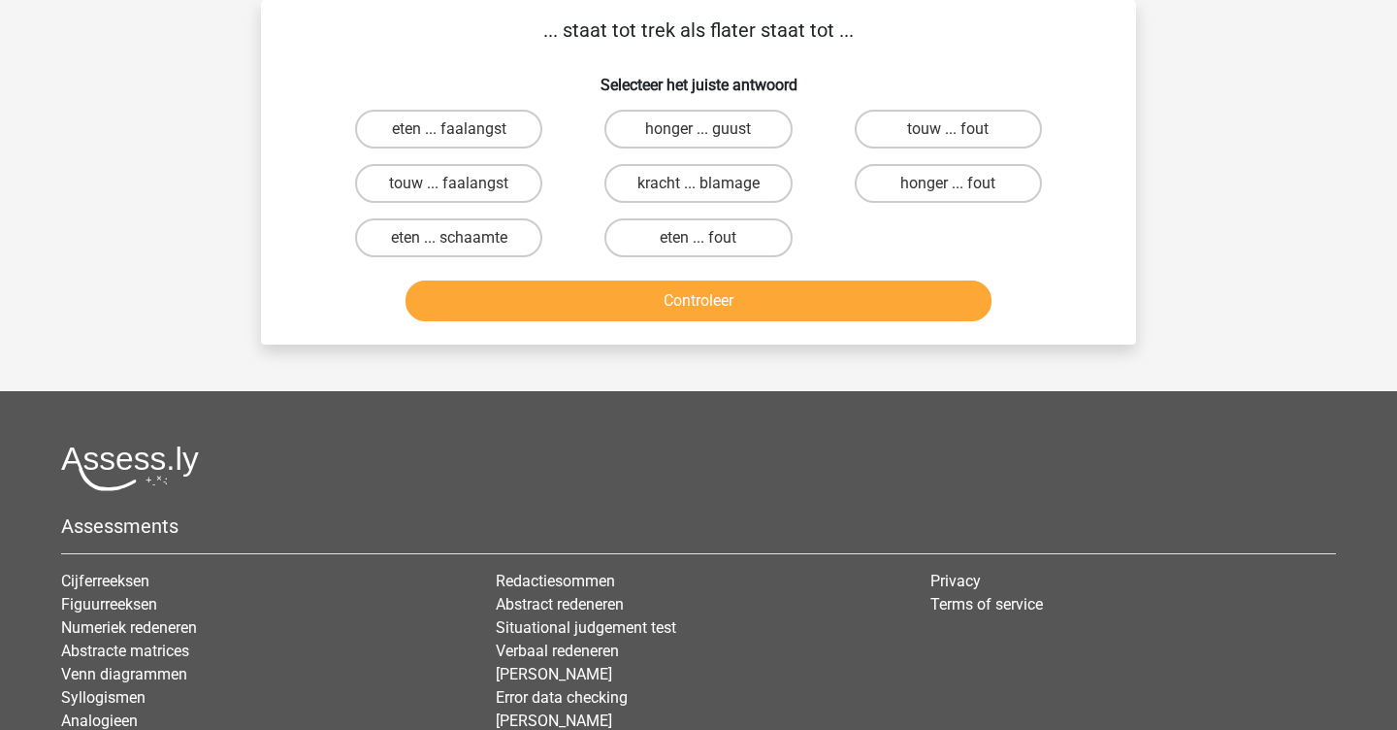
scroll to position [53, 0]
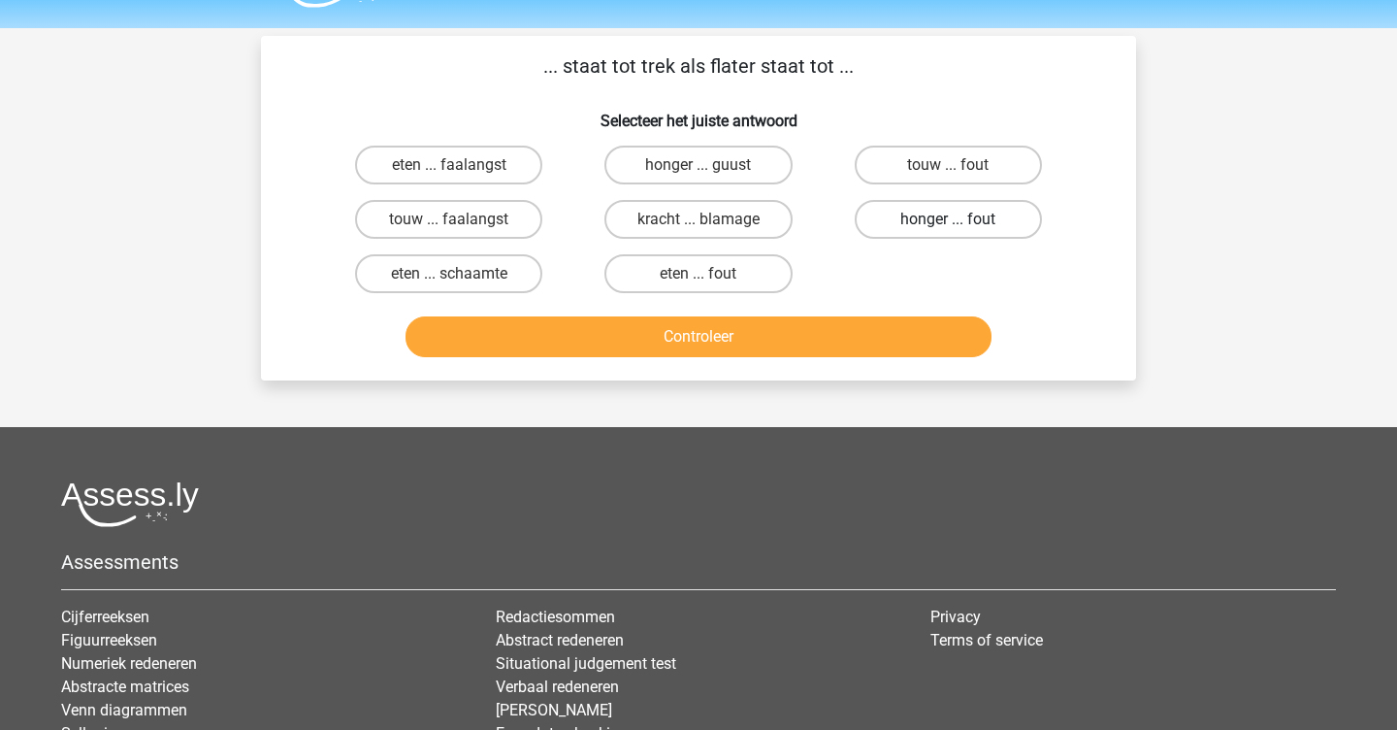
click at [953, 215] on label "honger ... fout" at bounding box center [948, 219] width 187 height 39
click at [953, 219] on input "honger ... fout" at bounding box center [954, 225] width 13 height 13
radio input "true"
click at [880, 328] on button "Controleer" at bounding box center [699, 336] width 587 height 41
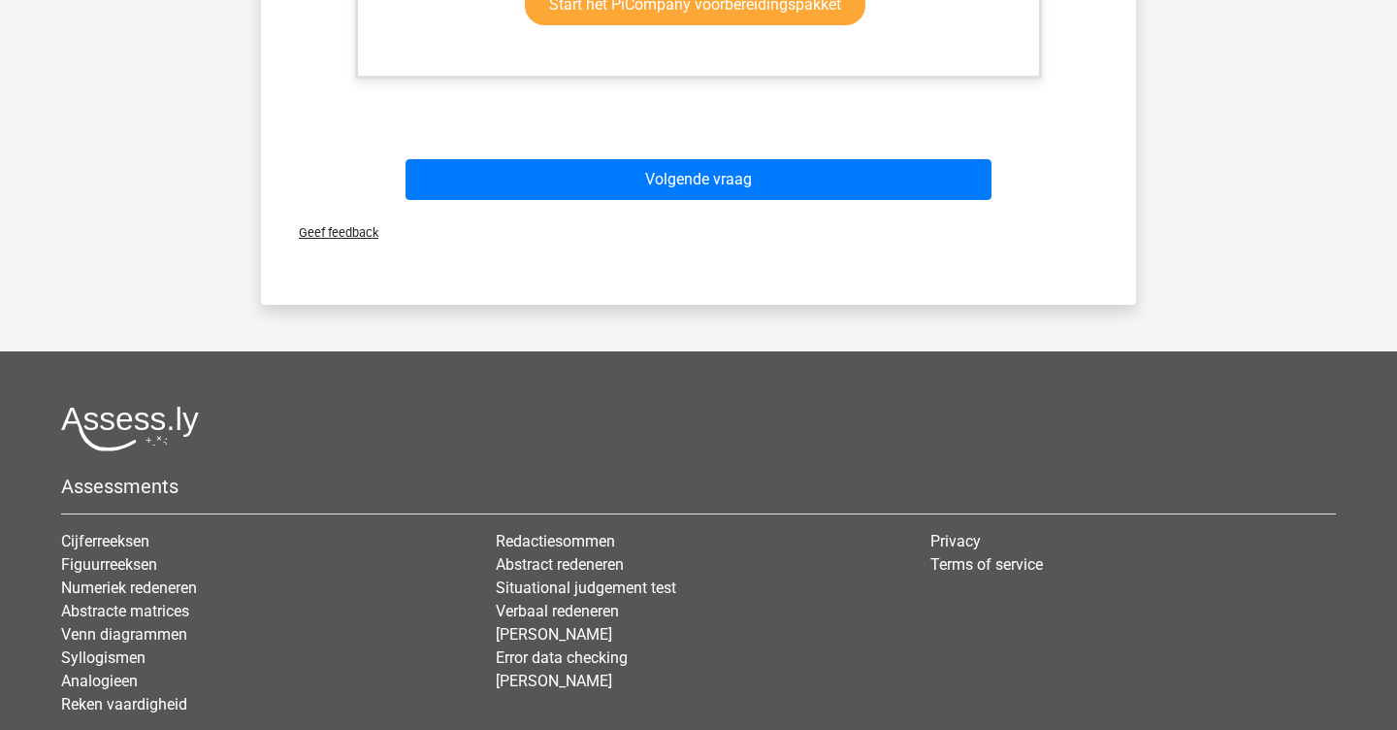
scroll to position [839, 0]
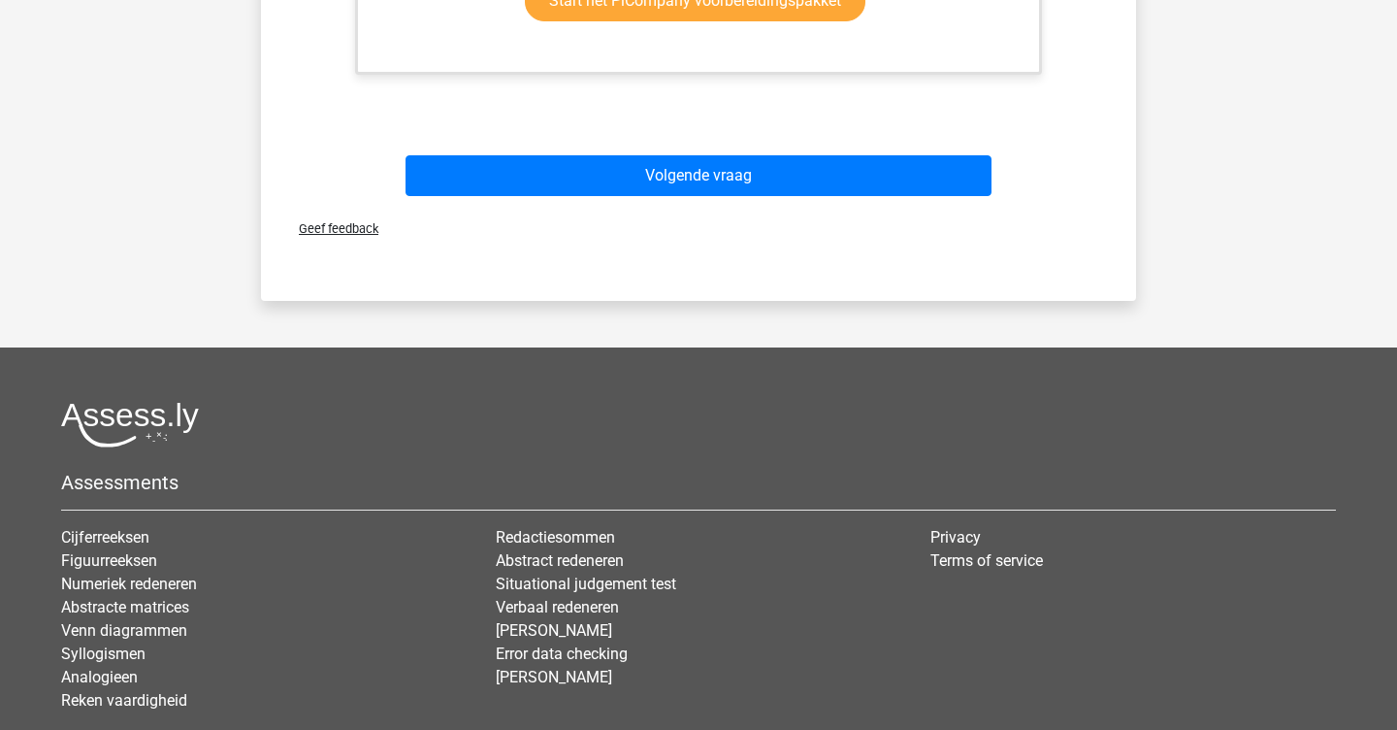
click at [866, 200] on div "Volgende vraag" at bounding box center [698, 179] width 749 height 49
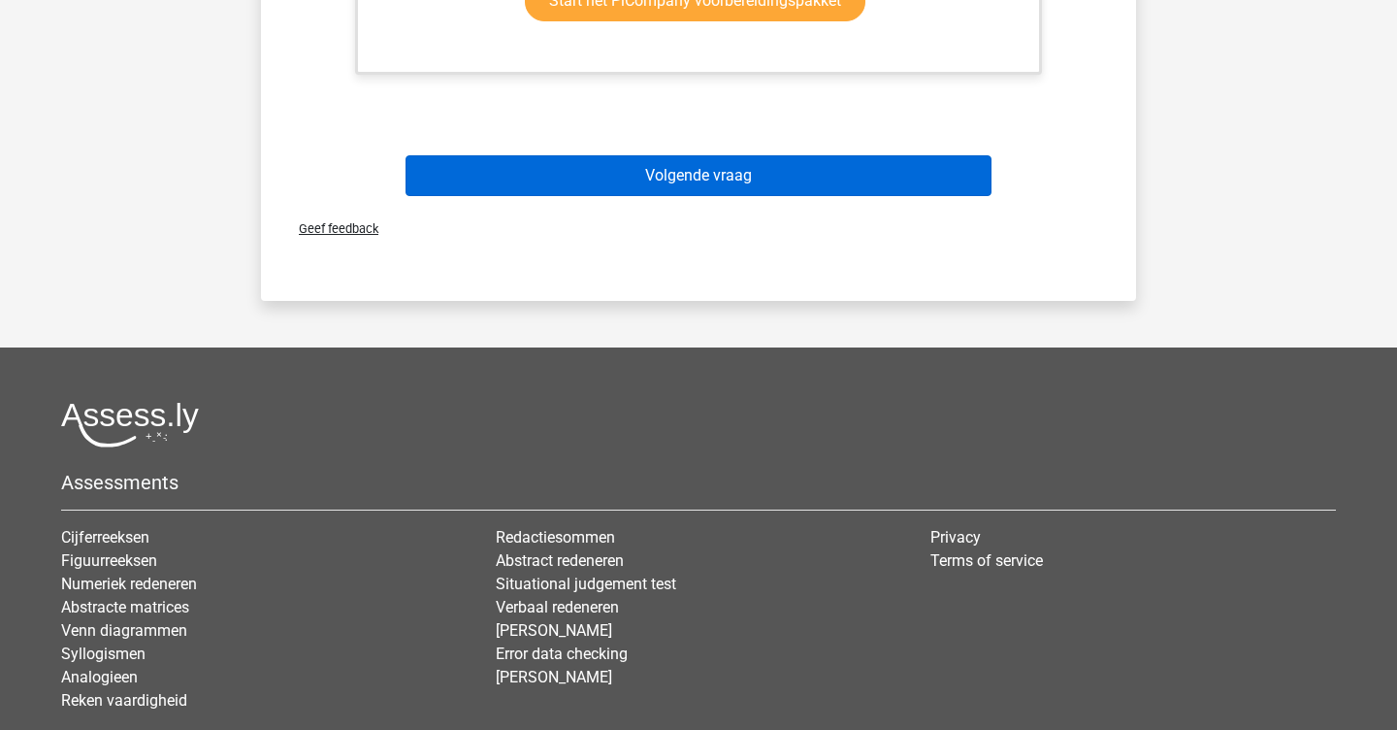
click at [892, 179] on button "Volgende vraag" at bounding box center [699, 175] width 587 height 41
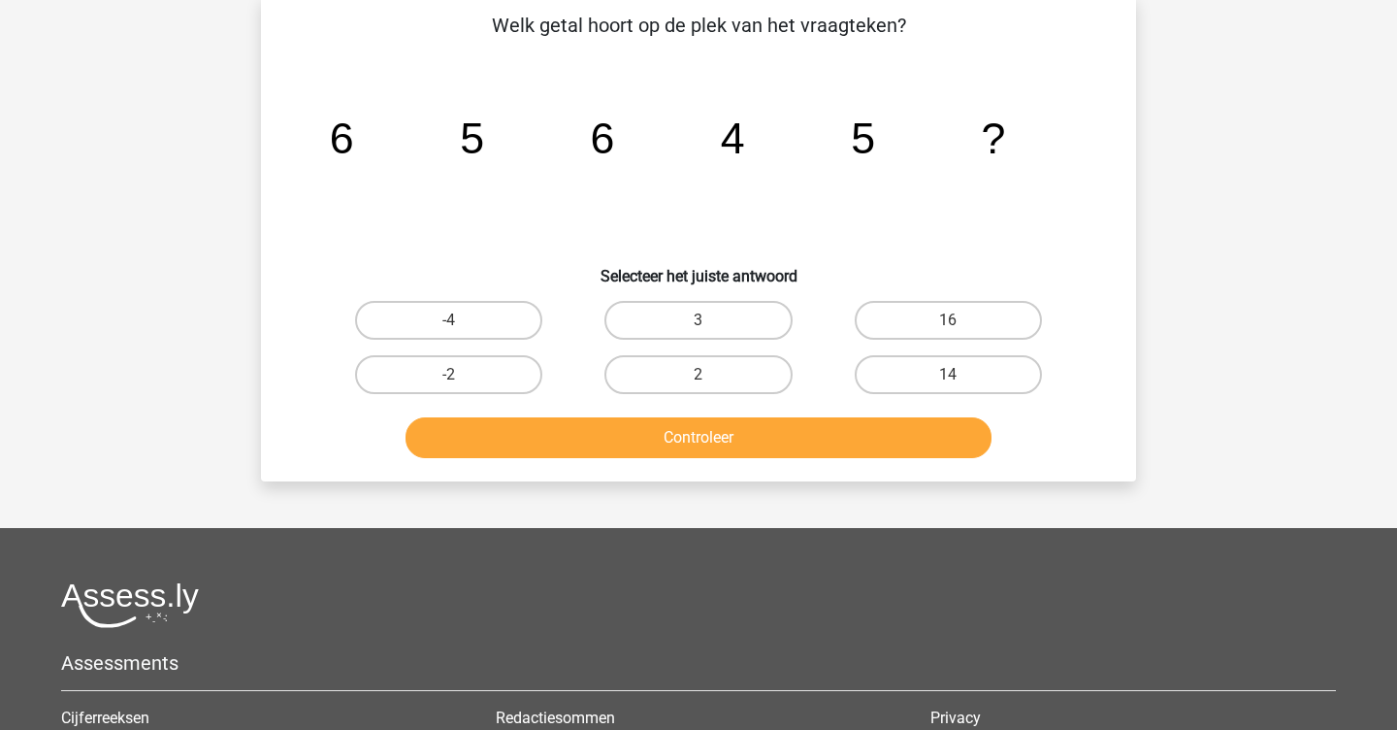
scroll to position [89, 0]
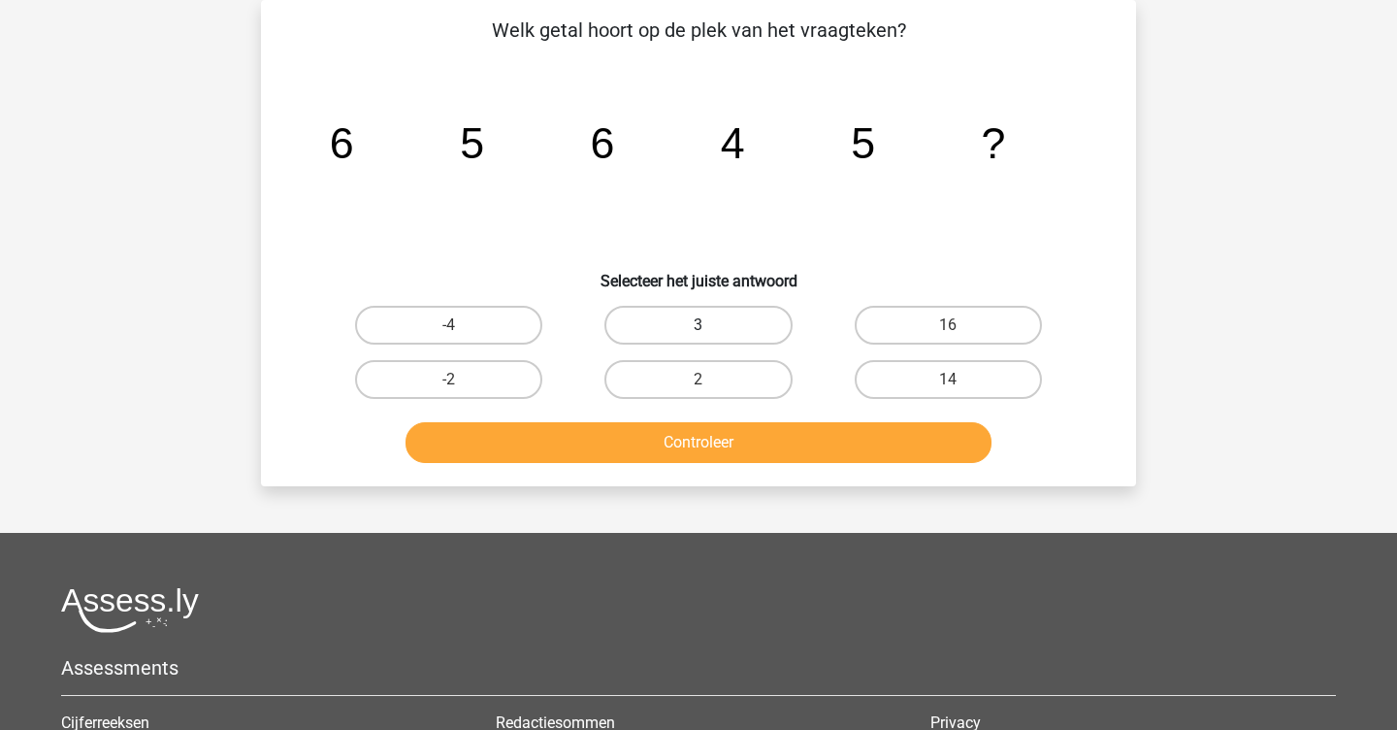
click at [708, 321] on label "3" at bounding box center [698, 325] width 187 height 39
click at [708, 325] on input "3" at bounding box center [705, 331] width 13 height 13
radio input "true"
click at [775, 437] on button "Controleer" at bounding box center [699, 442] width 587 height 41
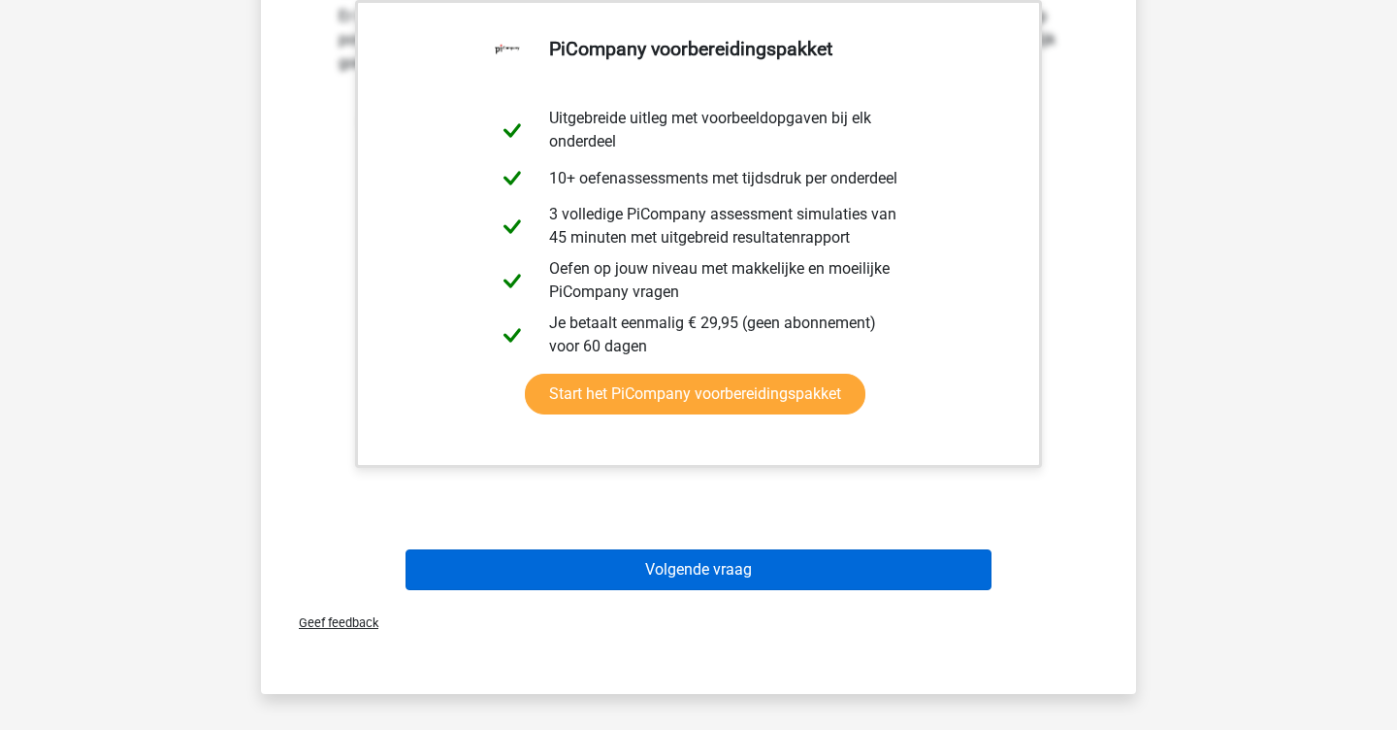
scroll to position [589, 0]
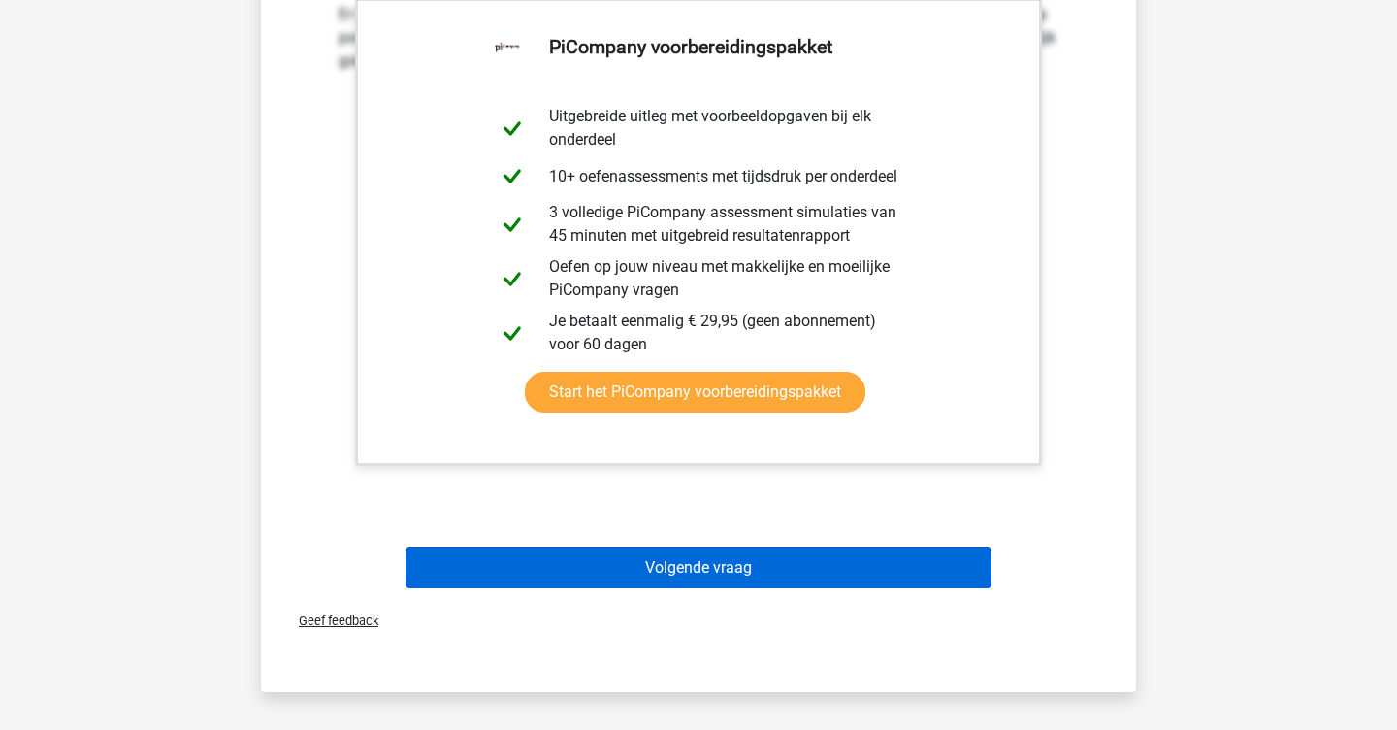
click at [795, 573] on button "Volgende vraag" at bounding box center [699, 567] width 587 height 41
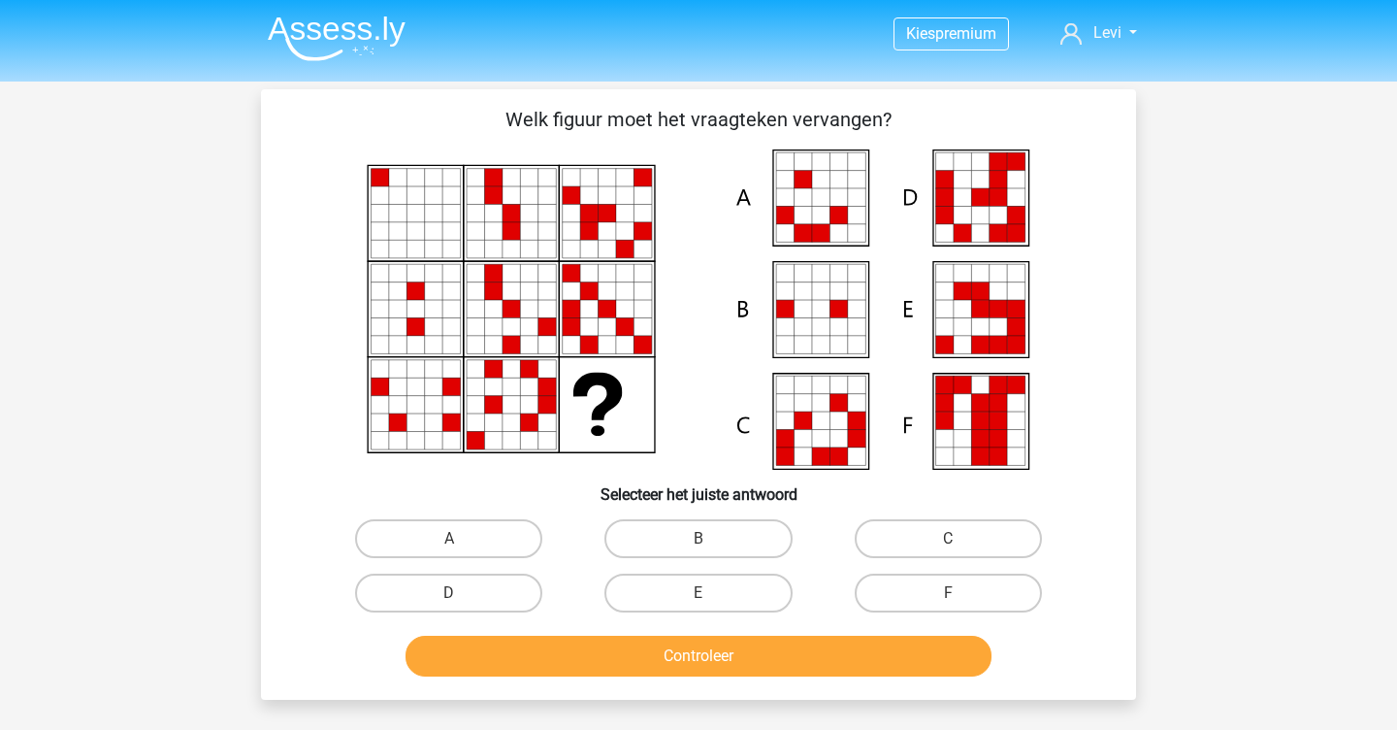
scroll to position [0, 0]
click at [690, 598] on label "E" at bounding box center [698, 592] width 187 height 39
click at [699, 598] on input "E" at bounding box center [705, 599] width 13 height 13
radio input "true"
click at [702, 639] on button "Controleer" at bounding box center [699, 656] width 587 height 41
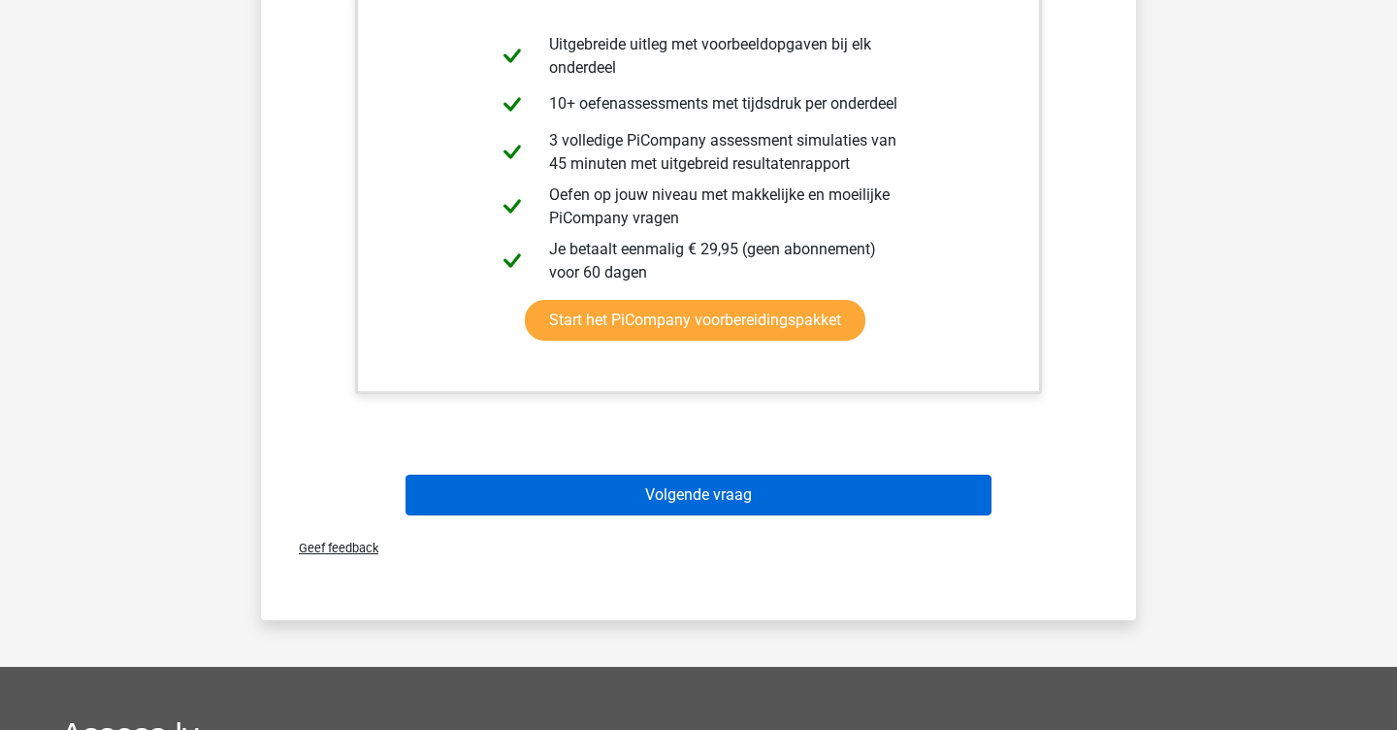
click at [655, 484] on button "Volgende vraag" at bounding box center [699, 495] width 587 height 41
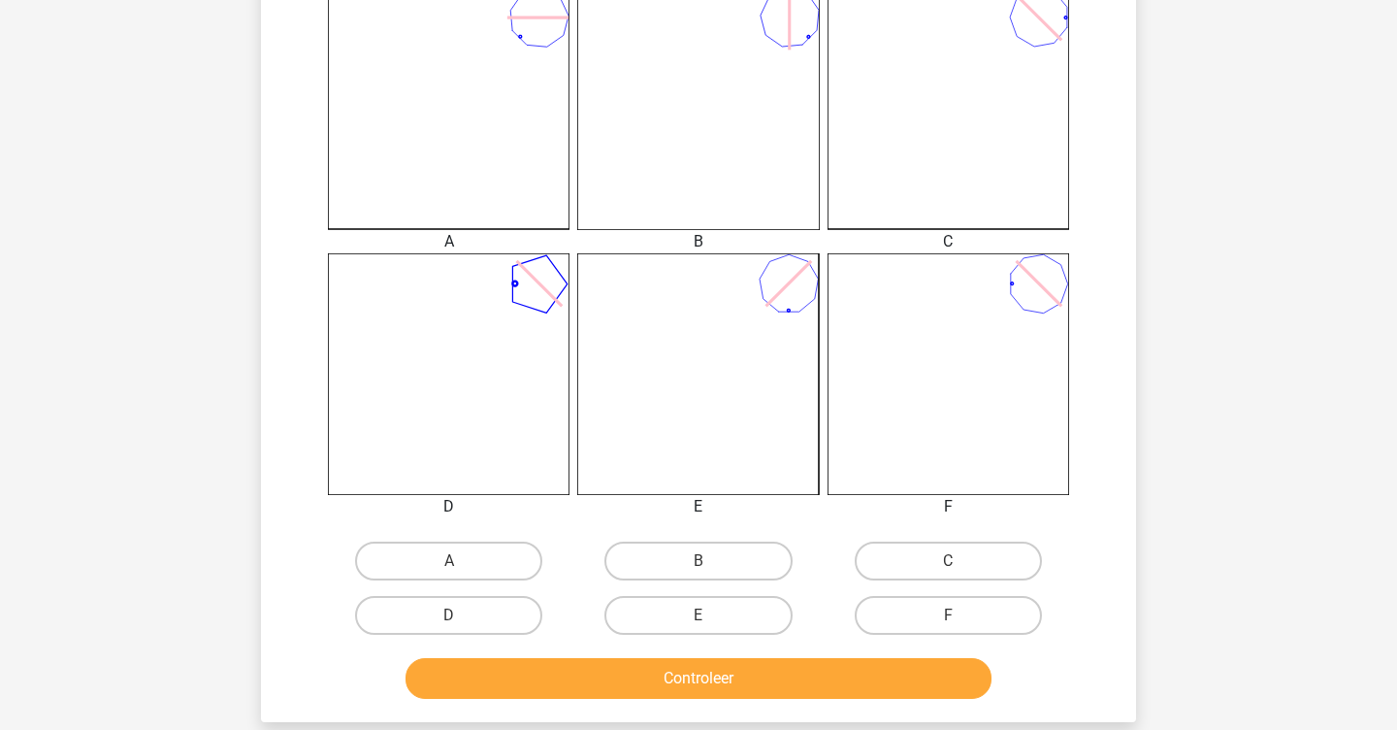
scroll to position [598, 0]
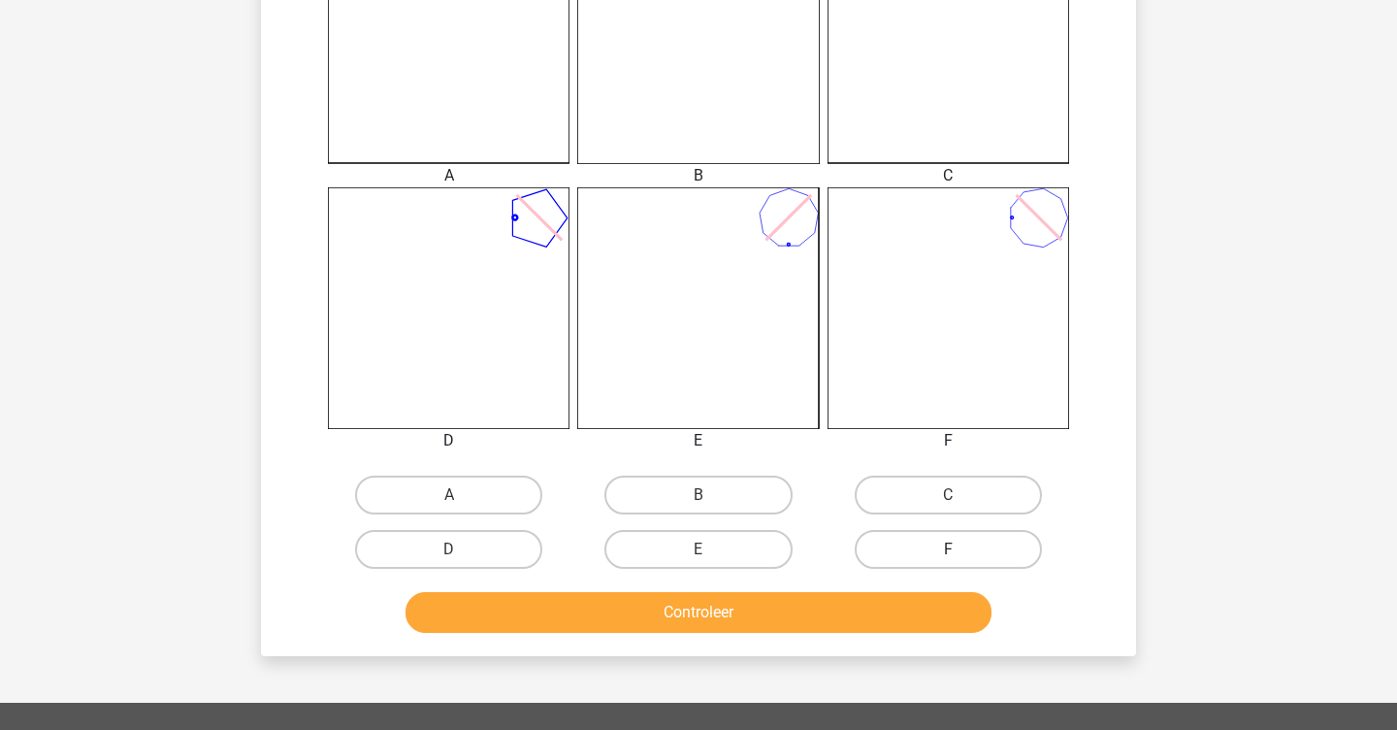
click at [893, 531] on label "F" at bounding box center [948, 549] width 187 height 39
click at [948, 549] on input "F" at bounding box center [954, 555] width 13 height 13
radio input "true"
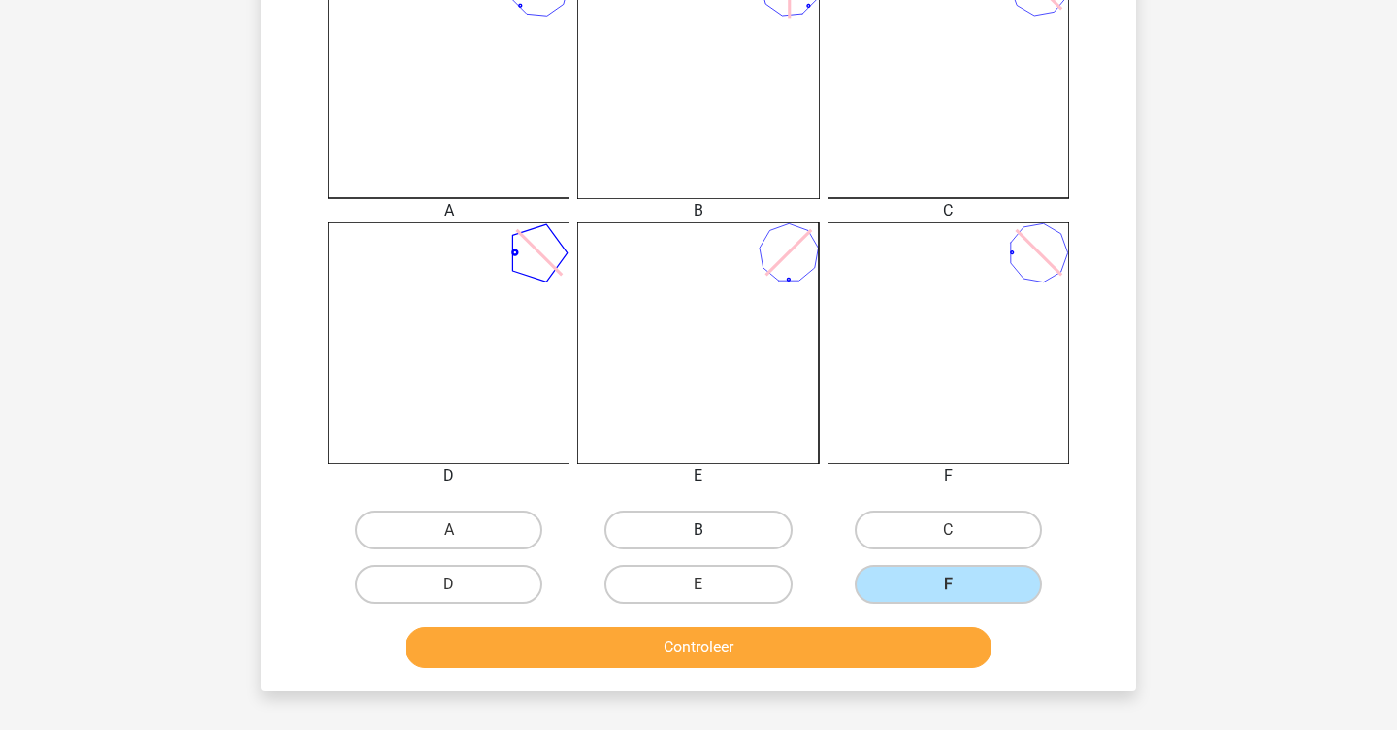
scroll to position [561, 0]
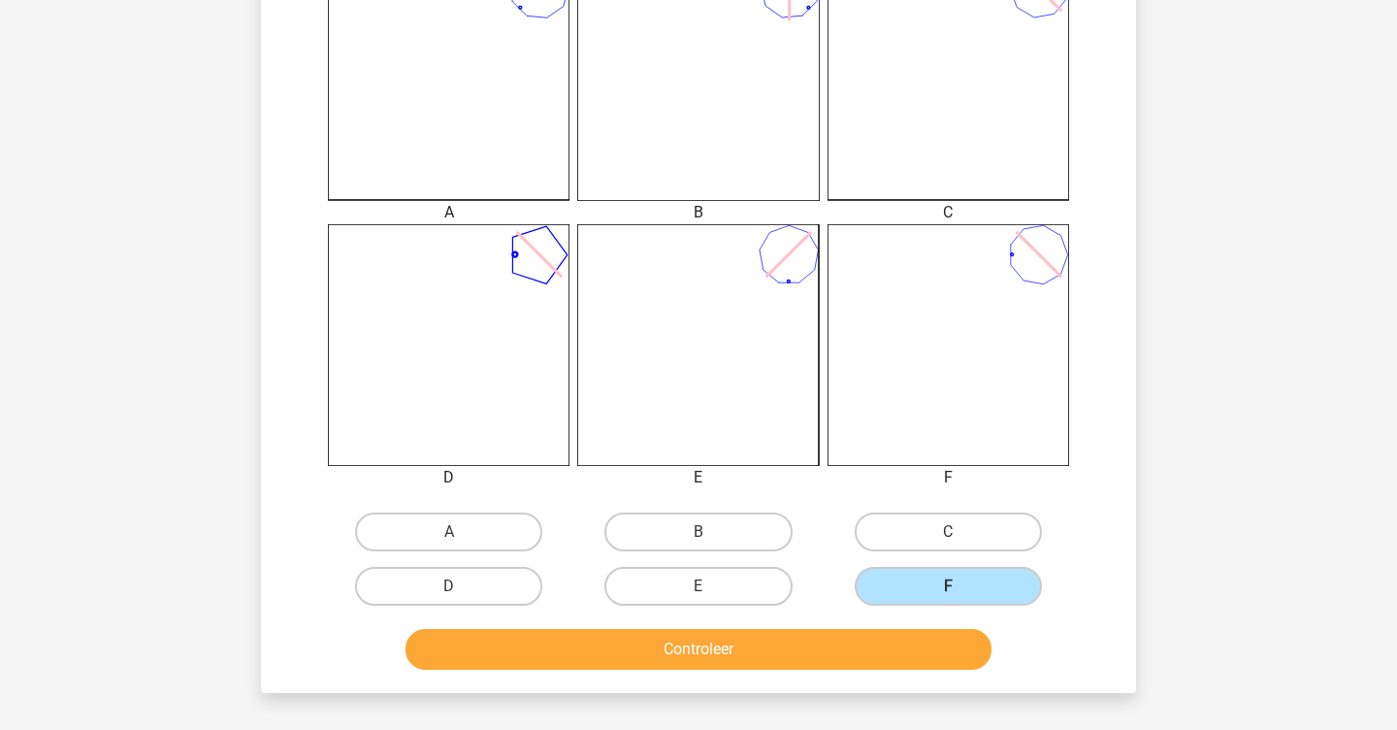
click at [706, 636] on button "Controleer" at bounding box center [699, 649] width 587 height 41
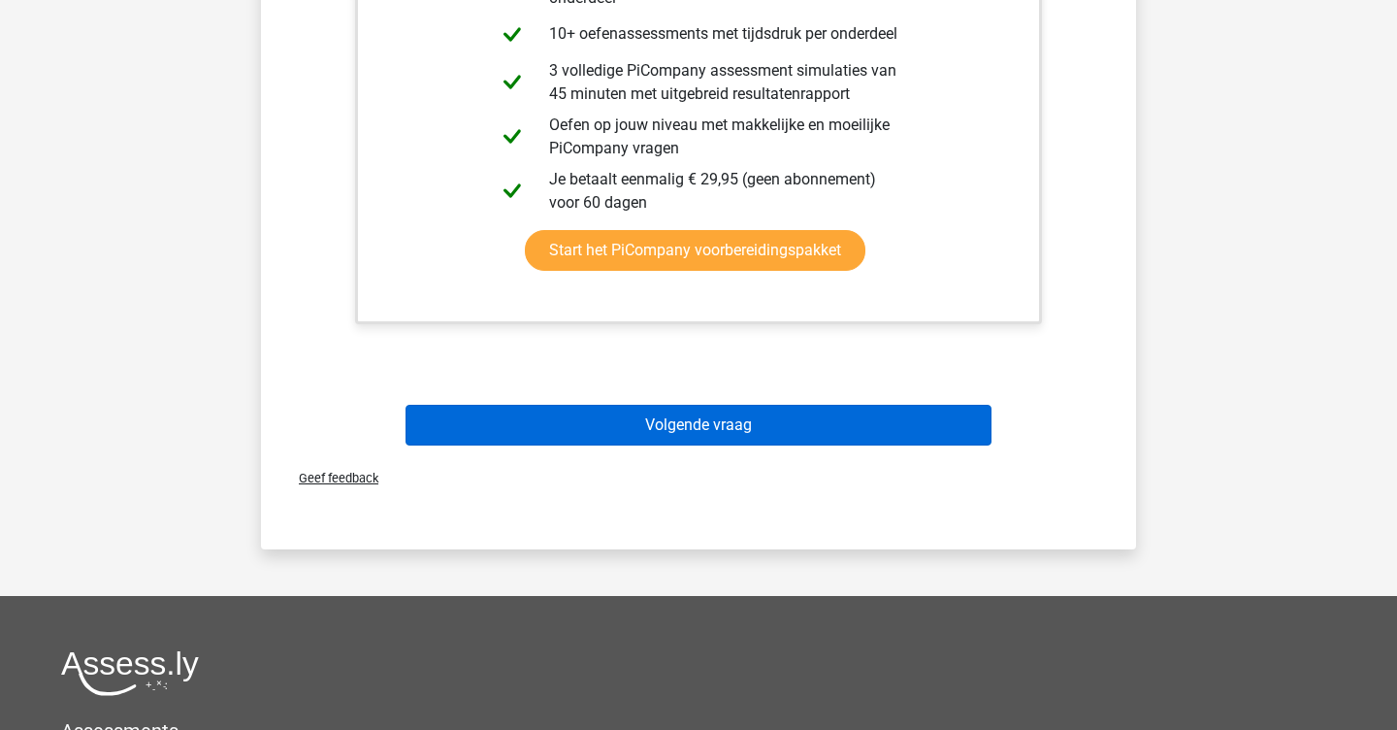
click at [757, 437] on button "Volgende vraag" at bounding box center [699, 425] width 587 height 41
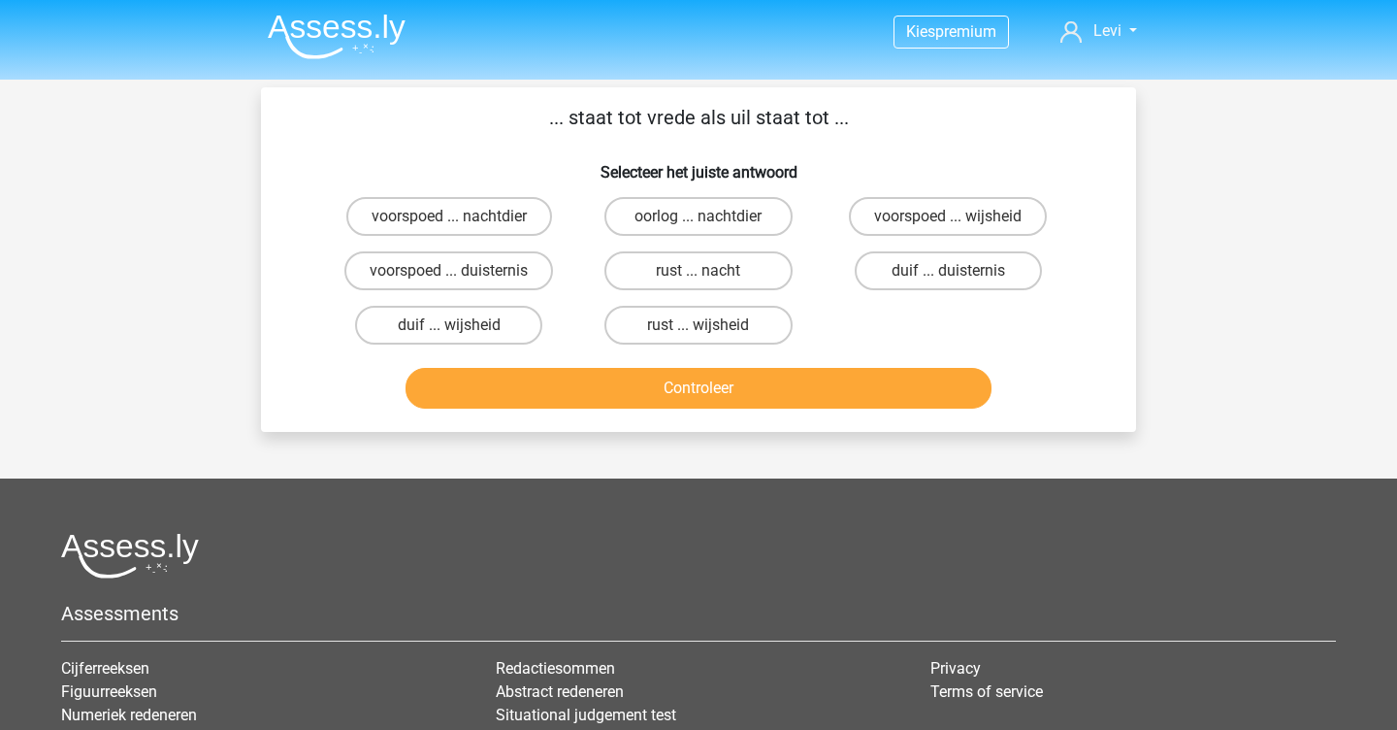
scroll to position [0, 0]
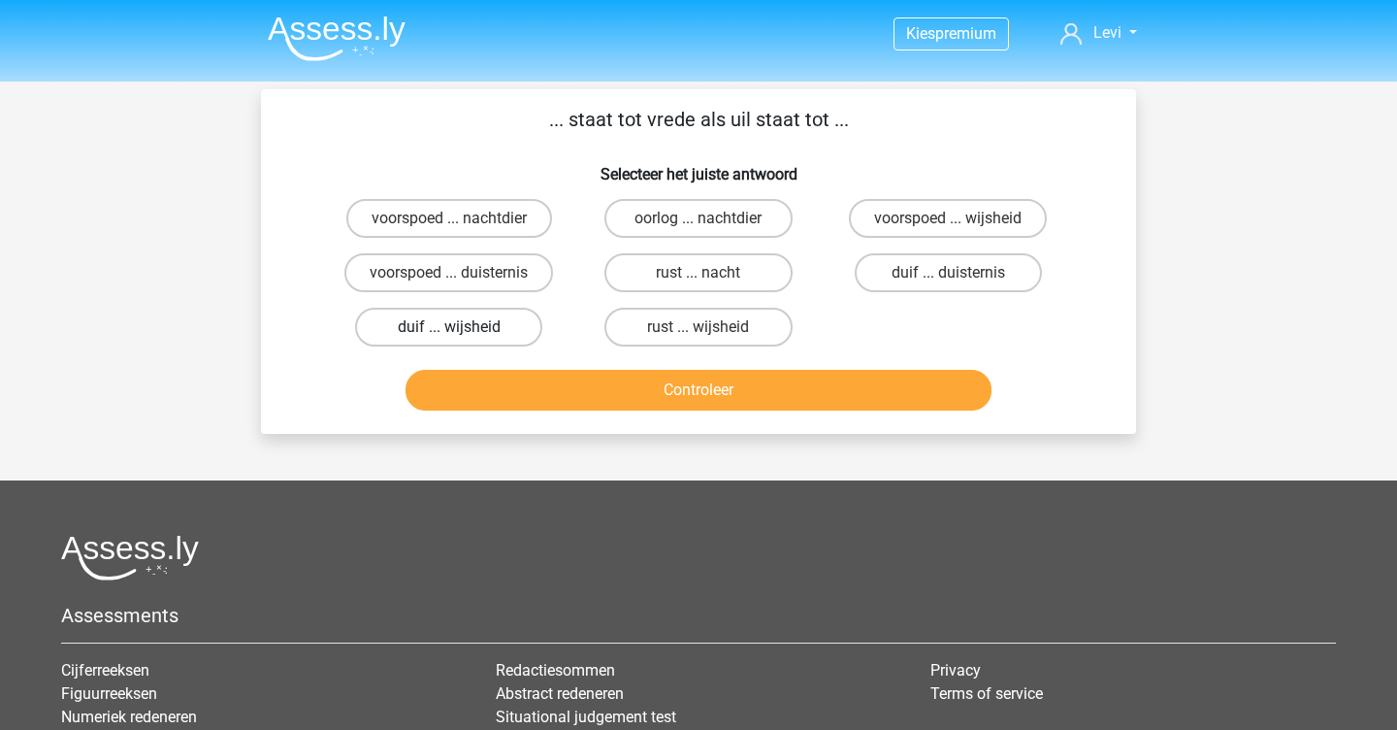
click at [490, 337] on label "duif ... wijsheid" at bounding box center [448, 327] width 187 height 39
click at [462, 337] on input "duif ... wijsheid" at bounding box center [455, 333] width 13 height 13
radio input "true"
click at [590, 374] on button "Controleer" at bounding box center [699, 390] width 587 height 41
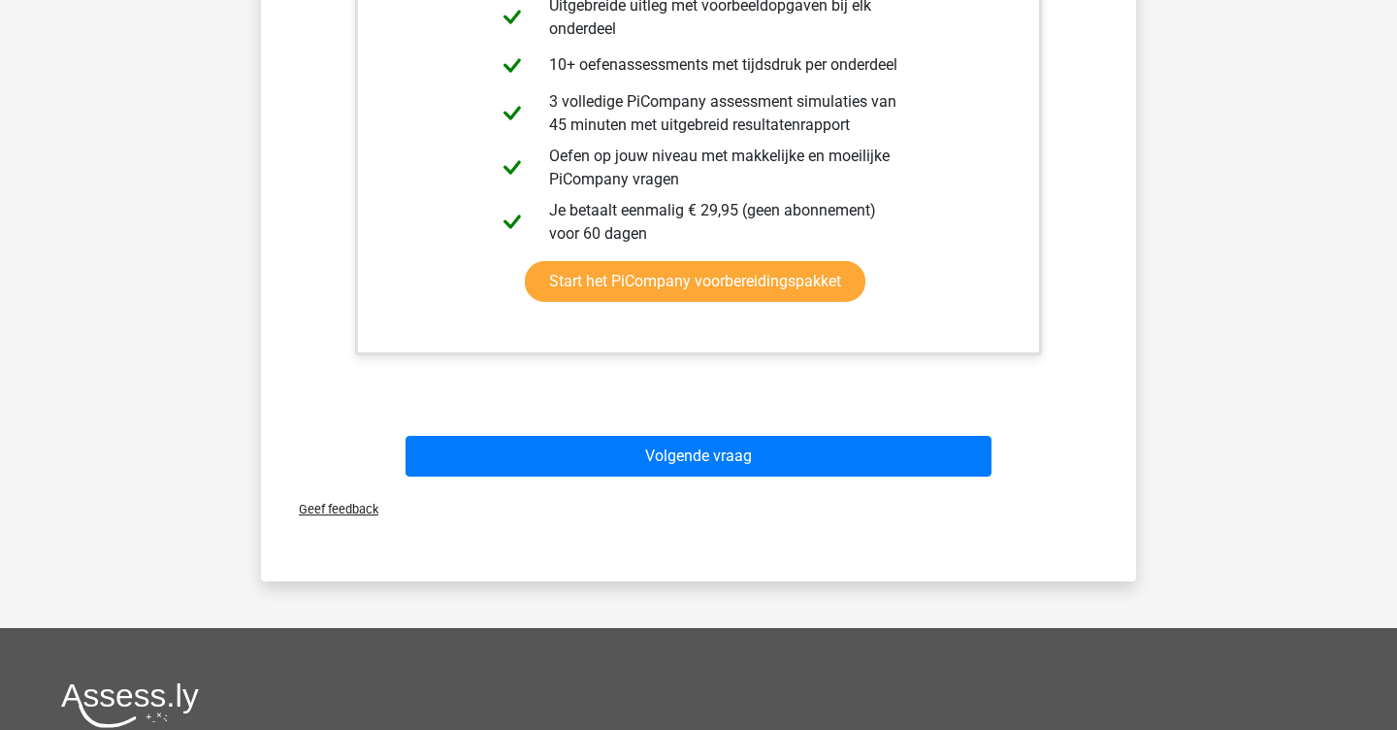
click at [605, 432] on div "Volgende vraag" at bounding box center [698, 452] width 813 height 64
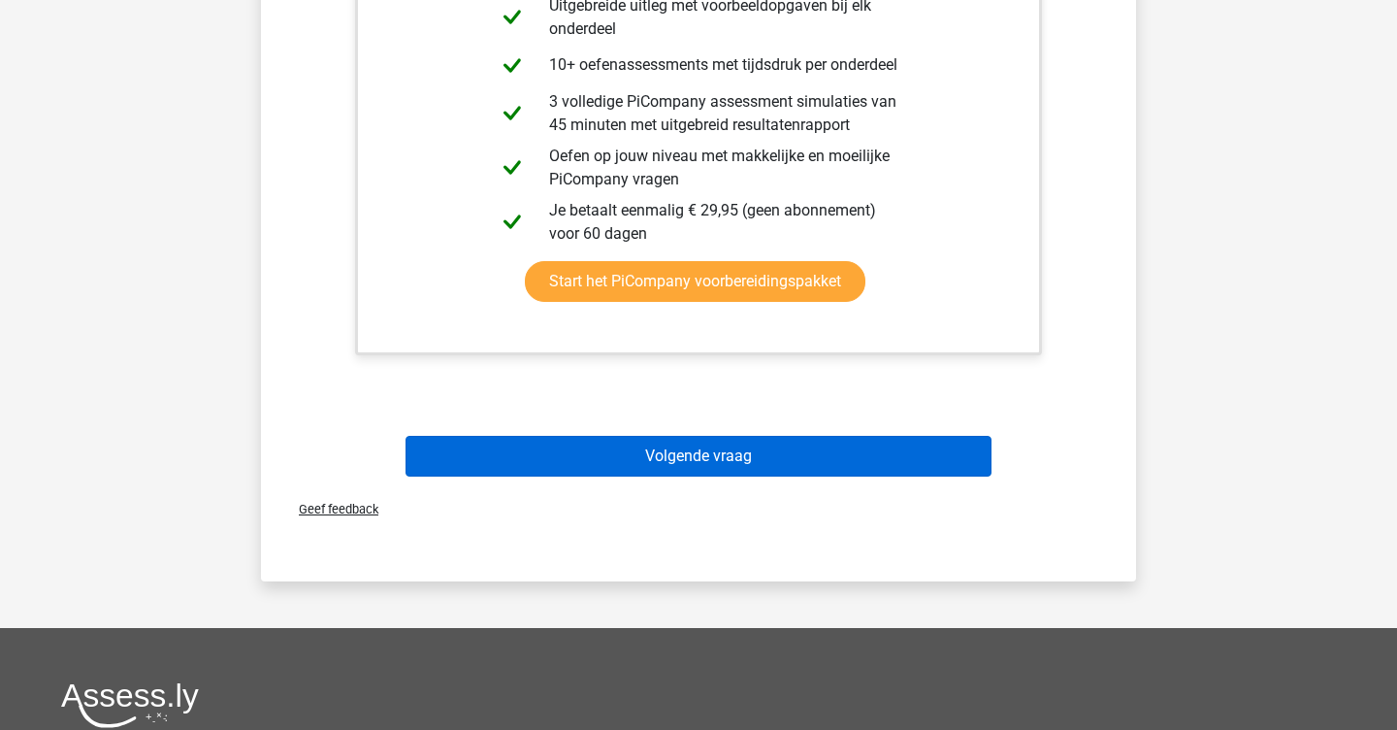
click at [606, 447] on button "Volgende vraag" at bounding box center [699, 456] width 587 height 41
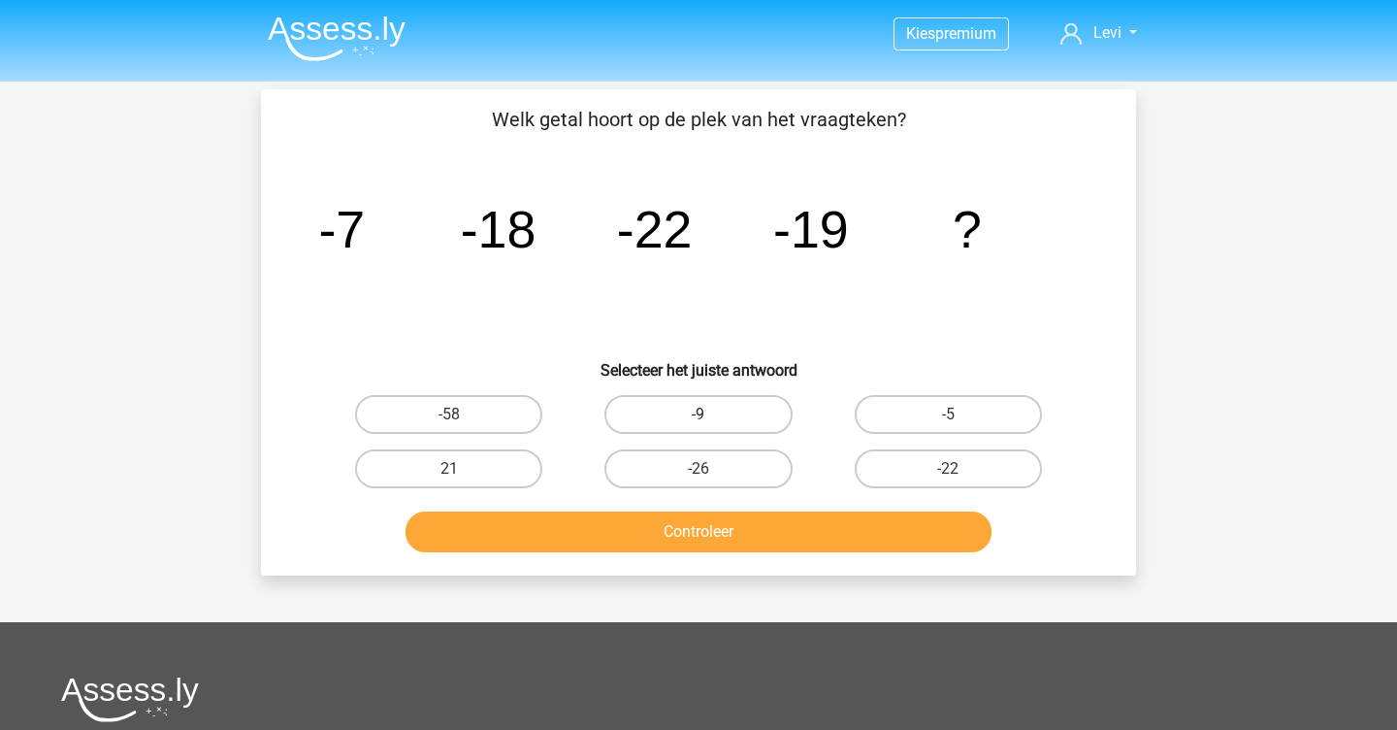
click at [716, 411] on label "-9" at bounding box center [698, 414] width 187 height 39
click at [711, 414] on input "-9" at bounding box center [705, 420] width 13 height 13
radio input "true"
click at [759, 557] on div "Controleer" at bounding box center [698, 535] width 749 height 49
click at [759, 545] on button "Controleer" at bounding box center [699, 531] width 587 height 41
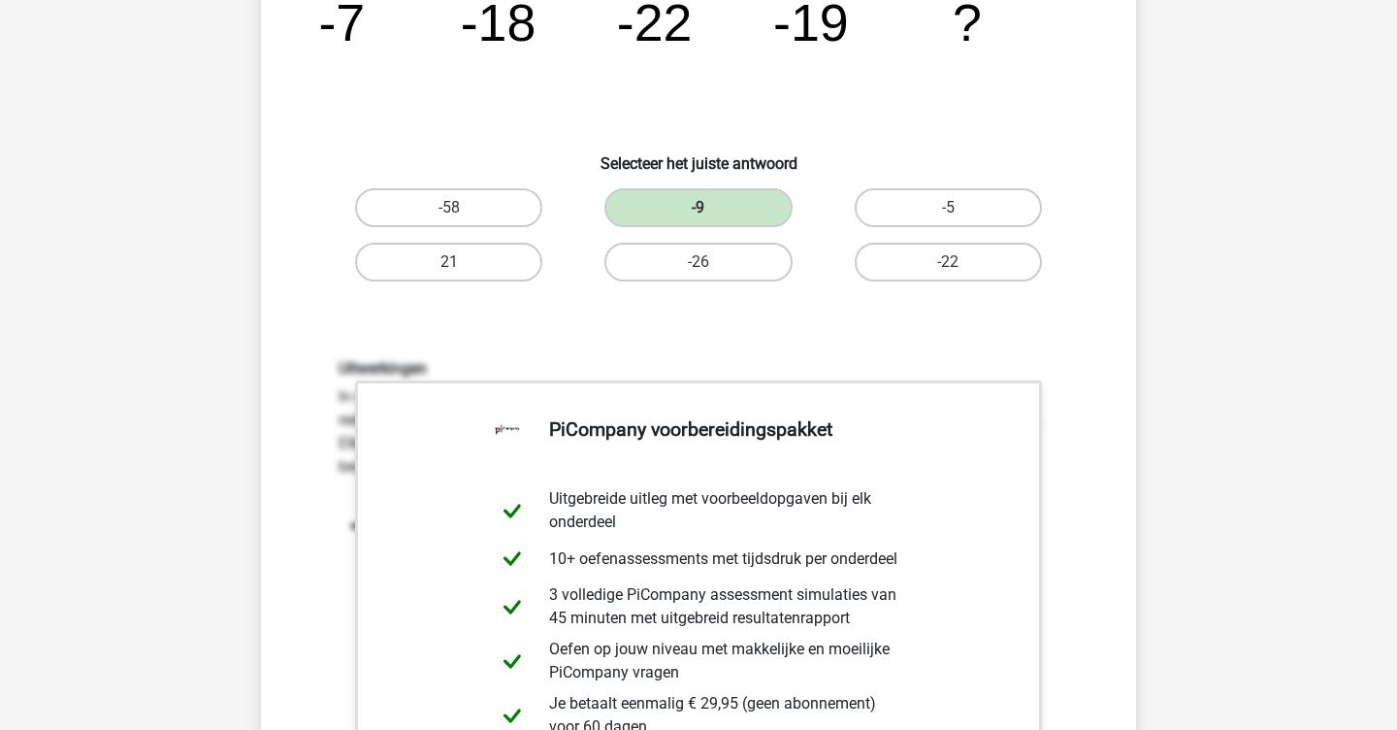
scroll to position [516, 0]
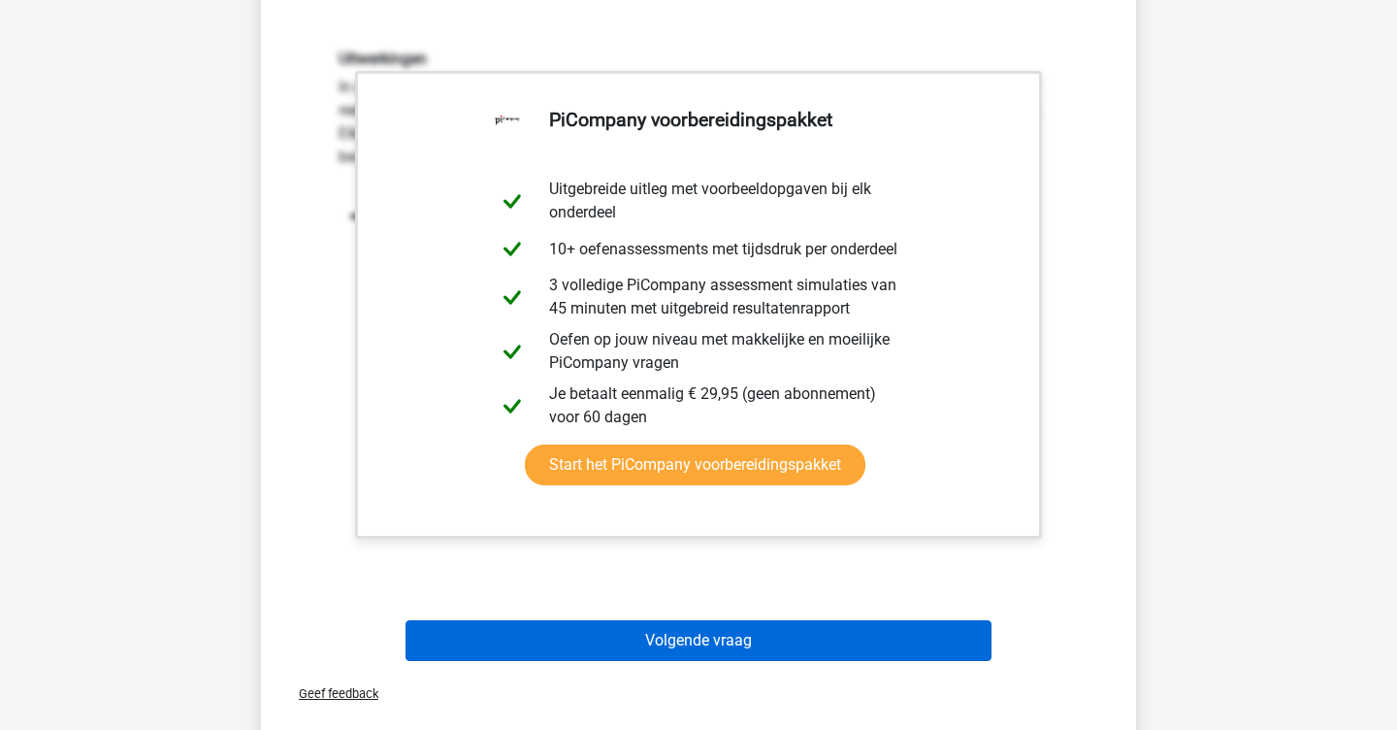
click at [680, 625] on button "Volgende vraag" at bounding box center [699, 640] width 587 height 41
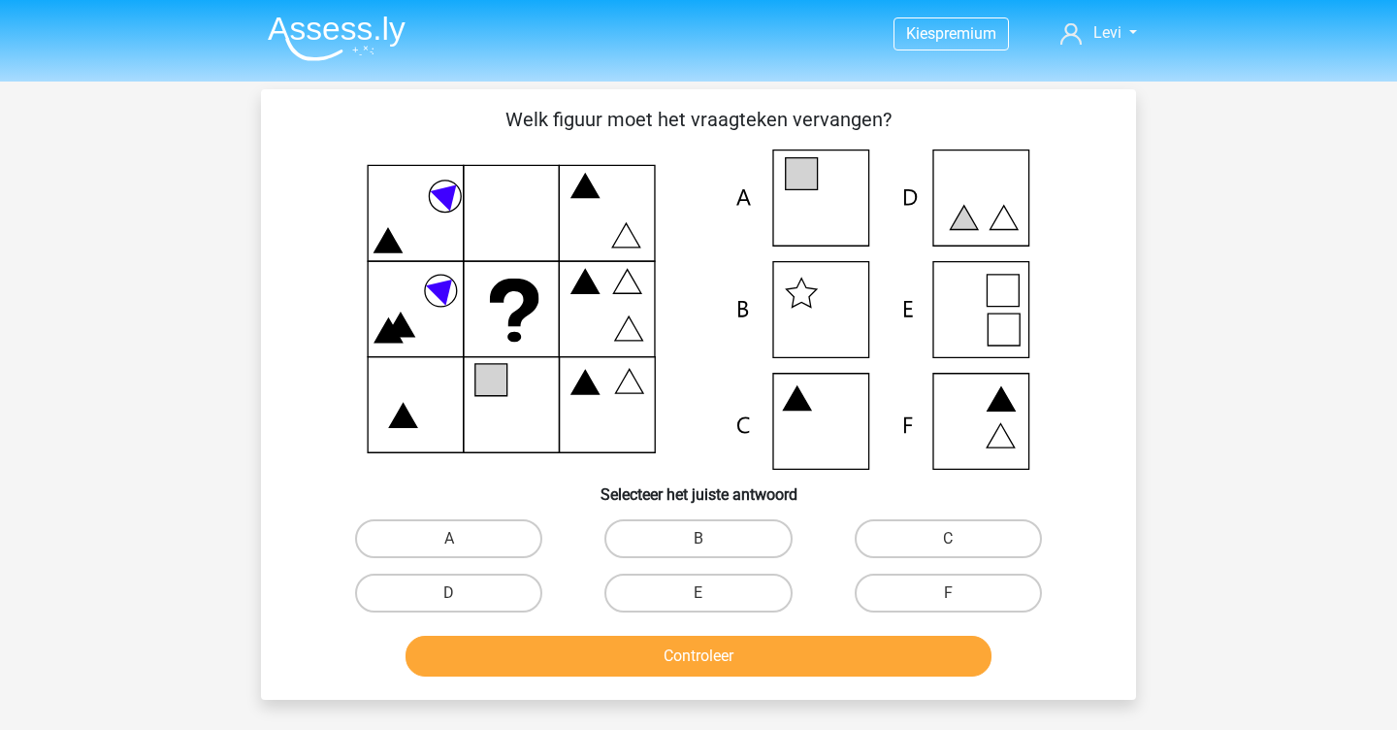
scroll to position [0, 0]
click at [377, 530] on label "A" at bounding box center [448, 538] width 187 height 39
click at [449, 539] on input "A" at bounding box center [455, 545] width 13 height 13
radio input "true"
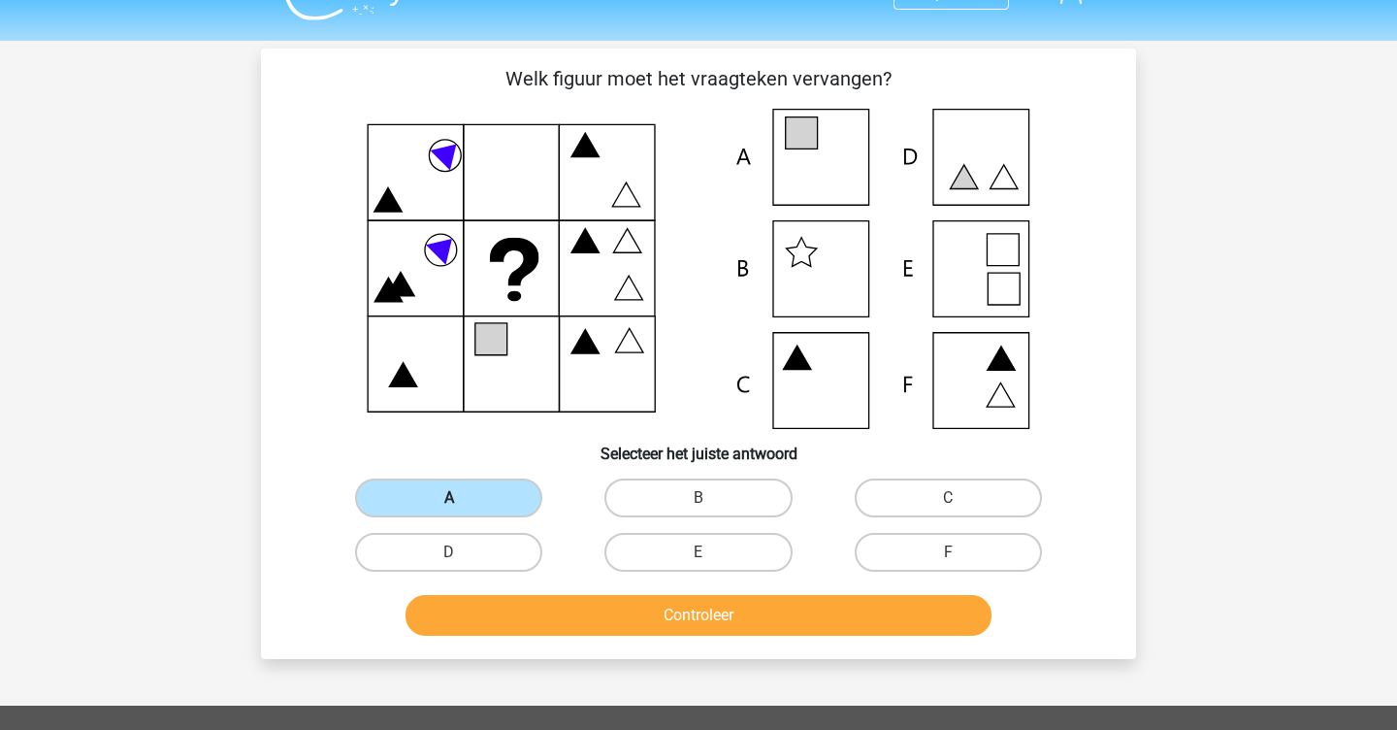
scroll to position [39, 0]
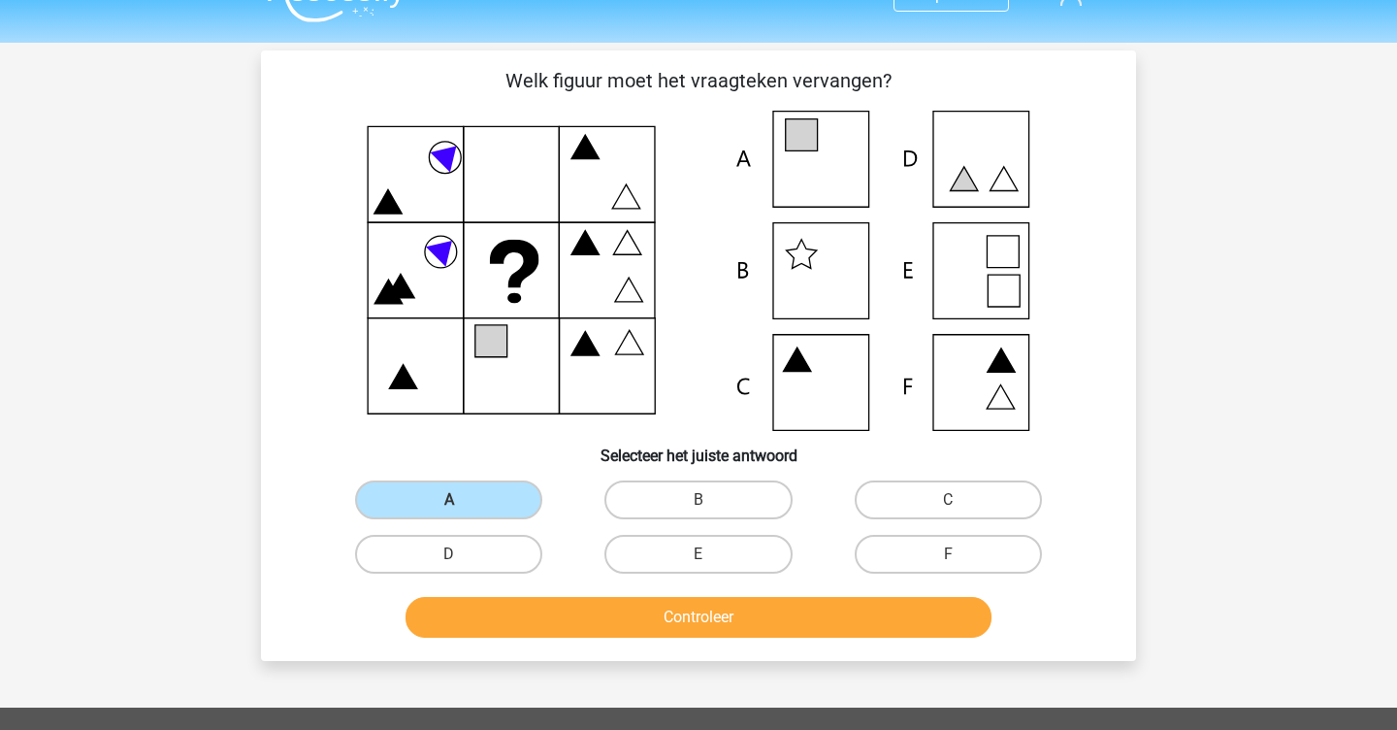
click at [525, 635] on button "Controleer" at bounding box center [699, 617] width 587 height 41
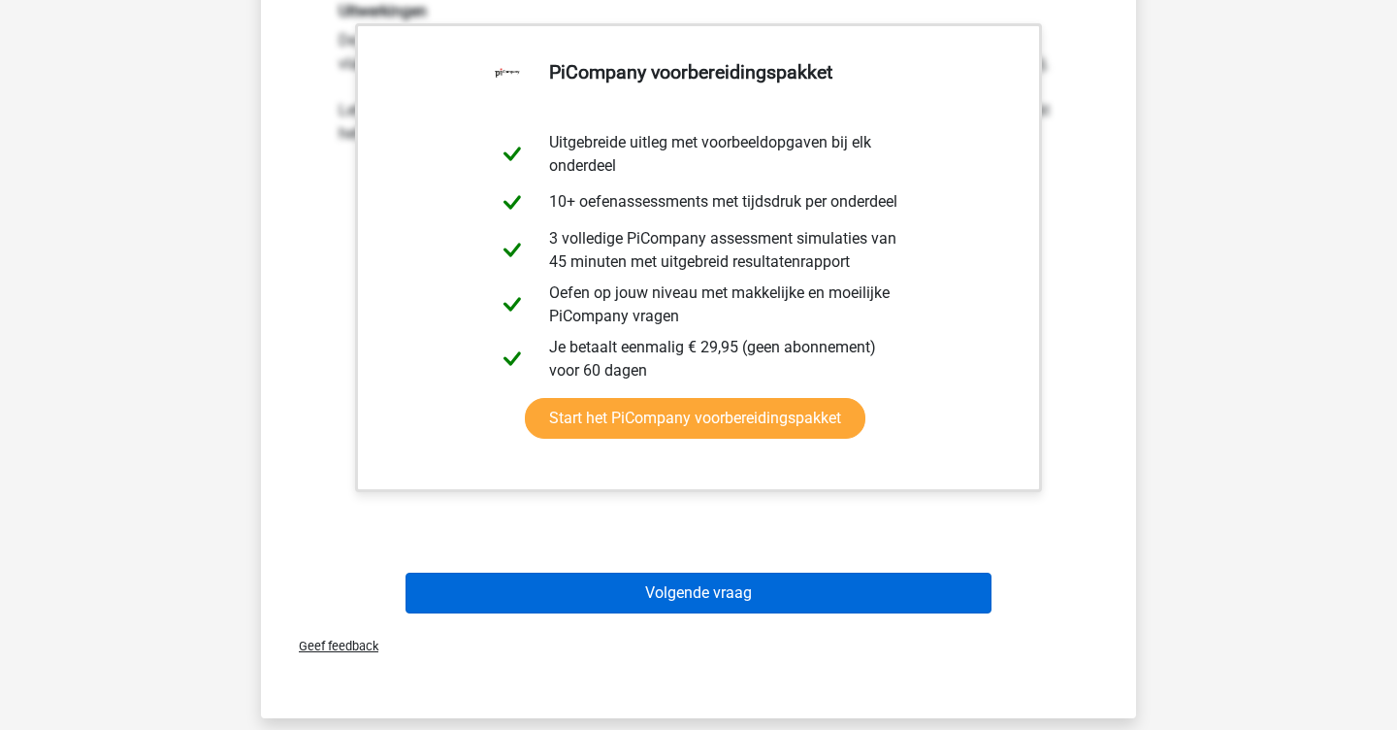
click at [550, 576] on button "Volgende vraag" at bounding box center [699, 593] width 587 height 41
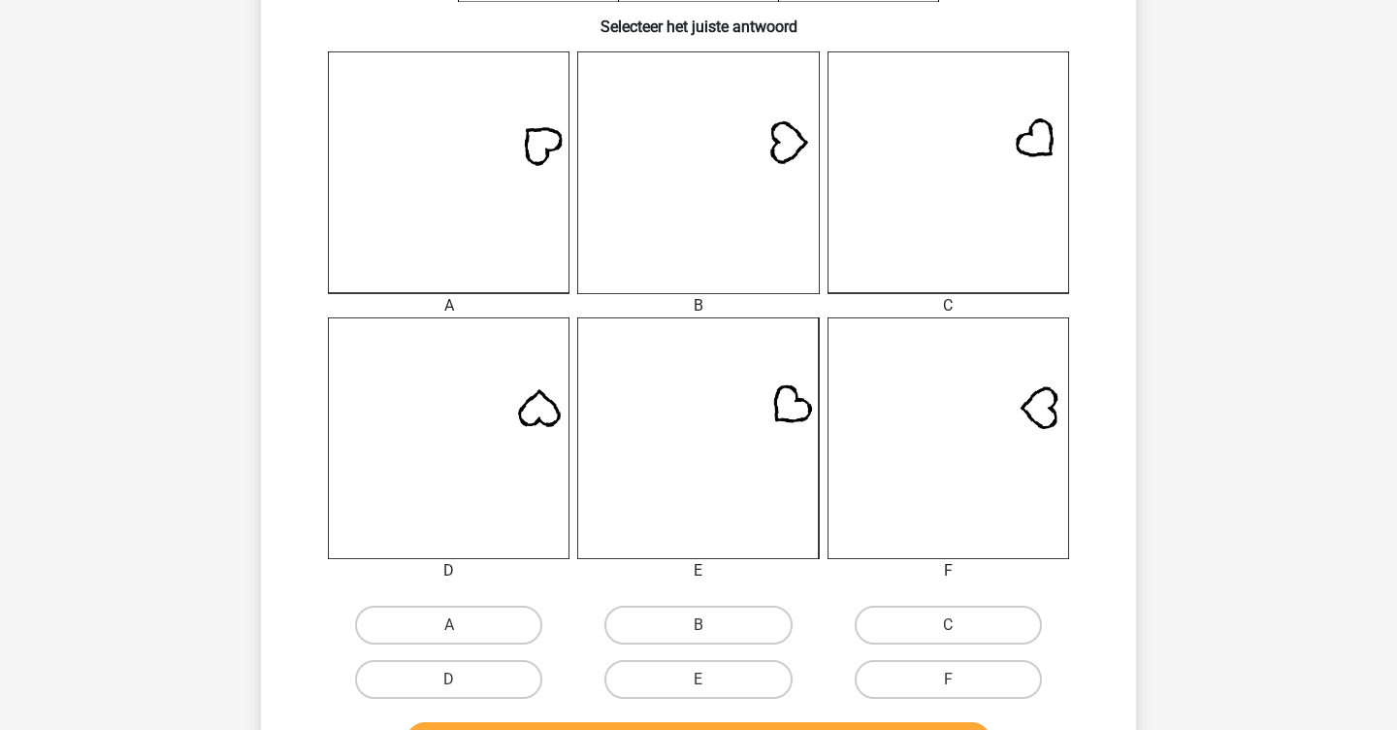
scroll to position [472, 0]
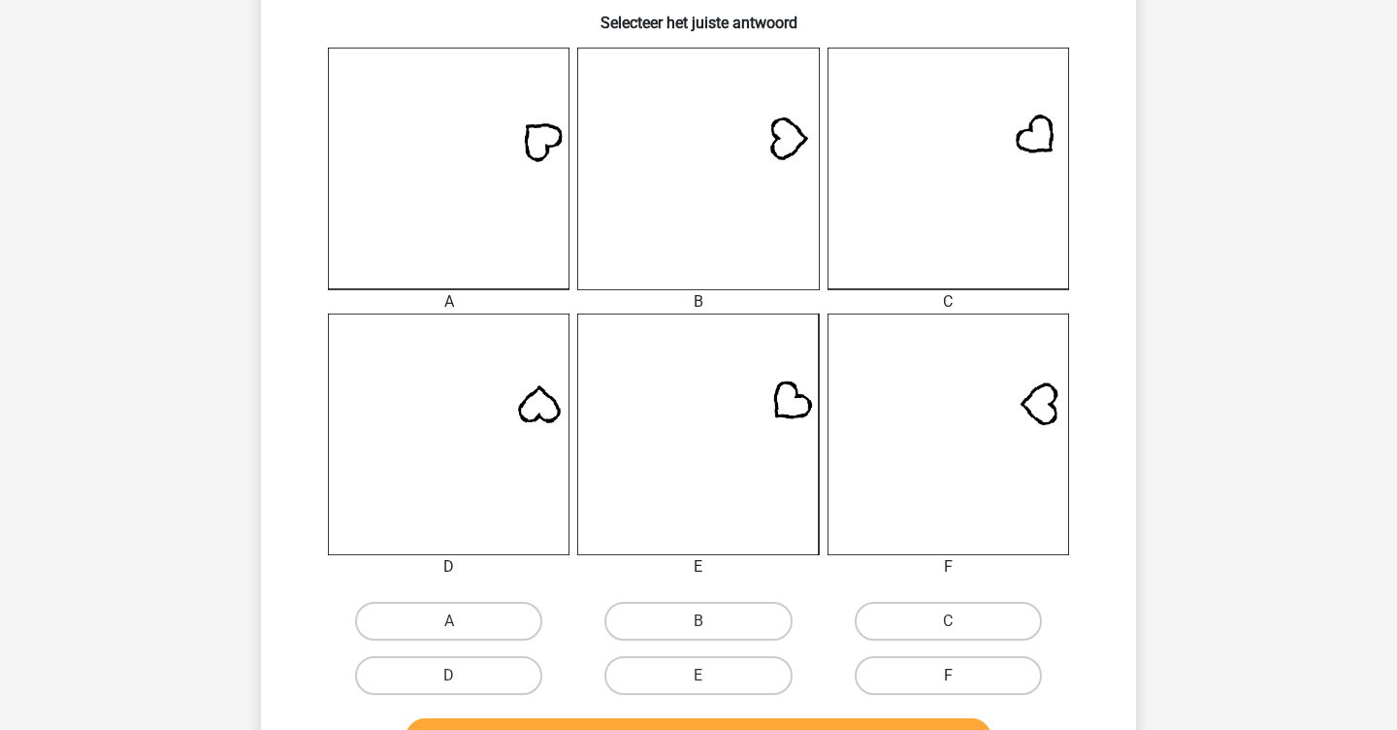
click at [872, 675] on label "F" at bounding box center [948, 675] width 187 height 39
click at [948, 675] on input "F" at bounding box center [954, 681] width 13 height 13
radio input "true"
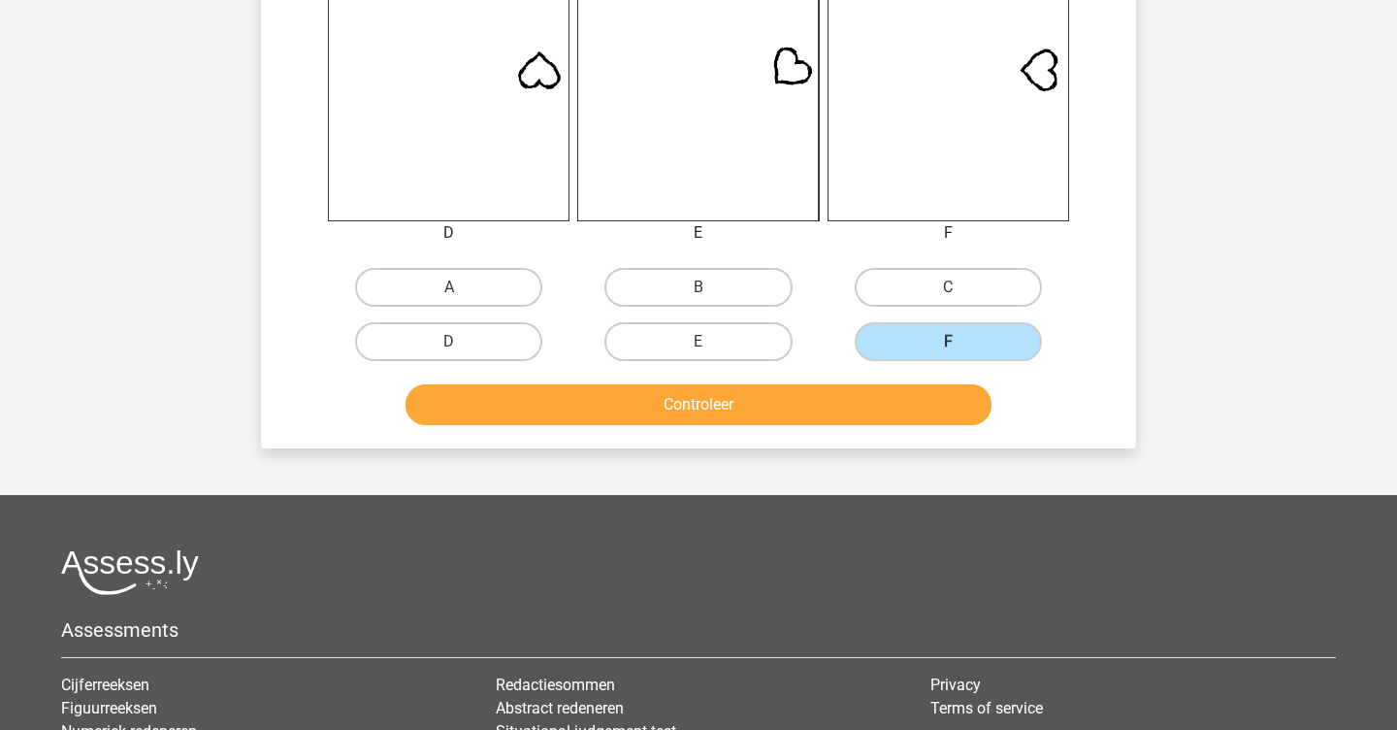
scroll to position [795, 0]
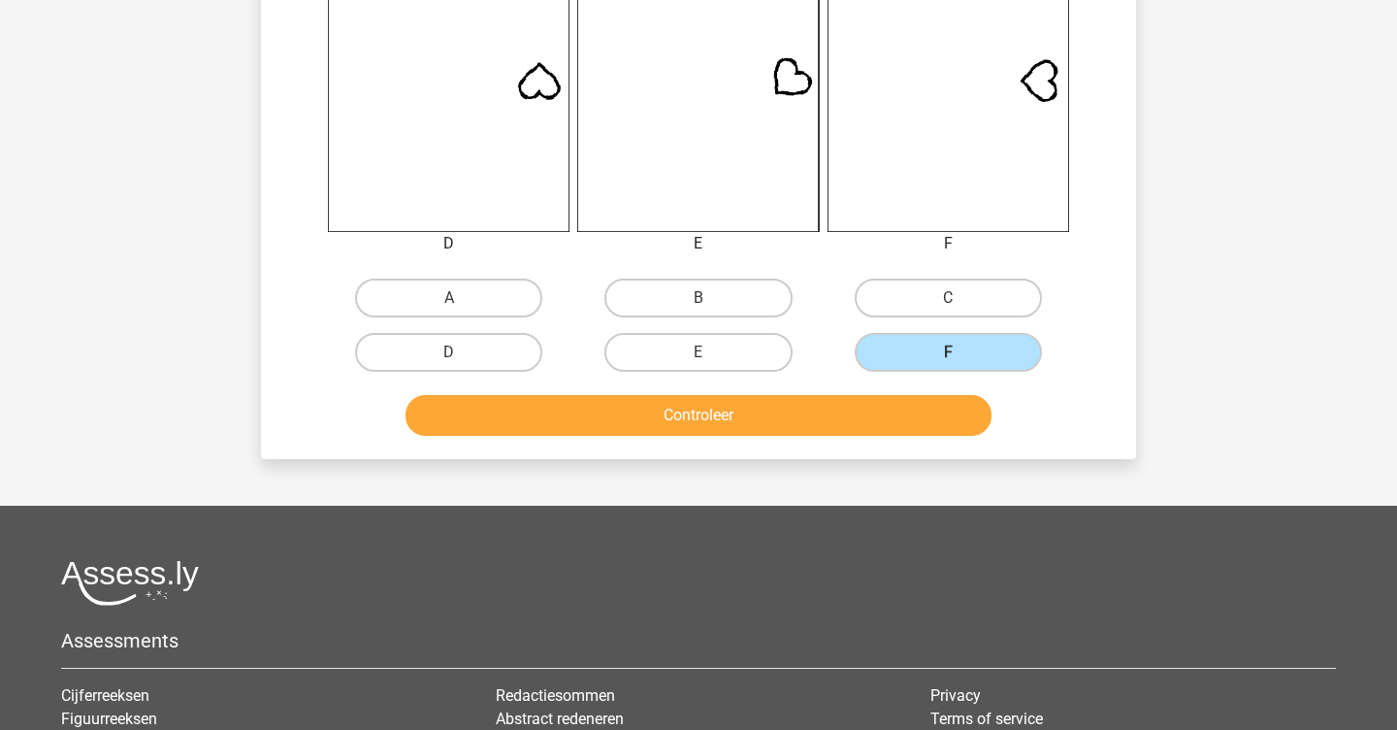
click at [715, 429] on button "Controleer" at bounding box center [699, 415] width 587 height 41
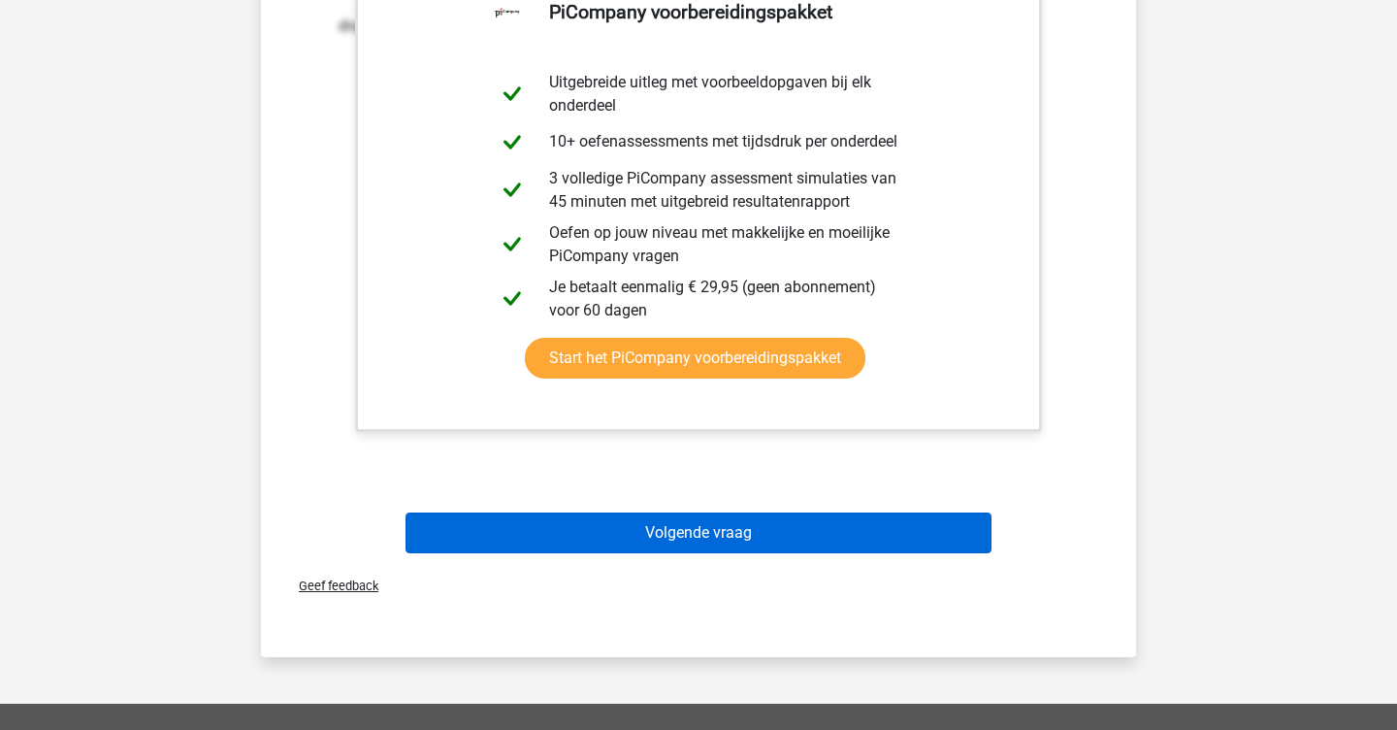
click at [639, 530] on button "Volgende vraag" at bounding box center [699, 532] width 587 height 41
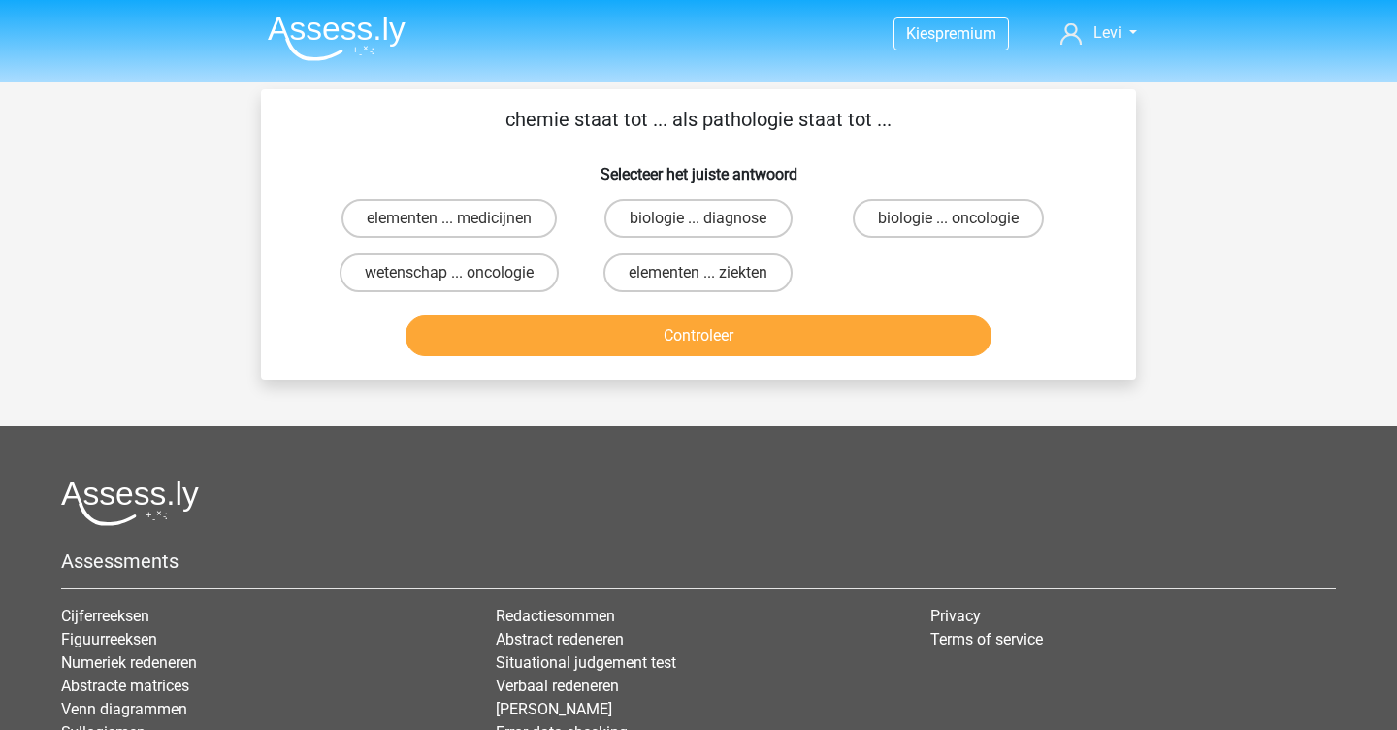
scroll to position [0, 0]
click at [719, 274] on label "elementen ... ziekten" at bounding box center [698, 272] width 189 height 39
click at [711, 274] on input "elementen ... ziekten" at bounding box center [705, 279] width 13 height 13
radio input "true"
click at [653, 337] on button "Controleer" at bounding box center [699, 335] width 587 height 41
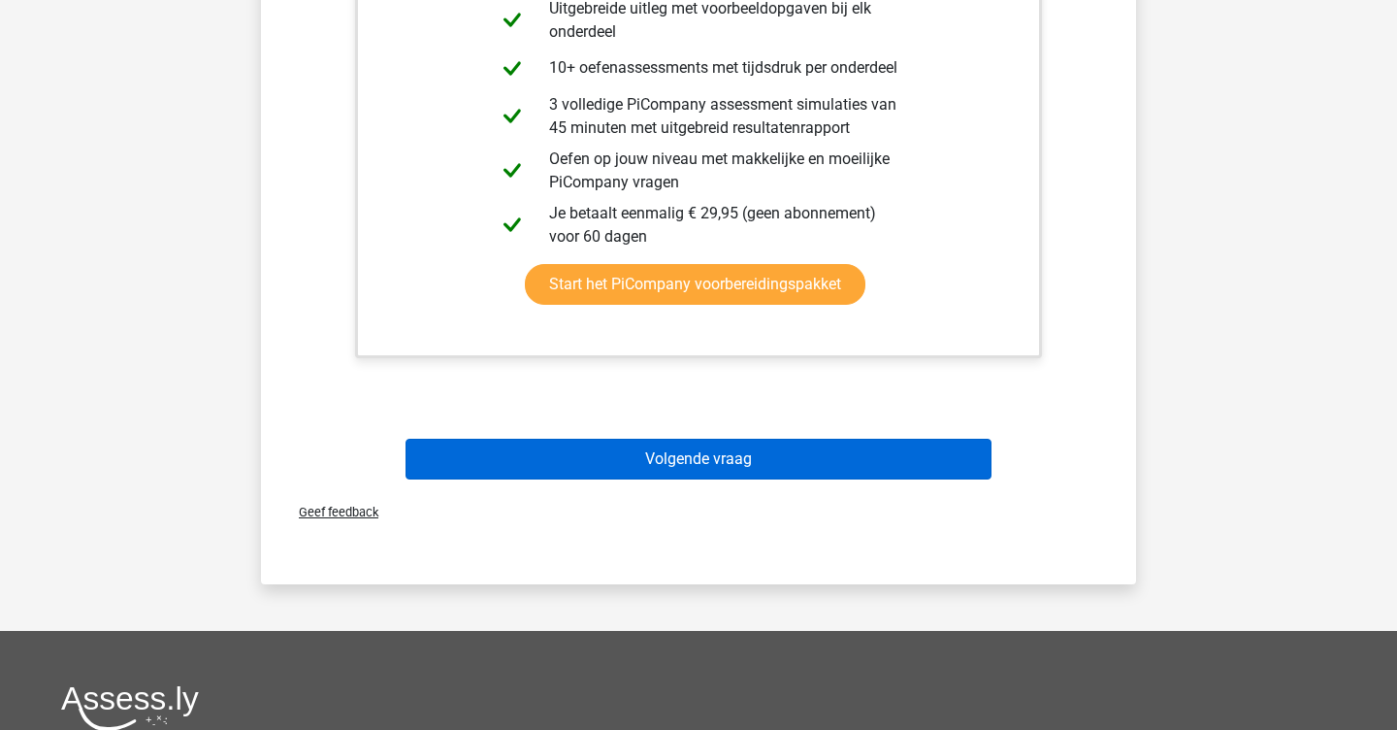
click at [676, 463] on button "Volgende vraag" at bounding box center [699, 459] width 587 height 41
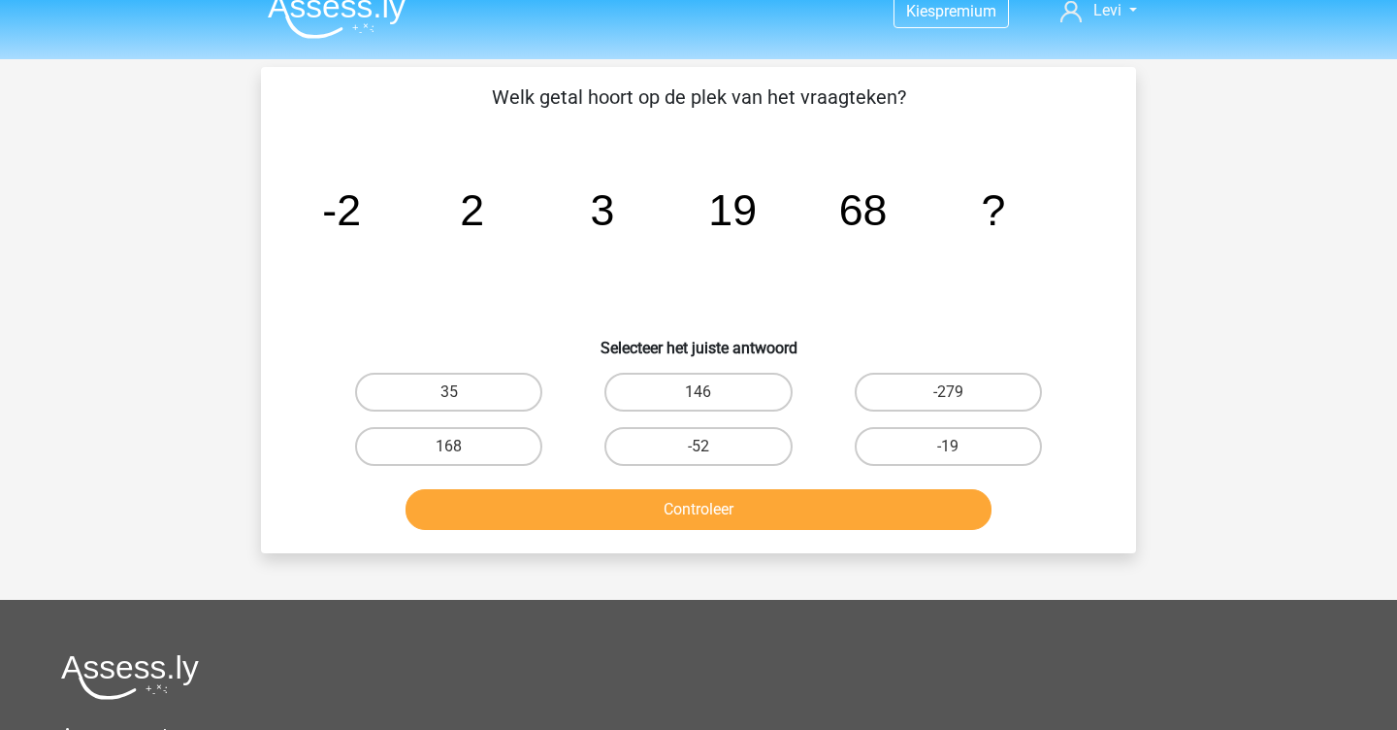
scroll to position [20, 0]
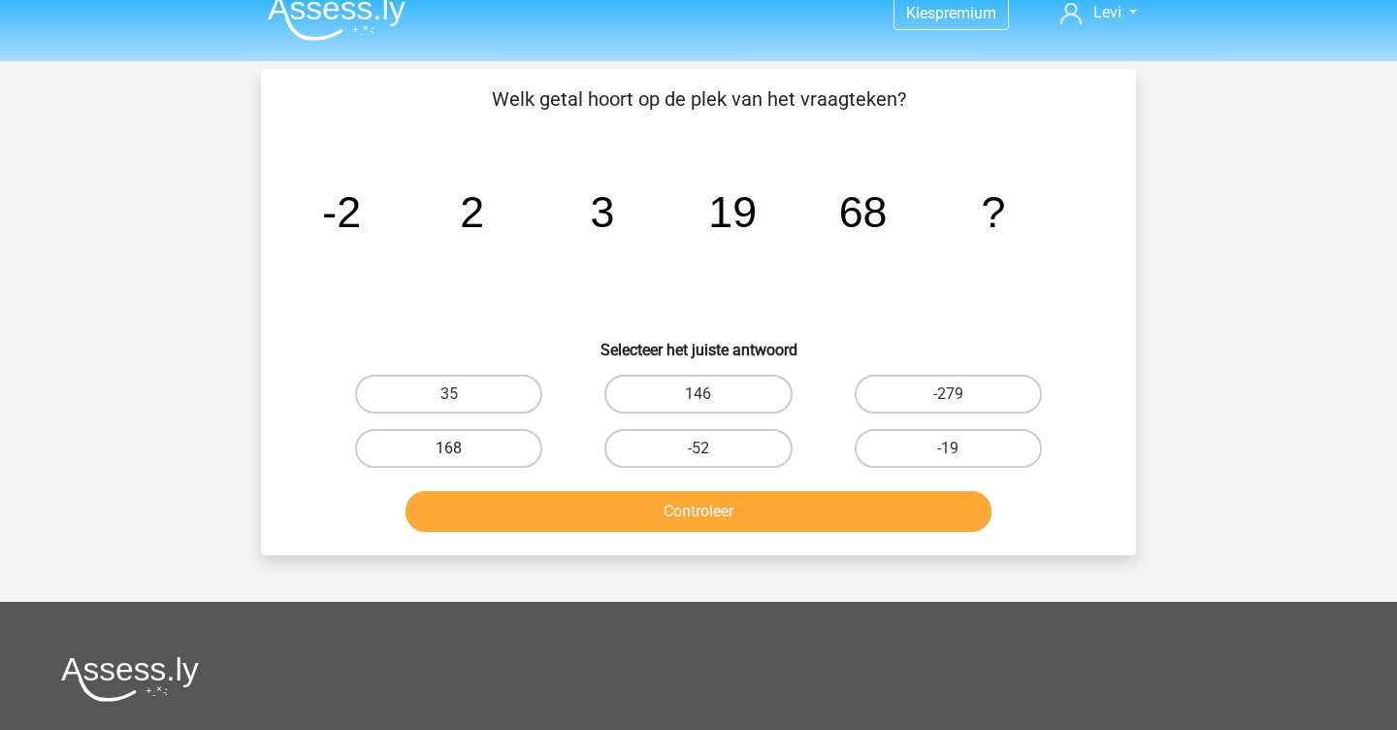
click at [470, 442] on label "168" at bounding box center [448, 448] width 187 height 39
click at [462, 448] on input "168" at bounding box center [455, 454] width 13 height 13
radio input "true"
click at [494, 533] on div "Controleer" at bounding box center [698, 515] width 749 height 49
click at [494, 509] on button "Controleer" at bounding box center [699, 511] width 587 height 41
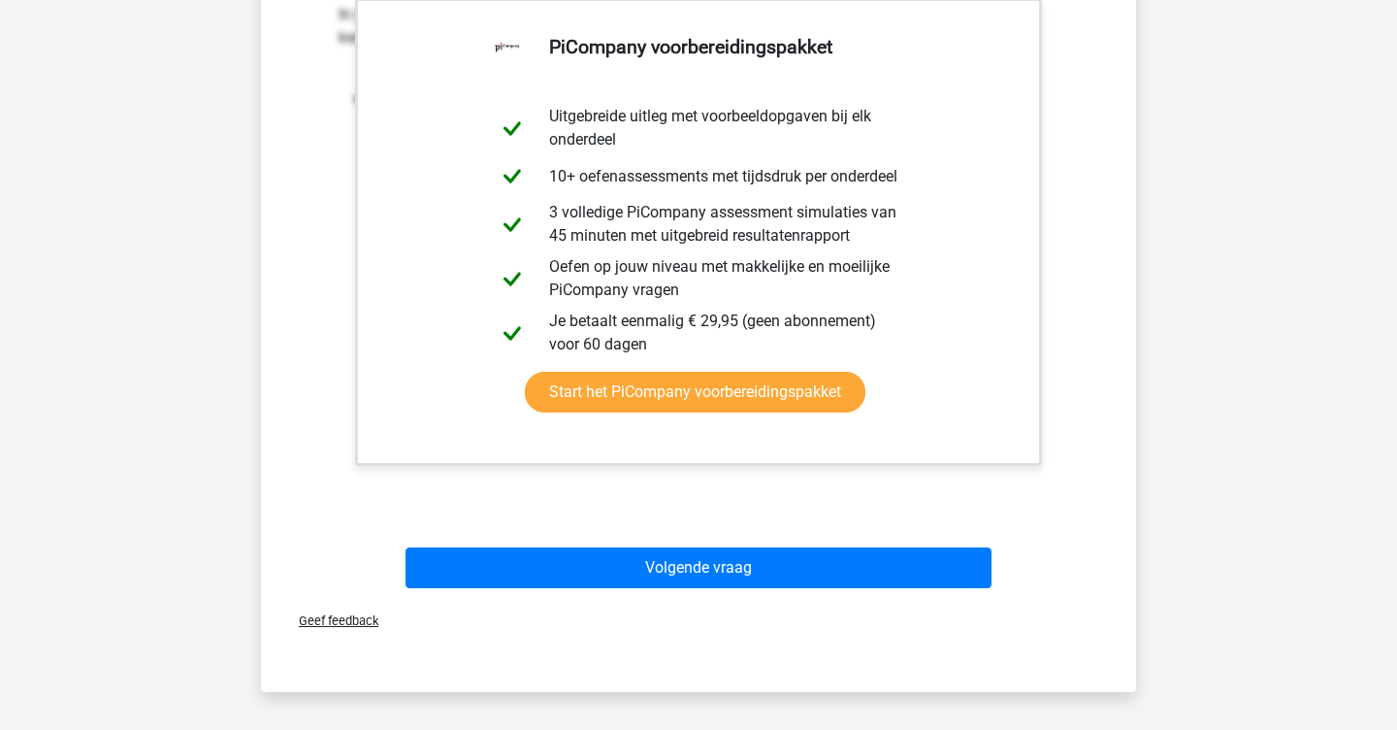
scroll to position [588, 0]
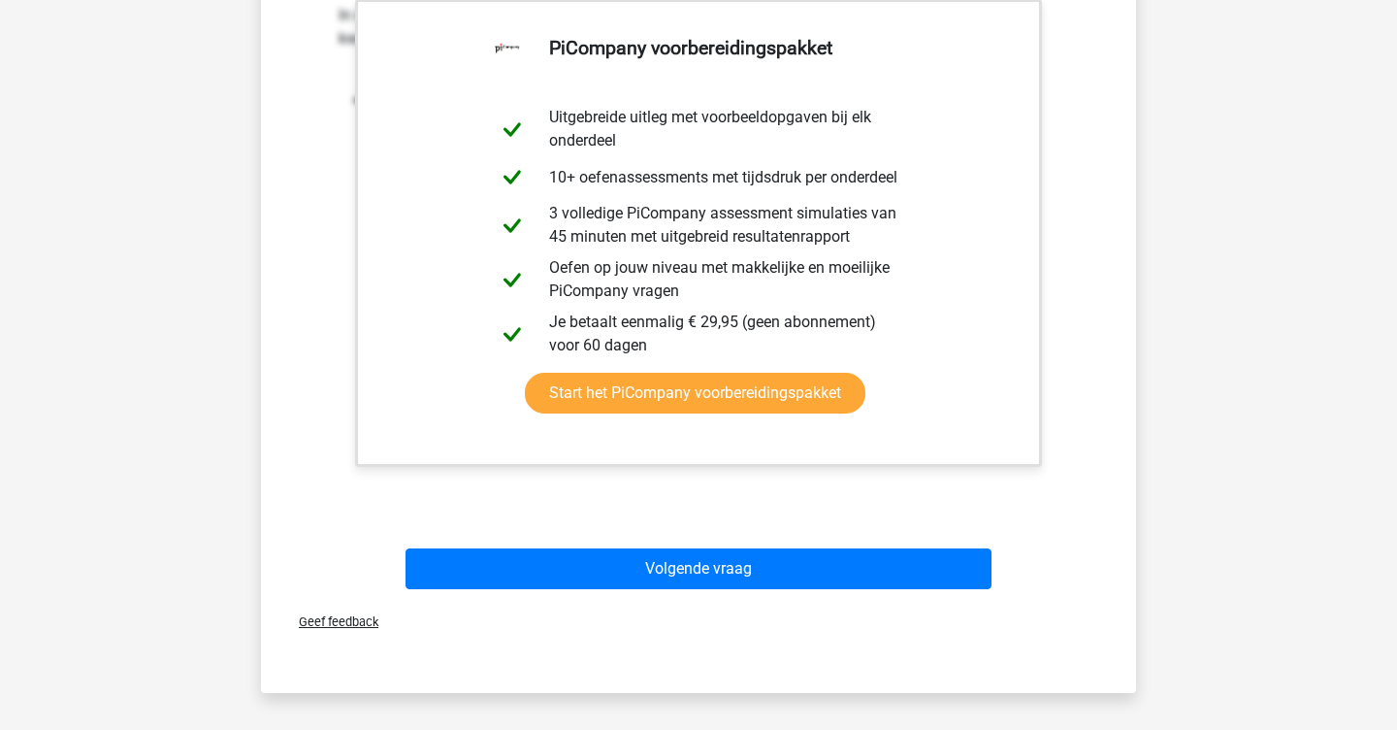
click at [523, 592] on div "Volgende vraag" at bounding box center [698, 572] width 749 height 49
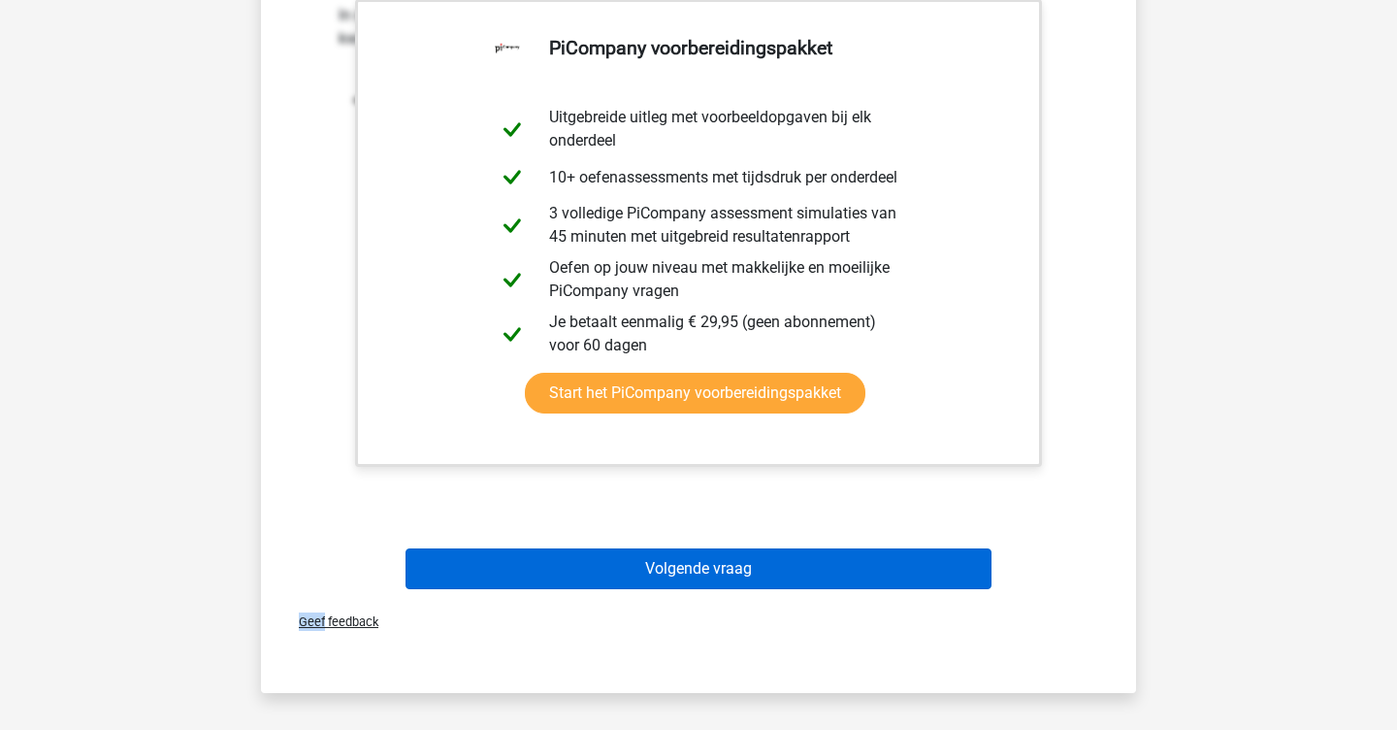
click at [523, 567] on button "Volgende vraag" at bounding box center [699, 568] width 587 height 41
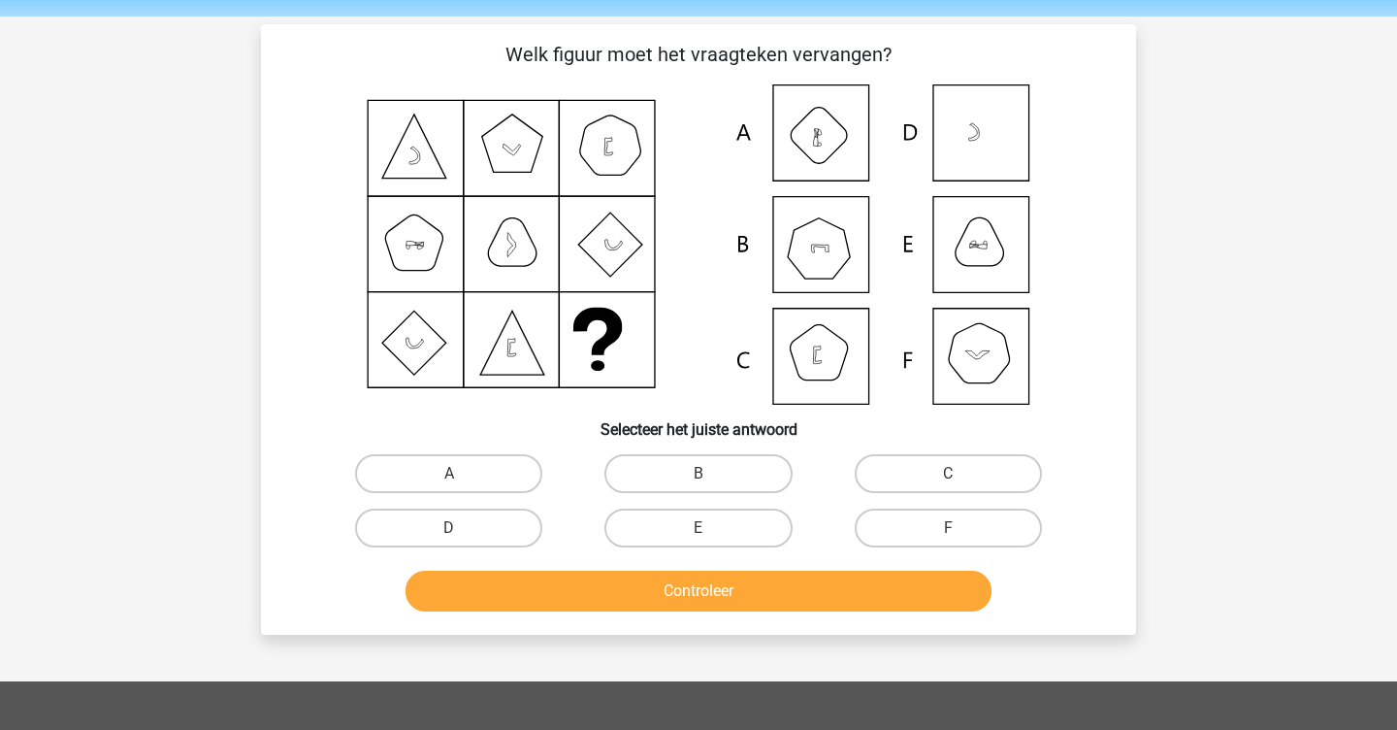
scroll to position [71, 0]
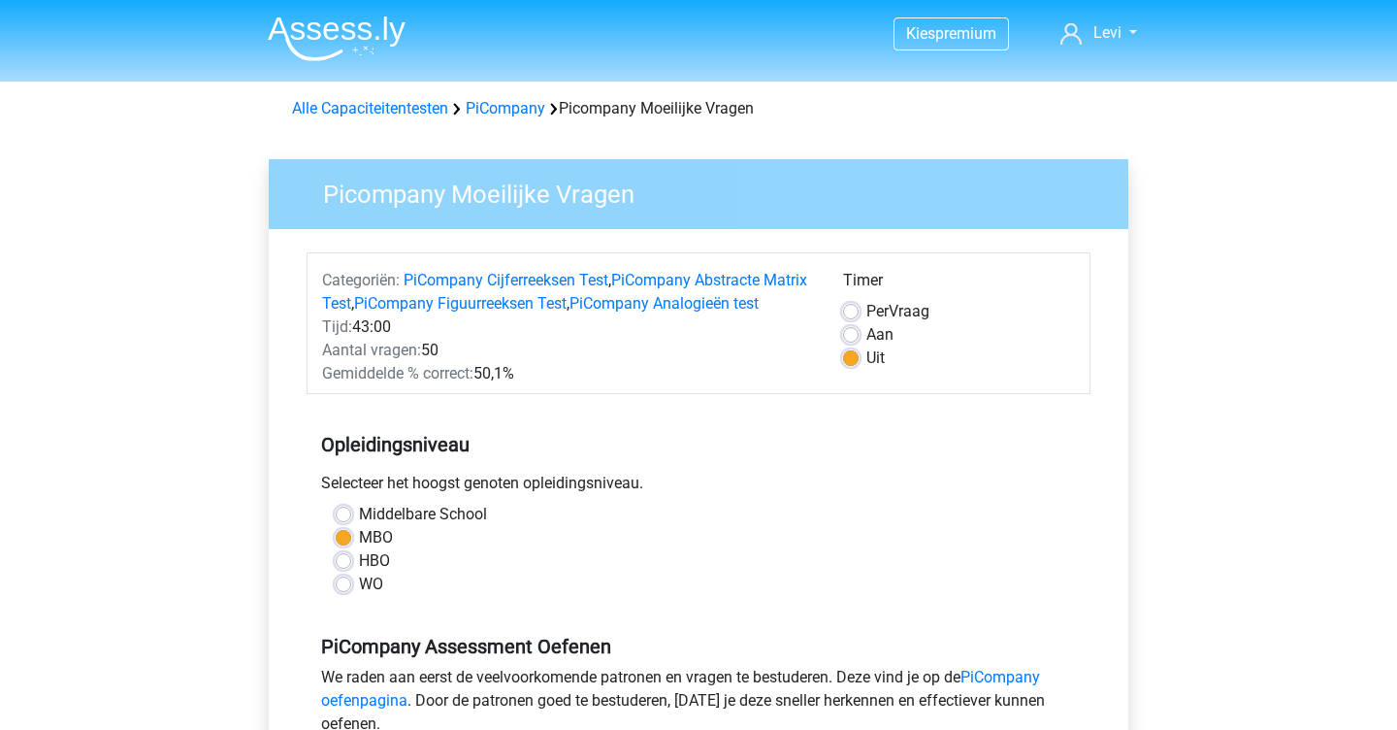
scroll to position [410, 0]
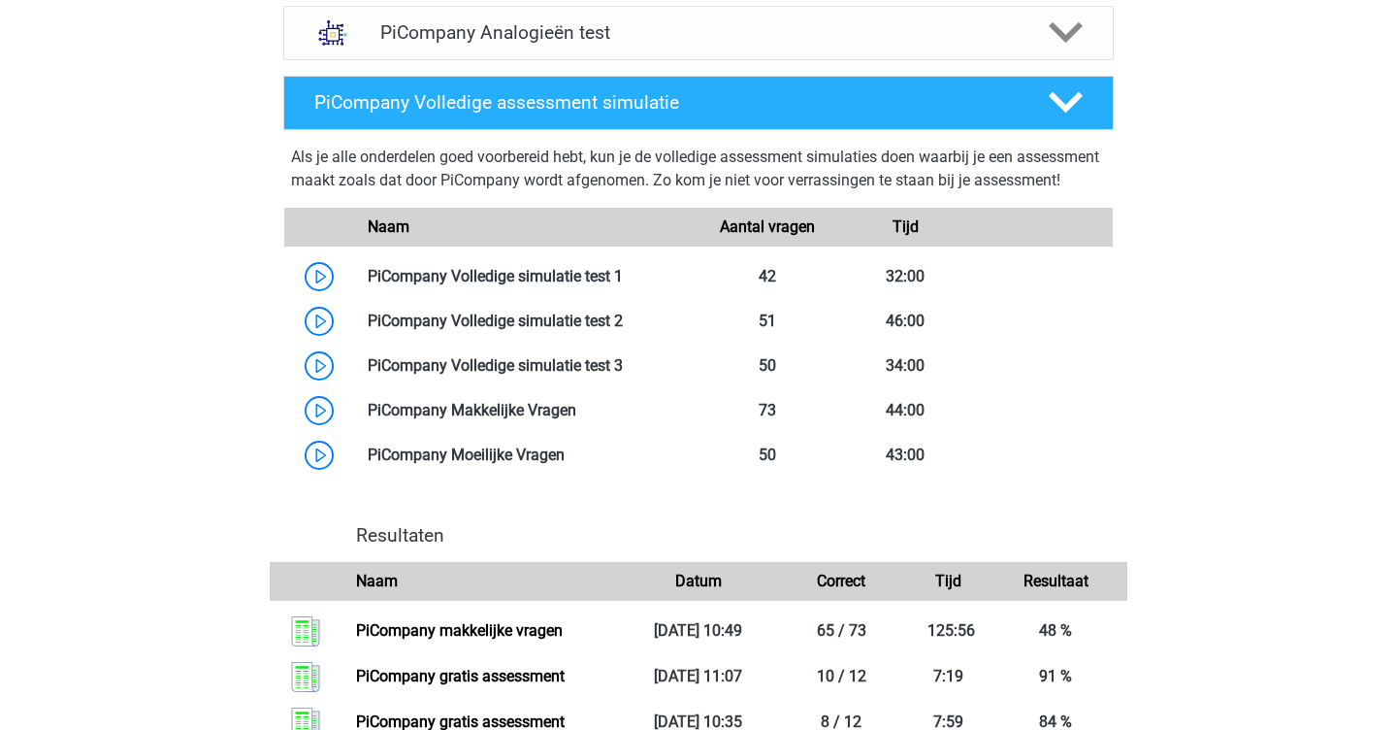
scroll to position [1572, 0]
